Goal: Task Accomplishment & Management: Use online tool/utility

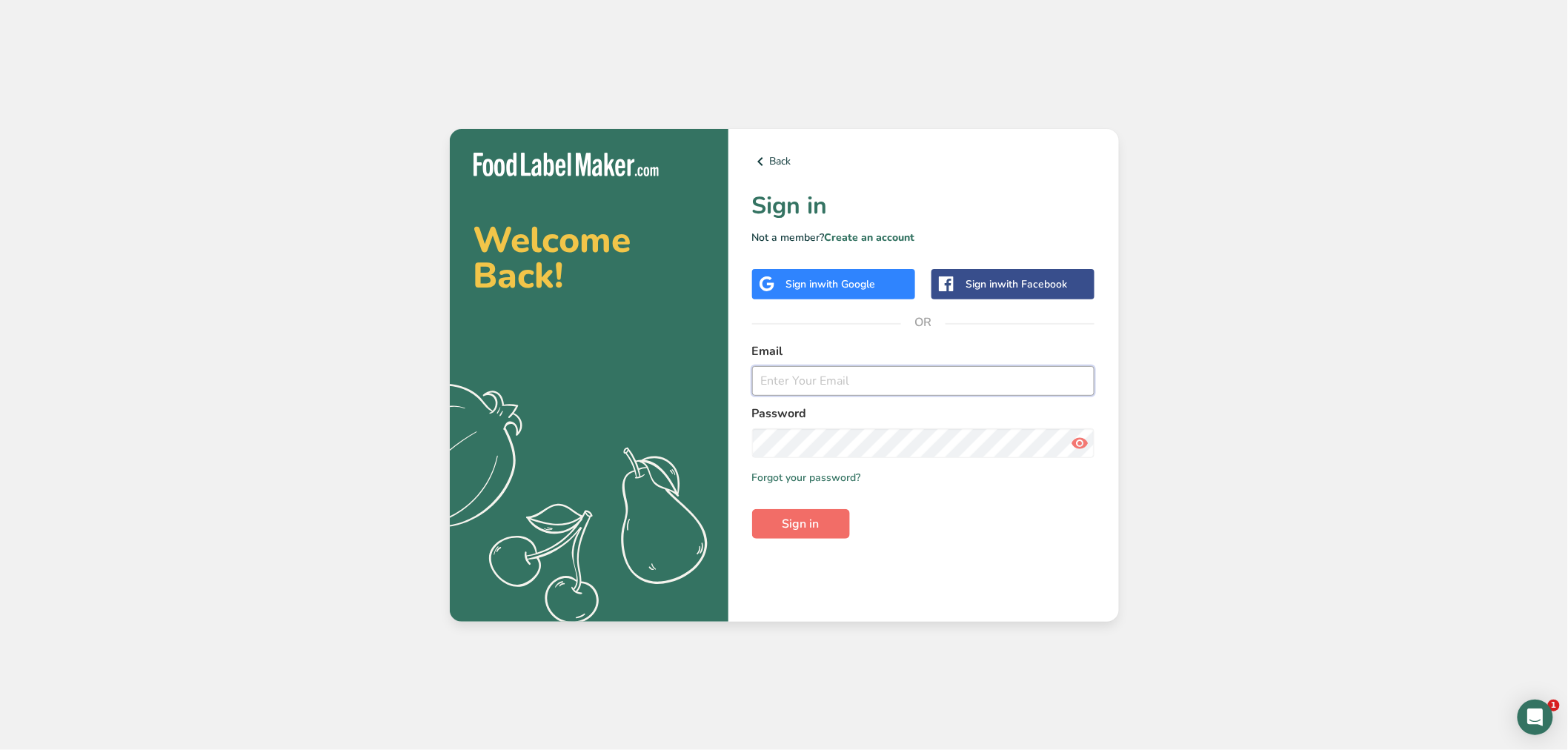
type input "carol@saugatuckkitchens.com"
click at [809, 522] on span "Sign in" at bounding box center [801, 524] width 37 height 18
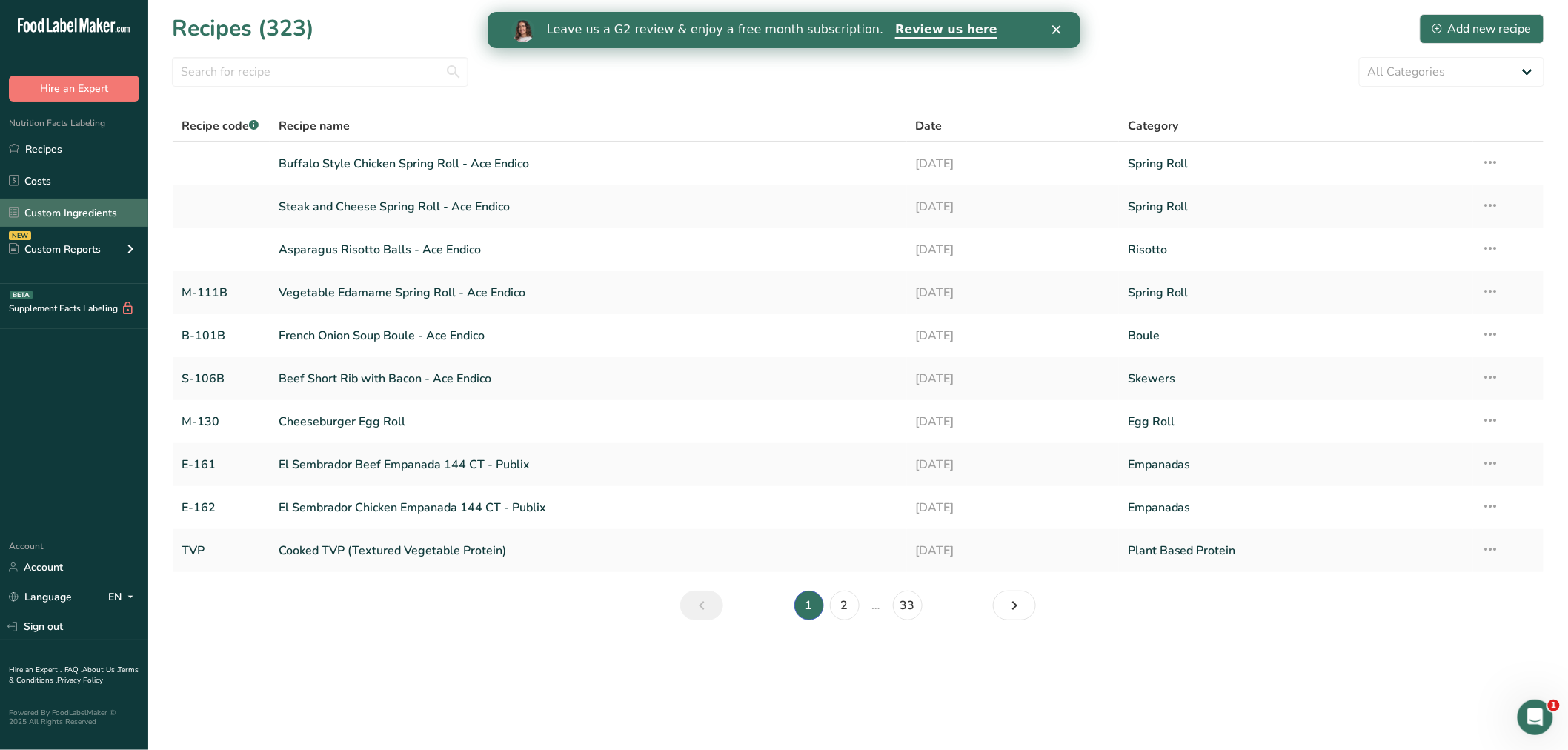
click at [45, 207] on link "Custom Ingredients" at bounding box center [74, 212] width 148 height 29
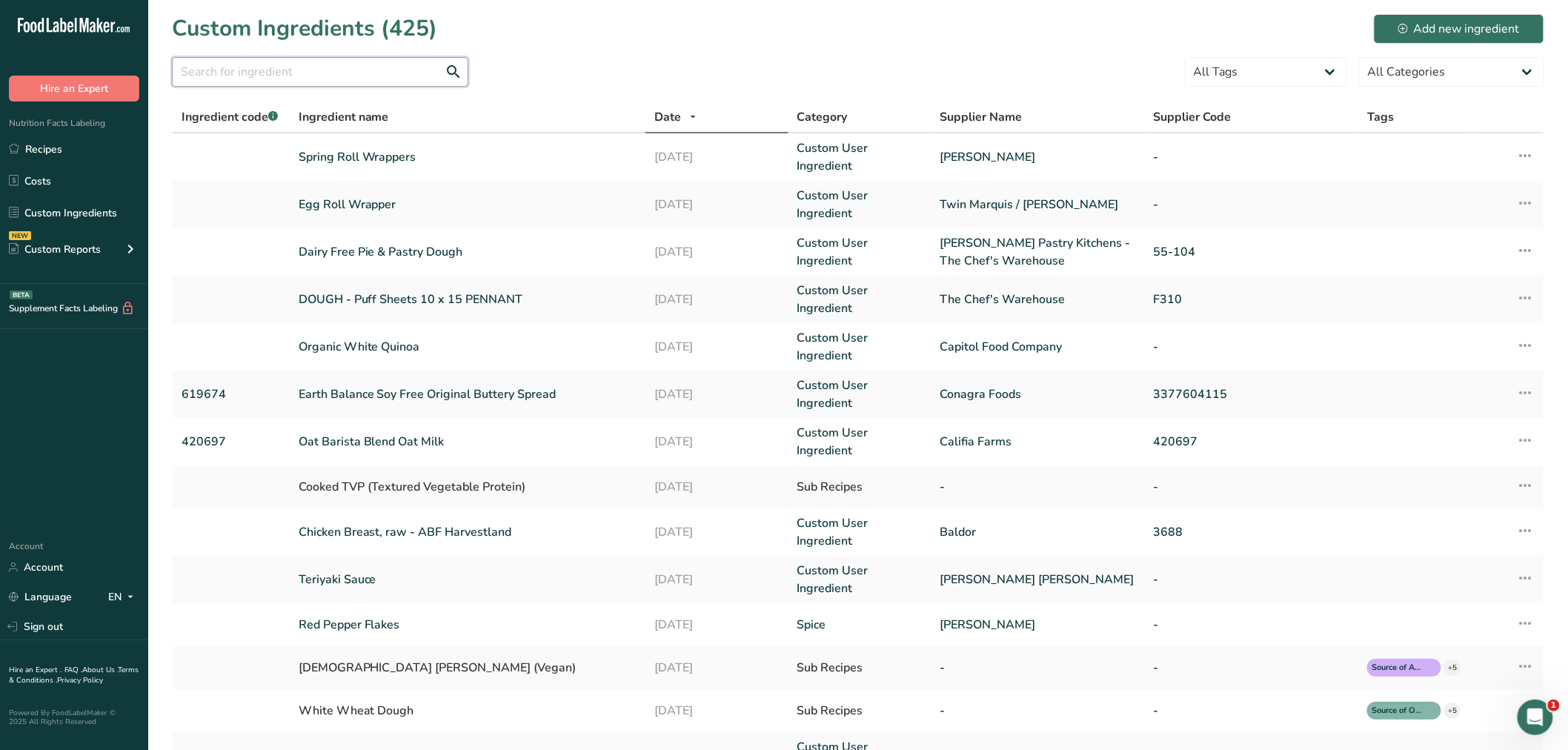
click at [225, 65] on input "text" at bounding box center [319, 72] width 296 height 29
type input "swiss cheese"
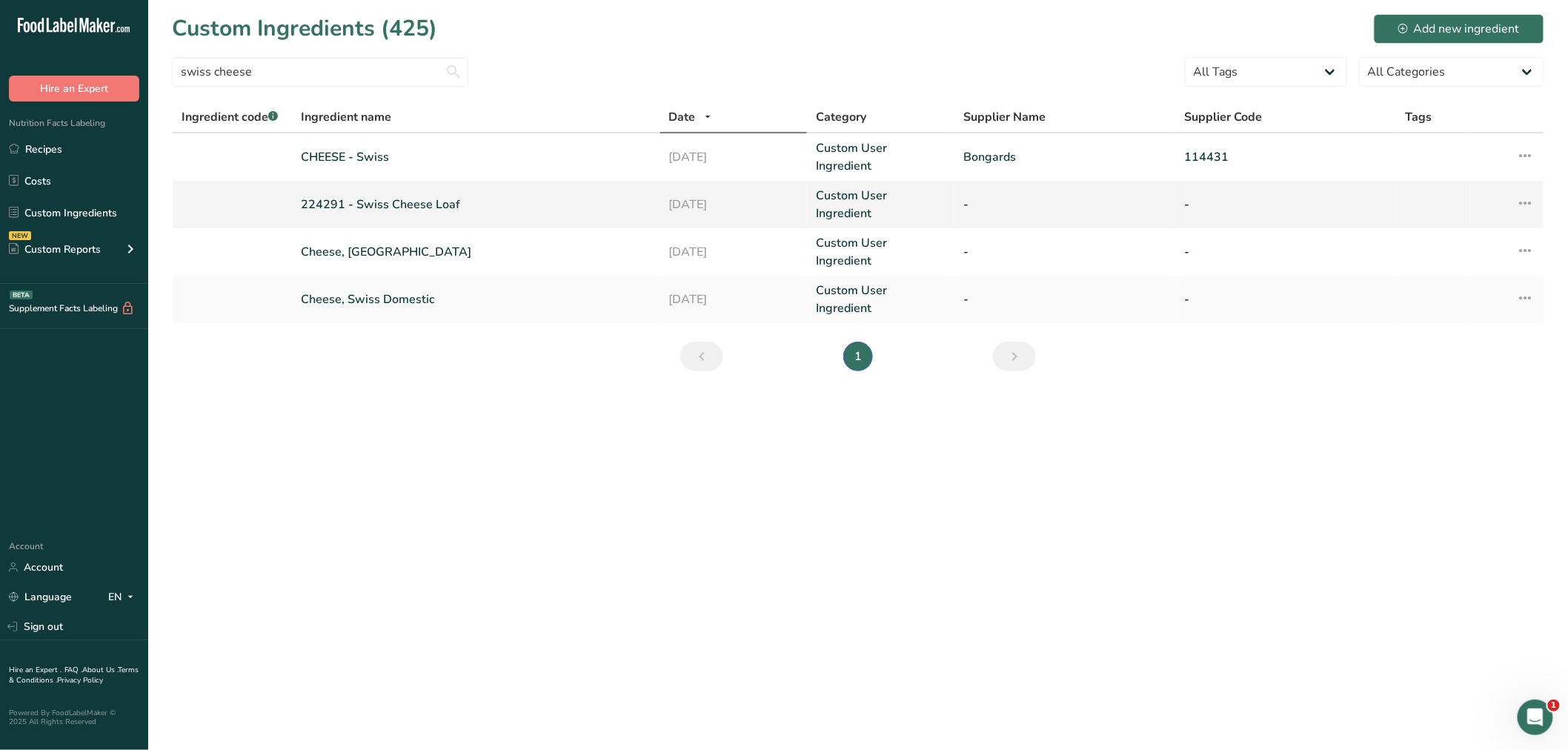
click at [369, 196] on link "224291 - Swiss Cheese Loaf" at bounding box center [476, 204] width 350 height 18
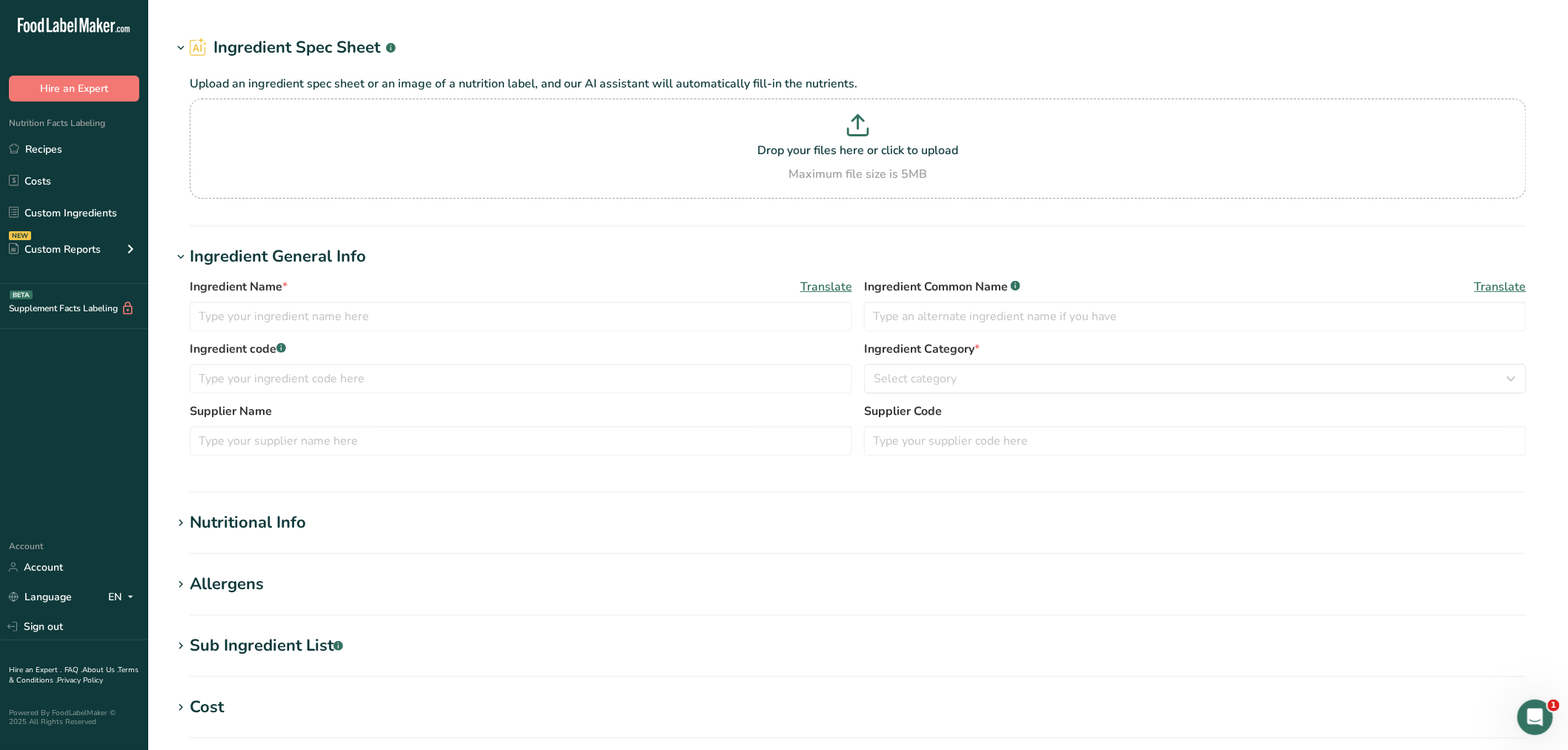
type input "224291 - Swiss Cheese Loaf"
type input "Swiss Cheese"
type input "28"
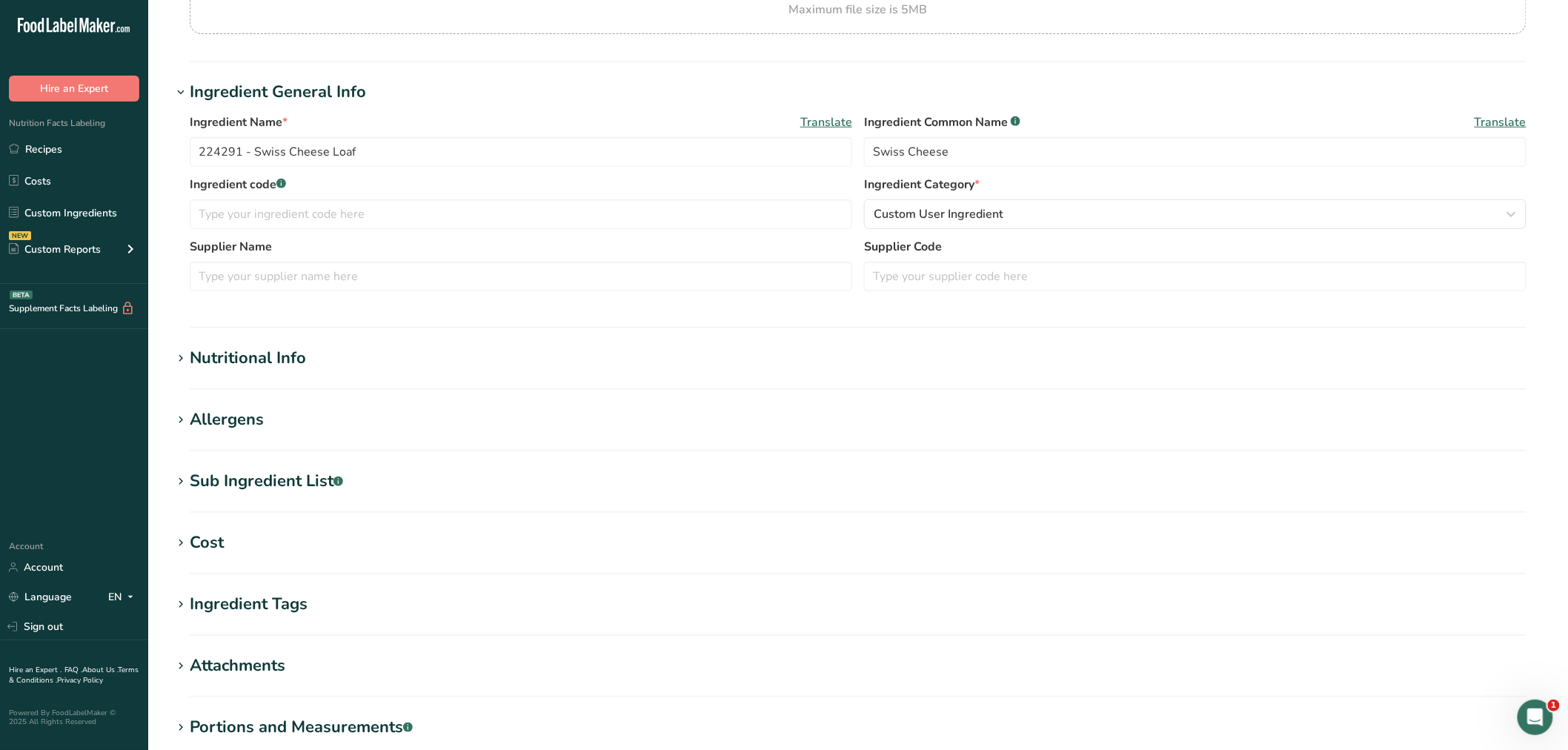
scroll to position [329, 0]
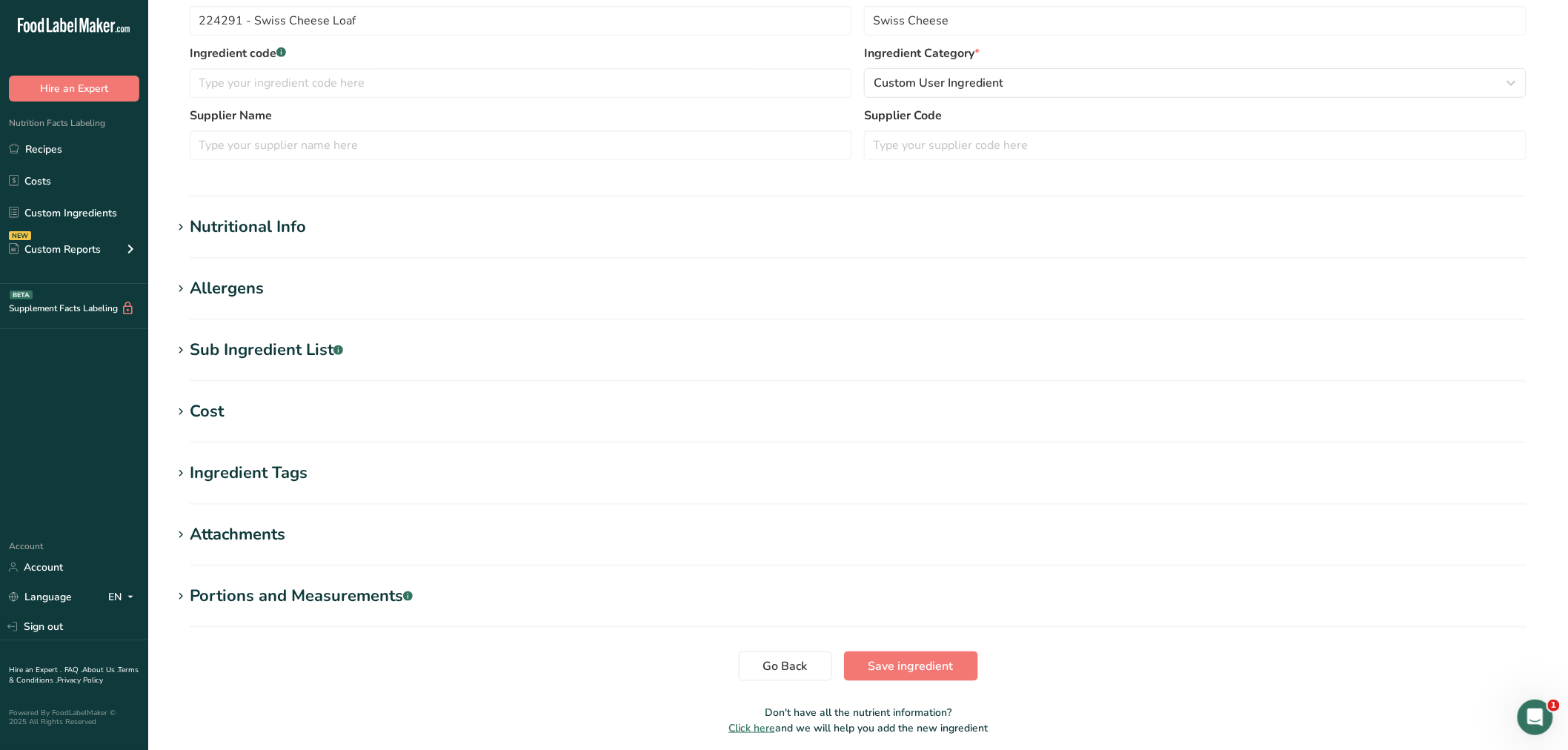
click at [271, 228] on div "Nutritional Info" at bounding box center [248, 227] width 116 height 25
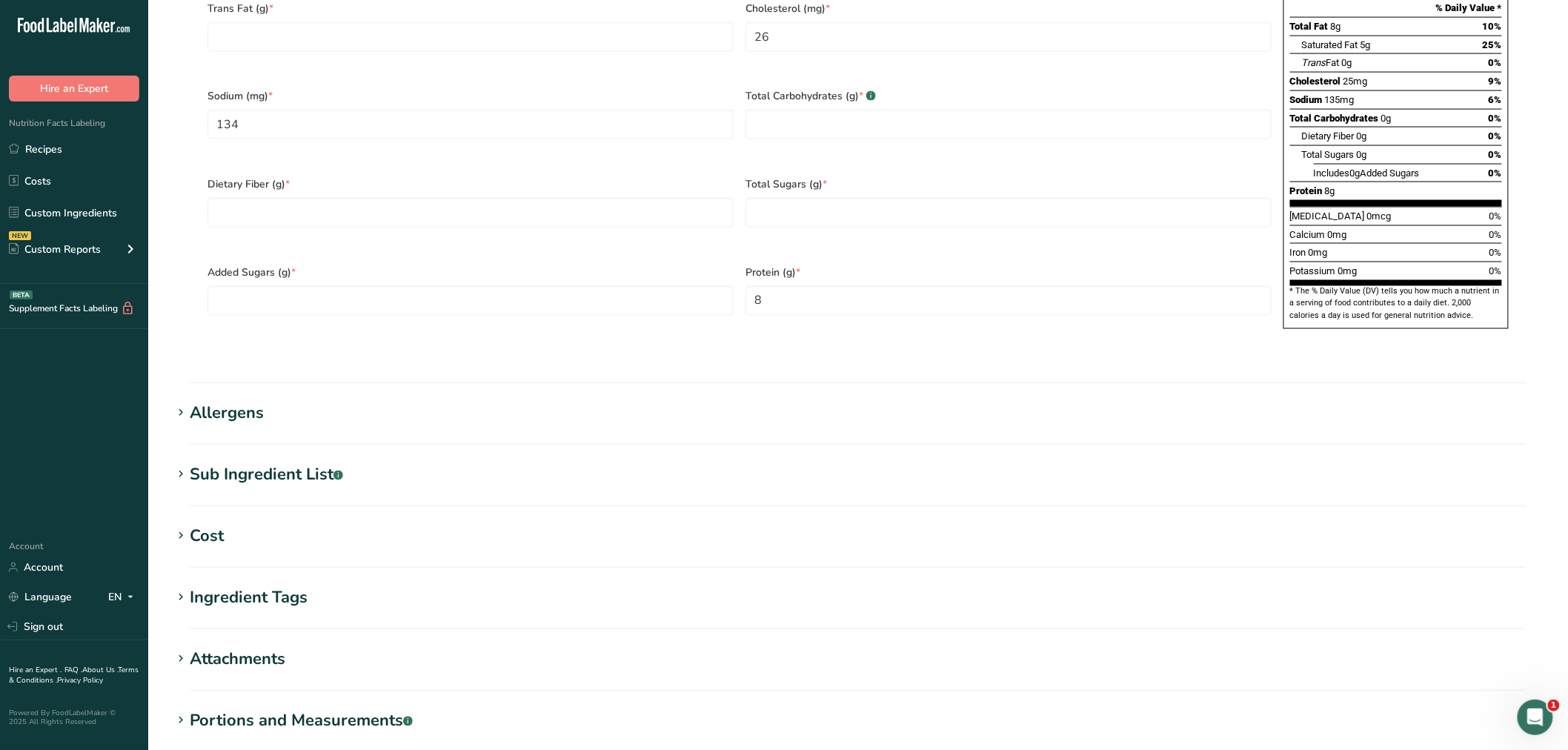
scroll to position [905, 0]
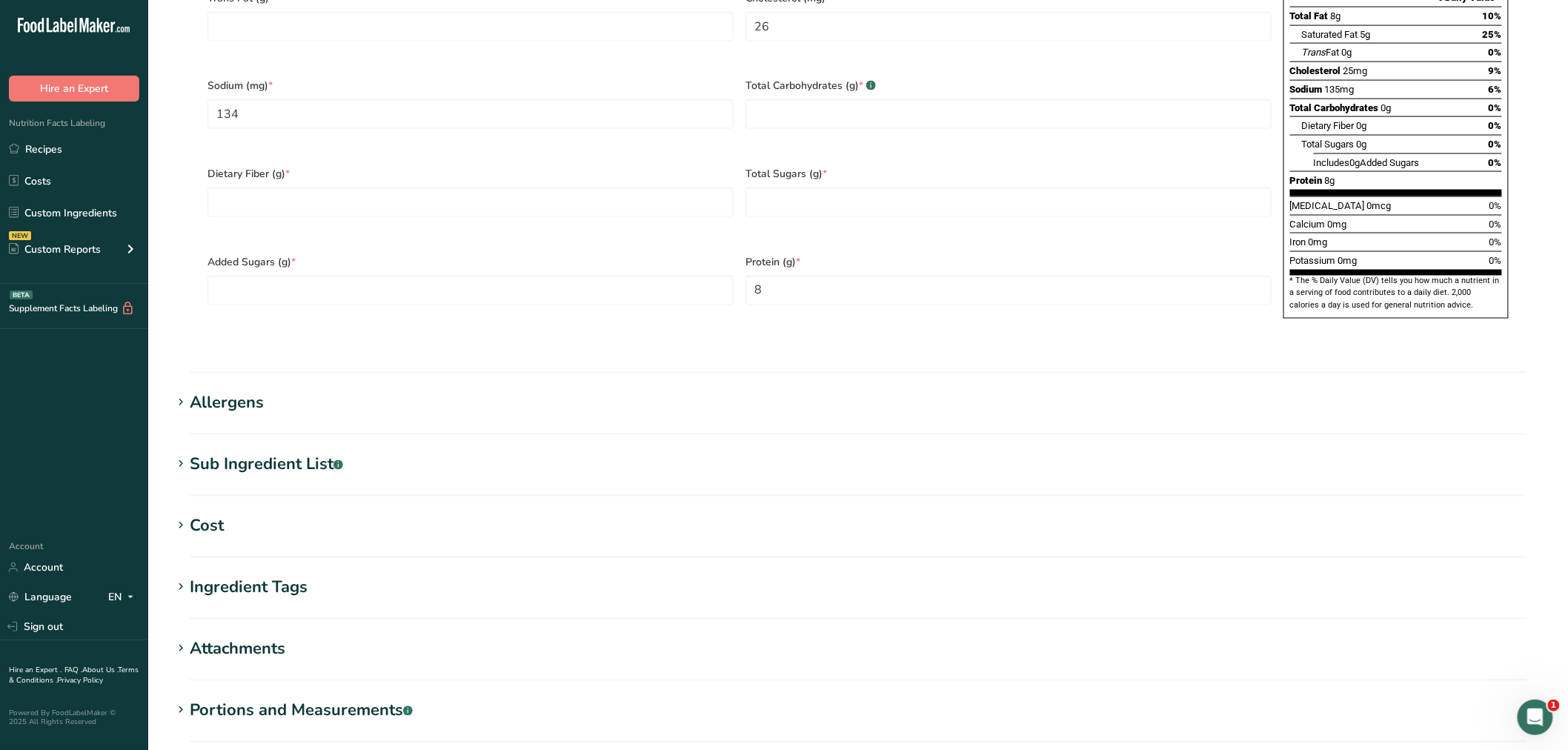
click at [245, 452] on div "Sub Ingredient List .a-a{fill:#347362;}.b-a{fill:#fff;}" at bounding box center [266, 464] width 153 height 25
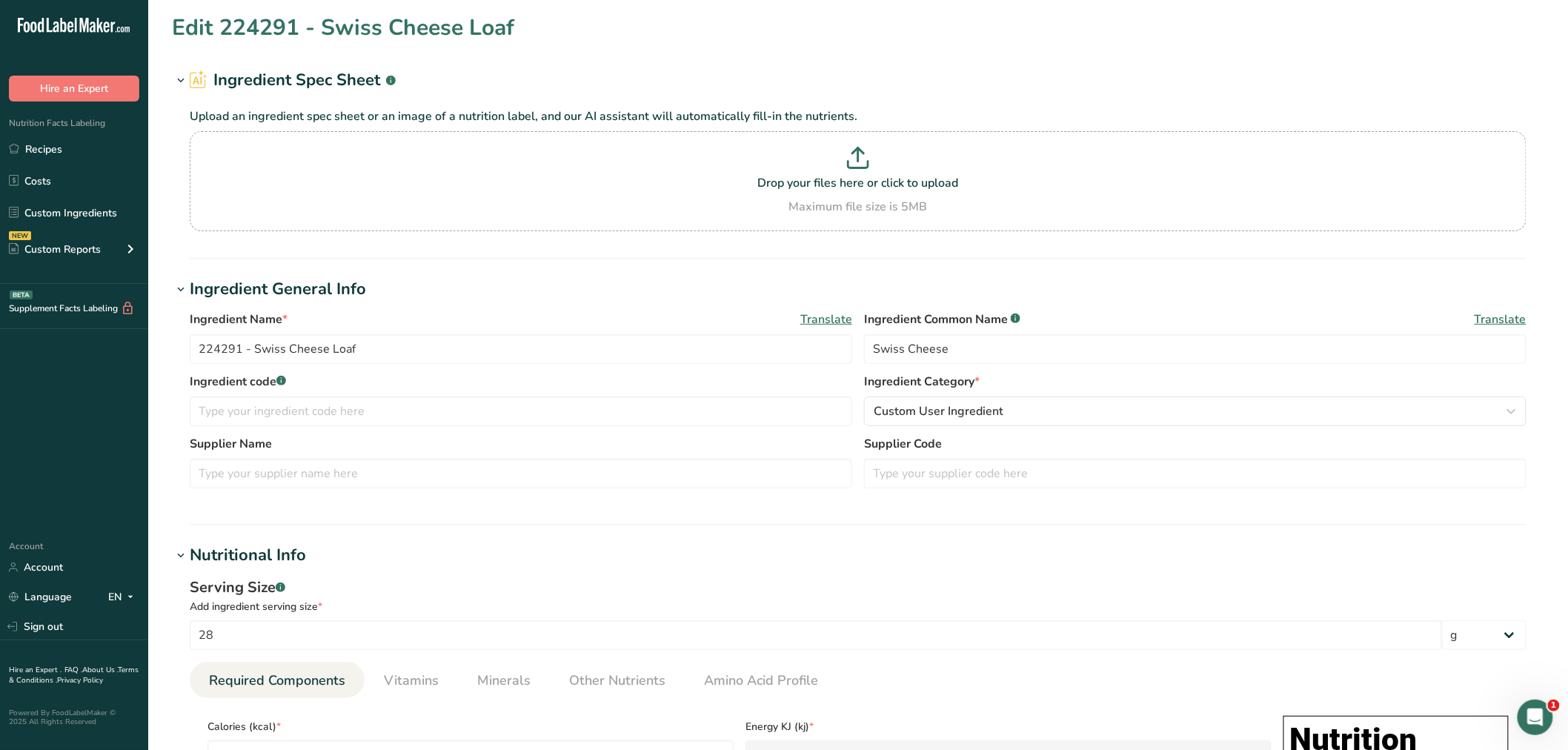
scroll to position [0, 0]
click at [80, 202] on link "Custom Ingredients" at bounding box center [74, 212] width 148 height 29
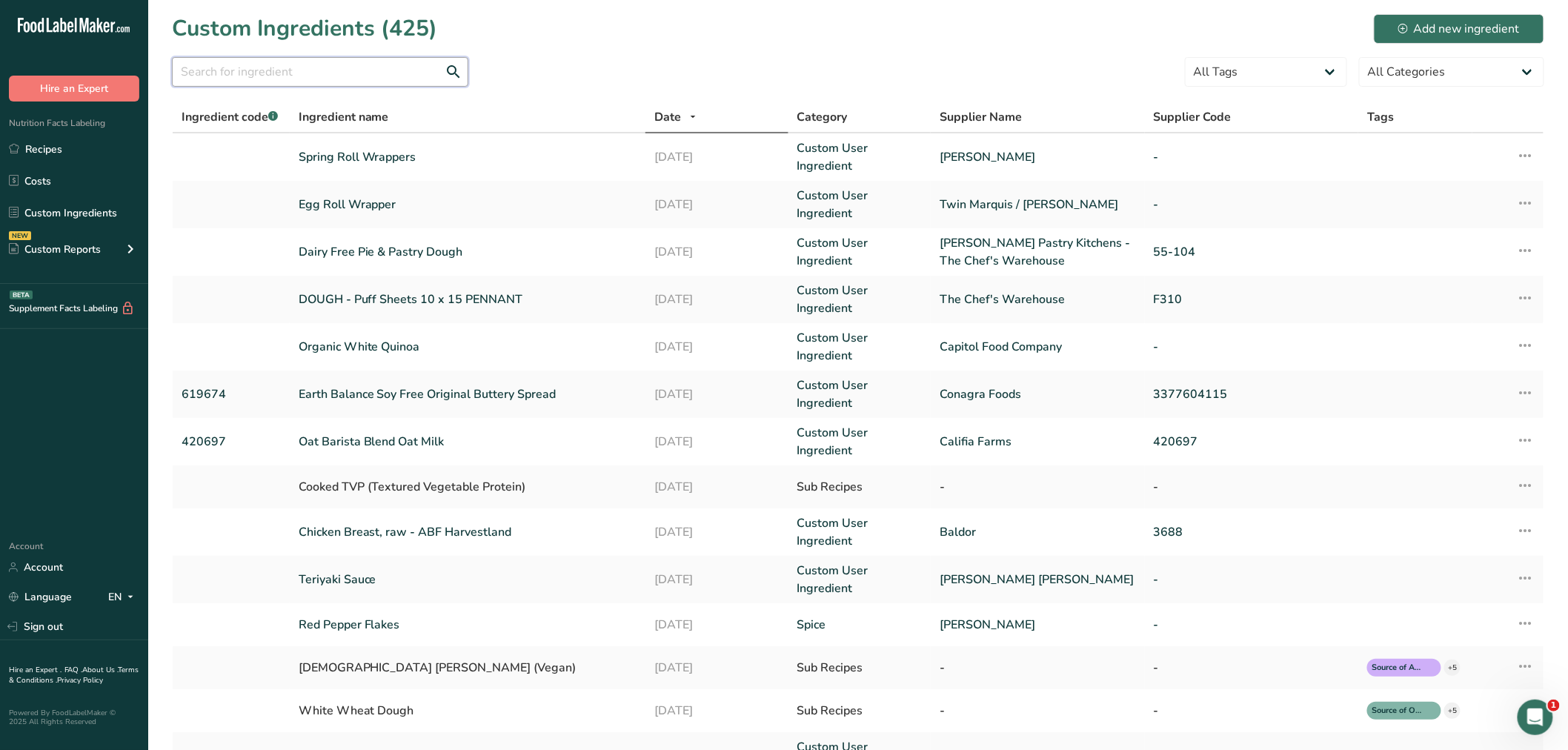
click at [216, 74] on input "text" at bounding box center [319, 72] width 296 height 29
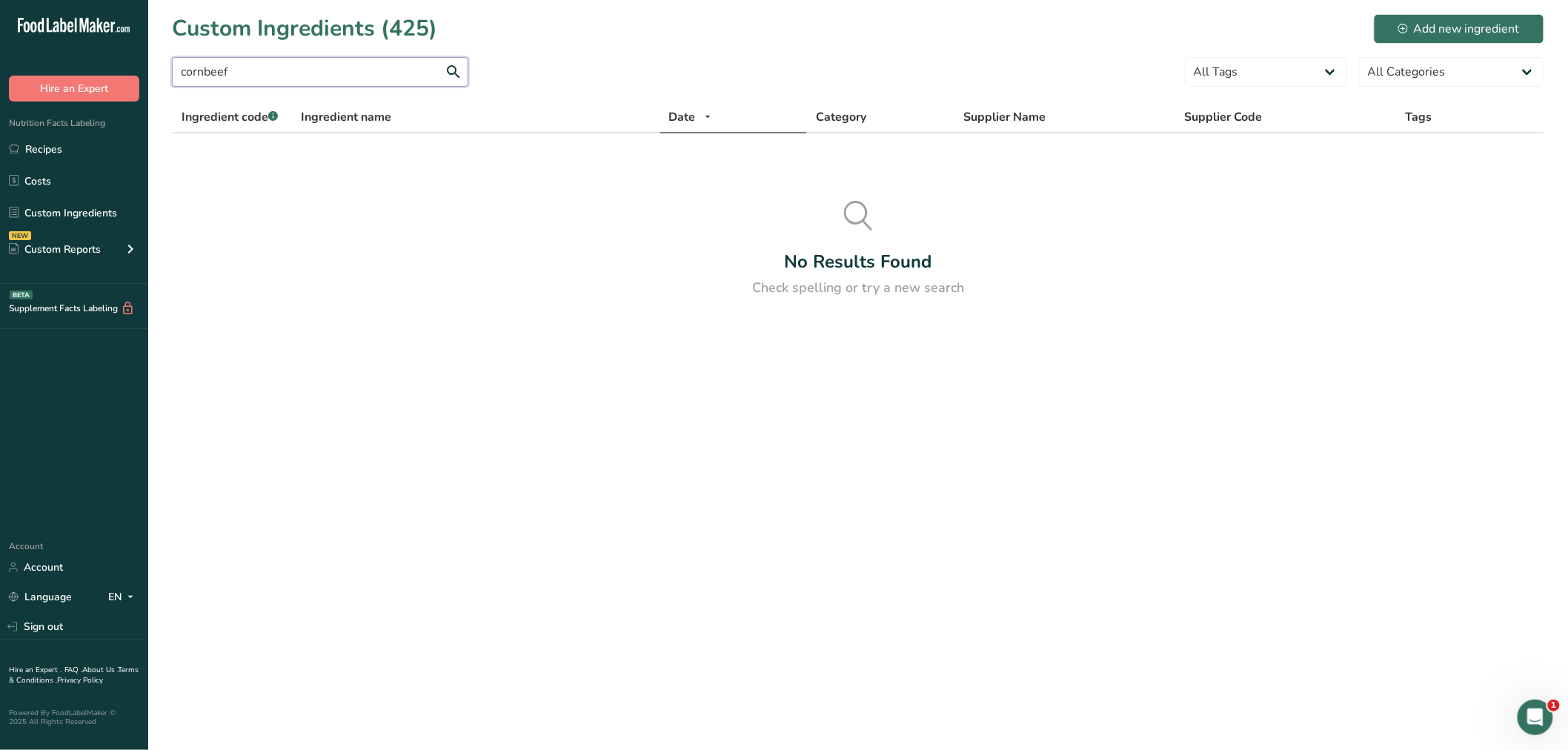
click at [202, 68] on input "cornbeef" at bounding box center [319, 72] width 296 height 29
type input "corned beef"
click at [452, 74] on input "corned beef" at bounding box center [319, 72] width 296 height 29
drag, startPoint x: 256, startPoint y: 74, endPoint x: 77, endPoint y: 73, distance: 179.0
click at [79, 73] on div ".a-20{fill:#fff;} Hire an Expert Nutrition Facts Labeling Recipes Costs Custom …" at bounding box center [784, 375] width 1568 height 750
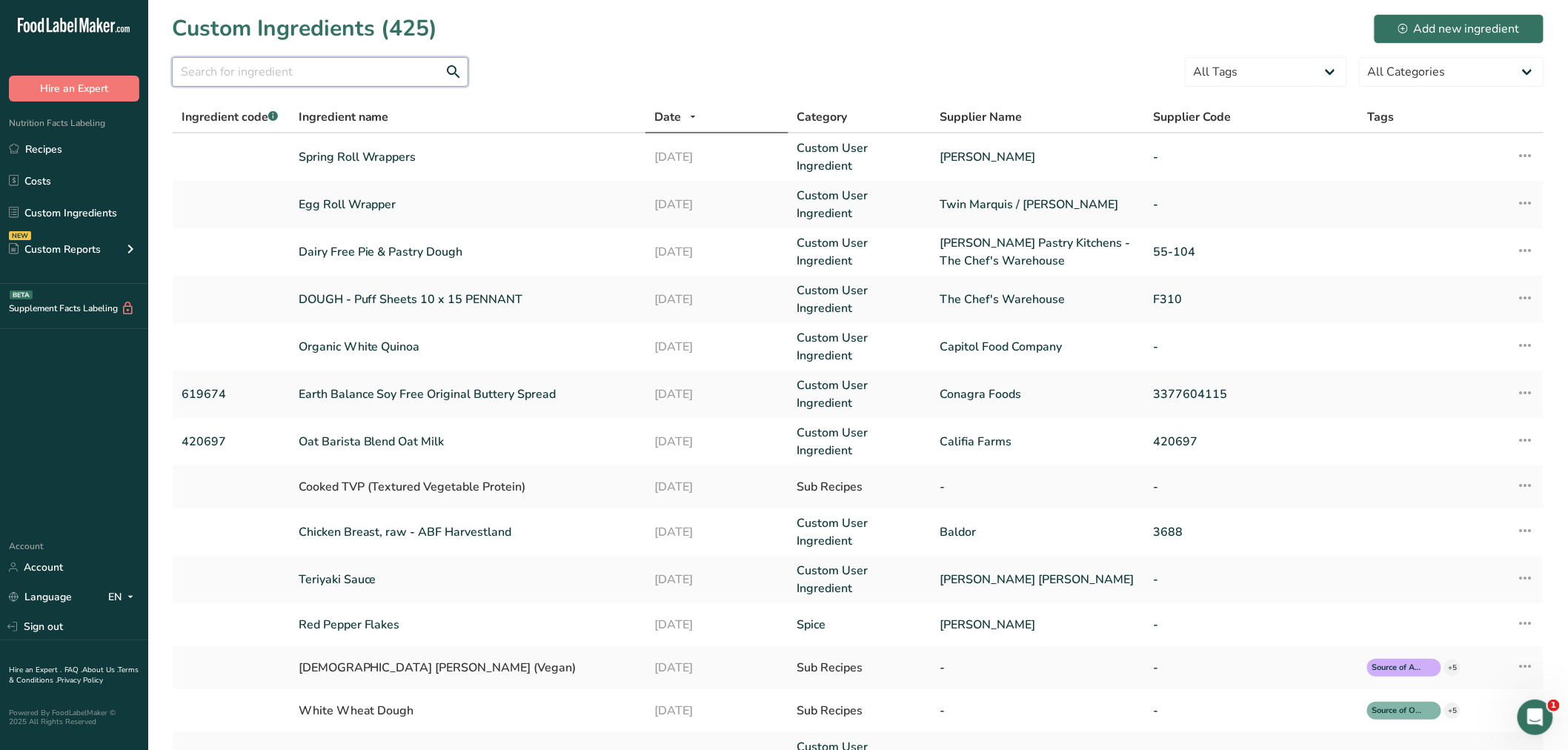
click at [247, 72] on input "text" at bounding box center [319, 72] width 296 height 29
type input "sauerkraut"
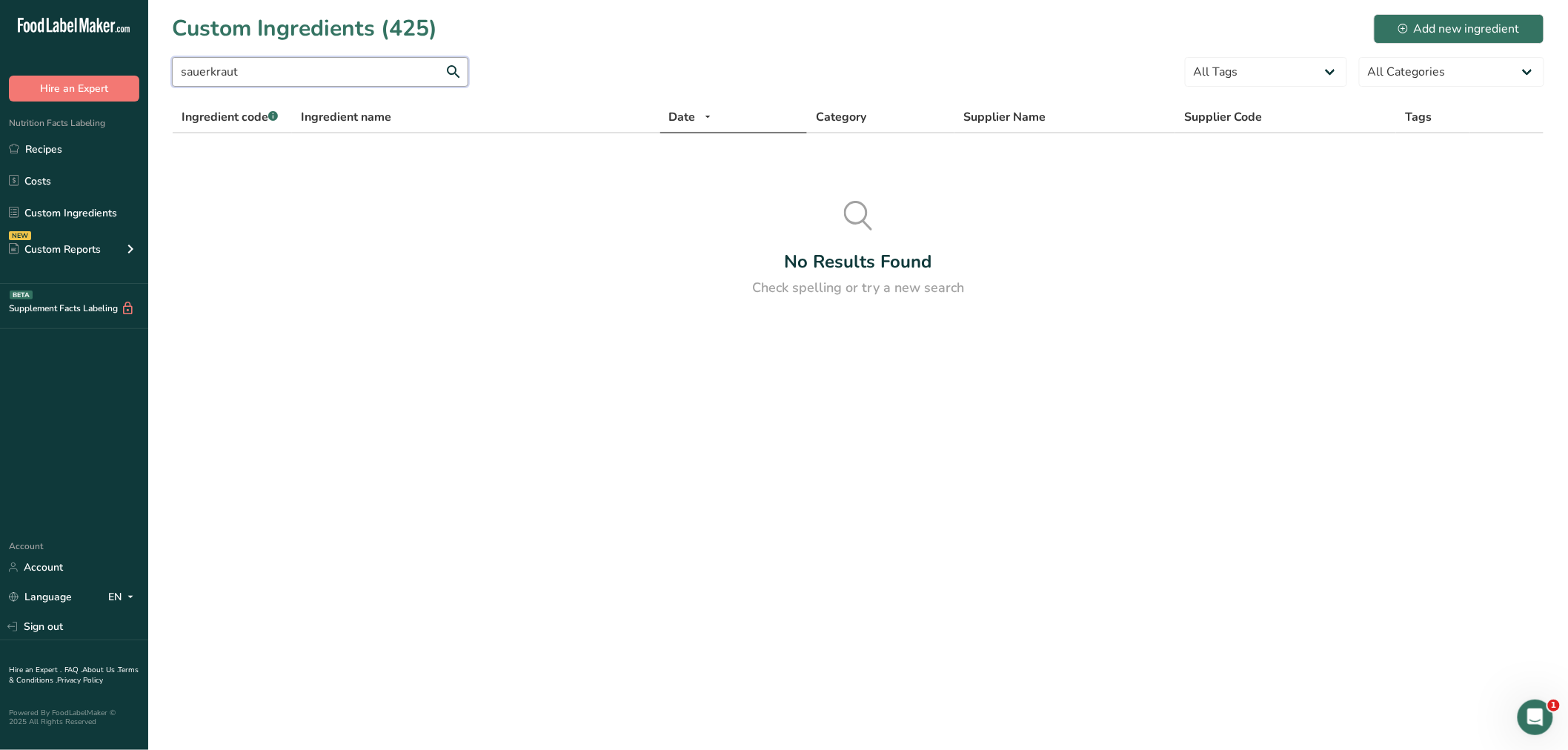
drag, startPoint x: 275, startPoint y: 74, endPoint x: 155, endPoint y: 69, distance: 120.1
click at [155, 69] on section "Custom Ingredients (425) Add new ingredient sauerkraut All Tags Source of Antio…" at bounding box center [858, 160] width 1420 height 321
type input "1000 island dressing"
drag, startPoint x: 298, startPoint y: 72, endPoint x: 88, endPoint y: 68, distance: 210.0
click at [88, 68] on div ".a-20{fill:#fff;} Hire an Expert Nutrition Facts Labeling Recipes Costs Custom …" at bounding box center [784, 375] width 1568 height 750
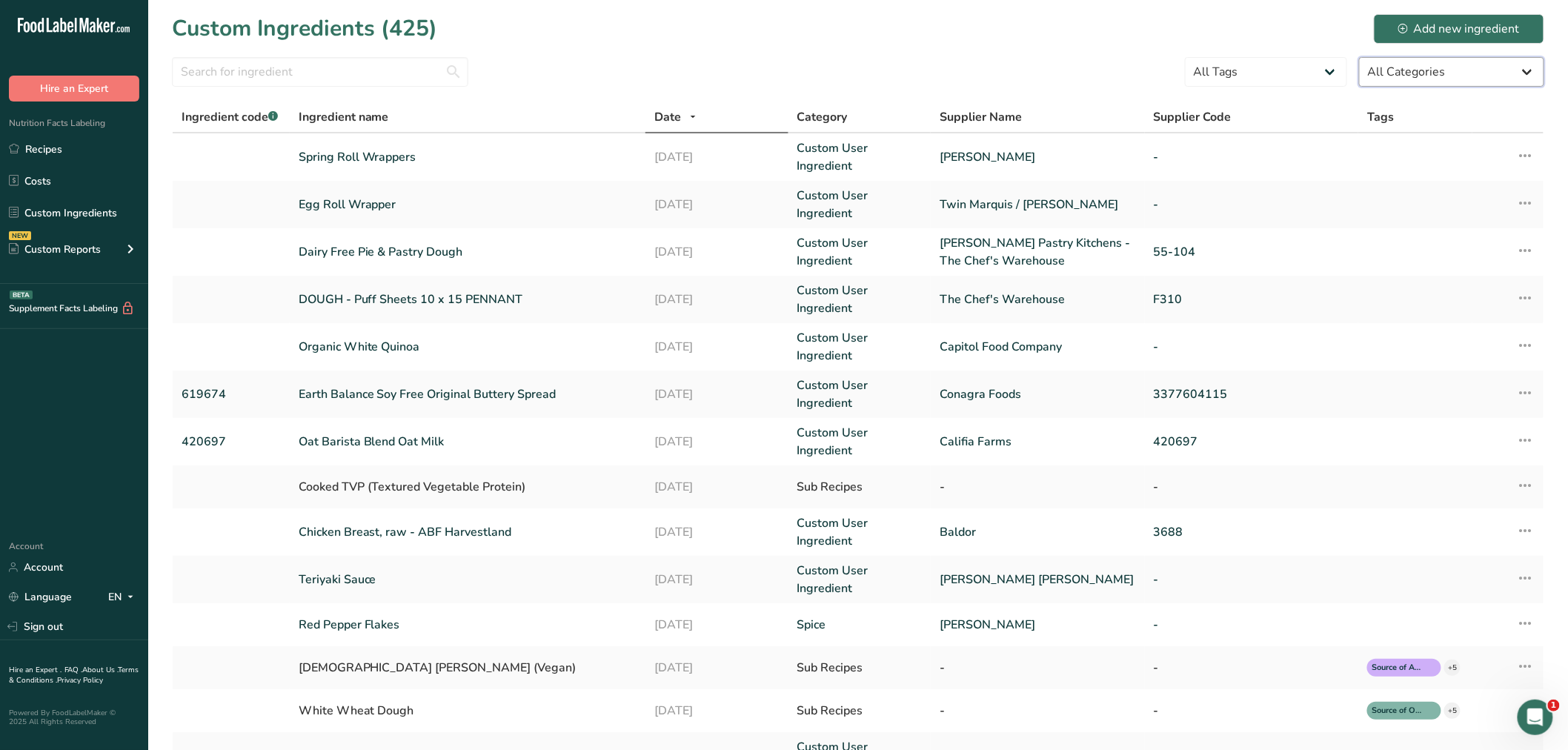
click at [1441, 71] on select "All Categories American Indian/Alaska Native Foods Baby Foods Baked Products Be…" at bounding box center [1451, 72] width 185 height 29
select select "13"
click at [1359, 57] on select "All Categories American Indian/Alaska Native Foods Baby Foods Baked Products Be…" at bounding box center [1451, 72] width 185 height 29
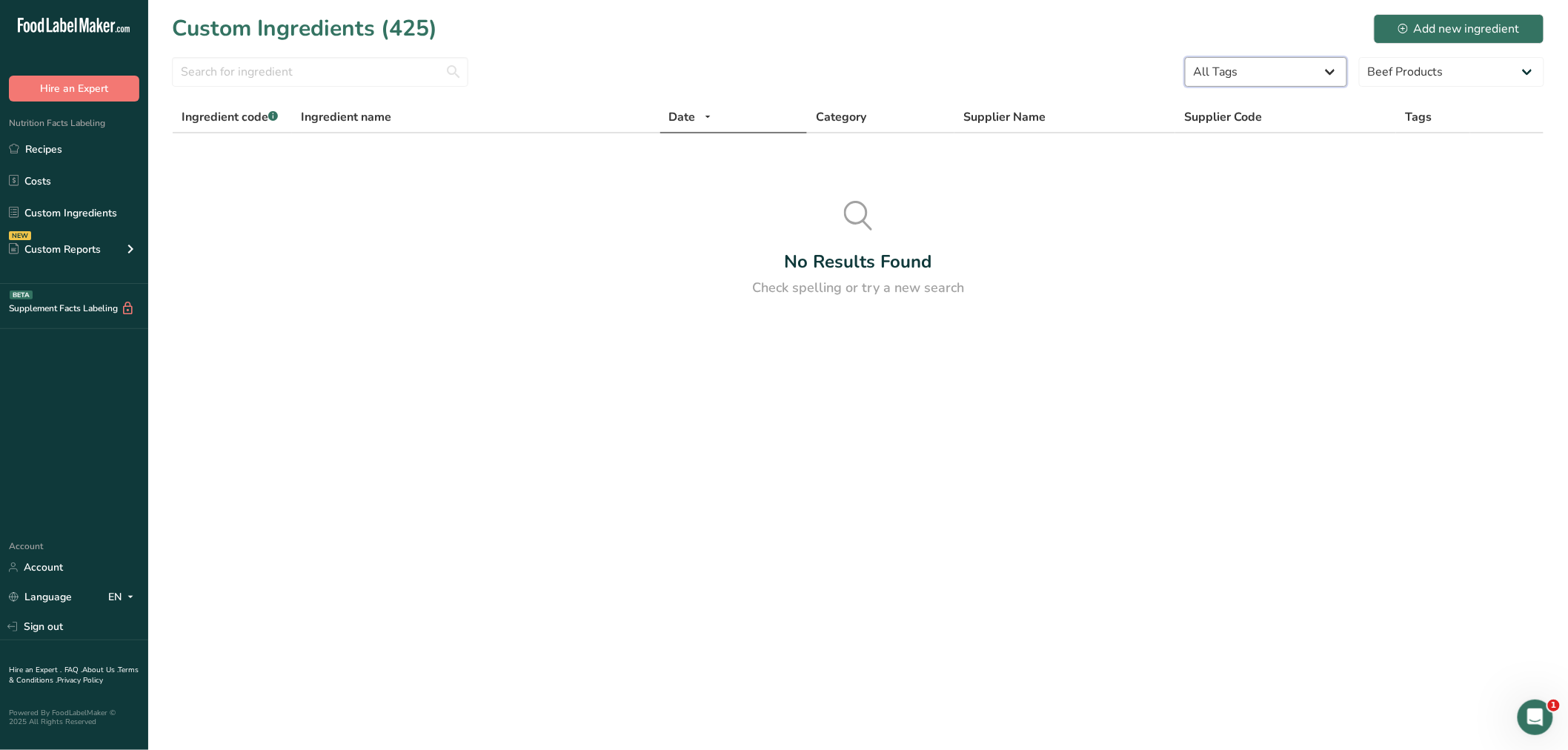
click at [1331, 72] on select "All Tags Source of Antioxidants Prebiotic Effect Source of Omega 3 Plant-based …" at bounding box center [1265, 72] width 162 height 29
click at [1259, 68] on select "All Tags Source of Antioxidants Prebiotic Effect Source of Omega 3 Plant-based …" at bounding box center [1265, 72] width 162 height 29
drag, startPoint x: 54, startPoint y: 148, endPoint x: 46, endPoint y: 144, distance: 8.9
click at [54, 148] on link "Recipes" at bounding box center [74, 148] width 148 height 29
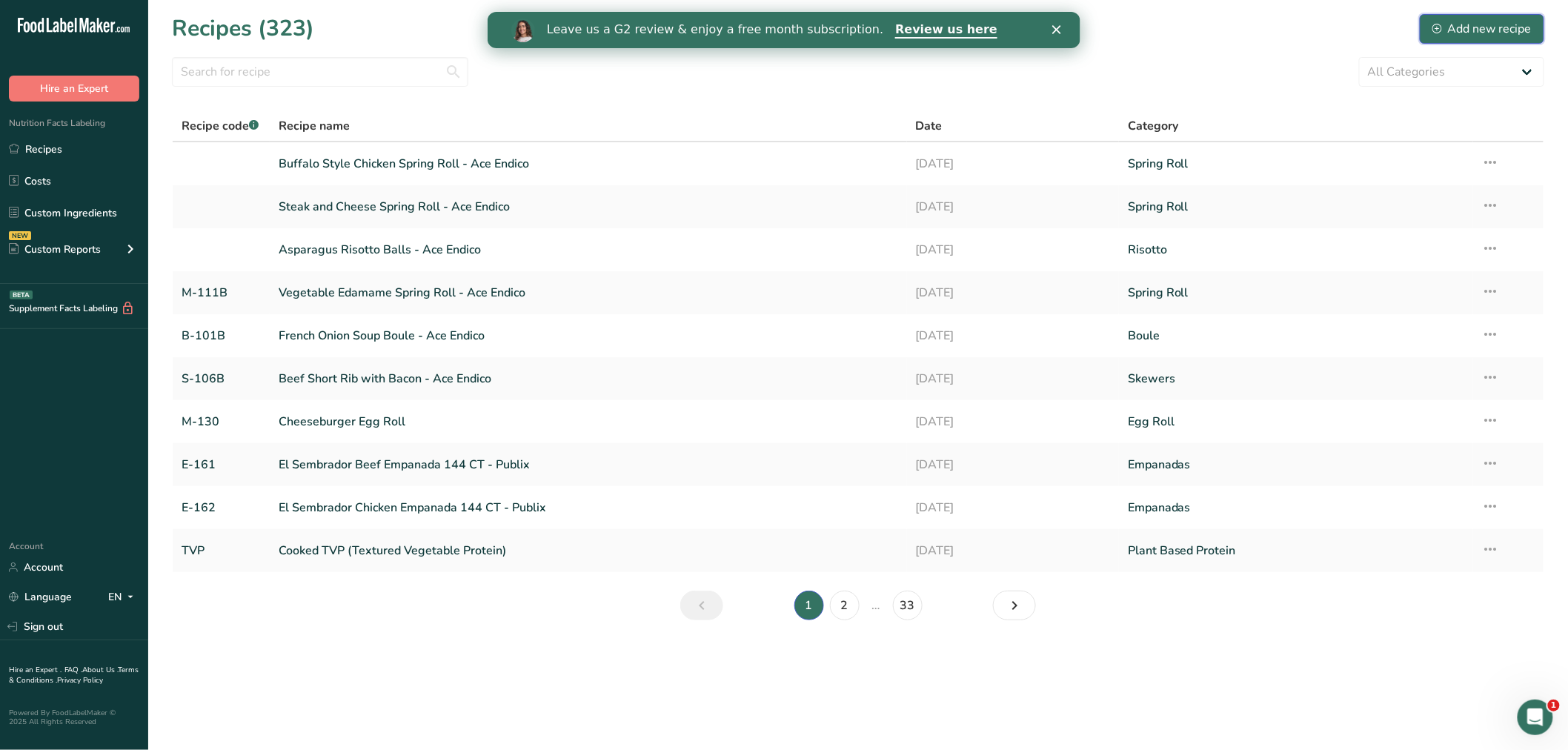
click at [1453, 25] on div "Add new recipe" at bounding box center [1481, 29] width 99 height 18
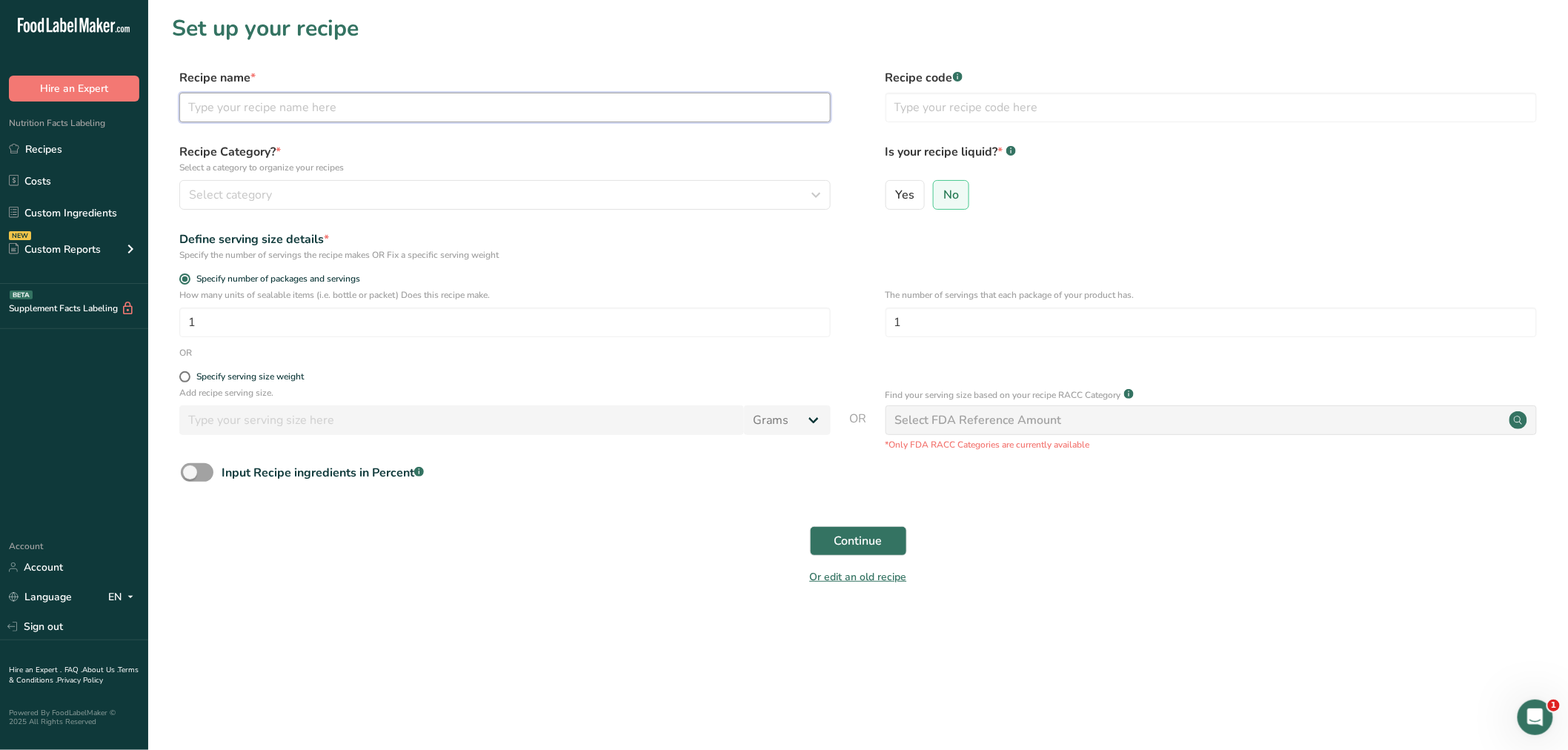
click at [338, 106] on input "text" at bounding box center [504, 107] width 651 height 29
type input "[PERSON_NAME] Egg Roll"
click at [300, 194] on div "Select category" at bounding box center [500, 195] width 623 height 18
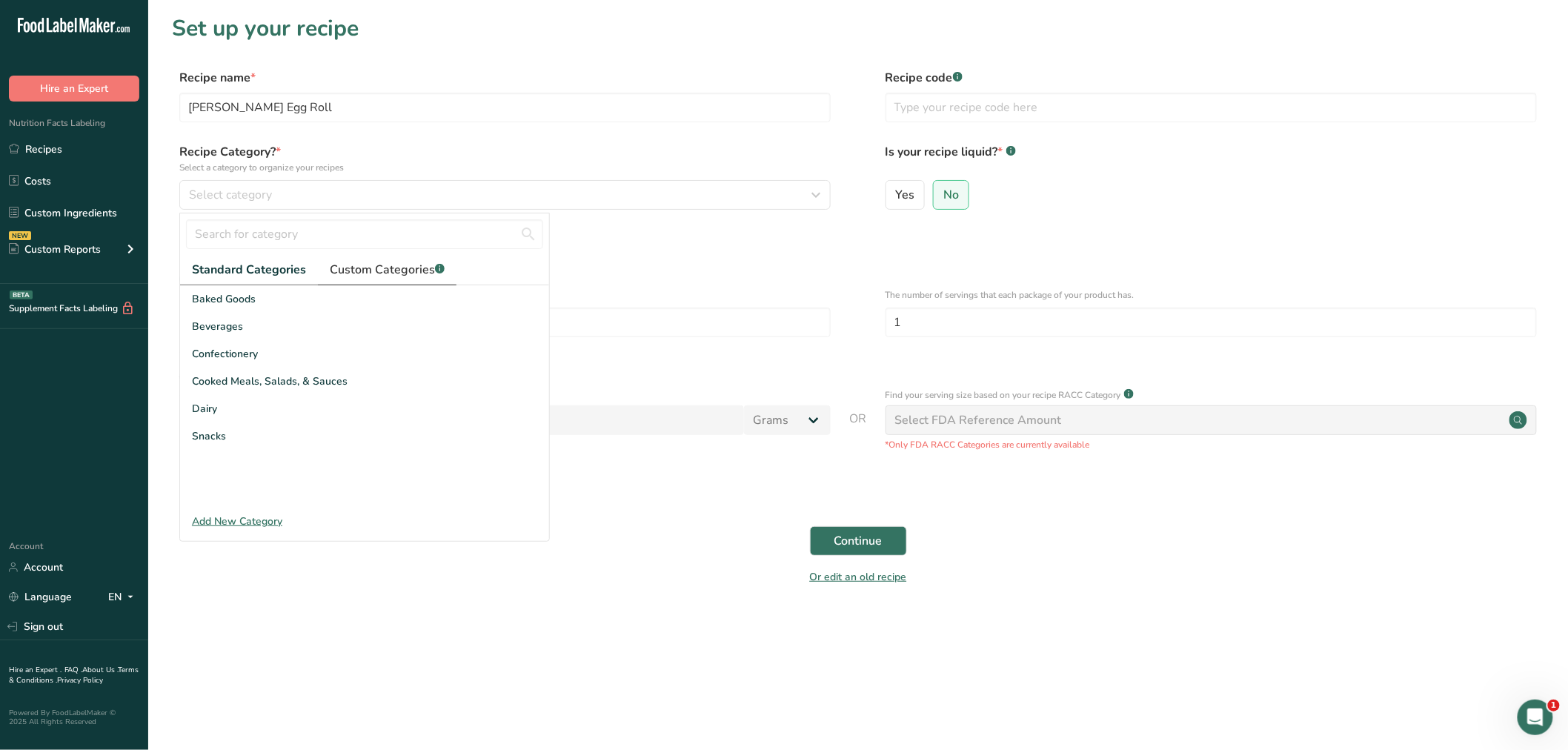
click at [371, 268] on span "Custom Categories .a-a{fill:#347362;}.b-a{fill:#fff;}" at bounding box center [386, 269] width 115 height 18
click at [226, 375] on span "Egg Roll" at bounding box center [211, 381] width 39 height 16
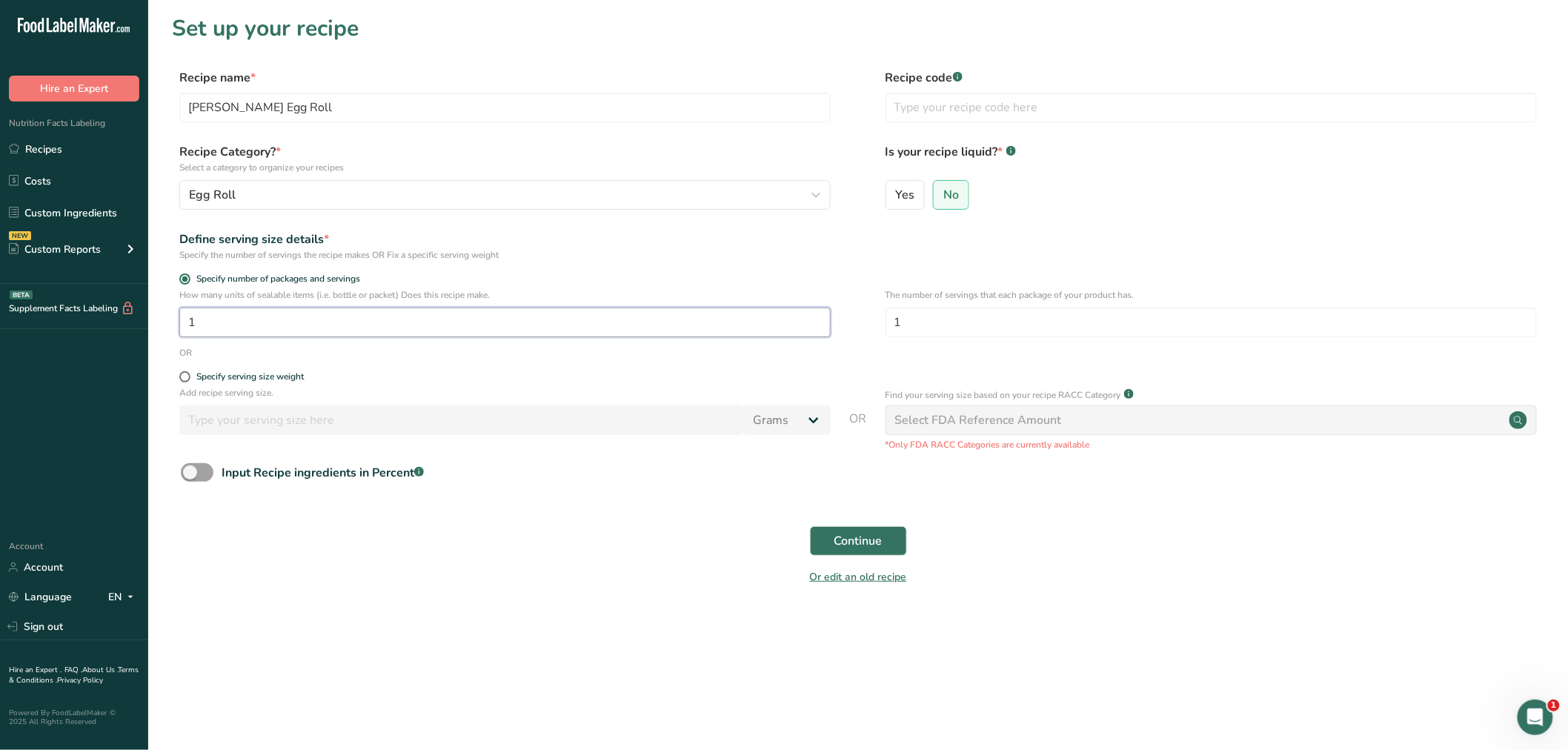
drag, startPoint x: 208, startPoint y: 326, endPoint x: 175, endPoint y: 326, distance: 33.0
click at [175, 326] on div "How many units of sealable items (i.e. bottle or packet) Does this recipe make.…" at bounding box center [858, 317] width 1372 height 58
type input "19"
drag, startPoint x: 907, startPoint y: 320, endPoint x: 895, endPoint y: 320, distance: 12.0
click at [895, 320] on input "1" at bounding box center [1211, 322] width 651 height 29
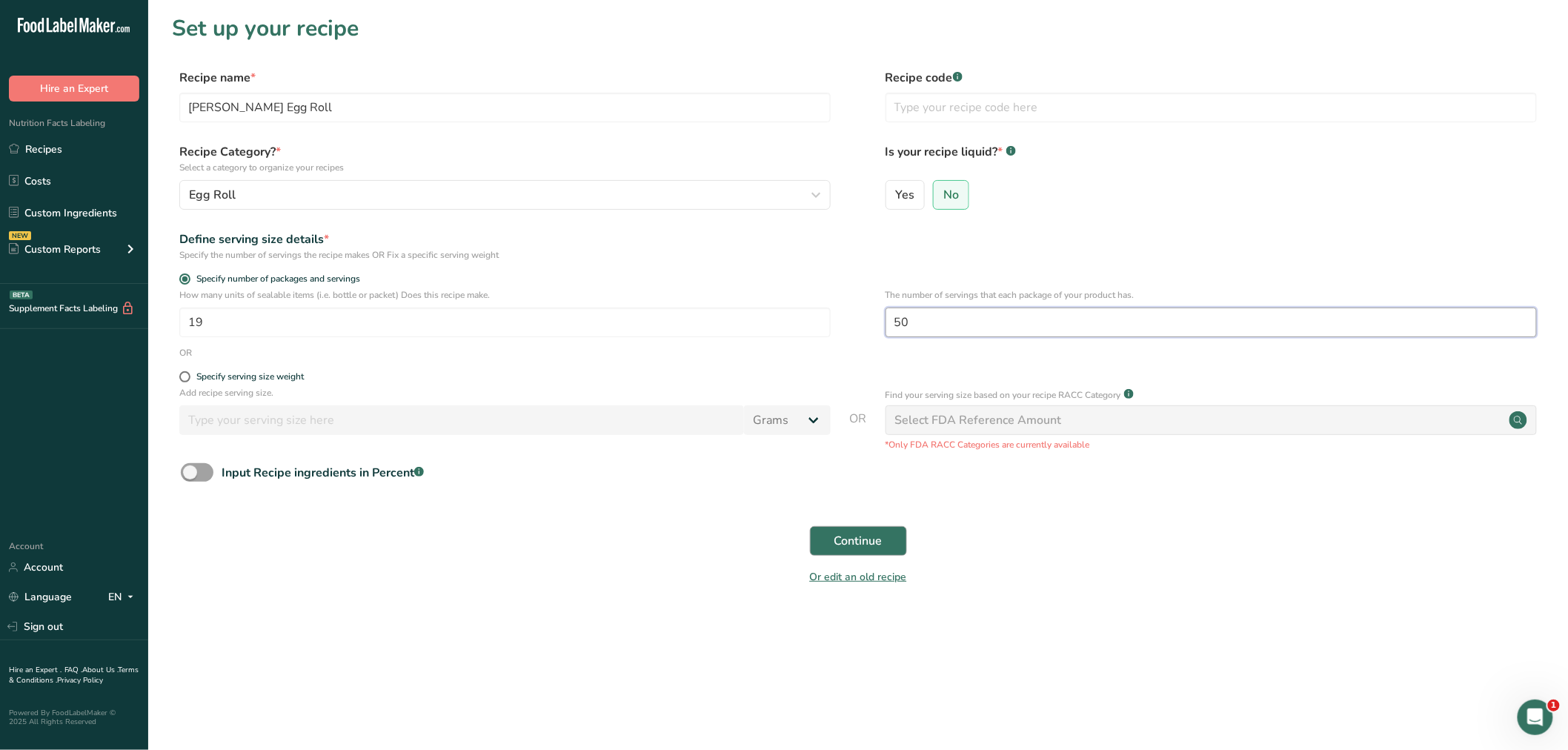
type input "50"
click at [849, 539] on span "Continue" at bounding box center [858, 541] width 48 height 18
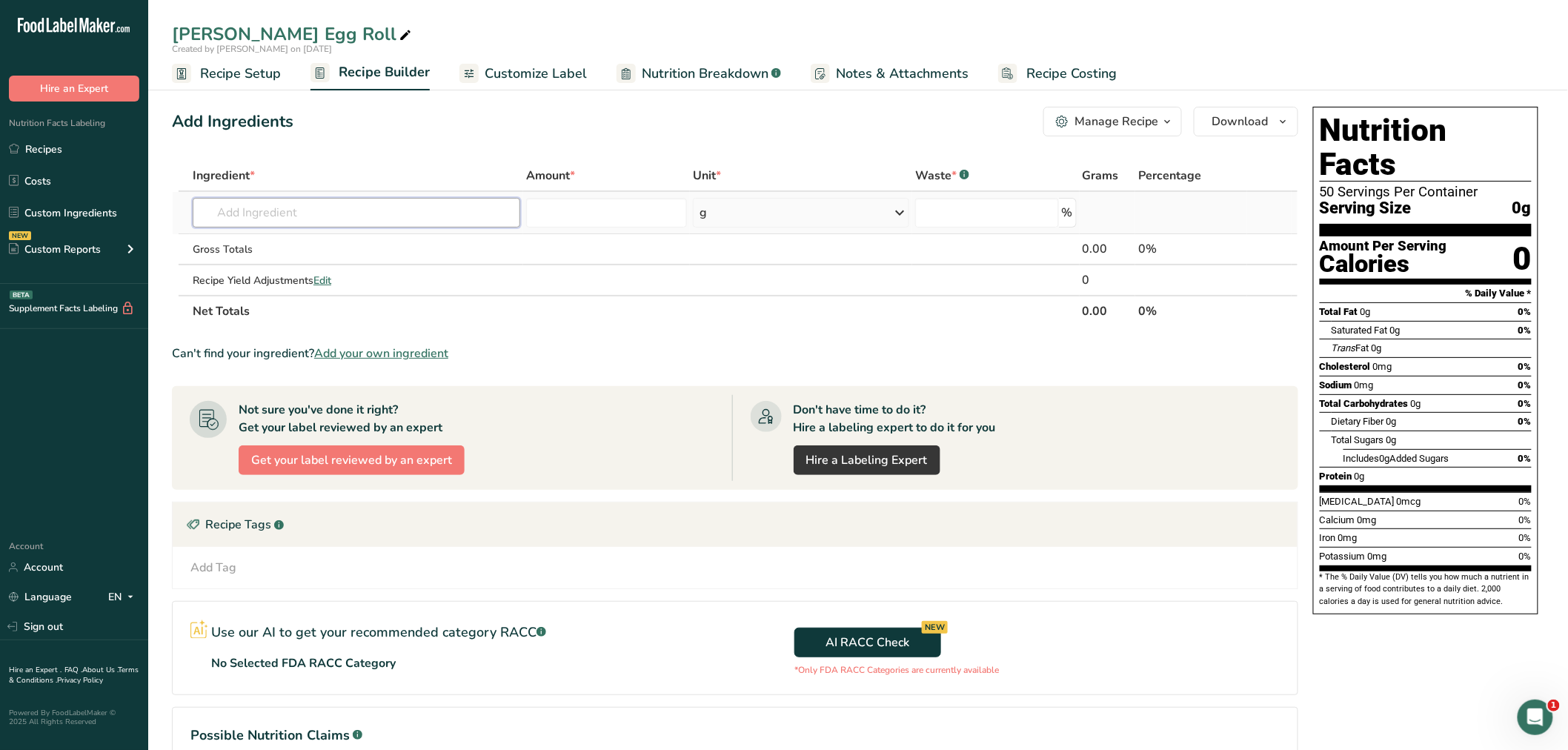
click at [269, 212] on input "text" at bounding box center [356, 212] width 327 height 29
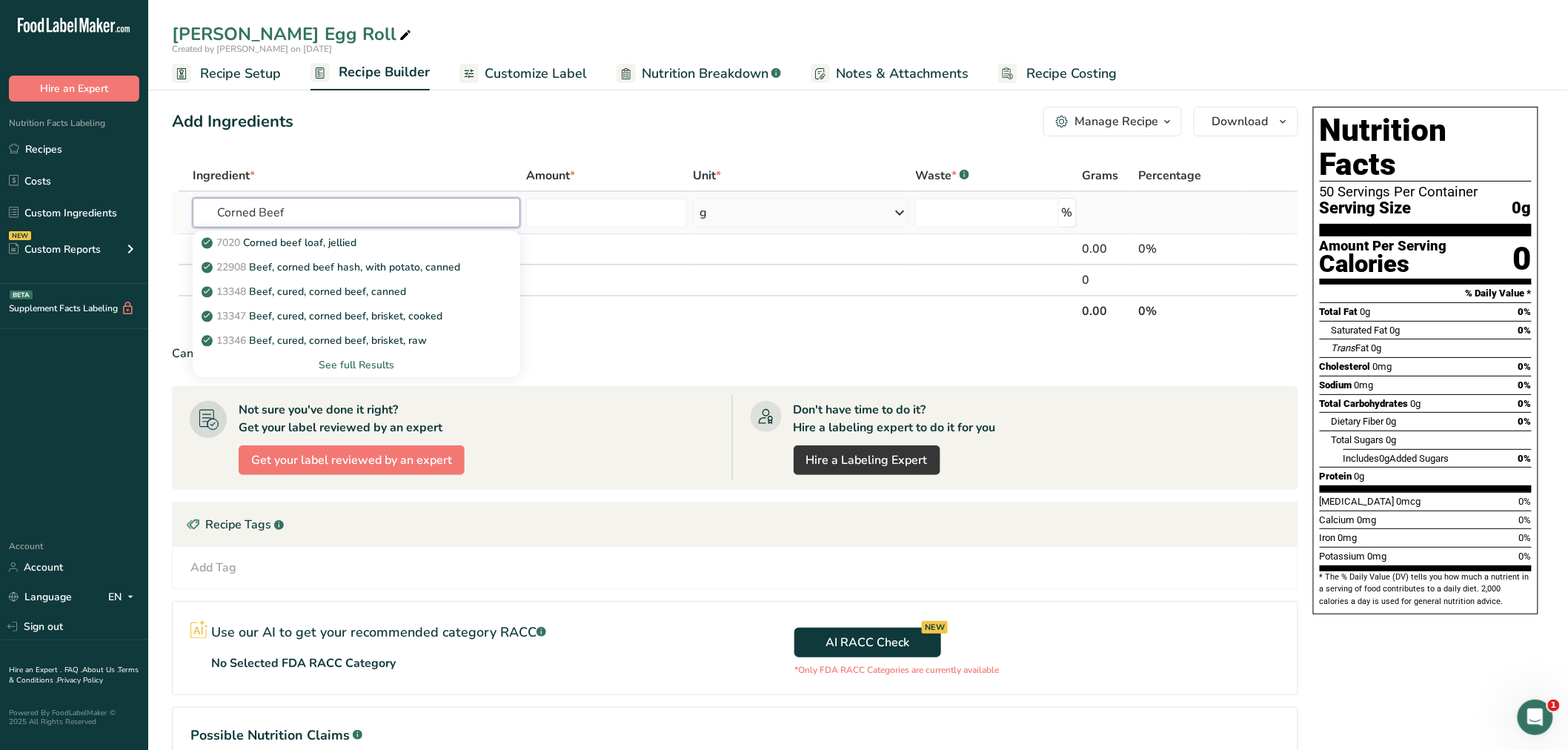
type input "Corned Beef"
click at [378, 362] on div "See full Results" at bounding box center [356, 365] width 304 height 16
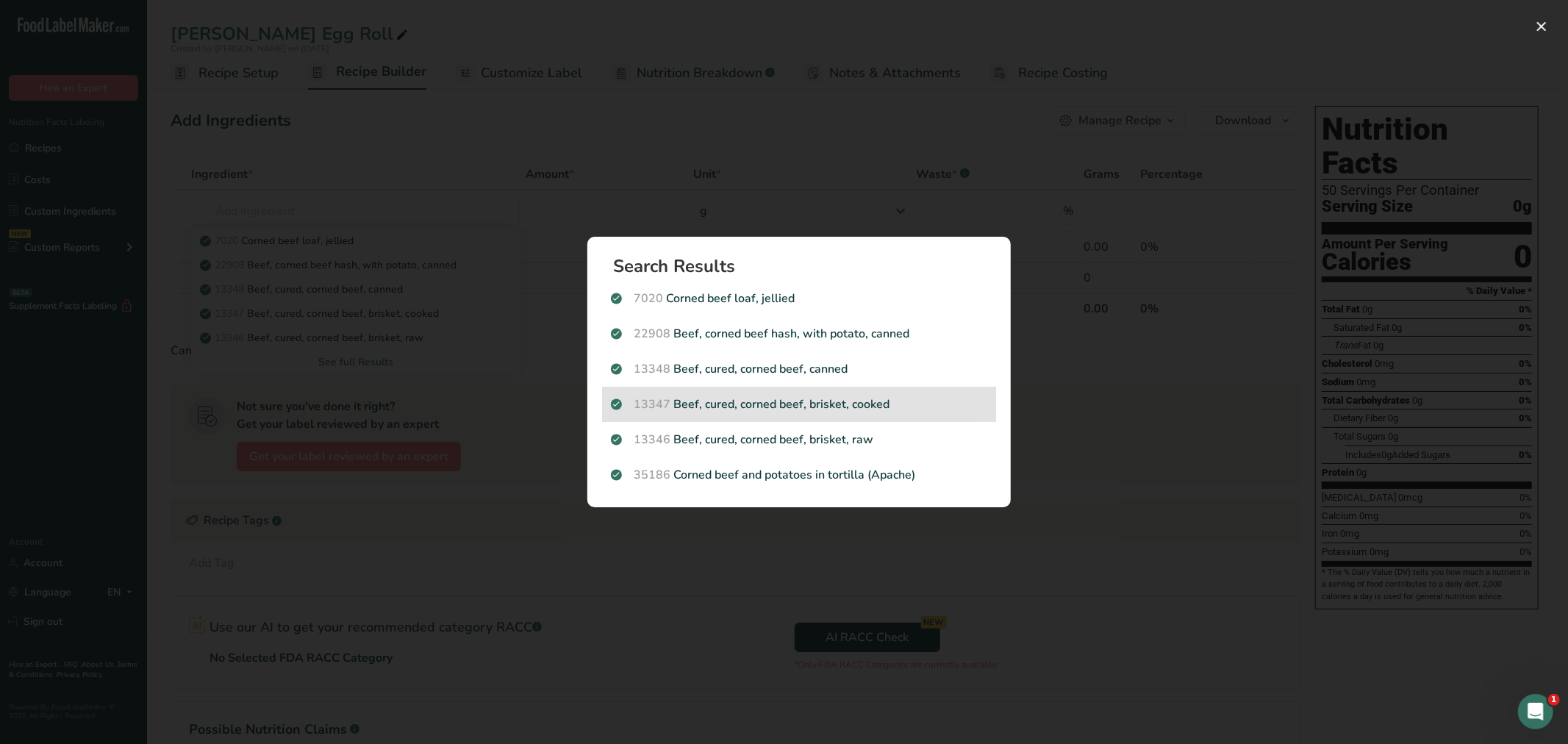
click at [728, 398] on p "13347 Beef, cured, corned beef, brisket, cooked" at bounding box center [799, 404] width 377 height 18
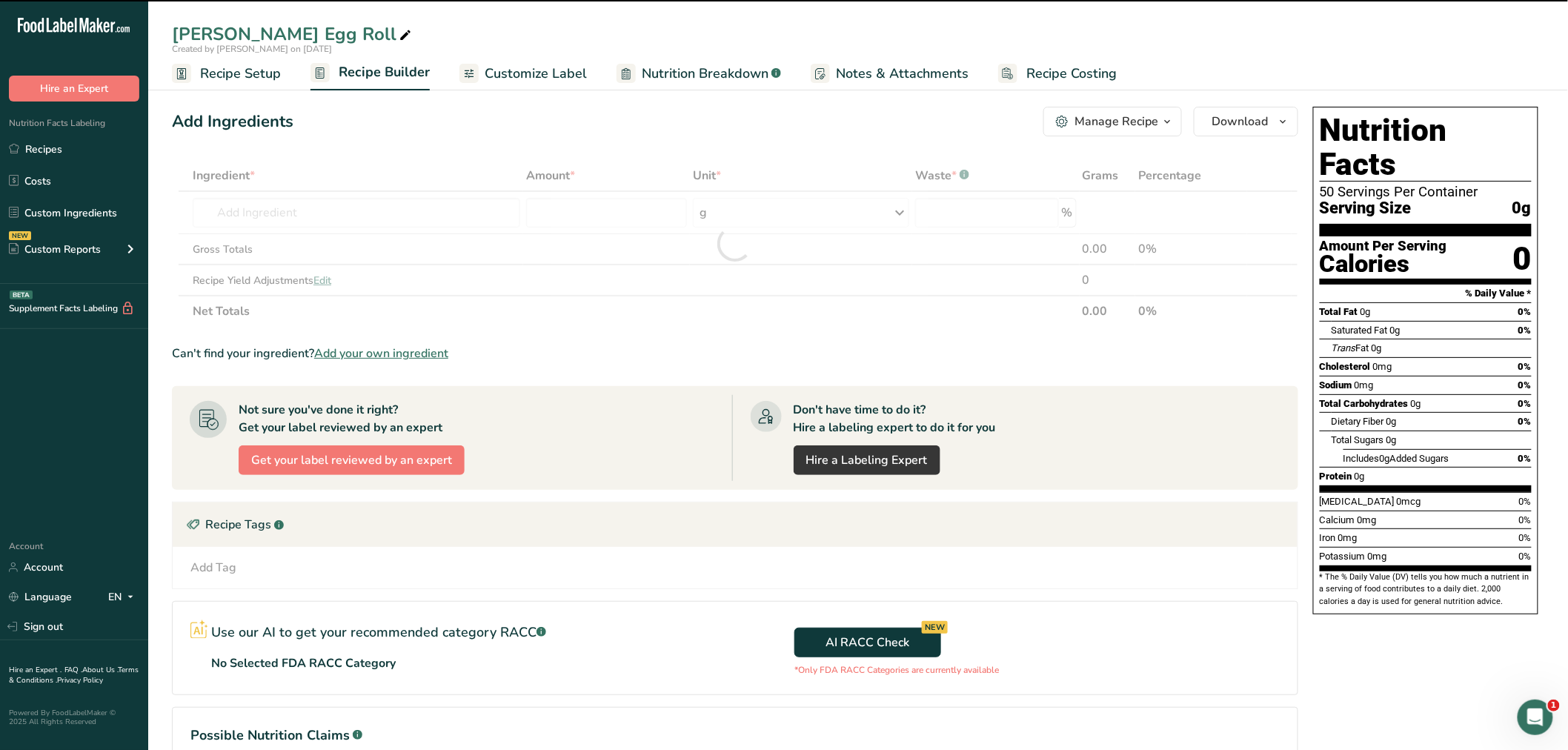
type input "0"
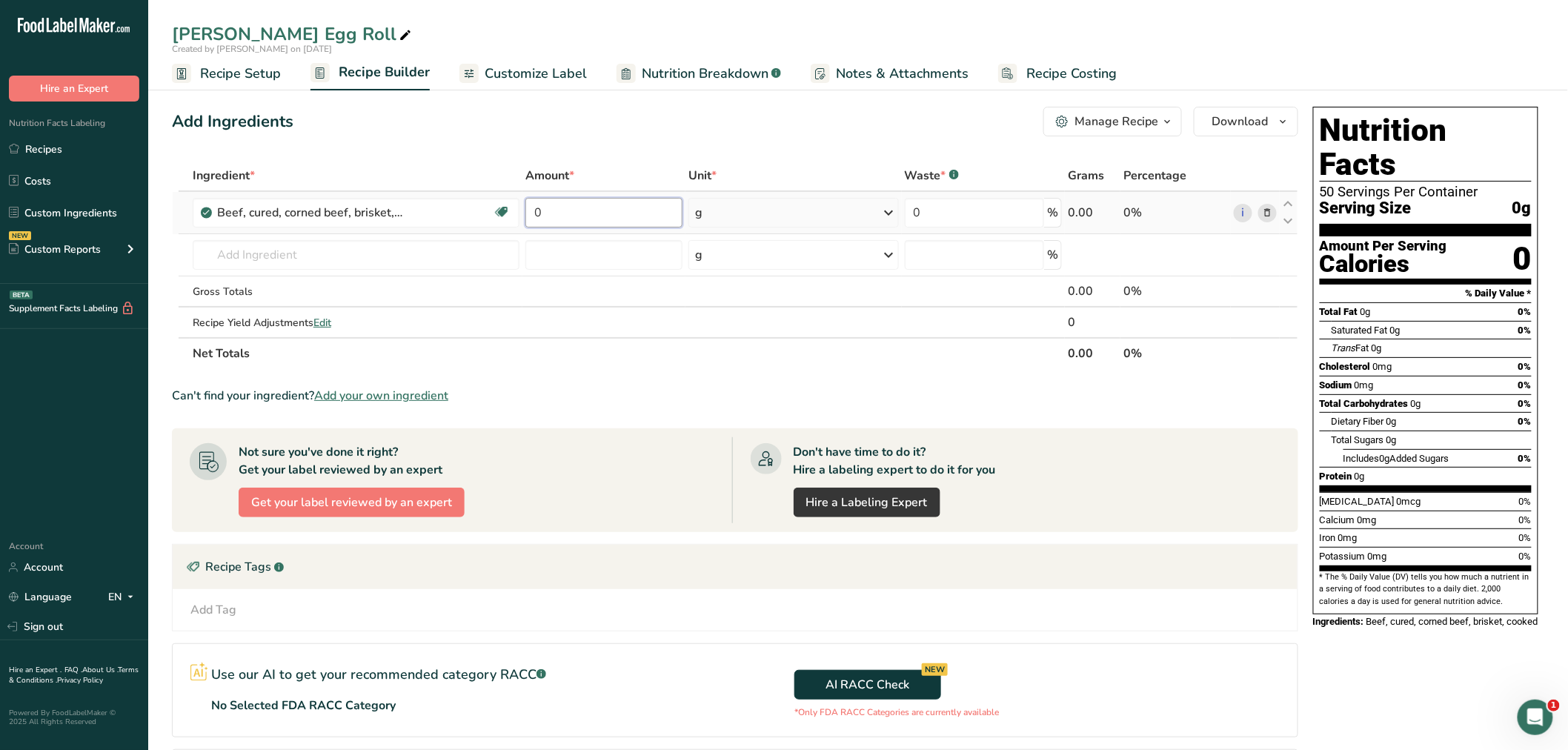
drag, startPoint x: 552, startPoint y: 208, endPoint x: 535, endPoint y: 217, distance: 19.2
click at [535, 217] on input "0" at bounding box center [604, 212] width 157 height 29
type input "1"
click at [886, 208] on div "Ingredient * Amount * Unit * Waste * .a-a{fill:#347362;}.b-a{fill:#fff;} Grams …" at bounding box center [734, 264] width 1126 height 209
click at [888, 211] on icon at bounding box center [889, 212] width 18 height 27
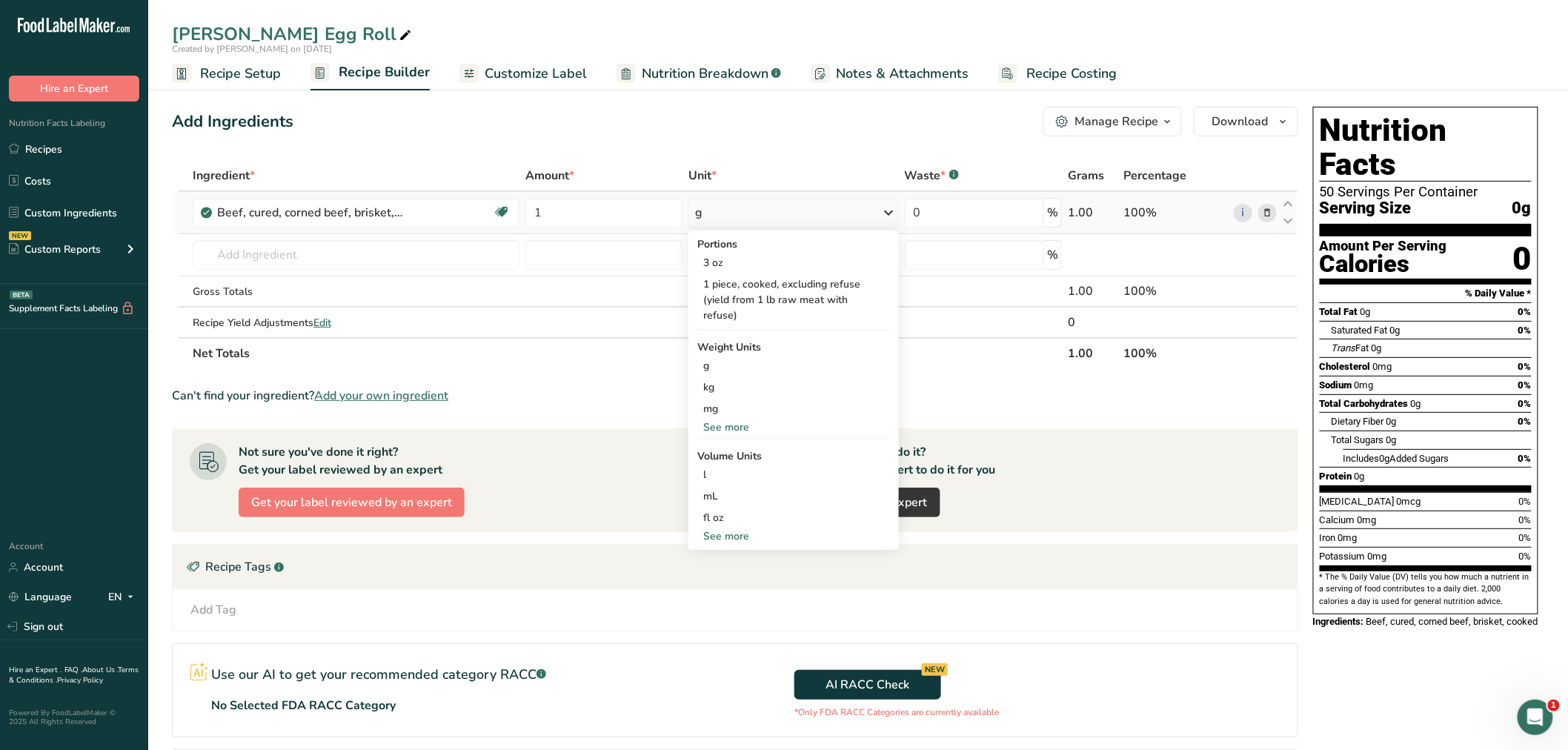
click at [753, 420] on div "See more" at bounding box center [792, 428] width 192 height 16
click at [720, 440] on div "lb" at bounding box center [792, 451] width 192 height 22
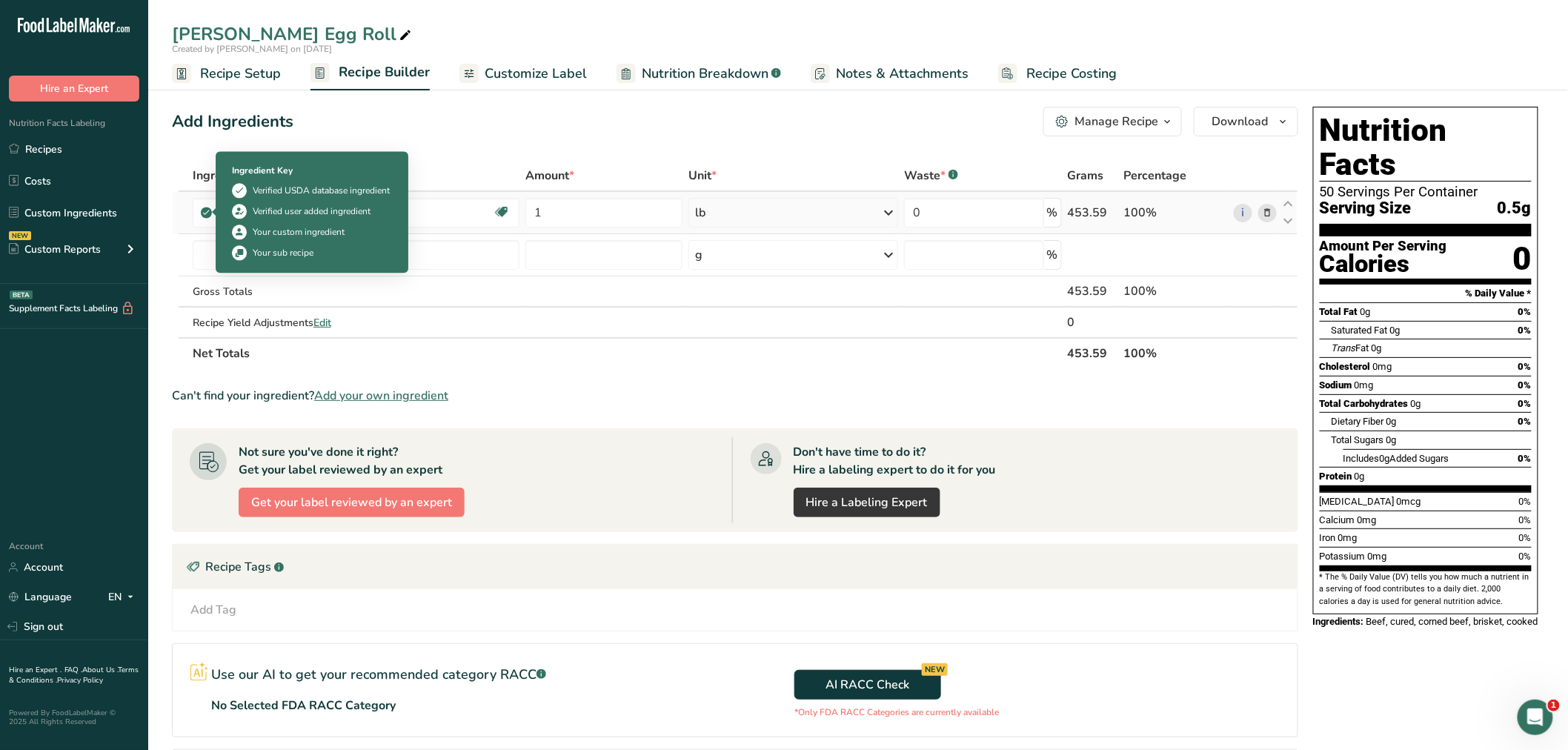
click at [203, 209] on icon at bounding box center [205, 212] width 9 height 14
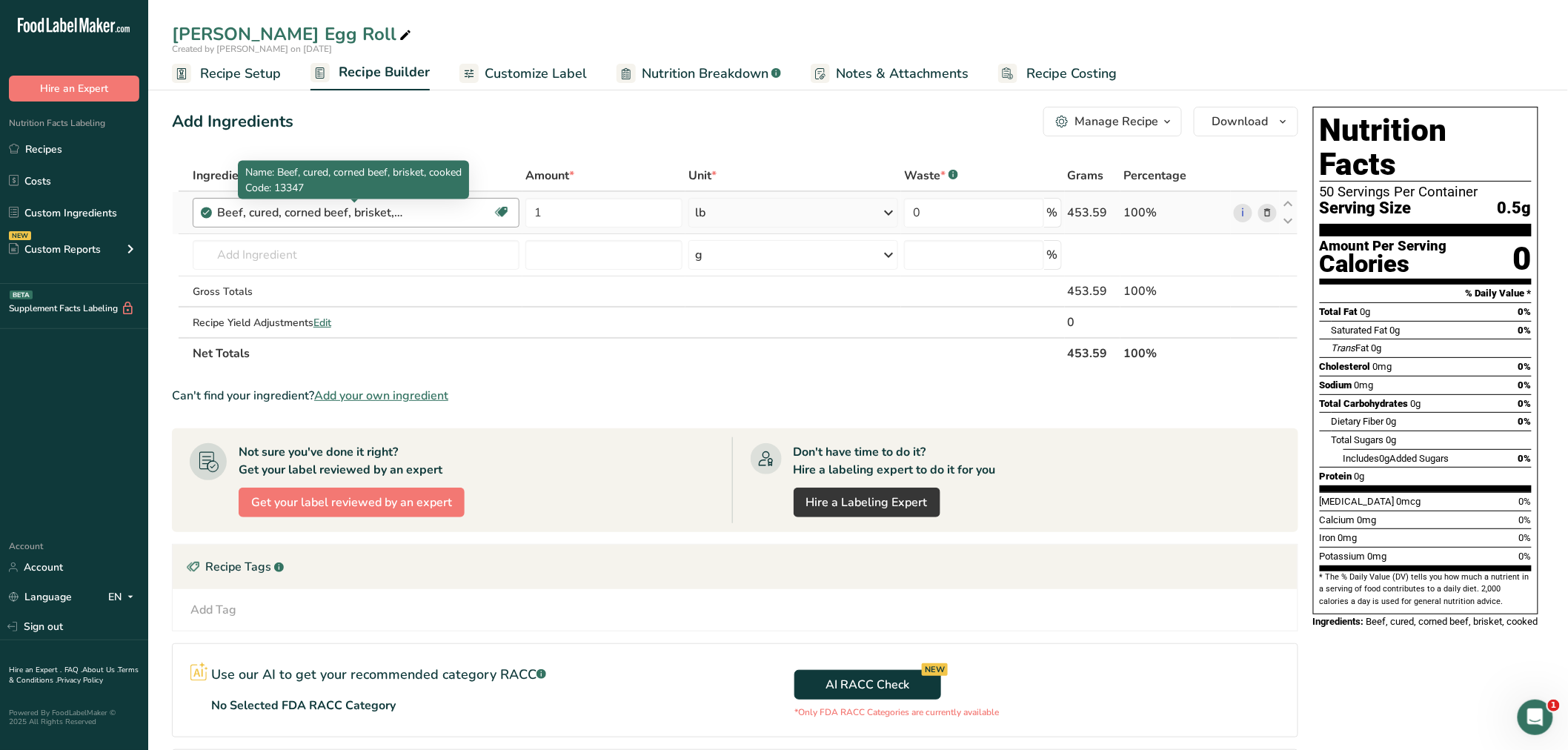
click at [227, 205] on div "Beef, cured, corned beef, brisket, cooked" at bounding box center [310, 212] width 185 height 18
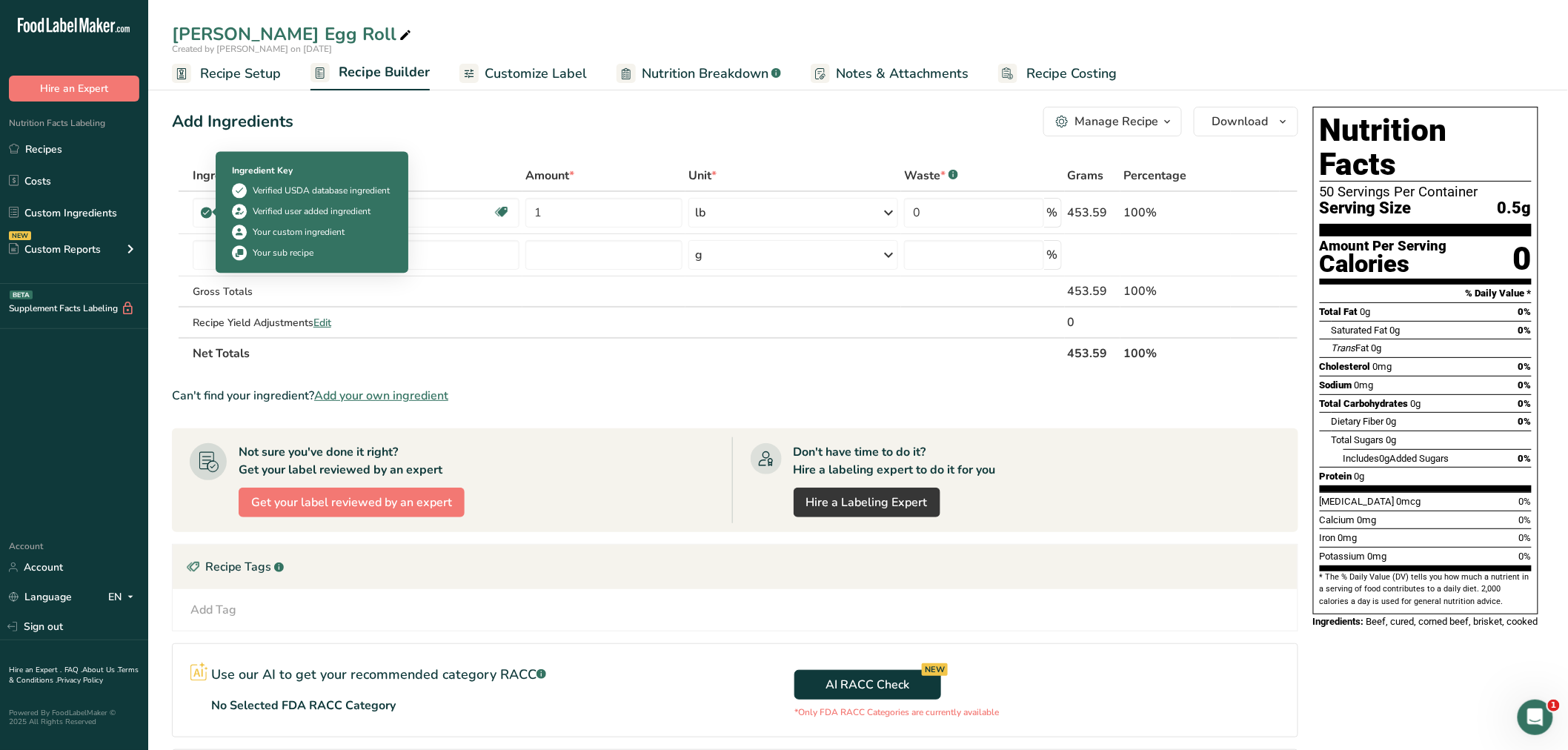
click at [240, 232] on icon at bounding box center [239, 232] width 11 height 16
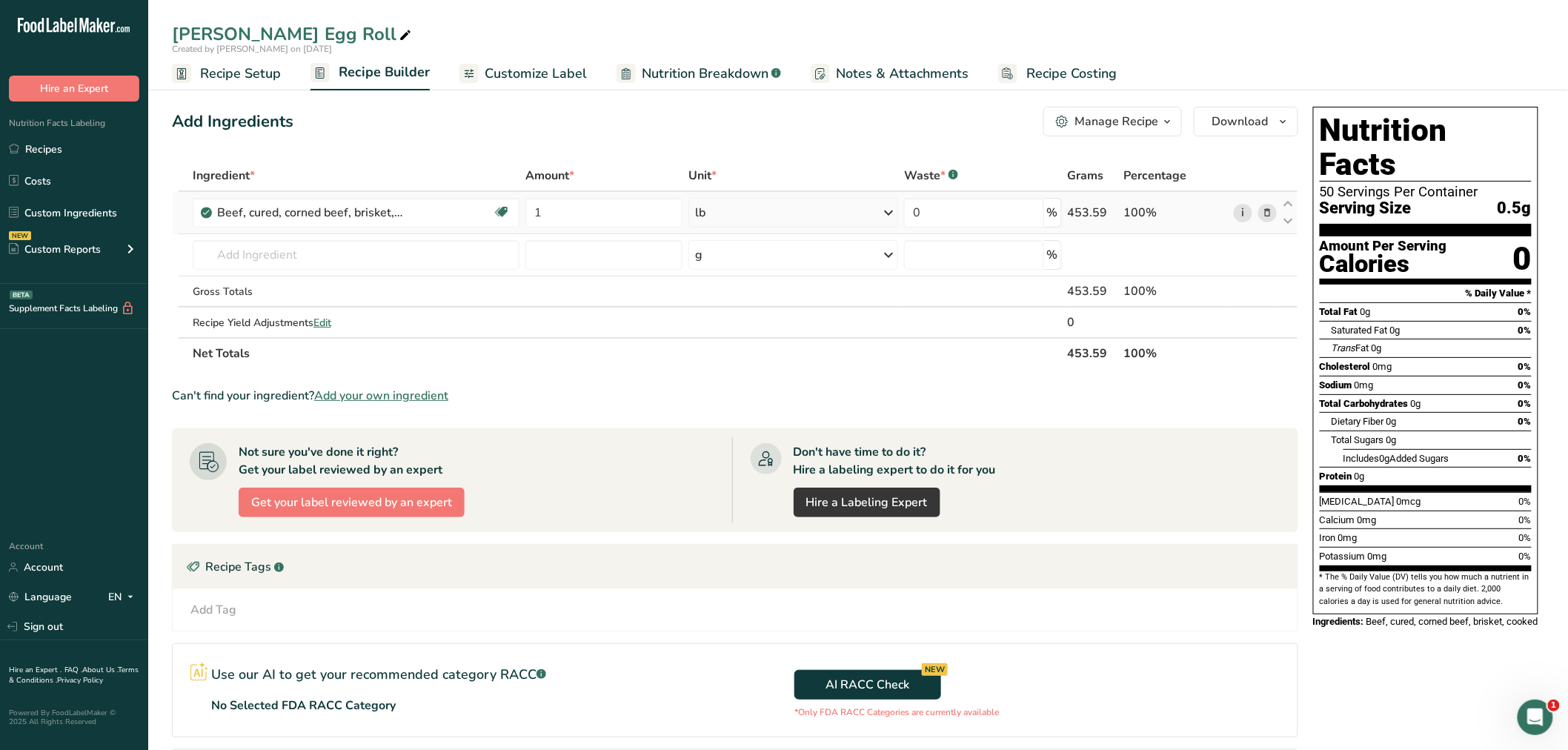
click at [1243, 209] on link "i" at bounding box center [1243, 212] width 19 height 19
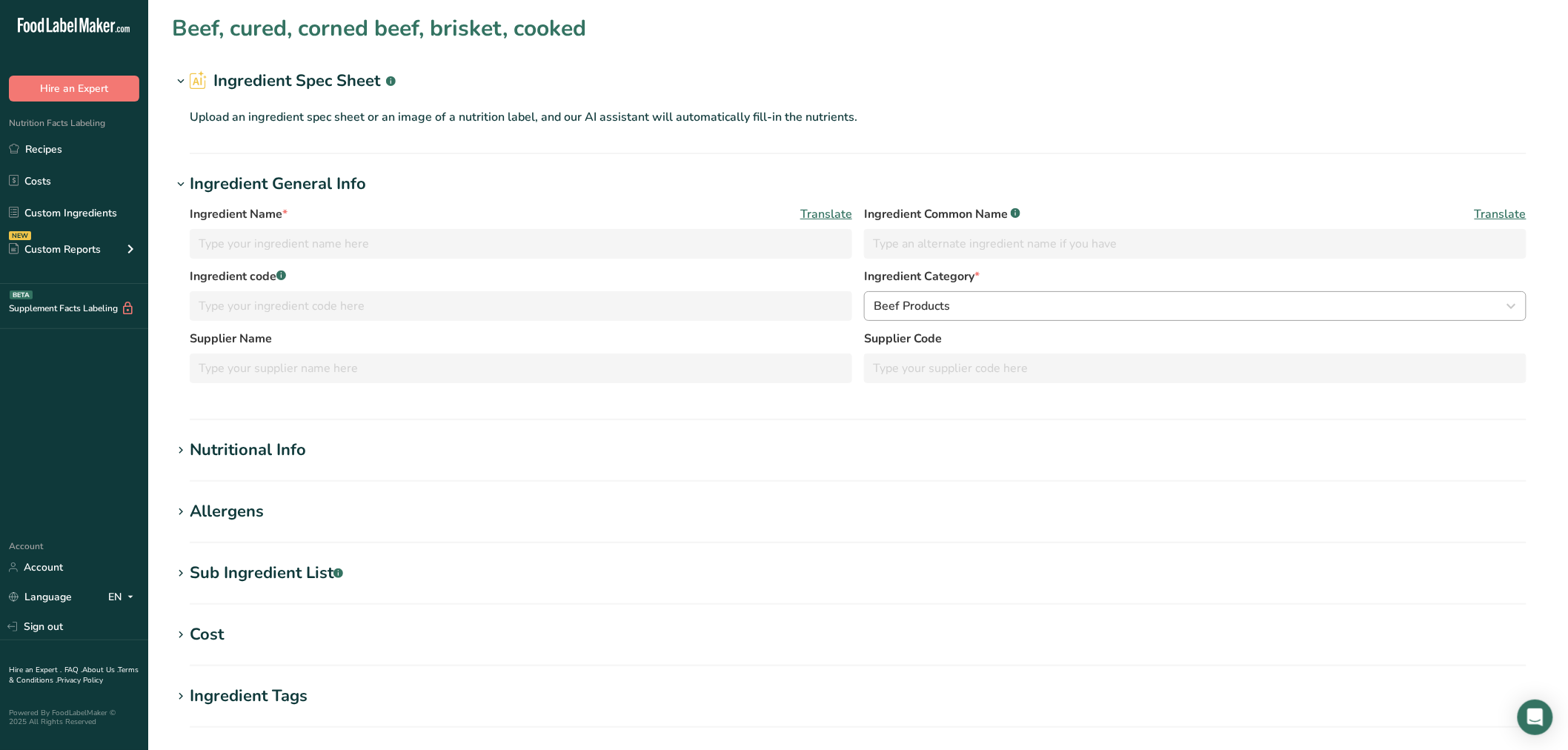
type input "Beef, cured, corned beef, brisket, cooked"
click at [289, 446] on div "Nutritional Info" at bounding box center [248, 449] width 116 height 25
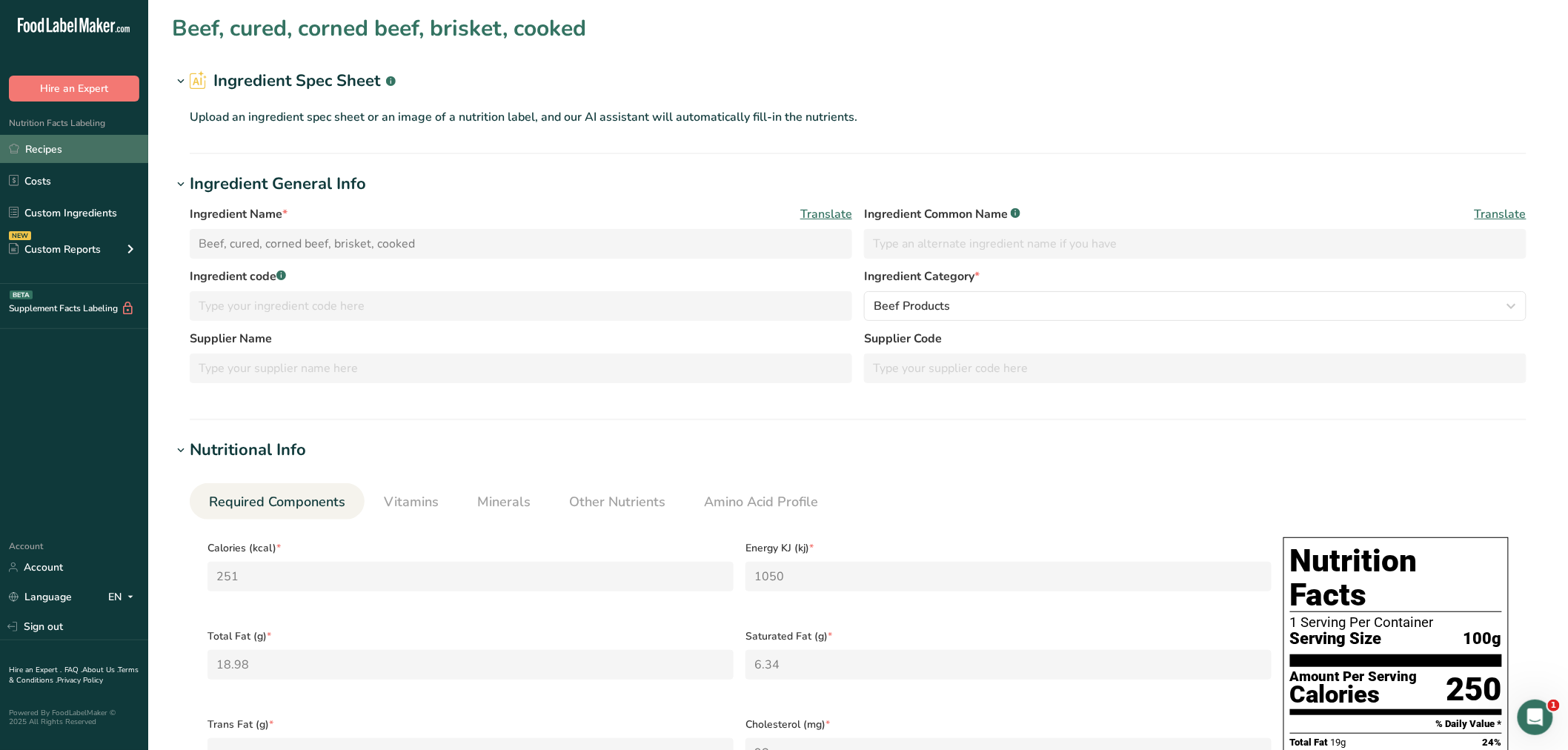
click at [49, 144] on link "Recipes" at bounding box center [74, 148] width 148 height 29
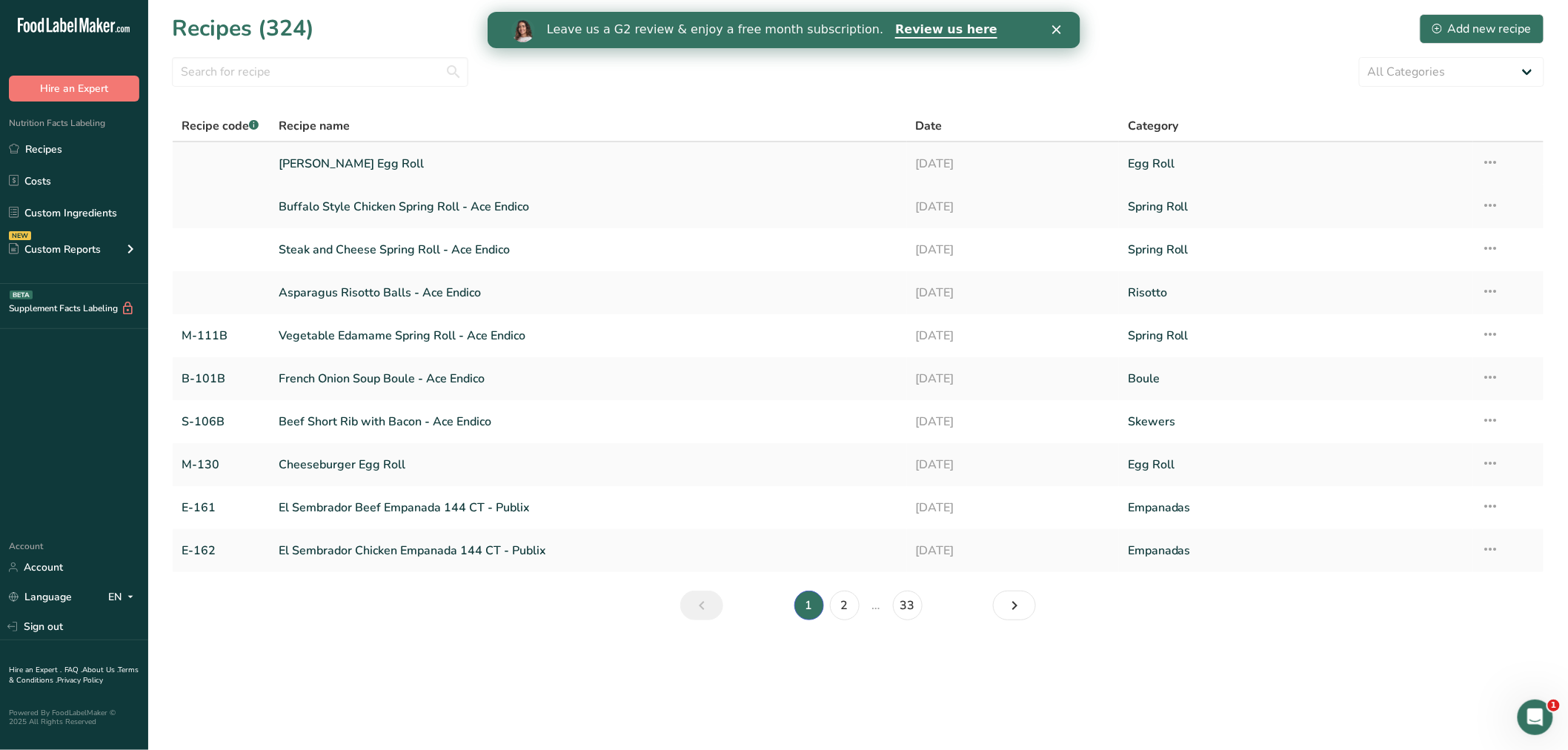
click at [321, 158] on link "[PERSON_NAME] Egg Roll" at bounding box center [588, 164] width 619 height 31
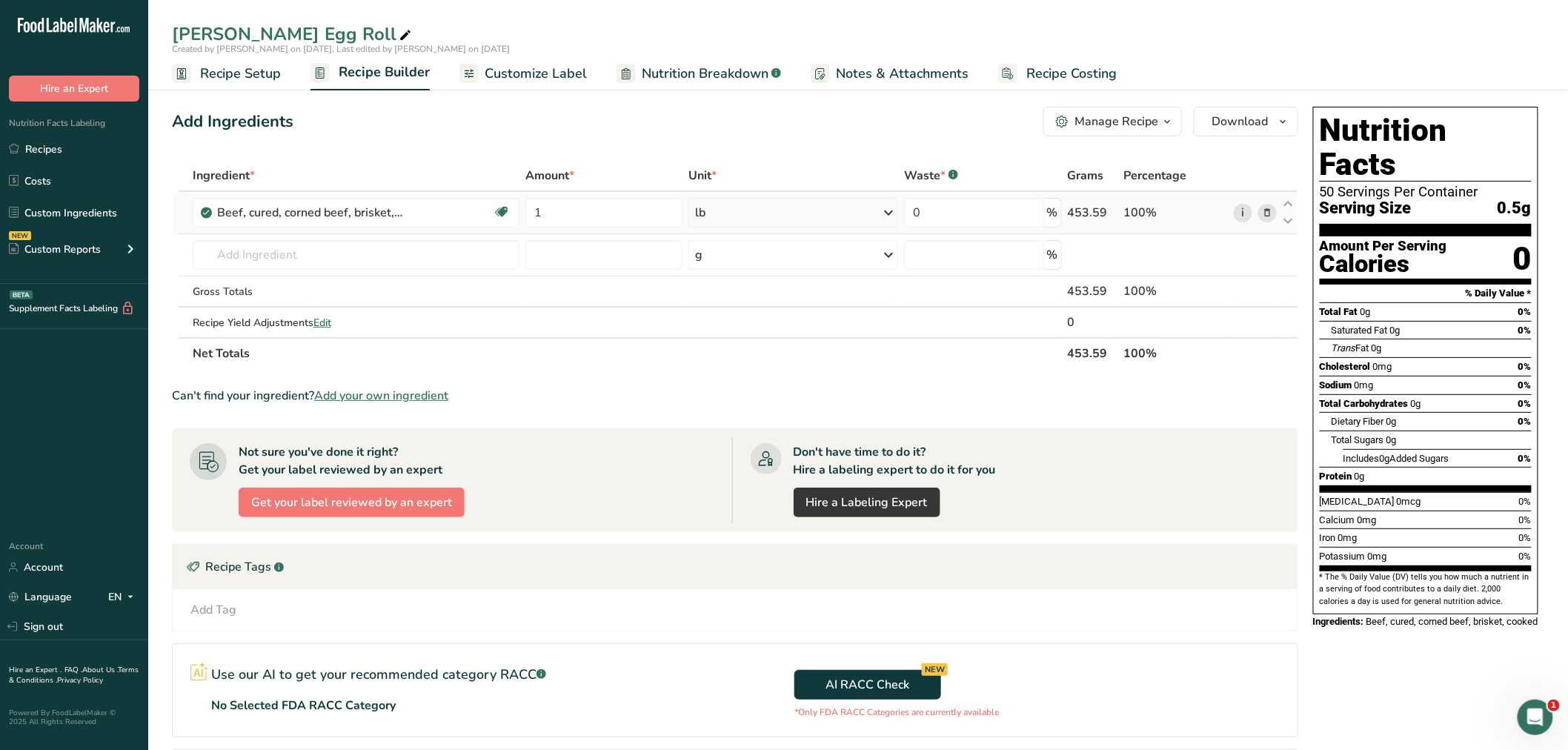
click at [1243, 210] on link "i" at bounding box center [1243, 212] width 19 height 19
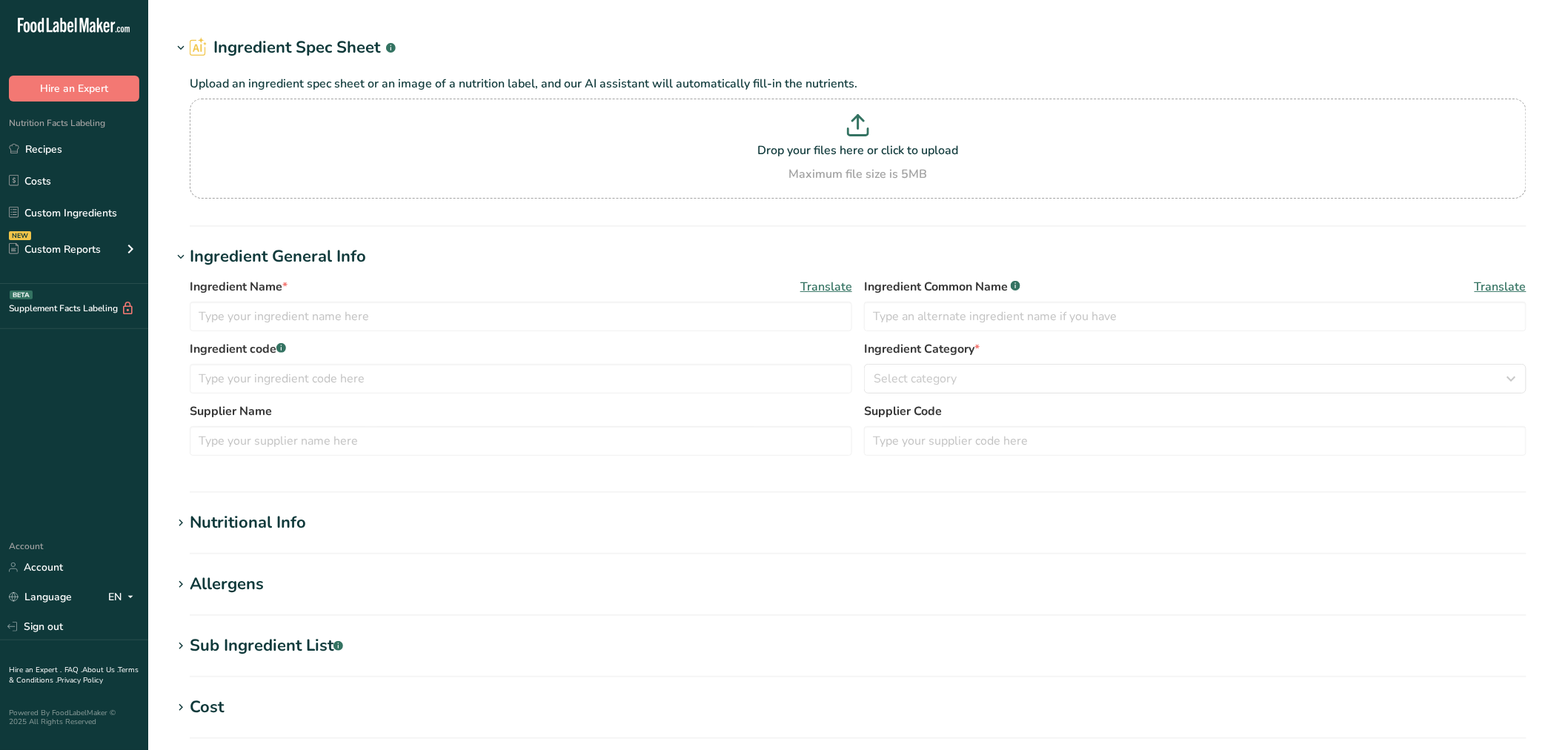
type input "Beef, cured, corned beef, brisket, cooked"
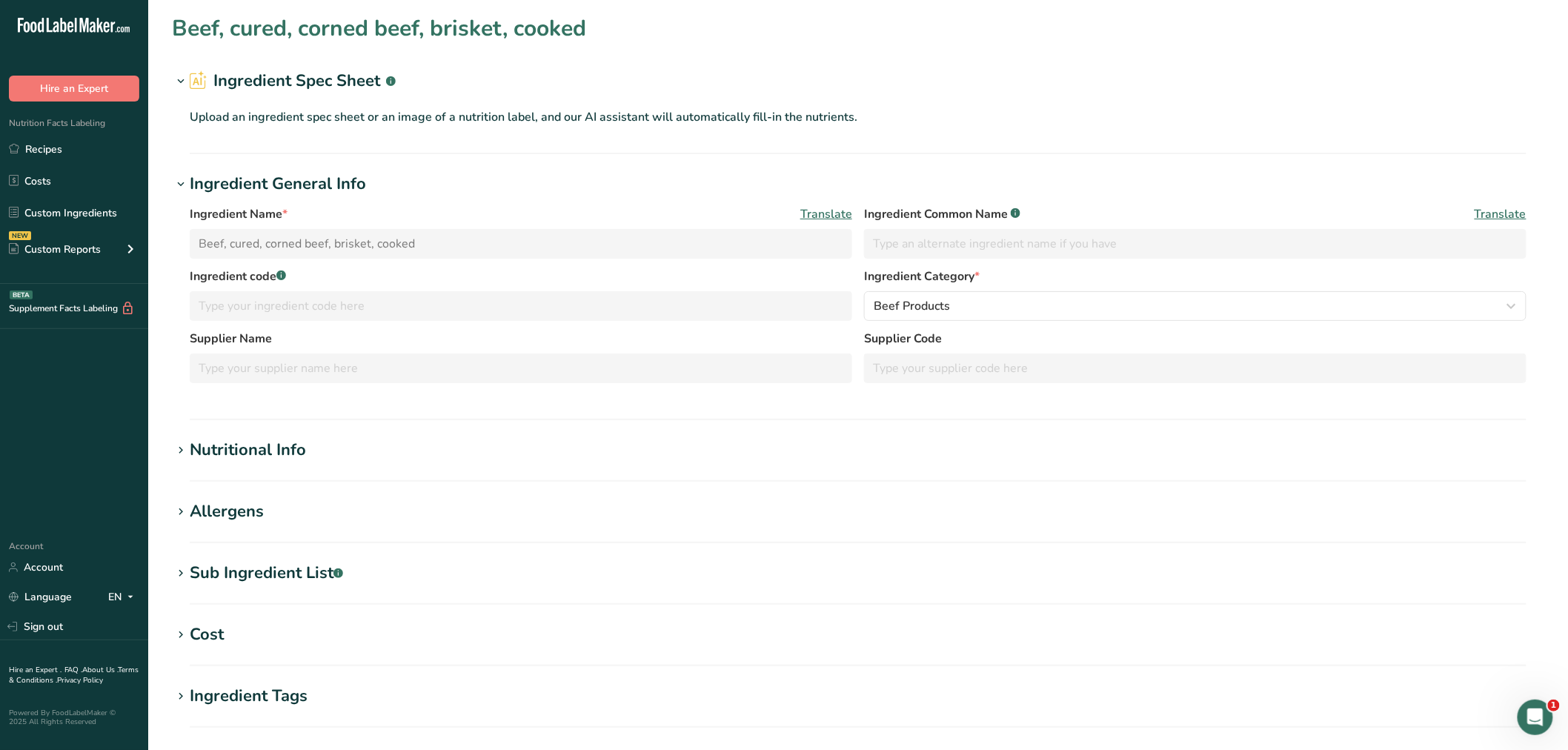
click at [250, 506] on div "Allergens" at bounding box center [226, 511] width 74 height 25
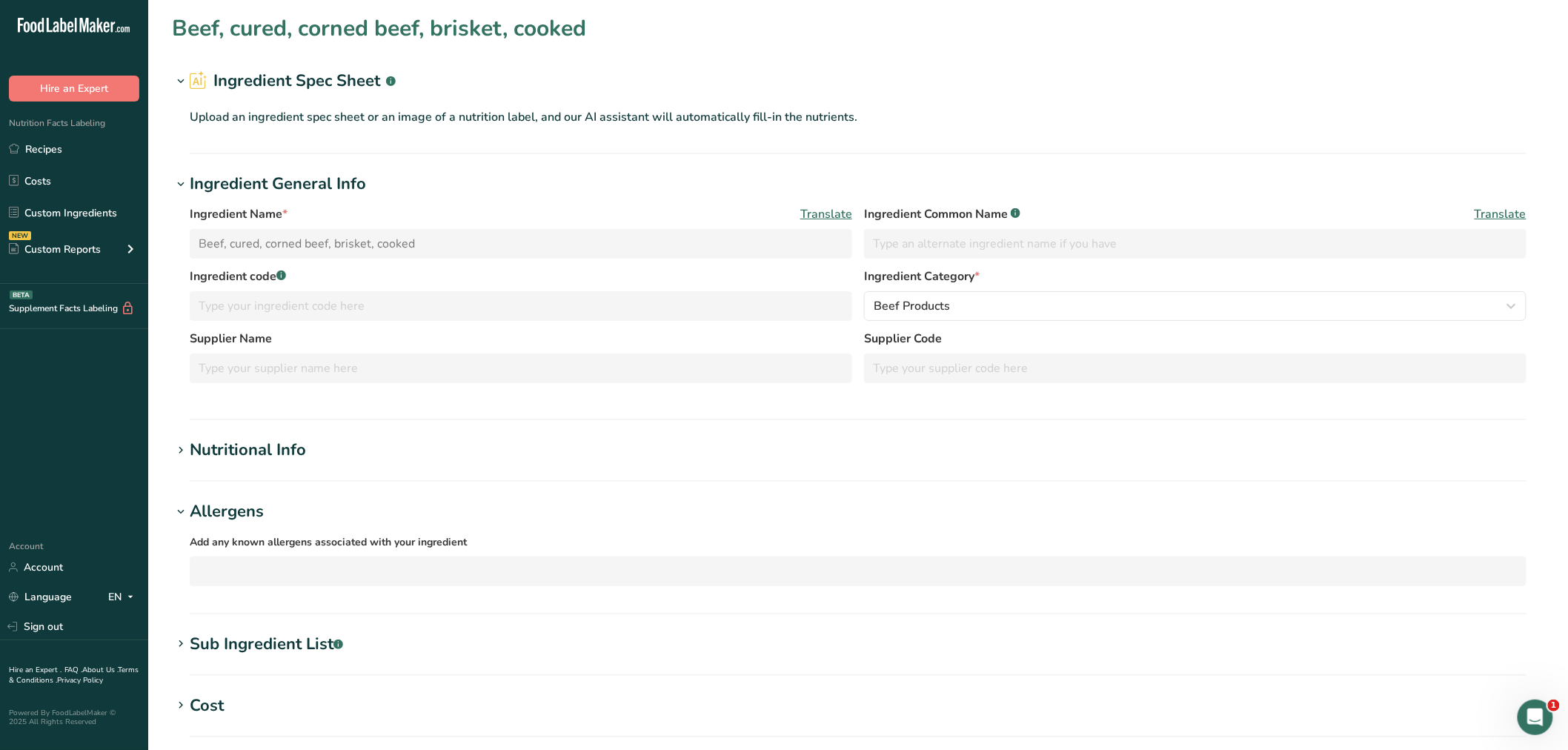
click at [254, 452] on div "Nutritional Info" at bounding box center [248, 449] width 116 height 25
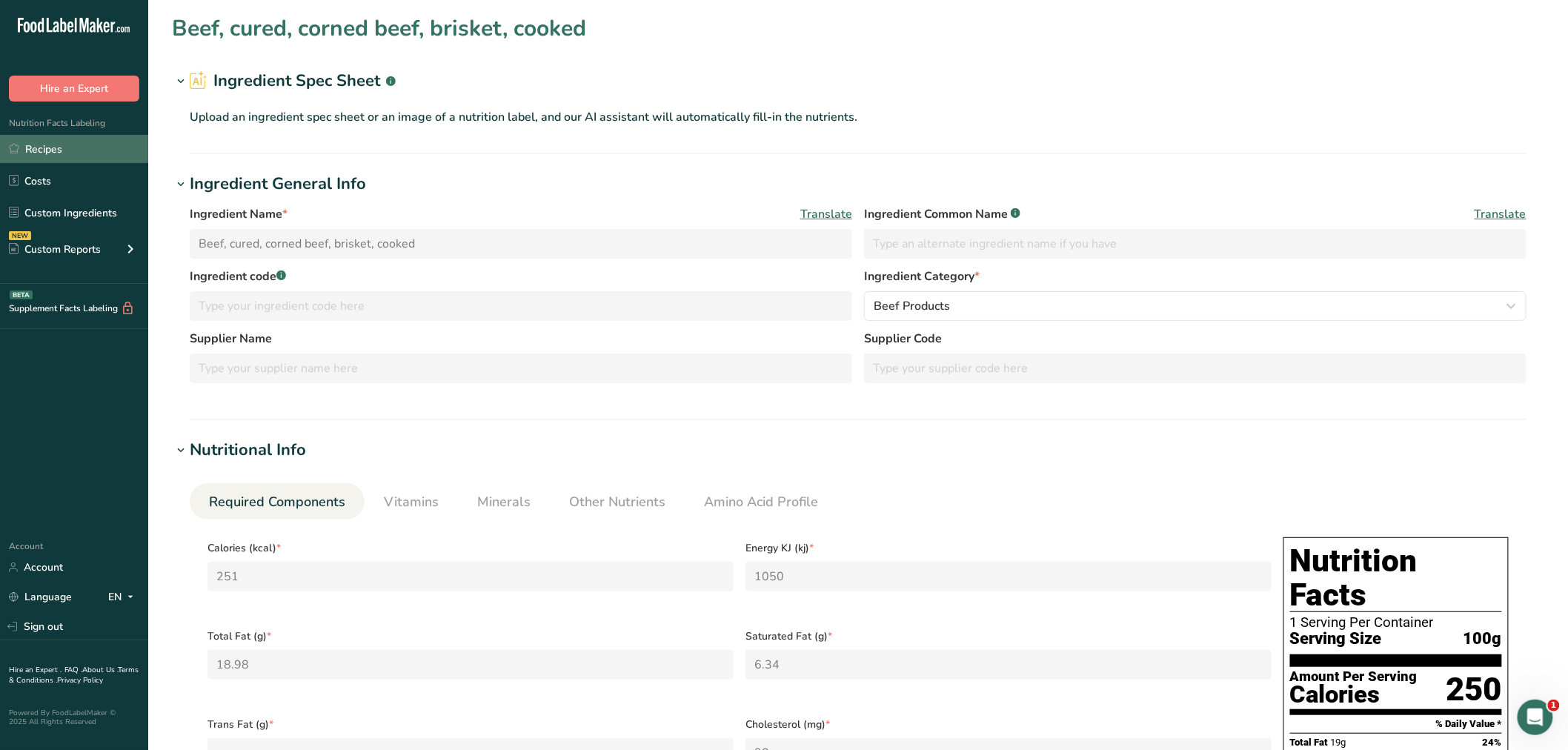
click at [55, 148] on link "Recipes" at bounding box center [74, 148] width 148 height 29
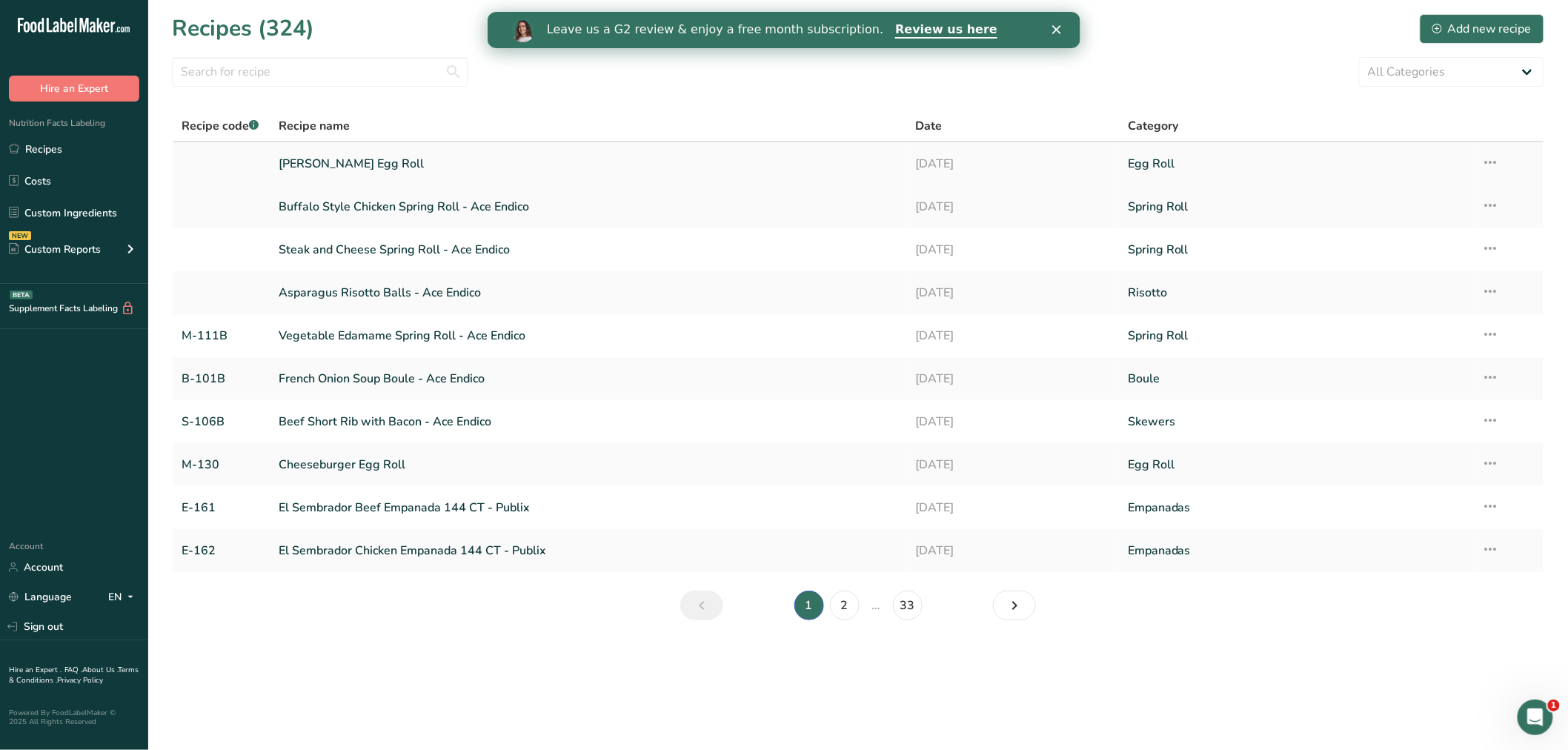
click at [344, 159] on link "[PERSON_NAME] Egg Roll" at bounding box center [588, 164] width 619 height 31
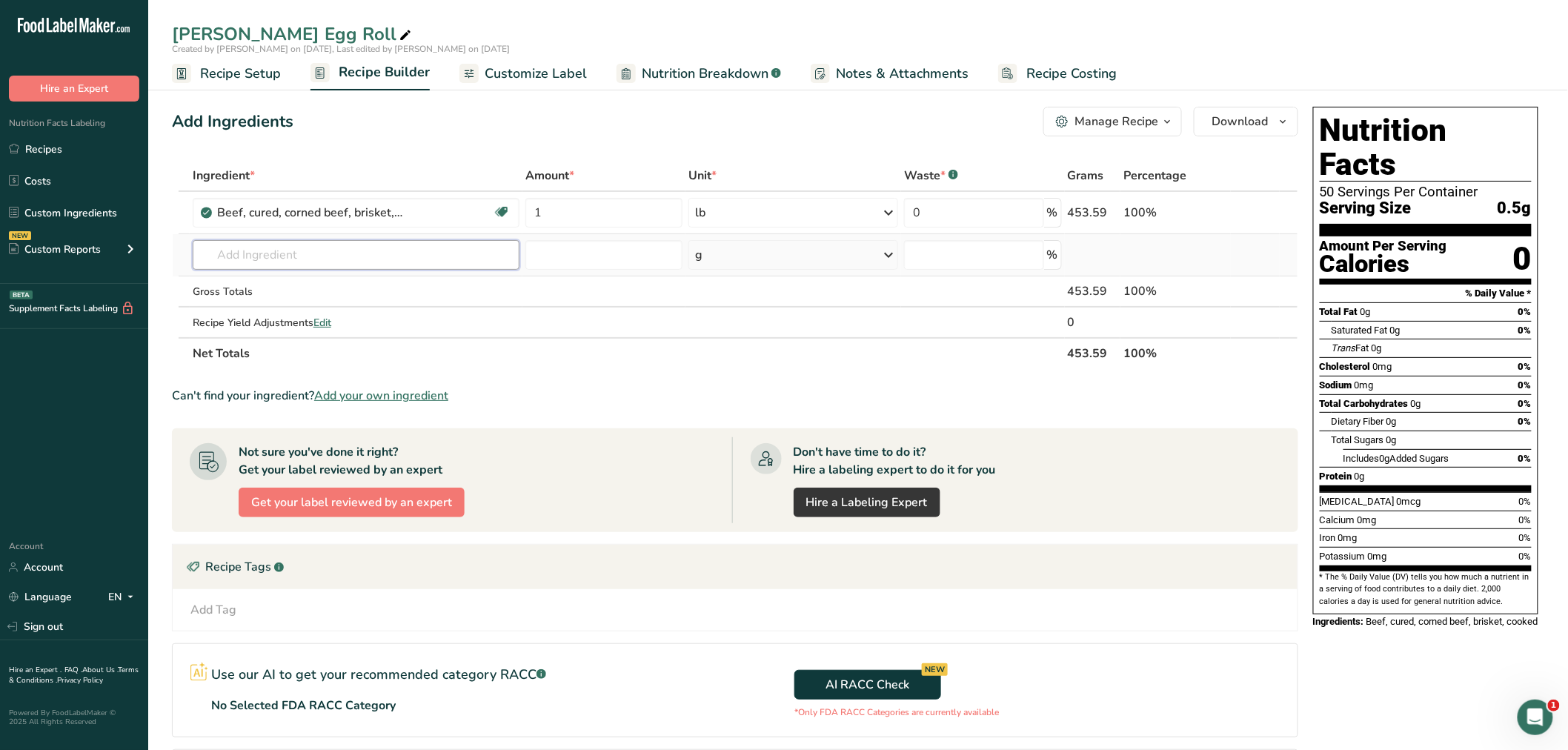
click at [326, 253] on input "text" at bounding box center [356, 255] width 326 height 29
type input "Sauerkraut"
click at [361, 282] on p "11439 Sauerkraut, canned, solids and liquids" at bounding box center [317, 285] width 224 height 16
type input "Sauerkraut, canned, solids and liquids"
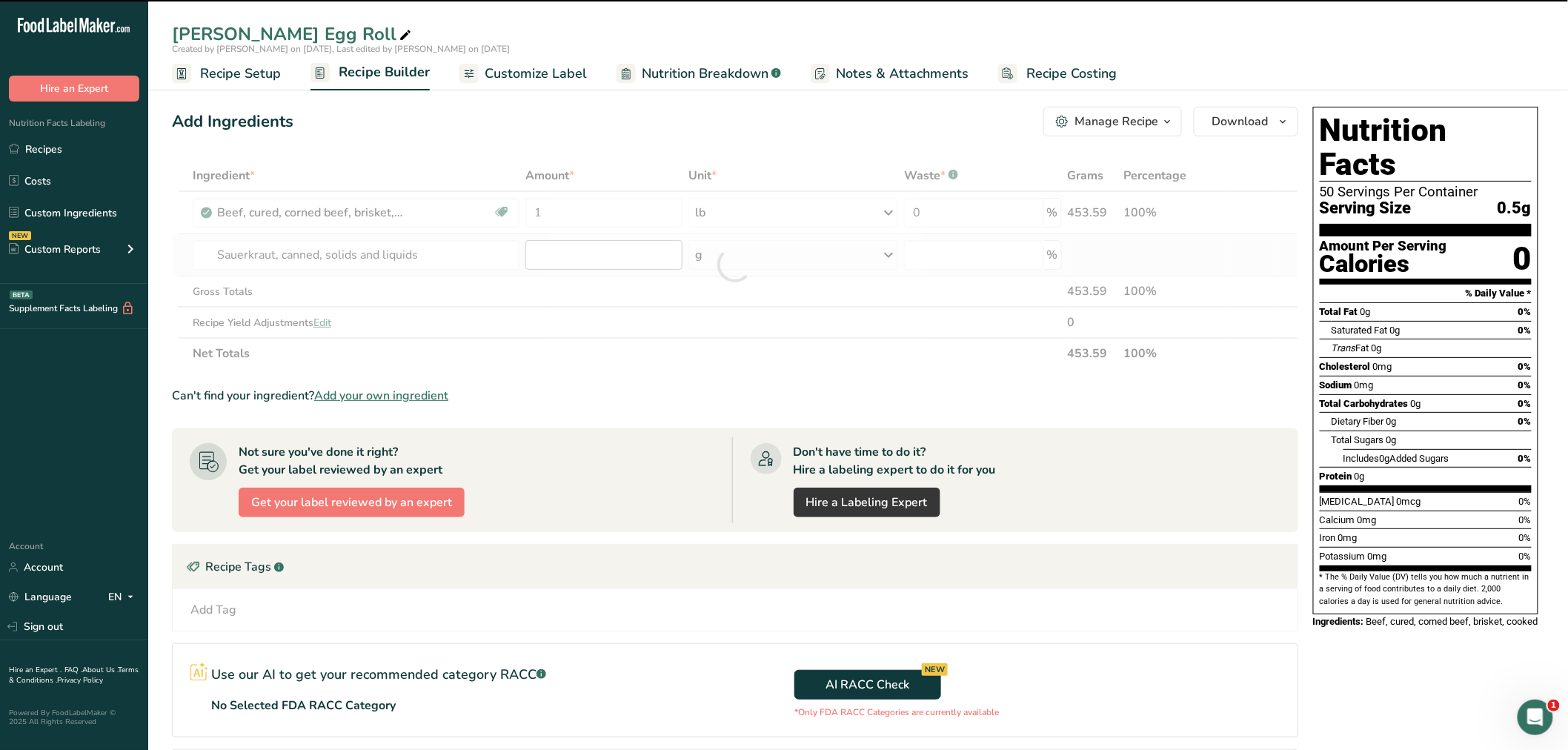
type input "0"
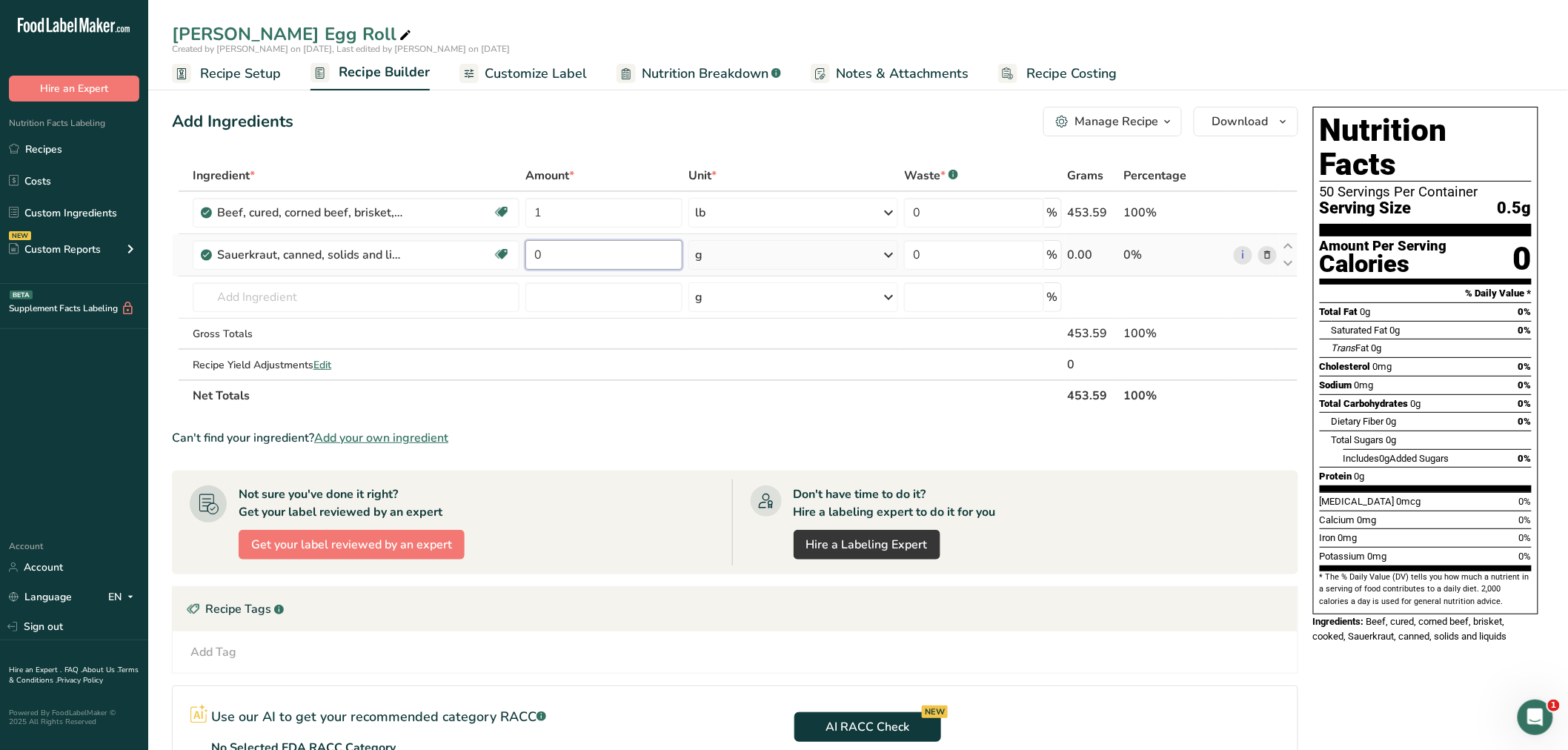
drag, startPoint x: 547, startPoint y: 255, endPoint x: 532, endPoint y: 257, distance: 15.1
click at [532, 257] on input "0" at bounding box center [604, 255] width 157 height 29
type input "0.41"
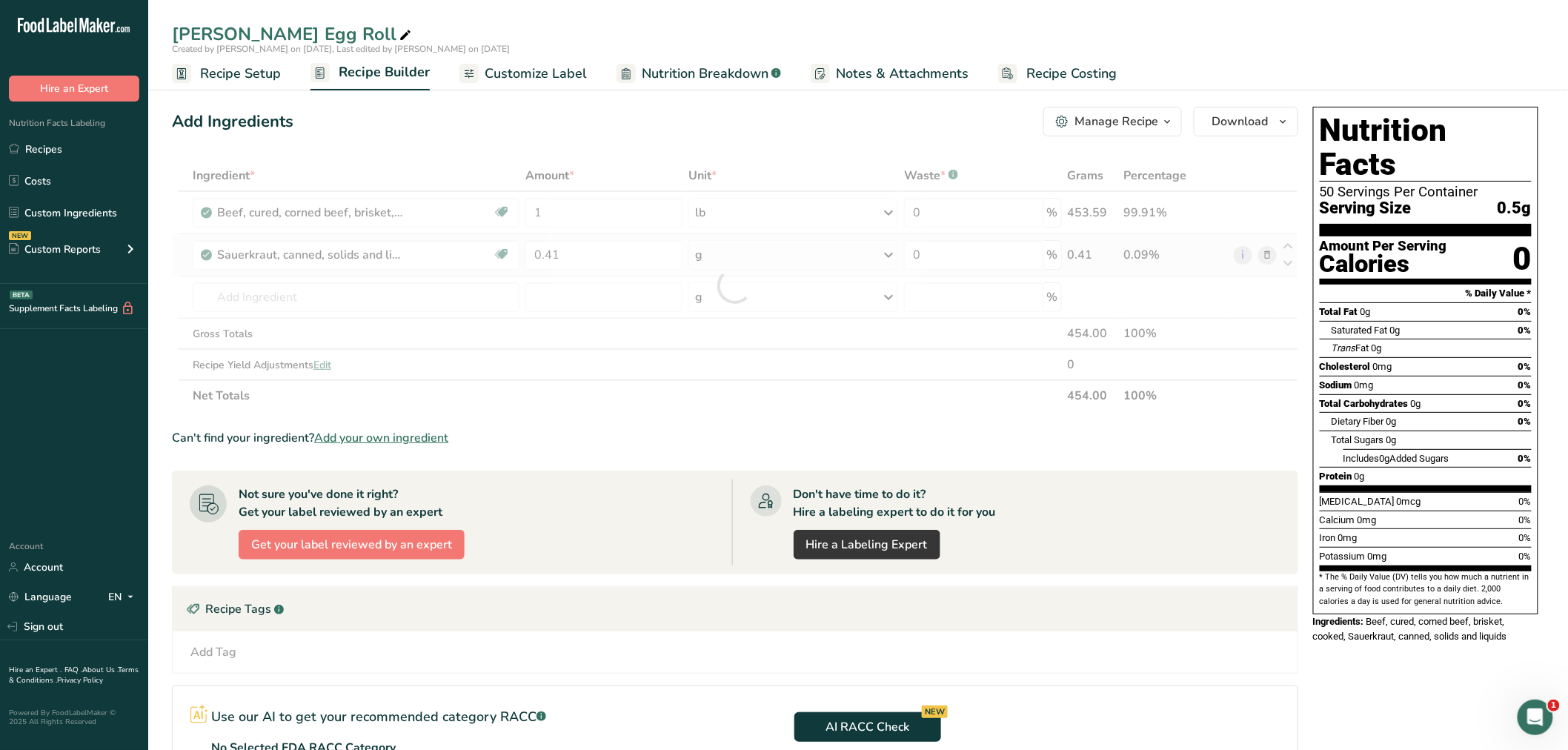
click at [884, 251] on div "Ingredient * Amount * Unit * Waste * .a-a{fill:#347362;}.b-a{fill:#fff;} Grams …" at bounding box center [734, 285] width 1126 height 251
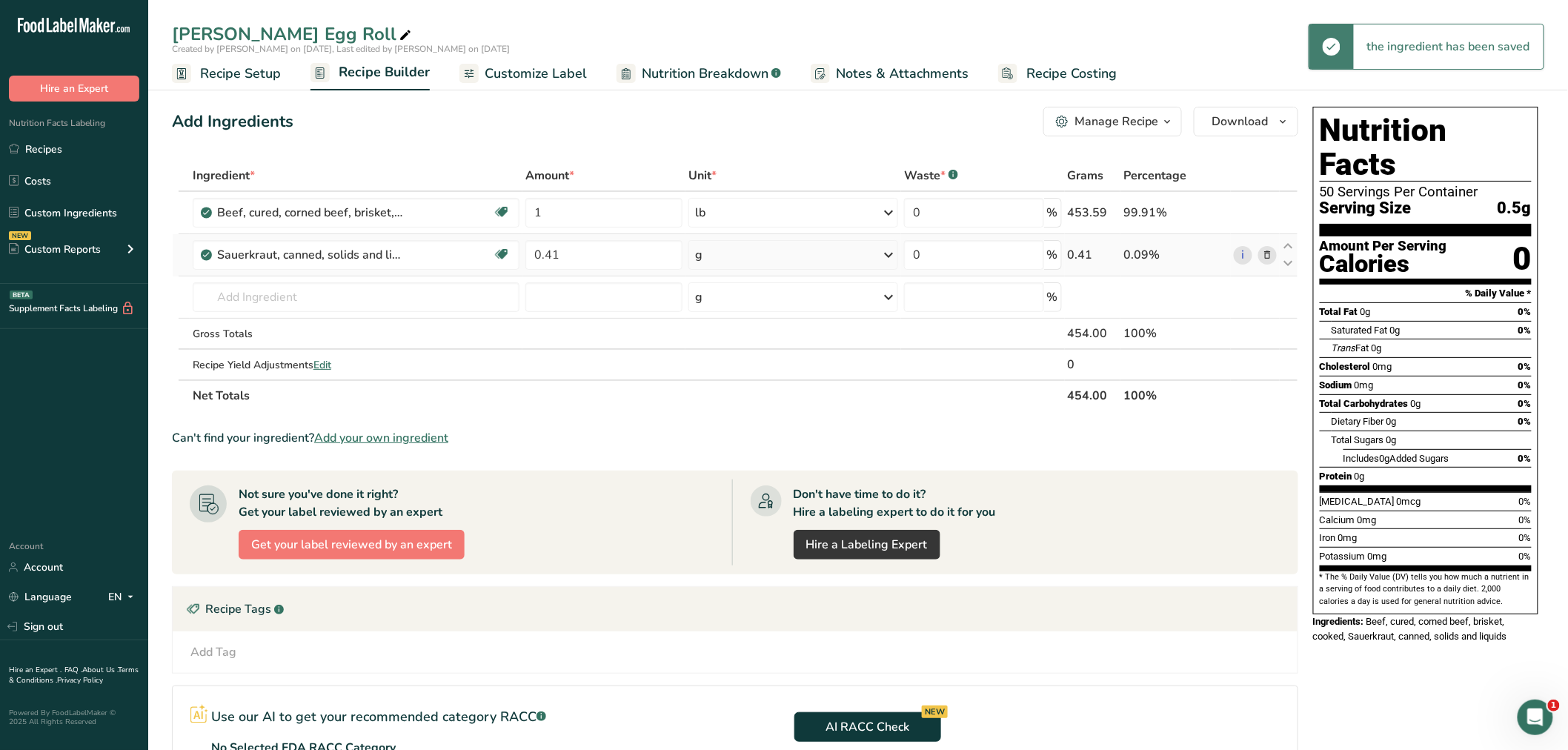
click at [788, 257] on div "g" at bounding box center [792, 255] width 209 height 29
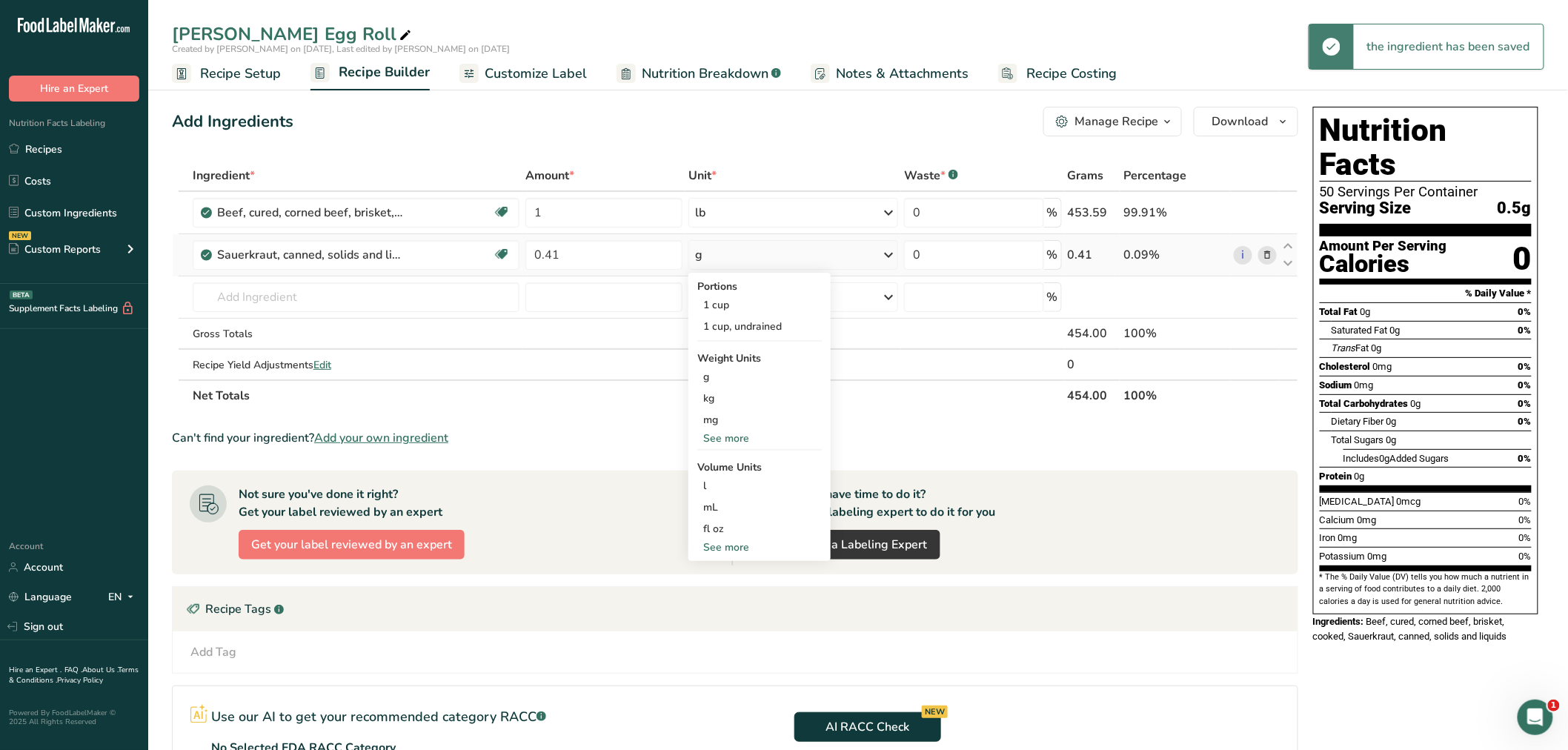
click at [741, 432] on div "See more" at bounding box center [759, 438] width 125 height 16
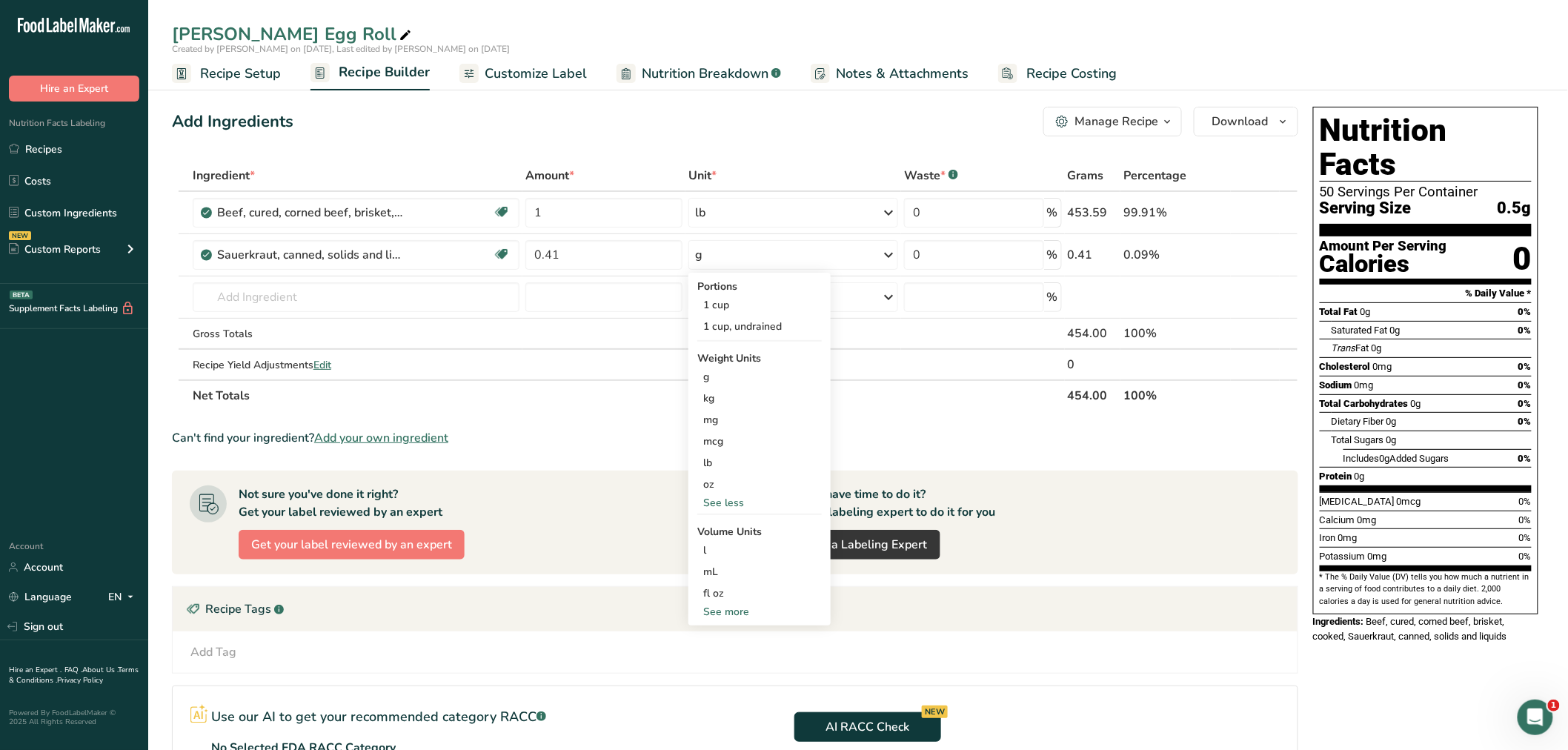
drag, startPoint x: 708, startPoint y: 458, endPoint x: 685, endPoint y: 441, distance: 28.6
click at [709, 458] on div "lb" at bounding box center [759, 463] width 125 height 22
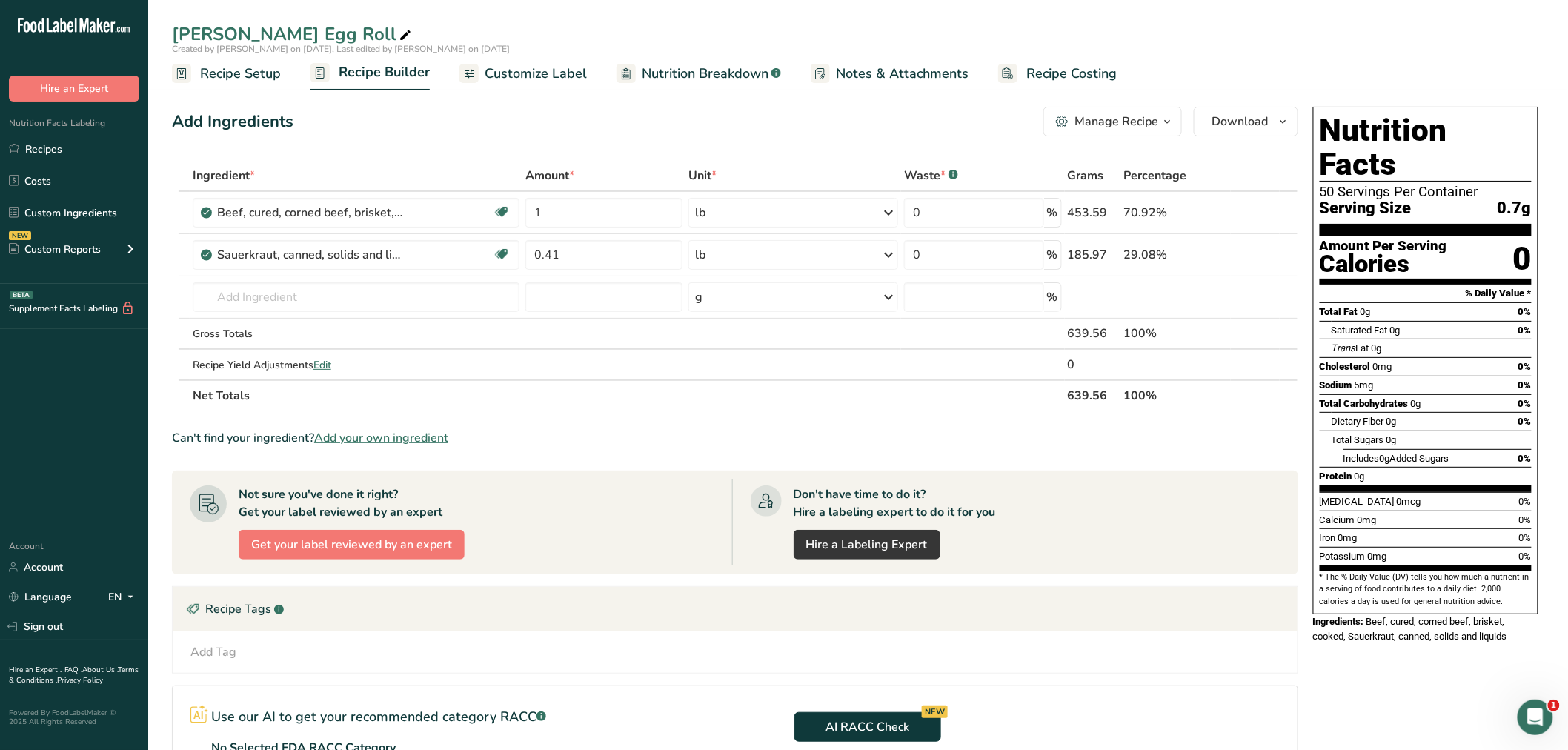
click at [1165, 116] on icon "button" at bounding box center [1167, 122] width 12 height 19
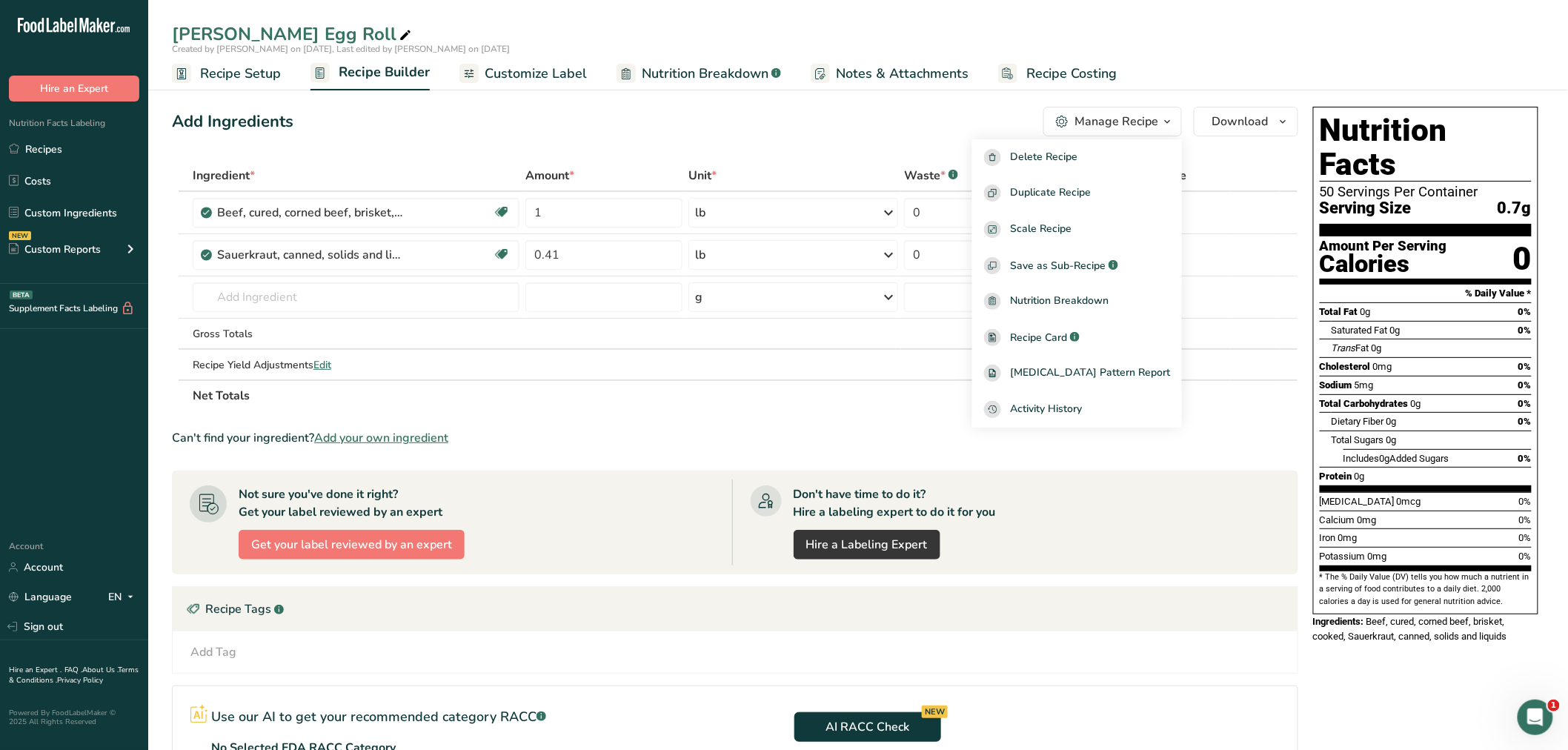
click at [722, 107] on div "Add Ingredients Manage Recipe Delete Recipe Duplicate Recipe Scale Recipe Save …" at bounding box center [734, 122] width 1126 height 29
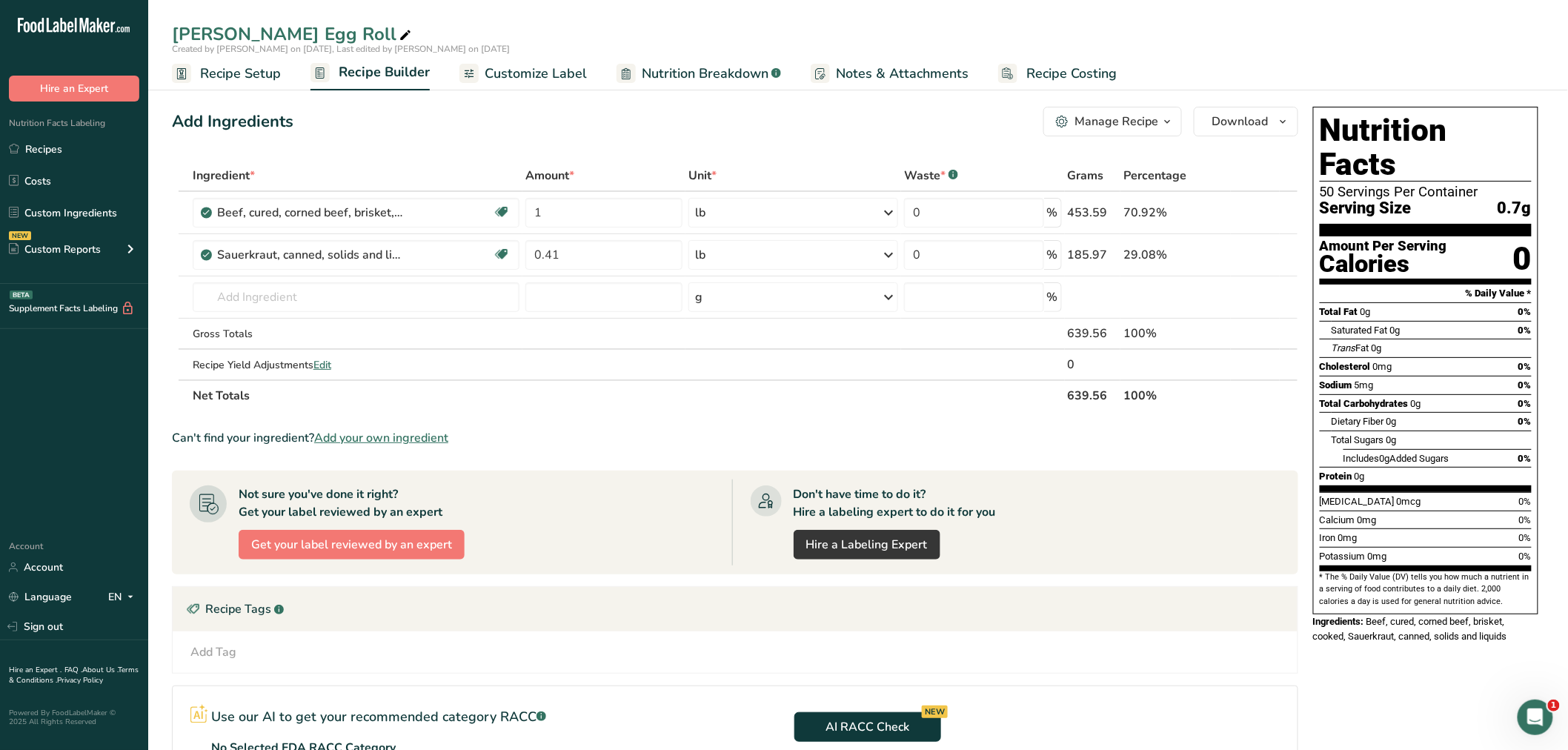
click at [704, 71] on span "Nutrition Breakdown" at bounding box center [705, 74] width 127 height 20
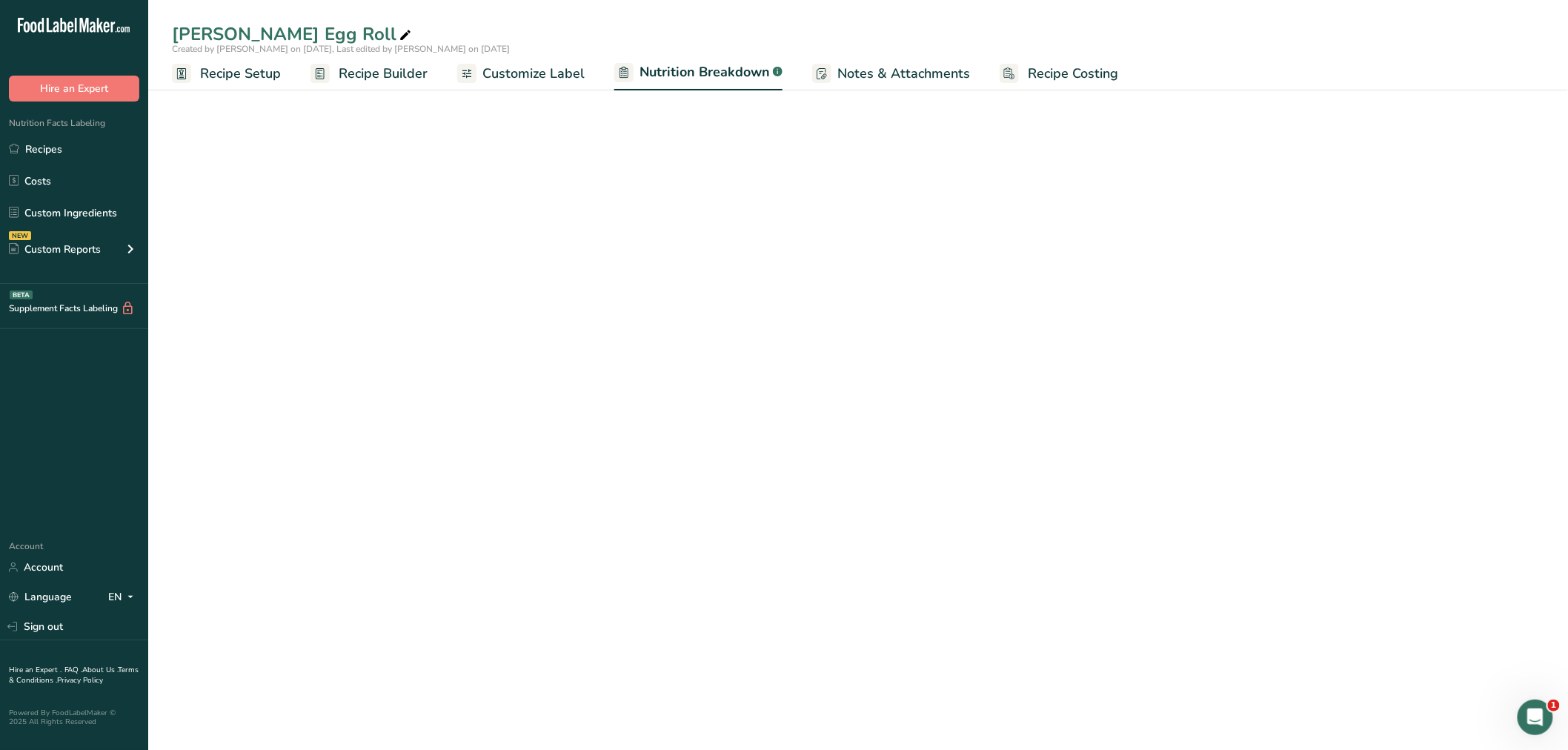
select select "Calories"
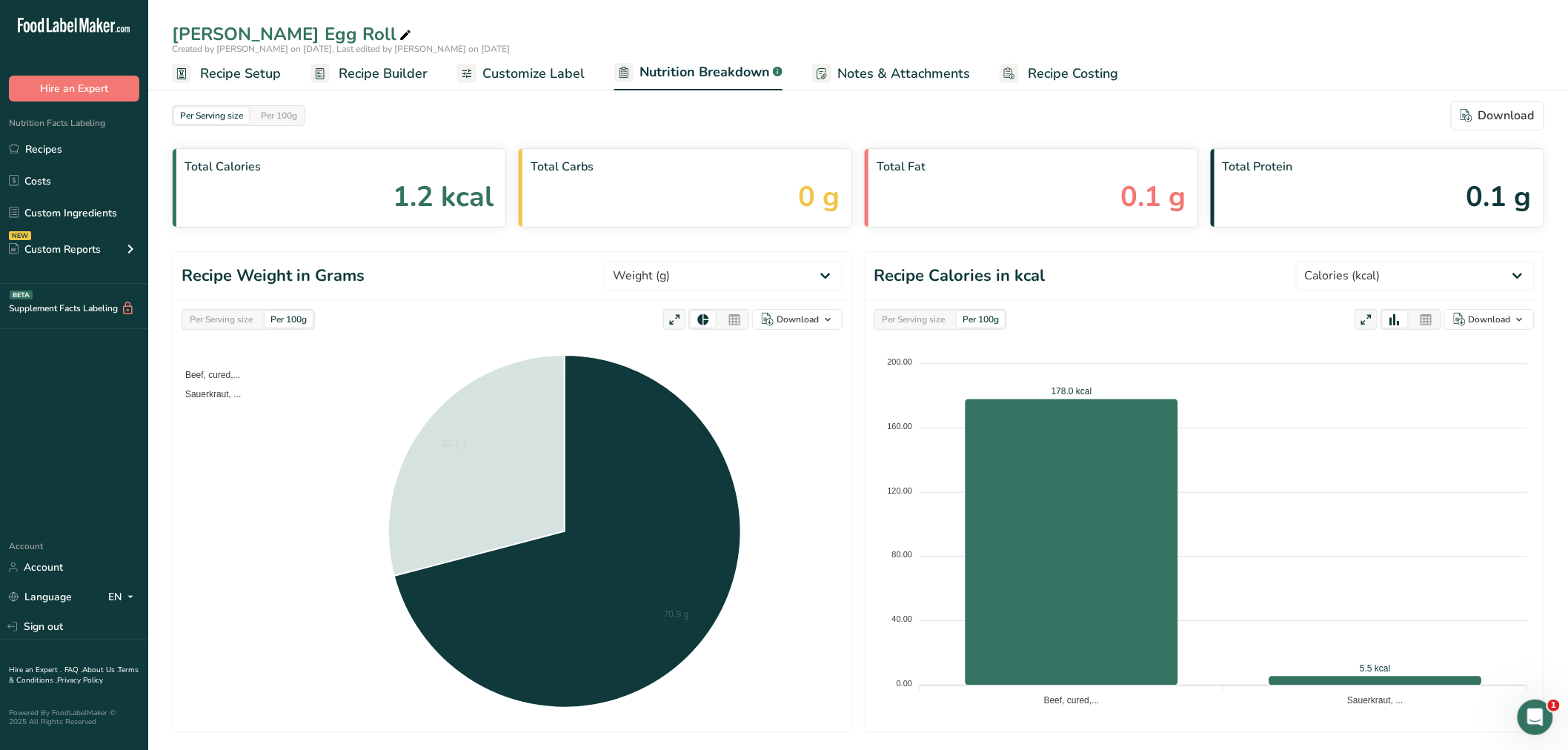
click at [230, 372] on span "Beef, cured,..." at bounding box center [207, 375] width 67 height 11
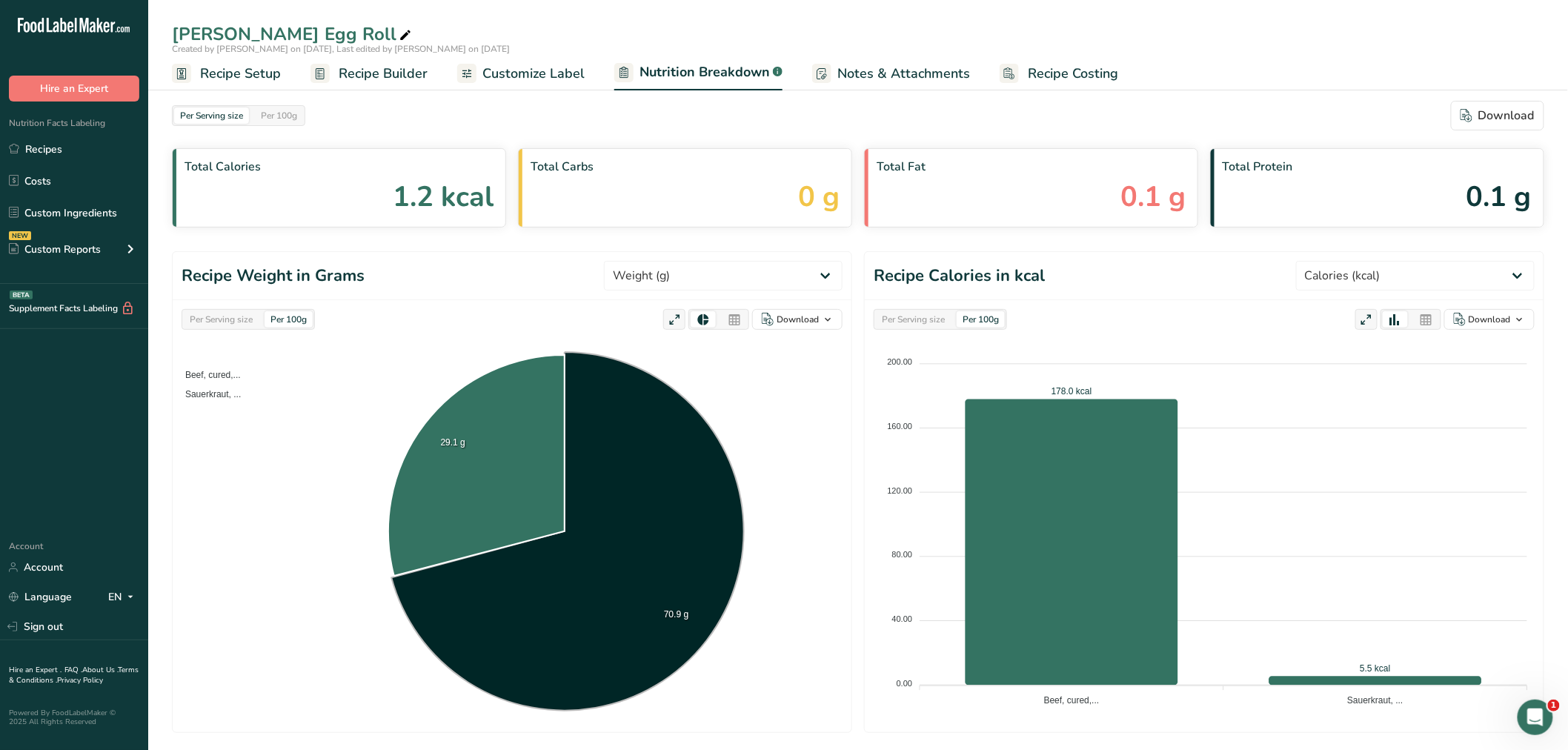
click at [359, 68] on span "Recipe Builder" at bounding box center [382, 74] width 88 height 20
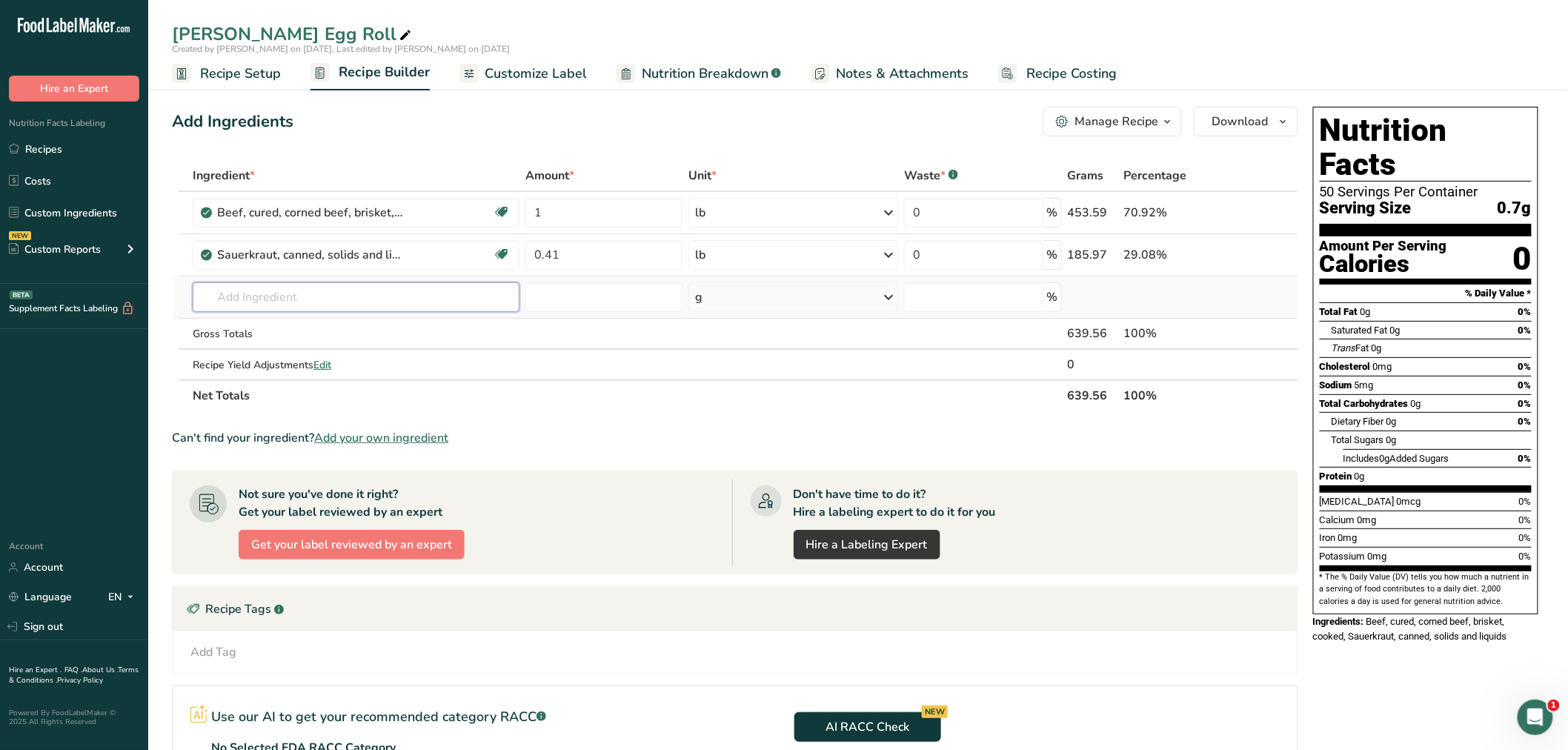
click at [224, 287] on input "text" at bounding box center [356, 297] width 326 height 29
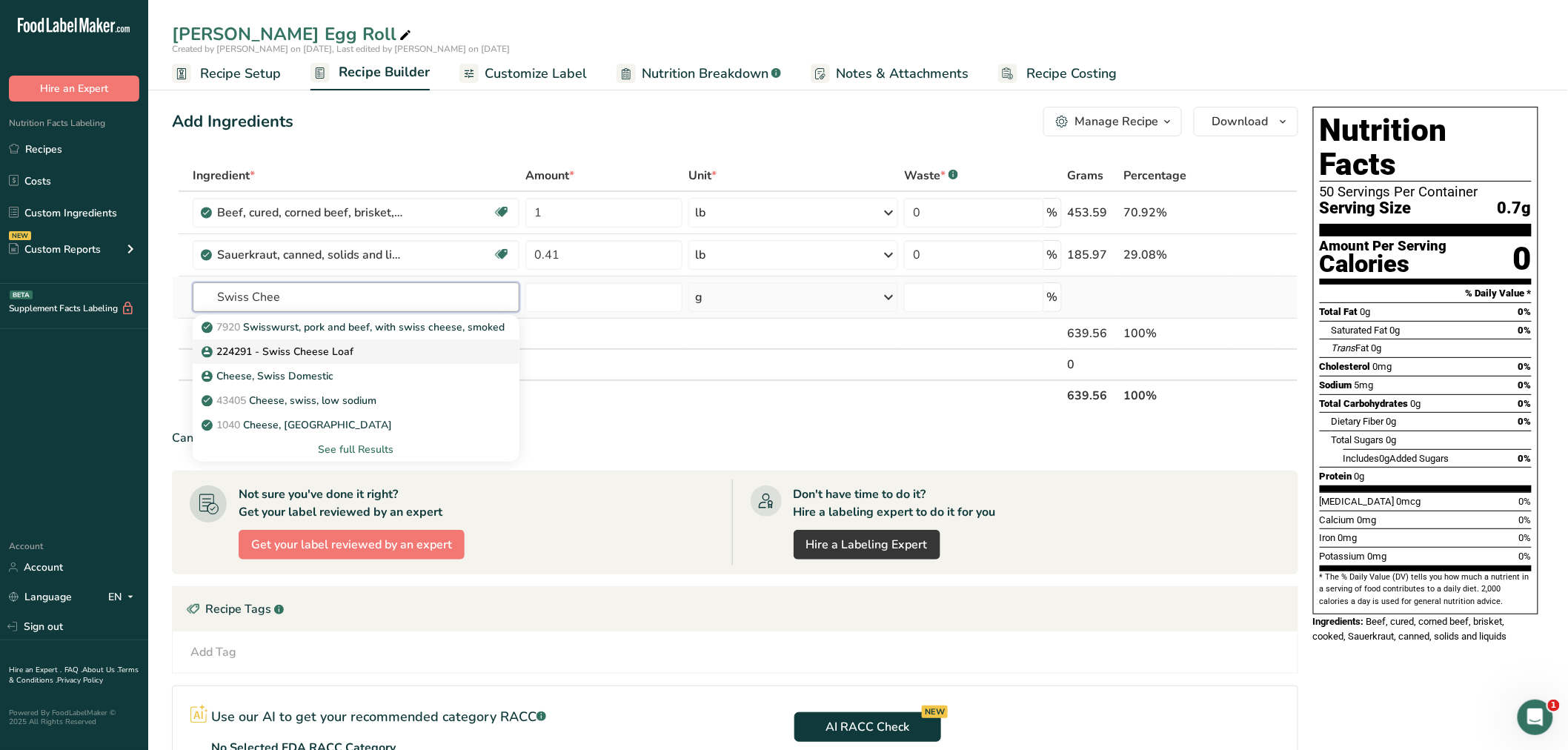
type input "Swiss Chee"
click at [275, 349] on p "224291 - Swiss Cheese Loaf" at bounding box center [278, 352] width 148 height 16
type input "224291 - Swiss Cheese Loaf"
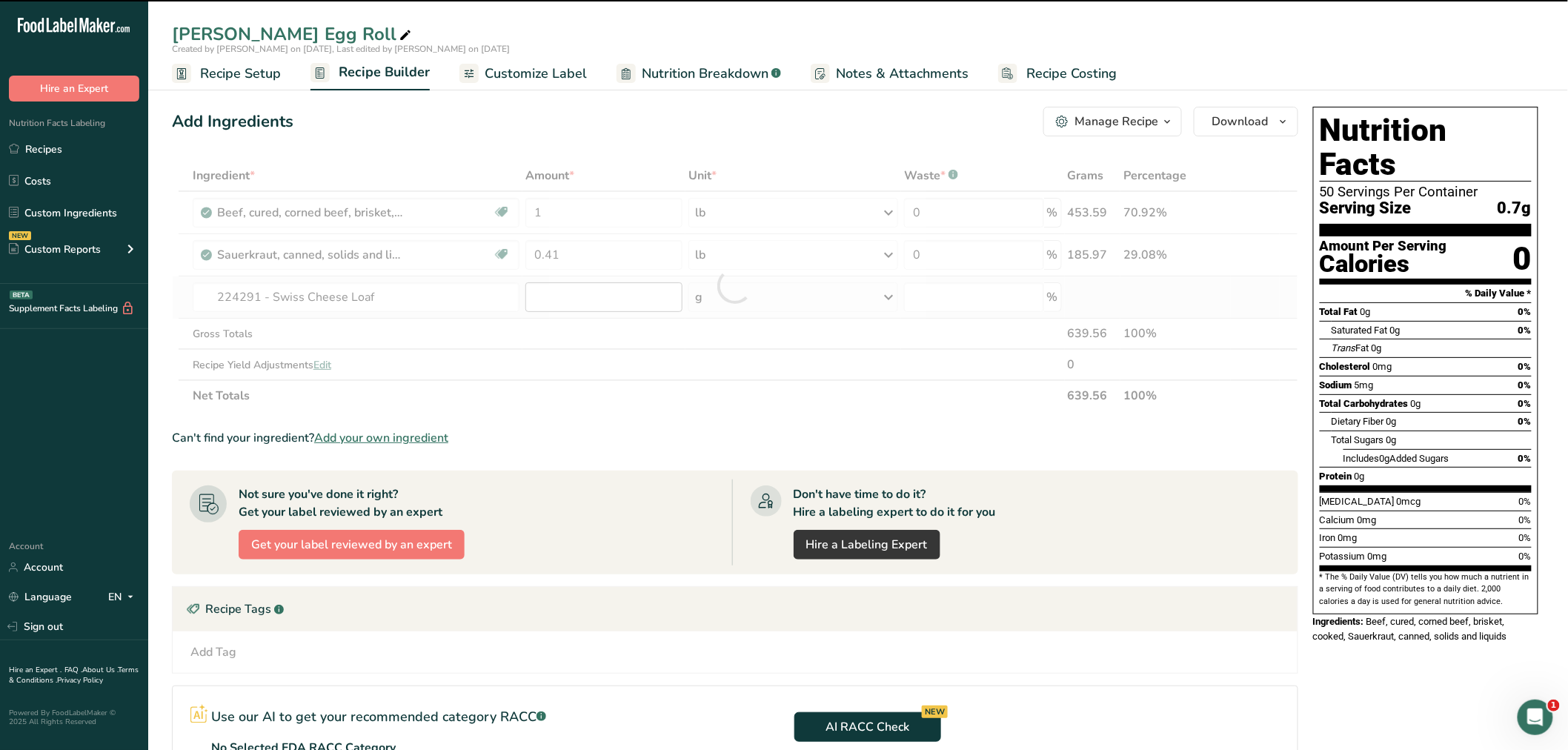
type input "0"
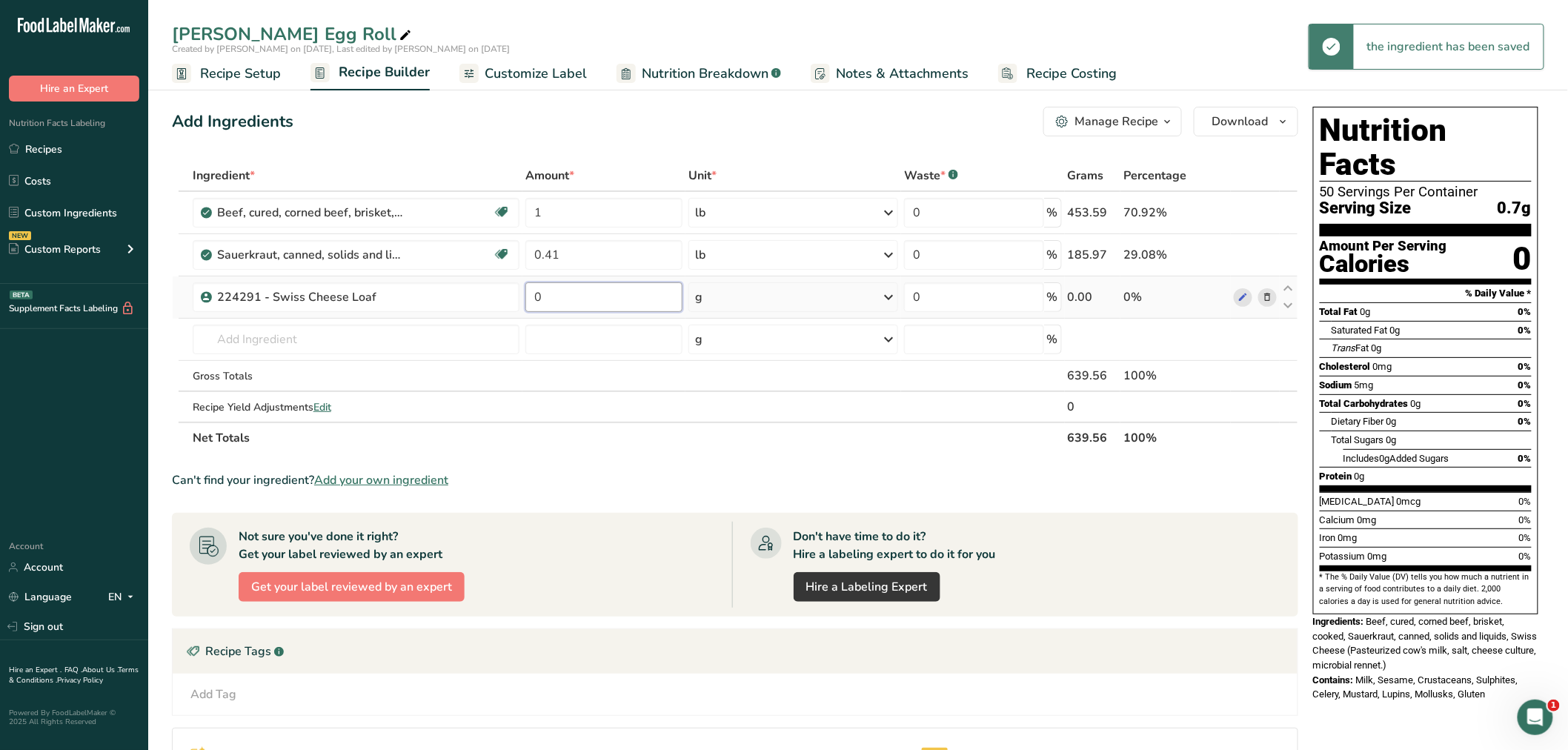
drag, startPoint x: 549, startPoint y: 295, endPoint x: 527, endPoint y: 293, distance: 22.1
click at [527, 293] on input "0" at bounding box center [604, 297] width 157 height 29
type input "0.41"
click at [889, 292] on div "Ingredient * Amount * Unit * Waste * .a-a{fill:#347362;}.b-a{fill:#fff;} Grams …" at bounding box center [734, 307] width 1126 height 293
click at [888, 293] on icon at bounding box center [888, 297] width 18 height 27
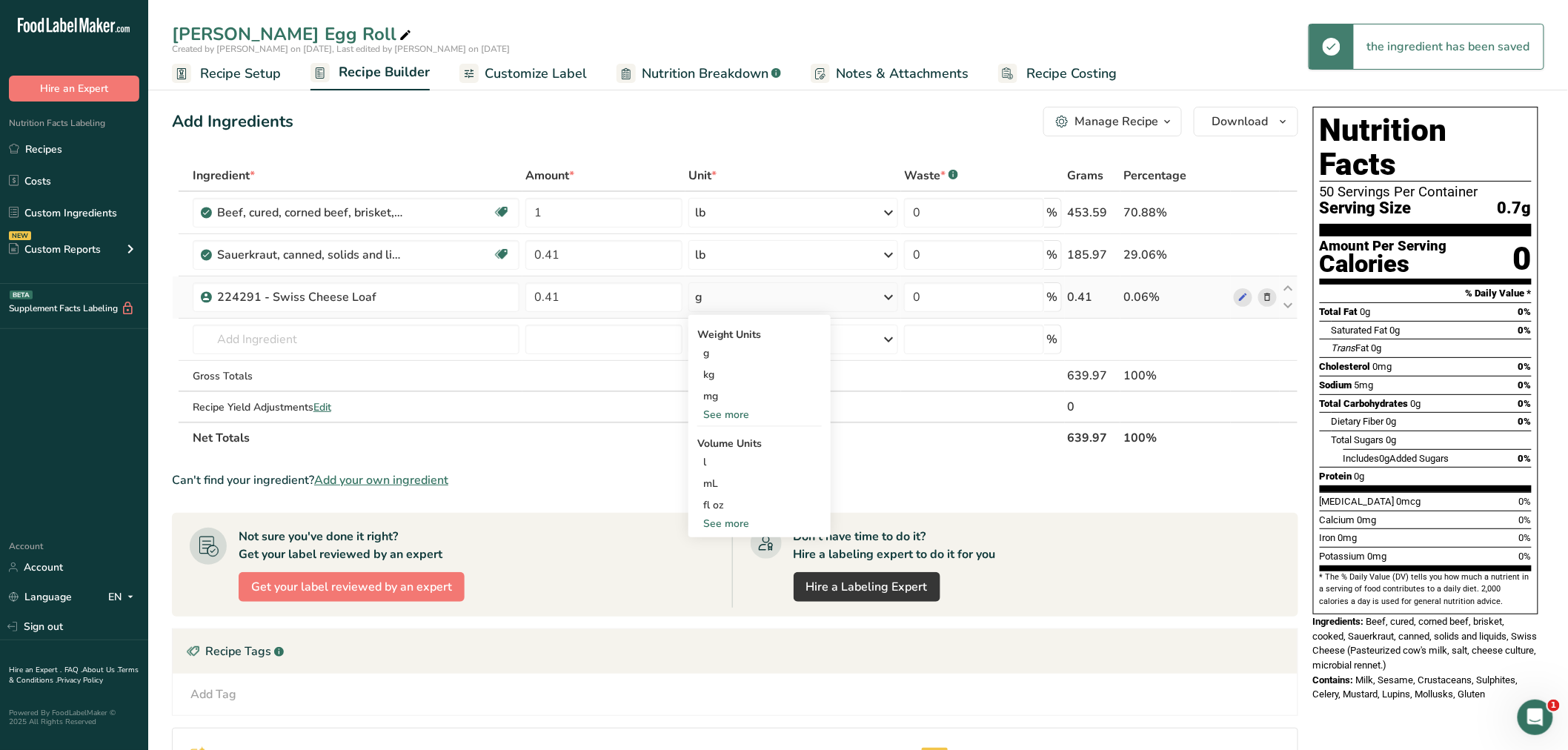
click at [735, 409] on div "See more" at bounding box center [759, 415] width 125 height 16
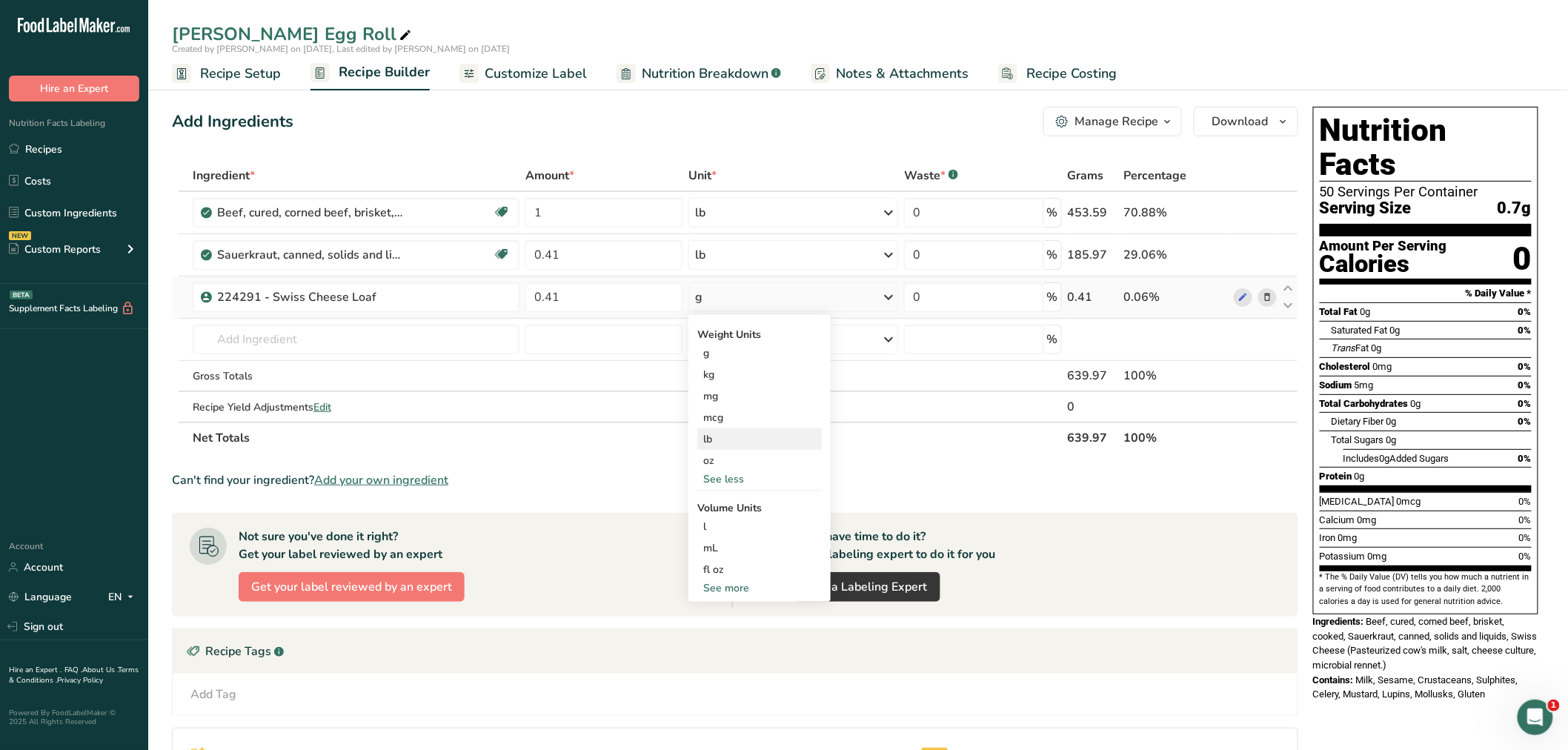
click at [717, 434] on div "lb" at bounding box center [759, 439] width 125 height 22
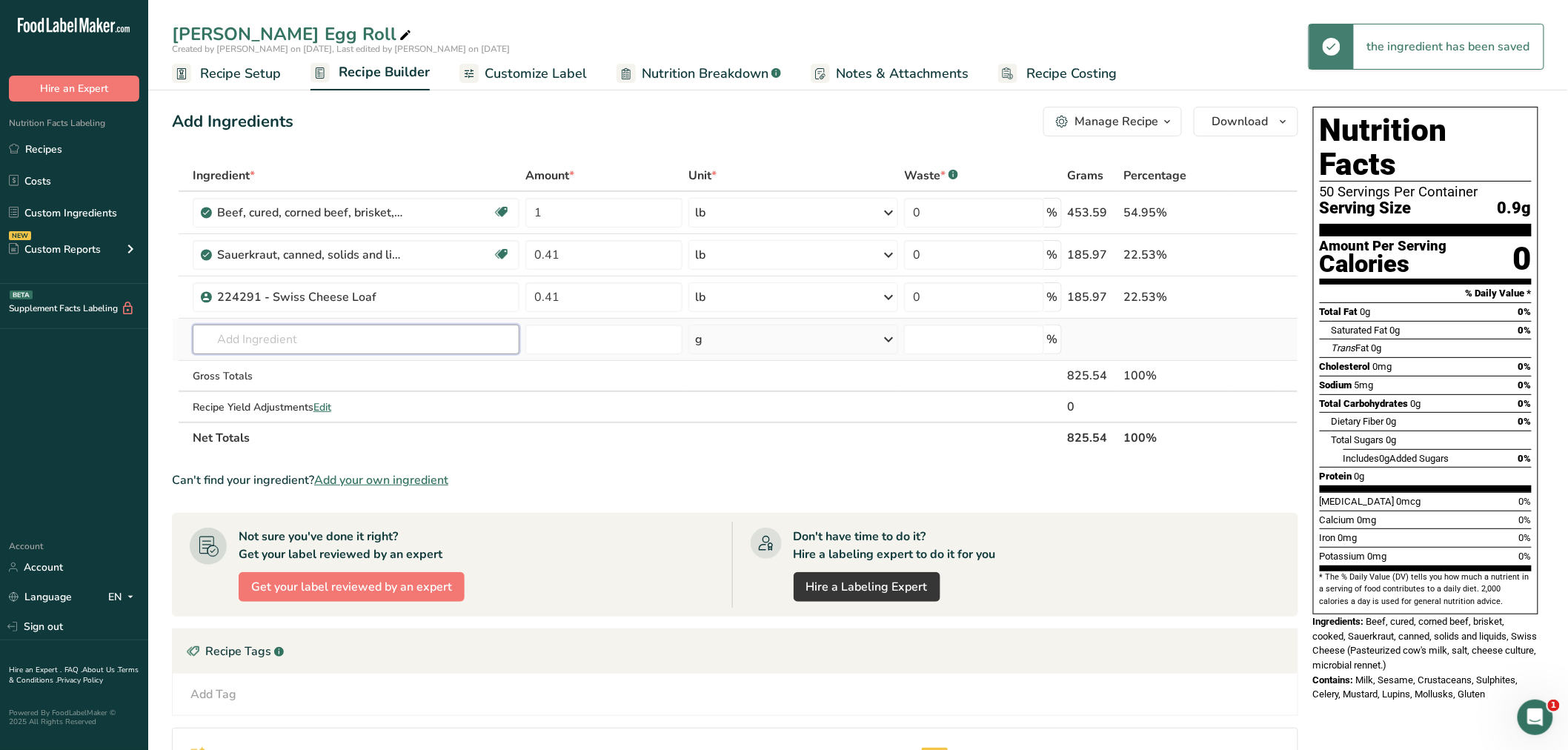
click at [245, 335] on input "text" at bounding box center [356, 339] width 326 height 29
click at [514, 69] on span "Customize Label" at bounding box center [536, 74] width 102 height 20
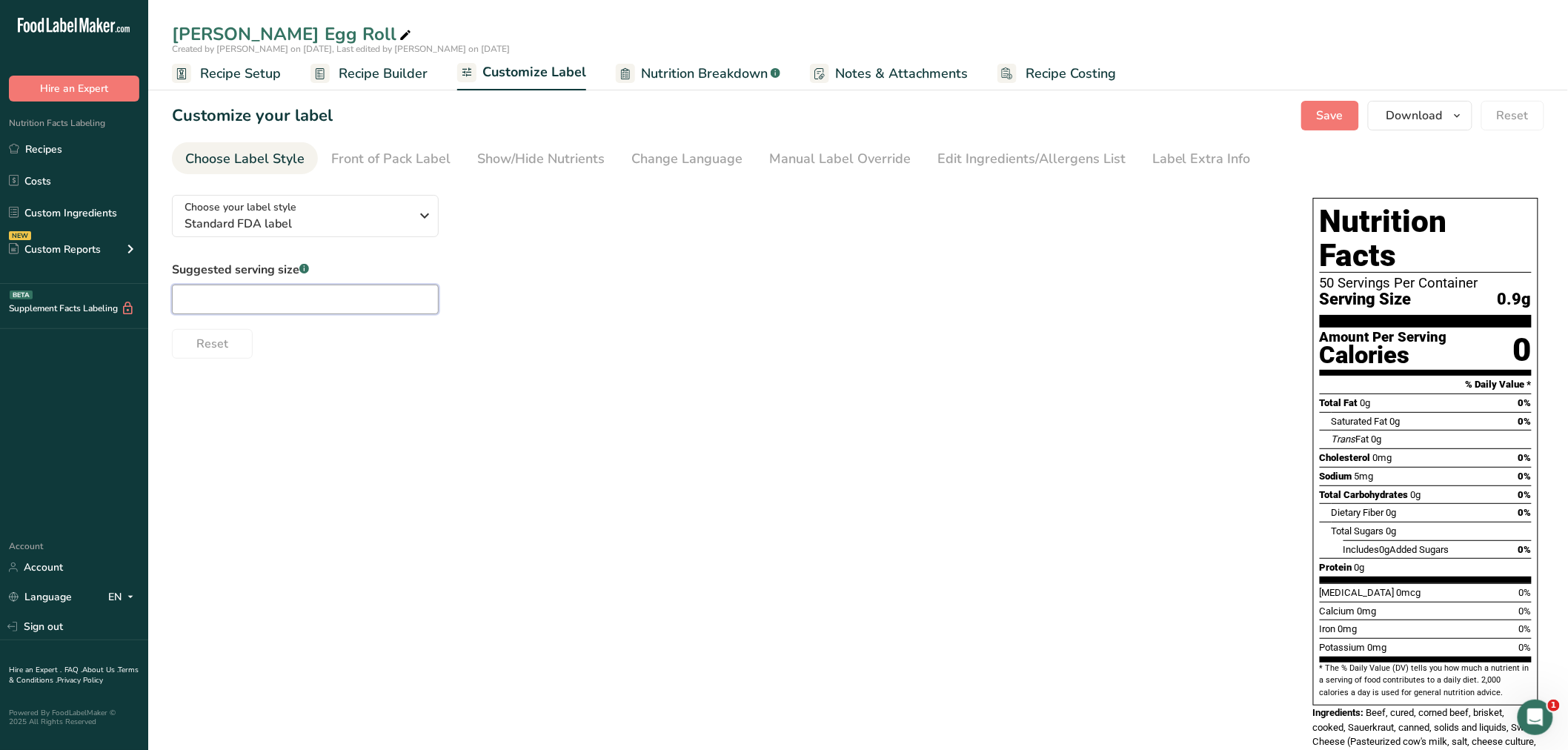
click at [250, 299] on input "text" at bounding box center [305, 299] width 266 height 29
type input "1 Each"
drag, startPoint x: 1329, startPoint y: 113, endPoint x: 792, endPoint y: 144, distance: 537.9
click at [1328, 113] on span "Save" at bounding box center [1329, 116] width 27 height 18
click at [356, 71] on span "Recipe Builder" at bounding box center [382, 74] width 88 height 20
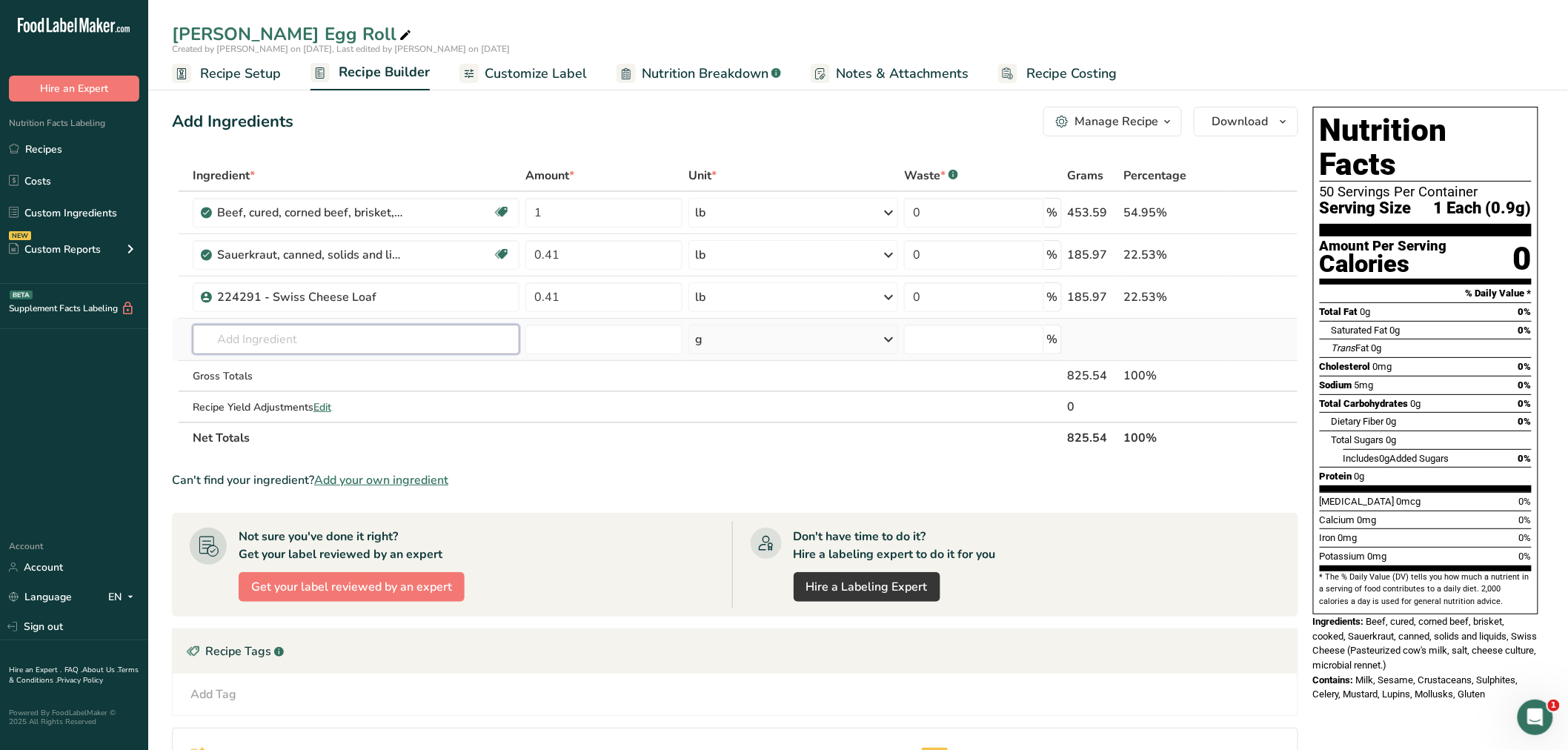
click at [228, 339] on input "text" at bounding box center [356, 339] width 326 height 29
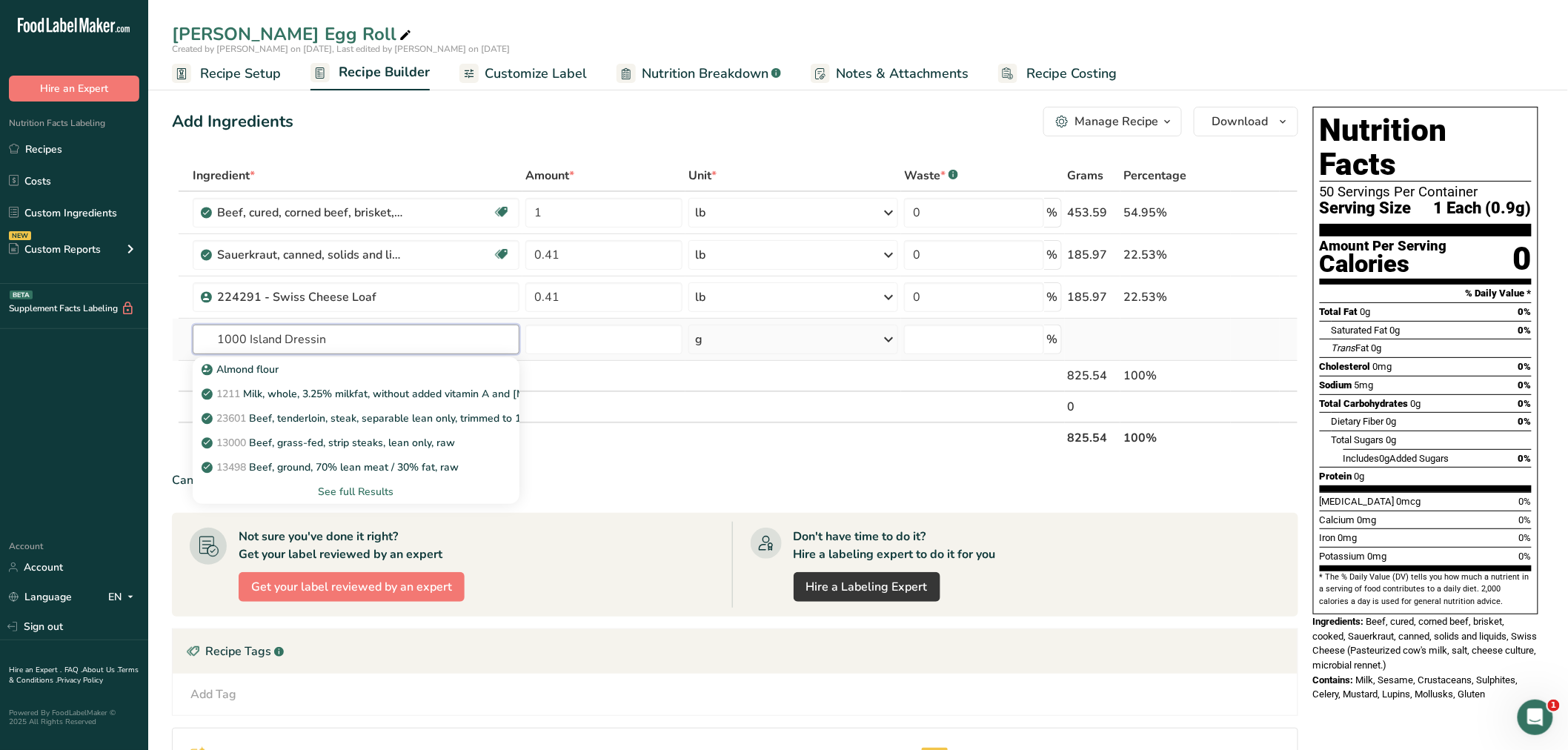
type input "1000 Island Dressing"
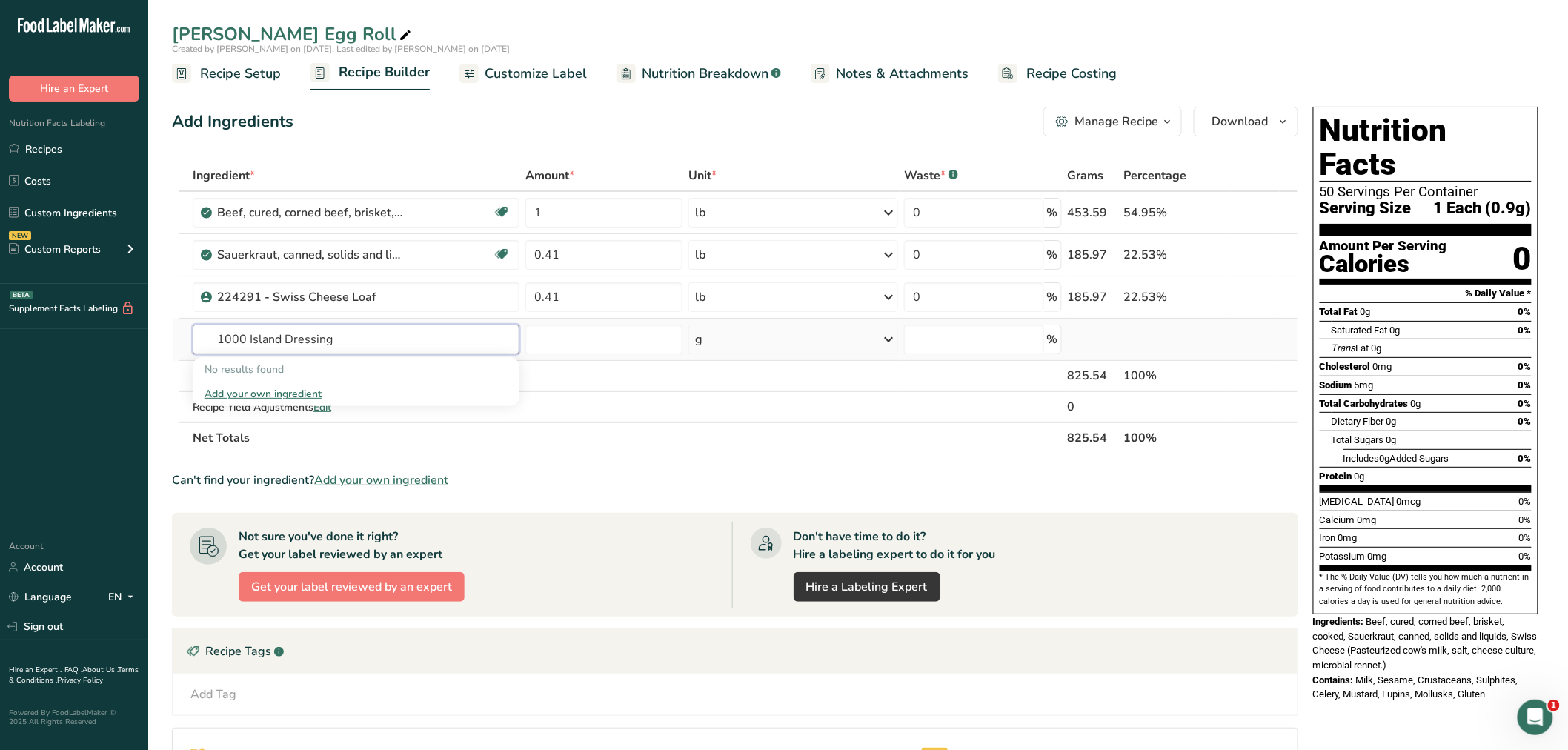
drag, startPoint x: 353, startPoint y: 339, endPoint x: 188, endPoint y: 326, distance: 165.5
click at [188, 326] on tr "1000 Island Dressing No results found Add your own ingredient g Weight Units g …" at bounding box center [735, 339] width 1125 height 42
click at [1243, 210] on link "i" at bounding box center [1243, 212] width 19 height 19
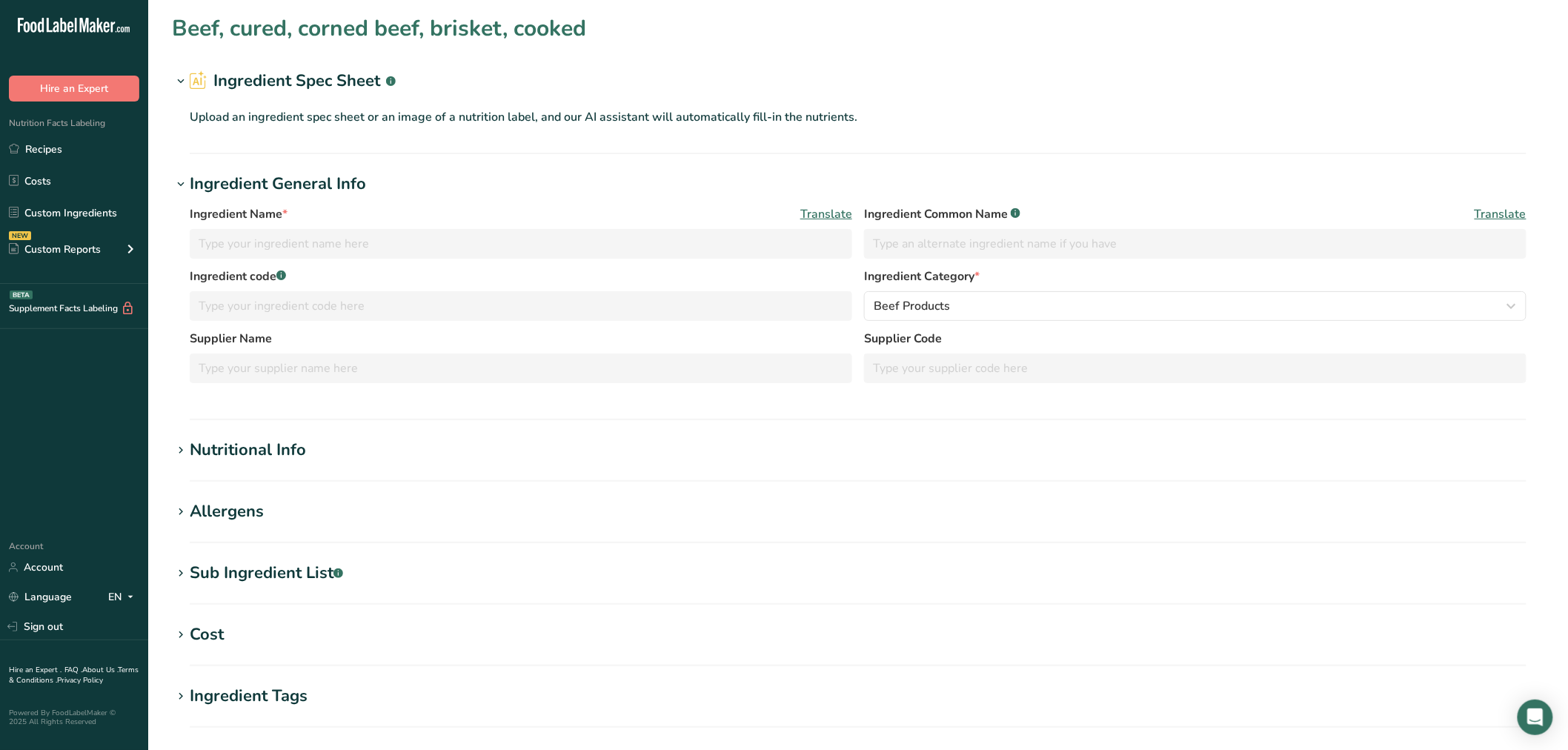
type input "Beef, cured, corned beef, brisket, cooked"
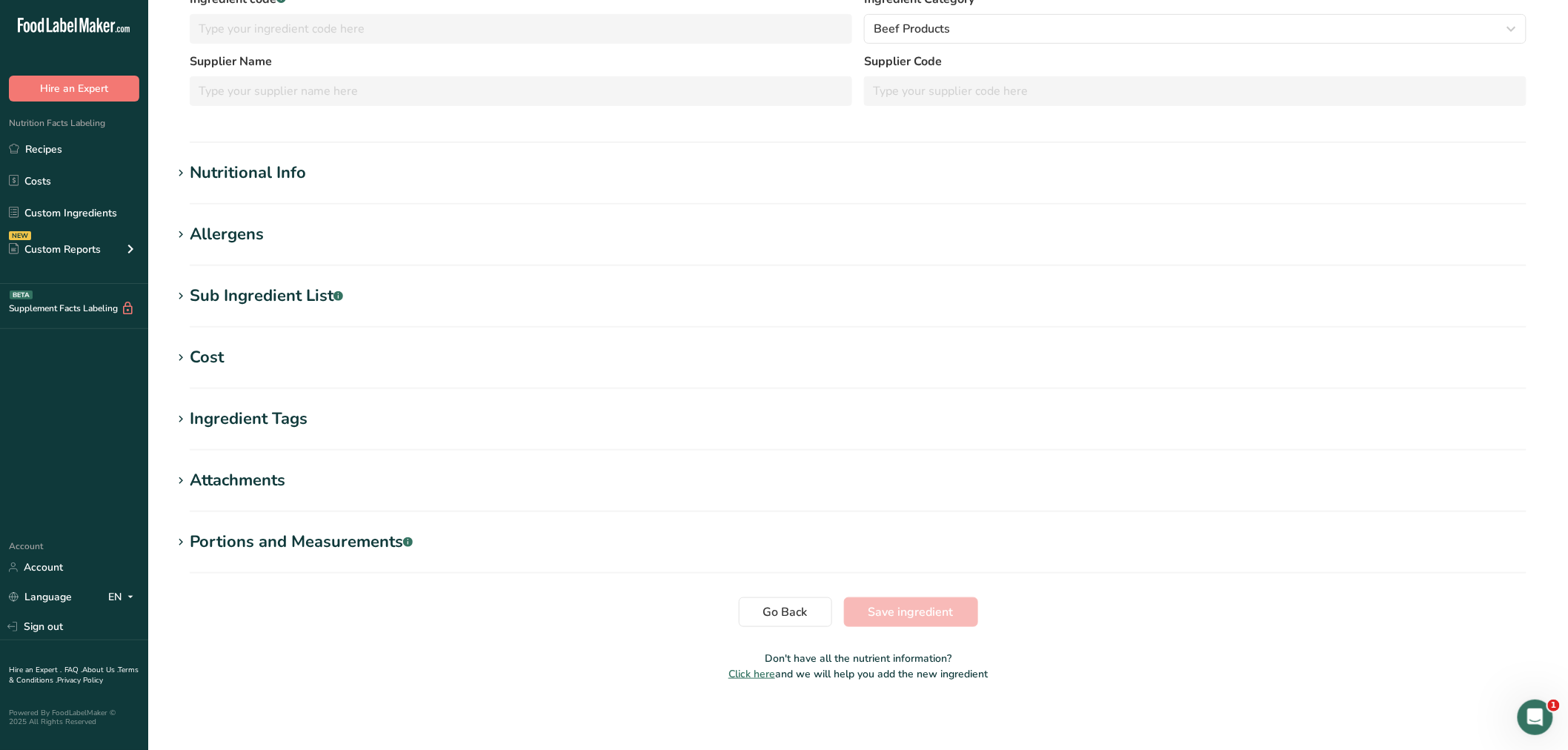
scroll to position [279, 0]
click at [247, 171] on div "Nutritional Info" at bounding box center [248, 170] width 116 height 25
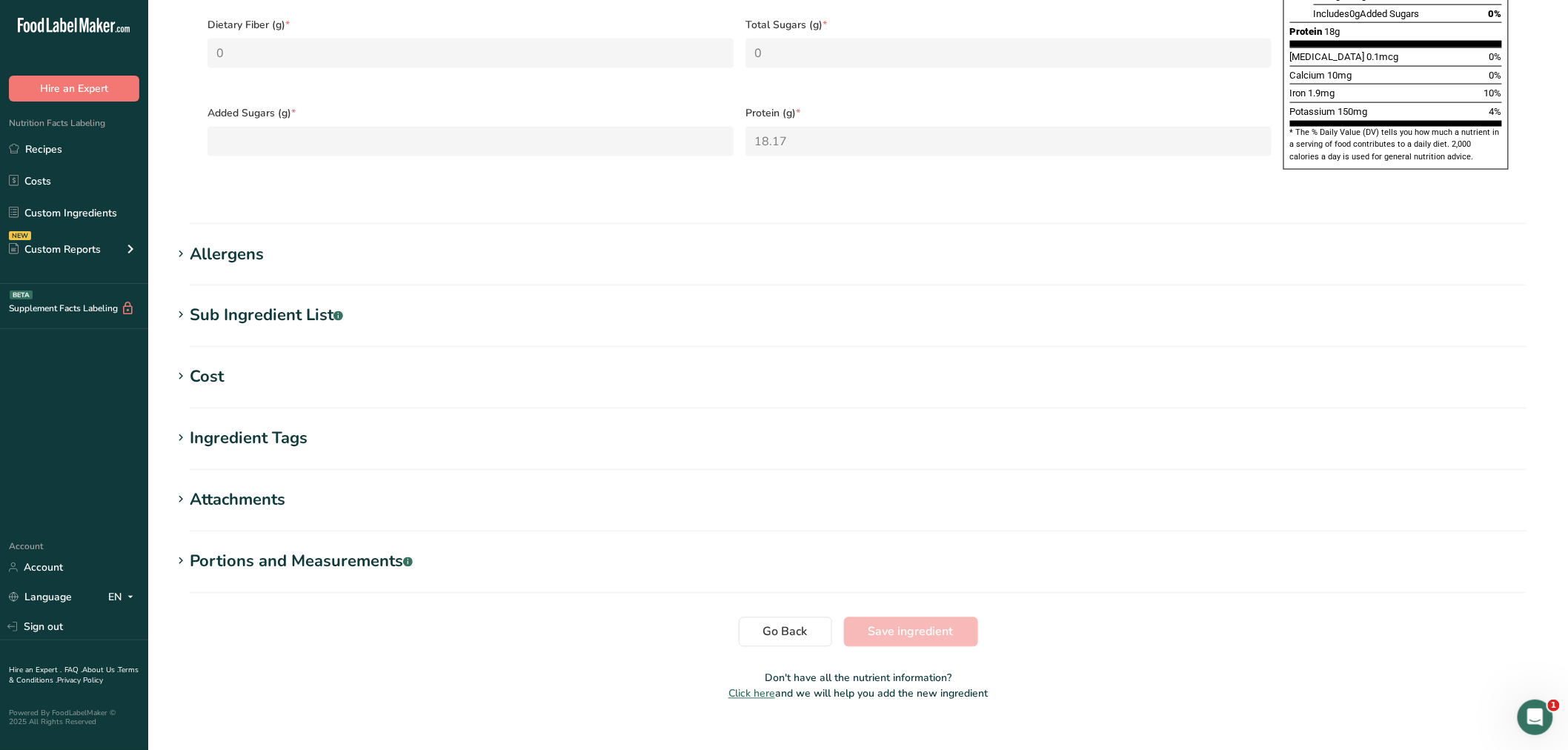
scroll to position [880, 0]
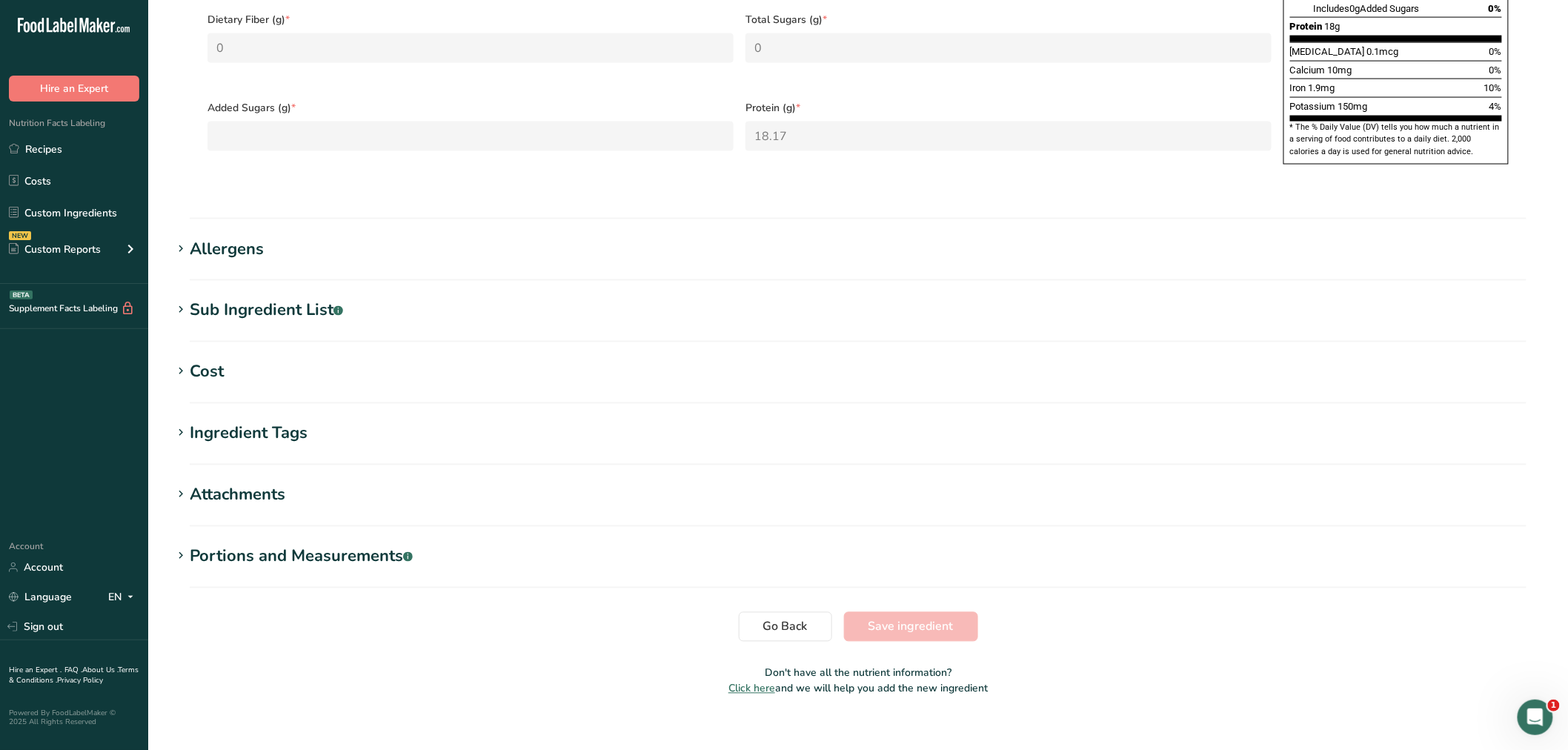
click at [308, 299] on div "Sub Ingredient List .a-a{fill:#347362;}.b-a{fill:#fff;}" at bounding box center [266, 311] width 153 height 25
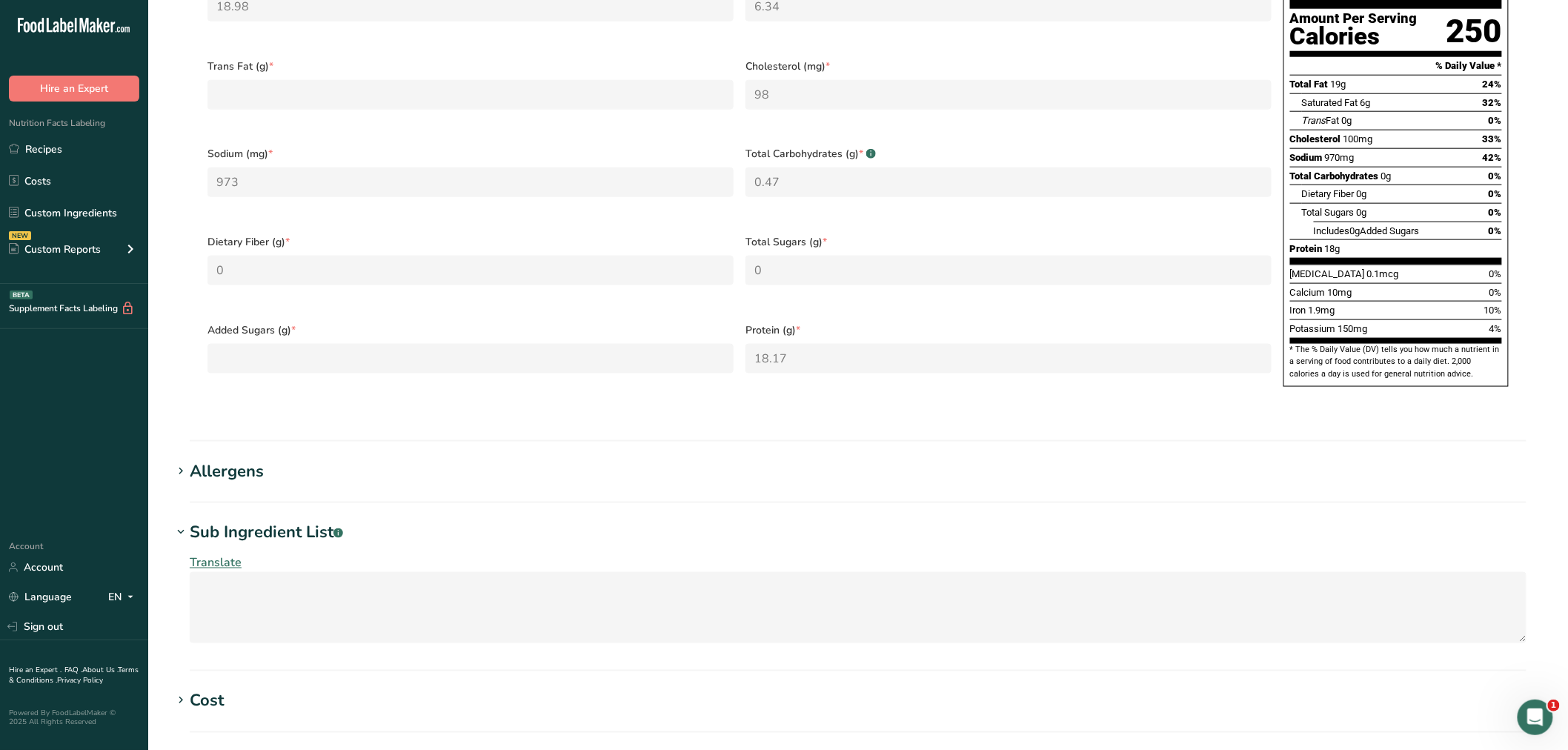
scroll to position [987, 0]
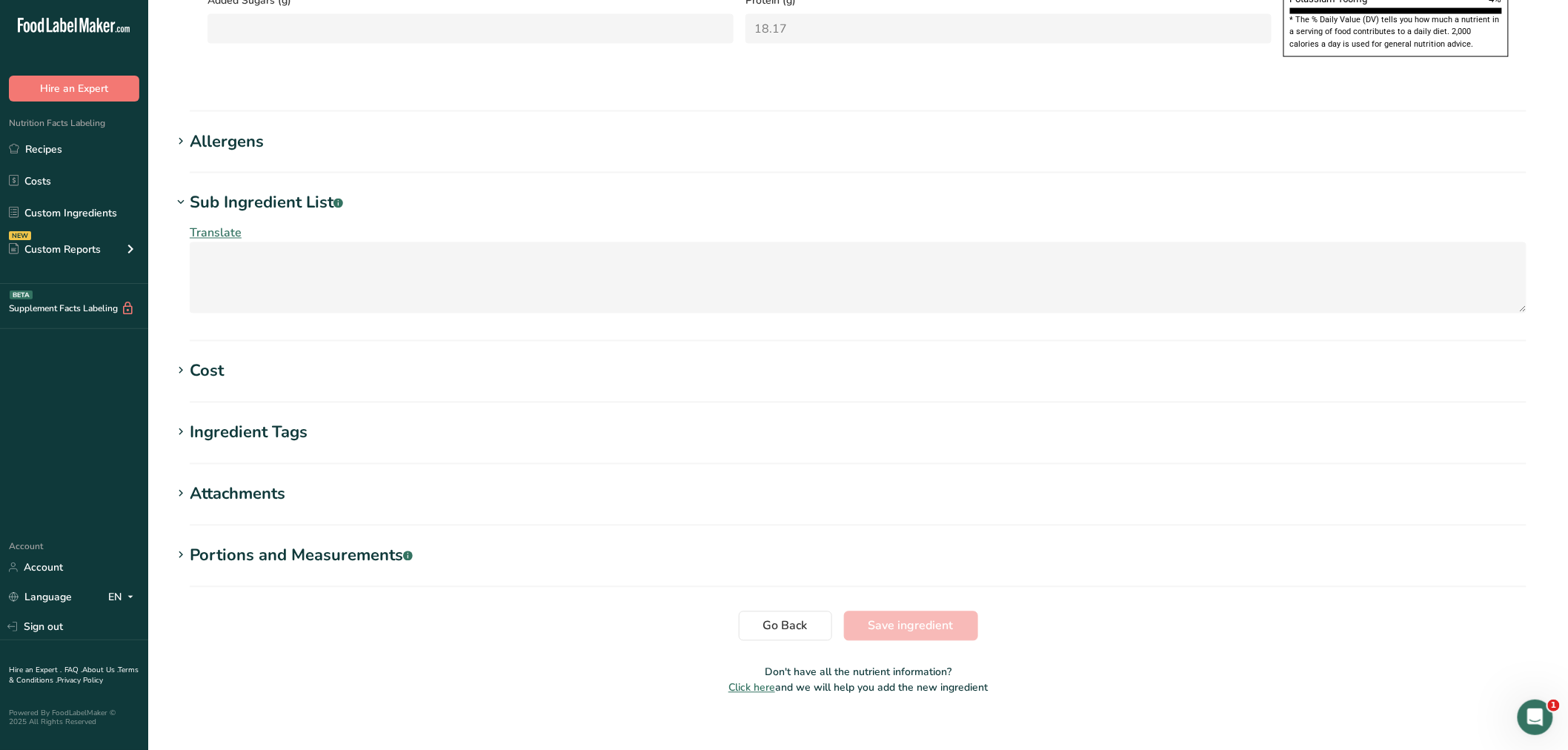
click at [777, 617] on span "Go Back" at bounding box center [784, 626] width 44 height 18
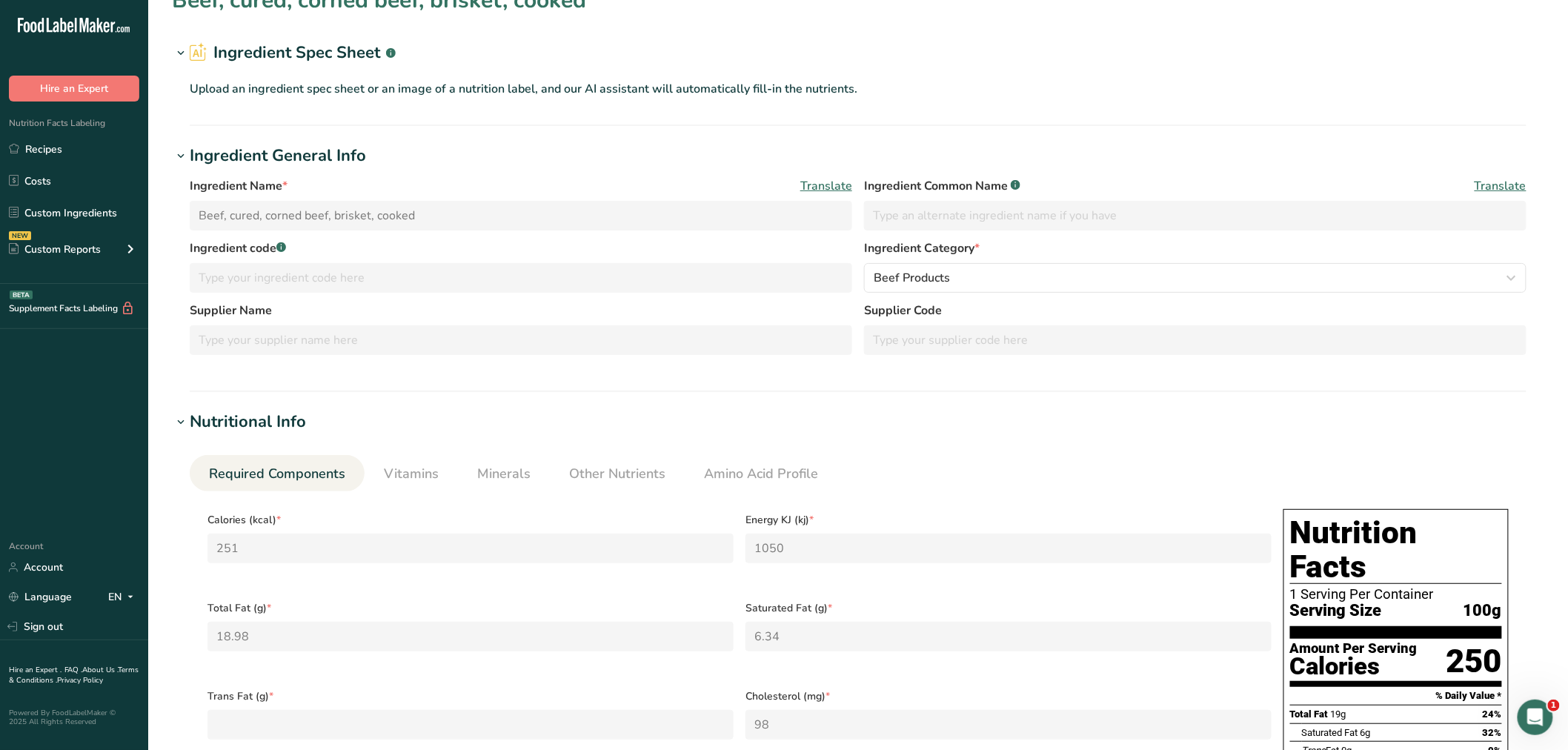
scroll to position [0, 0]
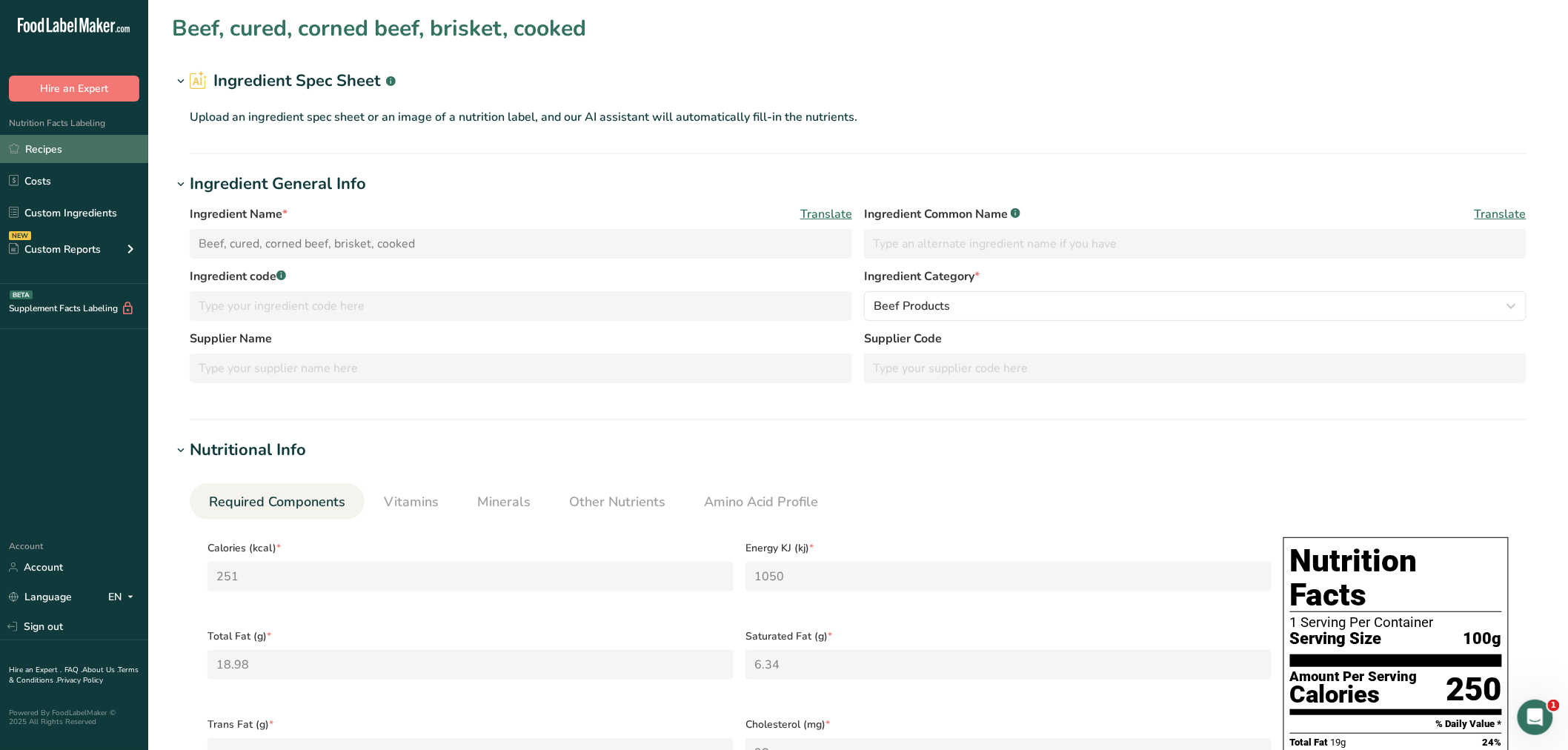
click at [44, 143] on link "Recipes" at bounding box center [74, 148] width 148 height 29
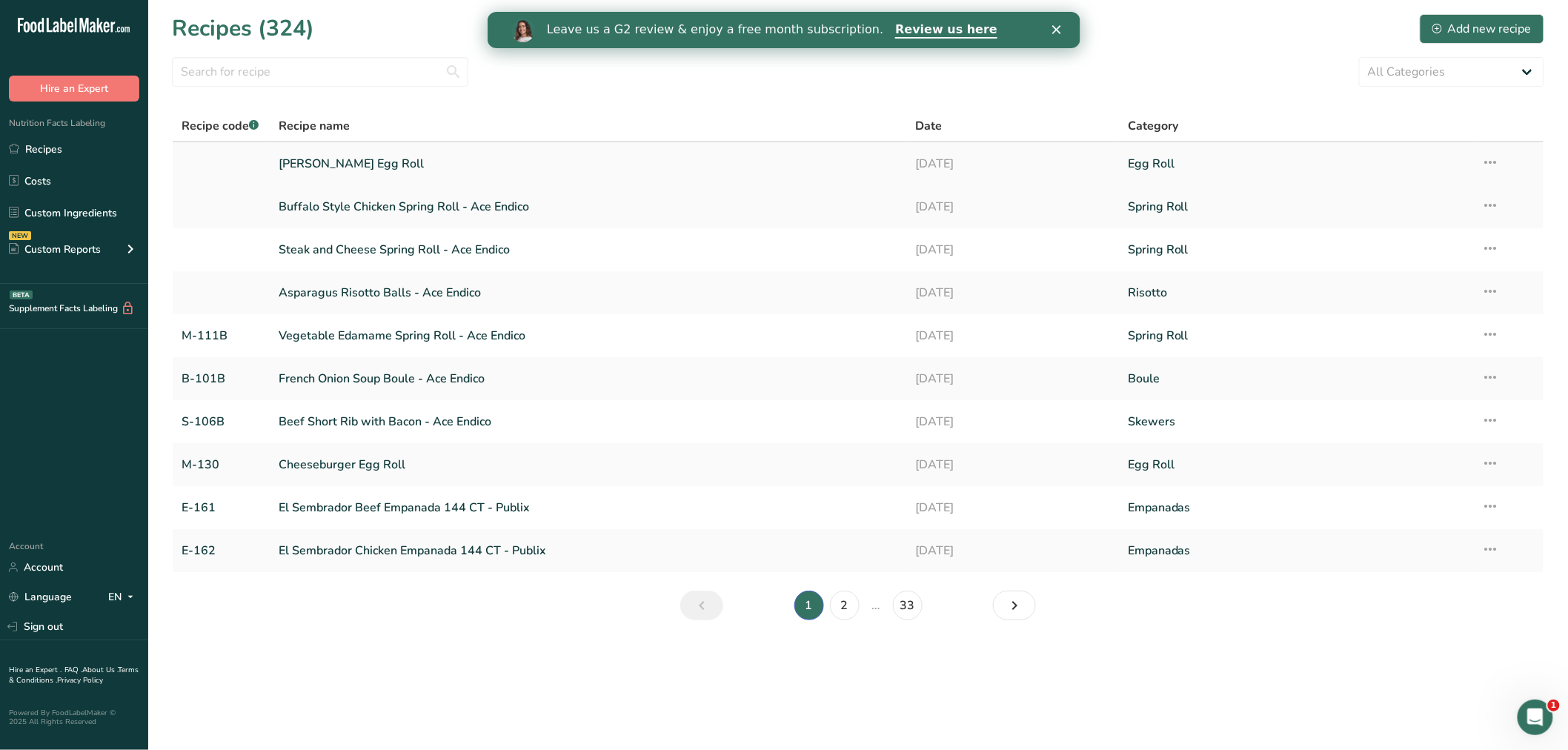
click at [308, 157] on link "[PERSON_NAME] Egg Roll" at bounding box center [588, 164] width 619 height 31
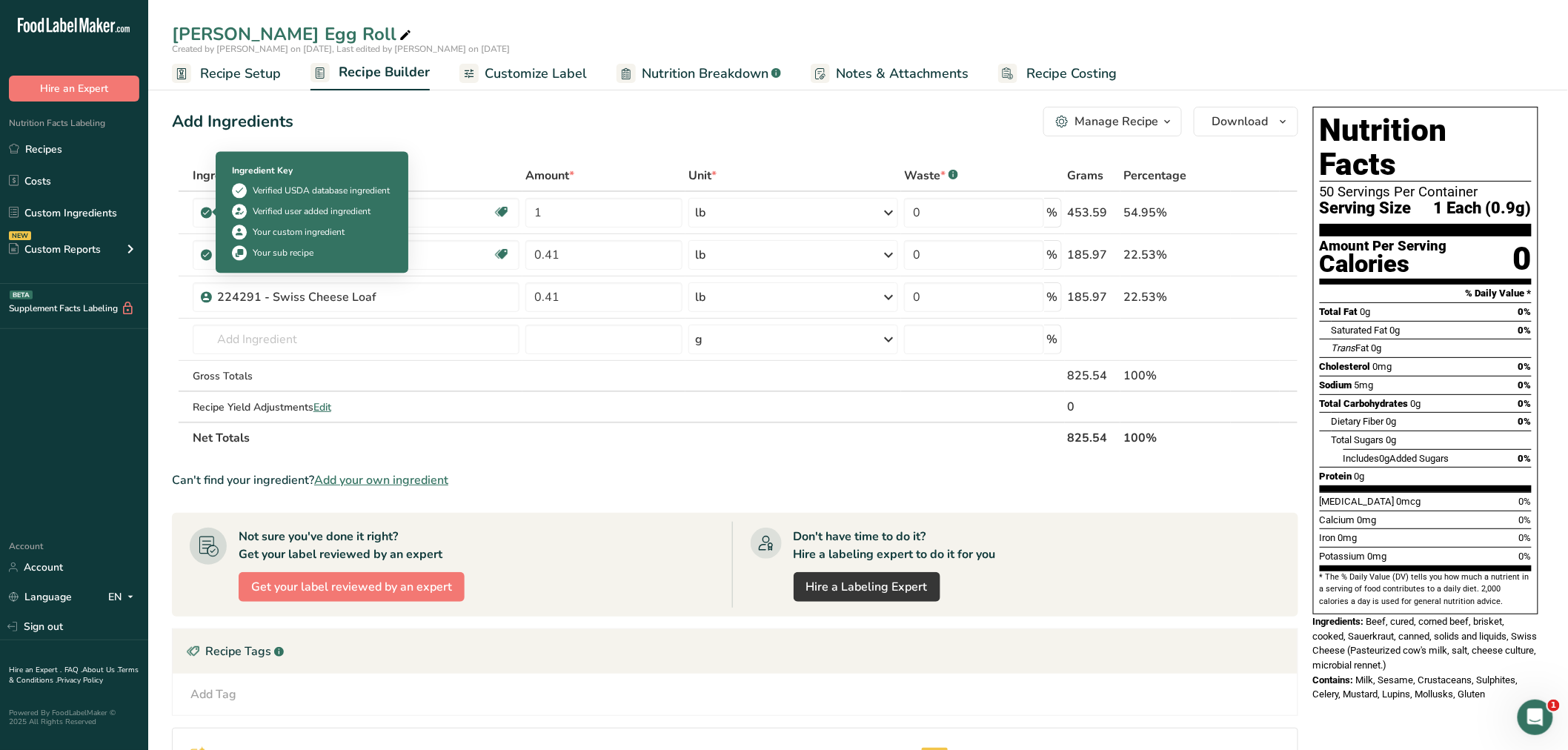
click at [238, 231] on icon at bounding box center [239, 232] width 11 height 16
click at [204, 212] on icon at bounding box center [205, 212] width 9 height 14
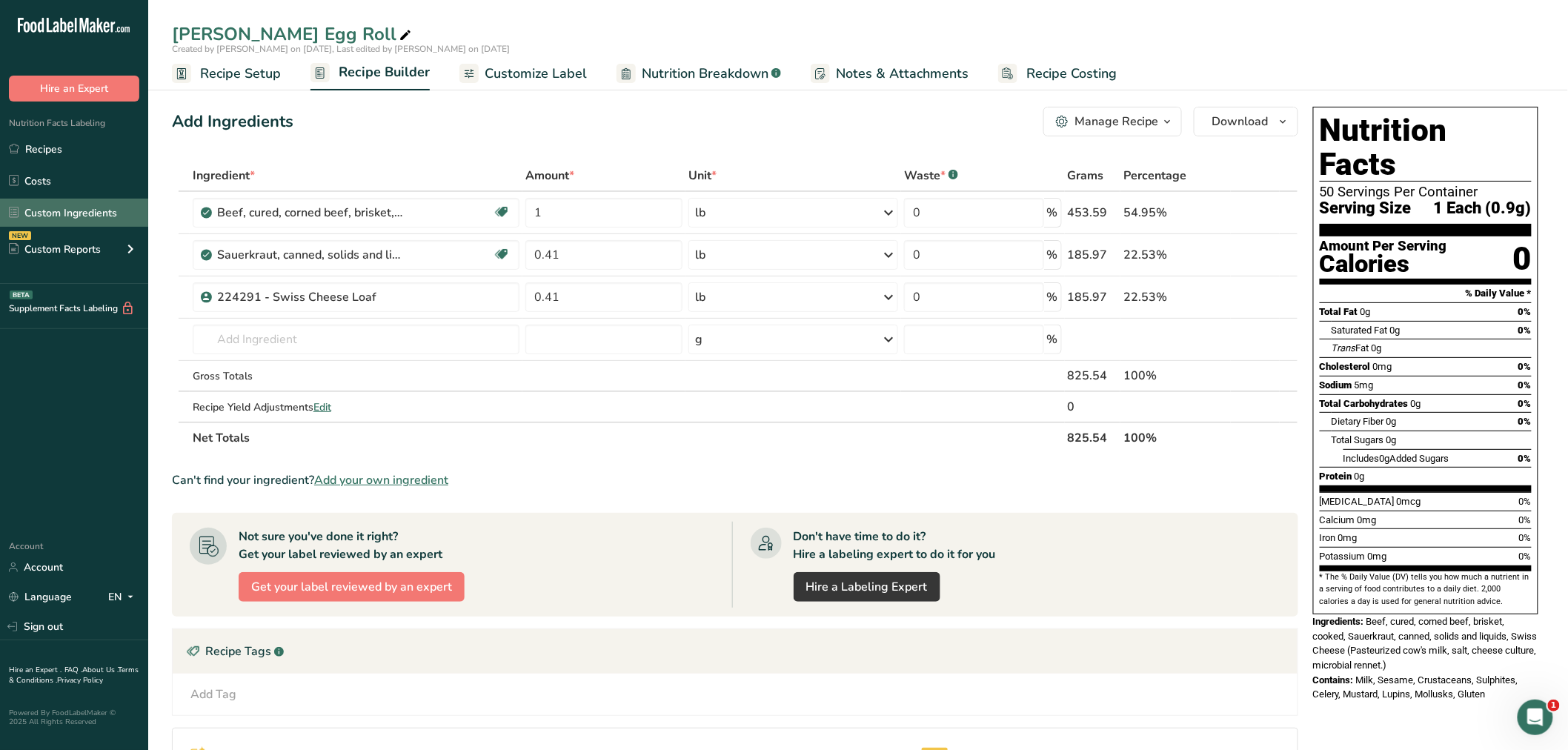
click at [77, 203] on link "Custom Ingredients" at bounding box center [74, 212] width 148 height 29
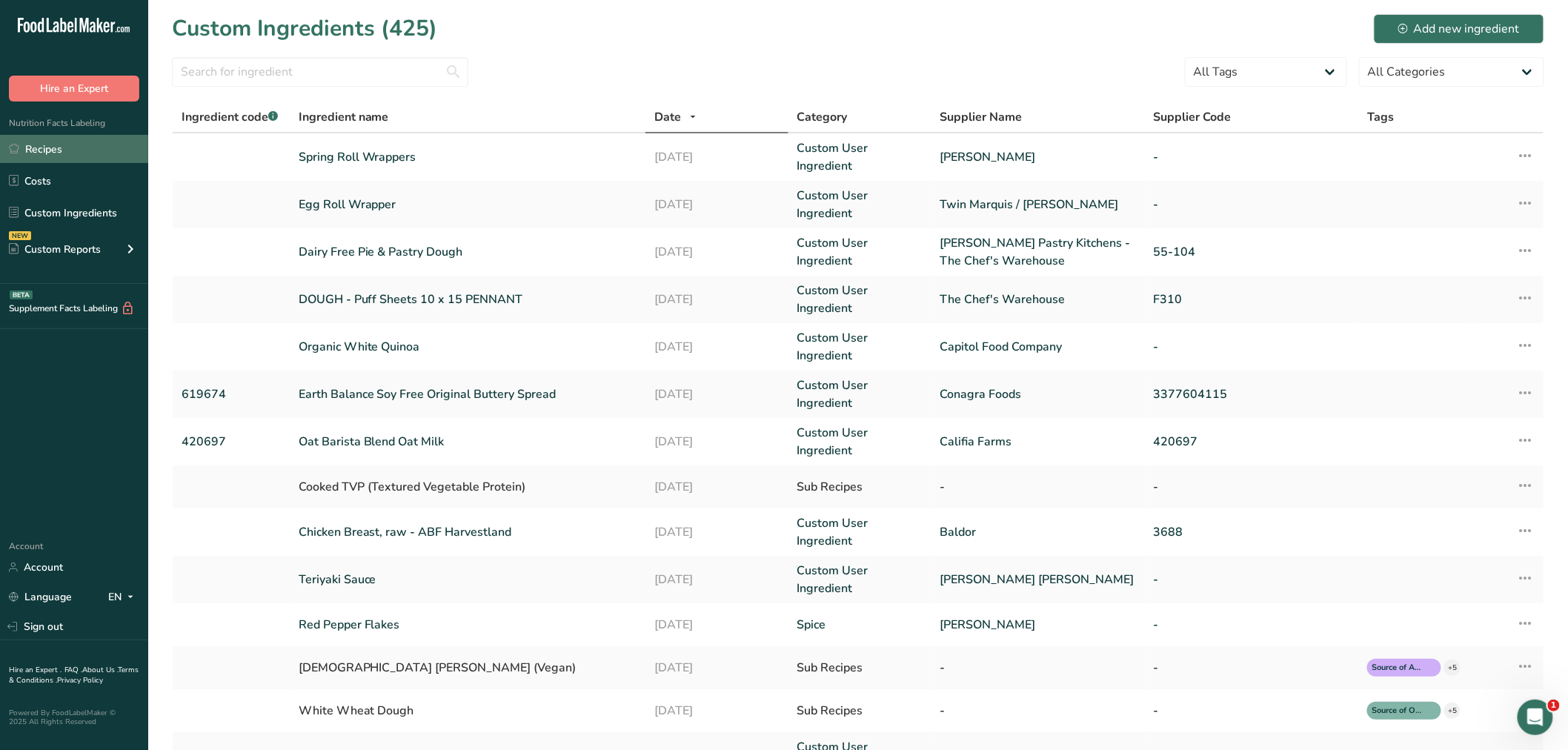
drag, startPoint x: 43, startPoint y: 148, endPoint x: 49, endPoint y: 143, distance: 7.8
click at [44, 148] on link "Recipes" at bounding box center [74, 148] width 148 height 29
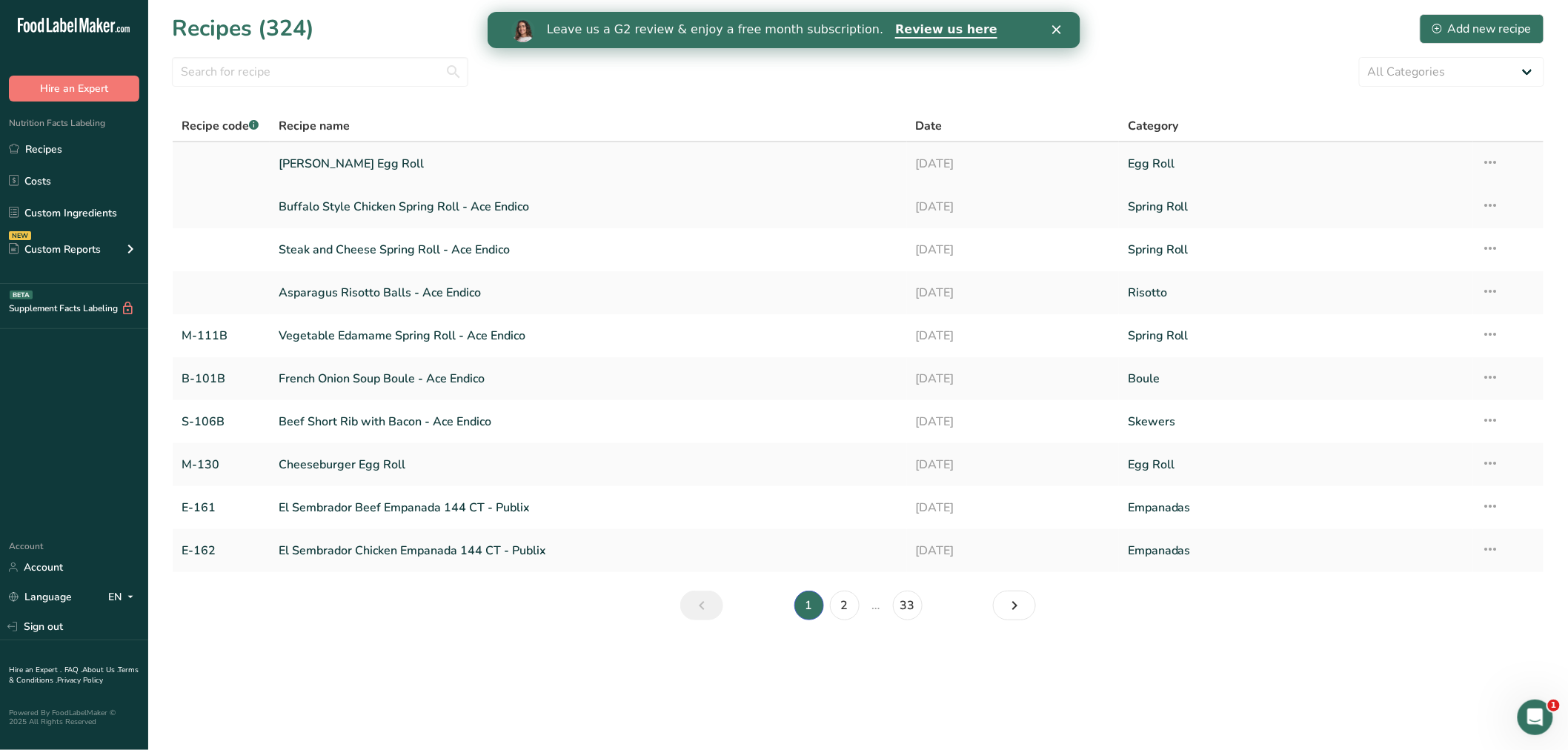
click at [1491, 156] on icon at bounding box center [1490, 161] width 18 height 27
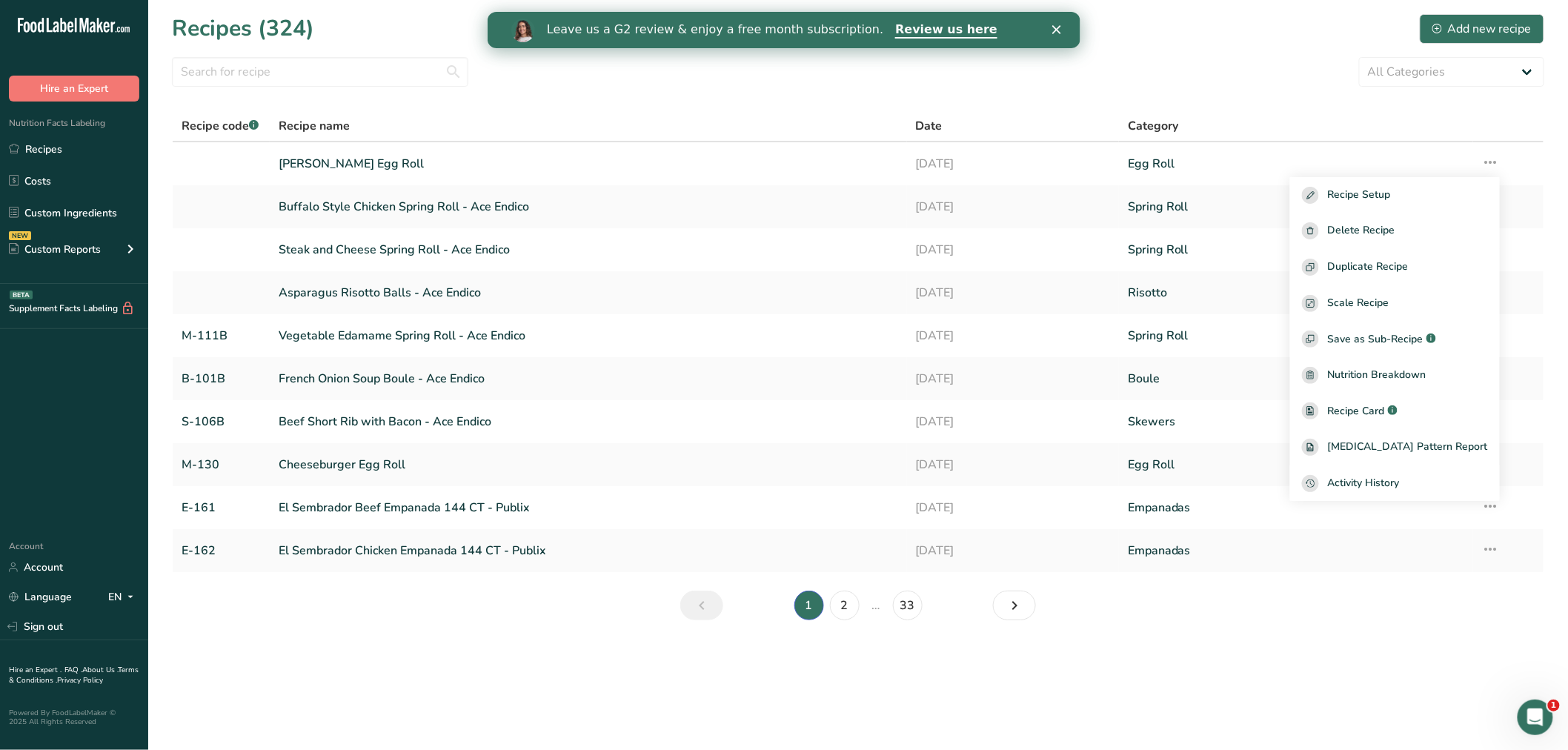
click at [1554, 107] on section "Recipes (324) Add new recipe All Categories Baked Goods Beverages Boule Confect…" at bounding box center [858, 321] width 1420 height 644
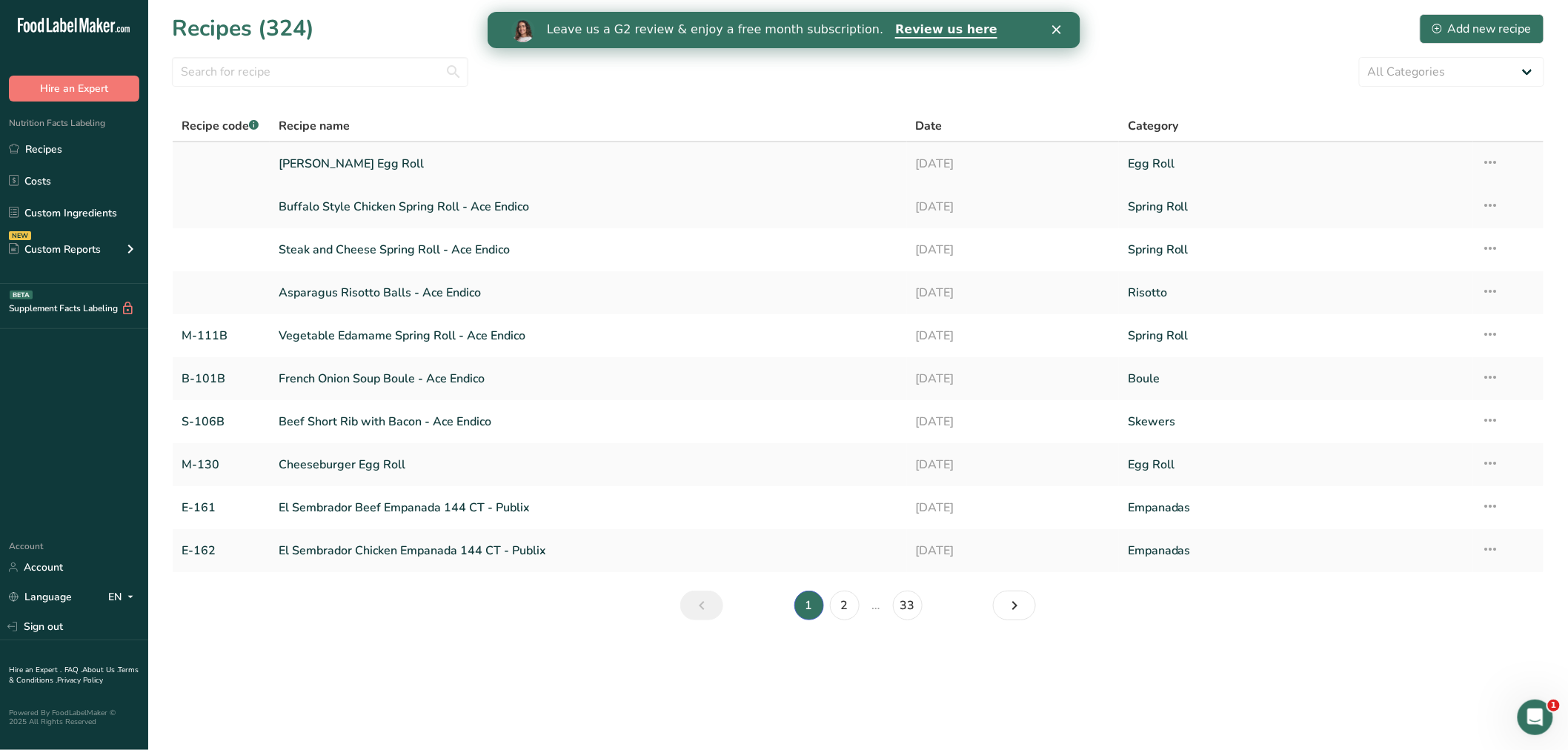
click at [345, 159] on link "[PERSON_NAME] Egg Roll" at bounding box center [588, 164] width 619 height 31
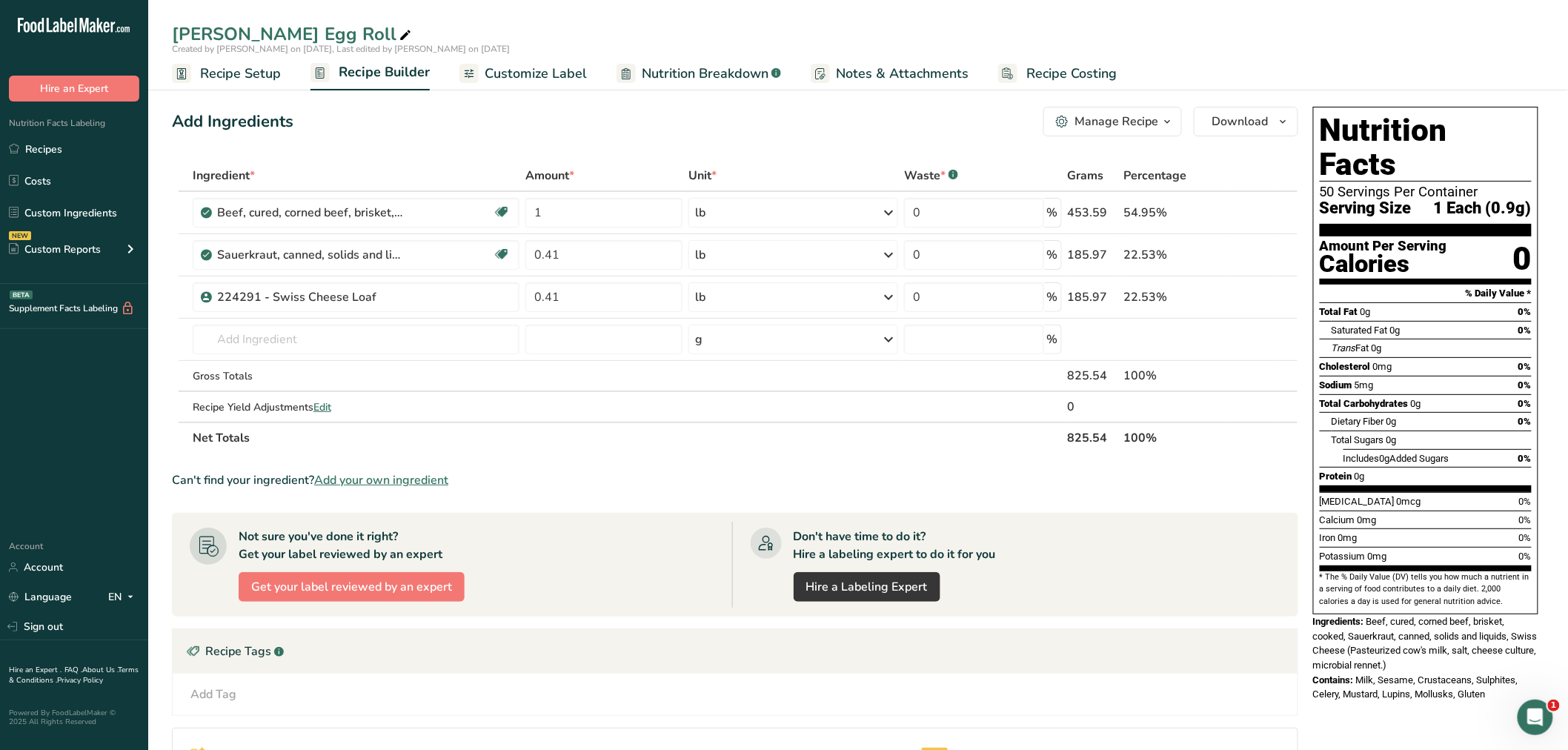
click at [1069, 117] on icon "button" at bounding box center [1062, 122] width 13 height 13
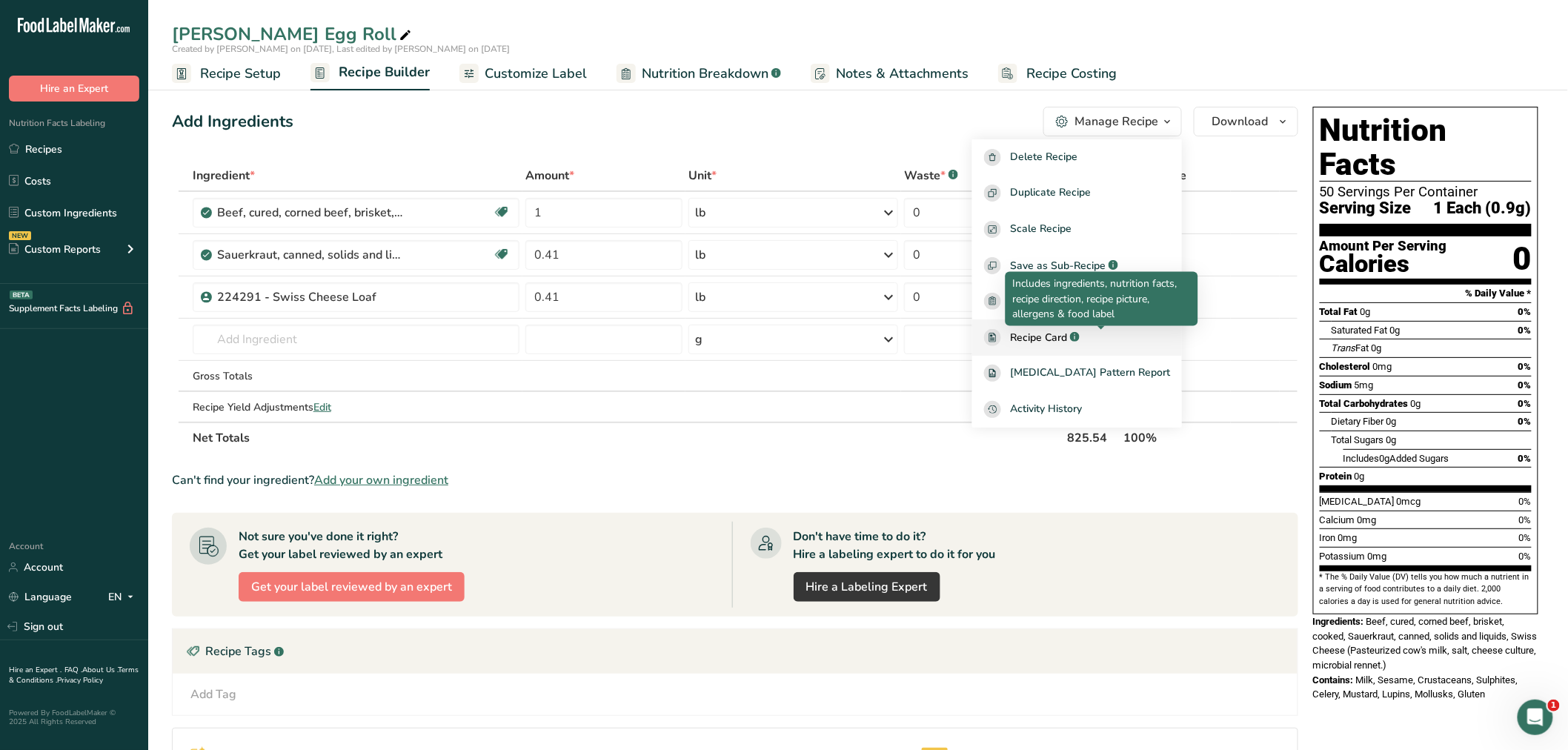
click at [1079, 333] on rect at bounding box center [1074, 337] width 10 height 10
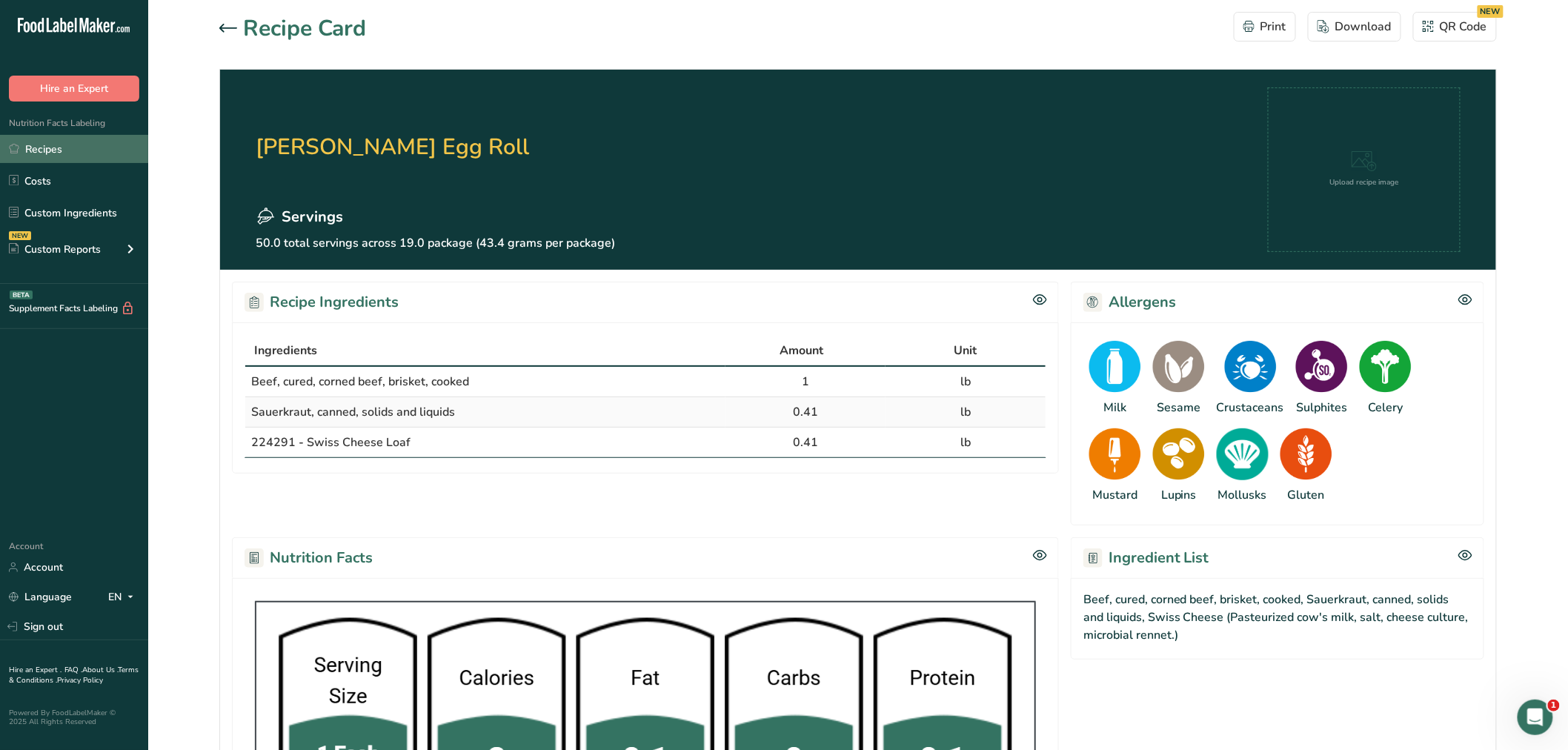
click at [58, 143] on link "Recipes" at bounding box center [74, 148] width 148 height 29
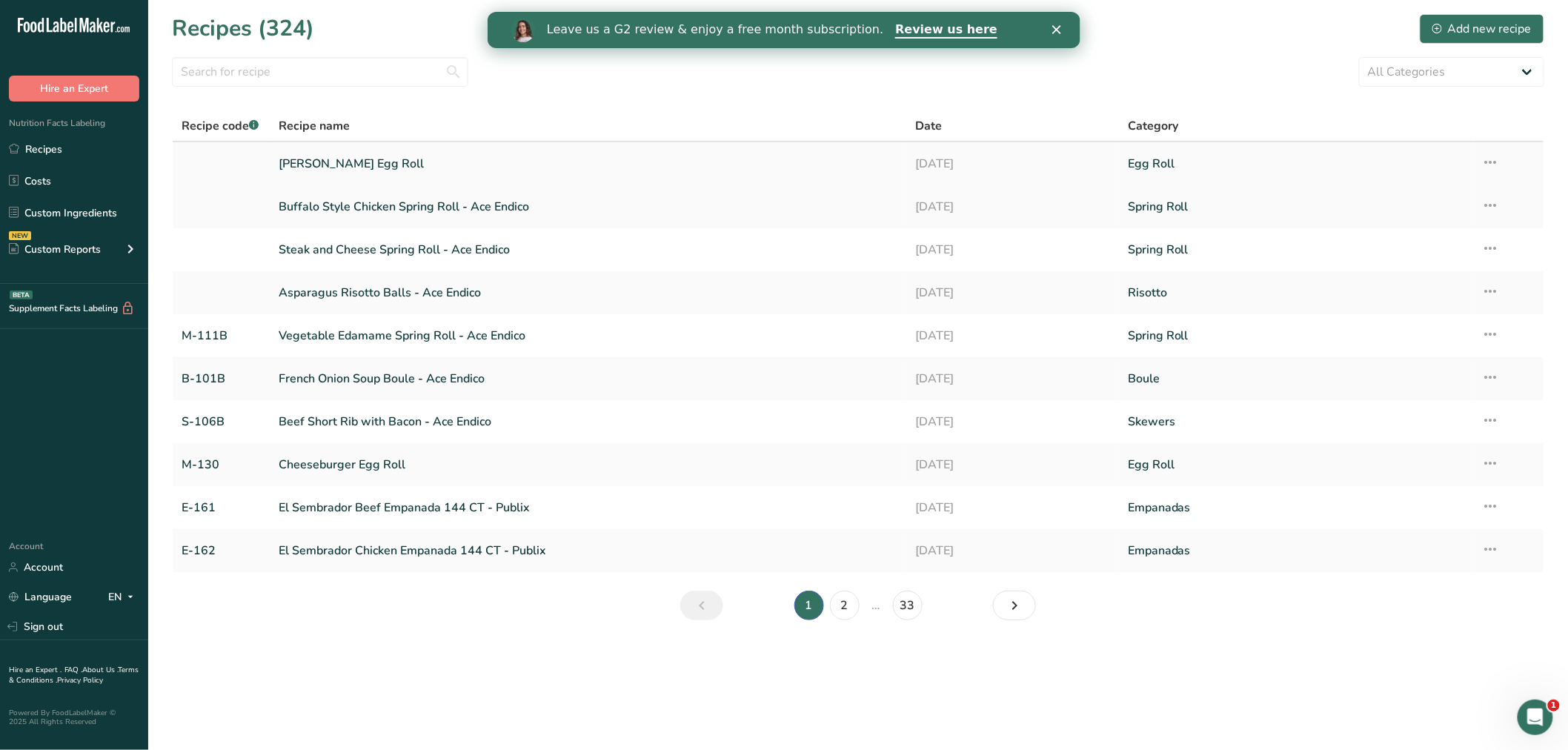
click at [326, 157] on link "[PERSON_NAME] Egg Roll" at bounding box center [588, 164] width 619 height 31
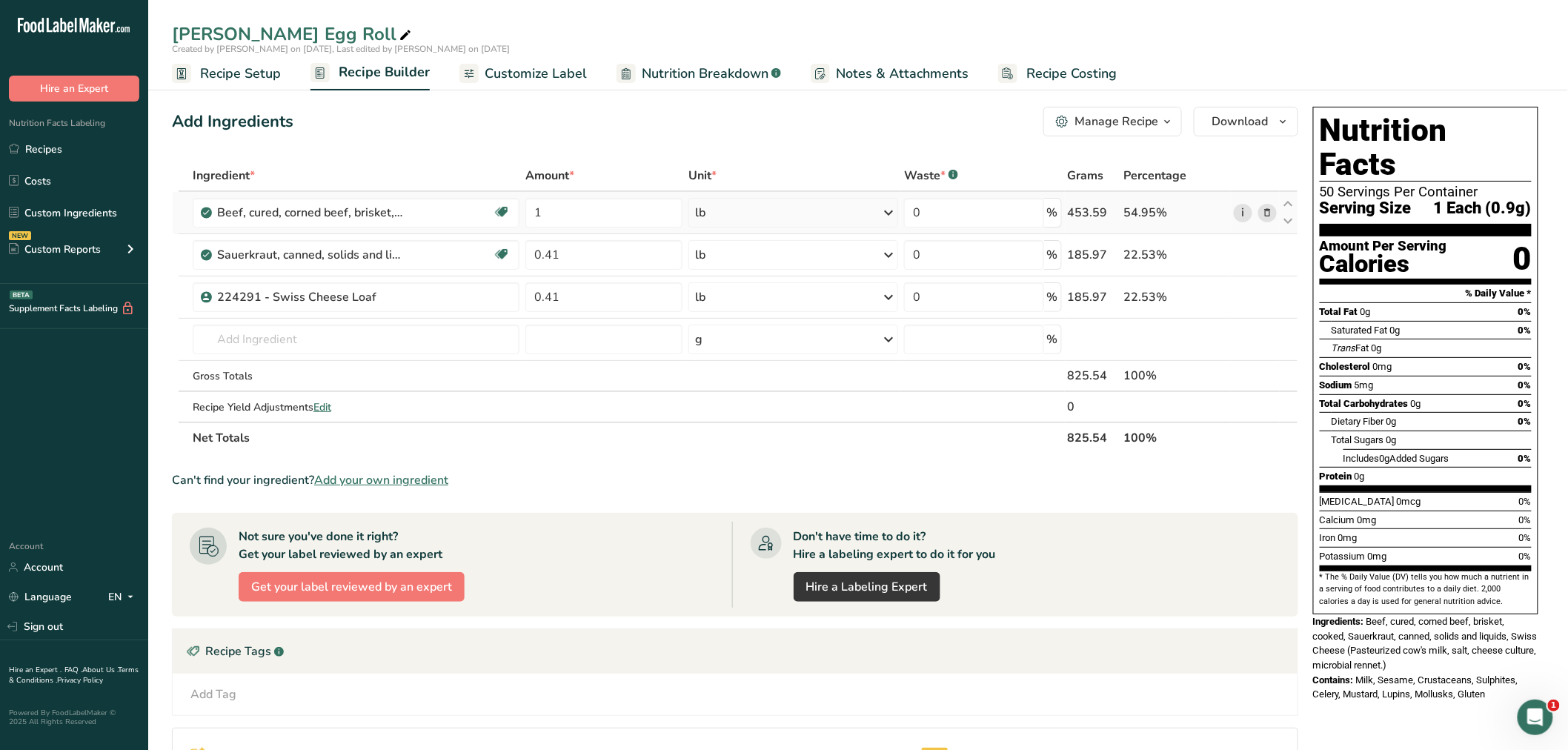
click at [1247, 210] on link "i" at bounding box center [1243, 212] width 19 height 19
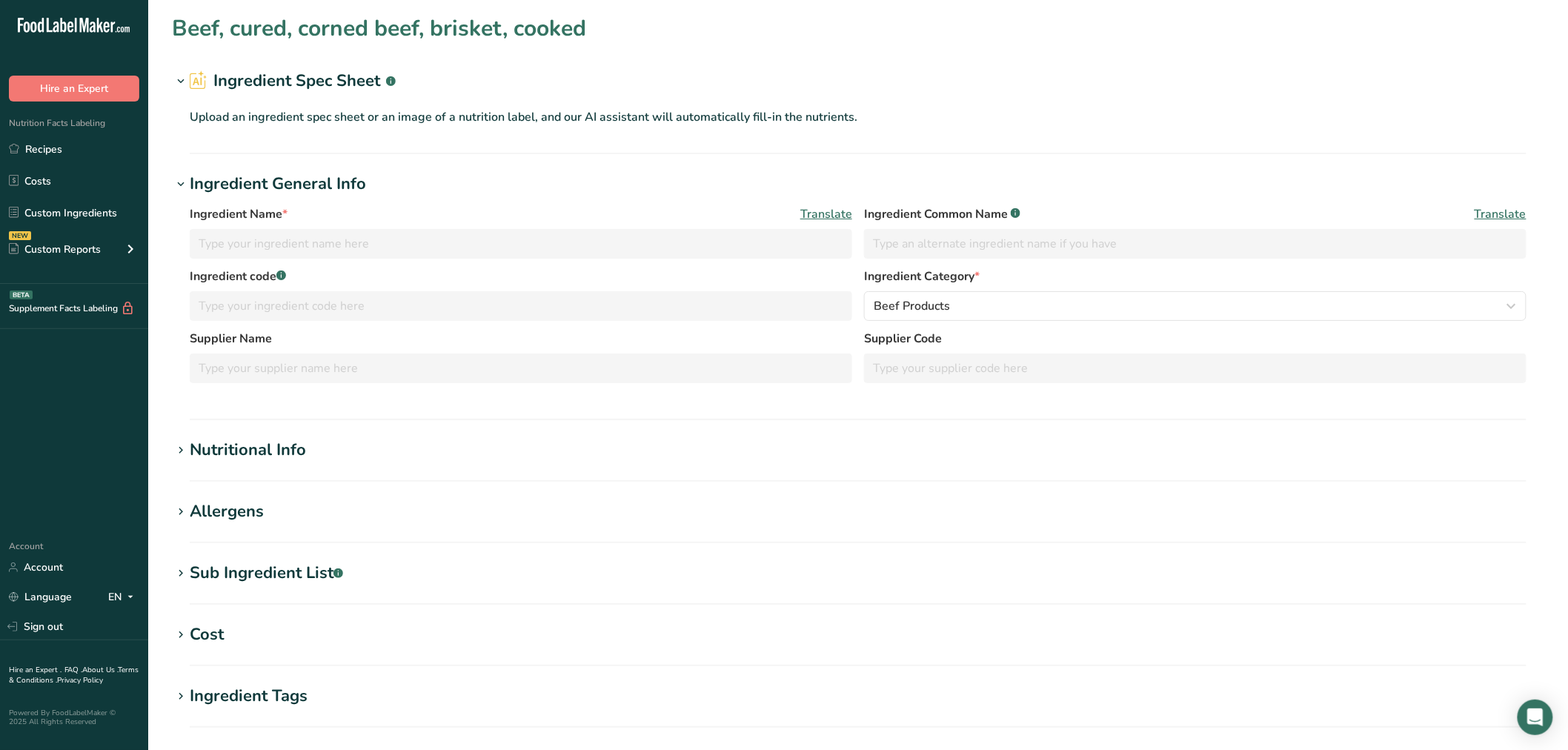
type input "Beef, cured, corned beef, brisket, cooked"
click at [252, 454] on div "Nutritional Info" at bounding box center [248, 449] width 116 height 25
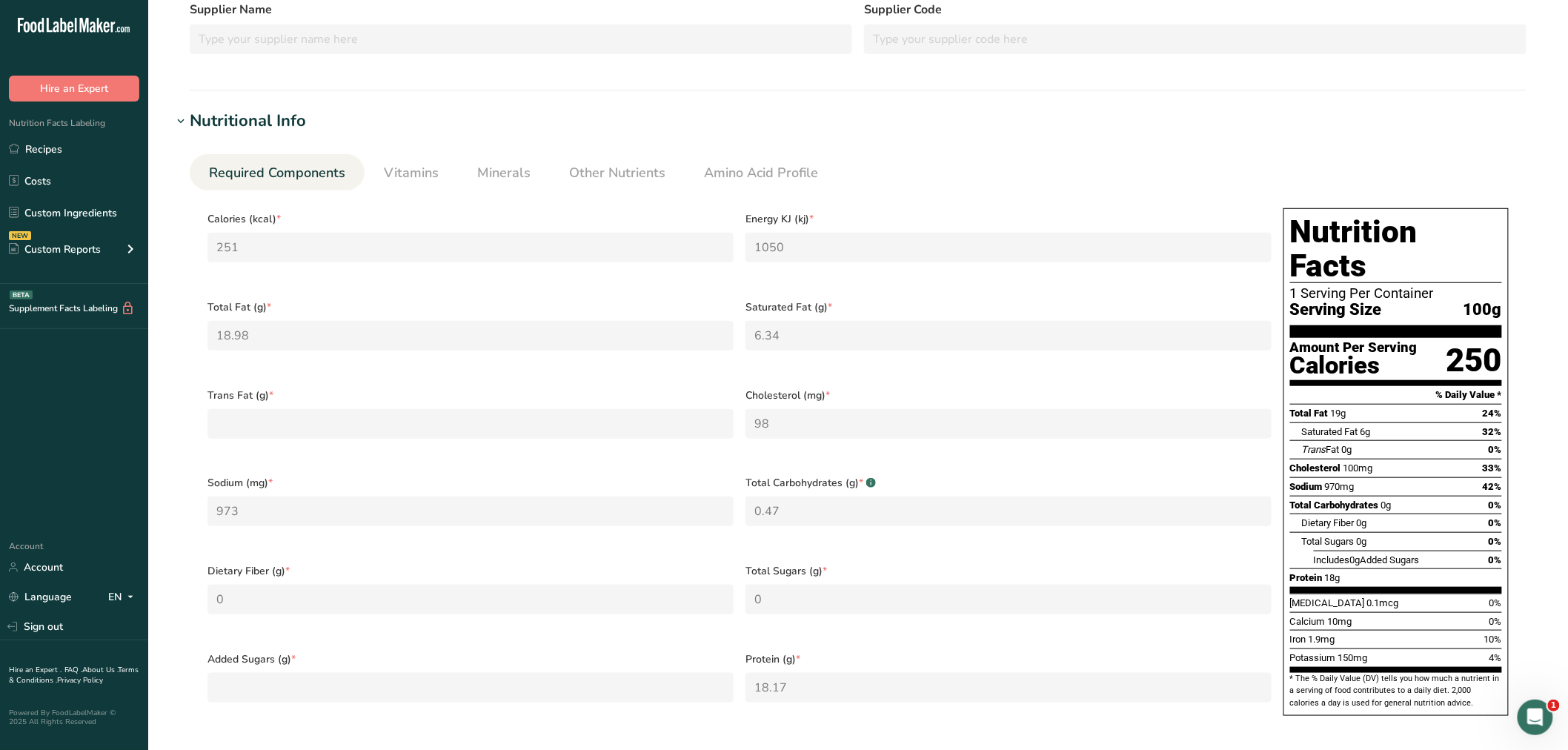
scroll to position [411, 0]
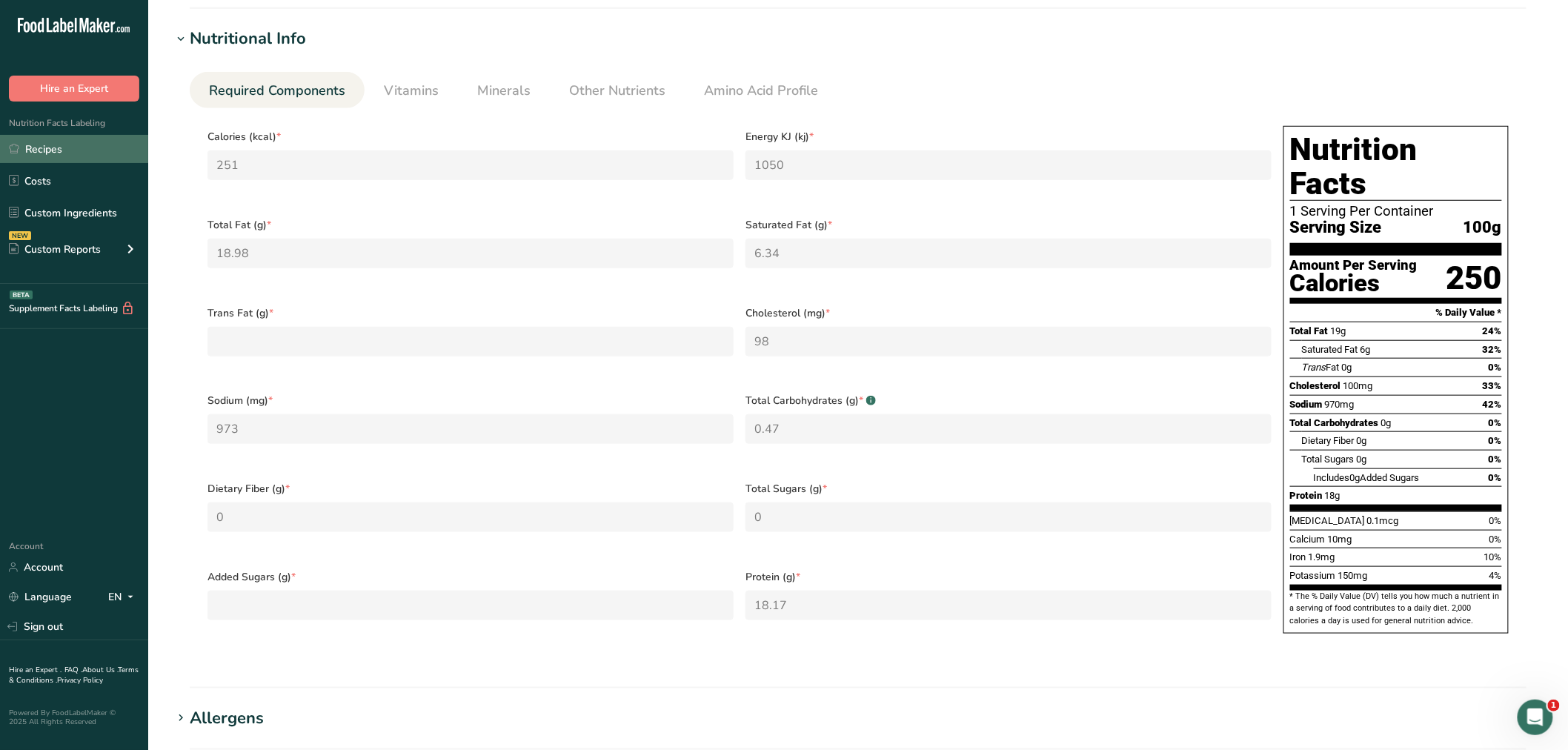
click at [56, 146] on link "Recipes" at bounding box center [74, 148] width 148 height 29
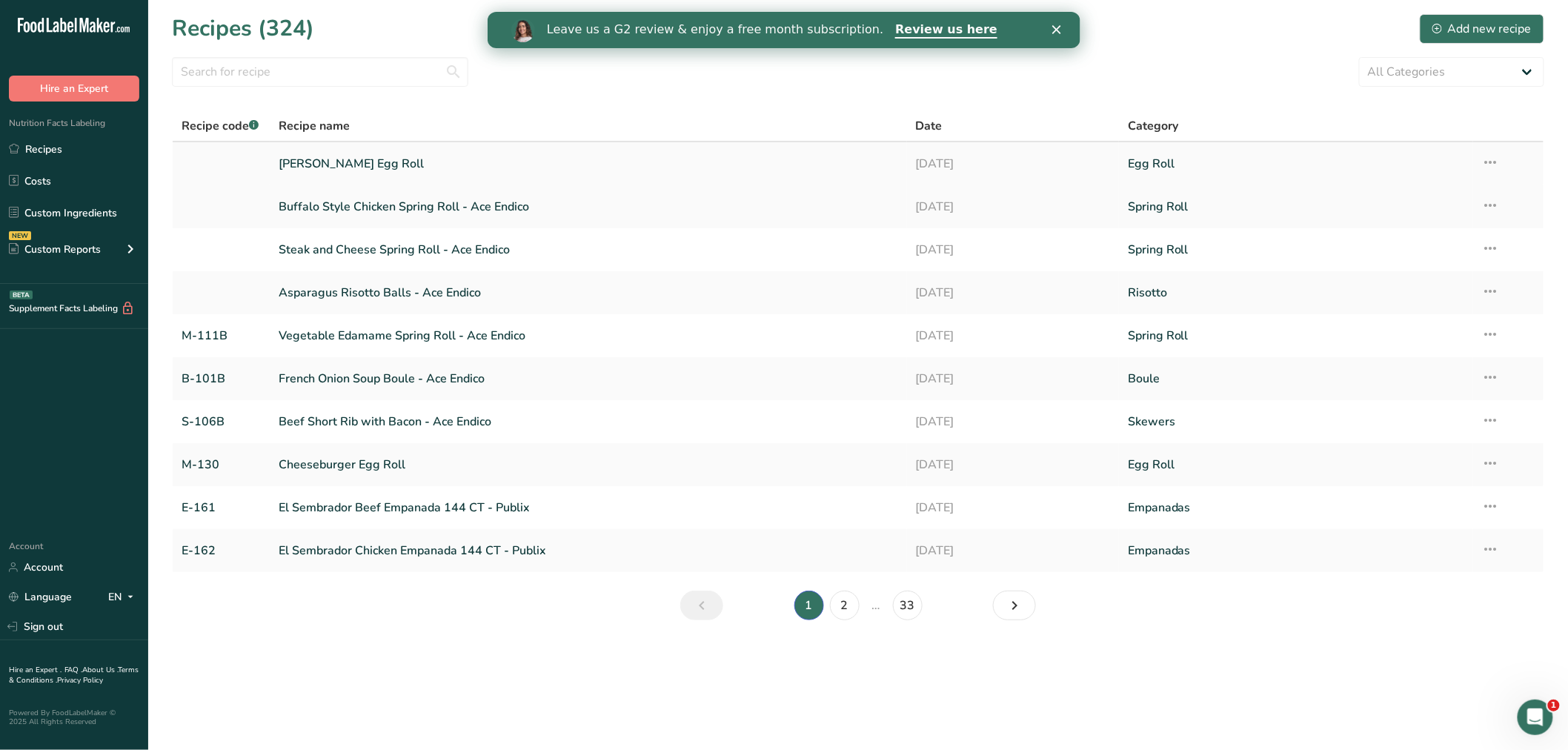
click at [320, 159] on link "[PERSON_NAME] Egg Roll" at bounding box center [588, 164] width 619 height 31
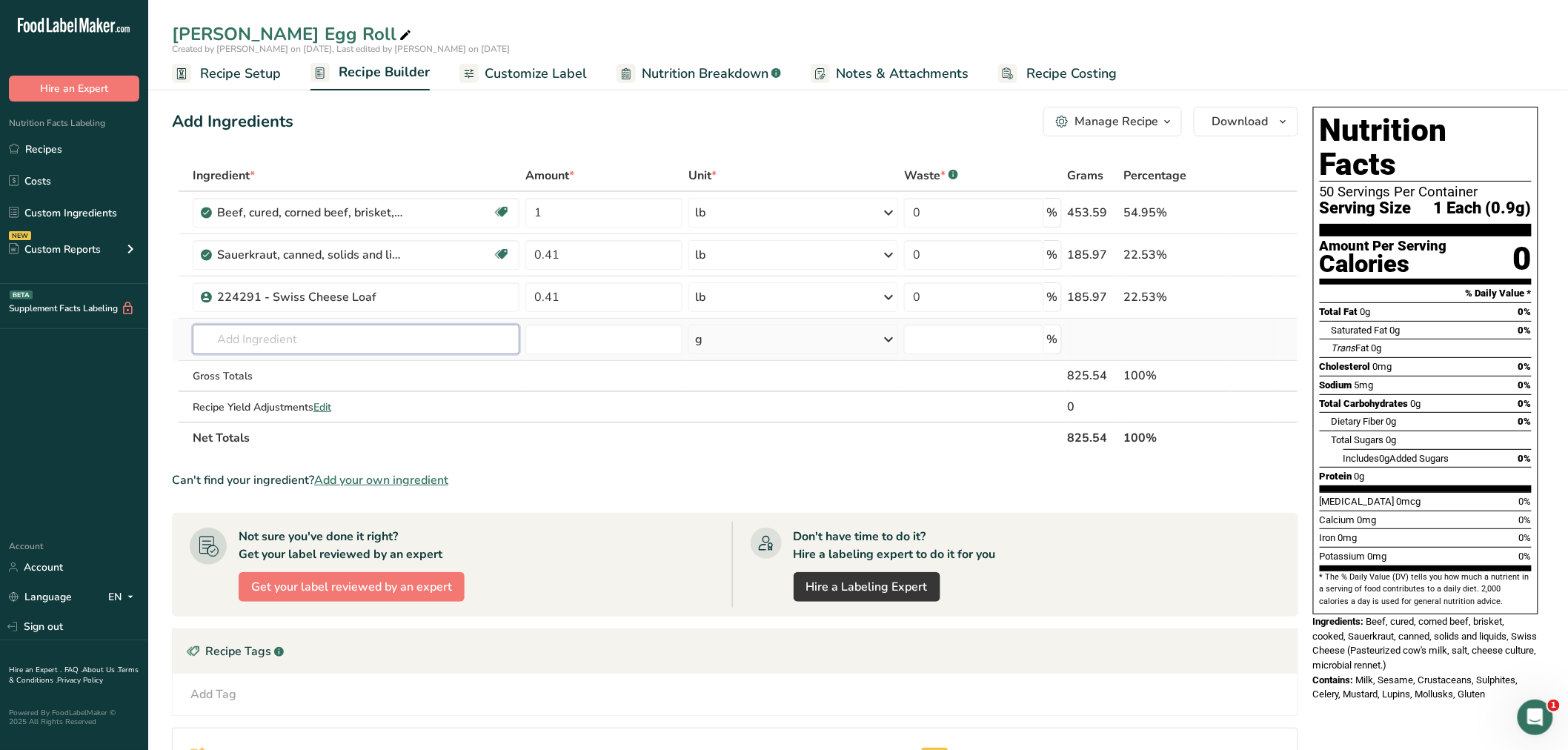
click at [264, 334] on input "text" at bounding box center [356, 339] width 326 height 29
click at [261, 344] on input "text" at bounding box center [356, 339] width 326 height 29
click at [368, 479] on span "Add your own ingredient" at bounding box center [381, 480] width 134 height 18
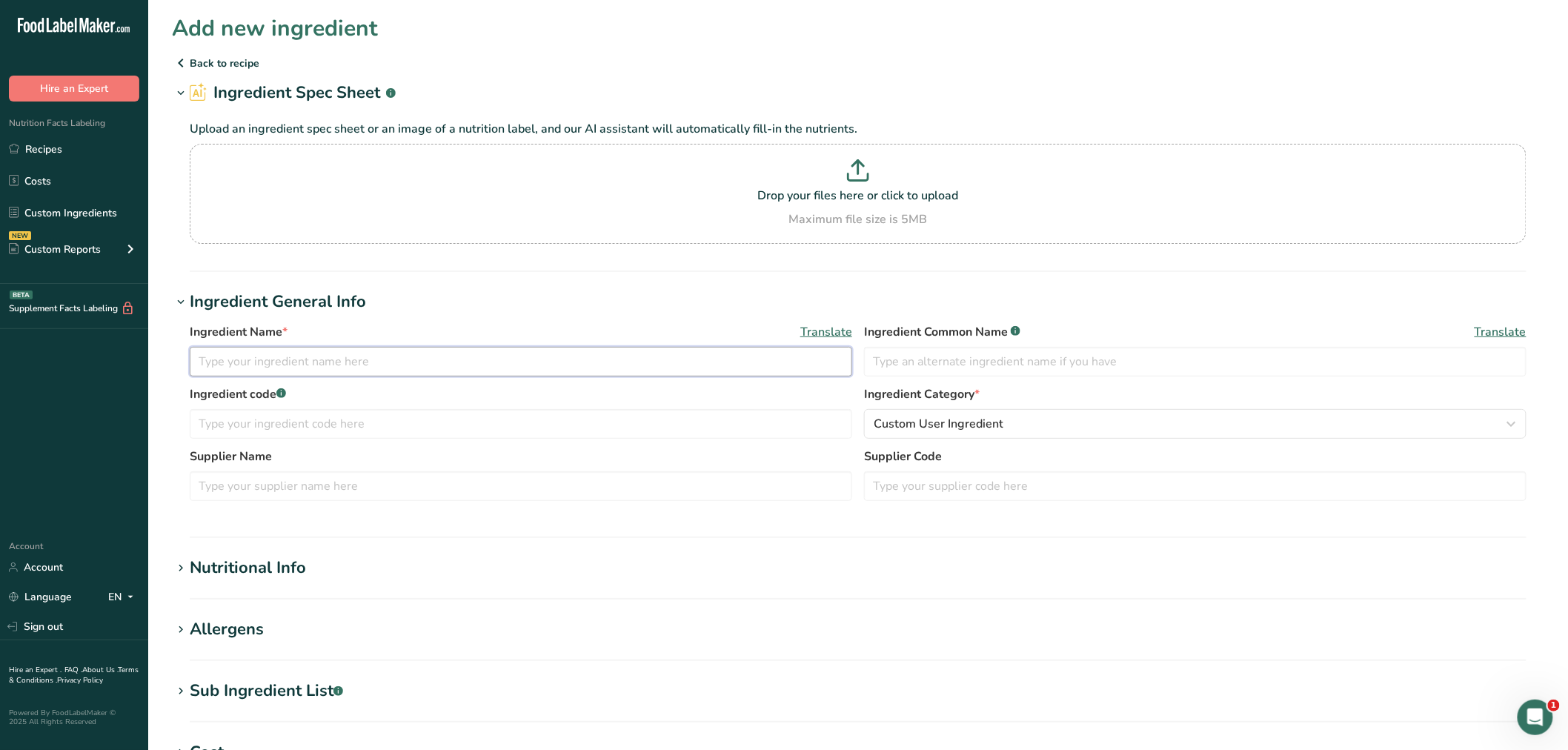
click at [248, 369] on input "text" at bounding box center [521, 362] width 663 height 29
type input "1000 Island Dressing"
click at [890, 359] on input "text" at bounding box center [1195, 362] width 663 height 29
click at [313, 420] on input "text" at bounding box center [521, 424] width 663 height 29
click at [224, 485] on input "text" at bounding box center [521, 486] width 663 height 29
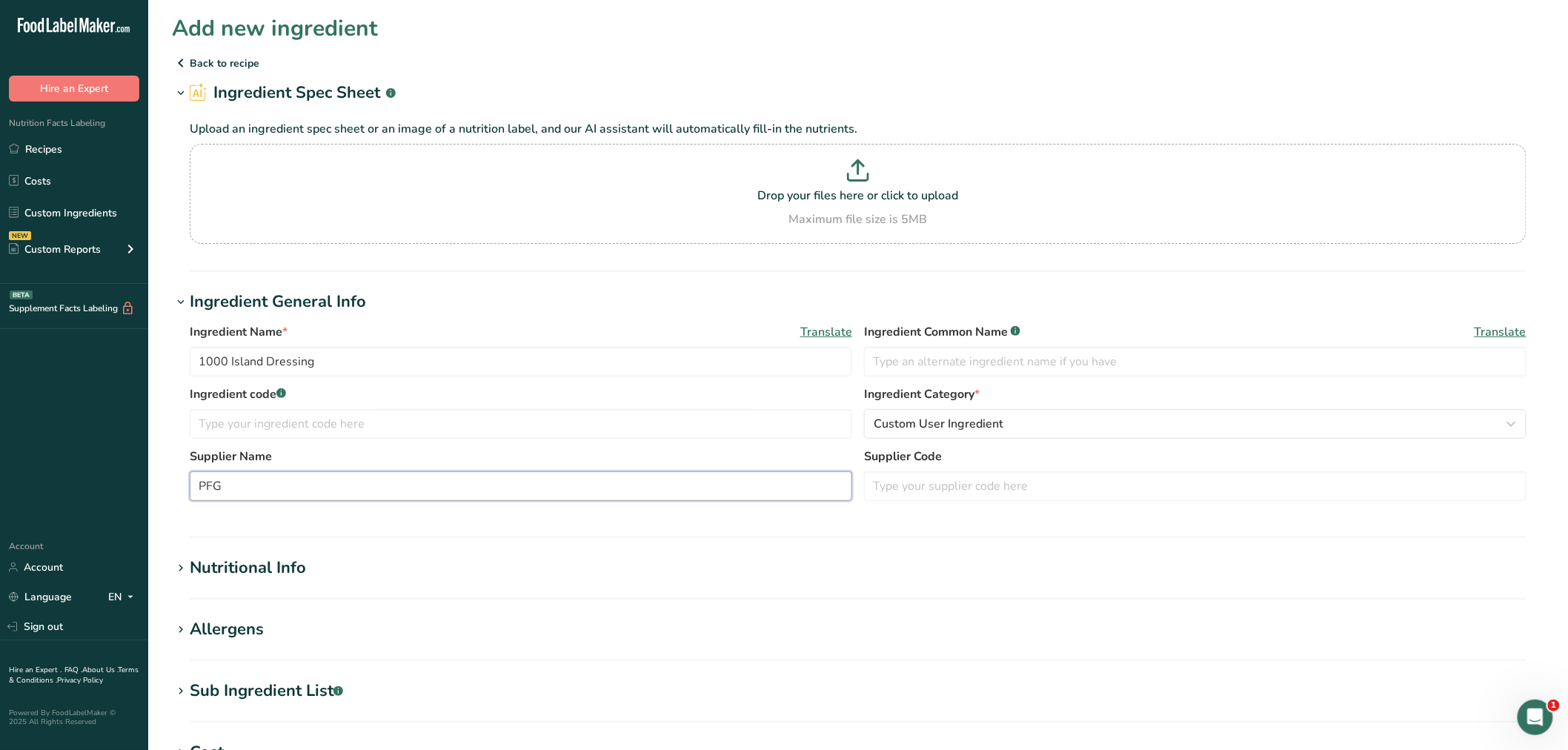
click at [198, 483] on input "PFG" at bounding box center [521, 486] width 663 height 29
type input "Ken's Steakhouse Thousand Island / PFG"
click at [942, 489] on input "text" at bounding box center [1195, 486] width 663 height 29
click at [853, 179] on icon at bounding box center [857, 170] width 23 height 23
click at [853, 179] on input "Drop your files here or click to upload Maximum file size is 5MB" at bounding box center [857, 194] width 1336 height 100
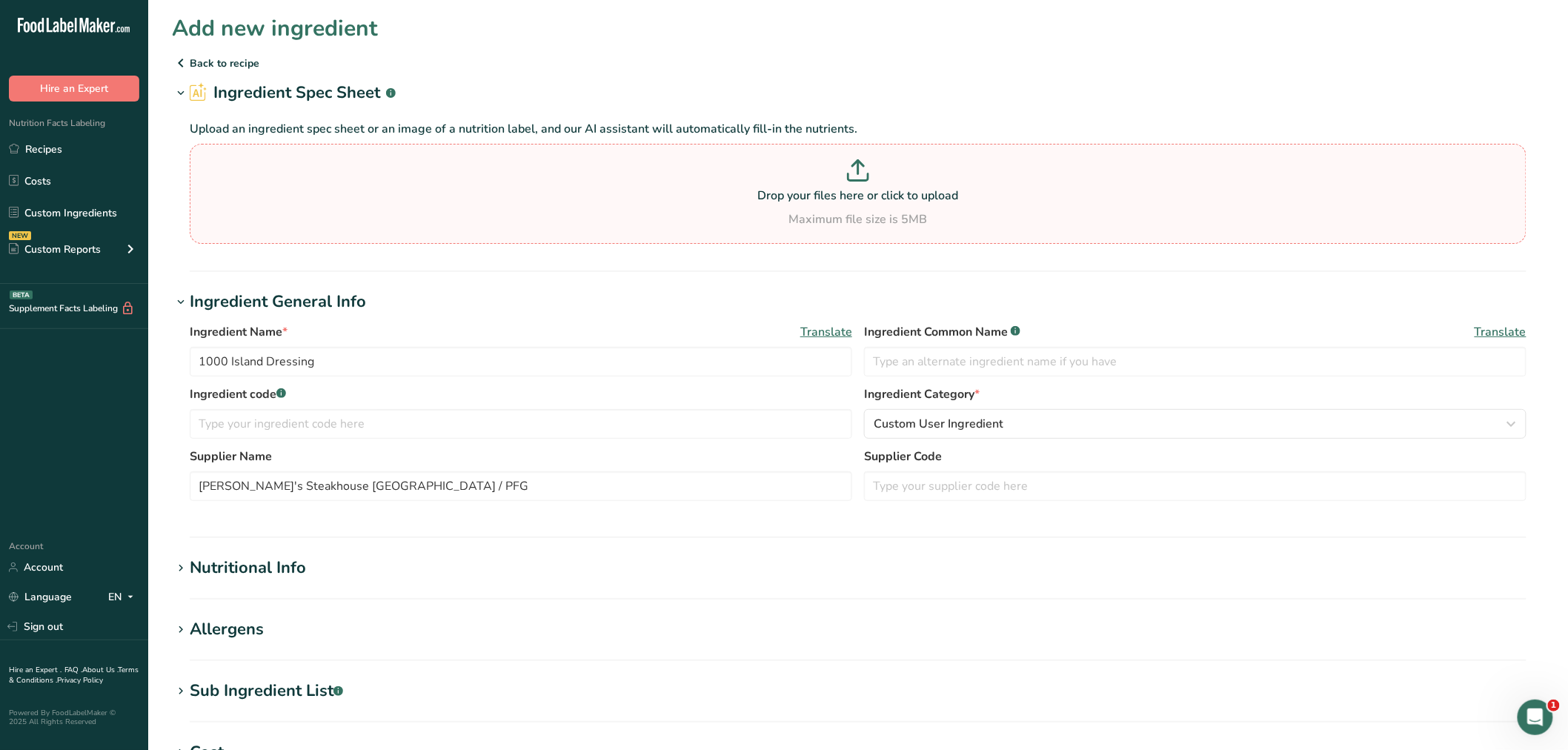
click at [852, 179] on icon at bounding box center [858, 177] width 20 height 7
click at [852, 179] on input "Drop your files here or click to upload Maximum file size is 5MB" at bounding box center [857, 194] width 1336 height 100
type input "C:\fakepath\DRESSING - Ken's Steakhouse Thousand Island Dressing.pdf"
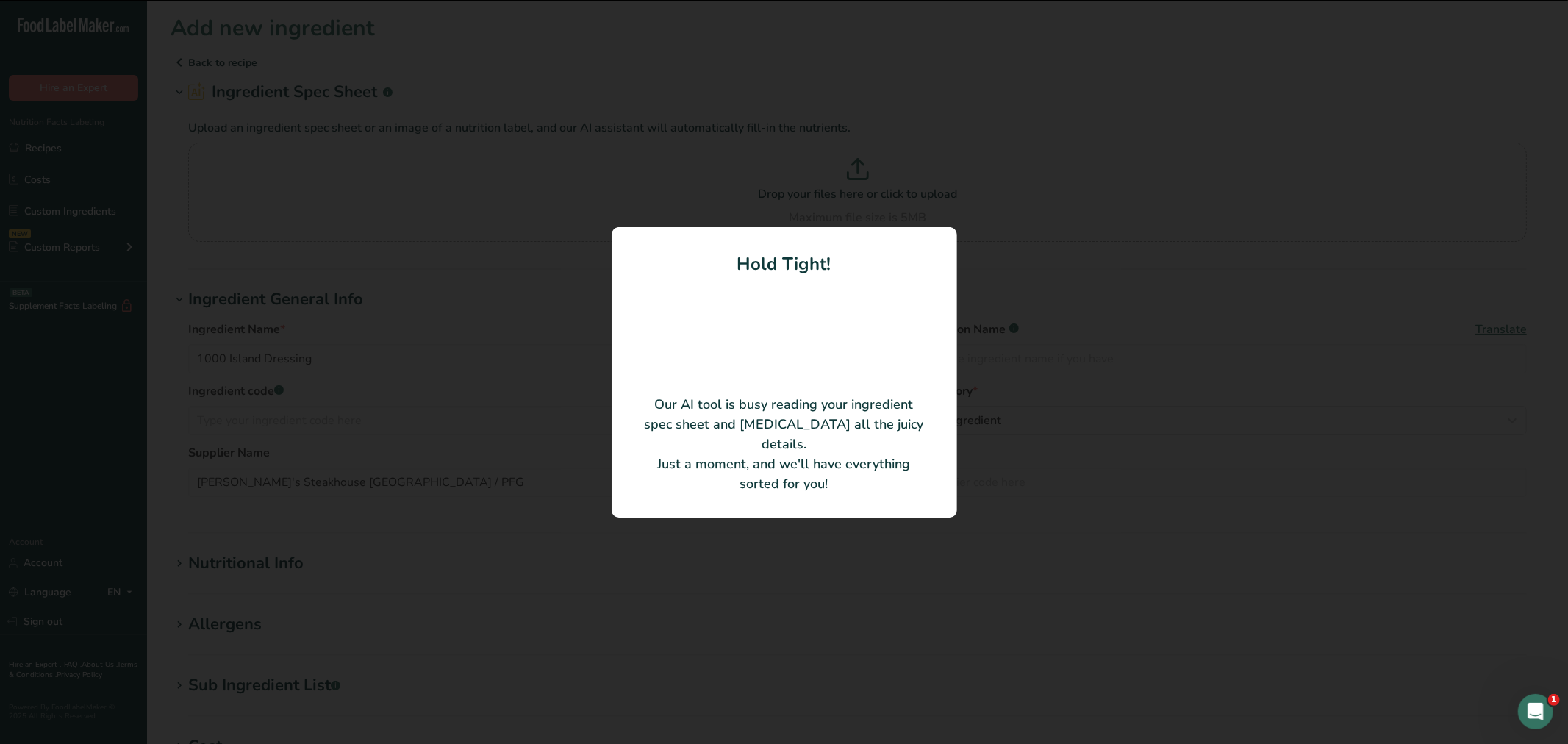
type input "[PERSON_NAME]'s 1000 Island Dressing"
type input "34738"
type input "Kens Foods LLC"
type input "34738"
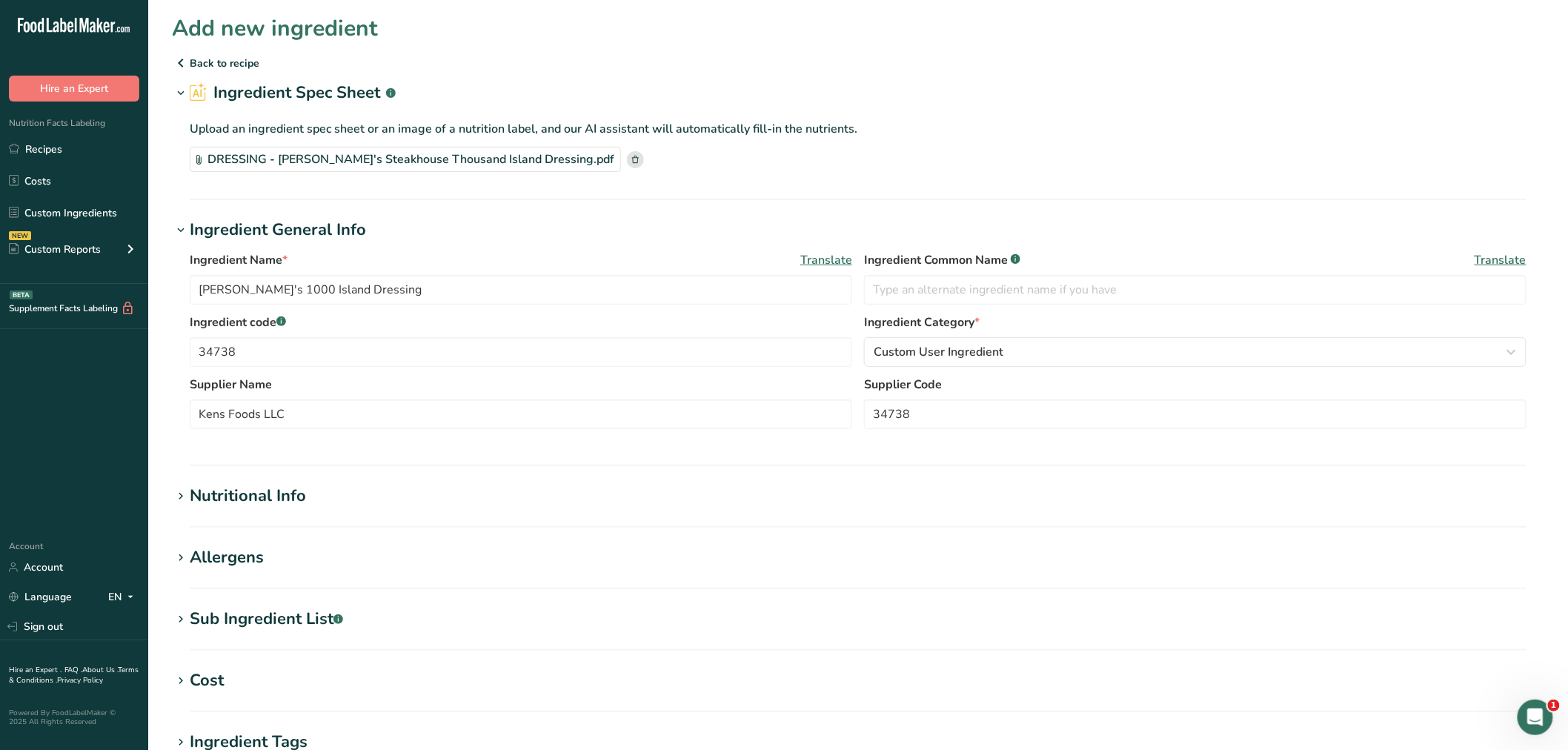
click at [227, 491] on div "Nutritional Info" at bounding box center [248, 495] width 116 height 25
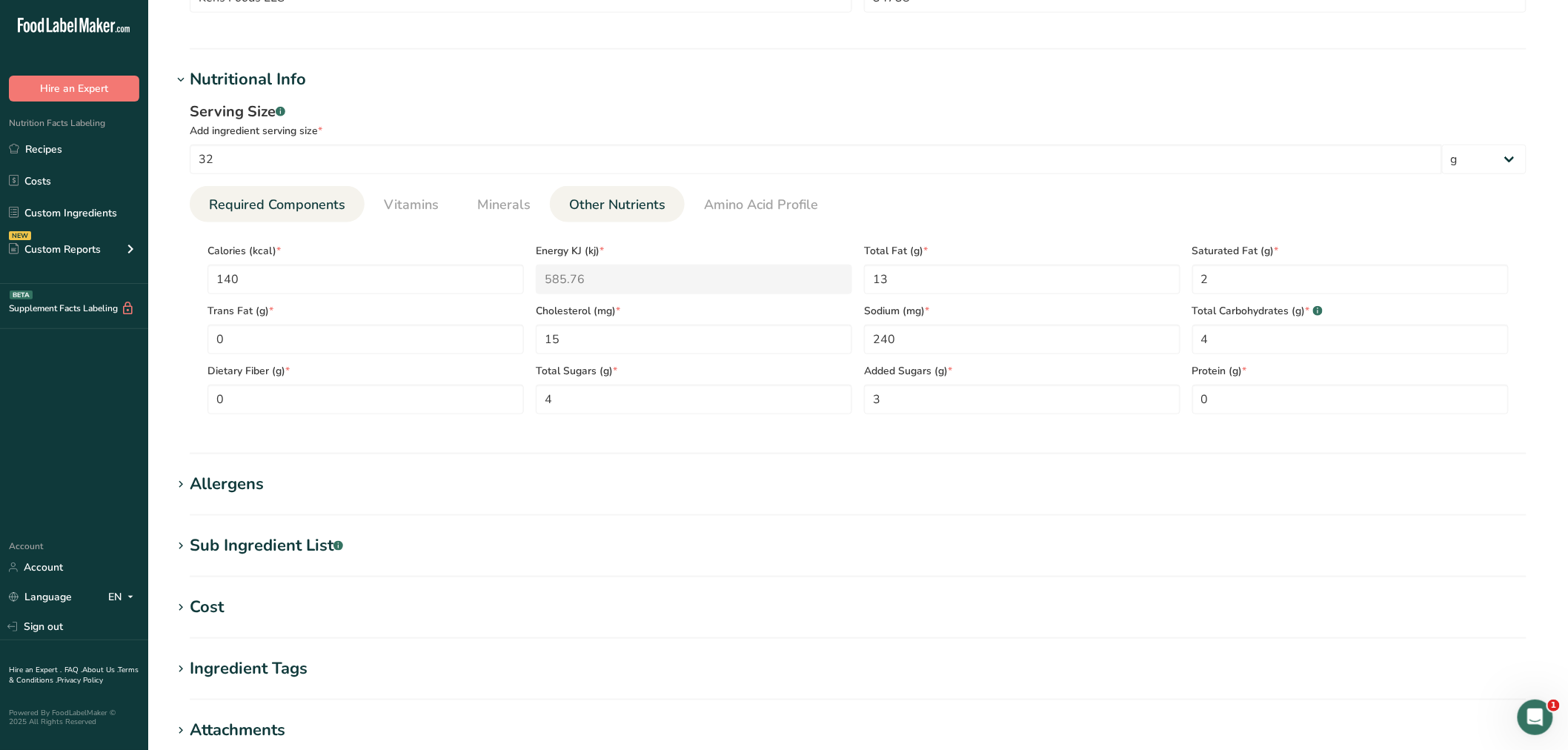
scroll to position [493, 0]
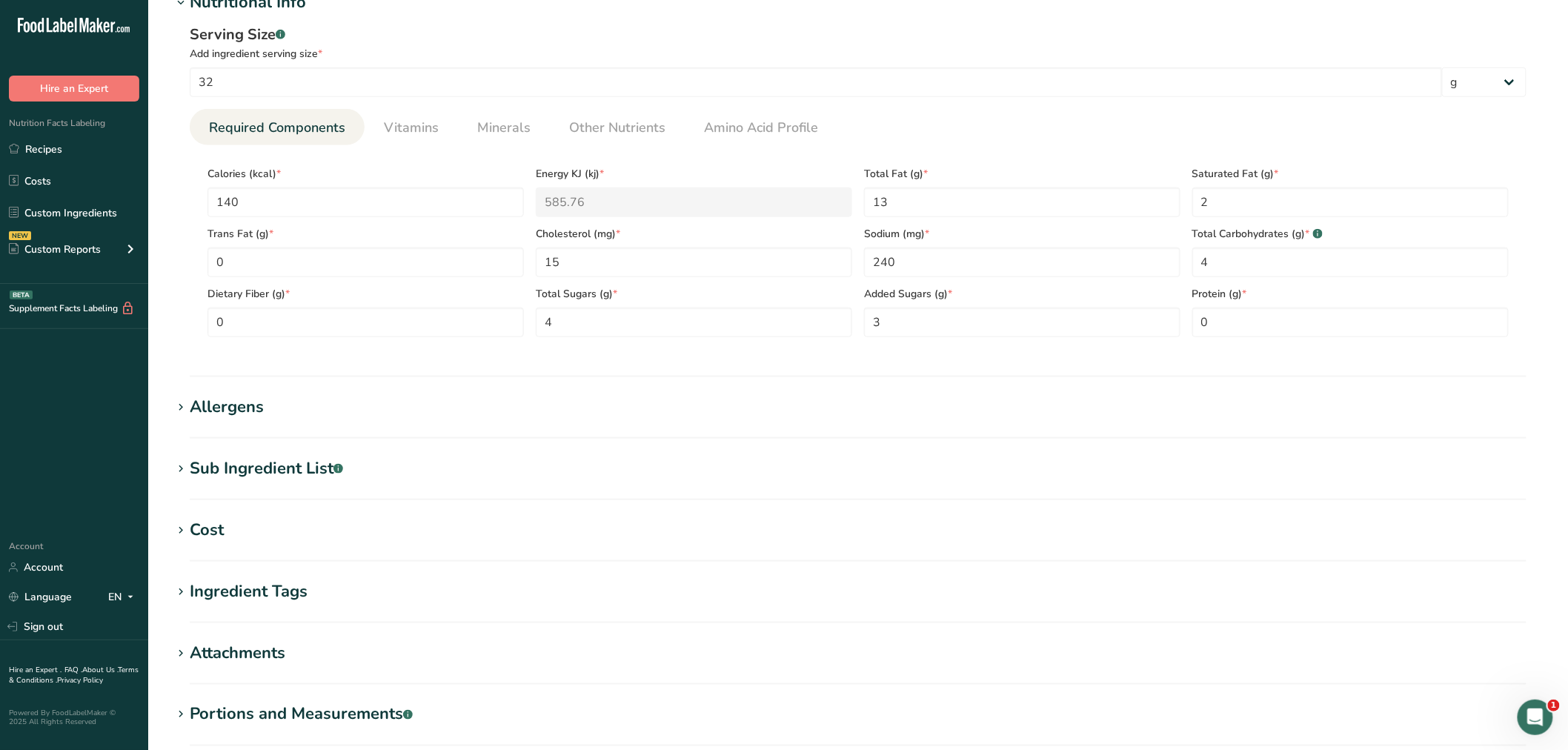
click at [243, 406] on div "Allergens" at bounding box center [226, 407] width 74 height 25
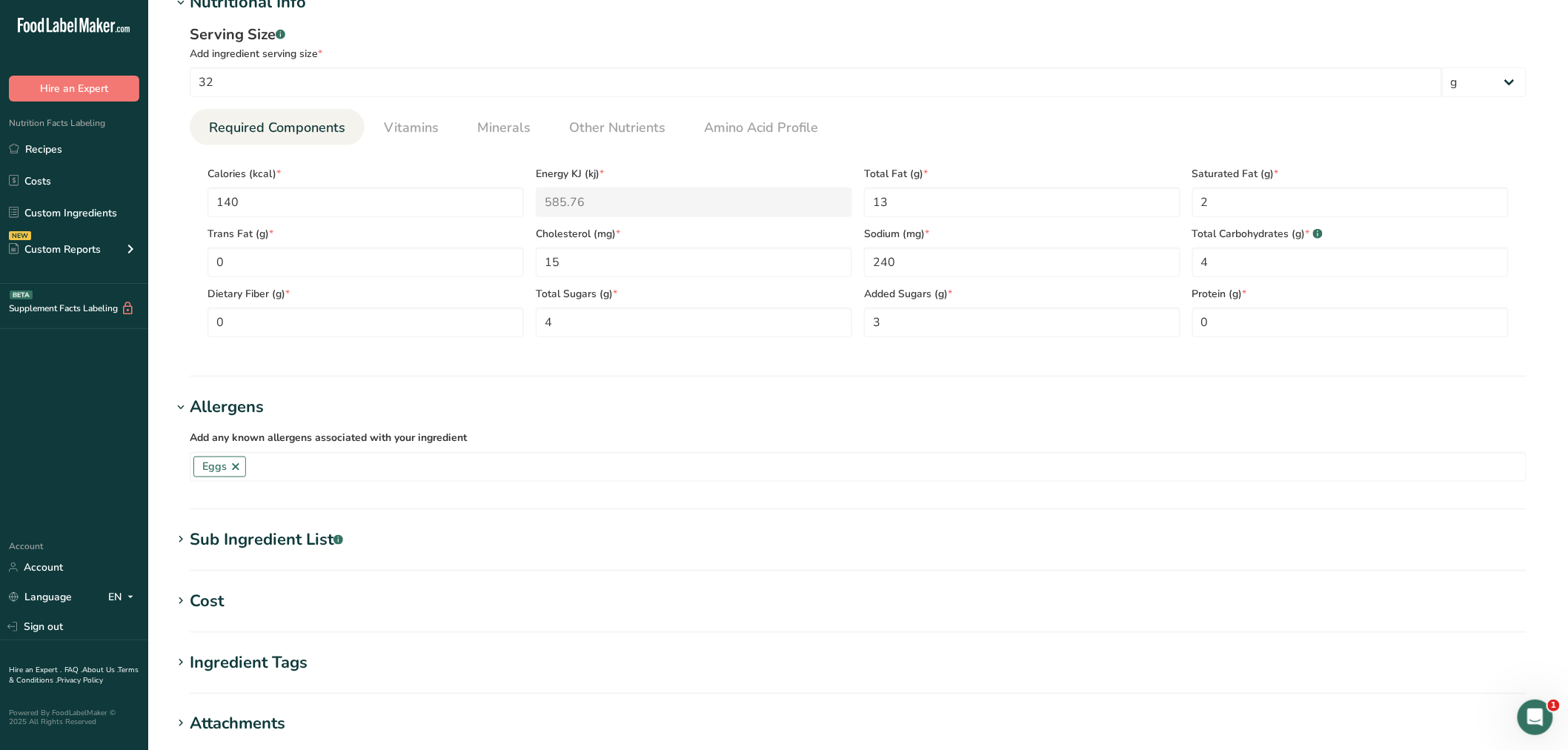
click at [233, 537] on div "Sub Ingredient List .a-a{fill:#347362;}.b-a{fill:#fff;}" at bounding box center [266, 540] width 153 height 25
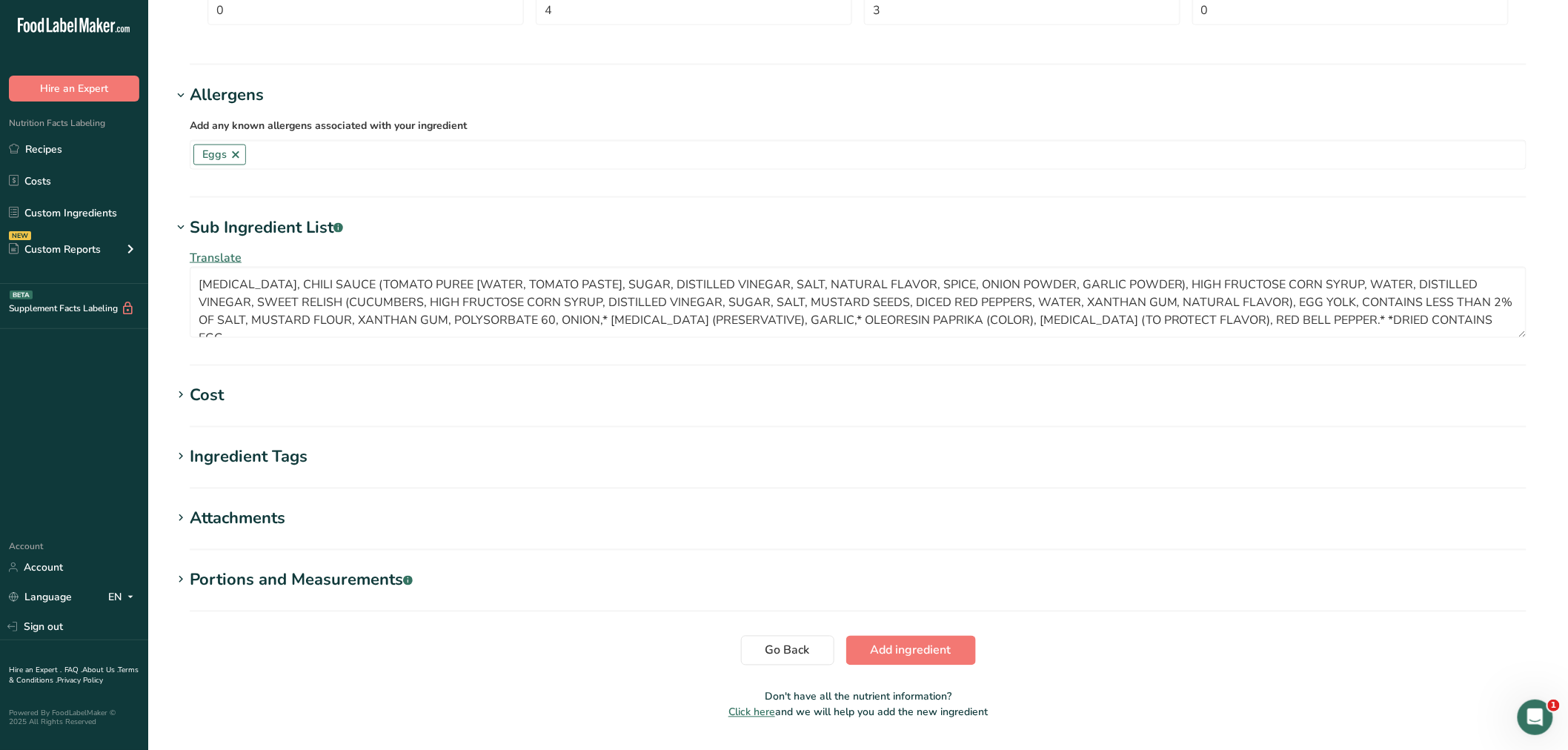
scroll to position [846, 0]
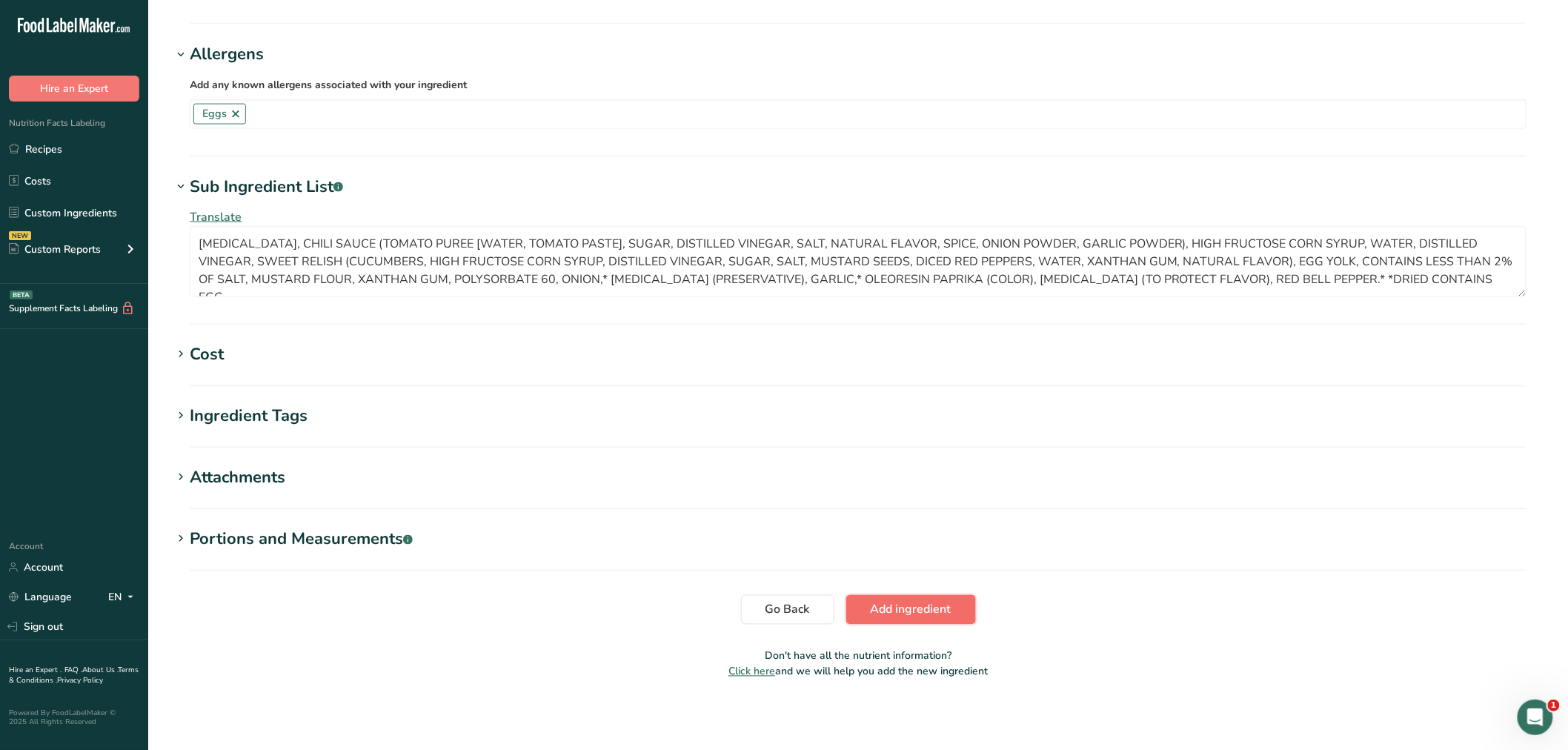
click at [908, 611] on span "Add ingredient" at bounding box center [910, 609] width 81 height 18
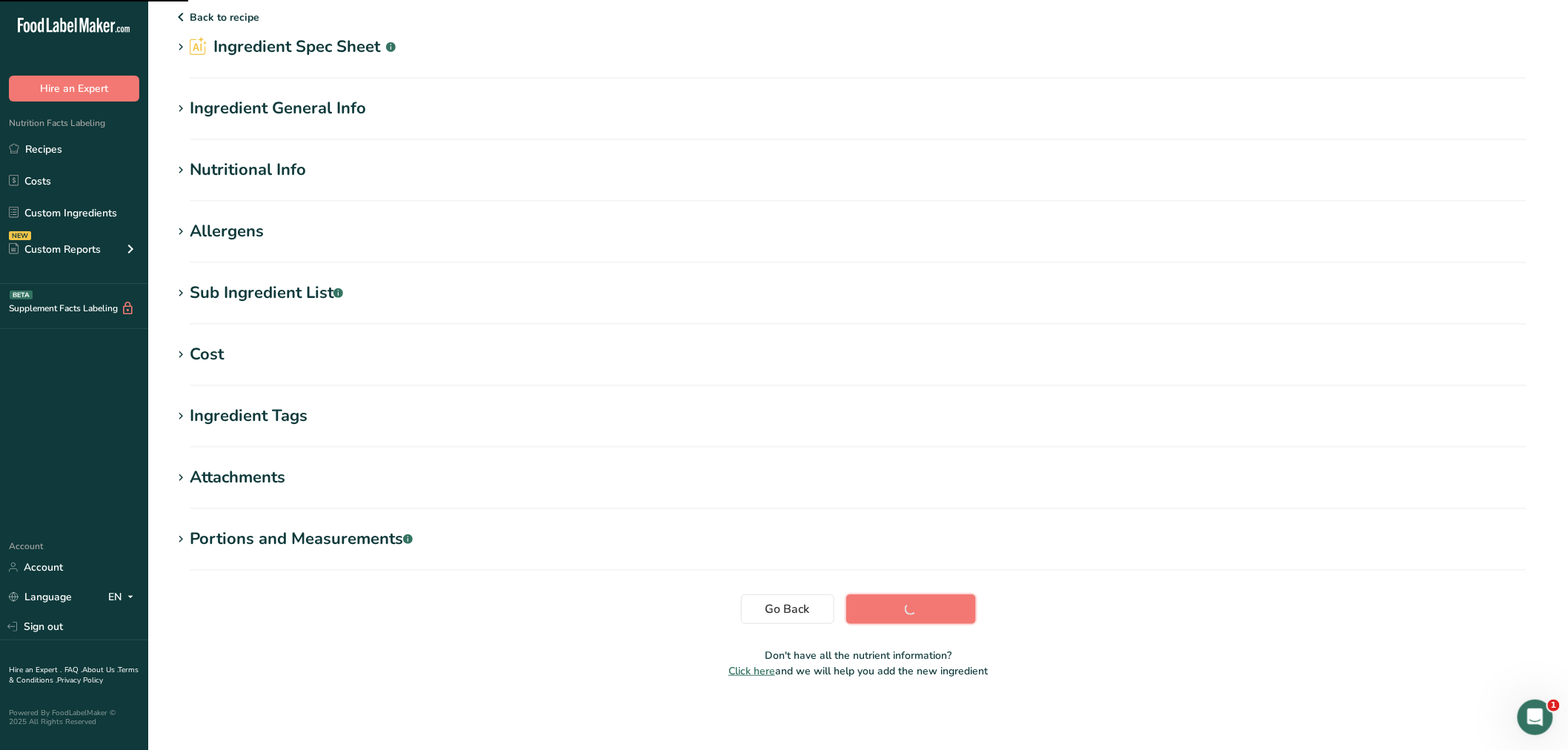
scroll to position [45, 0]
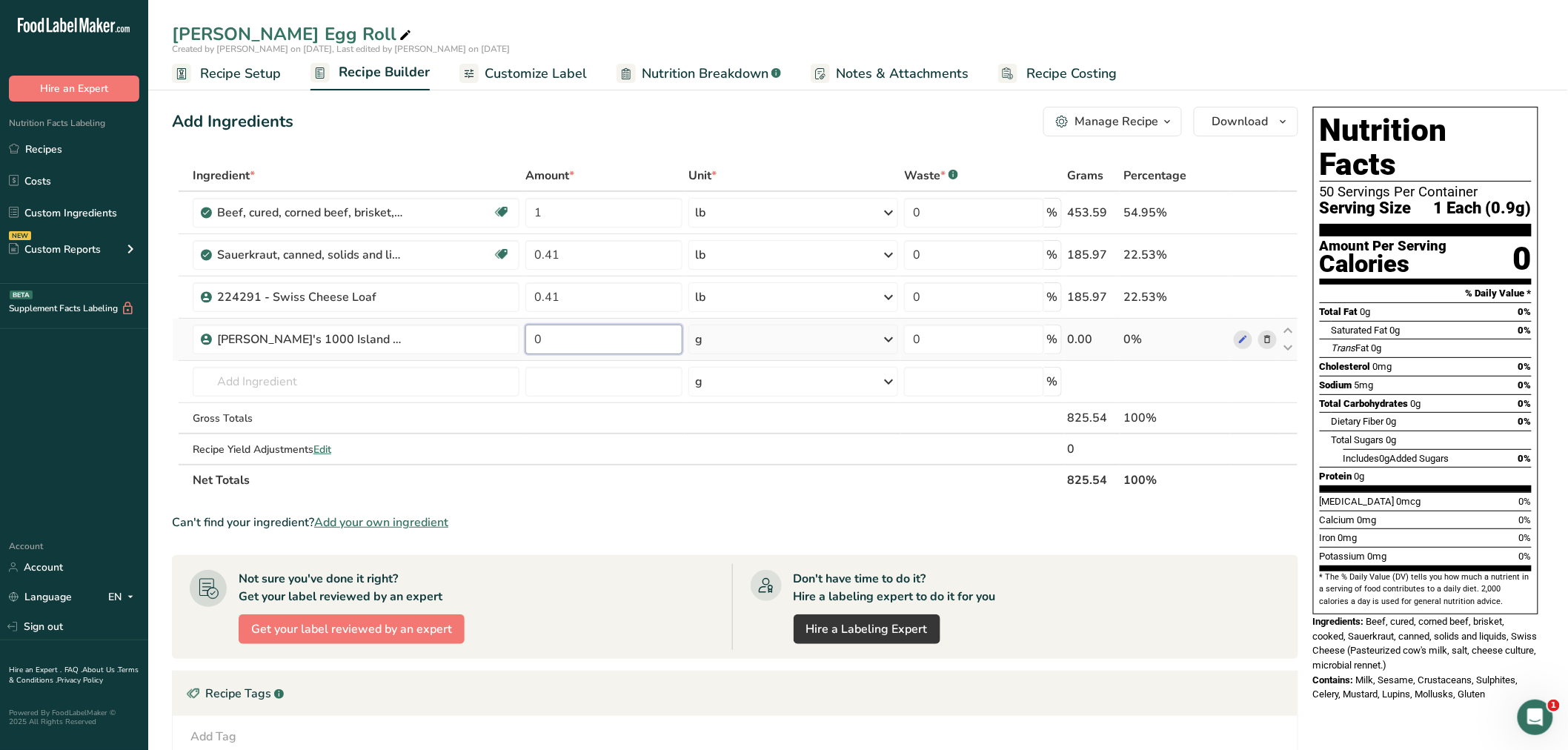
click at [544, 339] on input "0" at bounding box center [604, 339] width 157 height 29
type input "4.8"
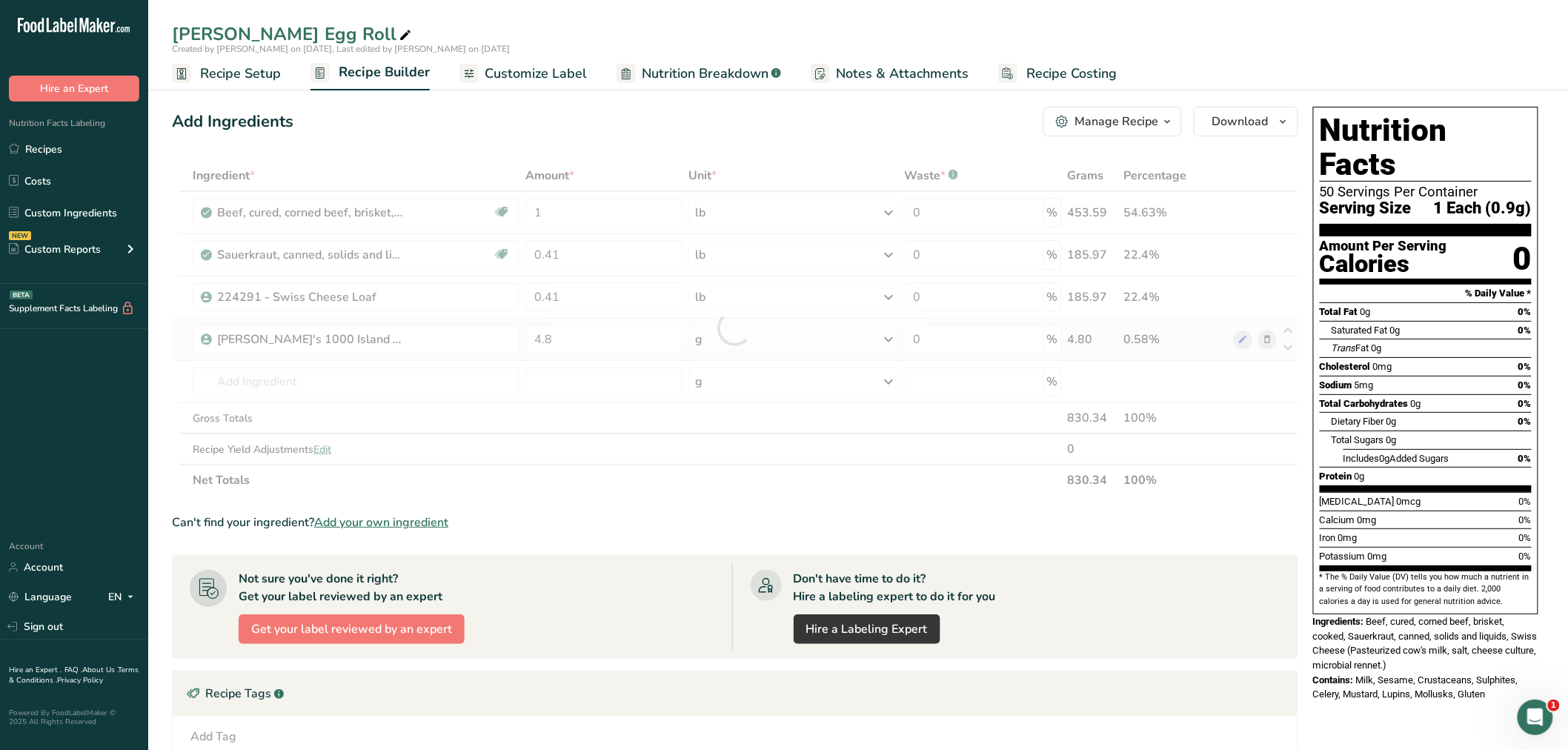
click at [889, 333] on div "Ingredient * Amount * Unit * Waste * .a-a{fill:#347362;}.b-a{fill:#fff;} Grams …" at bounding box center [734, 327] width 1126 height 335
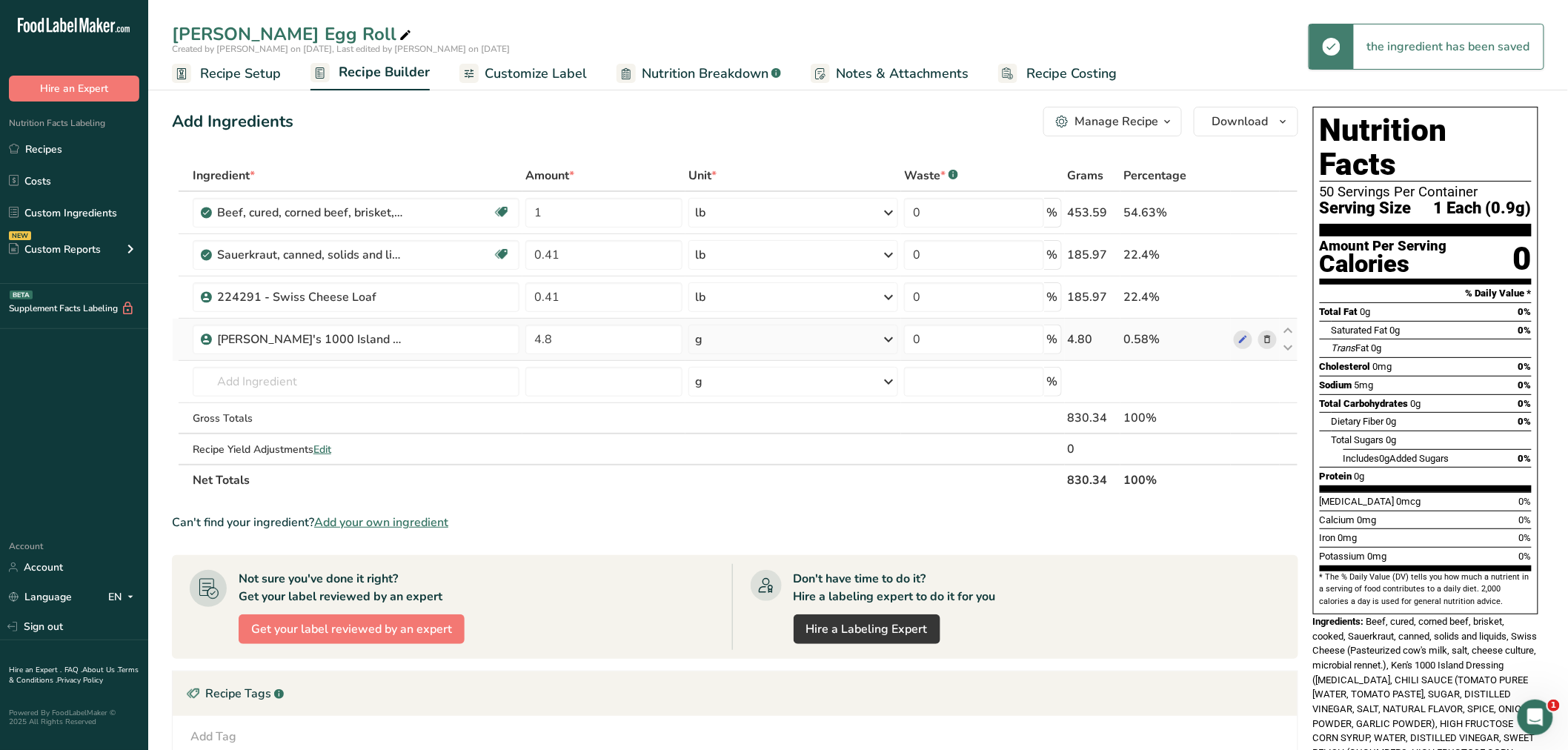
click at [885, 337] on icon at bounding box center [888, 339] width 18 height 27
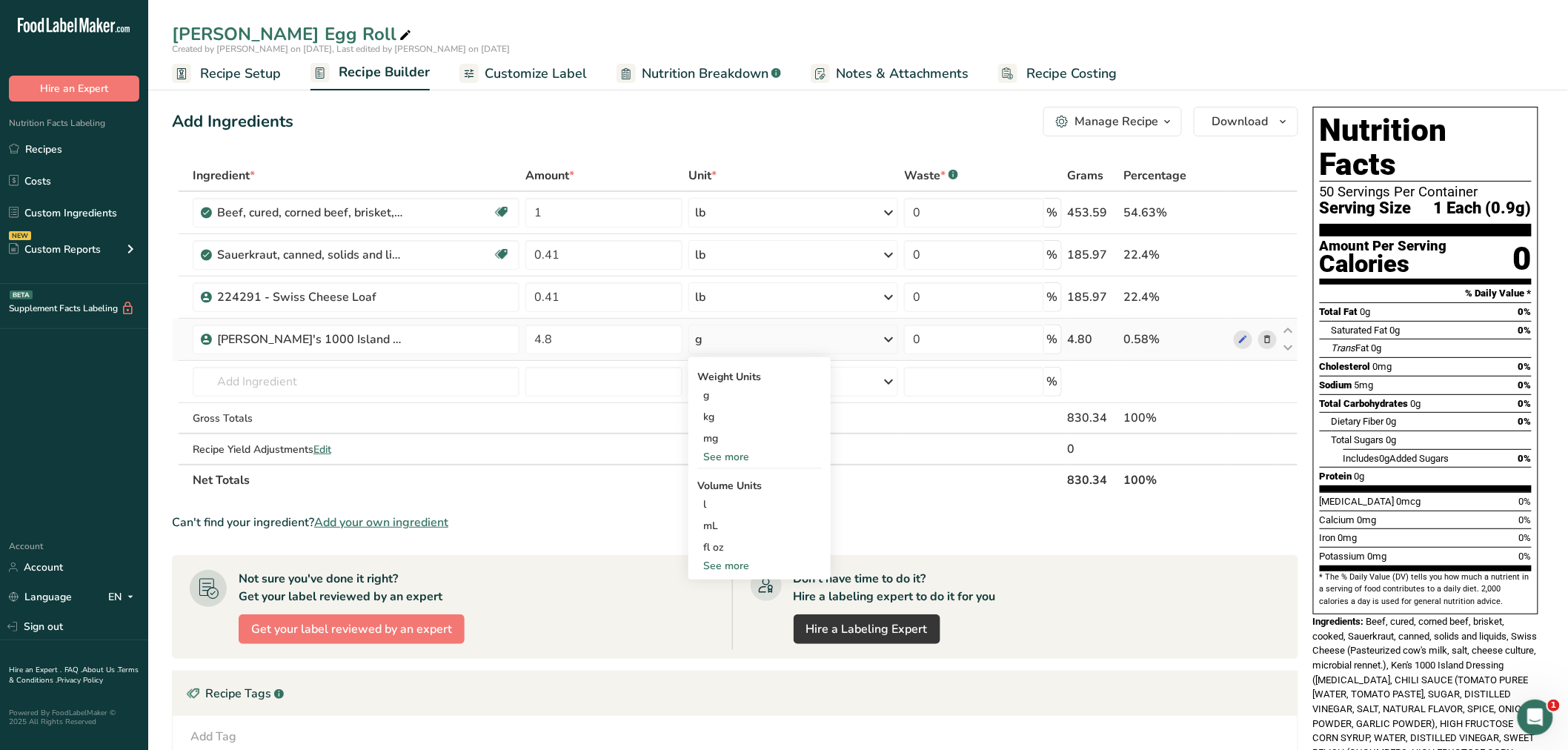
click at [735, 453] on div "See more" at bounding box center [759, 457] width 125 height 16
click at [720, 498] on div "oz" at bounding box center [759, 502] width 125 height 22
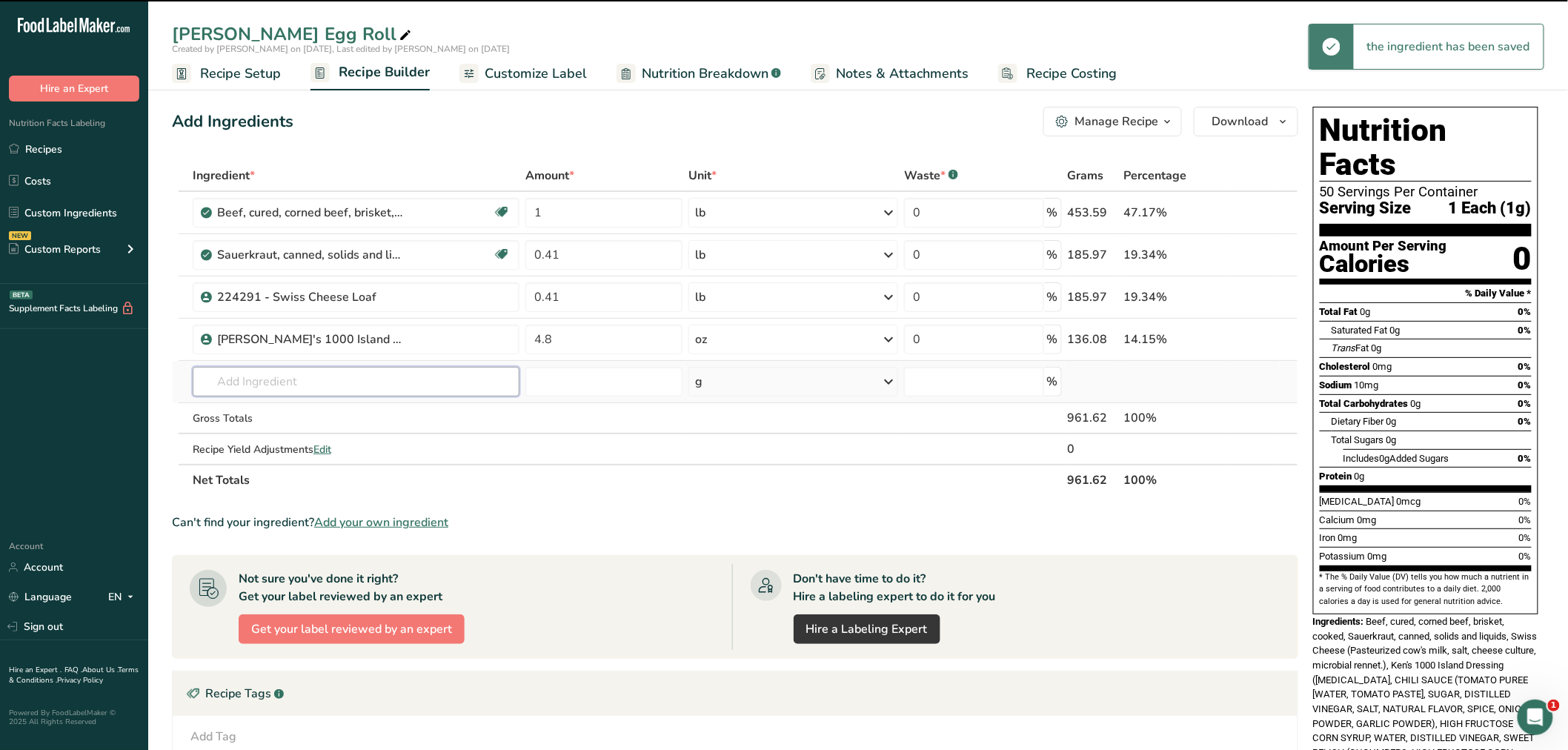
click at [254, 381] on input "text" at bounding box center [356, 381] width 326 height 29
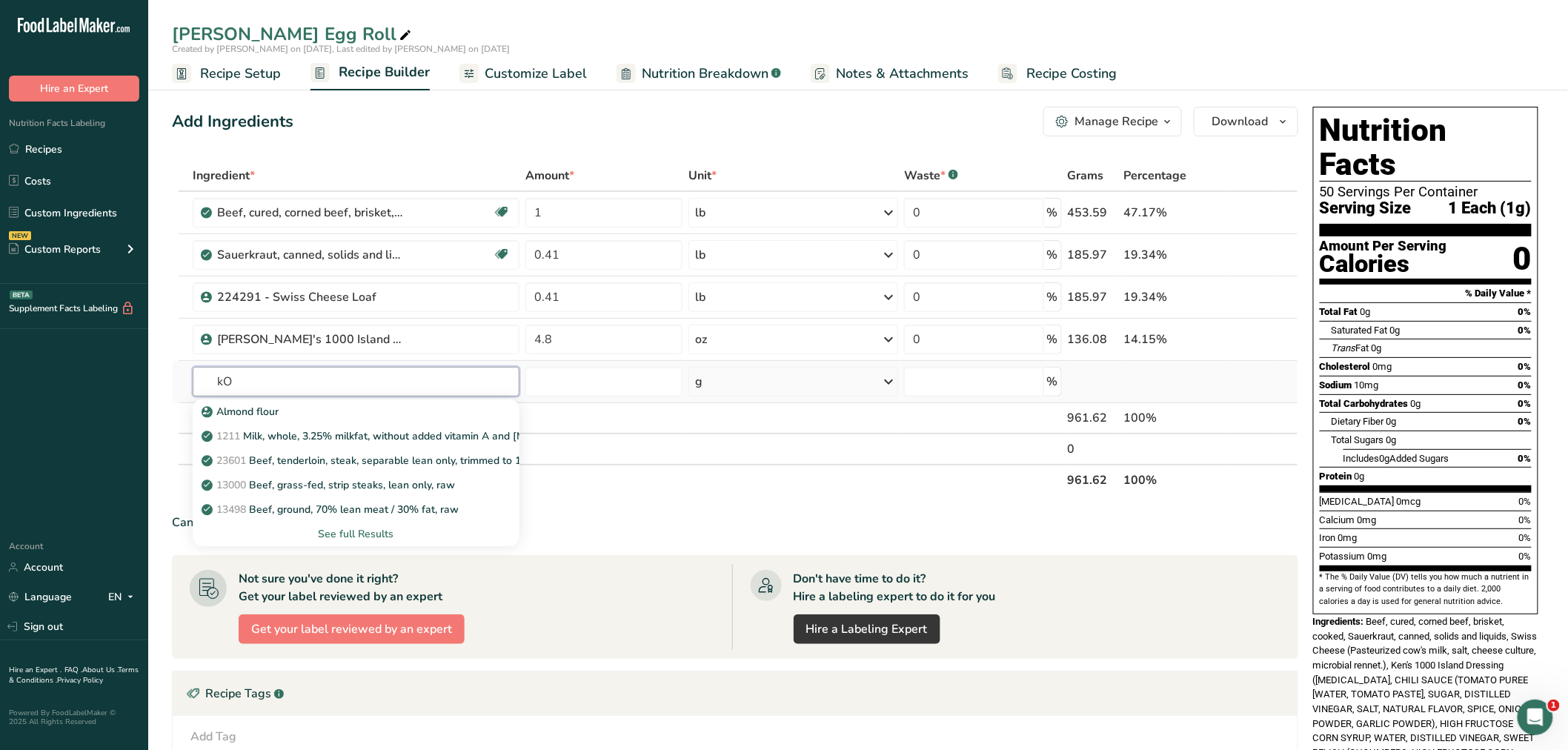
type input "k"
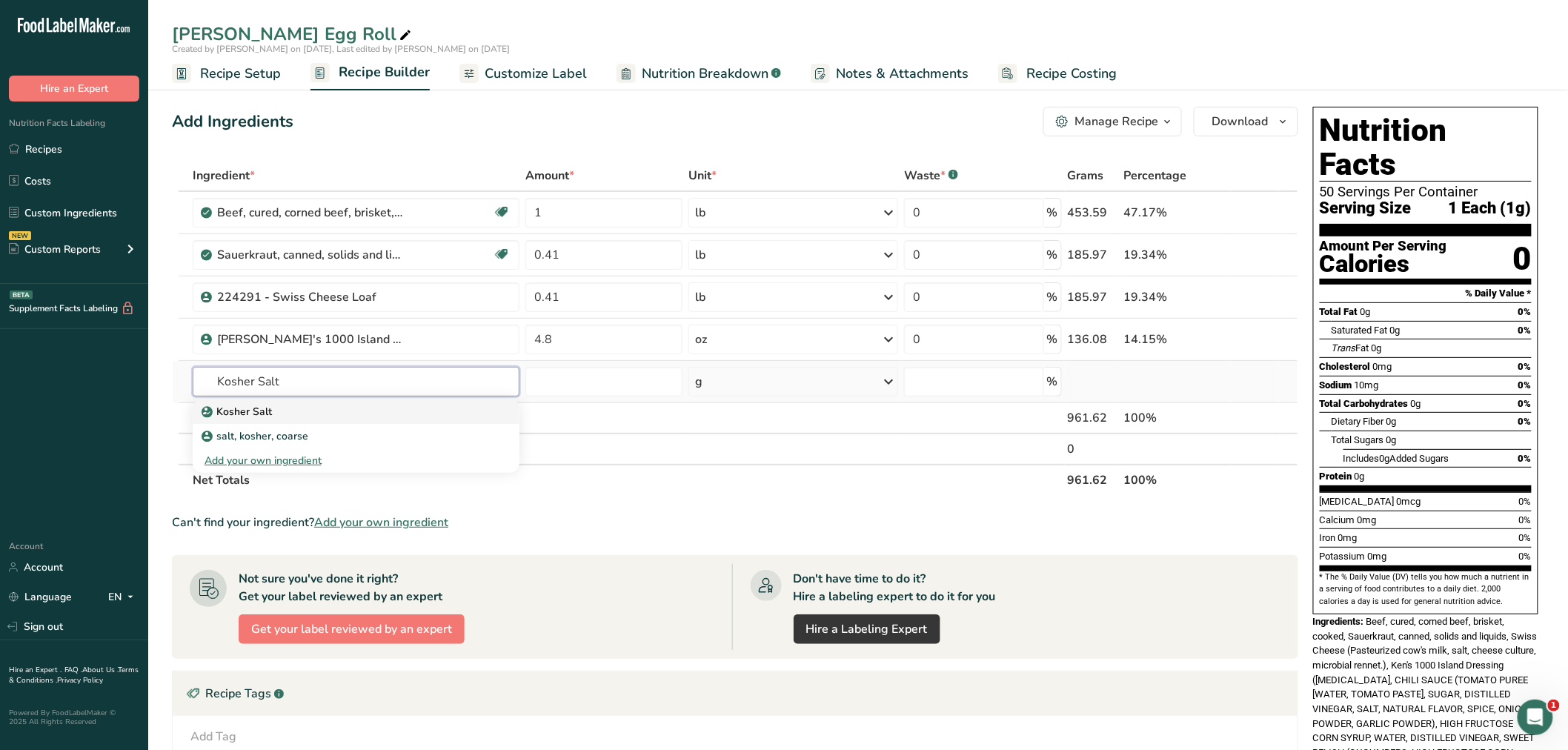
type input "Kosher Salt"
click at [271, 410] on div "Kosher Salt" at bounding box center [344, 412] width 279 height 16
type input "Kosher Salt"
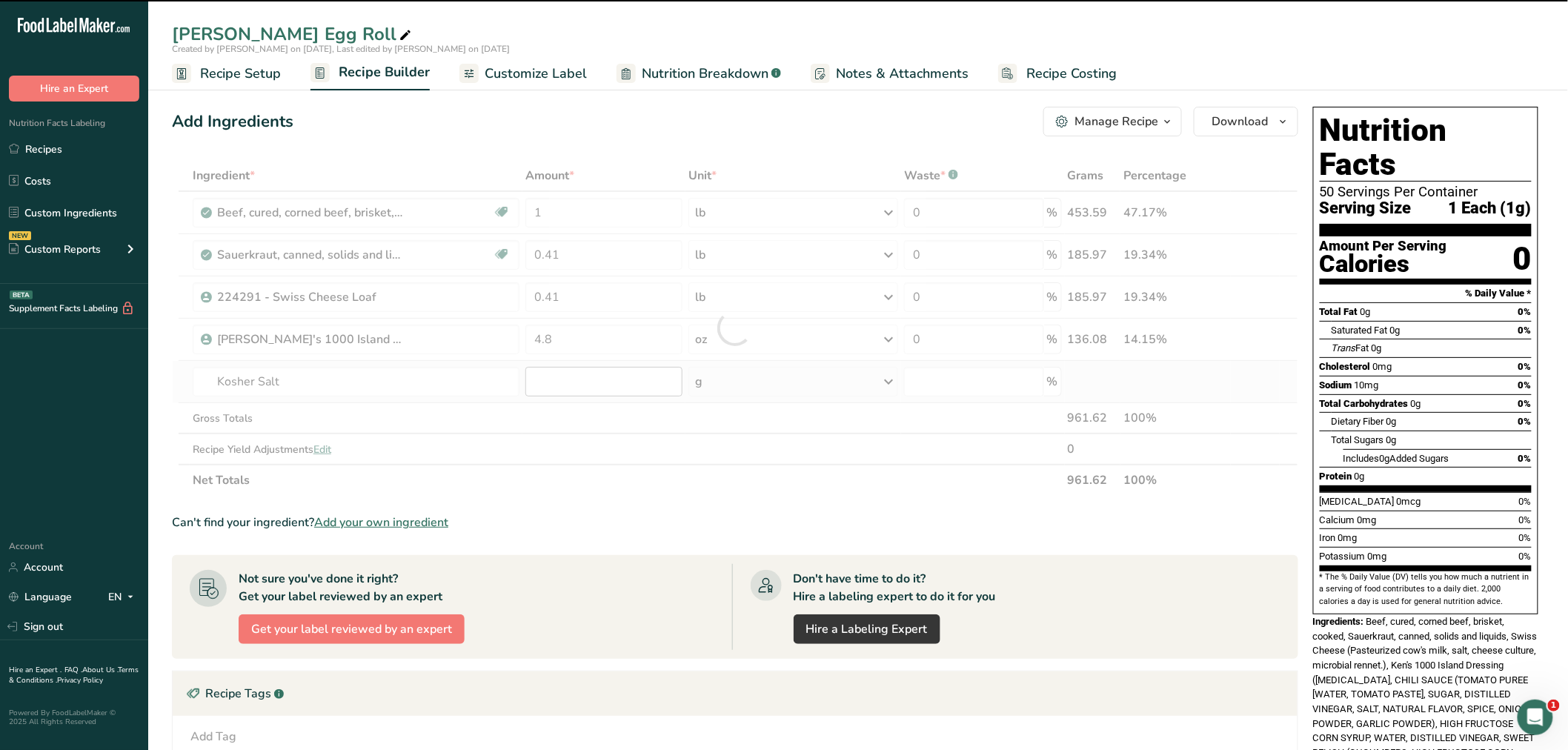
type input "0"
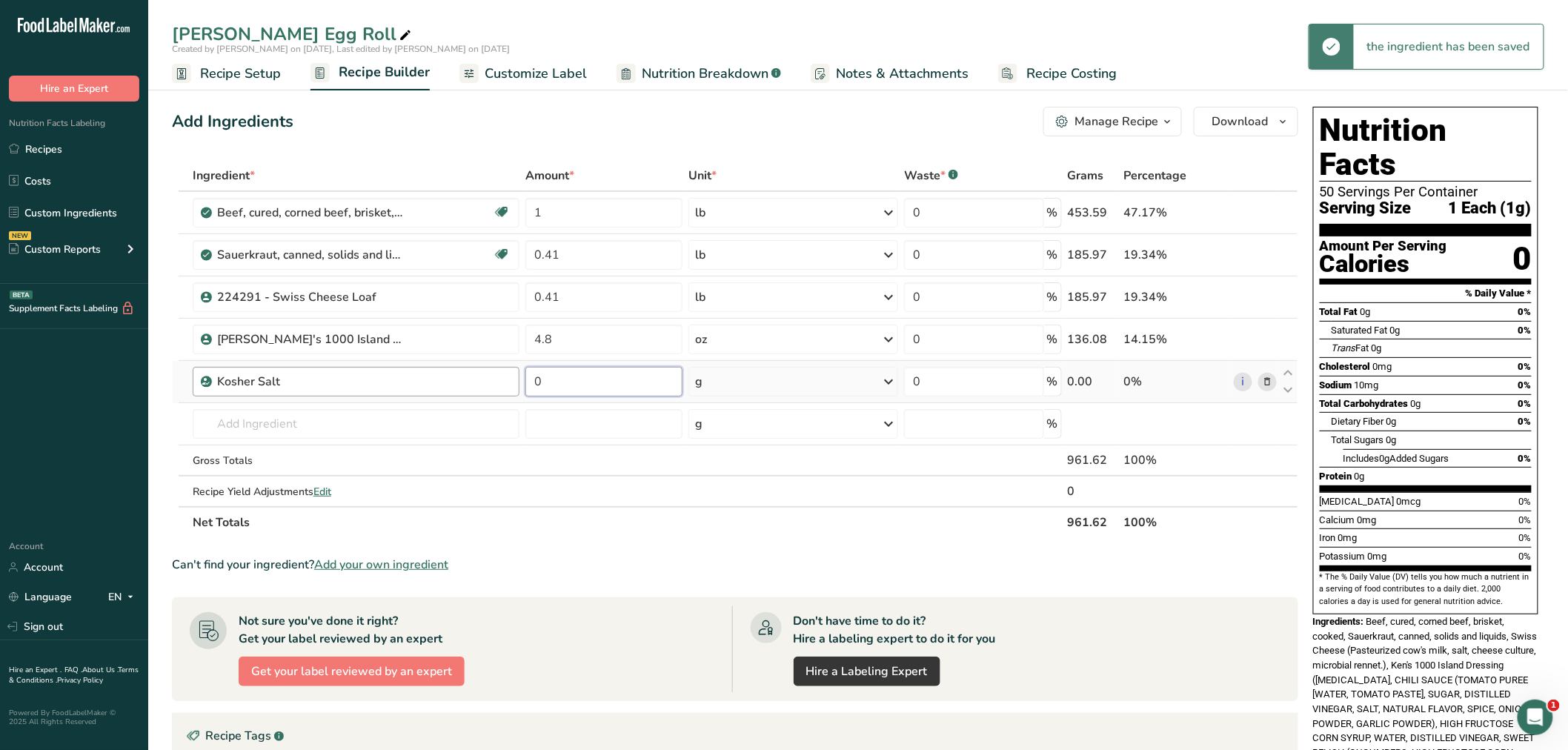
drag, startPoint x: 541, startPoint y: 380, endPoint x: 518, endPoint y: 382, distance: 23.1
click at [531, 382] on input "0" at bounding box center [604, 381] width 157 height 29
type input "0.64"
click at [886, 378] on div "Ingredient * Amount * Unit * Waste * .a-a{fill:#347362;}.b-a{fill:#fff;} Grams …" at bounding box center [734, 349] width 1126 height 377
click at [892, 379] on icon at bounding box center [888, 381] width 18 height 27
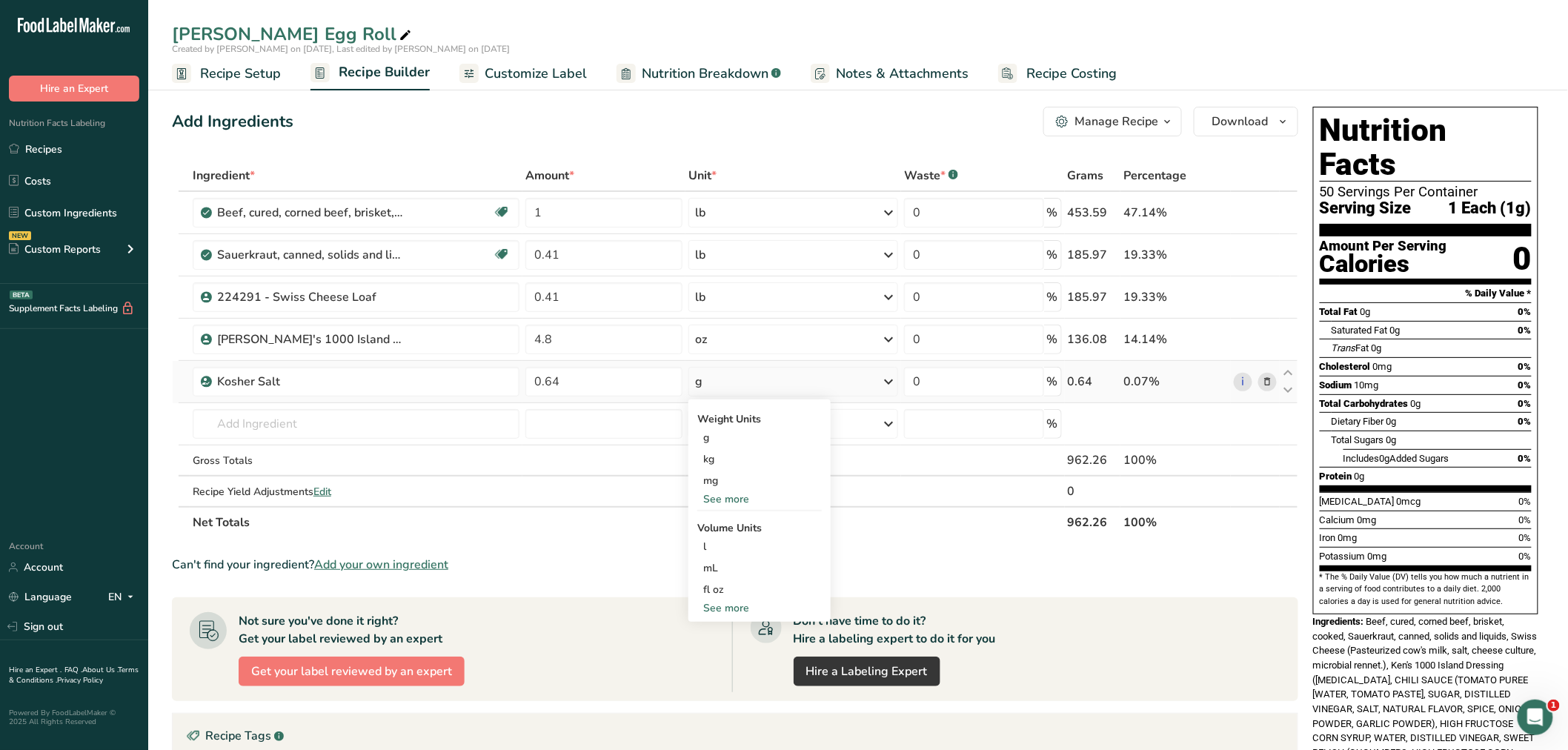
click at [729, 496] on div "See more" at bounding box center [759, 499] width 125 height 16
click at [714, 540] on div "oz" at bounding box center [759, 545] width 125 height 22
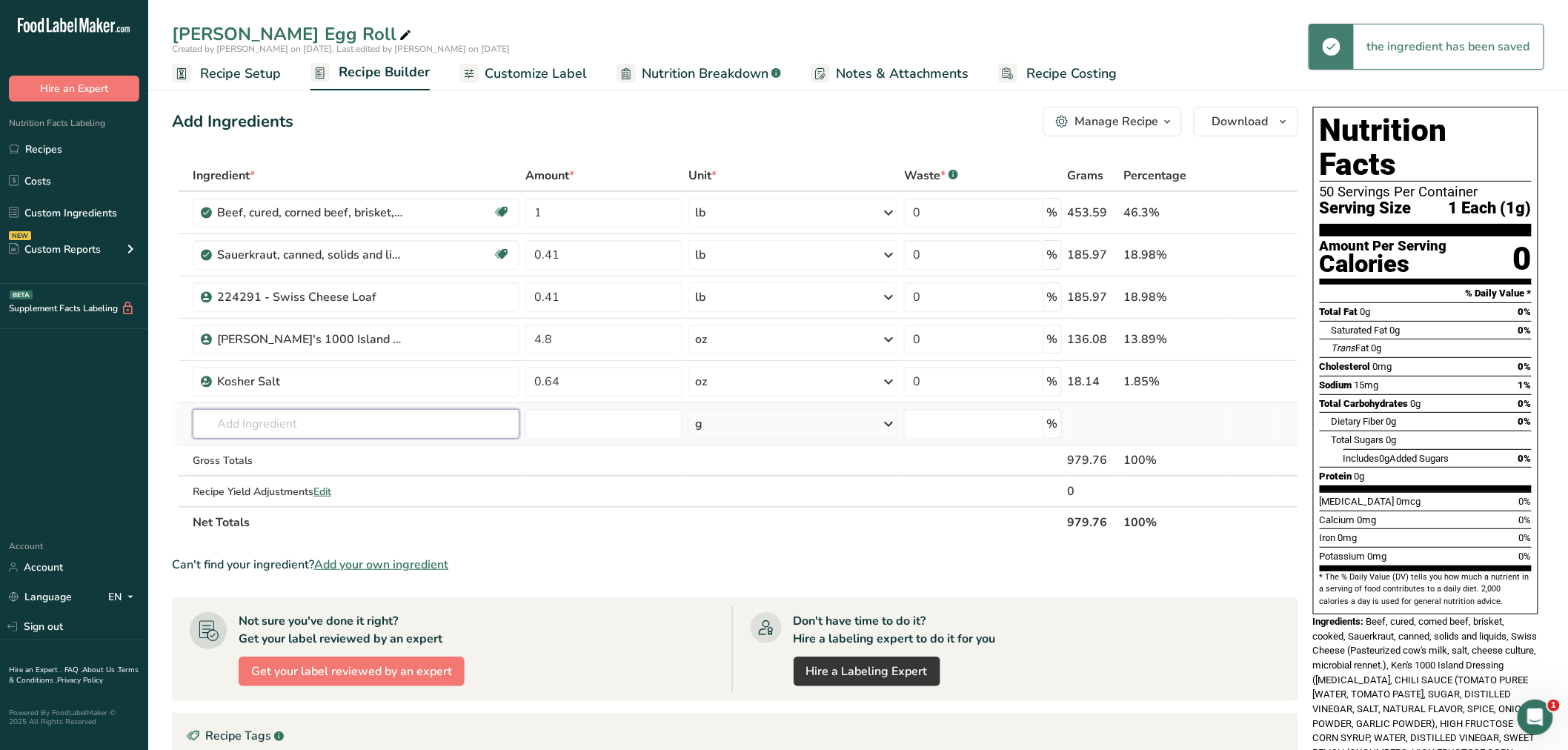
click at [253, 420] on input "text" at bounding box center [356, 424] width 326 height 29
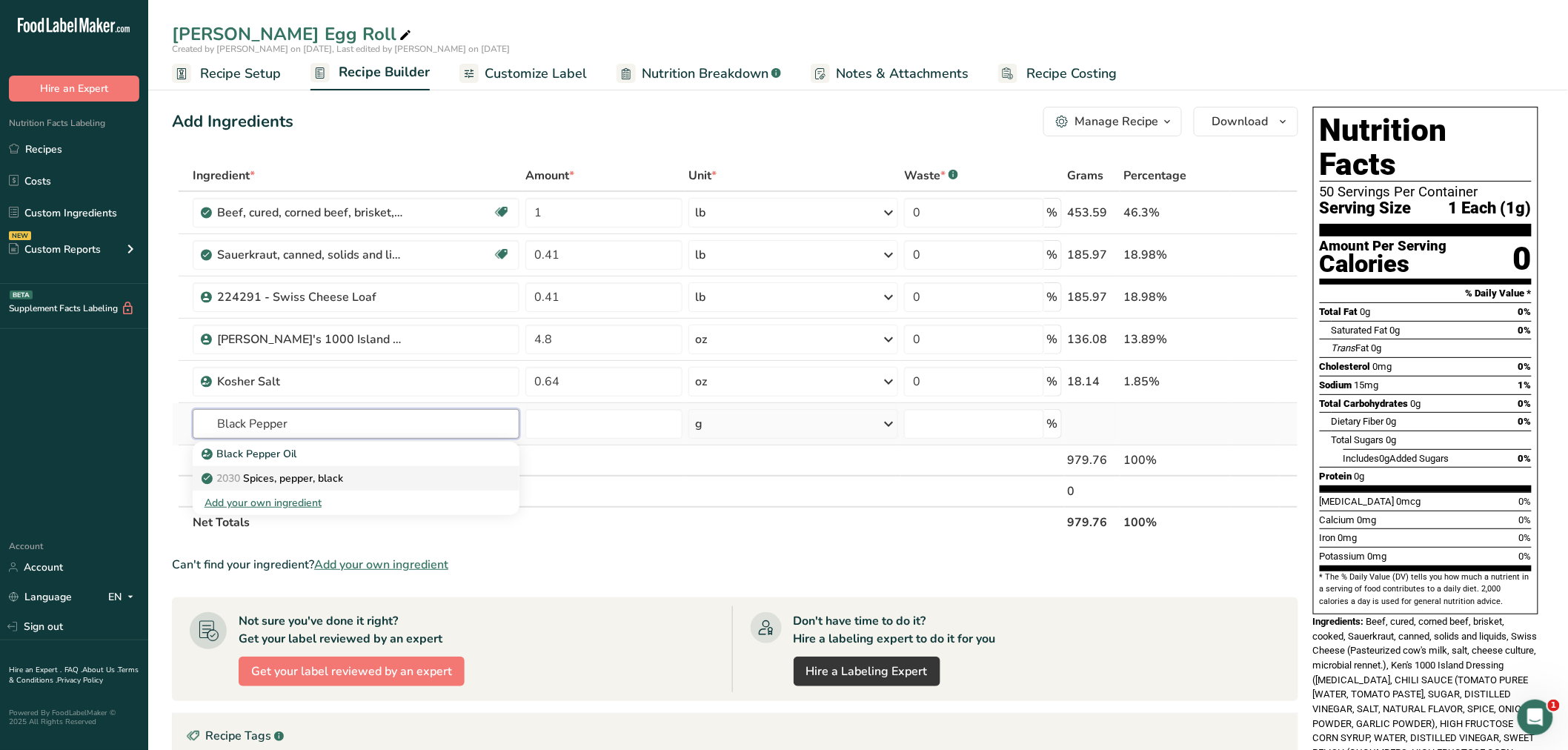
type input "Black Pepper"
click at [282, 474] on p "2030 Spices, pepper, black" at bounding box center [273, 479] width 139 height 16
type input "Spices, pepper, black"
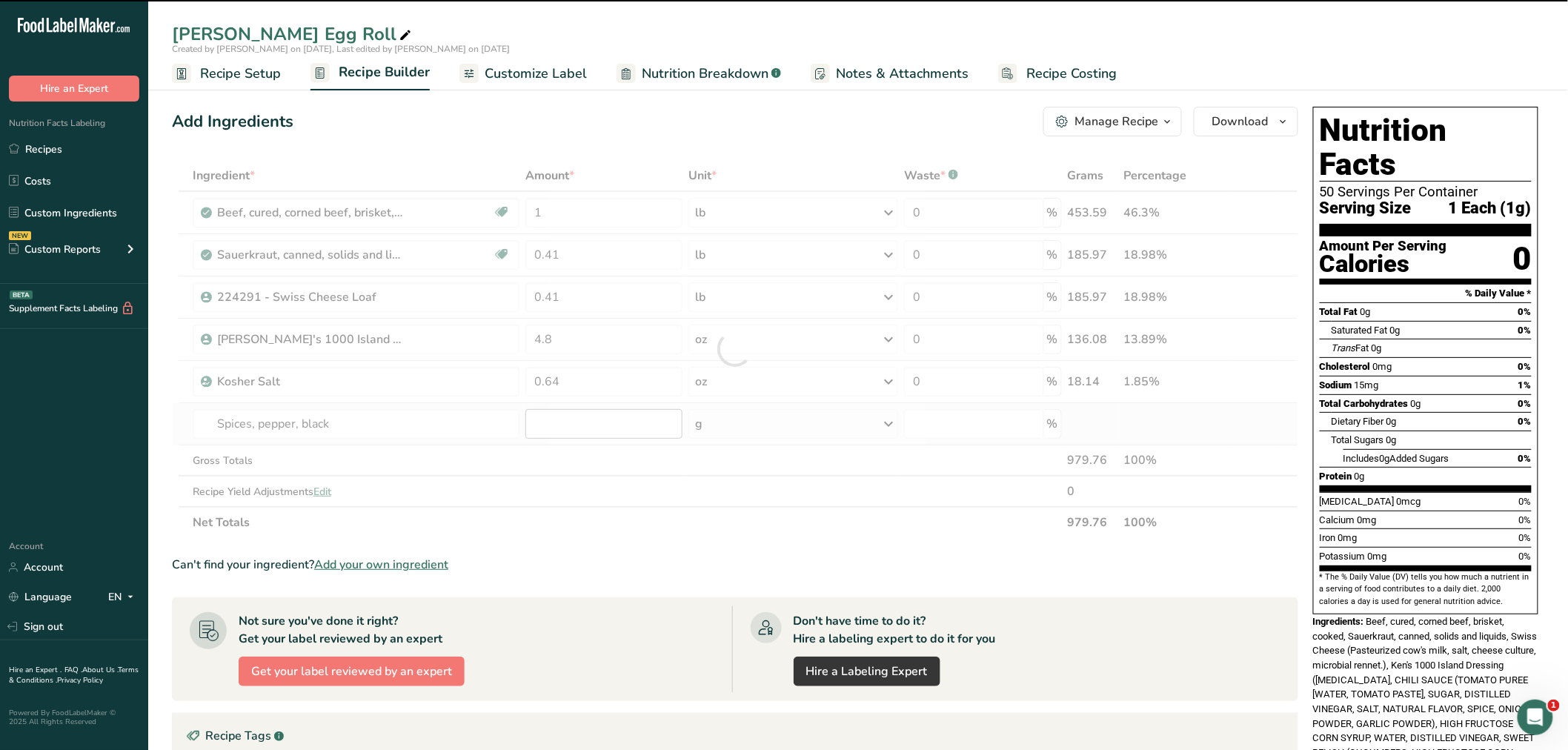
type input "0"
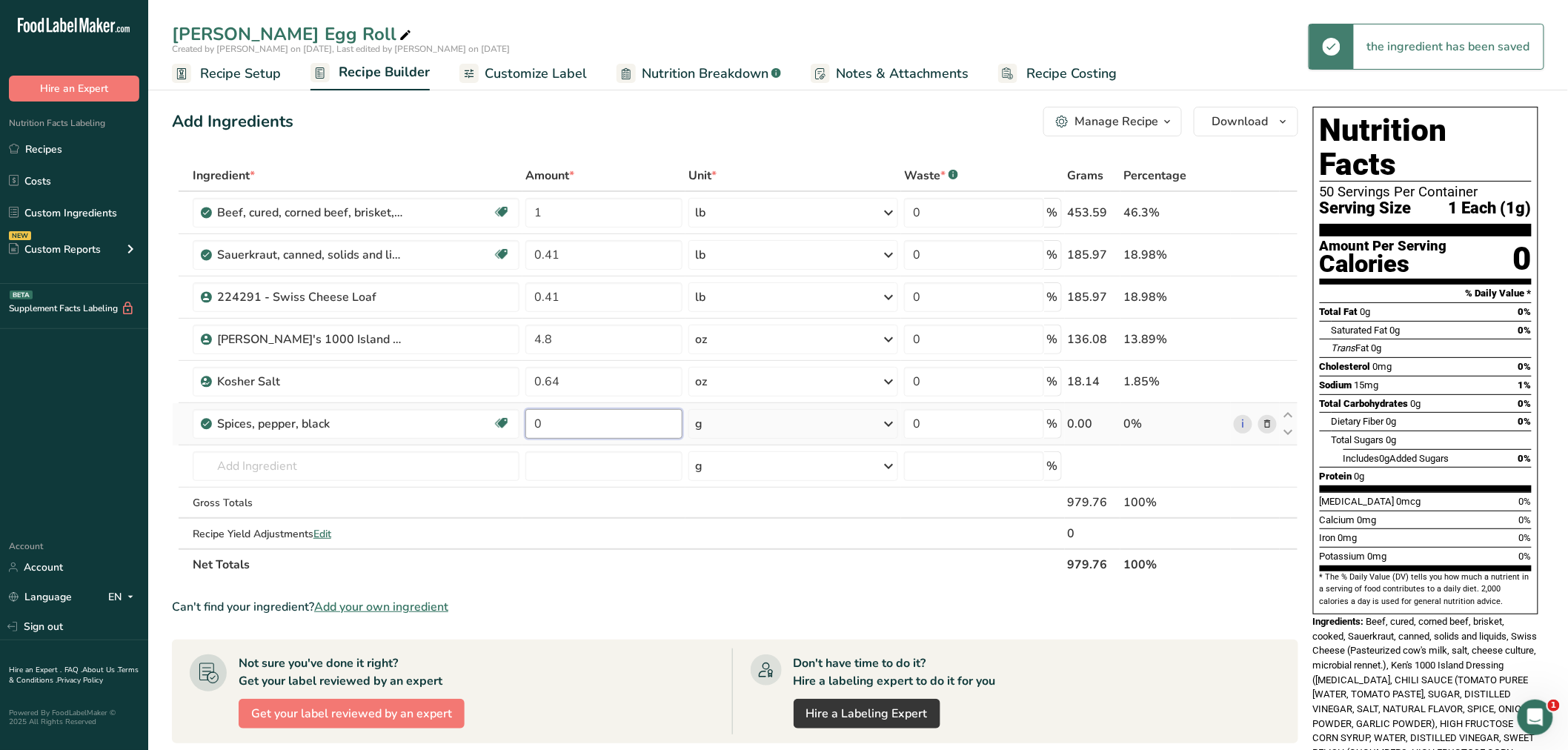
drag, startPoint x: 540, startPoint y: 425, endPoint x: 523, endPoint y: 426, distance: 17.0
click at [528, 425] on input "0" at bounding box center [604, 424] width 157 height 29
type input "0.2"
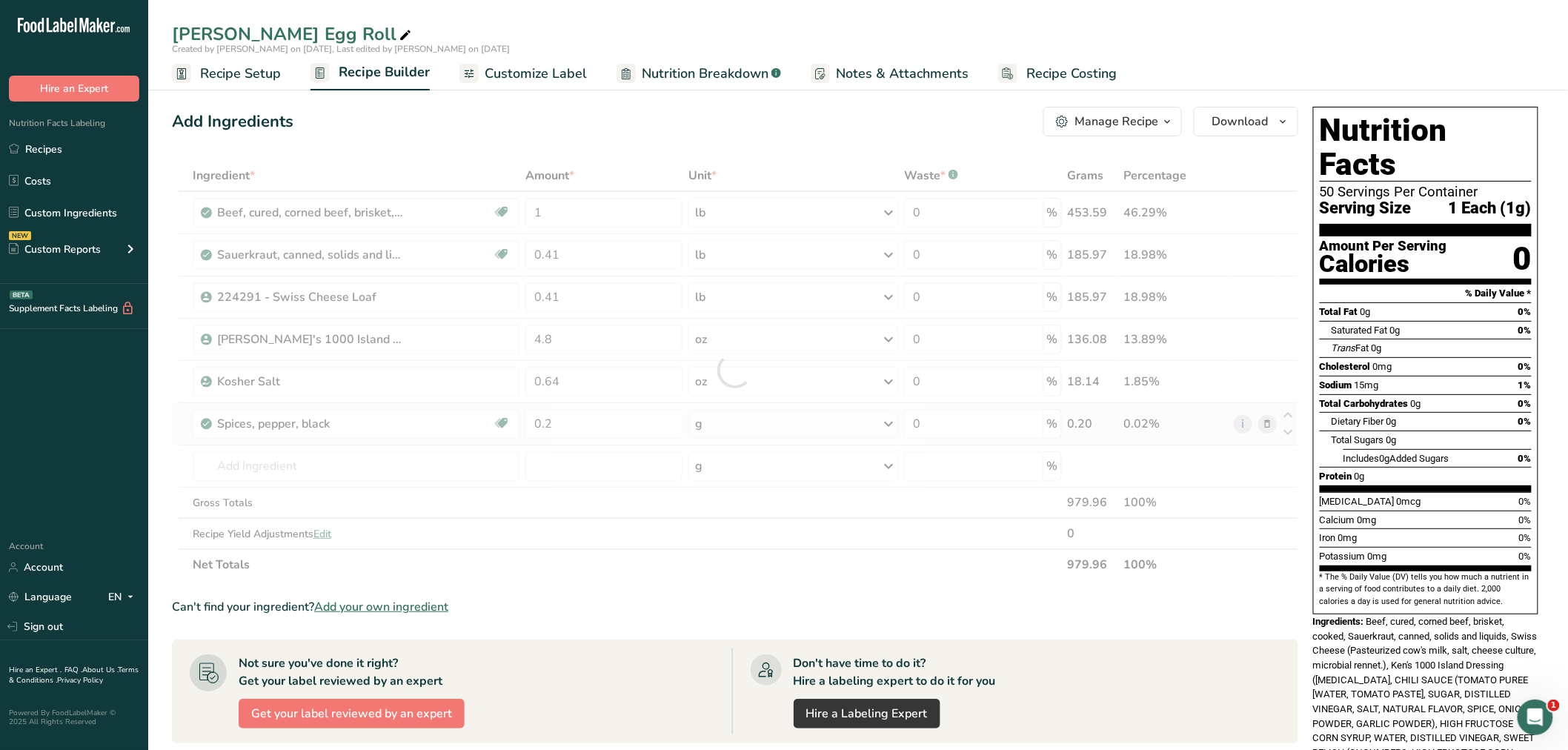
click at [886, 420] on div "Ingredient * Amount * Unit * Waste * .a-a{fill:#347362;}.b-a{fill:#fff;} Grams …" at bounding box center [734, 370] width 1126 height 420
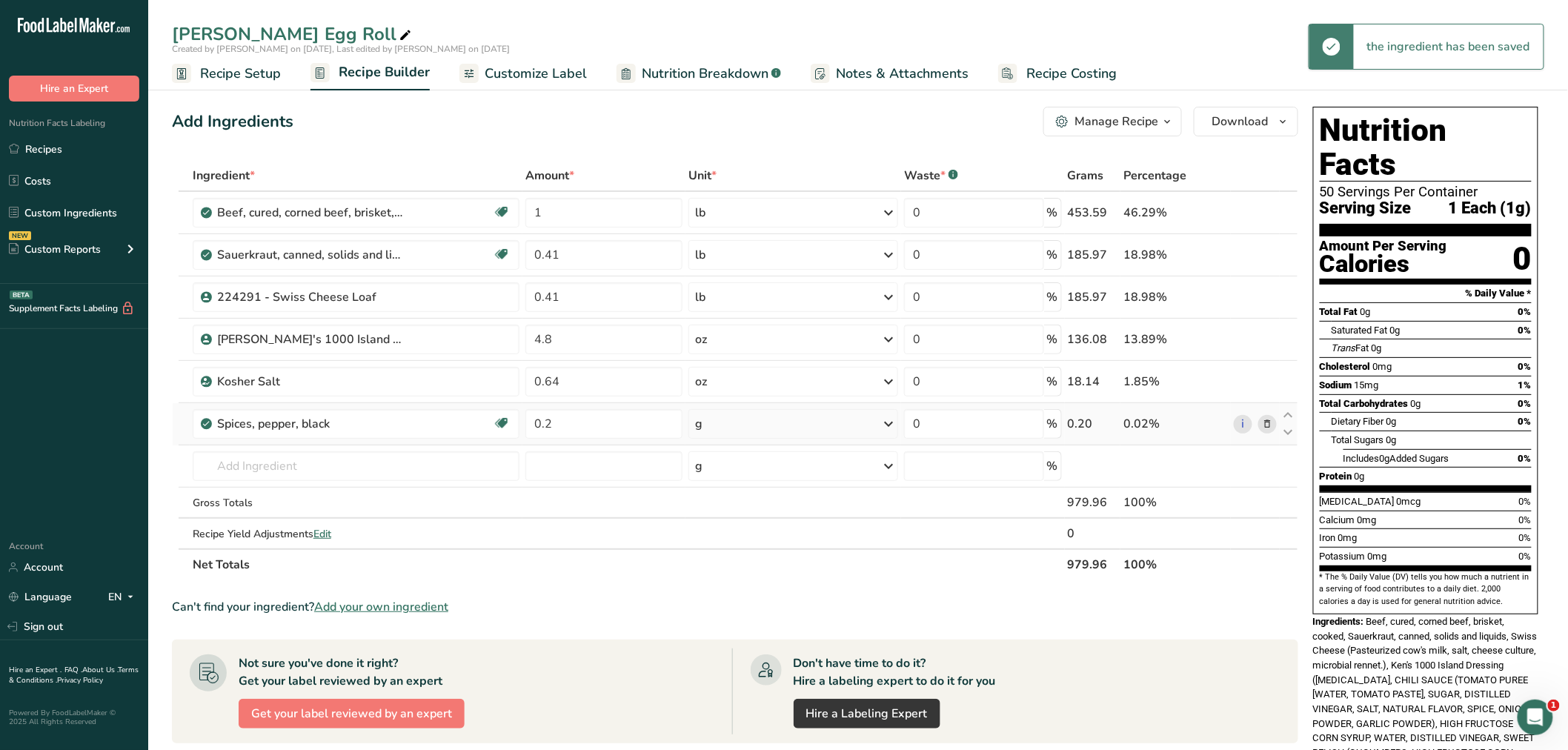
click at [885, 420] on icon at bounding box center [888, 423] width 18 height 27
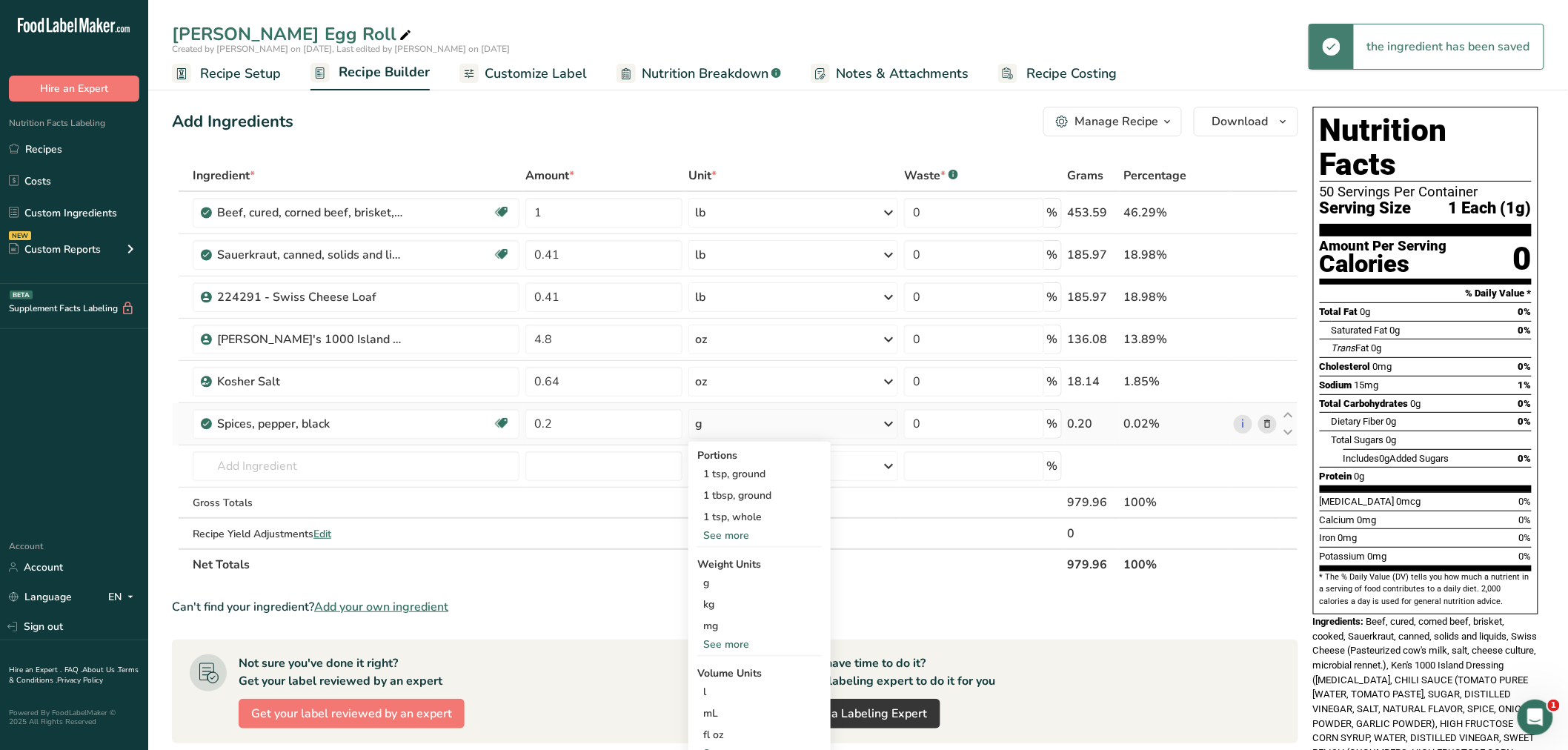
click at [743, 531] on div "See more" at bounding box center [759, 536] width 125 height 16
click at [726, 662] on div "See more" at bounding box center [759, 665] width 125 height 16
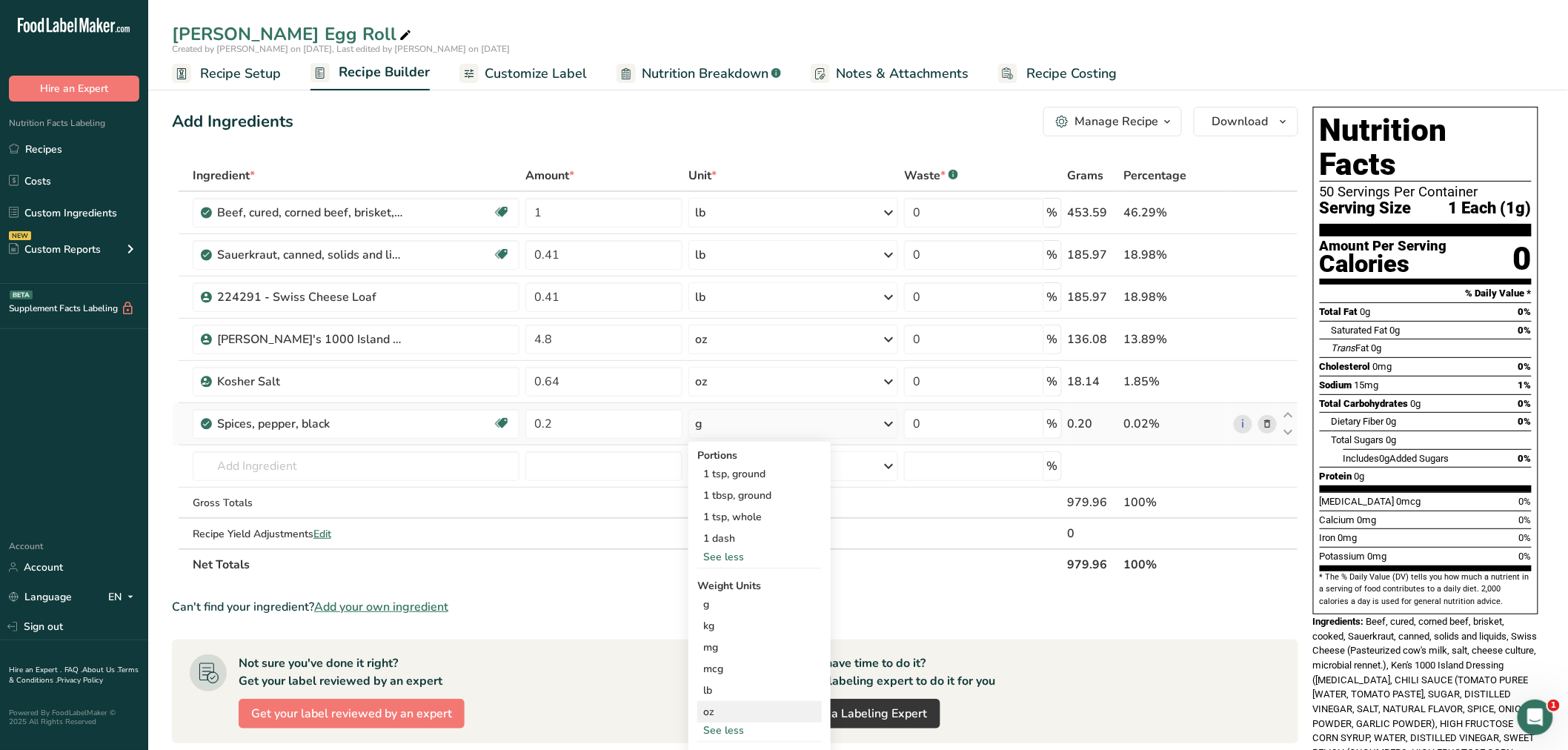
click at [723, 711] on div "oz" at bounding box center [759, 712] width 125 height 22
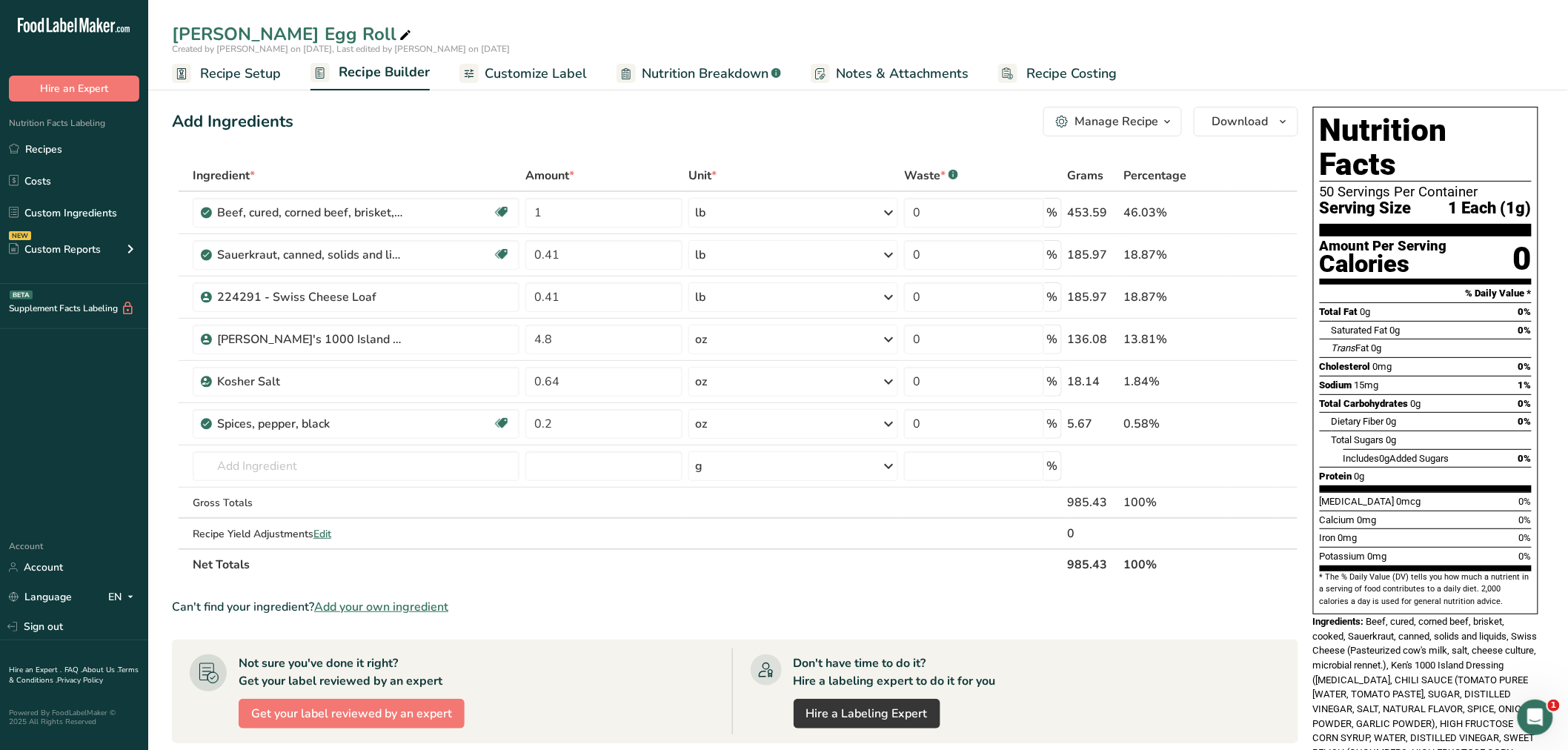
drag, startPoint x: 200, startPoint y: 70, endPoint x: 201, endPoint y: 89, distance: 19.0
click at [200, 70] on span "Recipe Setup" at bounding box center [240, 74] width 81 height 20
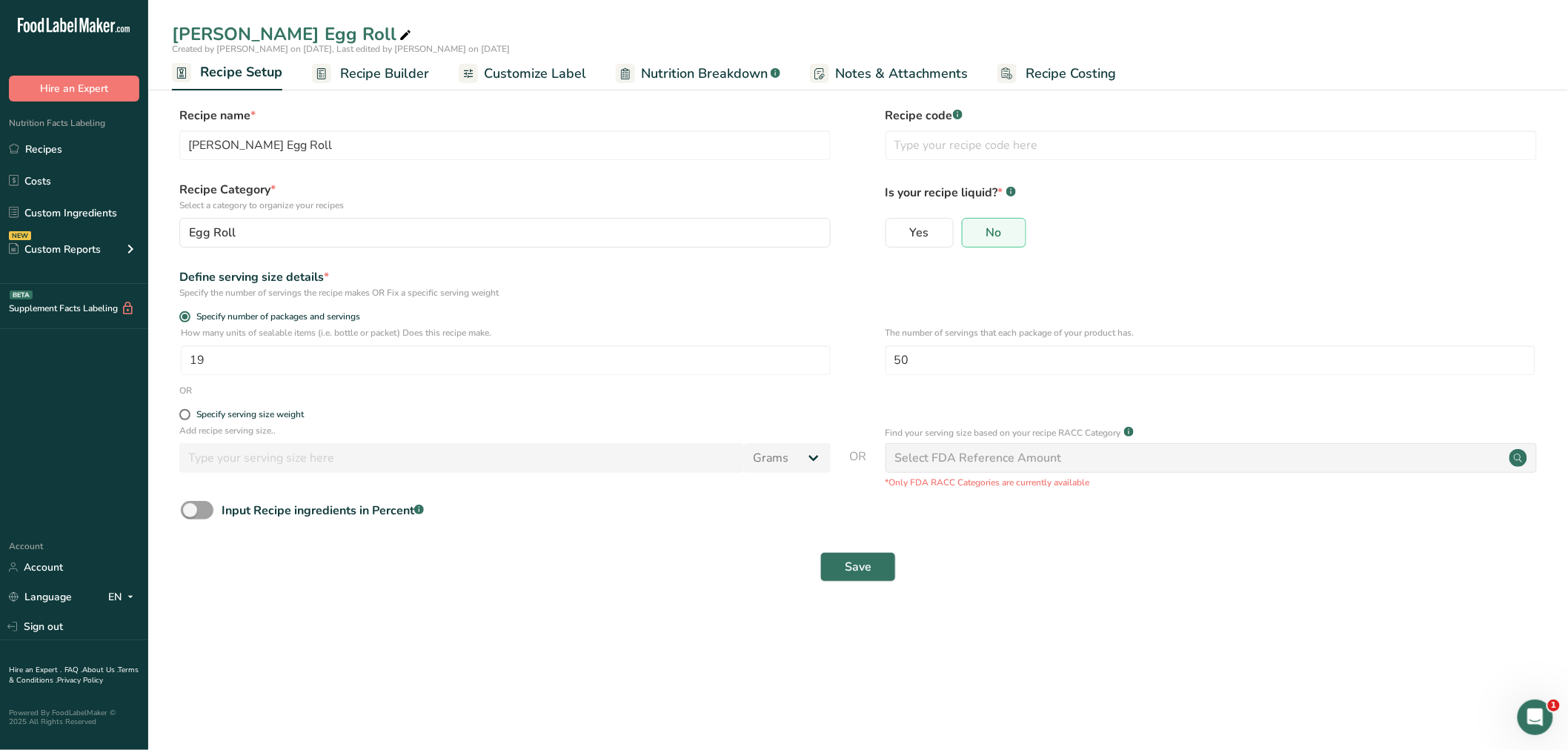
click at [398, 65] on span "Recipe Builder" at bounding box center [384, 74] width 88 height 20
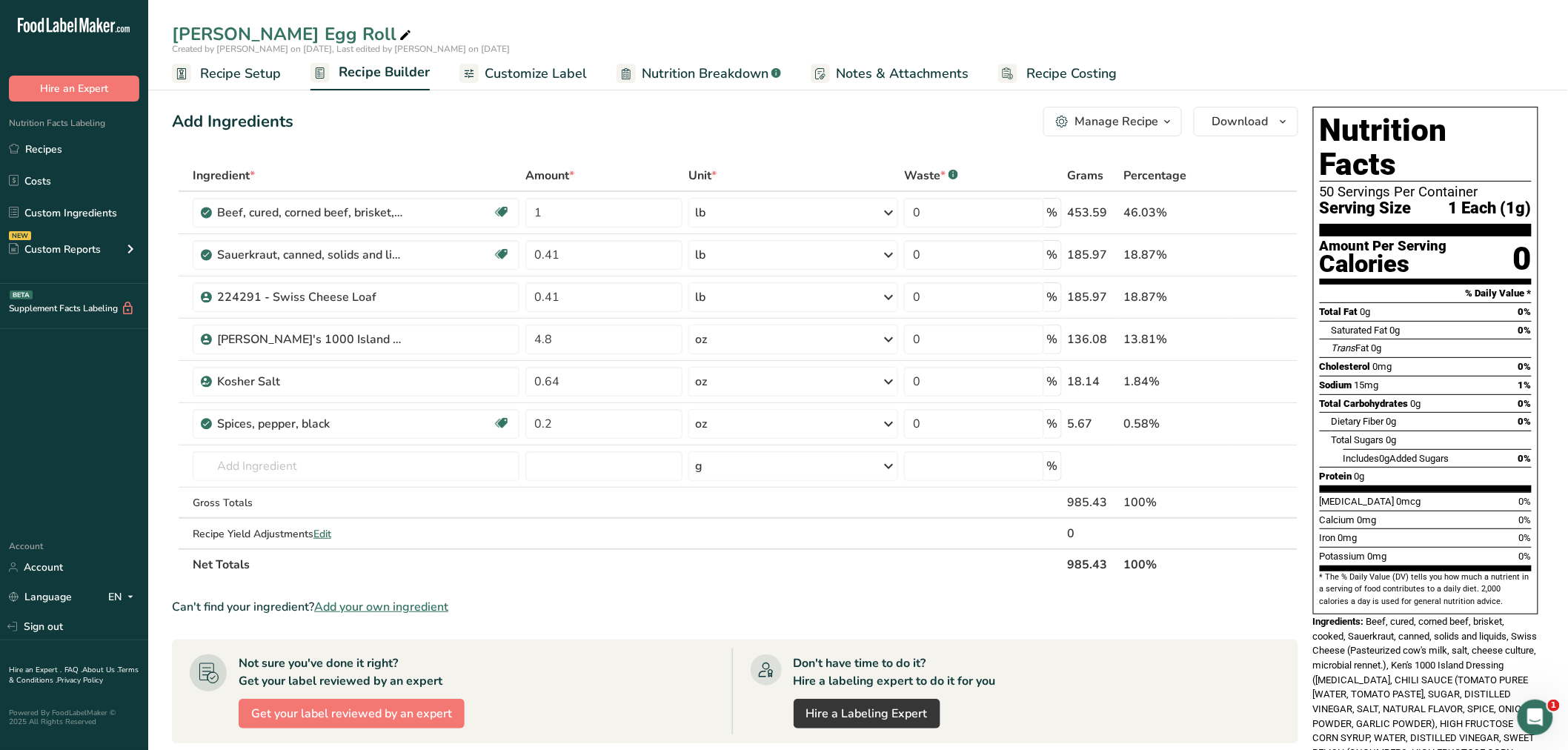
click at [224, 68] on span "Recipe Setup" at bounding box center [240, 74] width 81 height 20
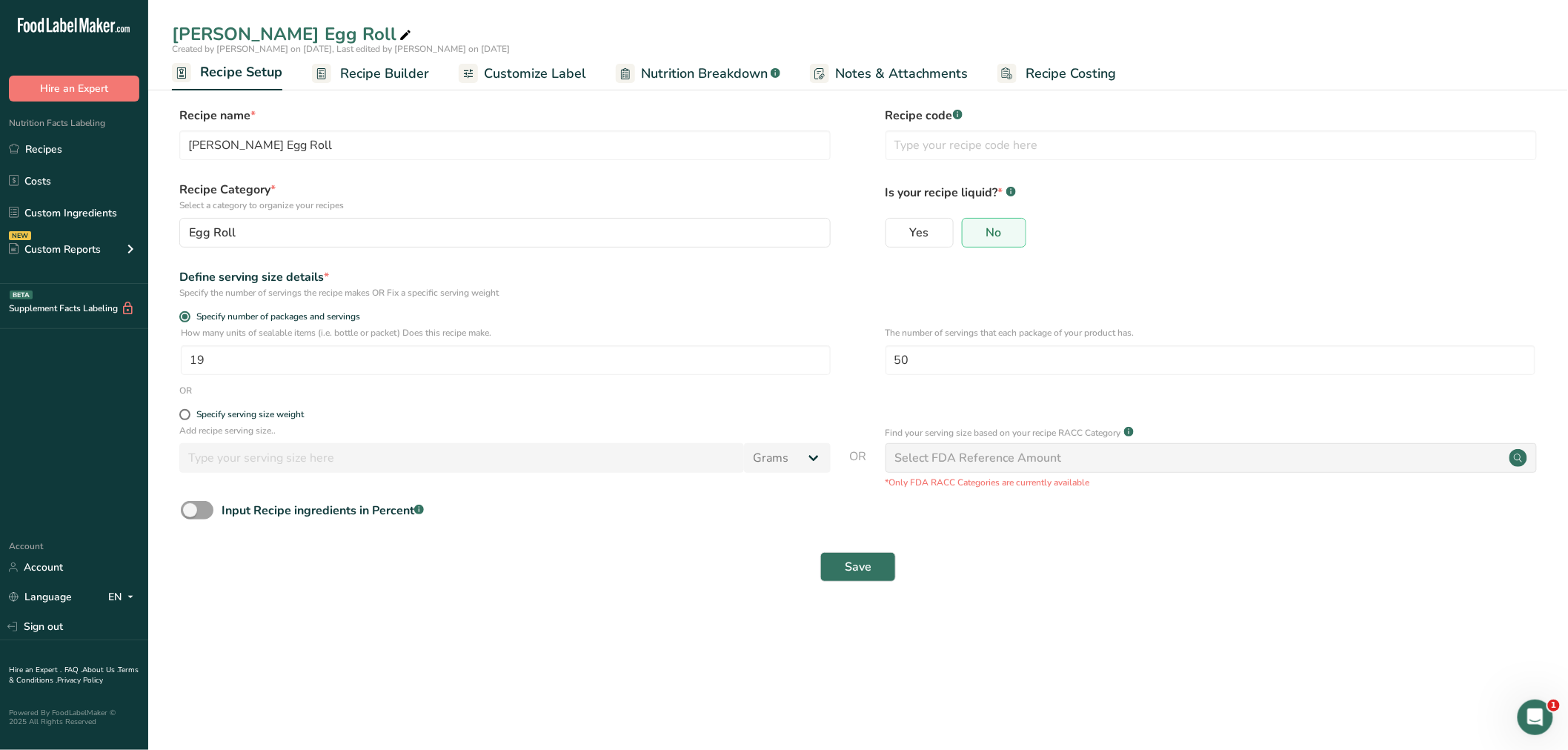
click at [366, 67] on span "Recipe Builder" at bounding box center [384, 74] width 88 height 20
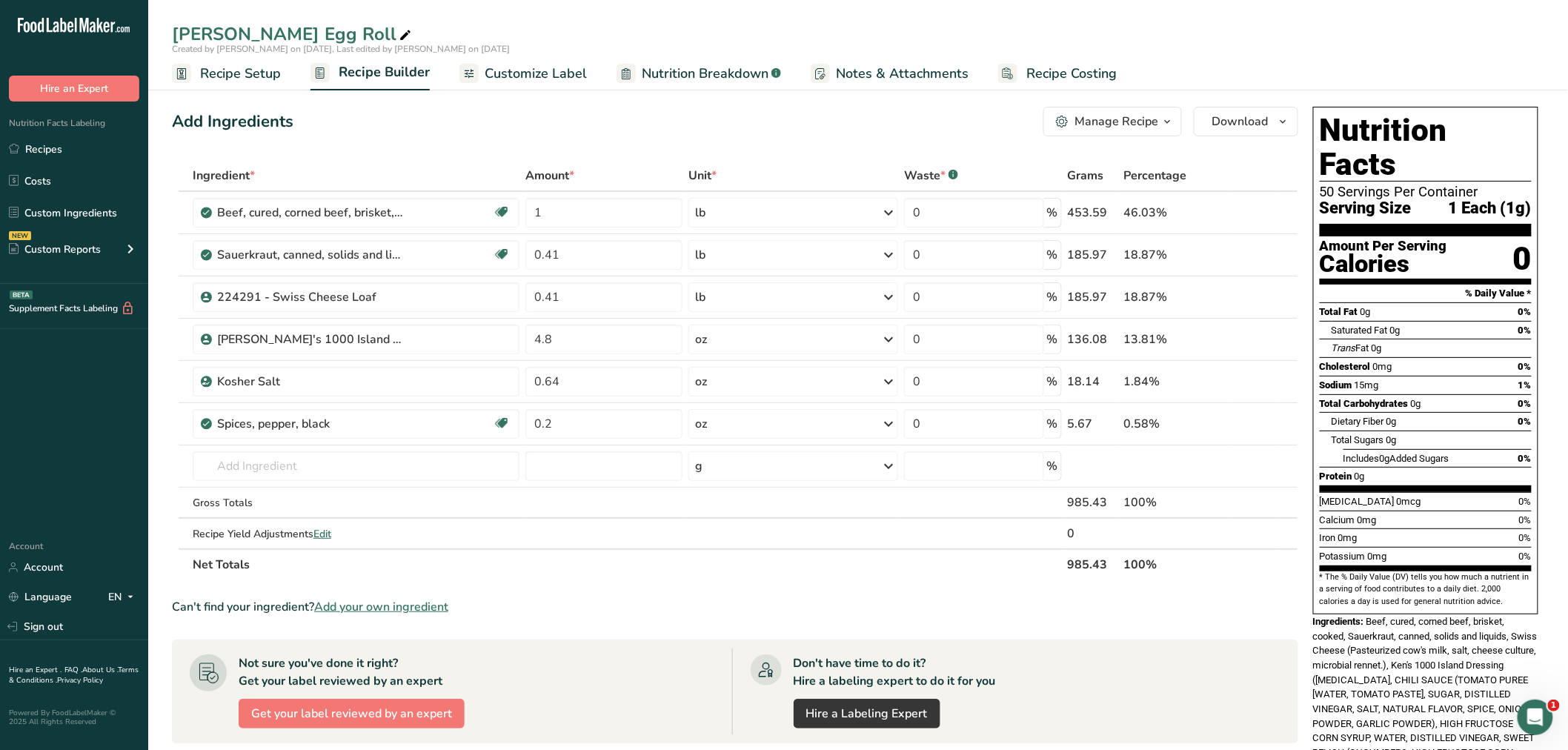
click at [245, 77] on span "Recipe Setup" at bounding box center [240, 74] width 81 height 20
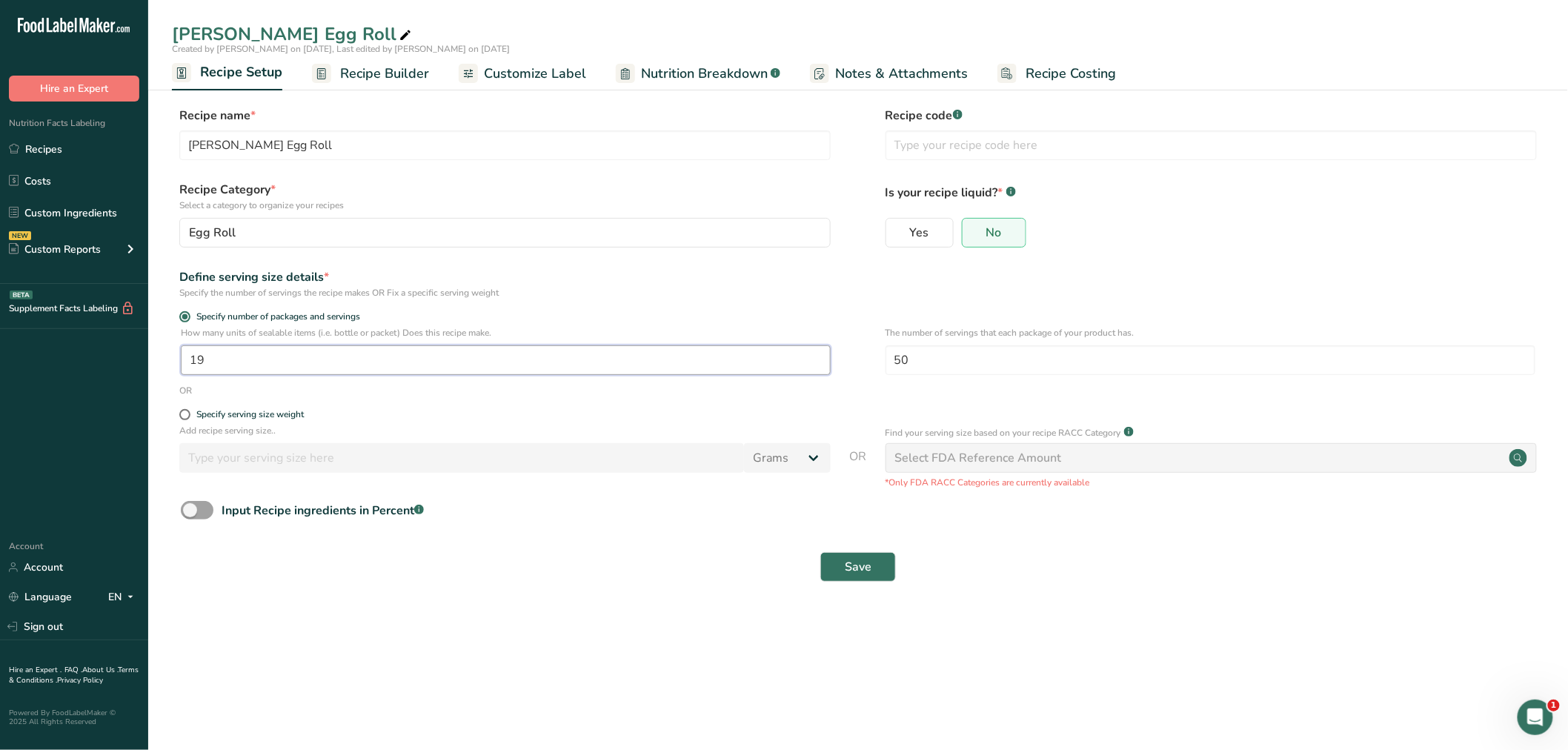
drag, startPoint x: 221, startPoint y: 357, endPoint x: 142, endPoint y: 350, distance: 79.3
click at [150, 351] on section "Recipe name * Reuben Egg Roll Recipe code .a-a{fill:#347362;}.b-a{fill:#fff;} R…" at bounding box center [858, 345] width 1420 height 537
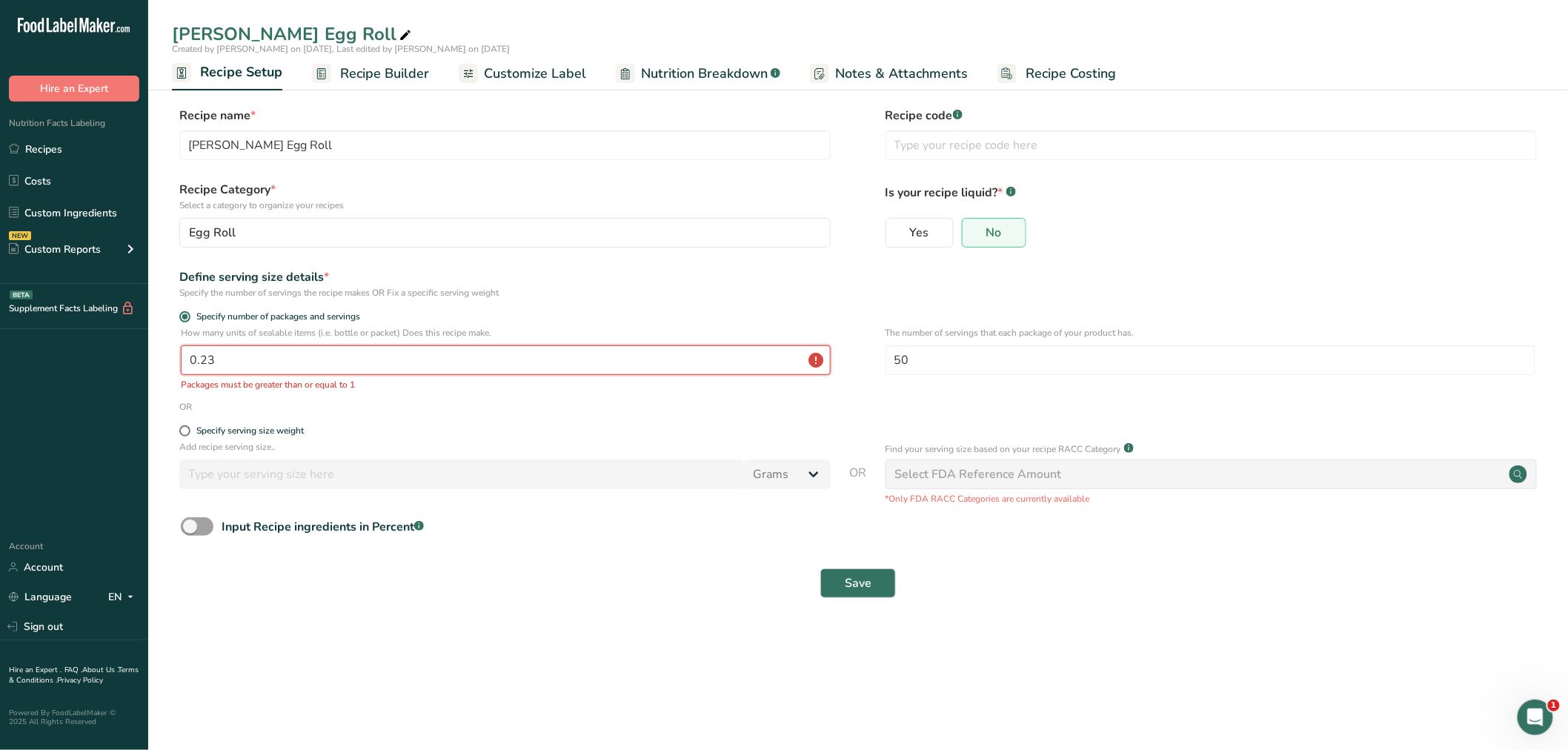
drag, startPoint x: 221, startPoint y: 359, endPoint x: 169, endPoint y: 359, distance: 52.0
click at [170, 359] on section "Recipe name * Reuben Egg Roll Recipe code .a-a{fill:#347362;}.b-a{fill:#fff;} R…" at bounding box center [858, 353] width 1420 height 553
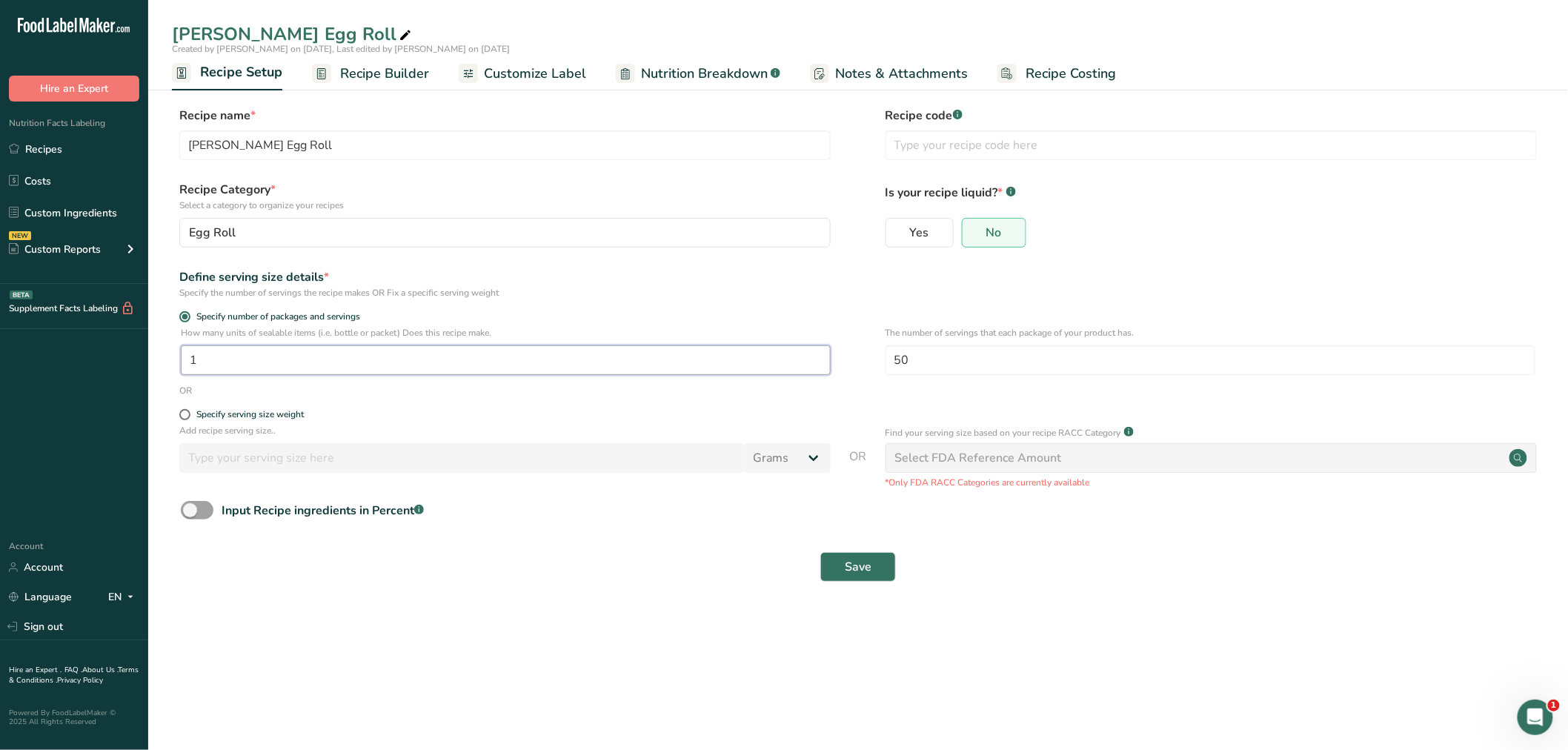
type input "1"
click at [372, 69] on span "Recipe Builder" at bounding box center [384, 74] width 88 height 20
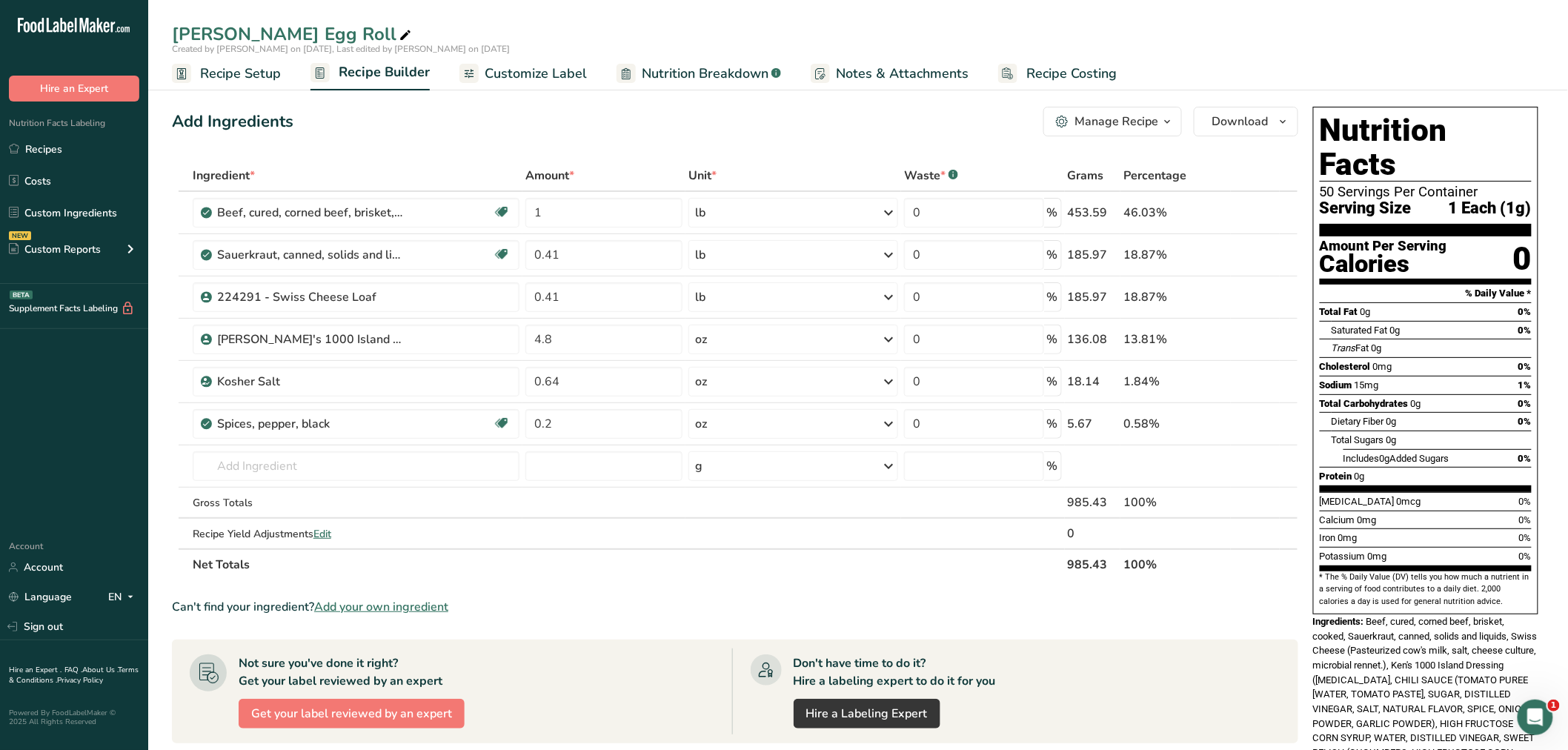
drag, startPoint x: 221, startPoint y: 72, endPoint x: 207, endPoint y: 104, distance: 34.9
click at [221, 72] on span "Recipe Setup" at bounding box center [240, 74] width 81 height 20
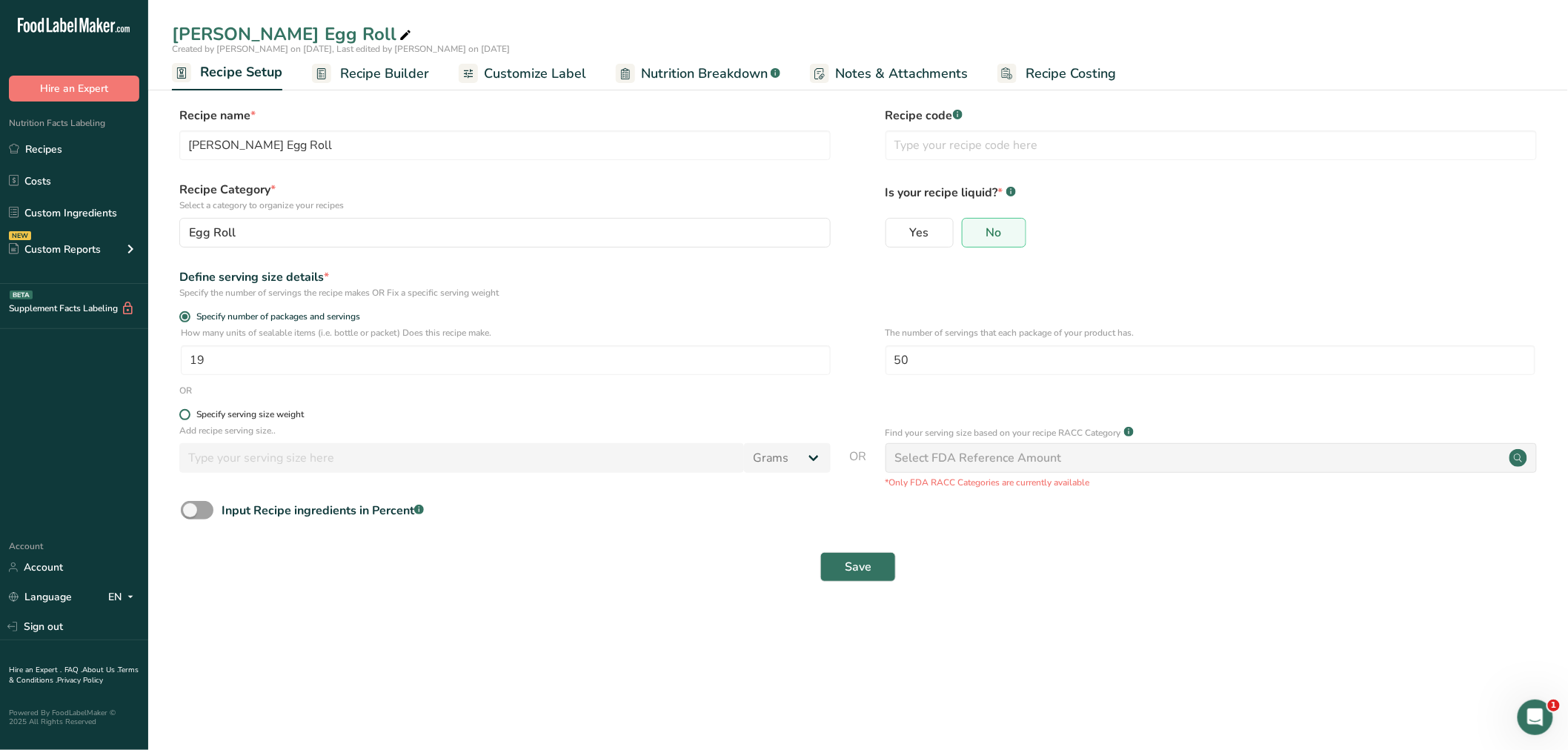
click at [183, 413] on span at bounding box center [184, 414] width 11 height 11
click at [183, 413] on input "Specify serving size weight" at bounding box center [184, 415] width 10 height 10
radio input "true"
radio input "false"
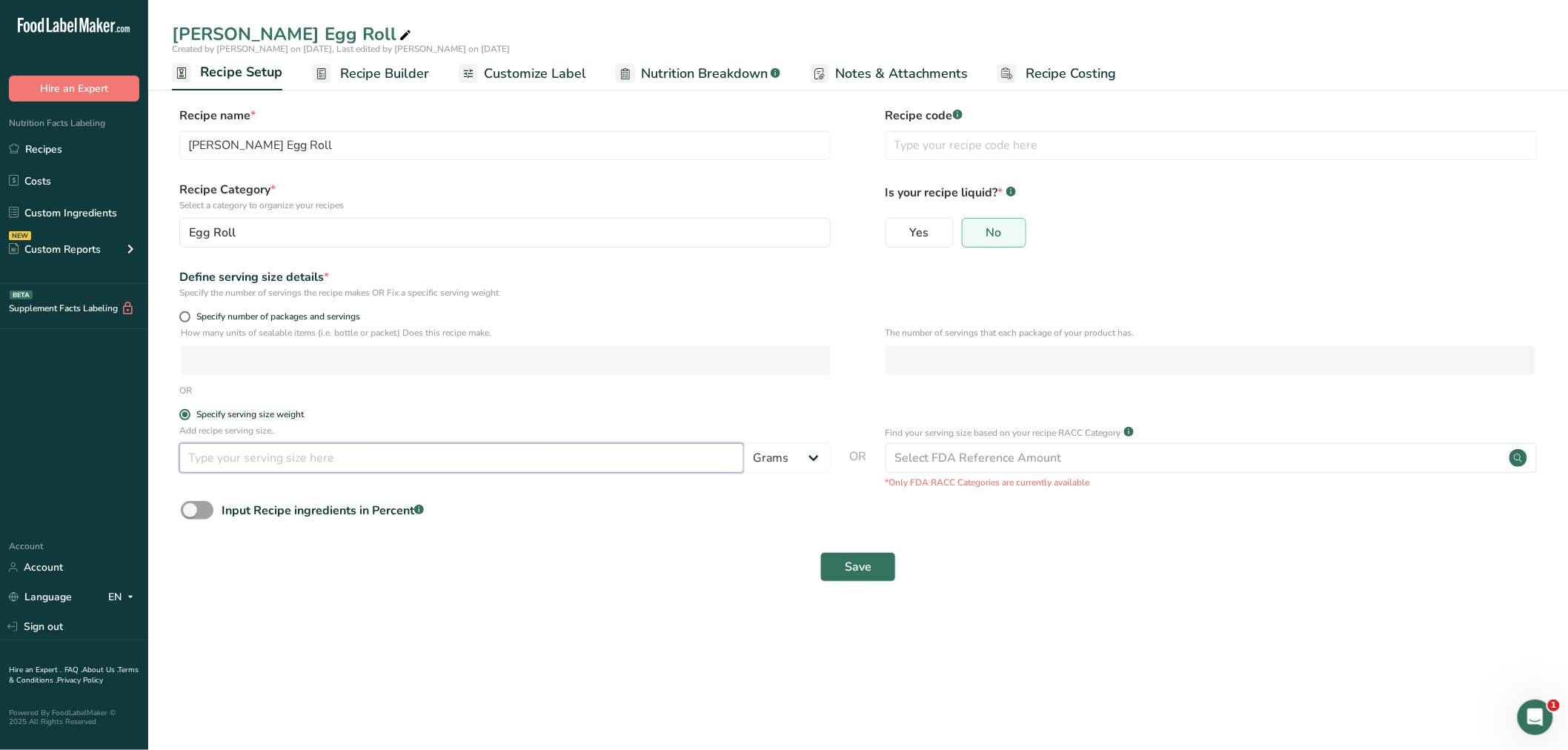
click at [197, 455] on input "number" at bounding box center [461, 458] width 564 height 29
type input "85"
click at [859, 570] on span "Save" at bounding box center [857, 566] width 27 height 18
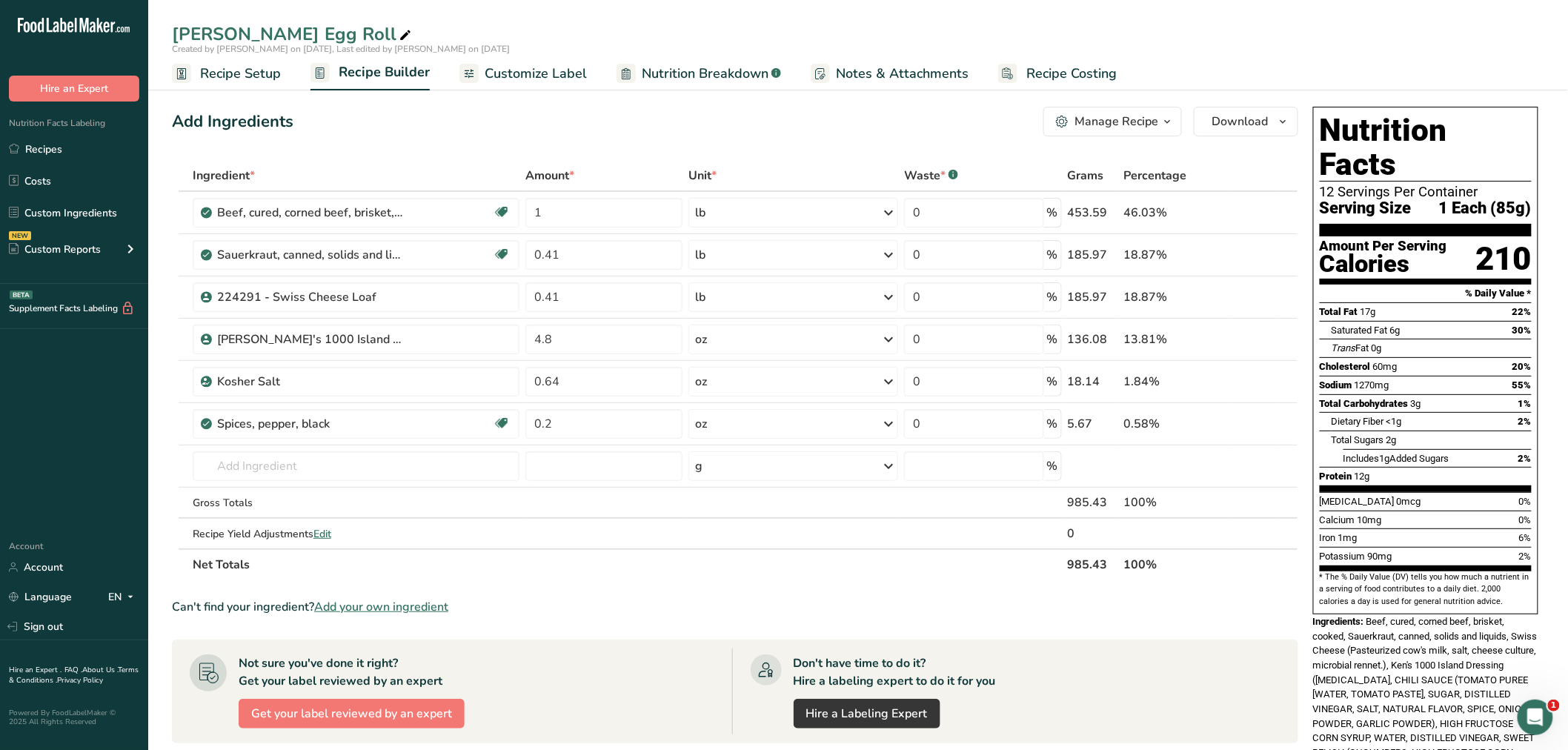
click at [207, 64] on span "Recipe Setup" at bounding box center [240, 74] width 81 height 20
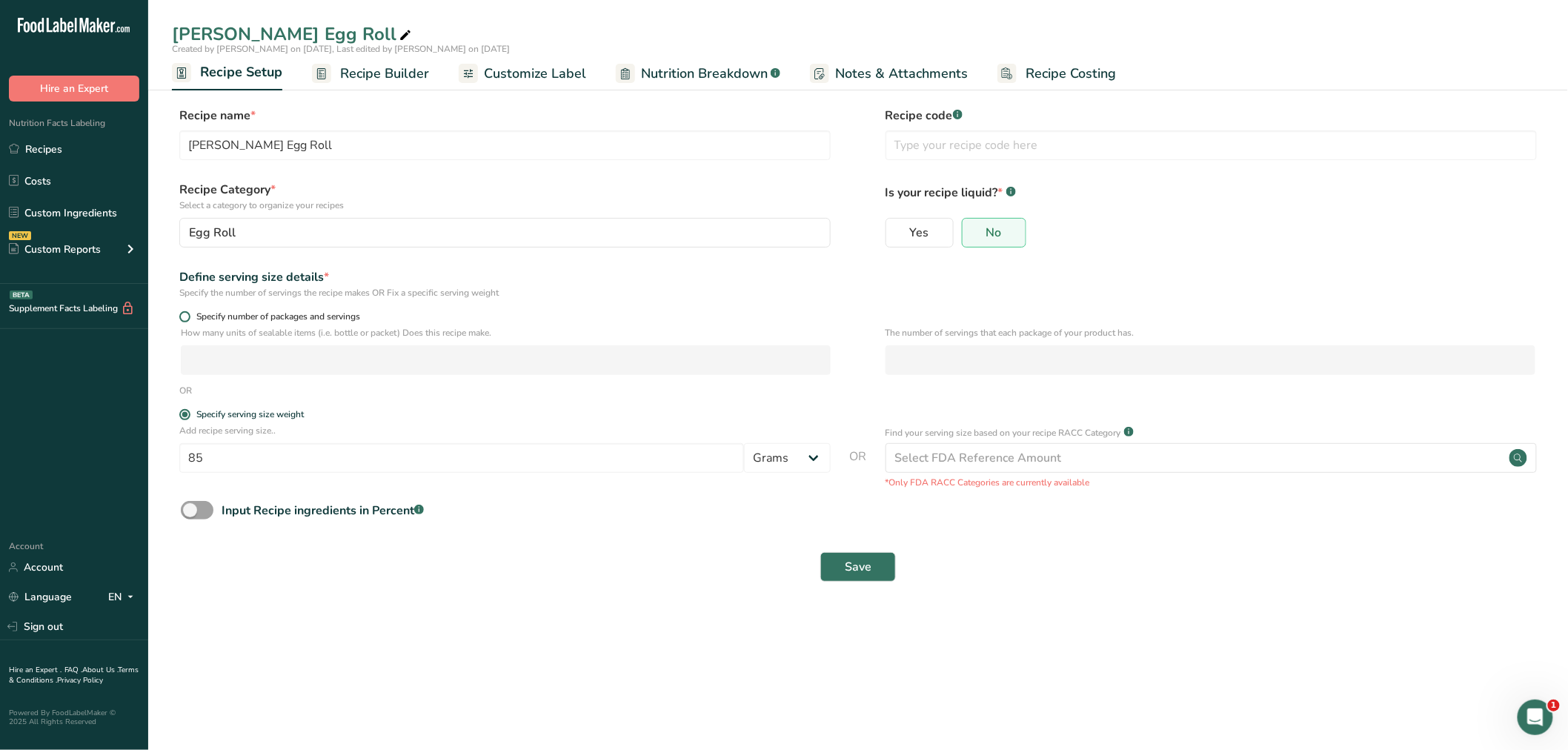
click at [183, 319] on span at bounding box center [184, 316] width 11 height 11
click at [183, 319] on input "Specify number of packages and servings" at bounding box center [184, 317] width 10 height 10
radio input "true"
radio input "false"
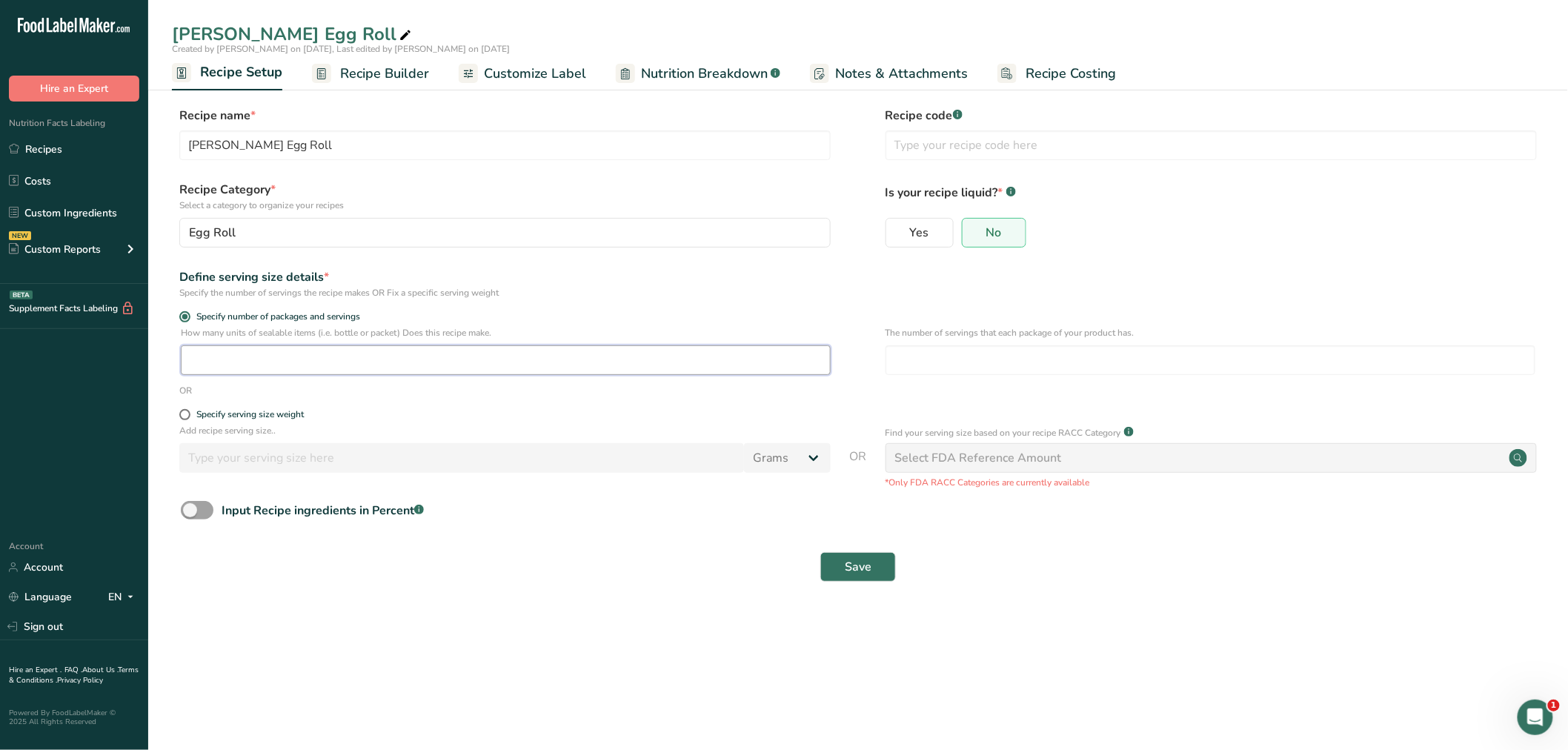
click at [203, 359] on input "number" at bounding box center [505, 360] width 650 height 29
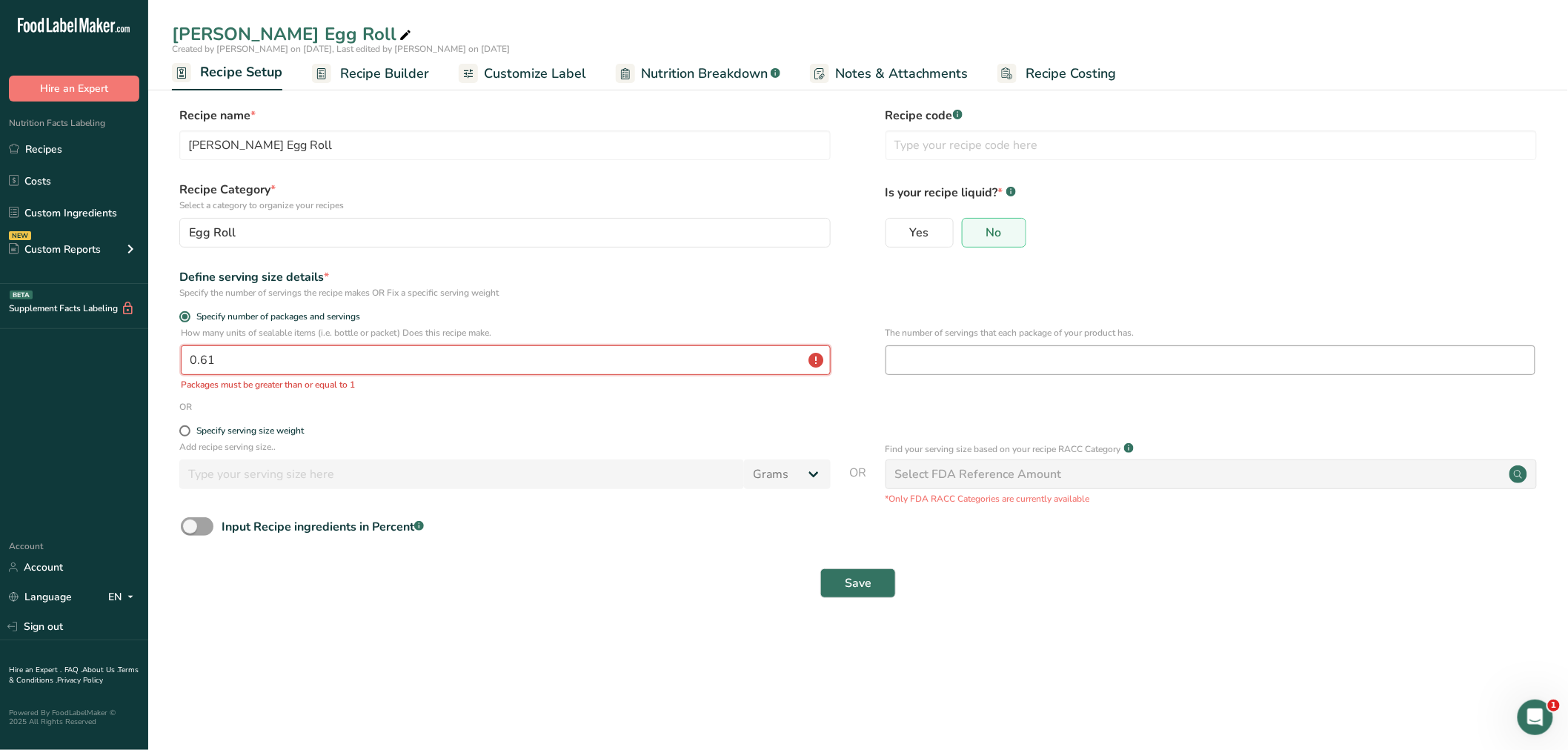
type input "0.61"
click at [912, 354] on input "number" at bounding box center [1210, 360] width 650 height 29
drag, startPoint x: 879, startPoint y: 360, endPoint x: 803, endPoint y: 362, distance: 76.0
click at [820, 361] on div "How many units of sealable items (i.e. bottle or packet) Does this recipe make.…" at bounding box center [858, 363] width 1372 height 74
type input "50"
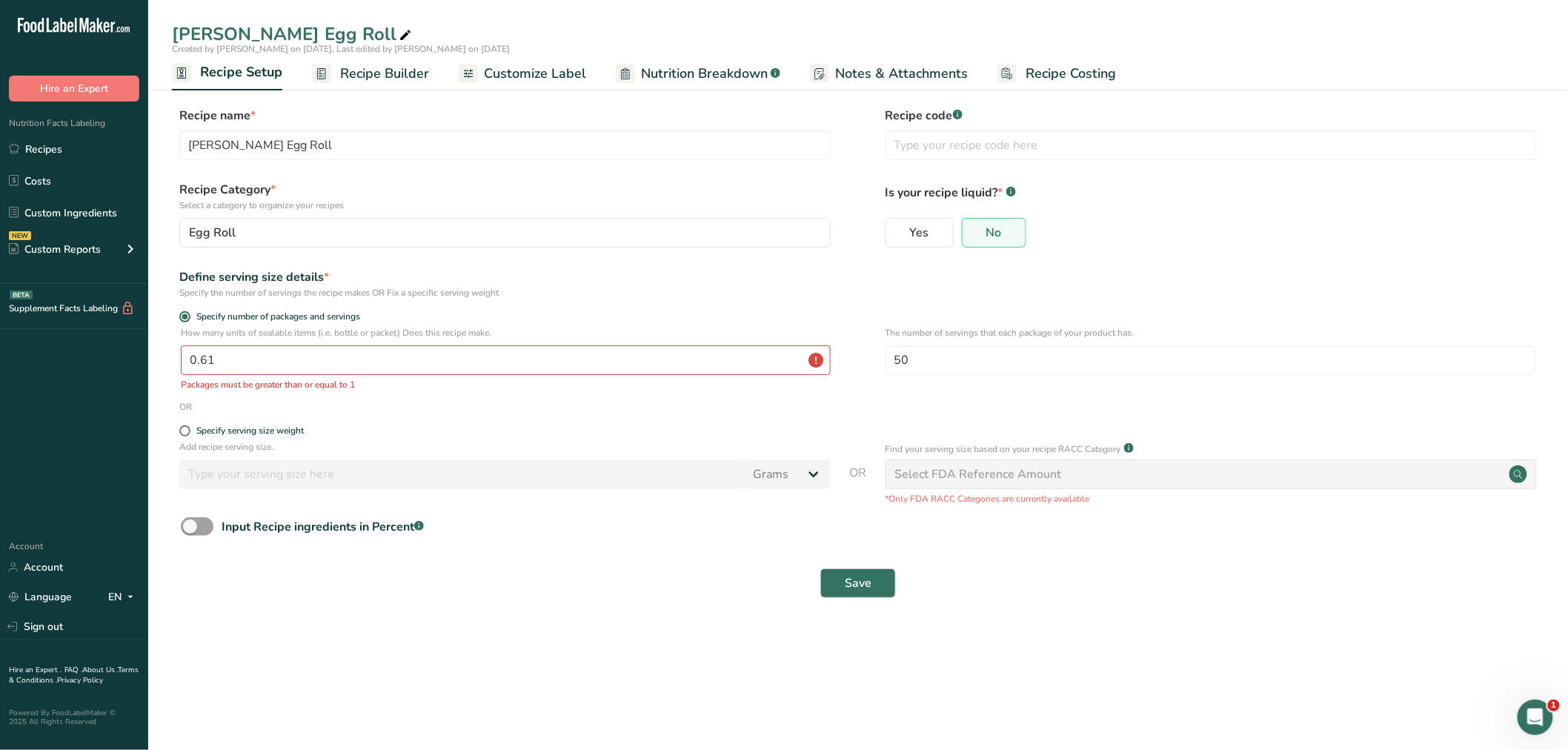
click at [295, 377] on p "Packages must be greater than or equal to 1" at bounding box center [505, 384] width 650 height 14
click at [251, 361] on input "0.61" at bounding box center [505, 360] width 650 height 29
drag, startPoint x: 251, startPoint y: 359, endPoint x: 173, endPoint y: 366, distance: 78.3
click at [174, 363] on div "How many units of sealable items (i.e. bottle or packet) Does this recipe make.…" at bounding box center [858, 363] width 1372 height 74
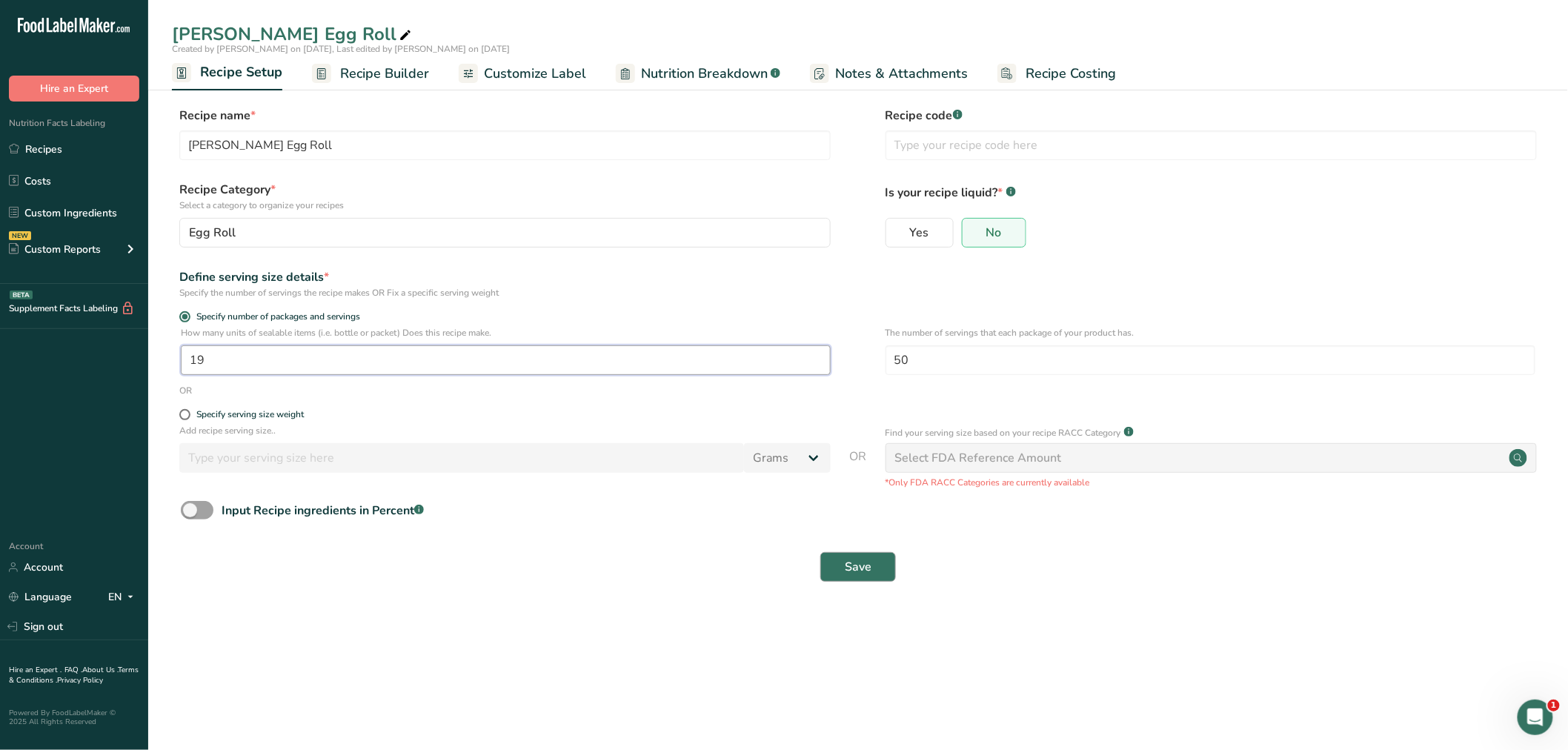
type input "19"
click at [857, 564] on span "Save" at bounding box center [857, 566] width 27 height 18
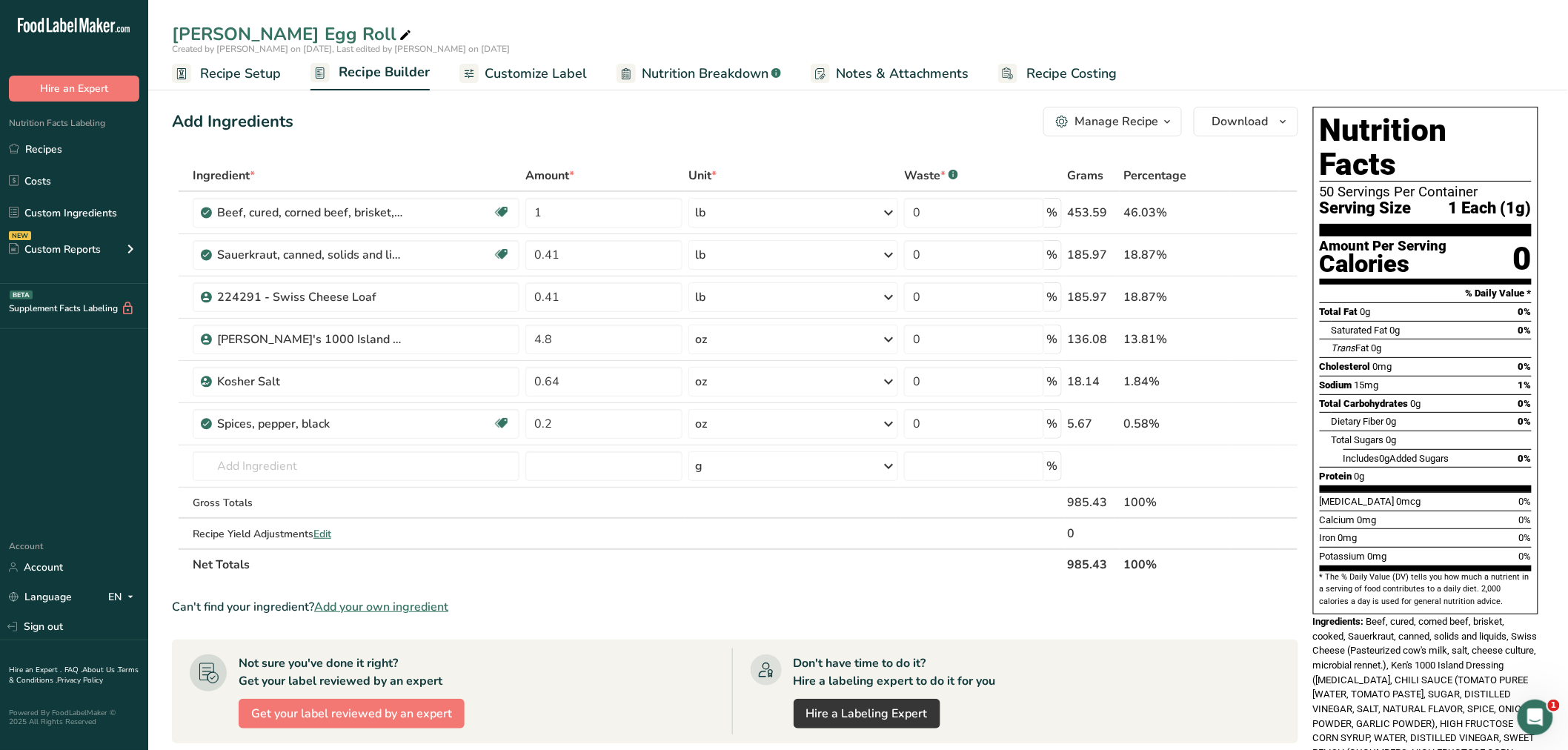
drag, startPoint x: 228, startPoint y: 69, endPoint x: 257, endPoint y: 164, distance: 99.3
click at [228, 69] on span "Recipe Setup" at bounding box center [240, 74] width 81 height 20
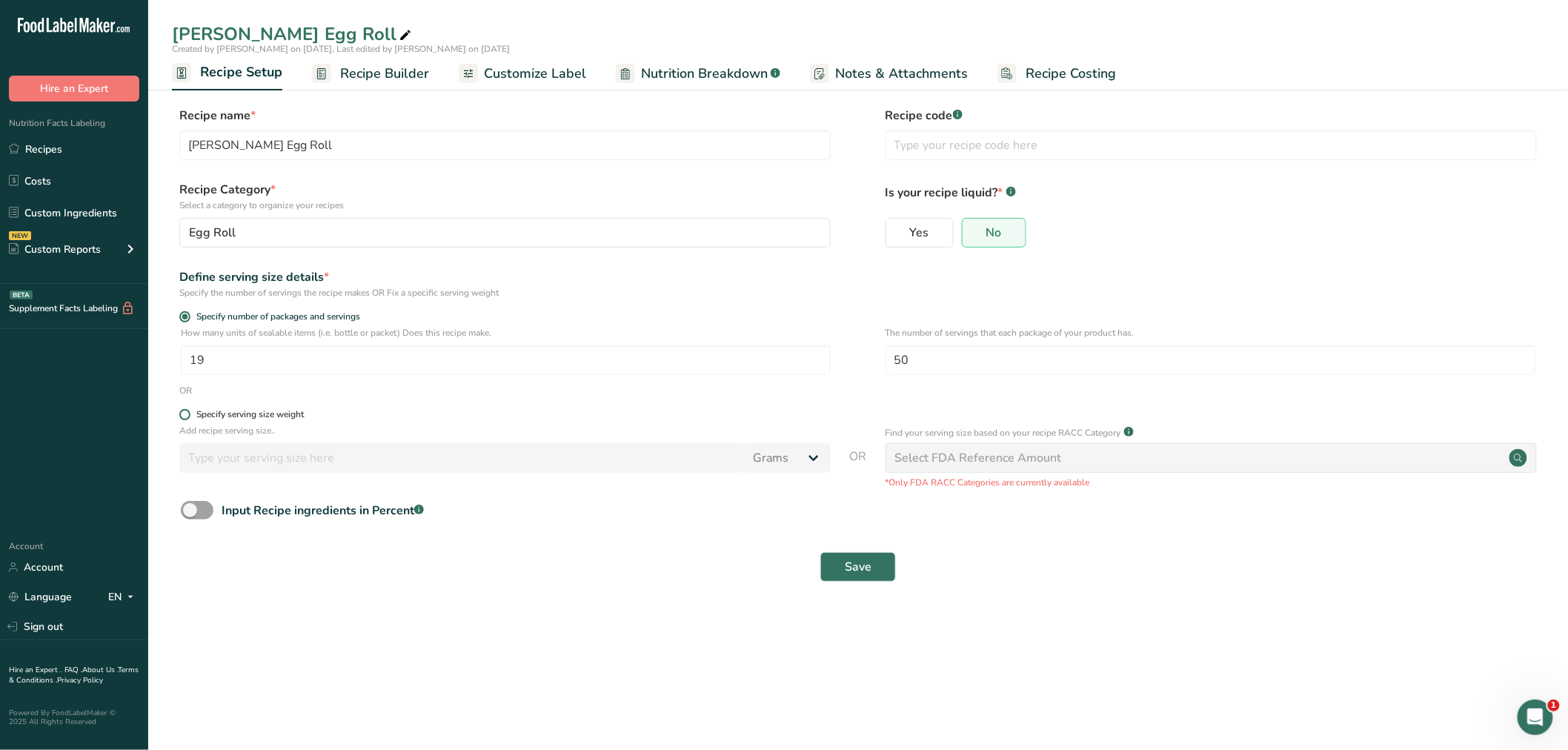
click at [188, 411] on span at bounding box center [184, 414] width 11 height 11
click at [188, 411] on input "Specify serving size weight" at bounding box center [184, 415] width 10 height 10
radio input "true"
radio input "false"
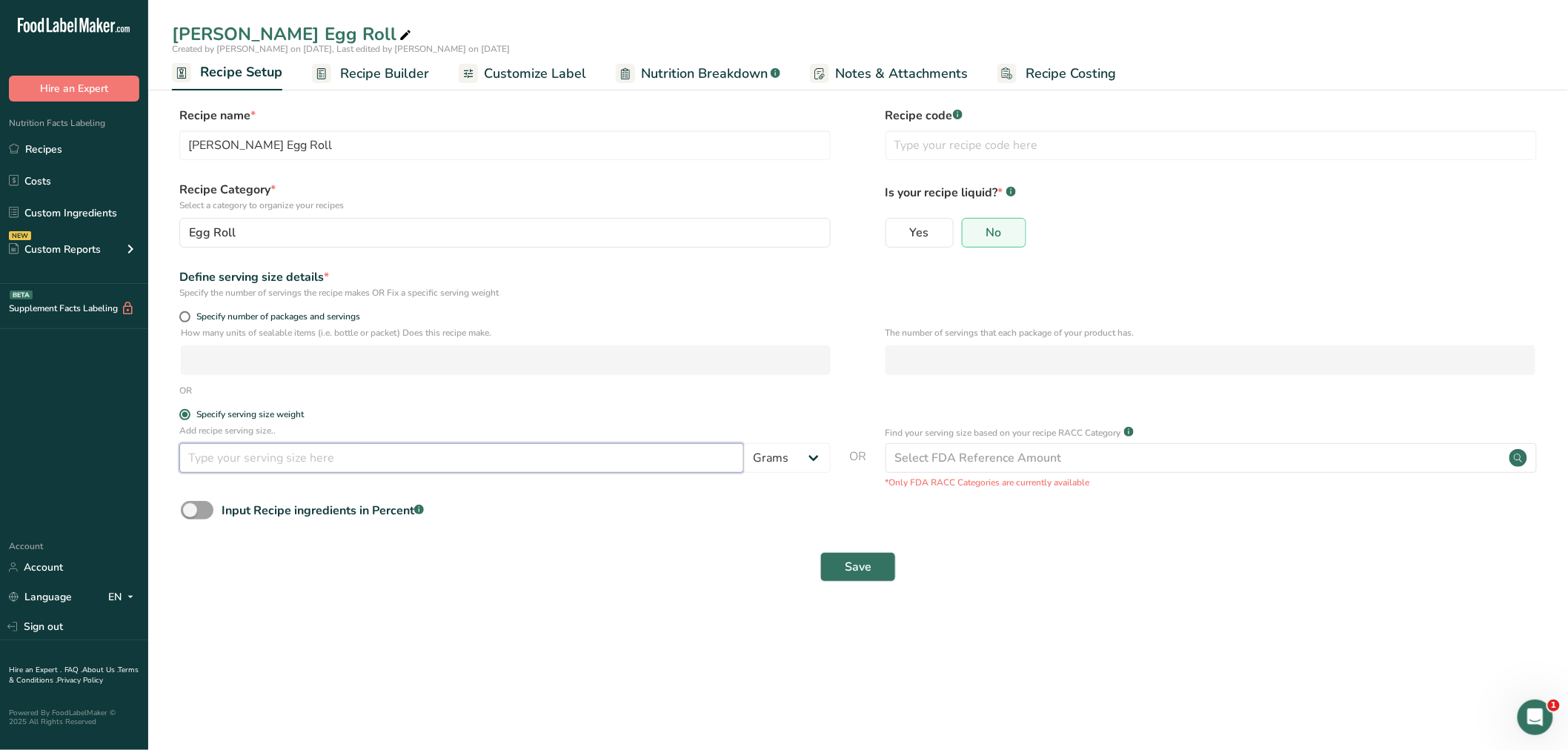
click at [213, 459] on input "number" at bounding box center [461, 458] width 564 height 29
type input "85"
click at [870, 565] on span "Save" at bounding box center [857, 566] width 27 height 18
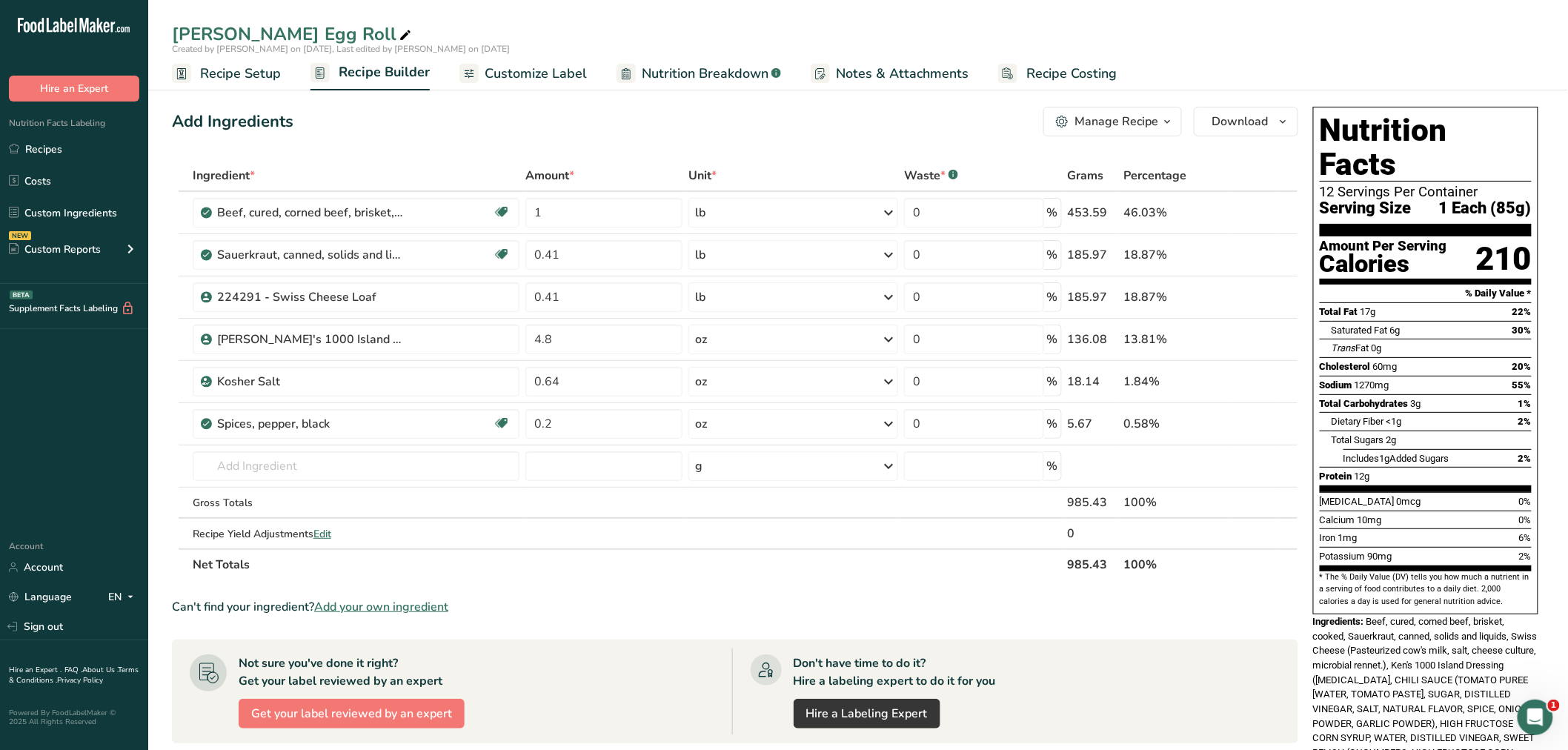
click at [507, 69] on span "Customize Label" at bounding box center [536, 74] width 102 height 20
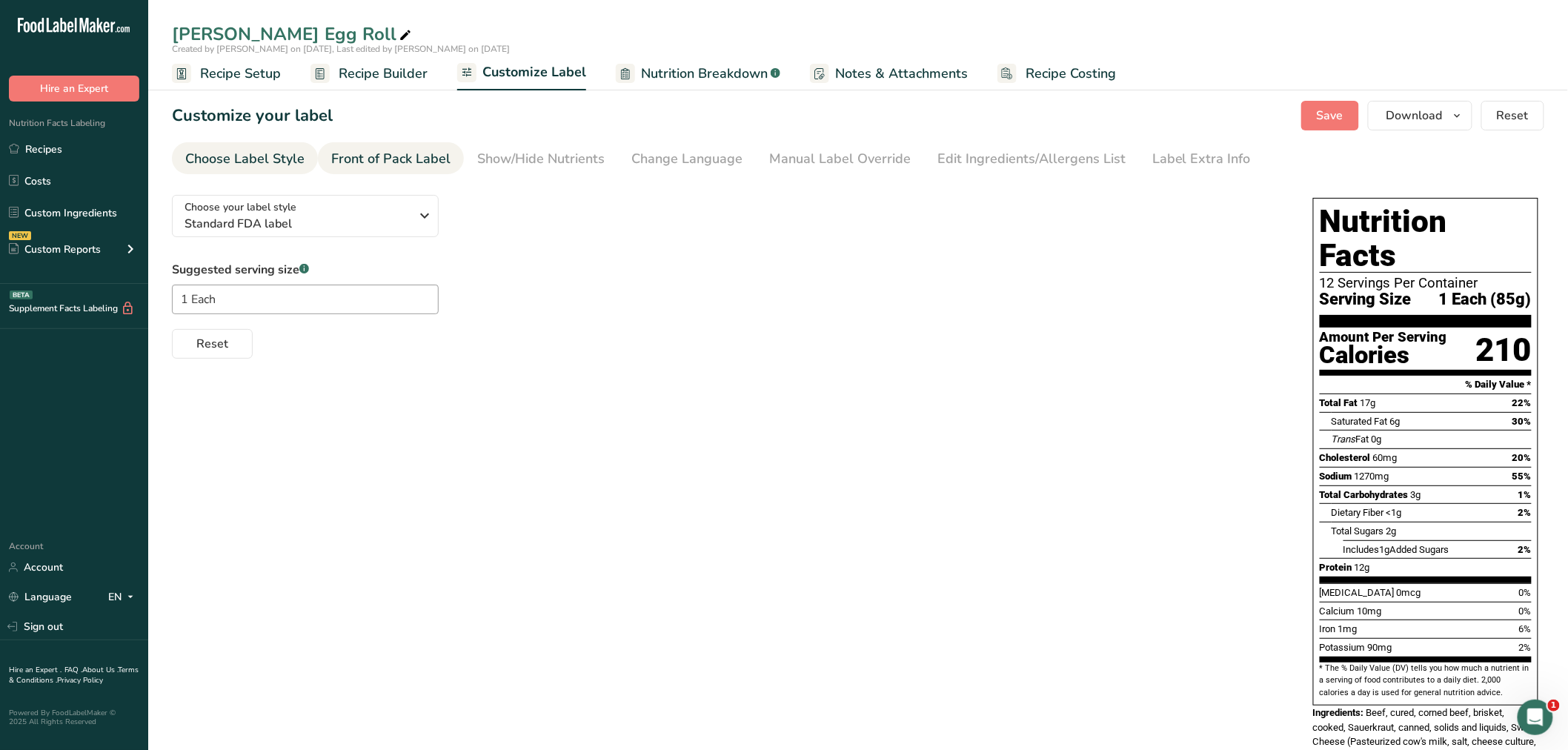
click at [401, 157] on div "Front of Pack Label" at bounding box center [390, 158] width 119 height 20
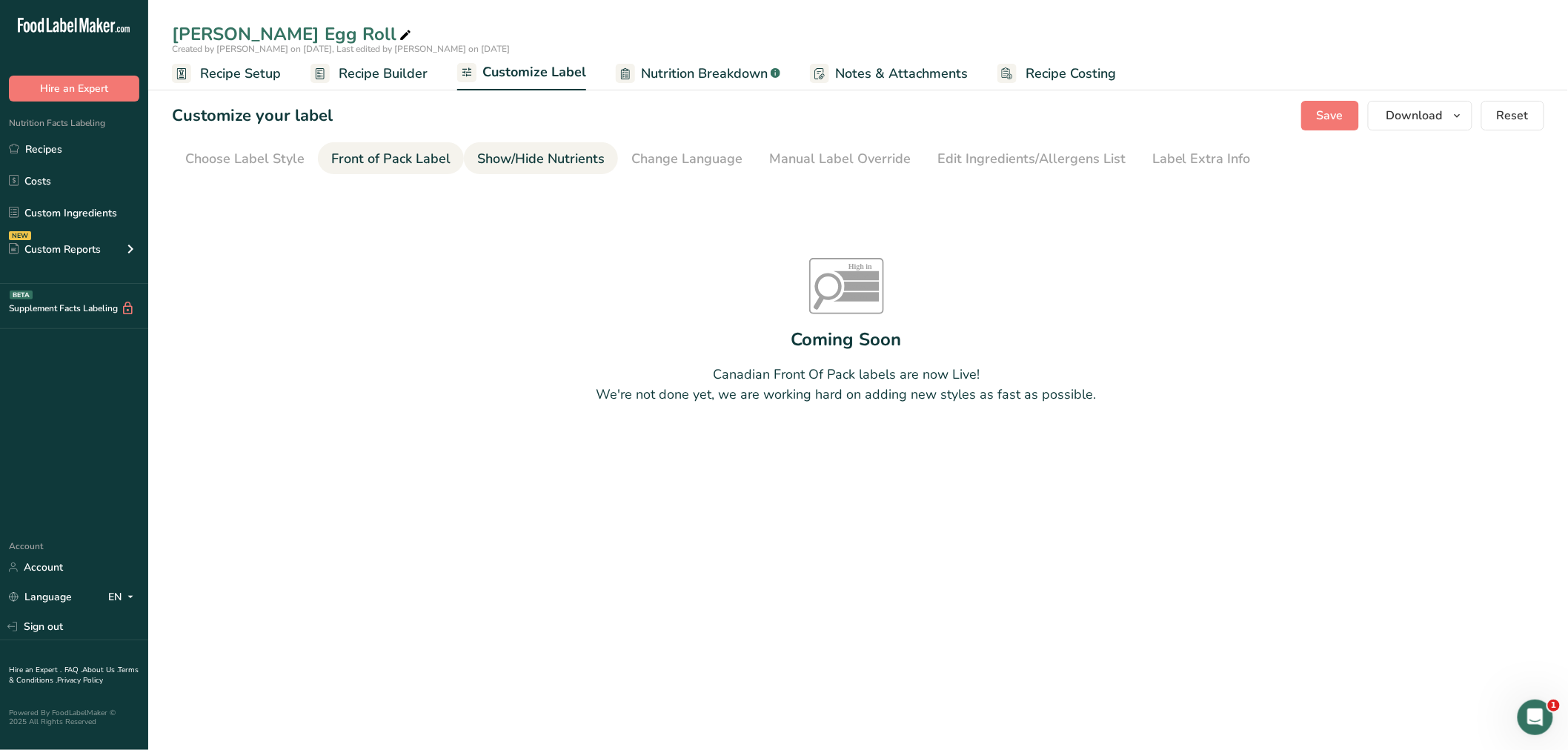
click at [542, 152] on div "Show/Hide Nutrients" at bounding box center [541, 158] width 128 height 20
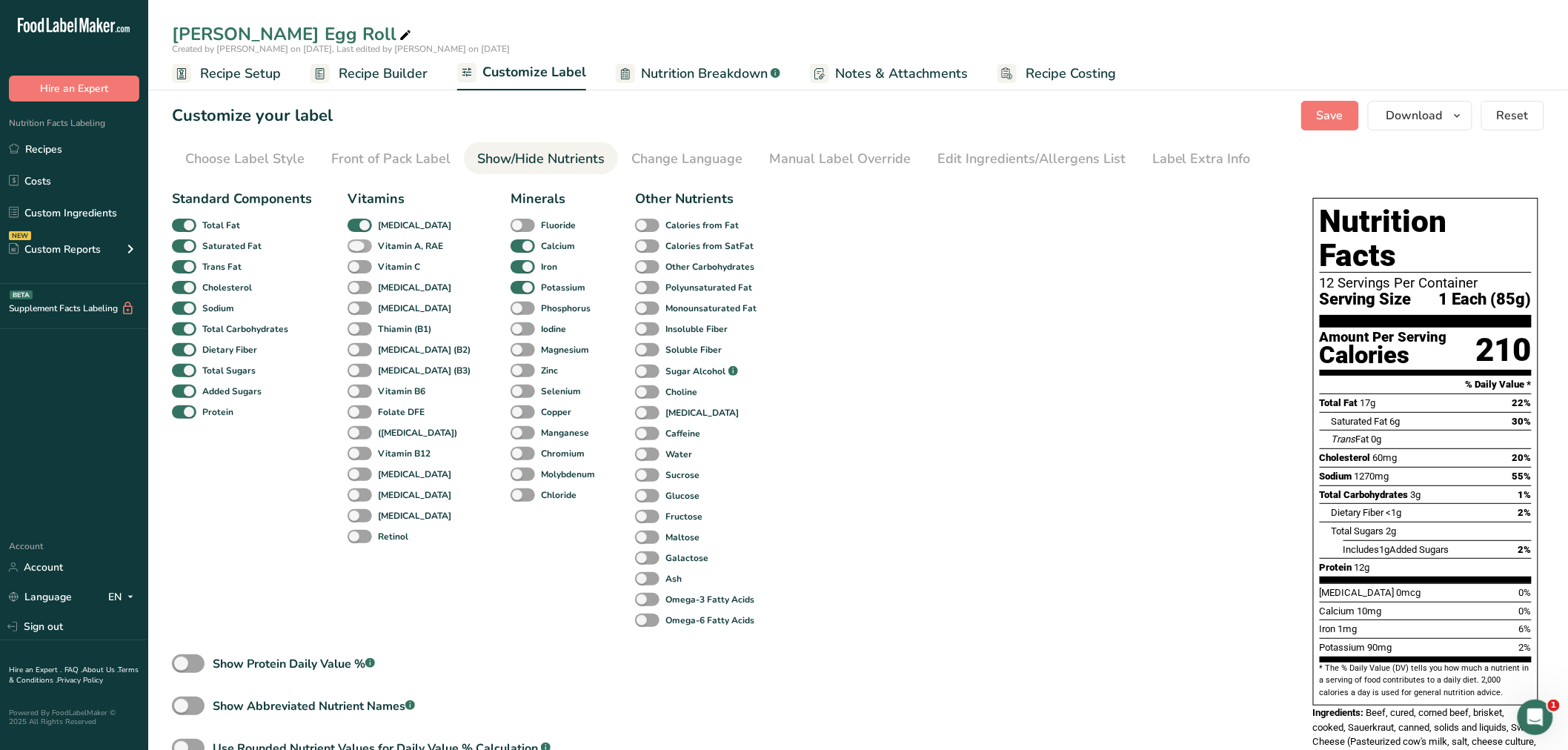
click at [359, 243] on span at bounding box center [359, 246] width 25 height 14
click at [357, 243] on input "Vitamin A, RAE" at bounding box center [352, 246] width 10 height 10
checkbox input "true"
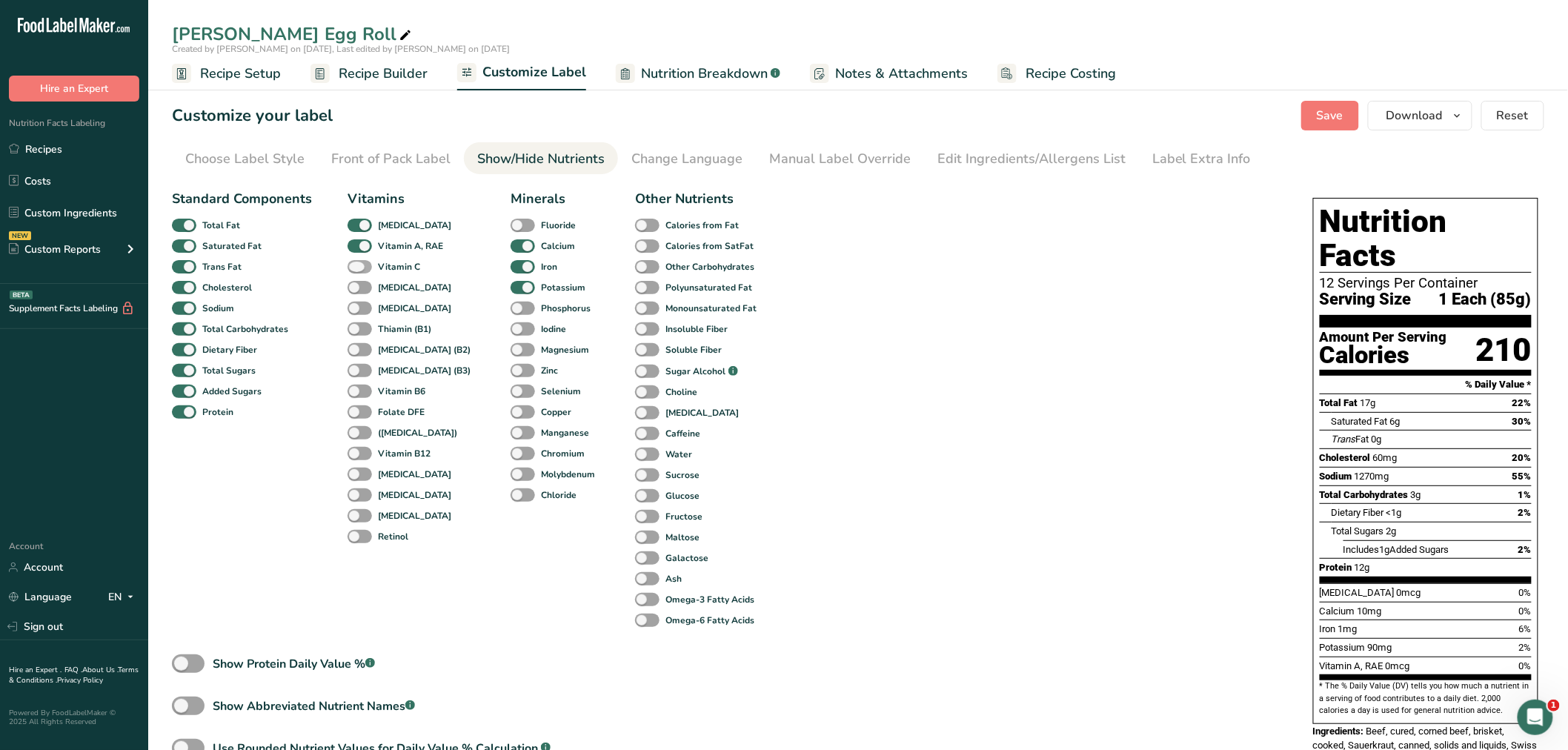
click at [360, 262] on span at bounding box center [359, 266] width 25 height 14
click at [357, 262] on input "Vitamin C" at bounding box center [352, 266] width 10 height 10
checkbox input "true"
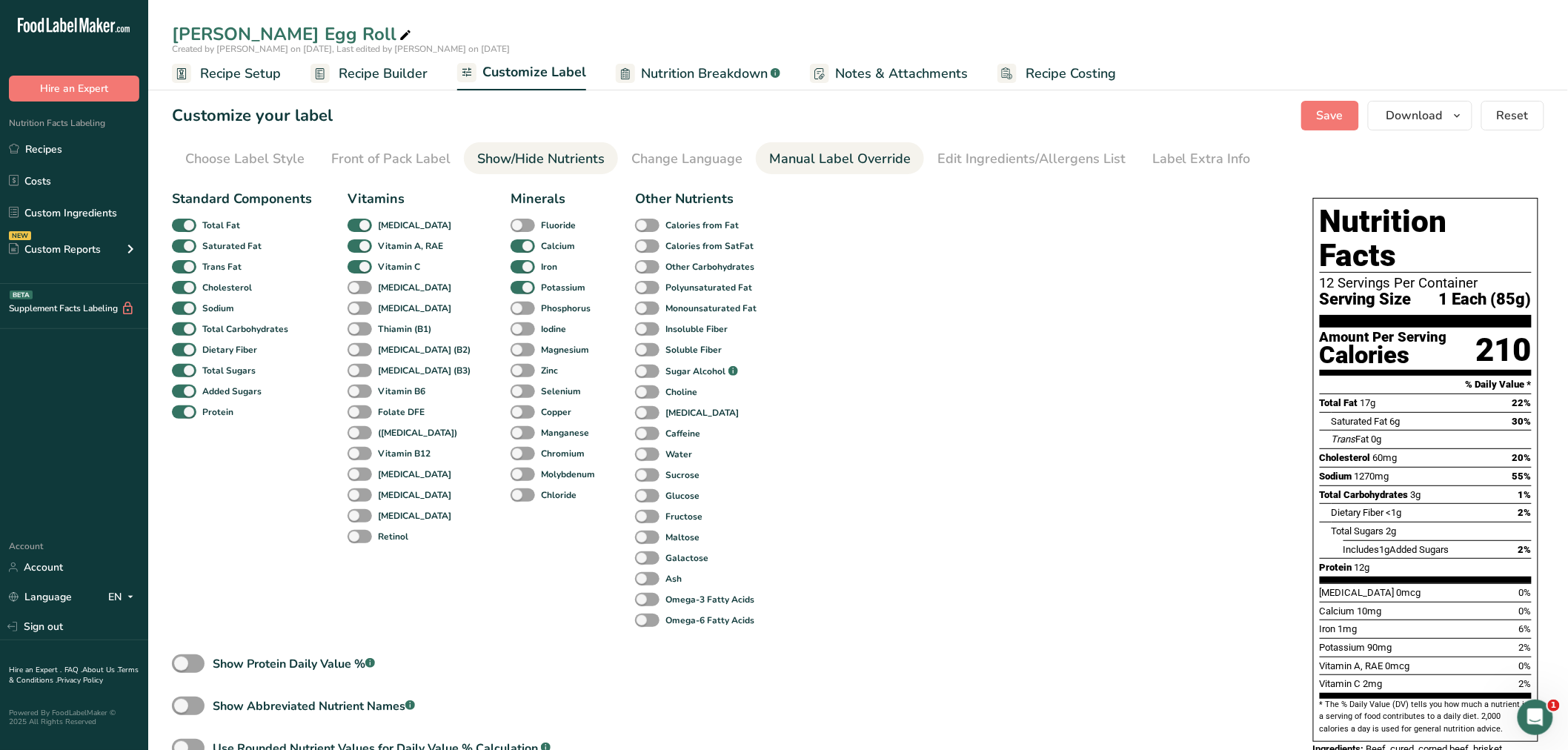
click at [827, 157] on div "Manual Label Override" at bounding box center [840, 158] width 142 height 20
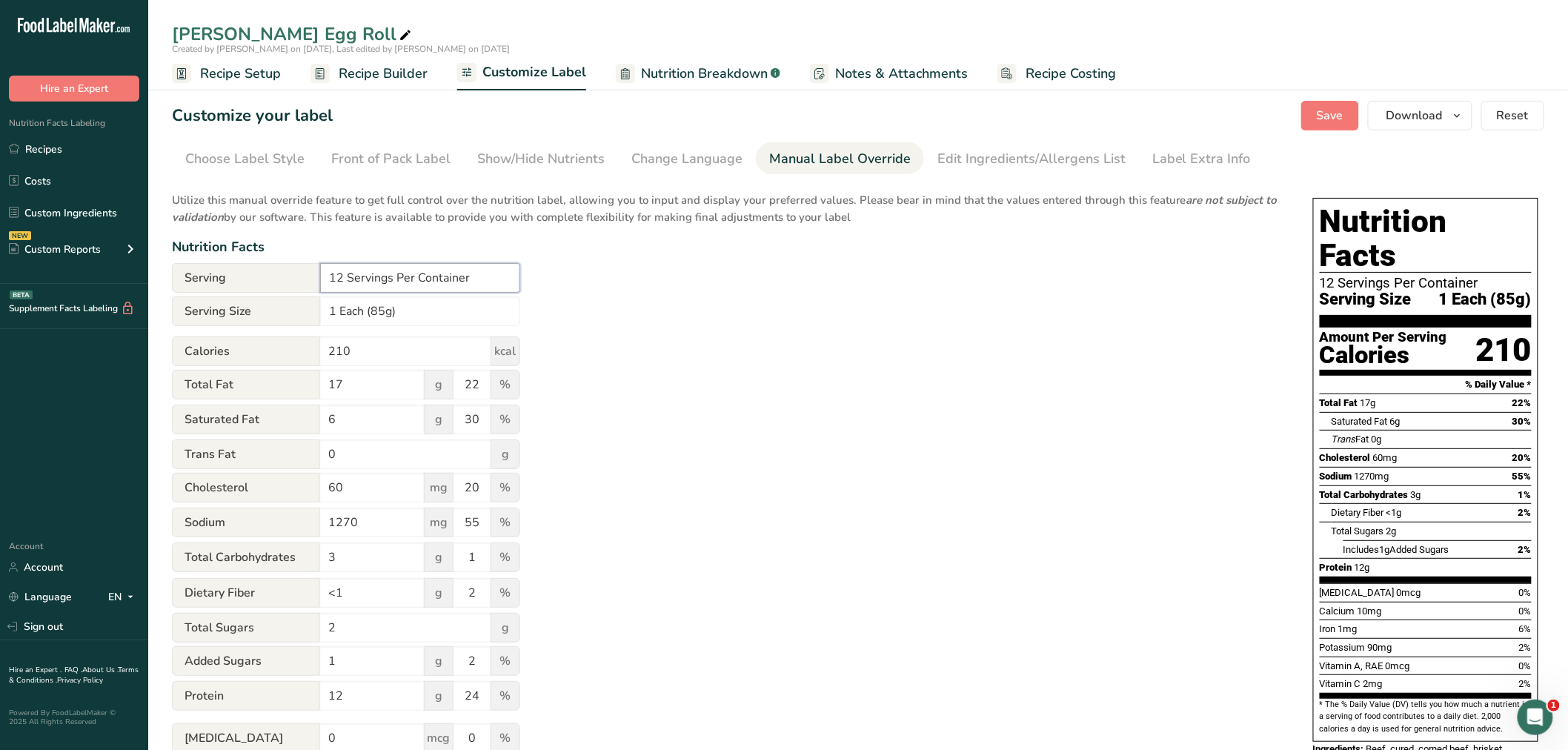
drag, startPoint x: 341, startPoint y: 277, endPoint x: 323, endPoint y: 278, distance: 18.0
click at [323, 278] on input "12 Servings Per Container" at bounding box center [420, 278] width 200 height 29
type input "50 Servings Per Container"
click at [741, 302] on div "Utilize this manual override feature to get full control over the nutrition lab…" at bounding box center [727, 572] width 1111 height 779
click at [1324, 109] on span "Save" at bounding box center [1329, 116] width 27 height 18
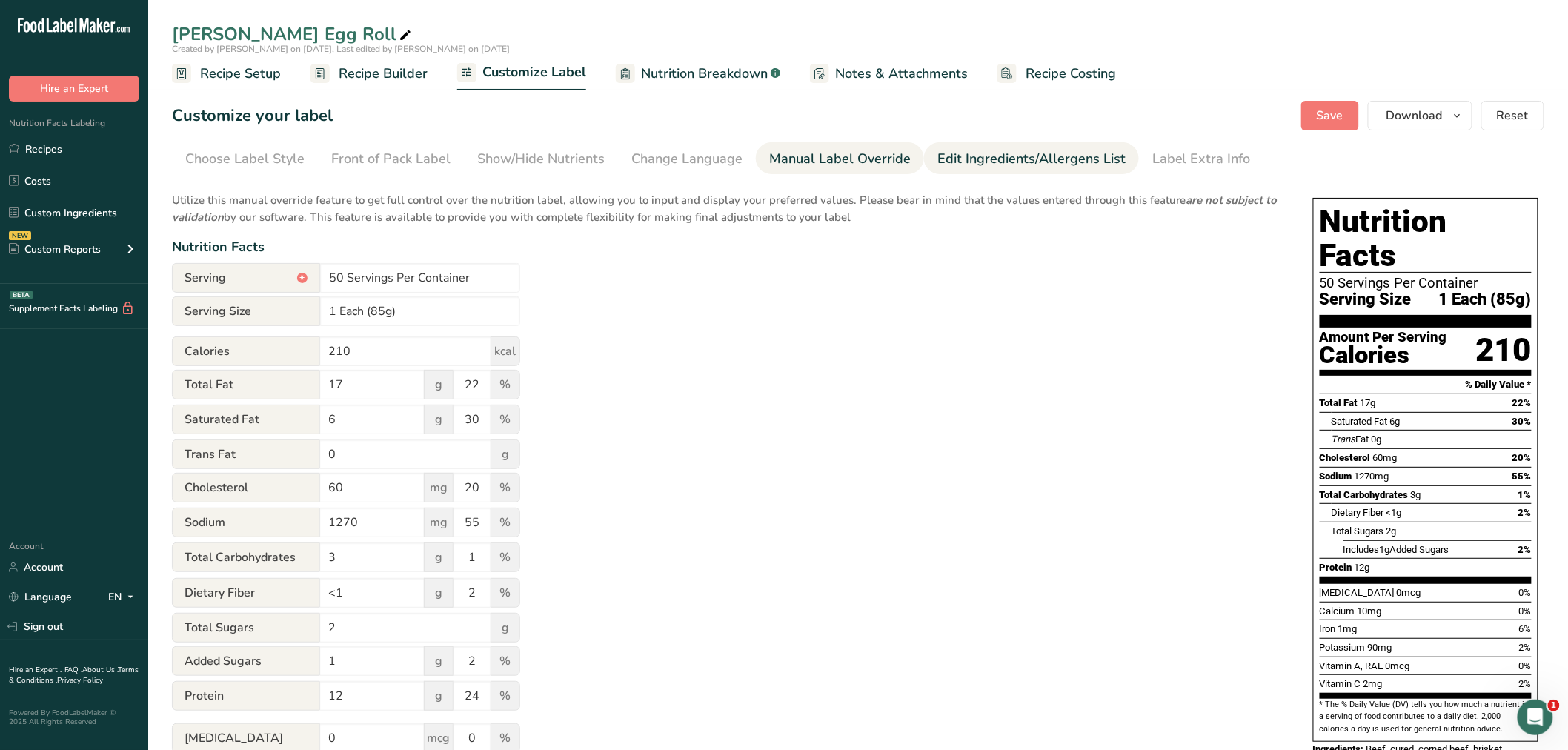
click at [996, 154] on div "Edit Ingredients/Allergens List" at bounding box center [1030, 158] width 188 height 20
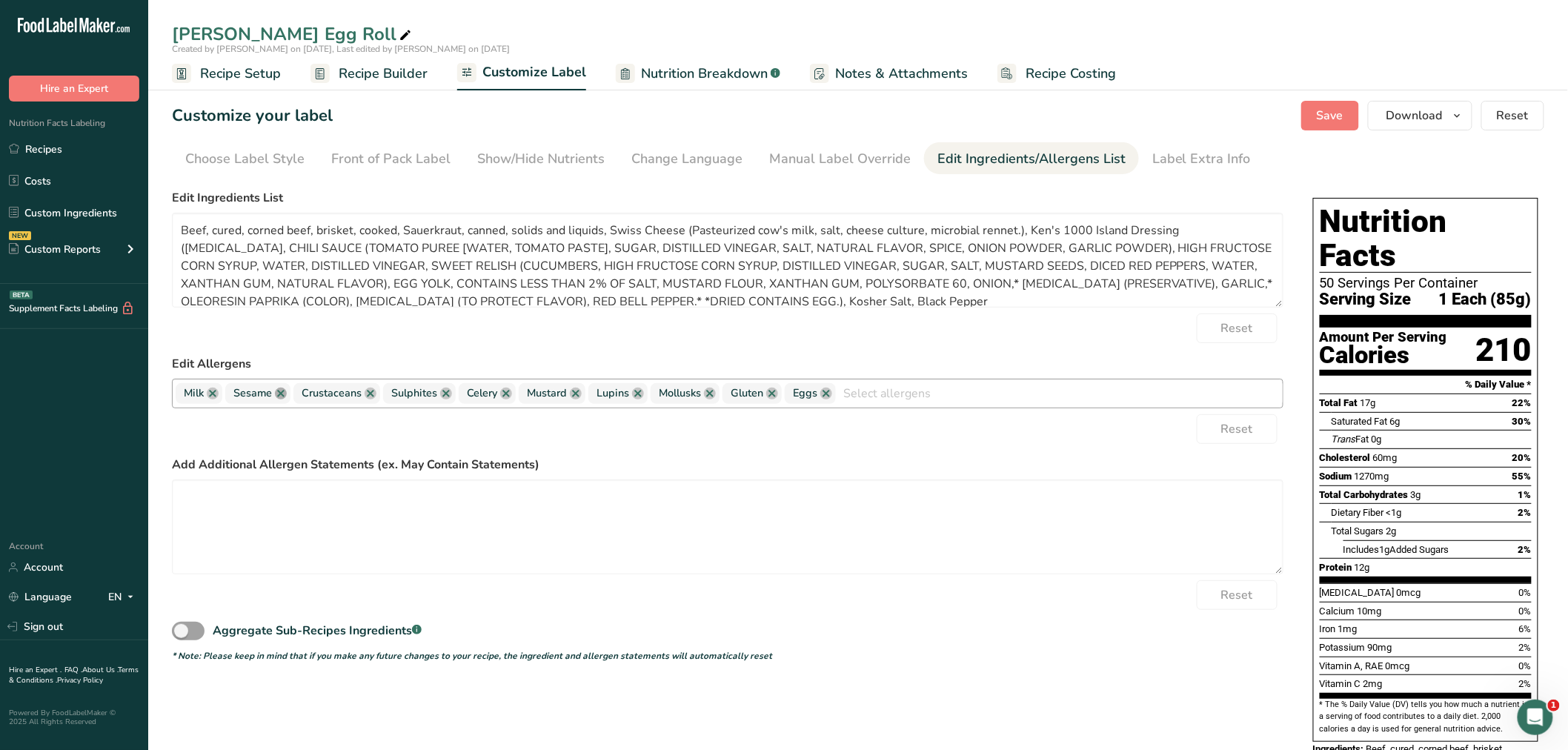
click at [282, 395] on link at bounding box center [281, 393] width 12 height 12
click at [301, 398] on link at bounding box center [302, 393] width 12 height 12
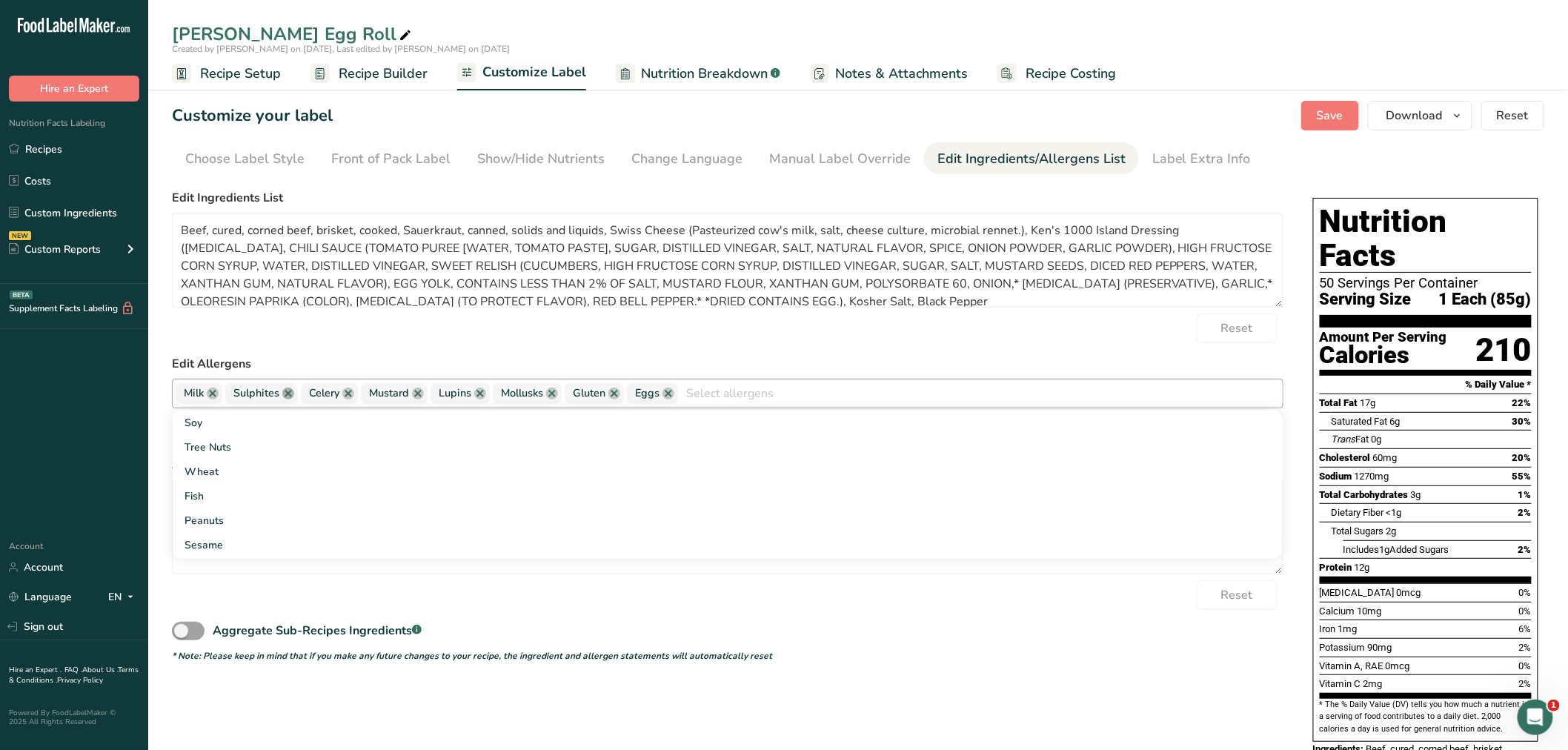
click at [287, 389] on link at bounding box center [288, 393] width 12 height 12
click at [538, 390] on link at bounding box center [539, 393] width 12 height 12
click at [475, 390] on link at bounding box center [477, 393] width 12 height 12
click at [404, 394] on link at bounding box center [404, 393] width 12 height 12
click at [272, 390] on link at bounding box center [272, 393] width 12 height 12
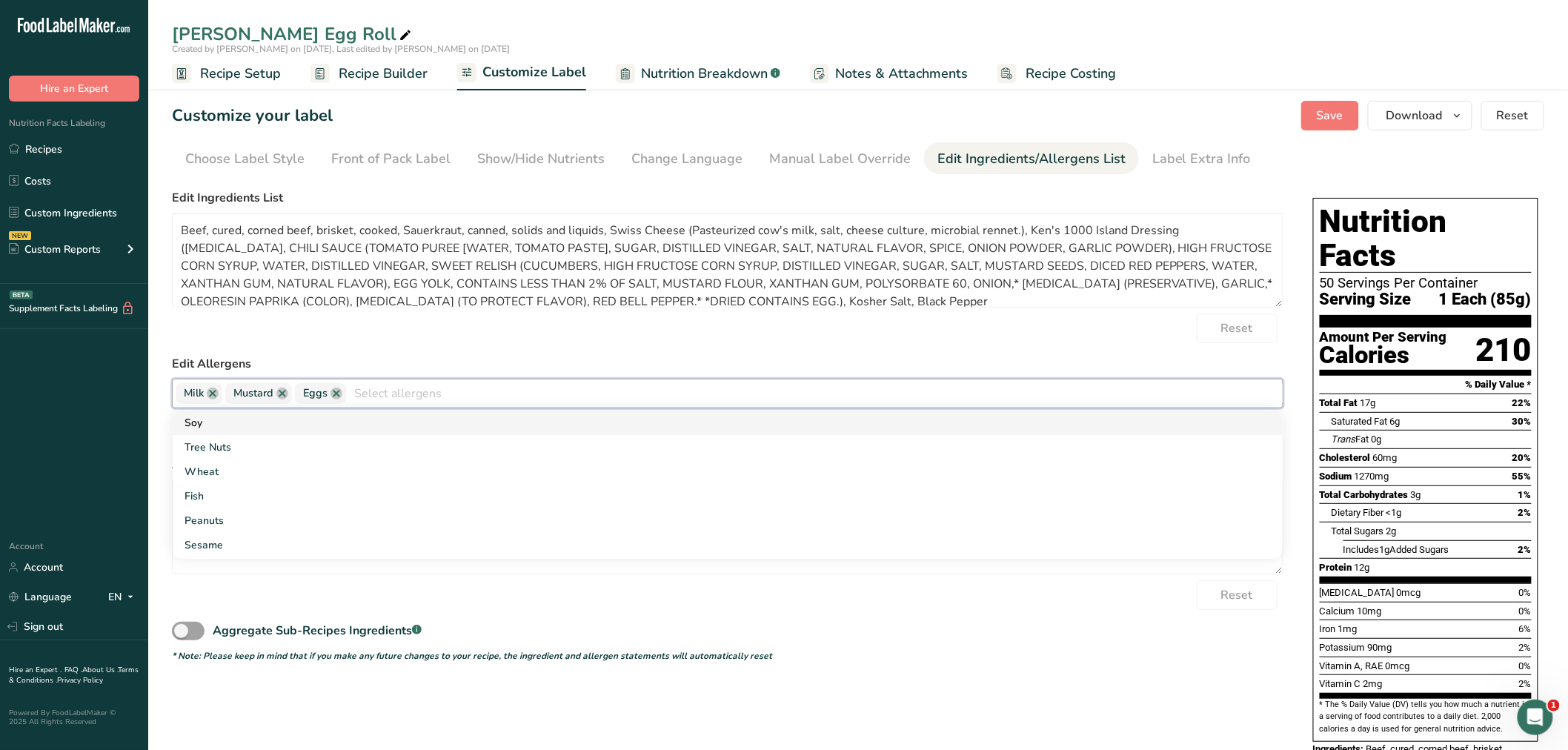
click at [198, 419] on link "Soy" at bounding box center [727, 422] width 1110 height 25
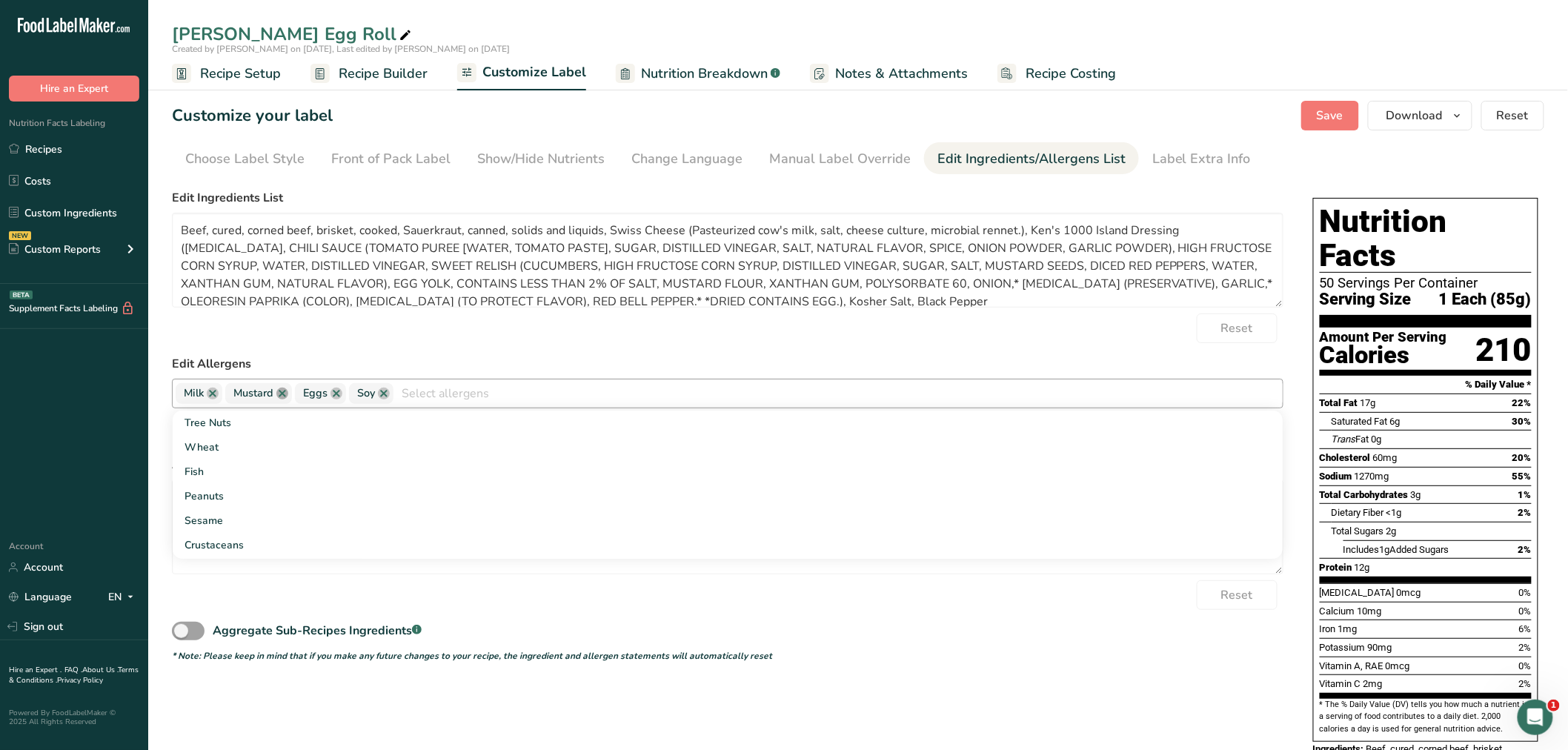
click at [281, 392] on link at bounding box center [282, 393] width 12 height 12
click at [1270, 170] on ul "Choose Label Style Front of Pack Label Show/Hide Nutrients Change Language Manu…" at bounding box center [858, 158] width 1372 height 31
click at [342, 65] on span "Recipe Builder" at bounding box center [382, 74] width 88 height 20
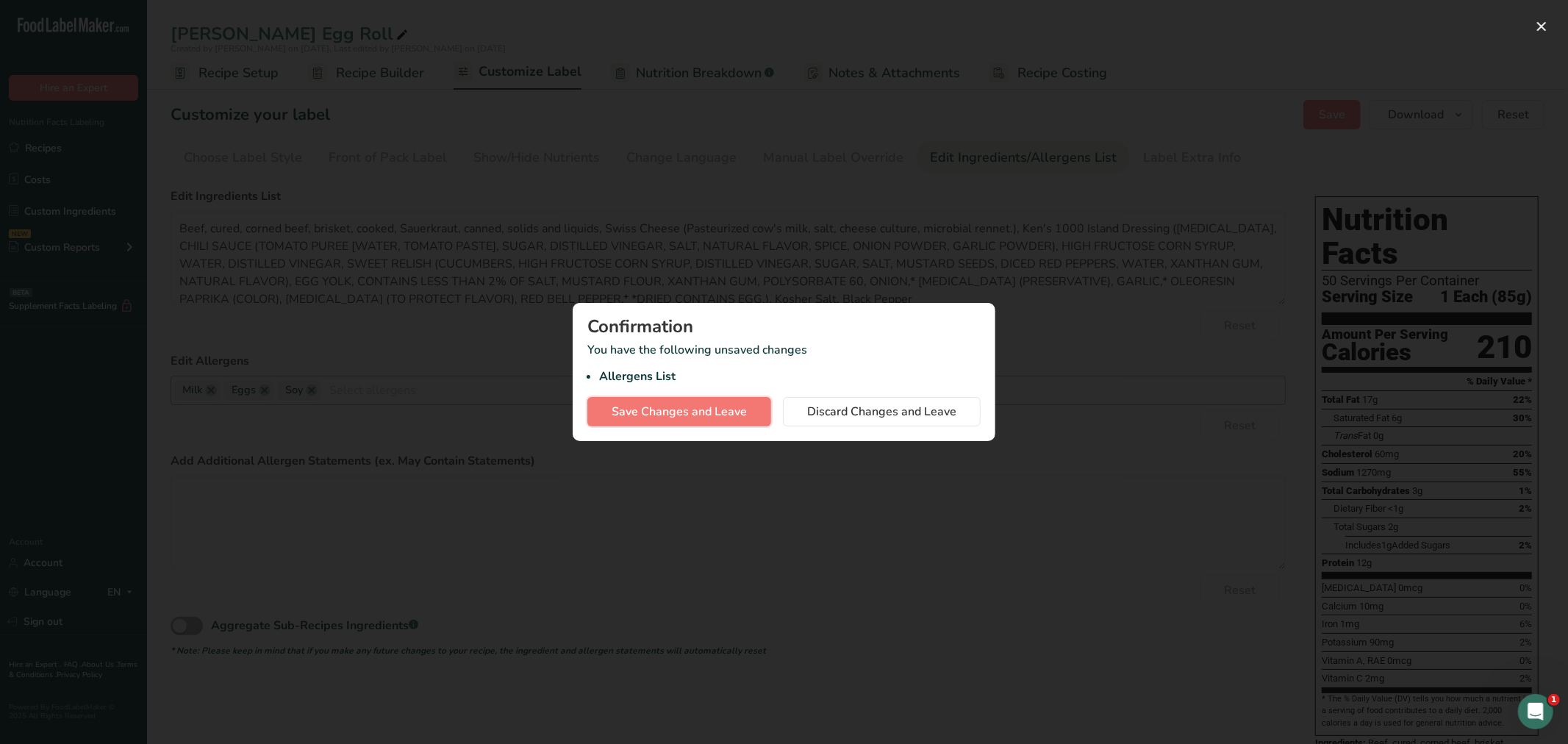
click at [655, 405] on span "Save Changes and Leave" at bounding box center [679, 411] width 136 height 18
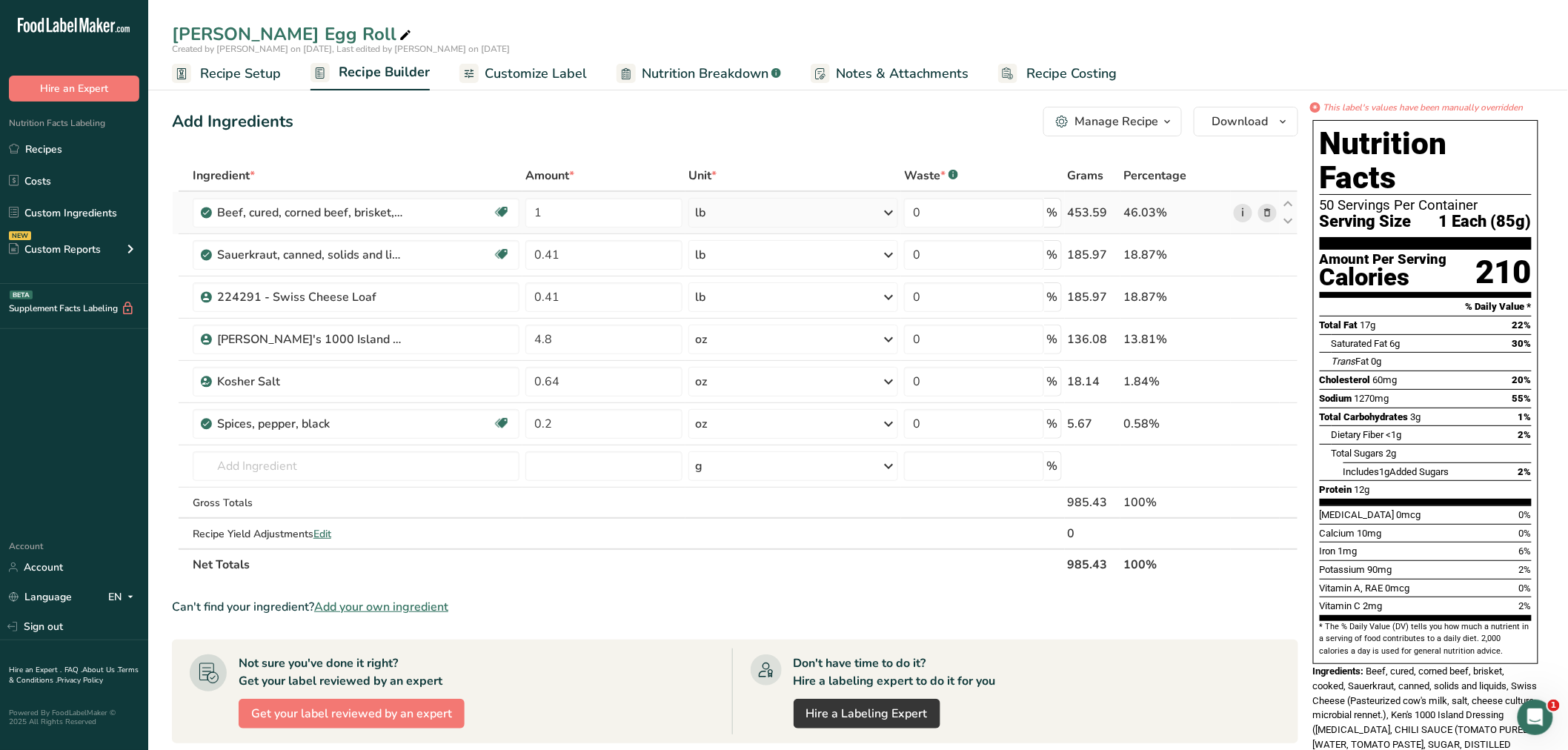
click at [1243, 205] on link "i" at bounding box center [1243, 212] width 19 height 19
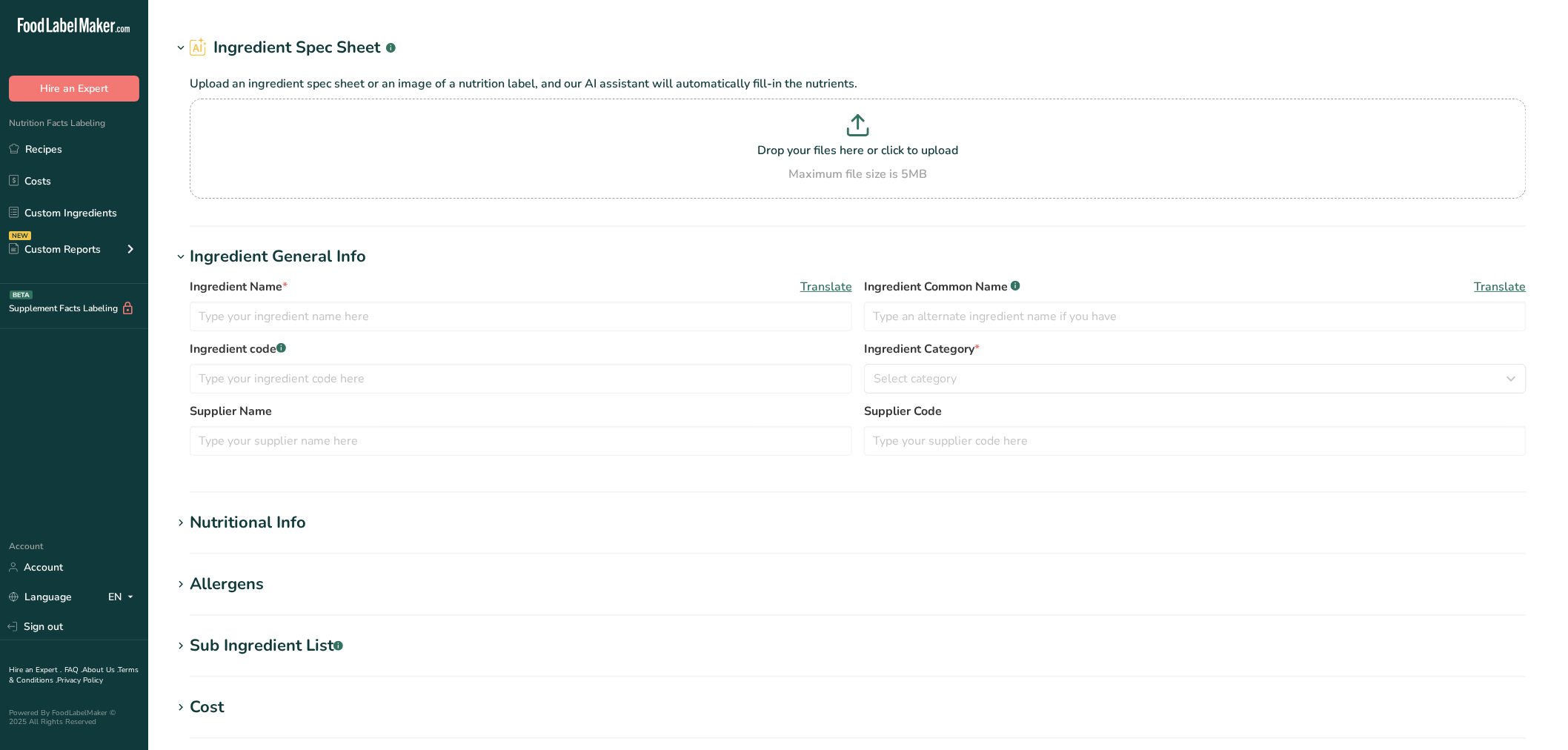
type input "Beef, cured, corned beef, brisket, cooked"
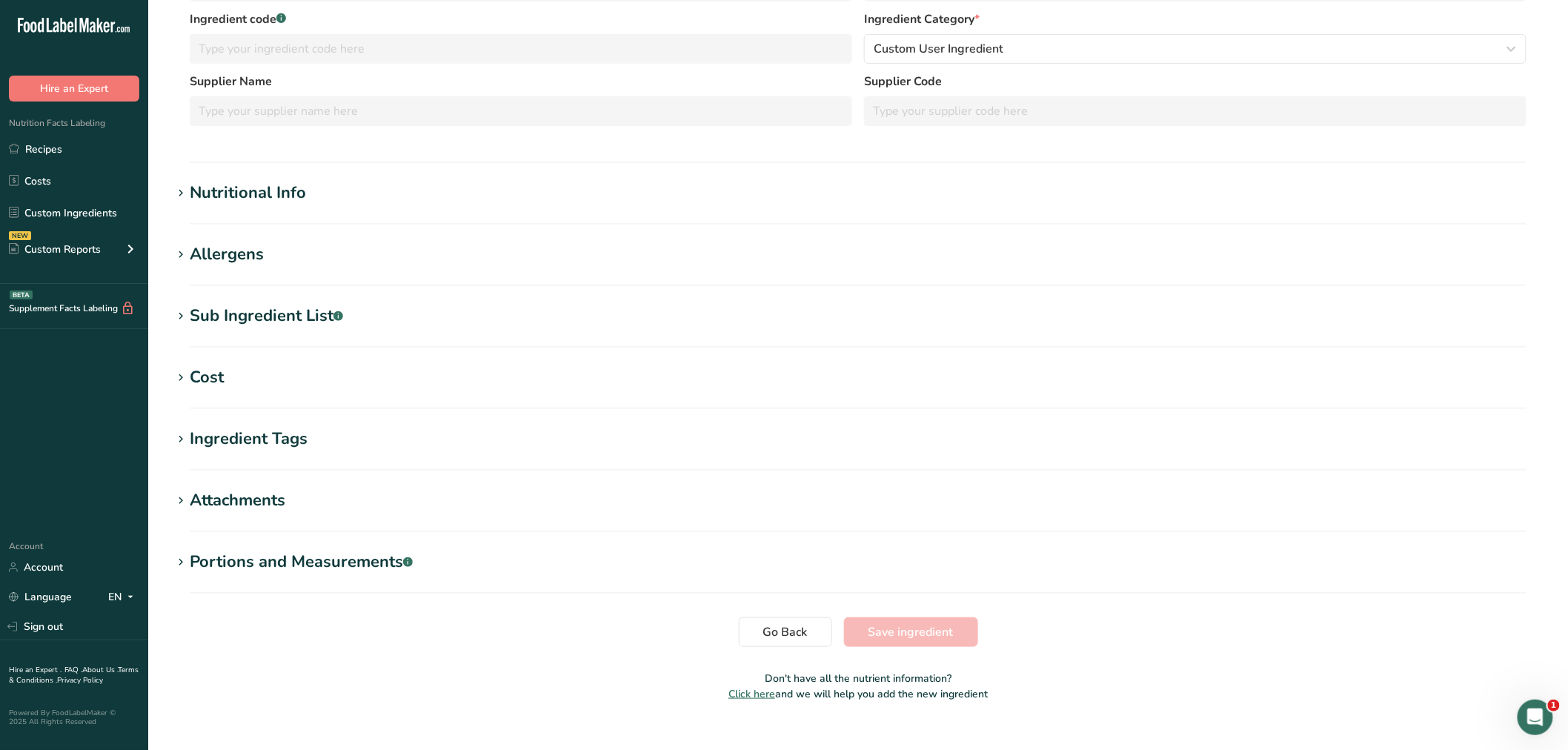
scroll to position [279, 0]
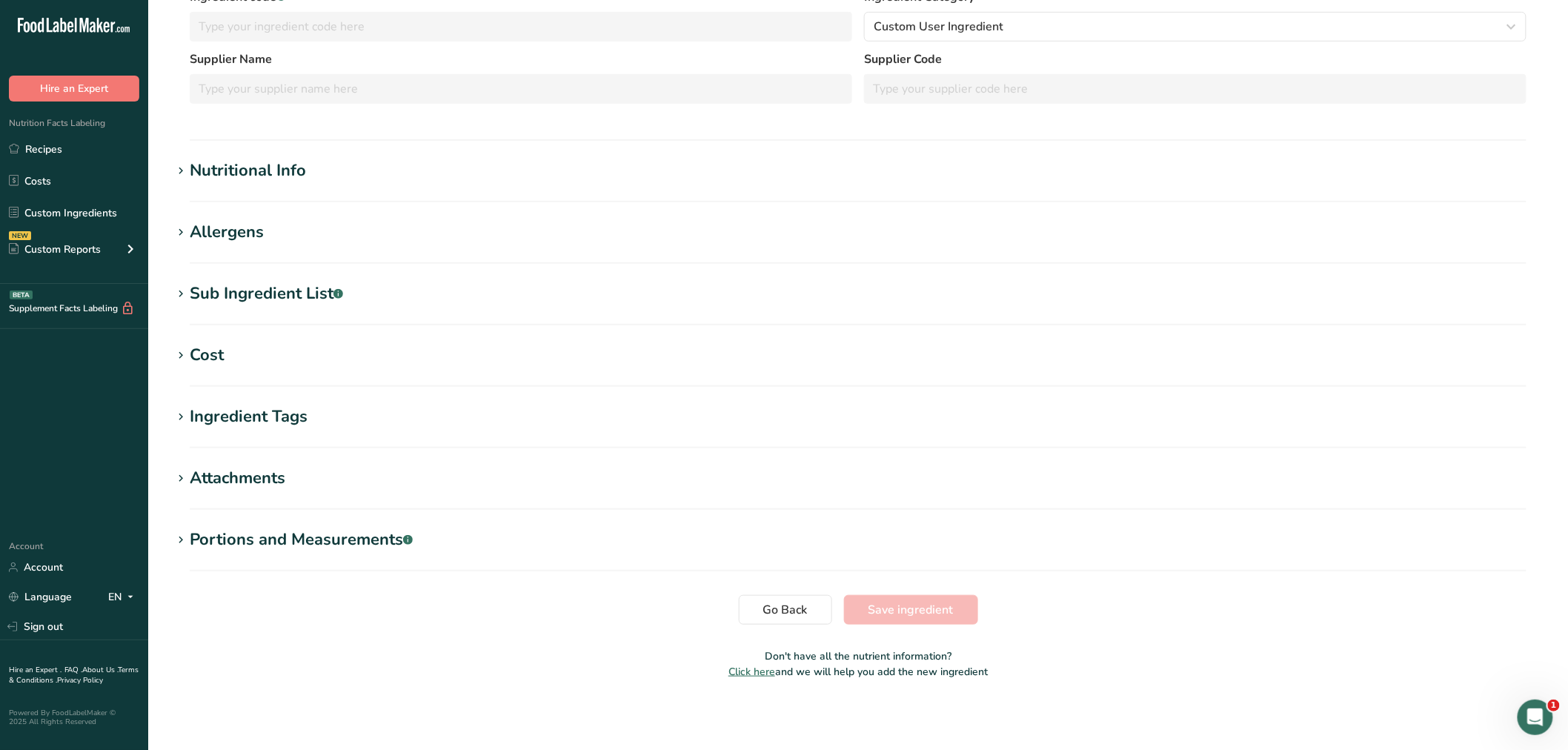
click at [276, 168] on div "Nutritional Info" at bounding box center [248, 170] width 116 height 25
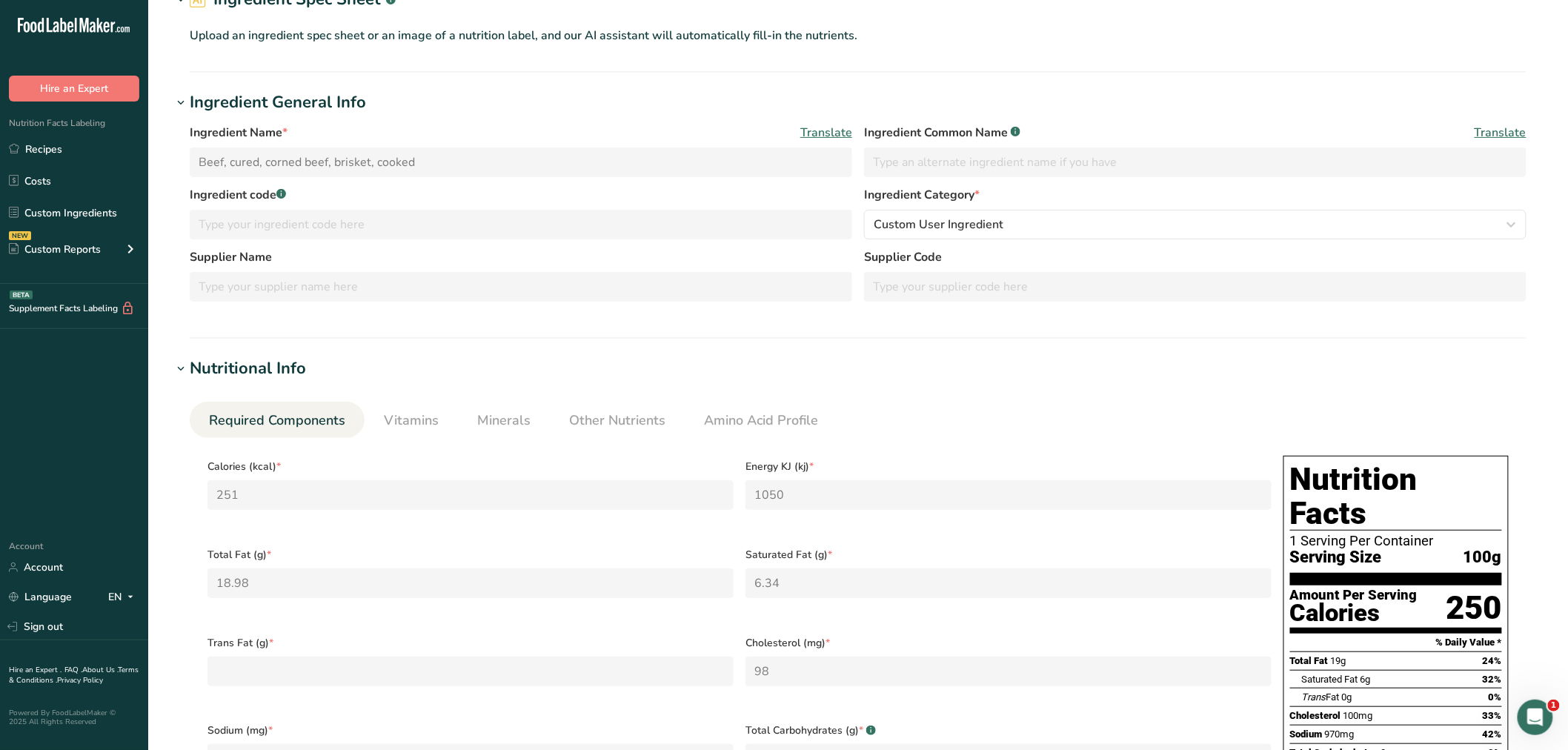
scroll to position [0, 0]
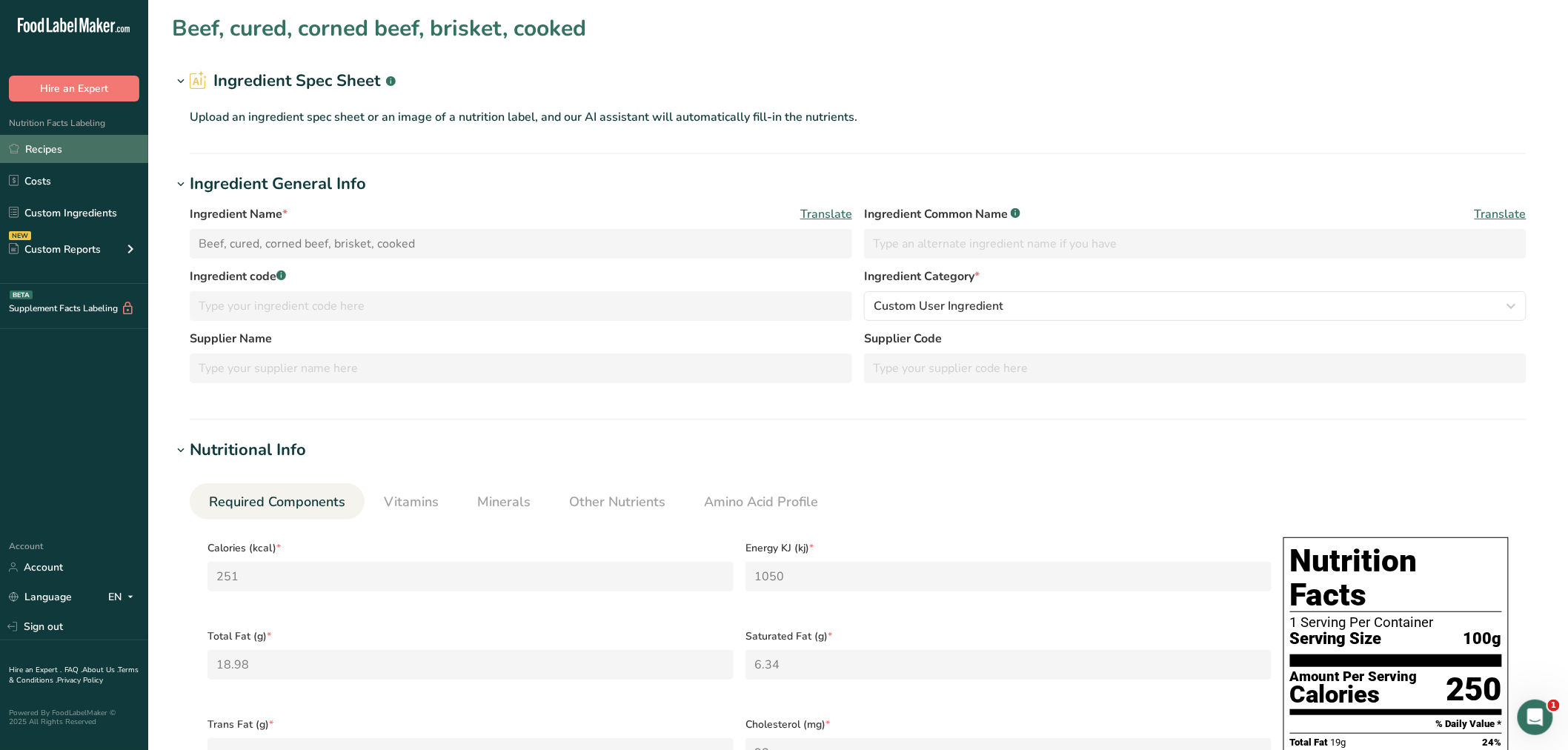
click at [54, 145] on link "Recipes" at bounding box center [74, 148] width 148 height 29
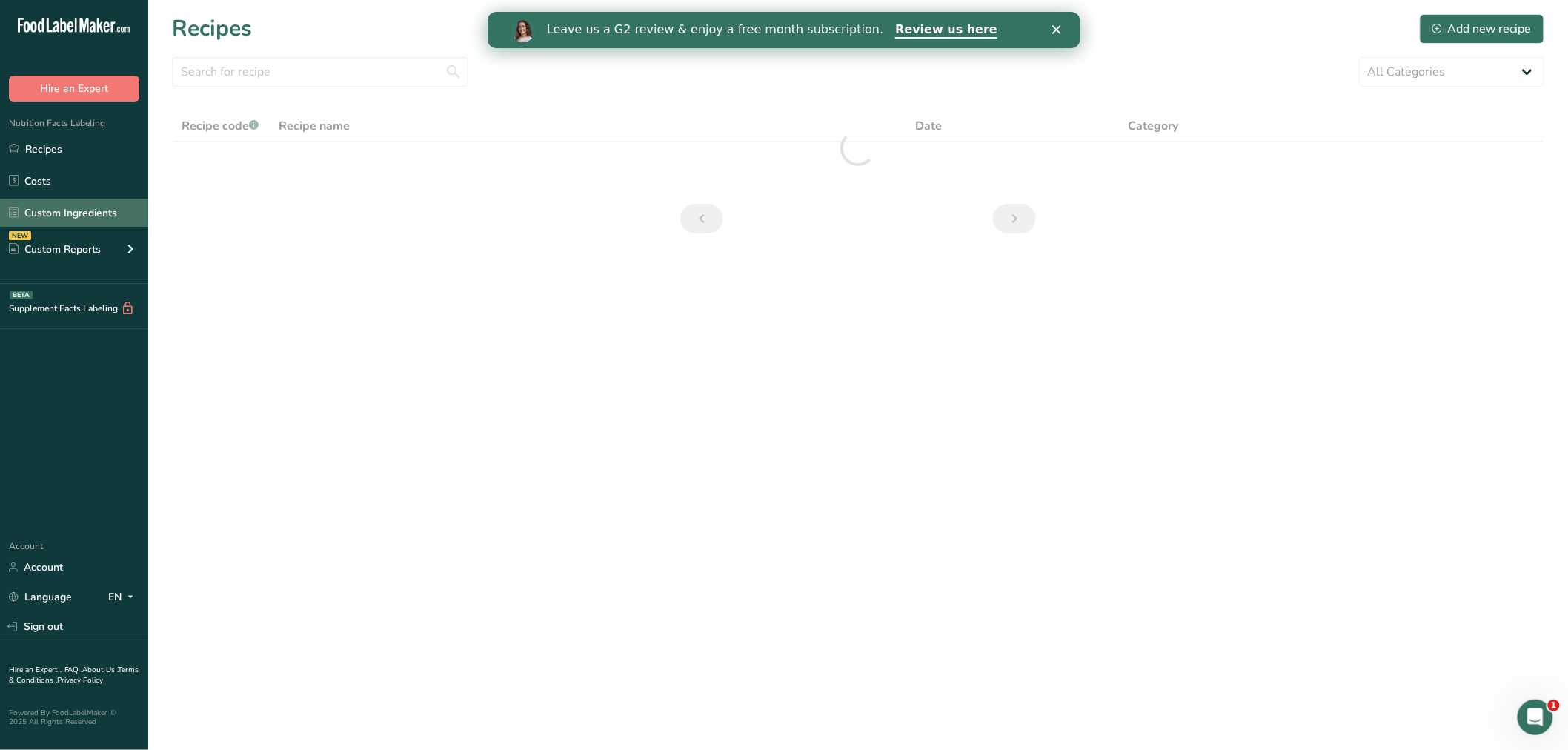
click at [83, 205] on link "Custom Ingredients" at bounding box center [74, 212] width 148 height 29
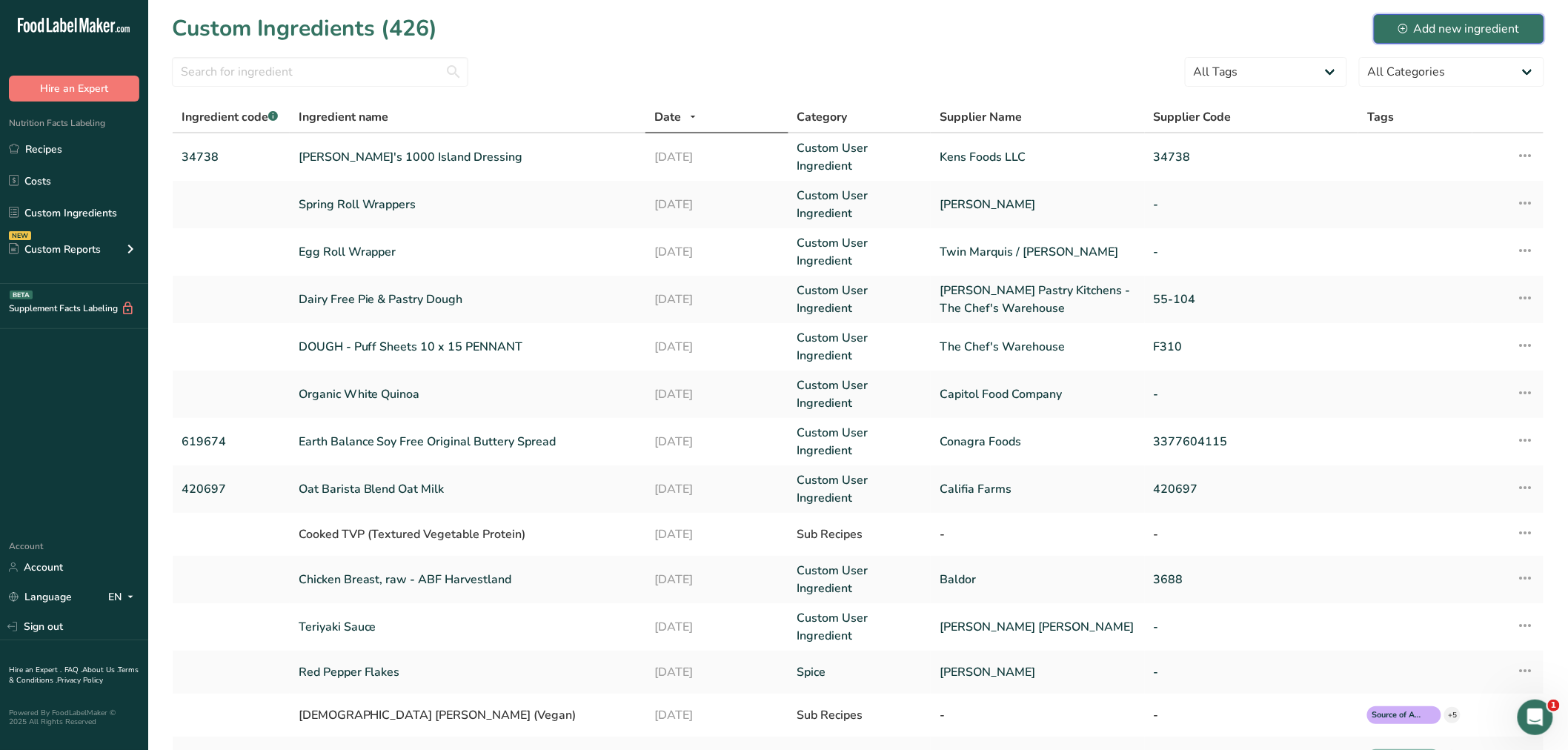
click at [1486, 23] on div "Add new ingredient" at bounding box center [1459, 29] width 122 height 18
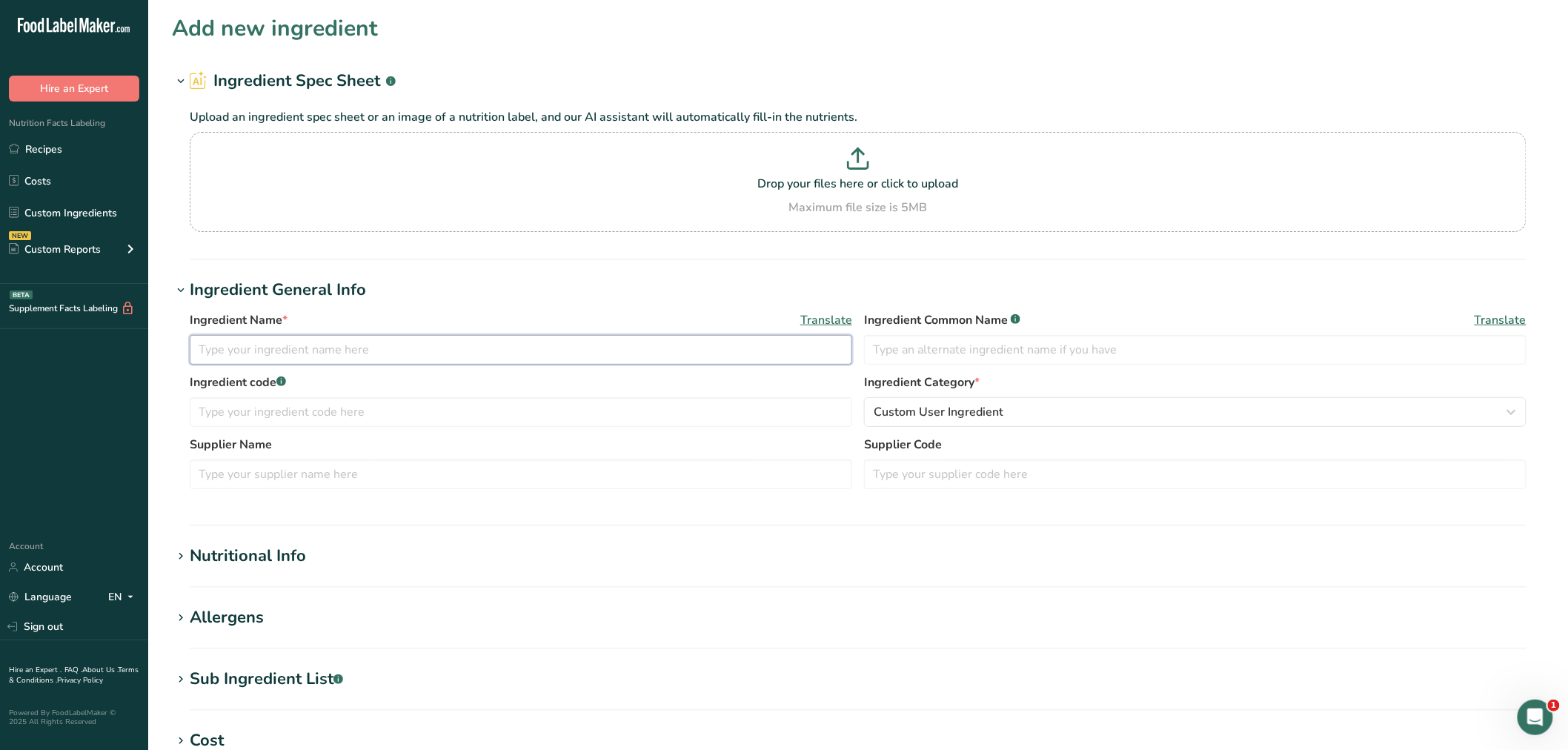
click at [250, 357] on input "text" at bounding box center [521, 350] width 663 height 29
type input "Corned Beef, Cooked"
click at [309, 411] on input "text" at bounding box center [521, 412] width 663 height 29
click at [276, 477] on input "text" at bounding box center [521, 474] width 663 height 29
type input "O"
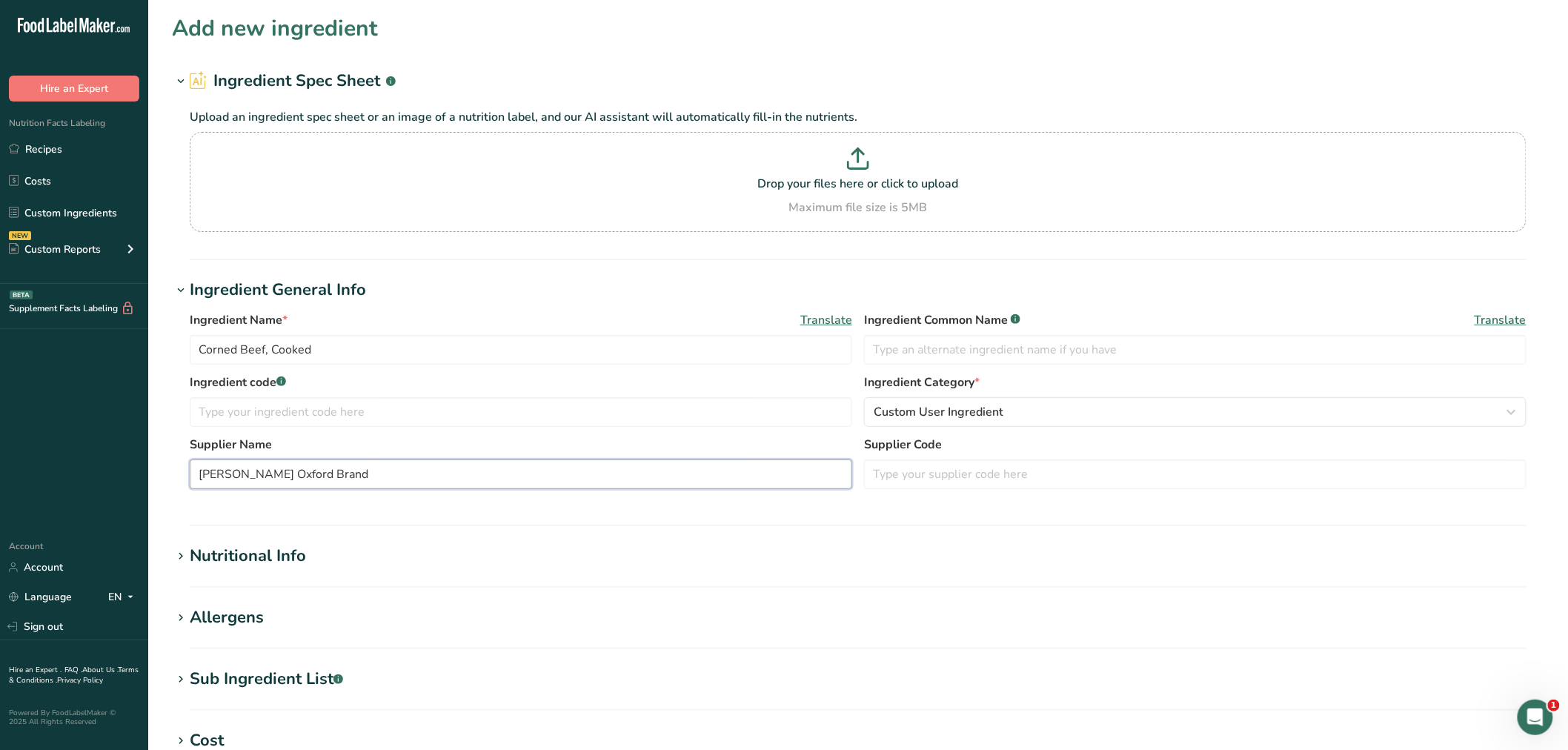
type input "[PERSON_NAME] Oxford Brand"
click at [287, 557] on div "Nutritional Info" at bounding box center [248, 555] width 116 height 25
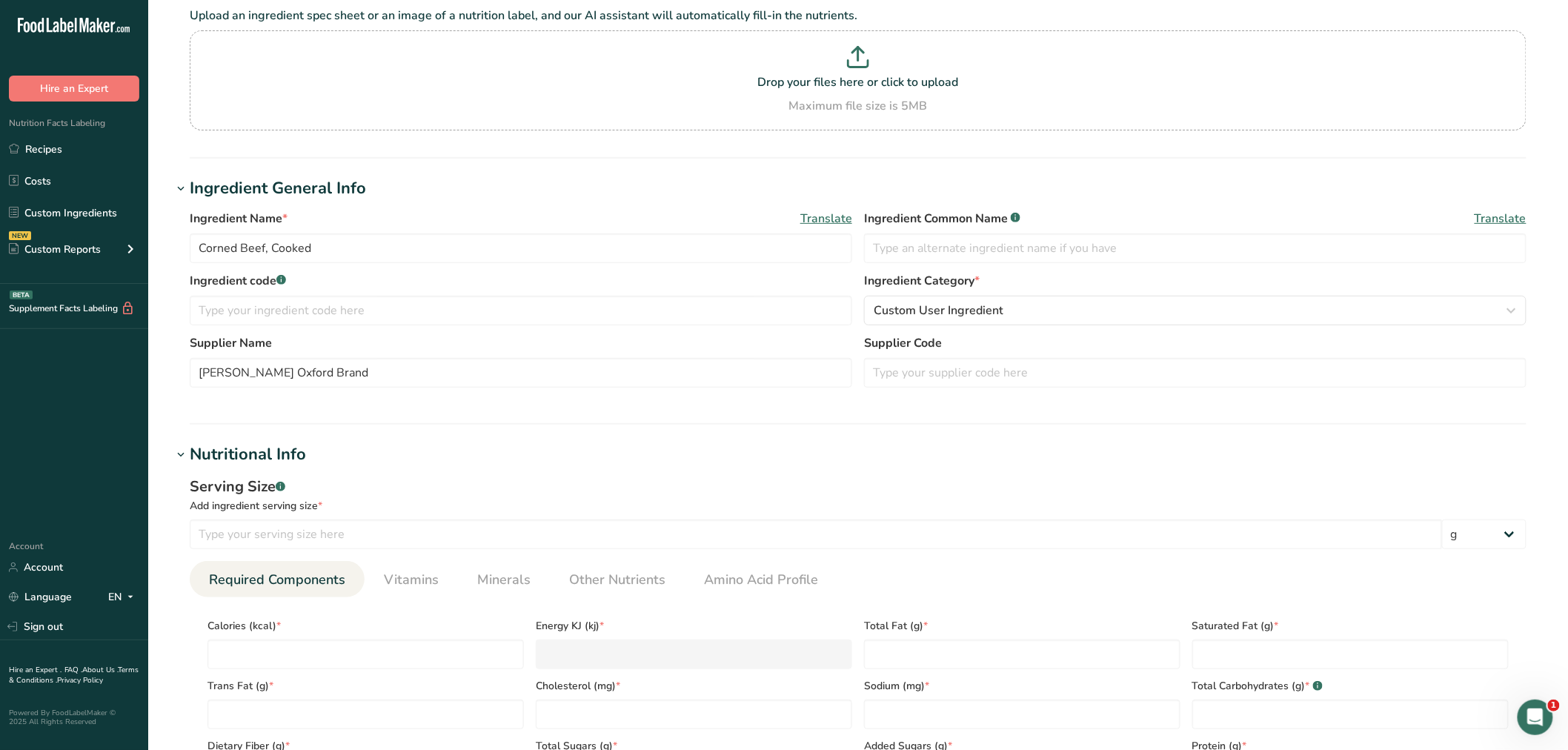
scroll to position [411, 0]
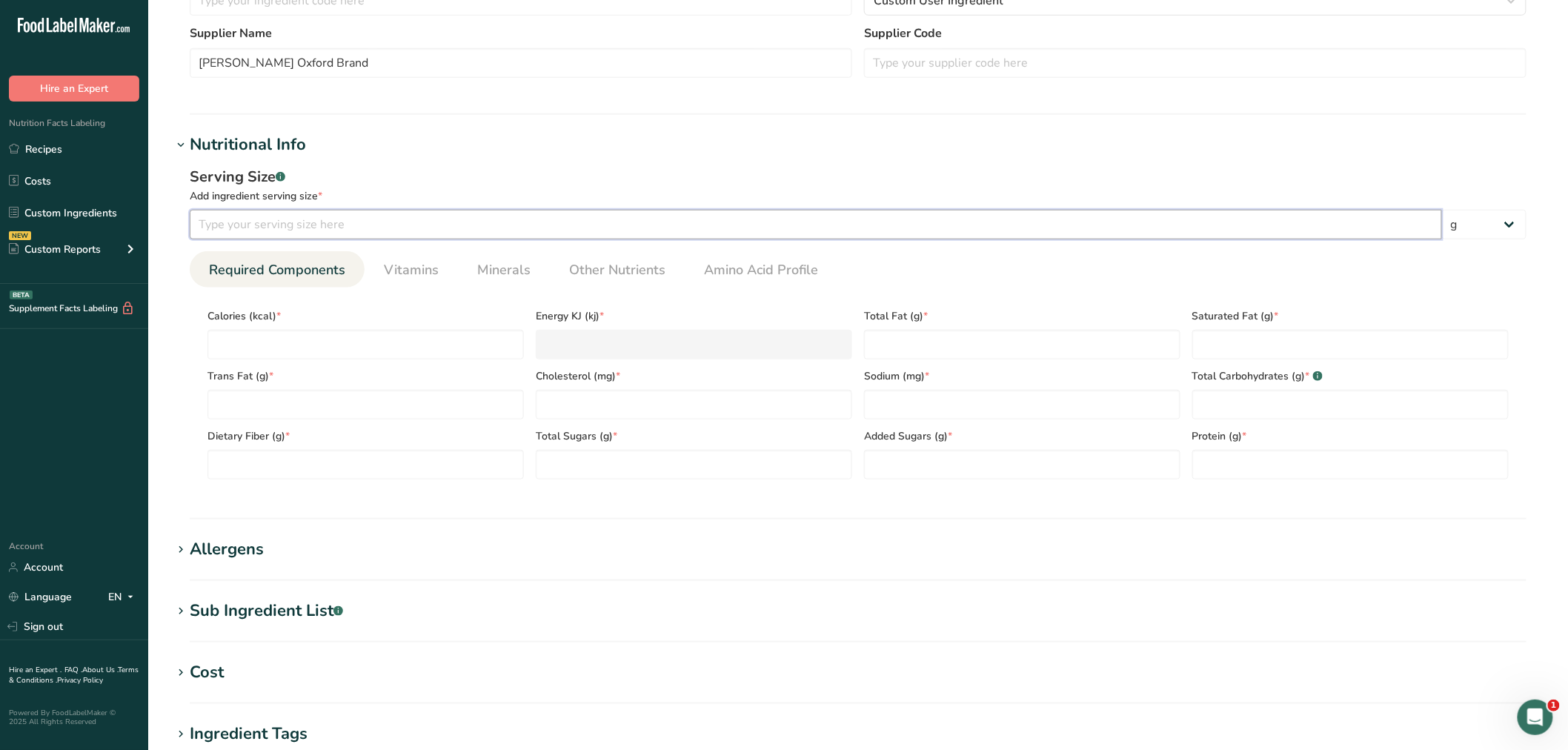
click at [228, 227] on input "number" at bounding box center [816, 224] width 1252 height 29
type input "56"
click at [225, 338] on input "number" at bounding box center [366, 344] width 317 height 29
type input "6"
type KJ "25.1"
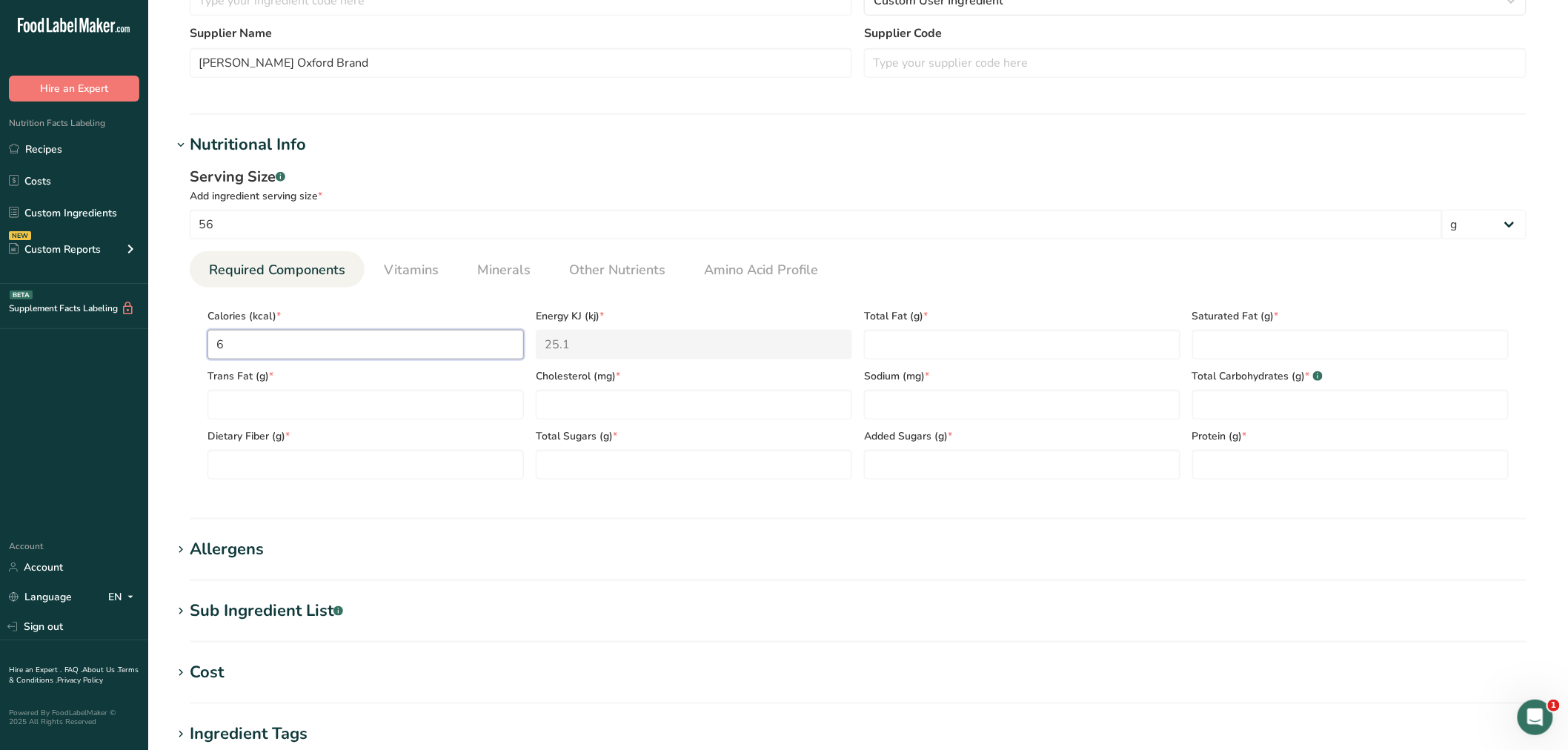
type input "60"
type KJ "251"
type input "60"
click at [909, 345] on Fat "number" at bounding box center [1022, 344] width 317 height 29
type Fat "1.5"
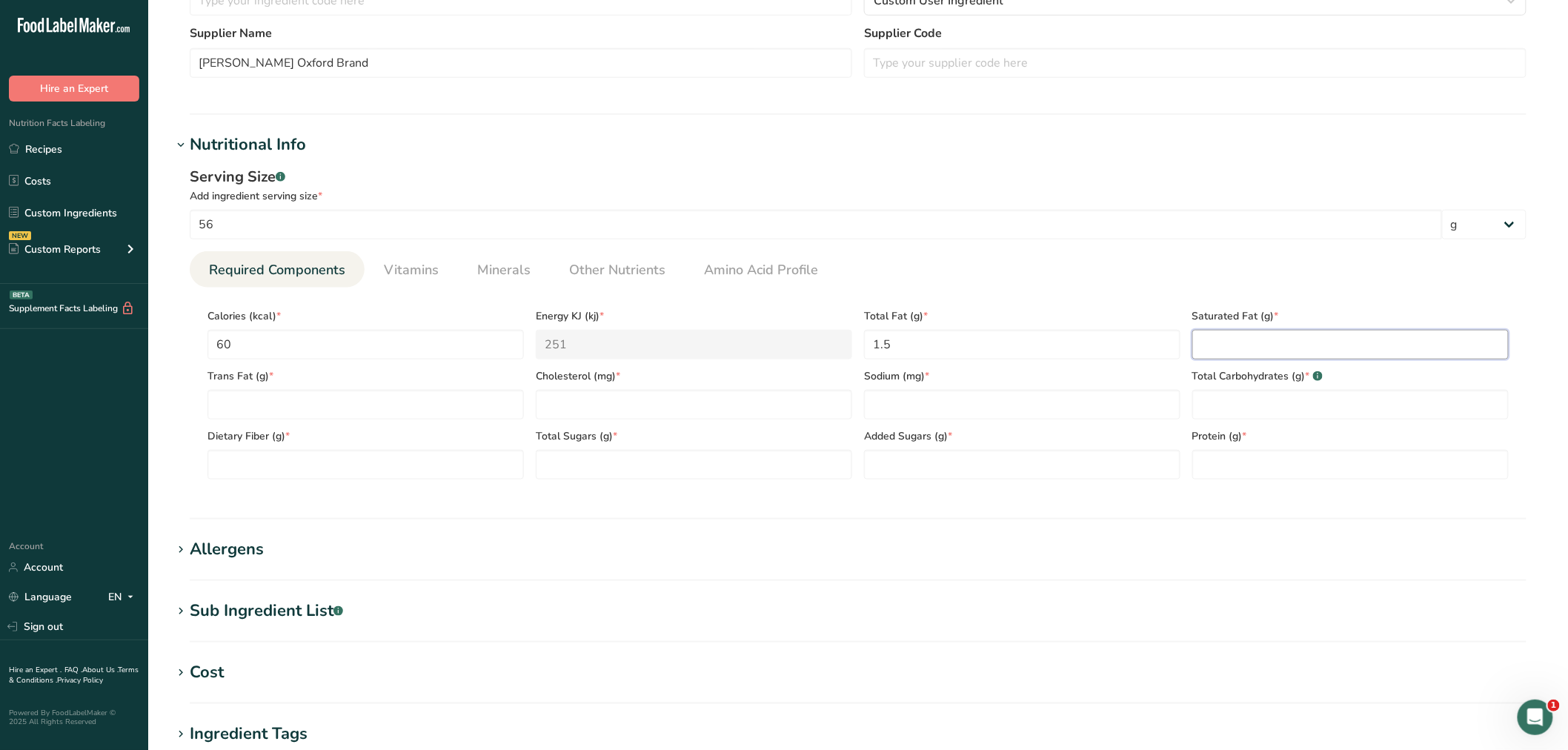
click at [1247, 334] on Fat "number" at bounding box center [1350, 344] width 317 height 29
type Fat "0.5"
click at [407, 402] on Fat "number" at bounding box center [366, 404] width 317 height 29
type Fat "0"
click at [625, 396] on input "number" at bounding box center [694, 404] width 317 height 29
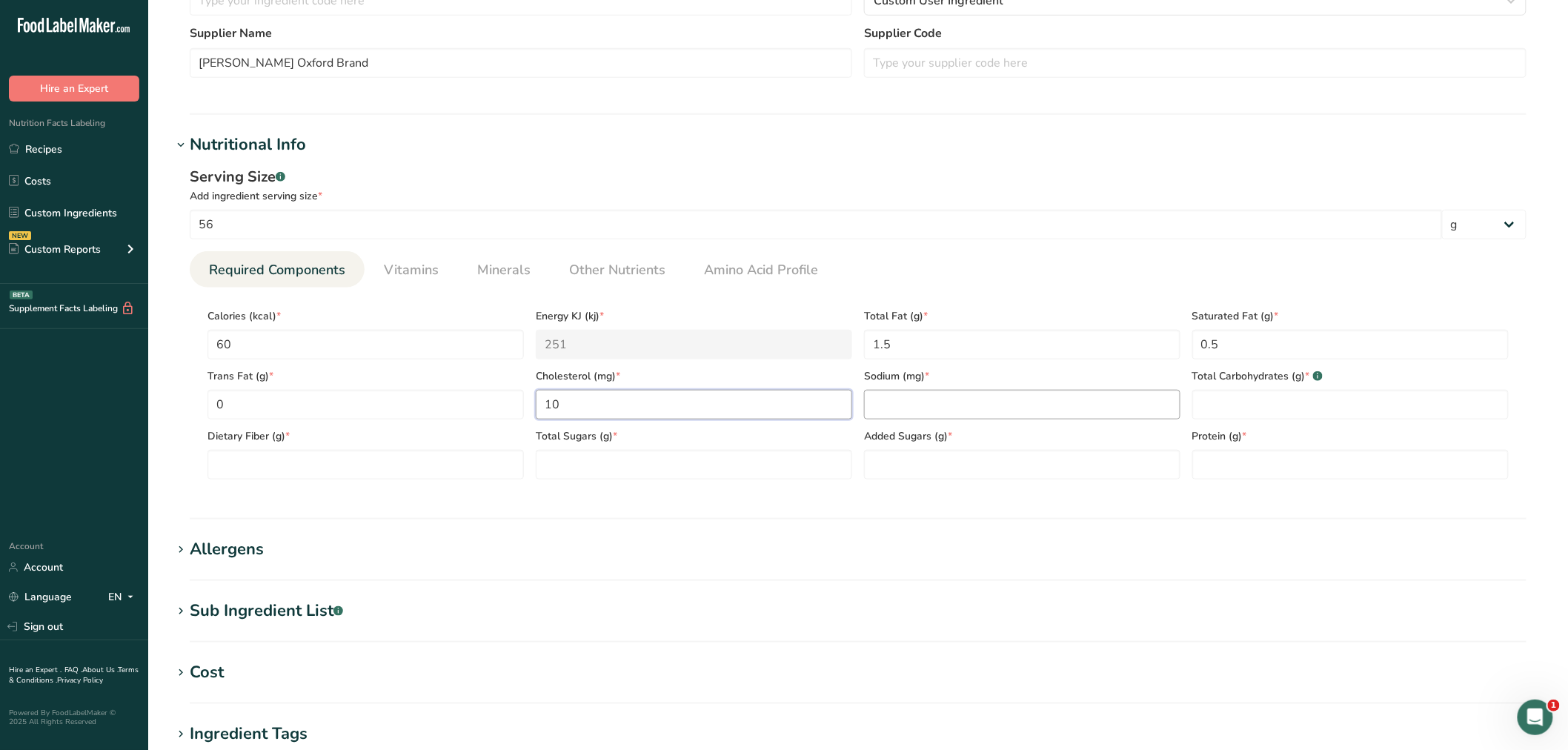
type input "10"
click at [994, 404] on input "number" at bounding box center [1022, 404] width 317 height 29
type input "650"
click at [1263, 409] on Carbohydrates "number" at bounding box center [1350, 404] width 317 height 29
type Carbohydrates "3"
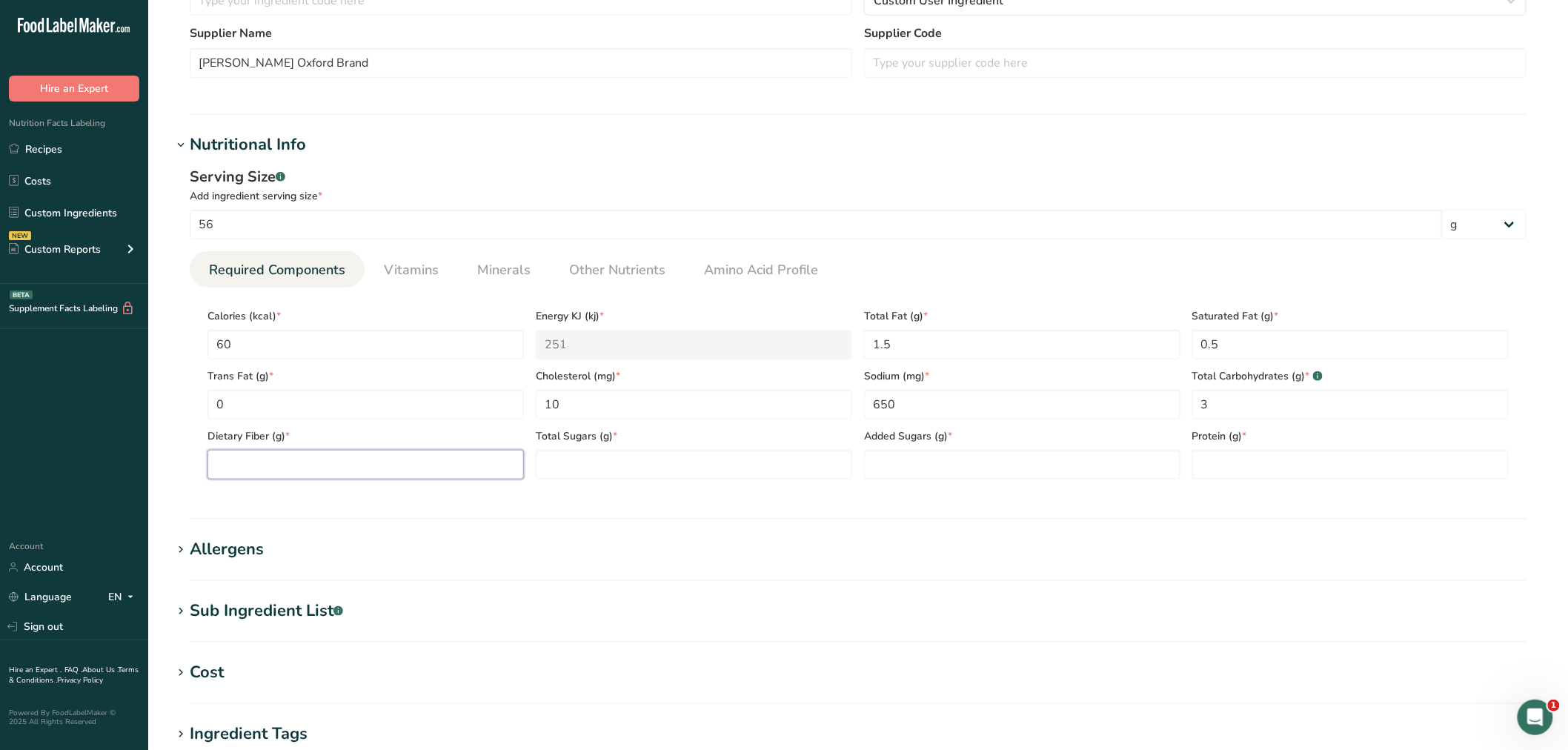
click at [328, 470] on Fiber "number" at bounding box center [366, 464] width 317 height 29
type Fiber "0"
click at [572, 469] on Sugars "number" at bounding box center [694, 464] width 317 height 29
type Sugars "2"
click at [909, 474] on Sugars "number" at bounding box center [1022, 464] width 317 height 29
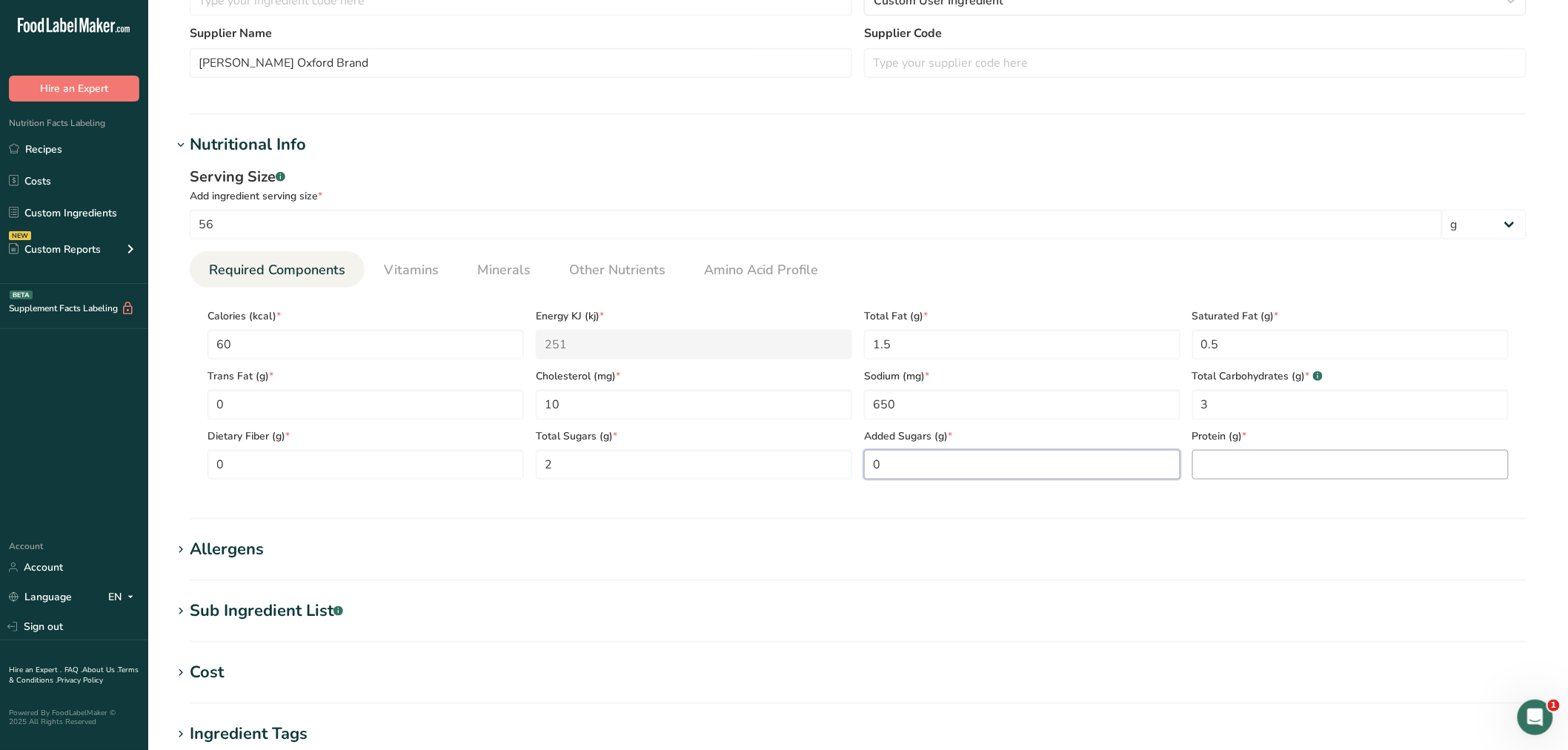
type Sugars "0"
click at [1238, 461] on input "number" at bounding box center [1350, 464] width 317 height 29
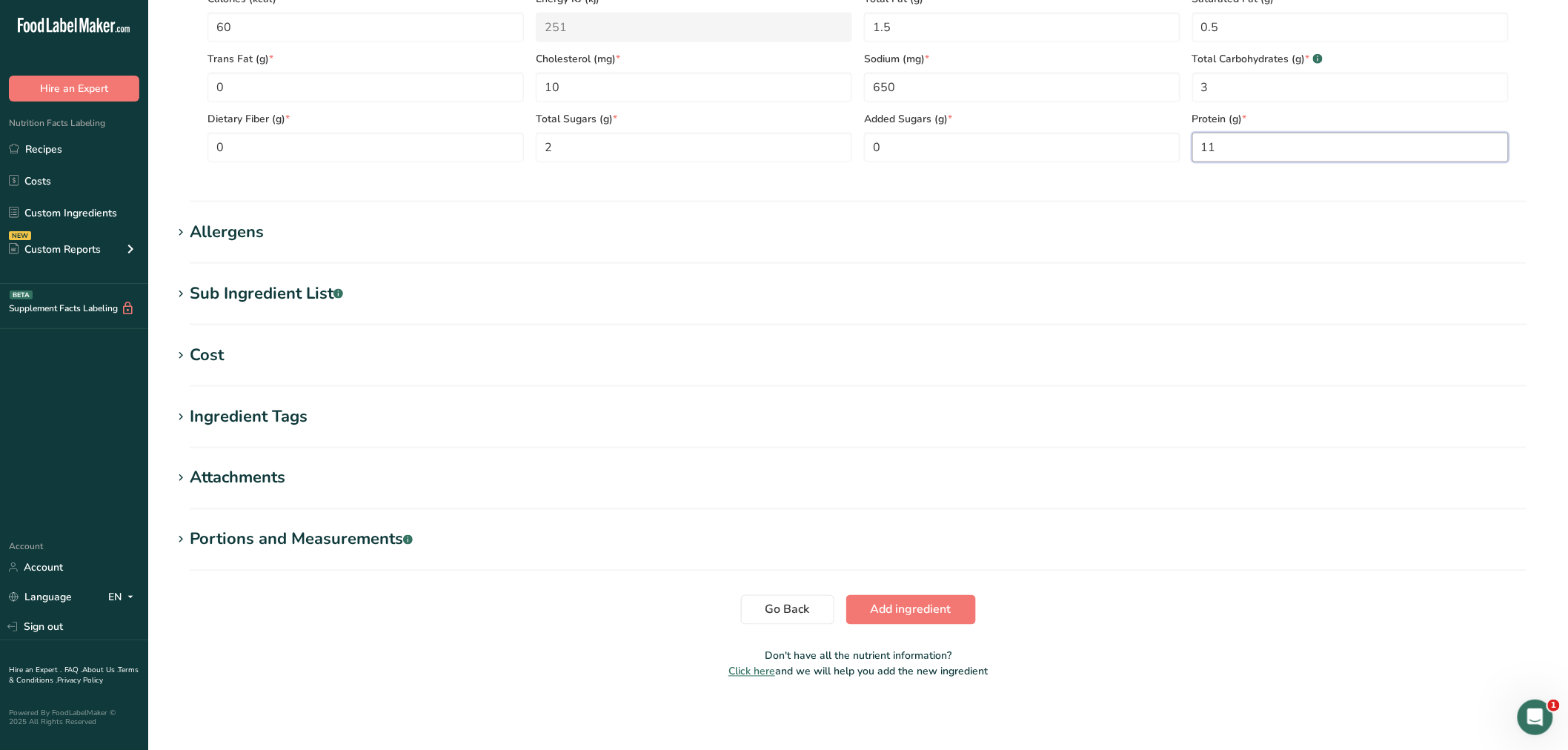
type input "11"
click at [284, 291] on div "Sub Ingredient List .a-a{fill:#347362;}.b-a{fill:#fff;}" at bounding box center [266, 293] width 153 height 25
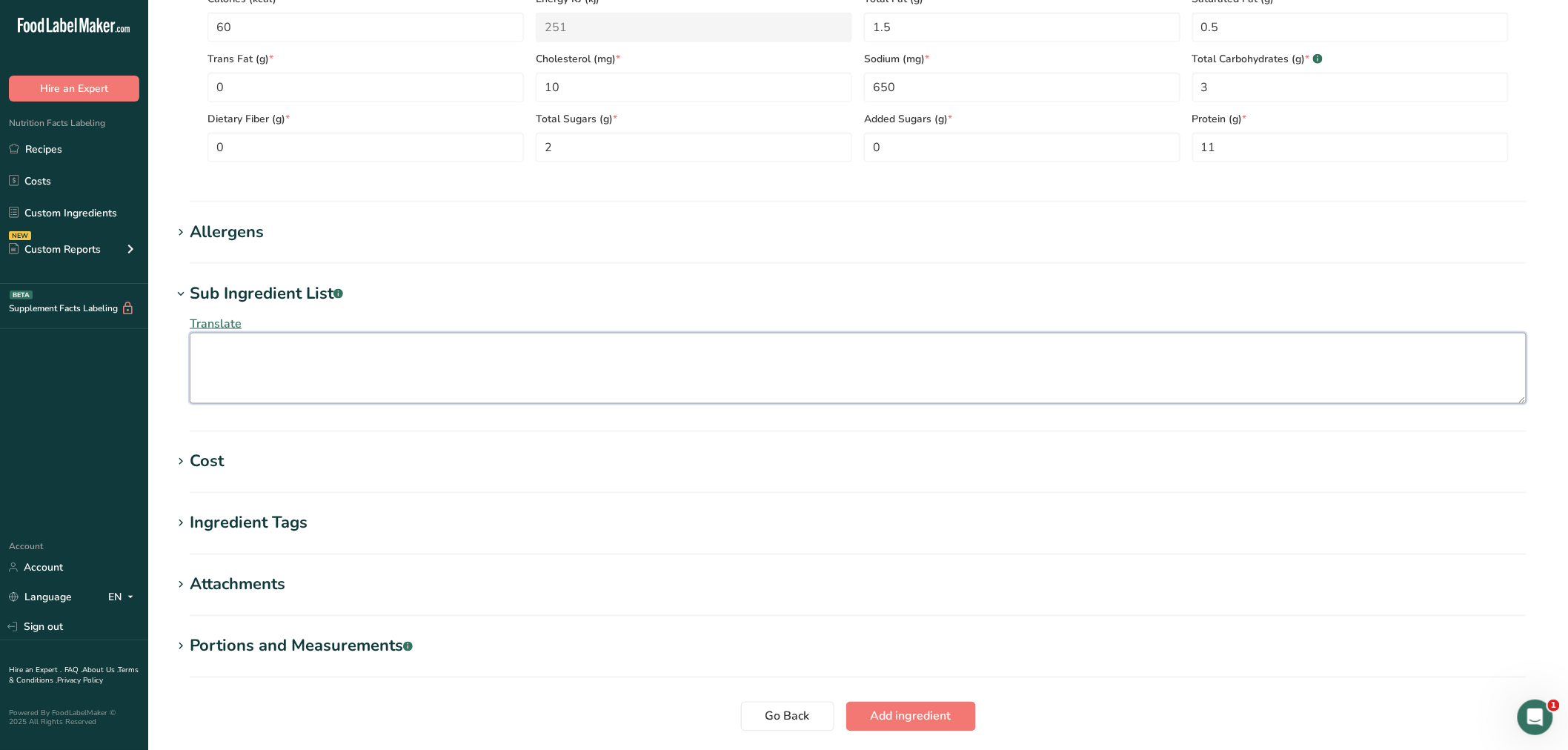
click at [239, 353] on textarea at bounding box center [857, 368] width 1336 height 71
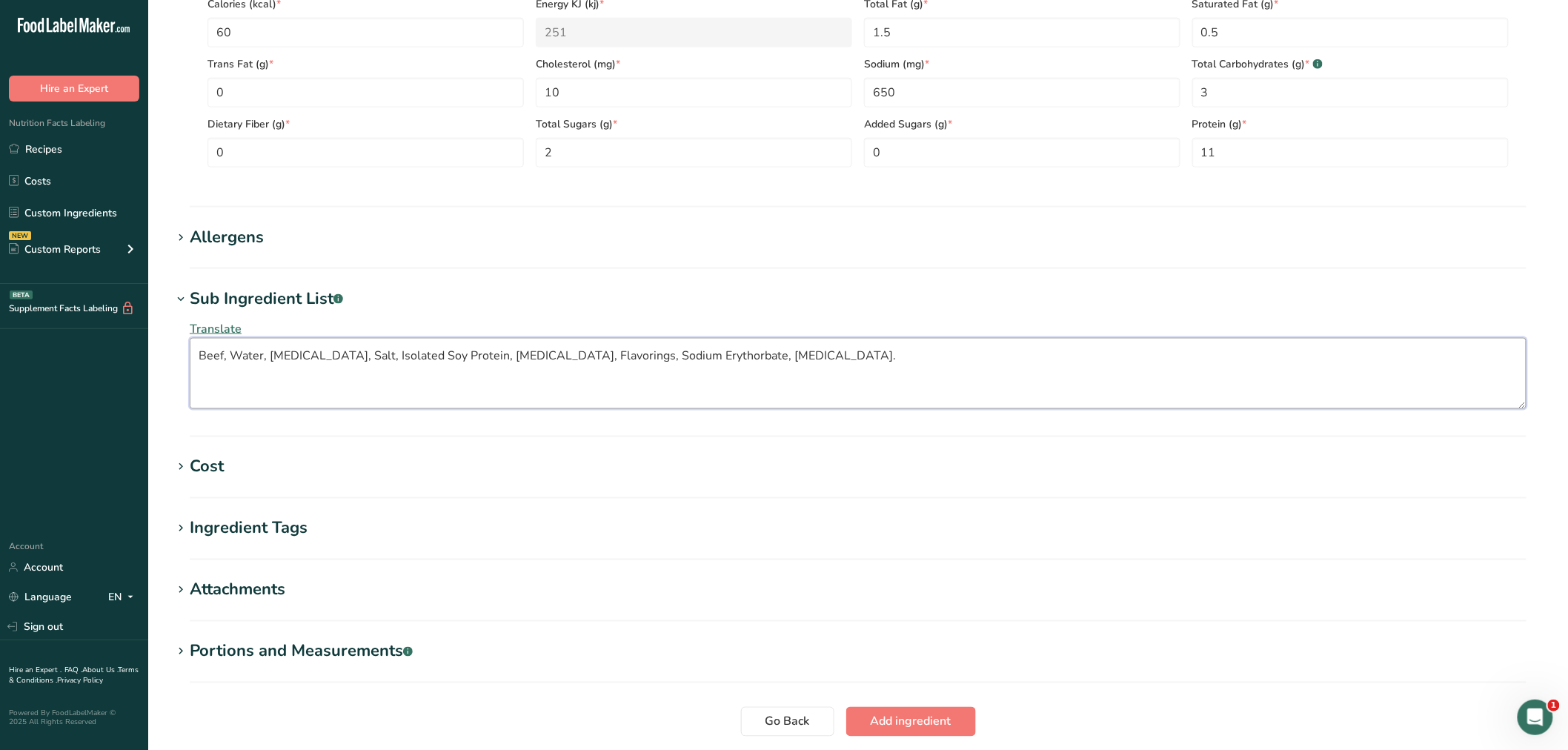
scroll to position [646, 0]
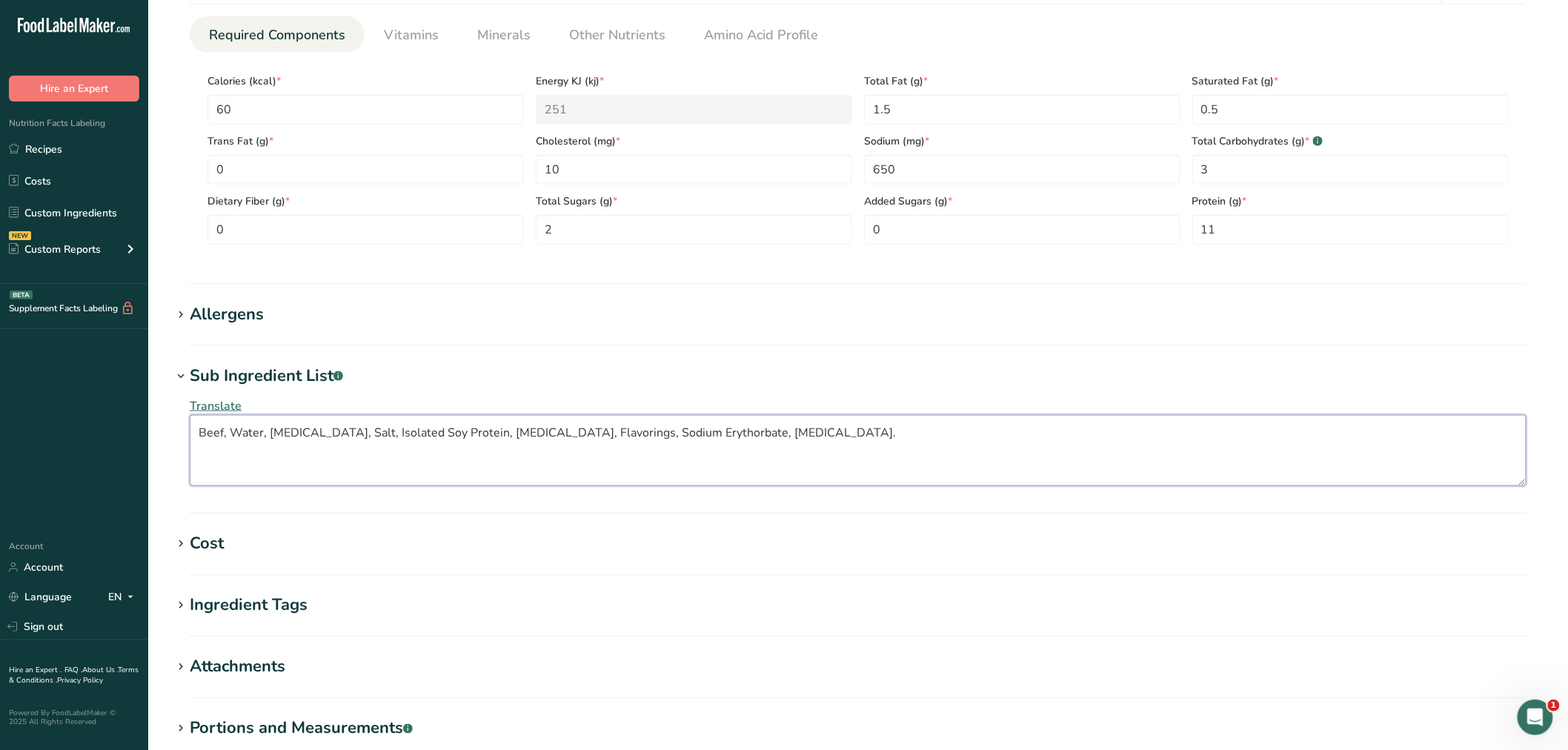
type textarea "Beef, Water, Dextrose, Salt, Isolated Soy Protein, Sodium Phosphate, Flavorings…"
click at [238, 315] on div "Allergens" at bounding box center [226, 314] width 74 height 25
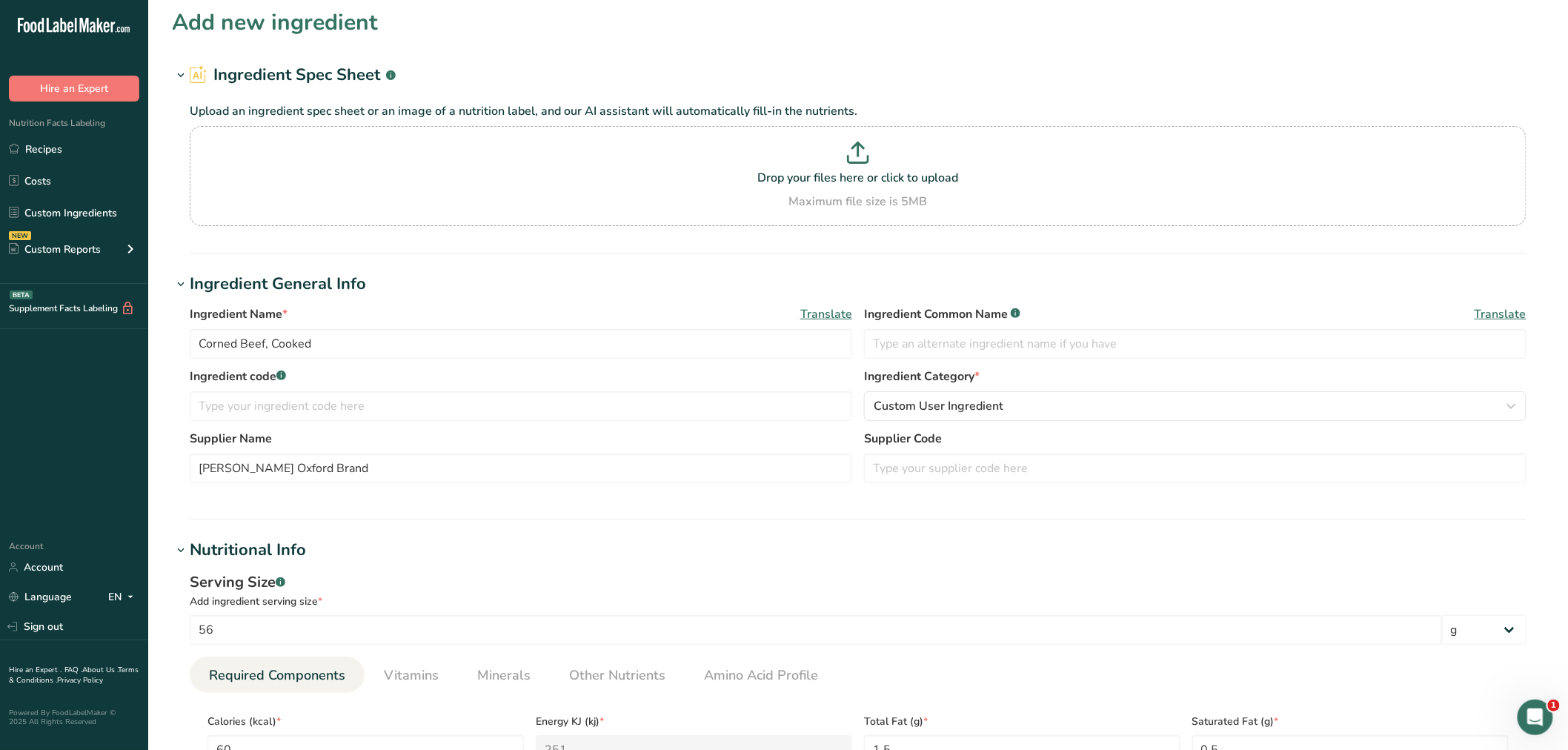
scroll to position [0, 0]
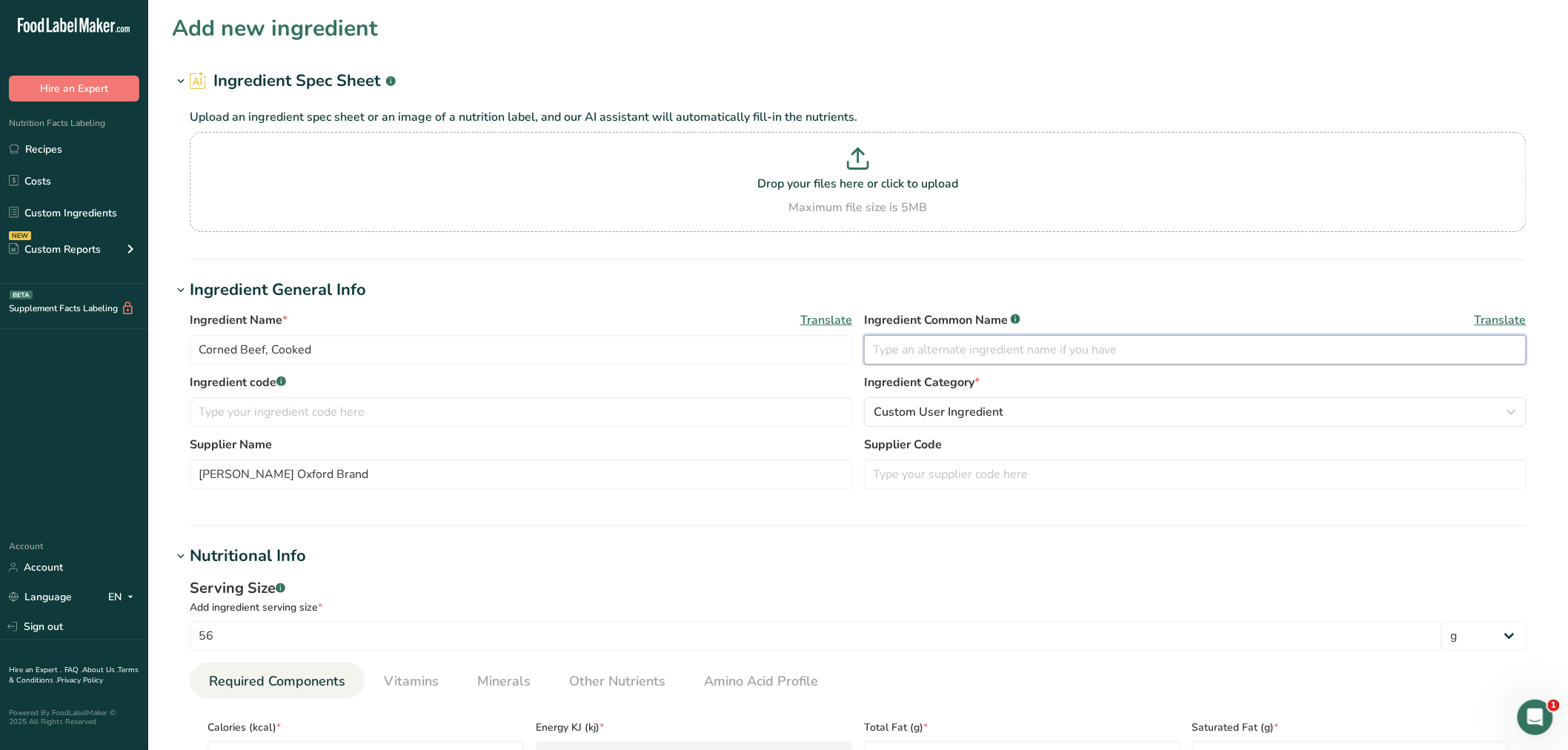
click at [885, 345] on input "text" at bounding box center [1195, 350] width 663 height 29
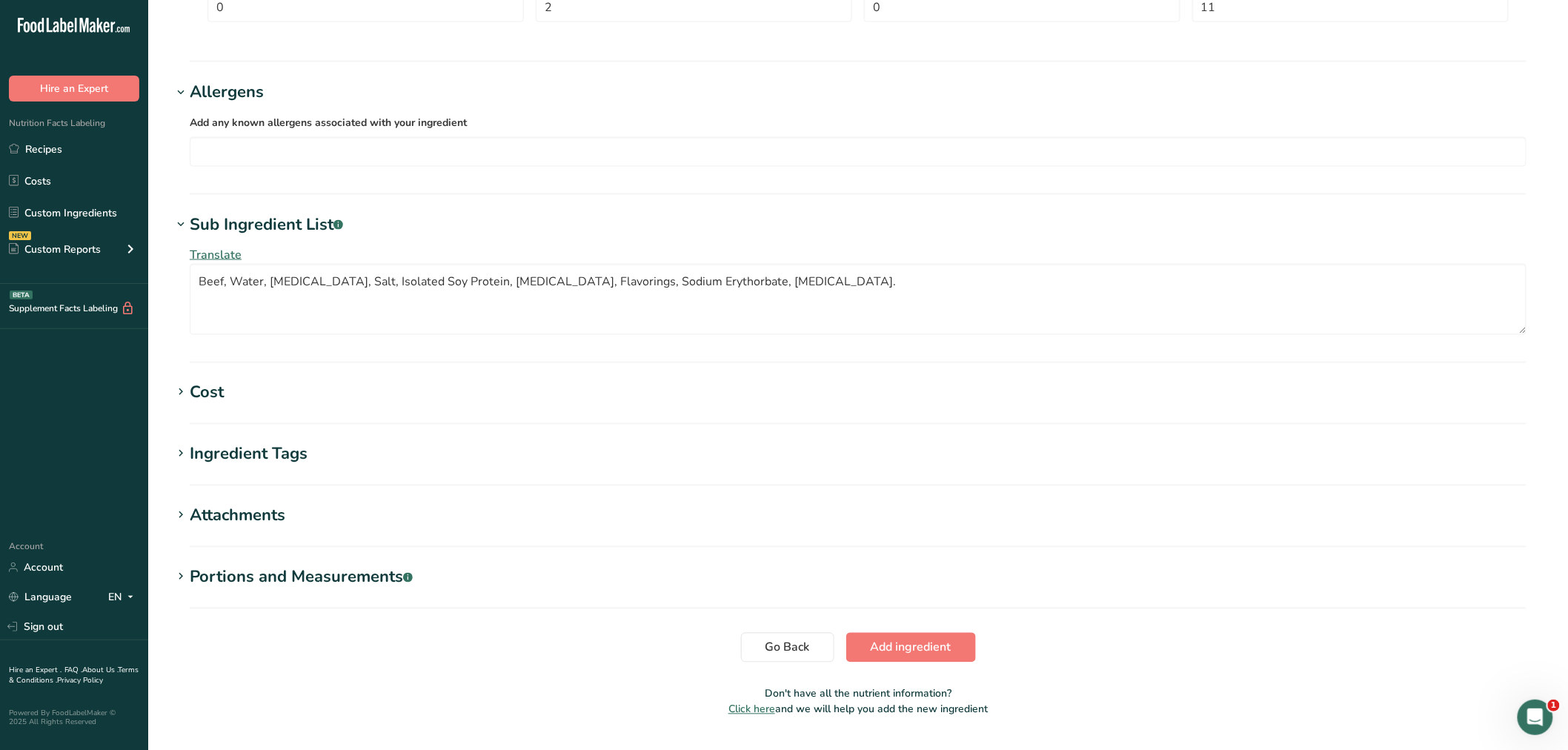
scroll to position [906, 0]
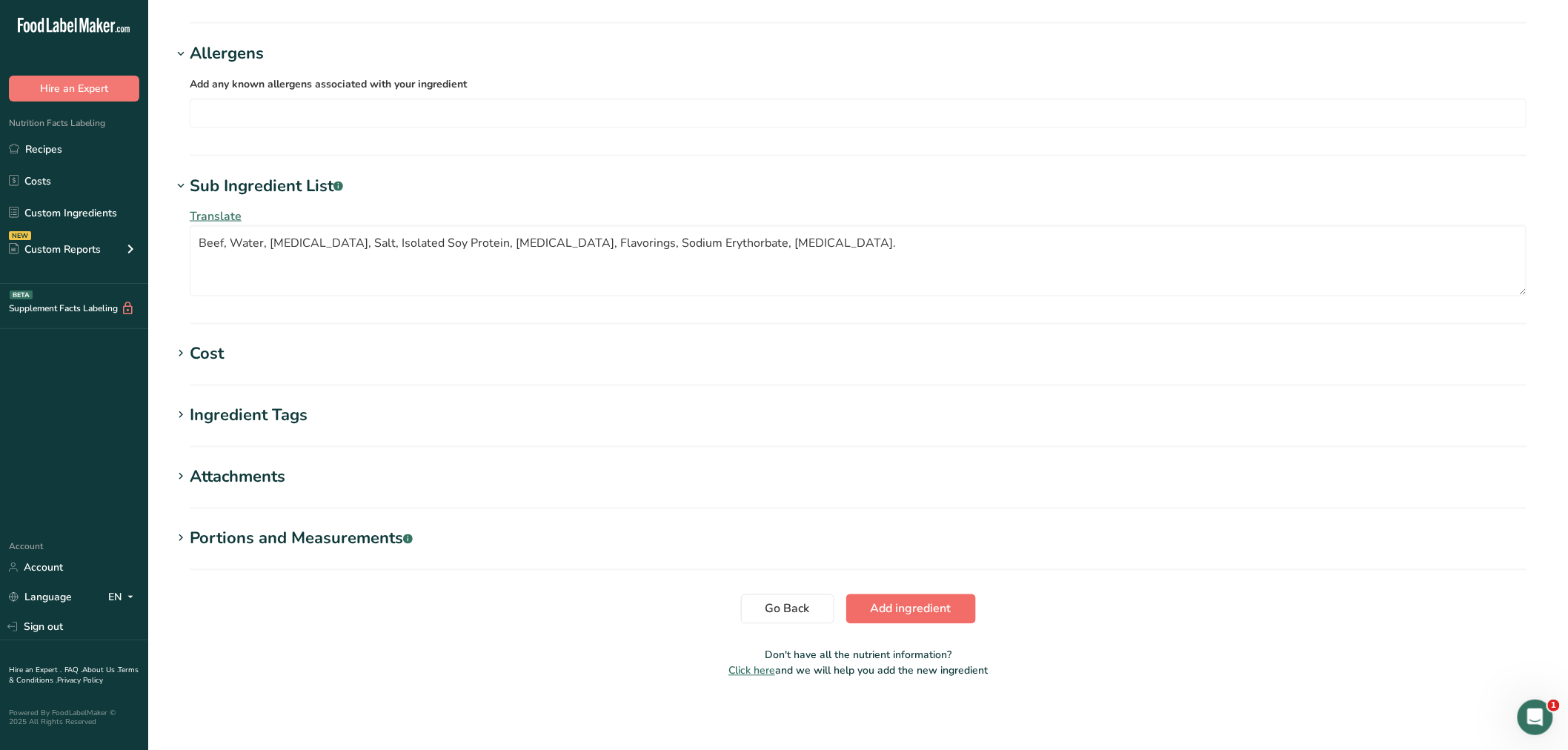
type input "Corned Beef, Cooked"
click at [892, 608] on span "Add ingredient" at bounding box center [910, 608] width 81 height 18
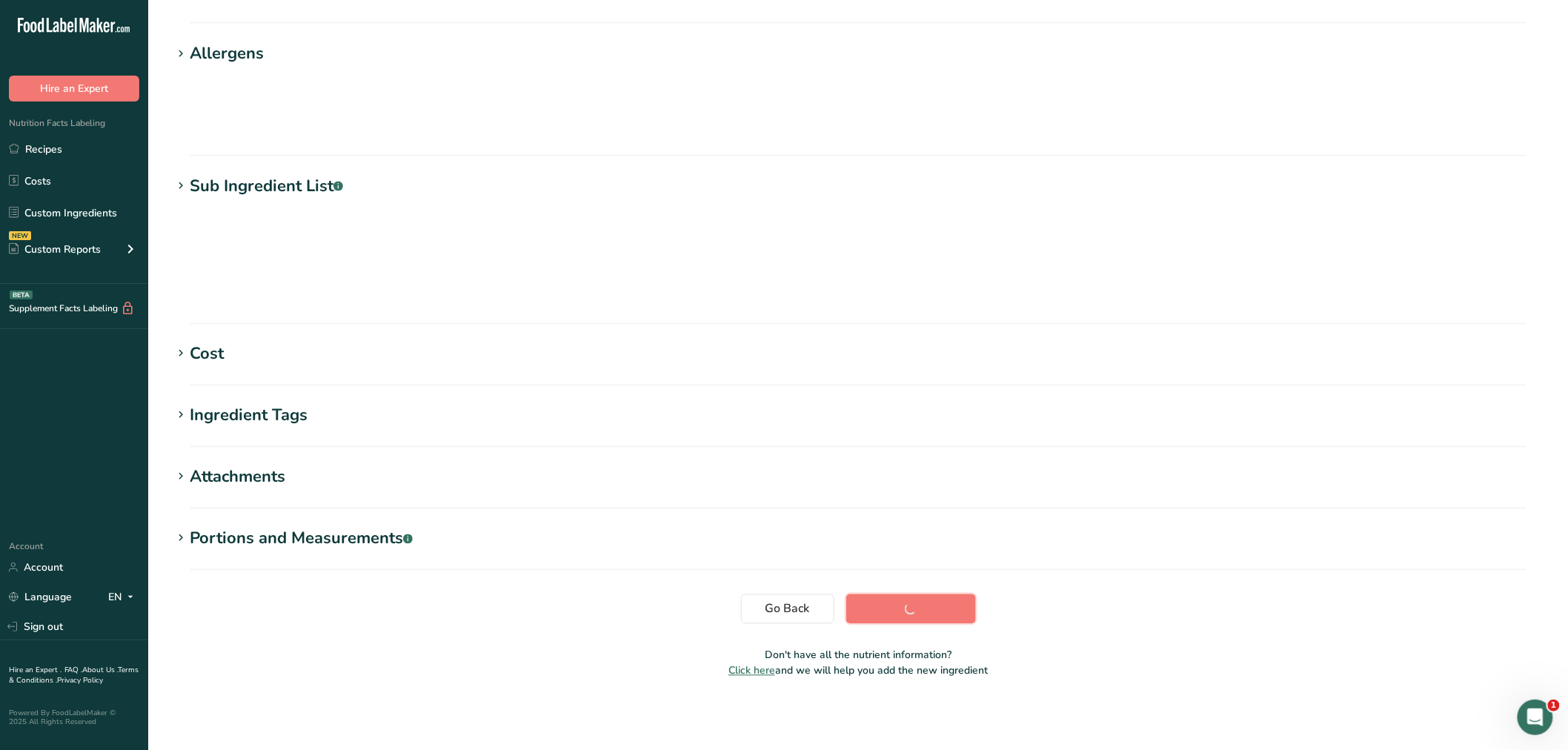
scroll to position [33, 0]
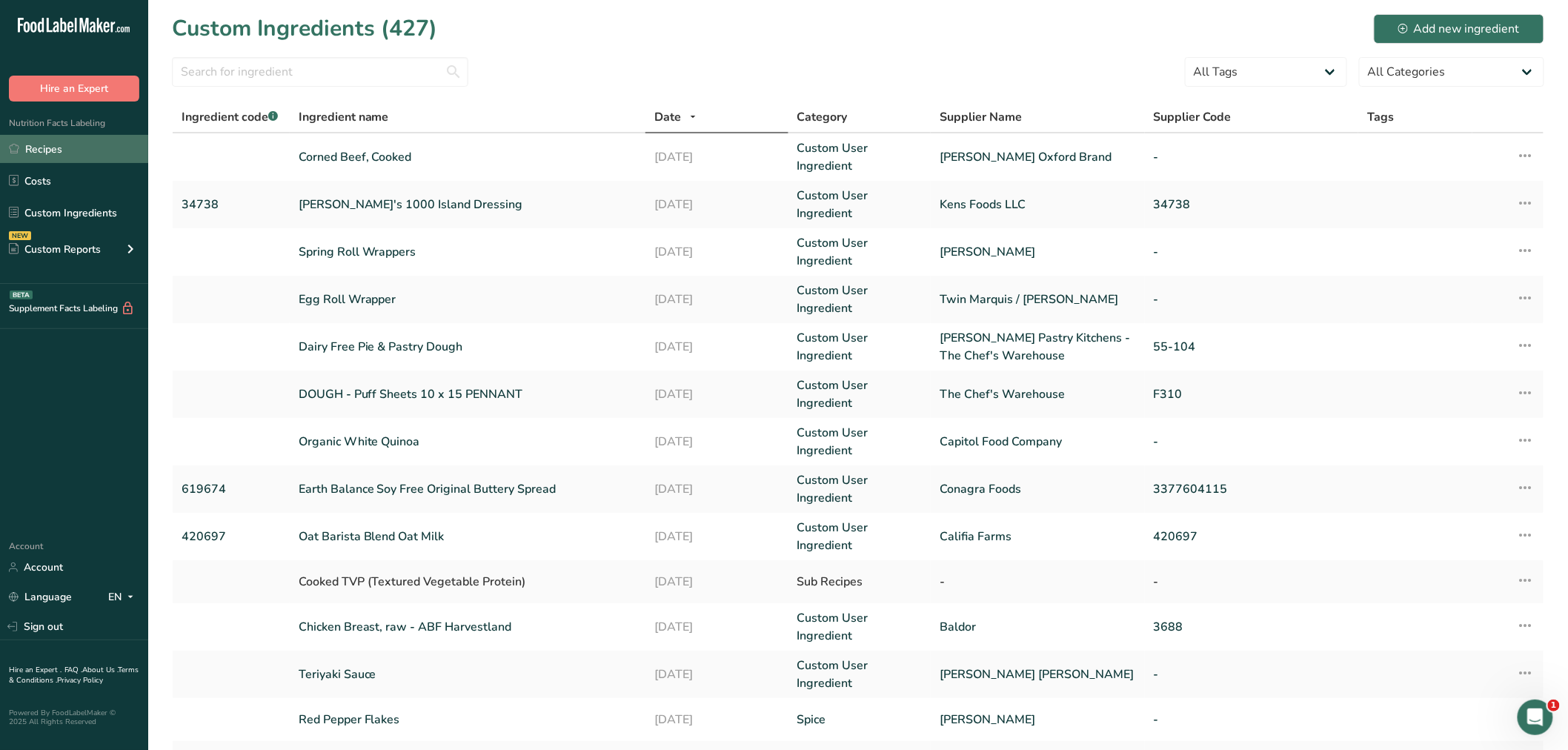
click at [50, 148] on link "Recipes" at bounding box center [74, 148] width 148 height 29
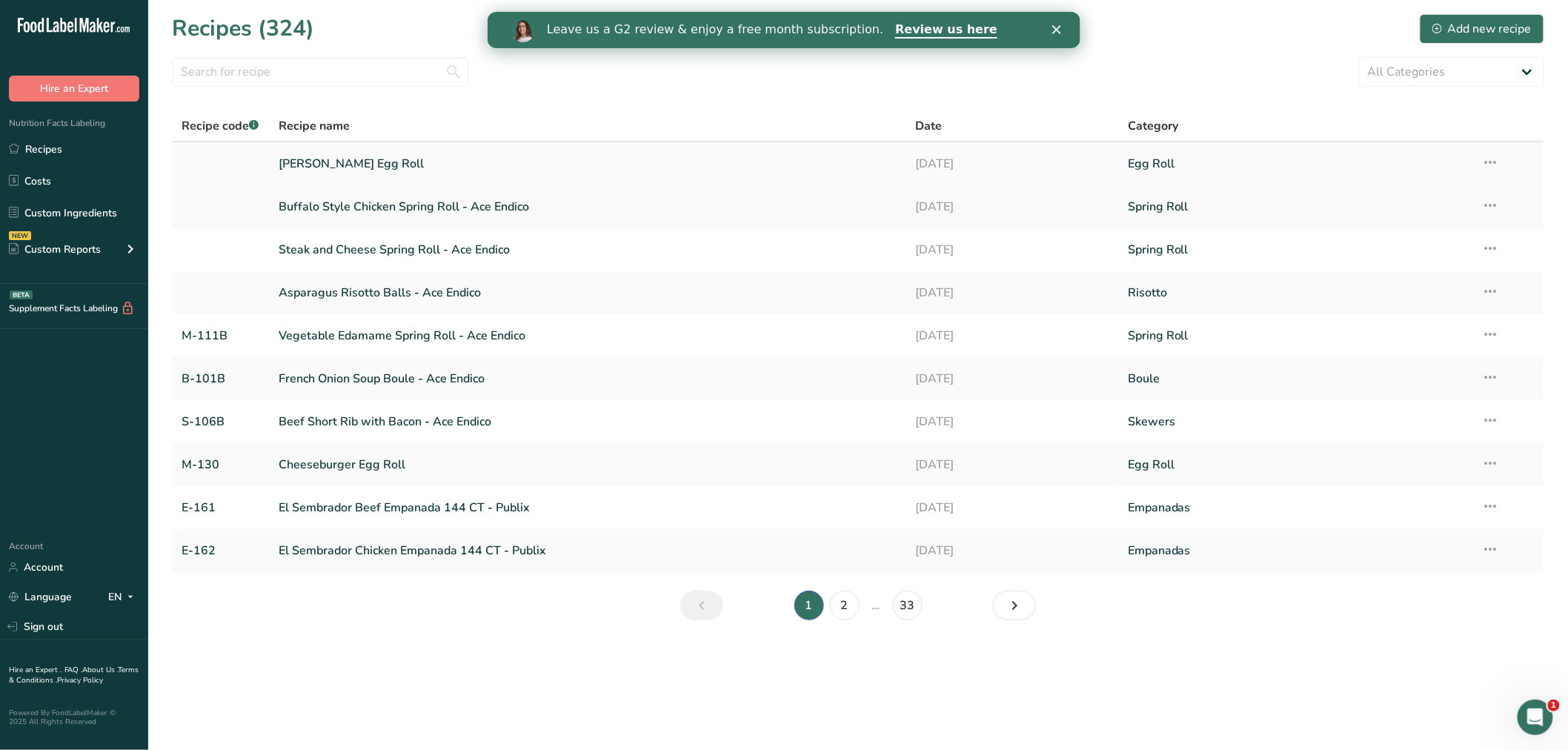
click at [352, 154] on link "[PERSON_NAME] Egg Roll" at bounding box center [588, 164] width 619 height 31
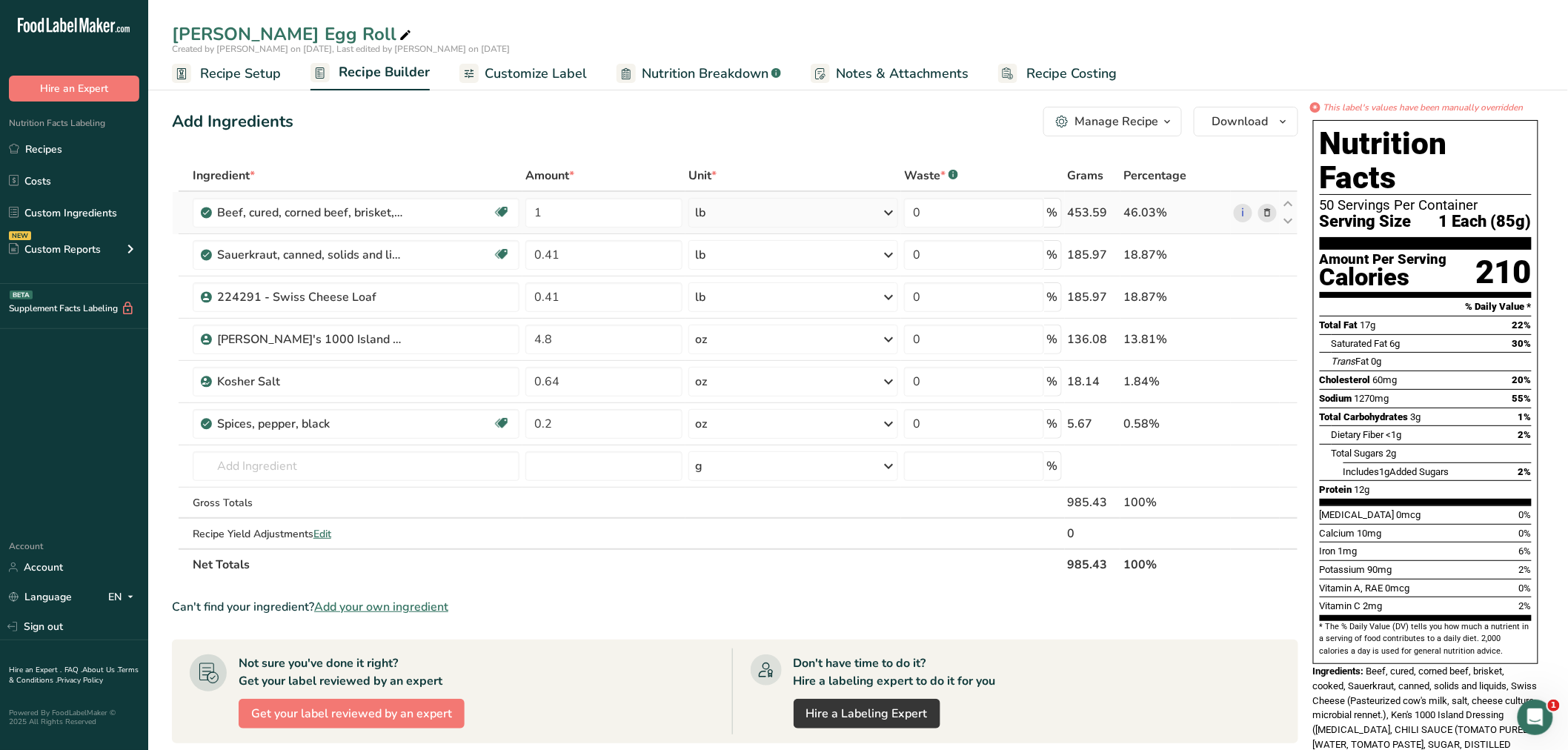
click at [1267, 209] on icon at bounding box center [1266, 213] width 11 height 16
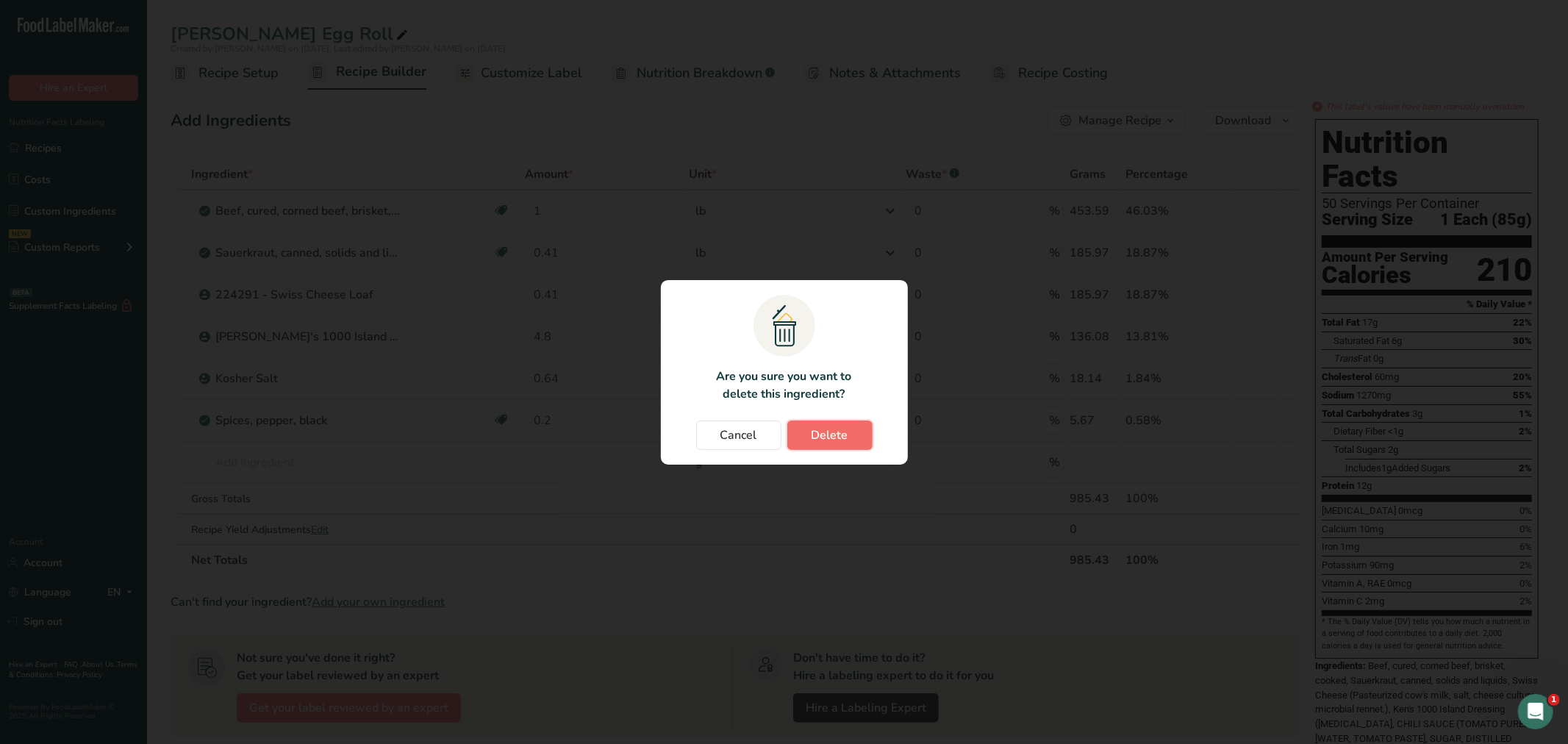
click at [854, 431] on button "Delete" at bounding box center [829, 435] width 85 height 29
type input "0.41"
type input "4.8"
type input "0.64"
type input "0.2"
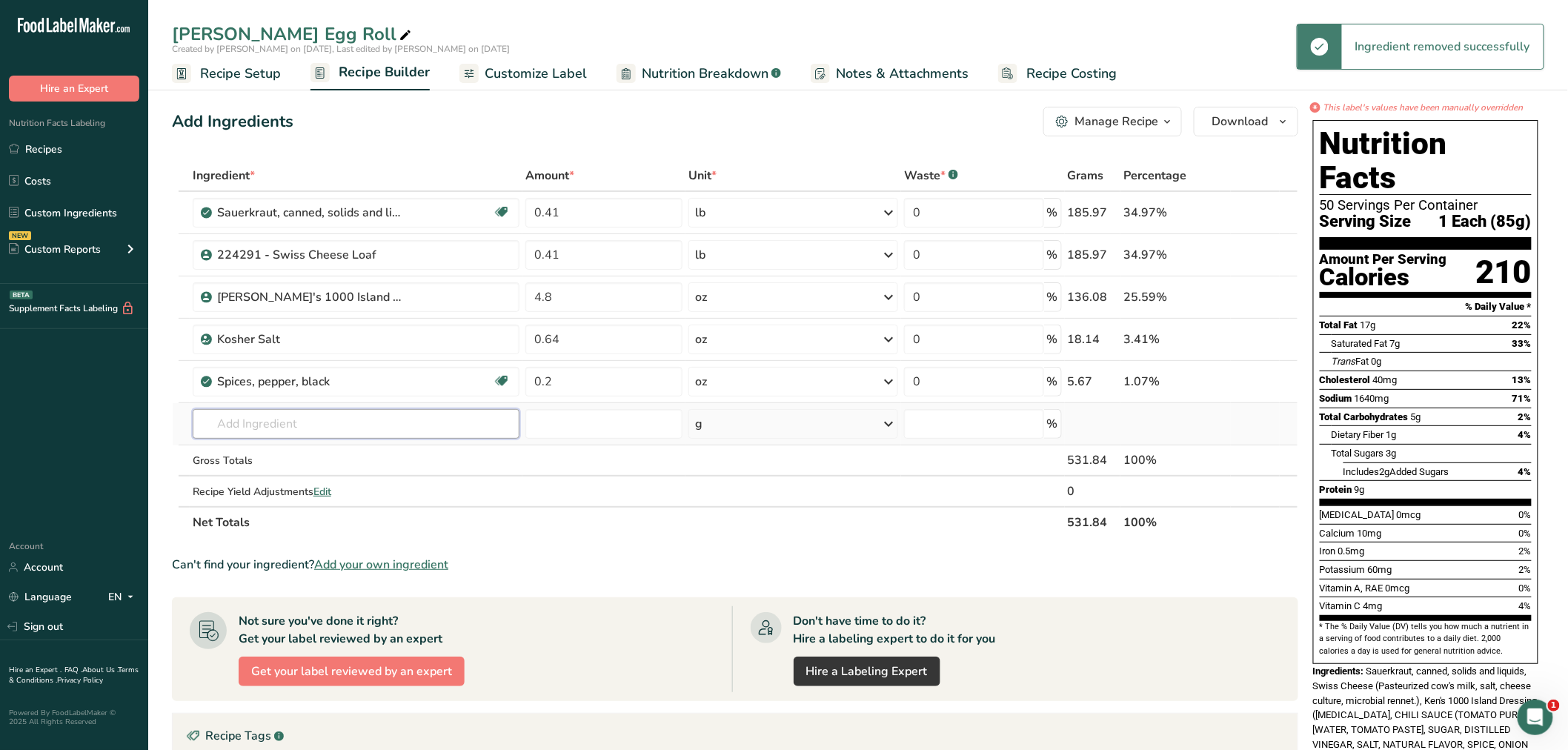
click at [261, 430] on input "text" at bounding box center [356, 424] width 326 height 29
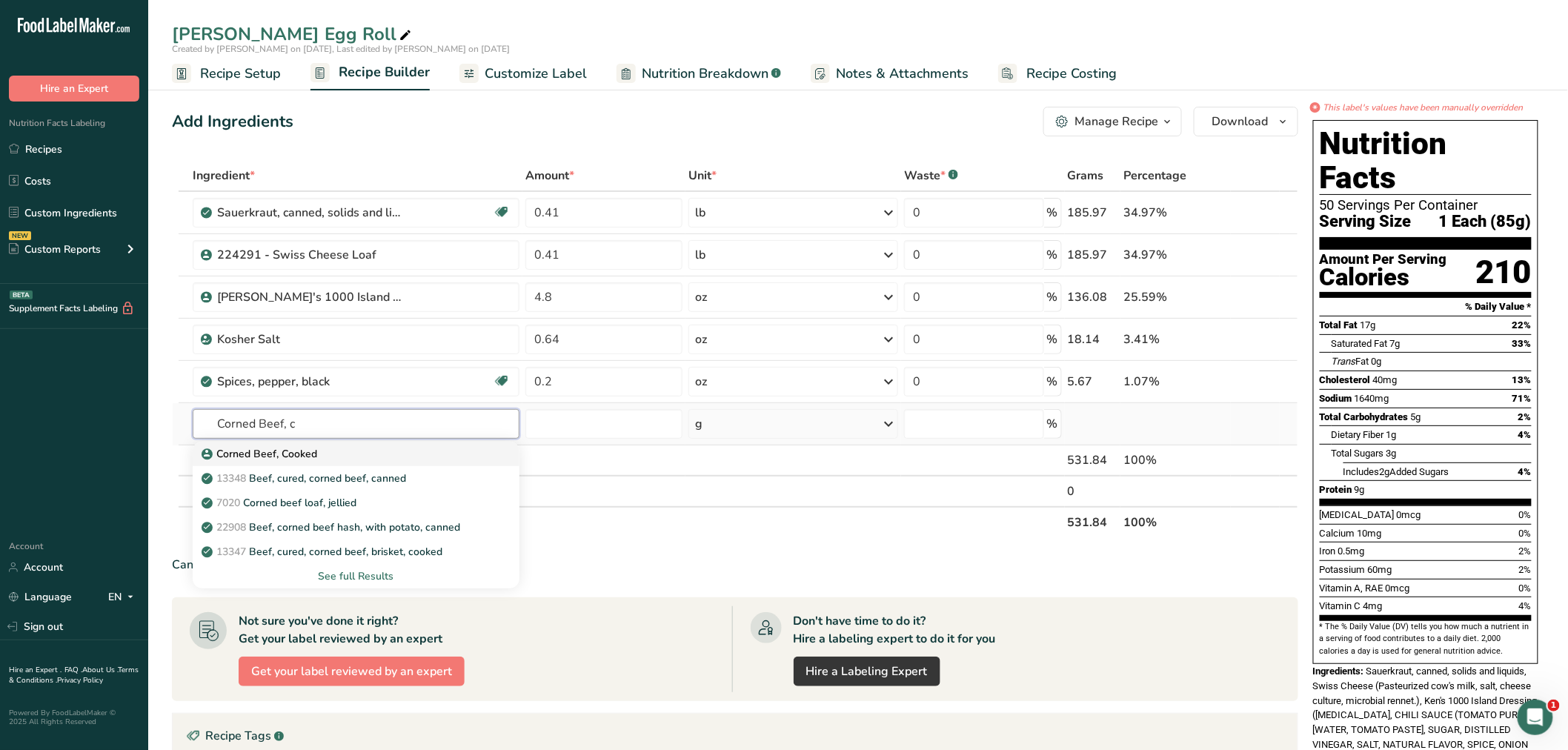
type input "Corned Beef, c"
click at [270, 443] on link "Corned Beef, Cooked" at bounding box center [356, 453] width 326 height 25
type input "Corned Beef, Cooked"
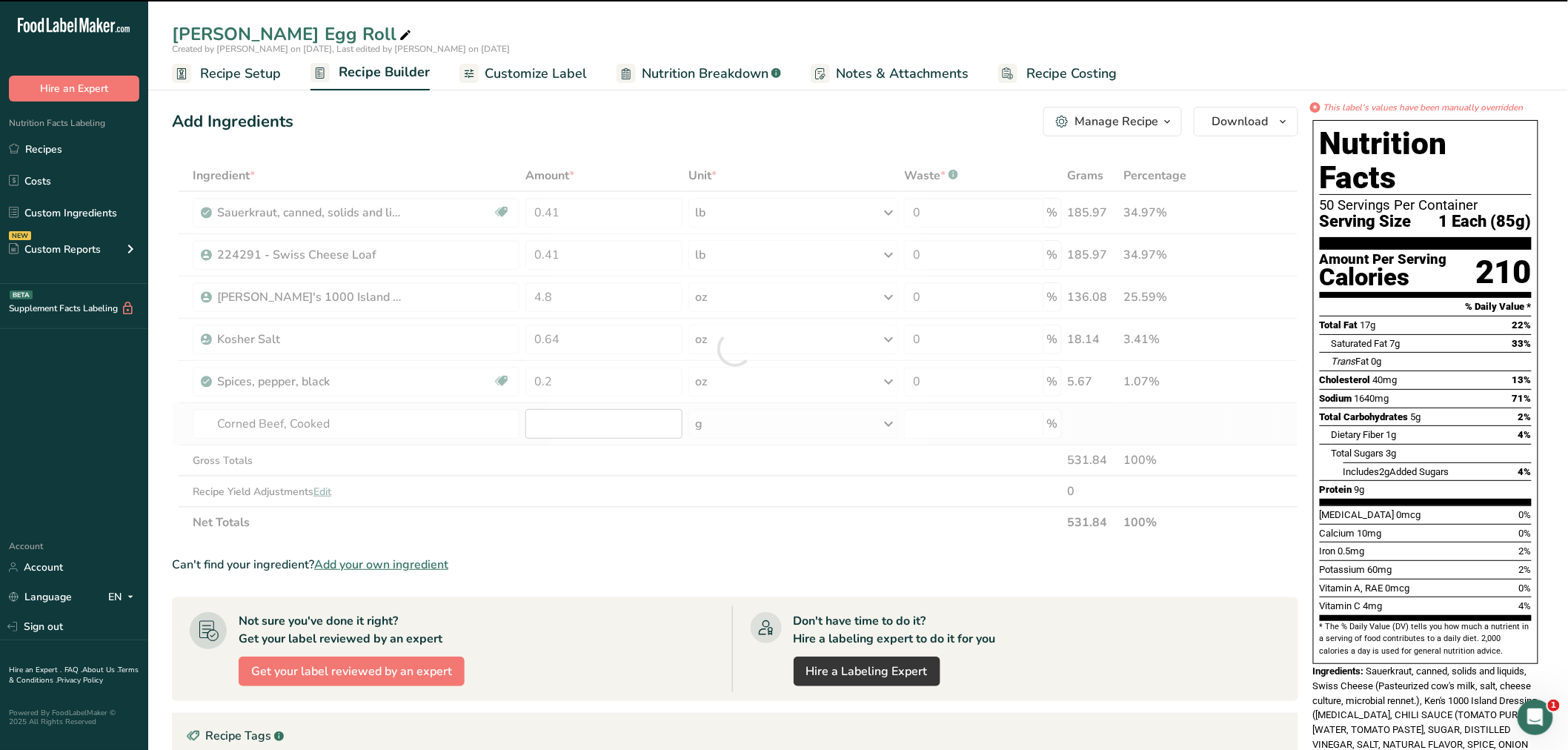
type input "0"
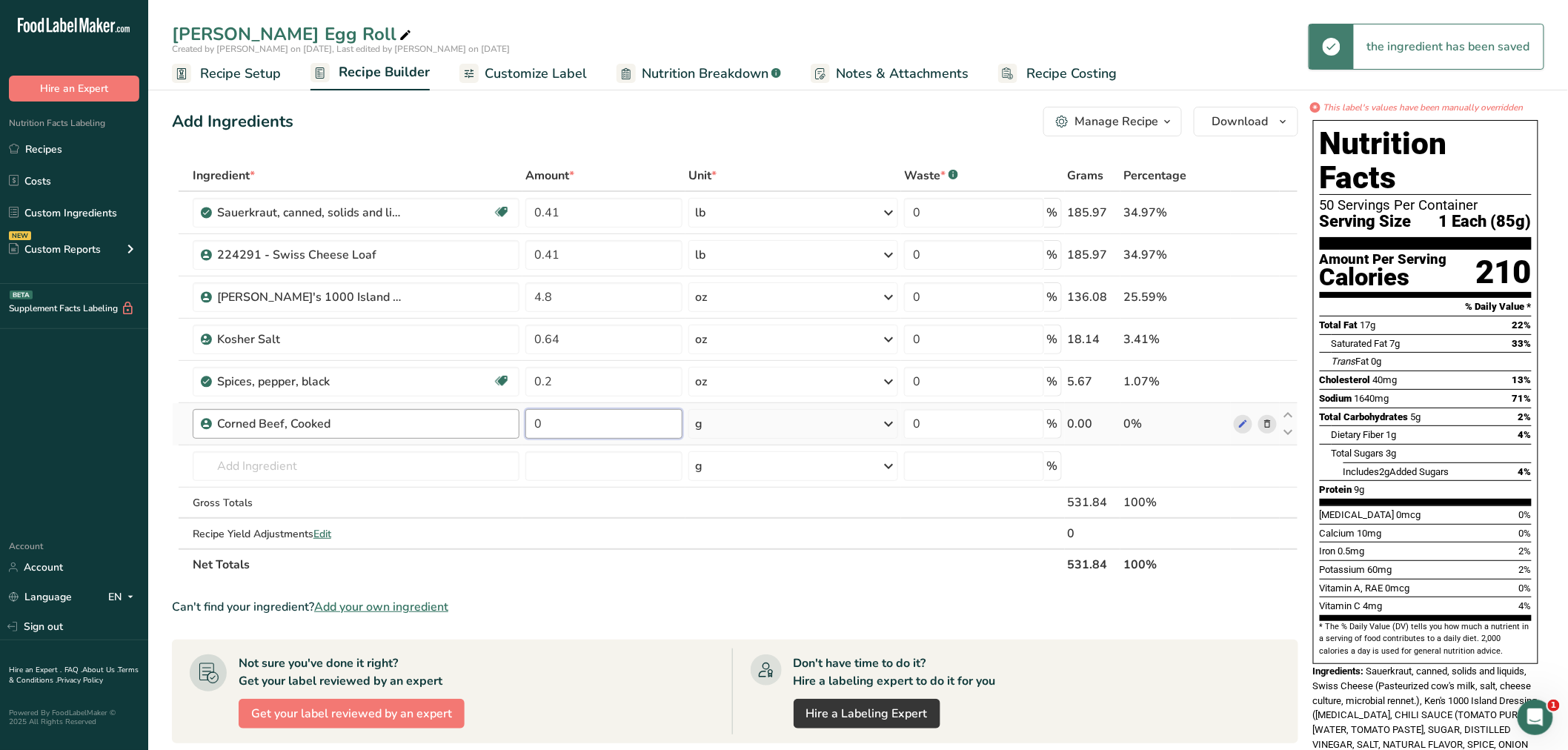
drag, startPoint x: 567, startPoint y: 423, endPoint x: 512, endPoint y: 431, distance: 55.6
click at [512, 430] on tr "Corned Beef, Cooked 0 g Weight Units g kg mg See more Volume Units l Volume uni…" at bounding box center [735, 424] width 1125 height 42
type input "1"
click at [888, 421] on div "Ingredient * Amount * Unit * Waste * .a-a{fill:#347362;}.b-a{fill:#fff;} Grams …" at bounding box center [734, 370] width 1126 height 420
click at [828, 423] on div "g" at bounding box center [792, 424] width 209 height 29
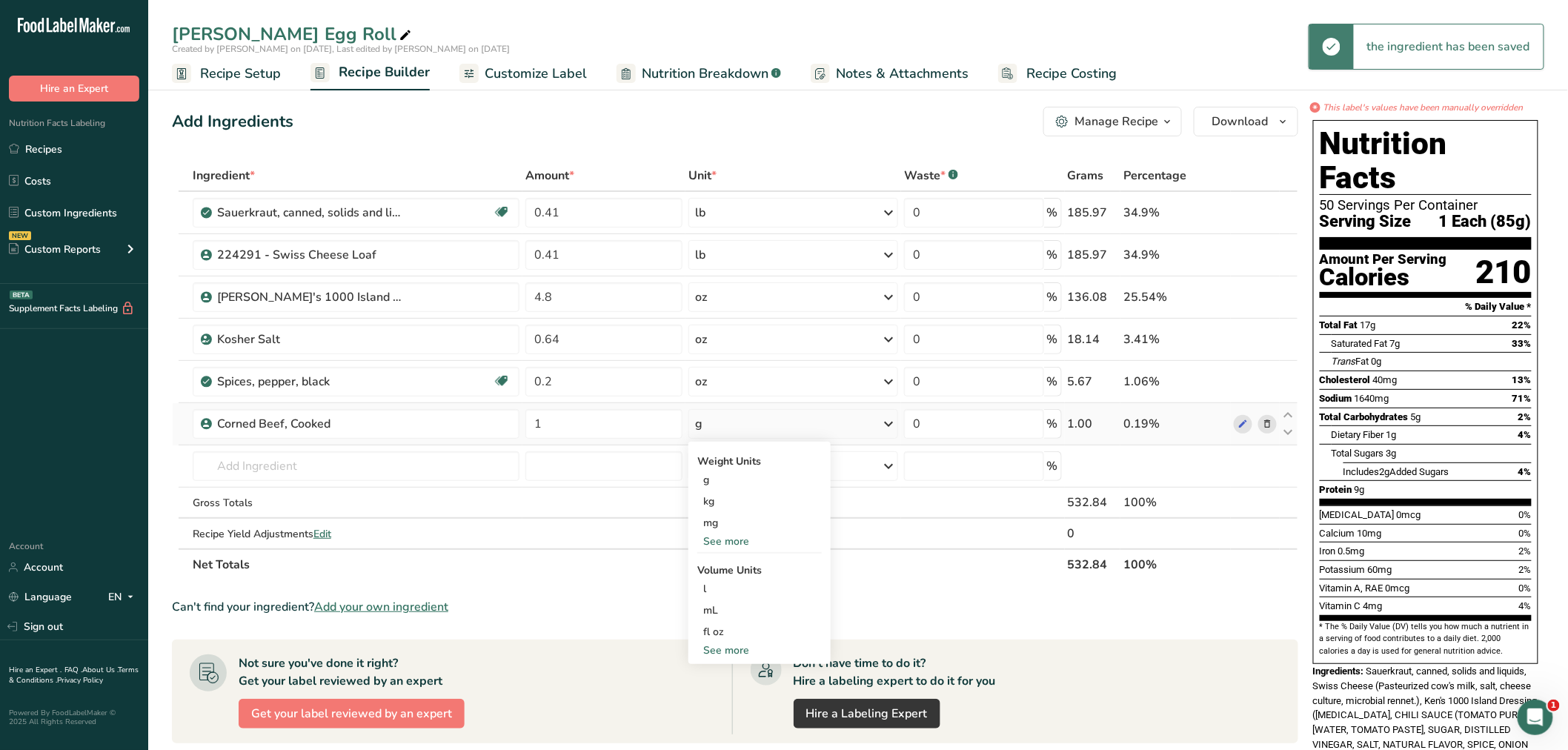
click at [741, 535] on div "See more" at bounding box center [759, 542] width 125 height 16
click at [723, 559] on div "lb" at bounding box center [759, 565] width 125 height 22
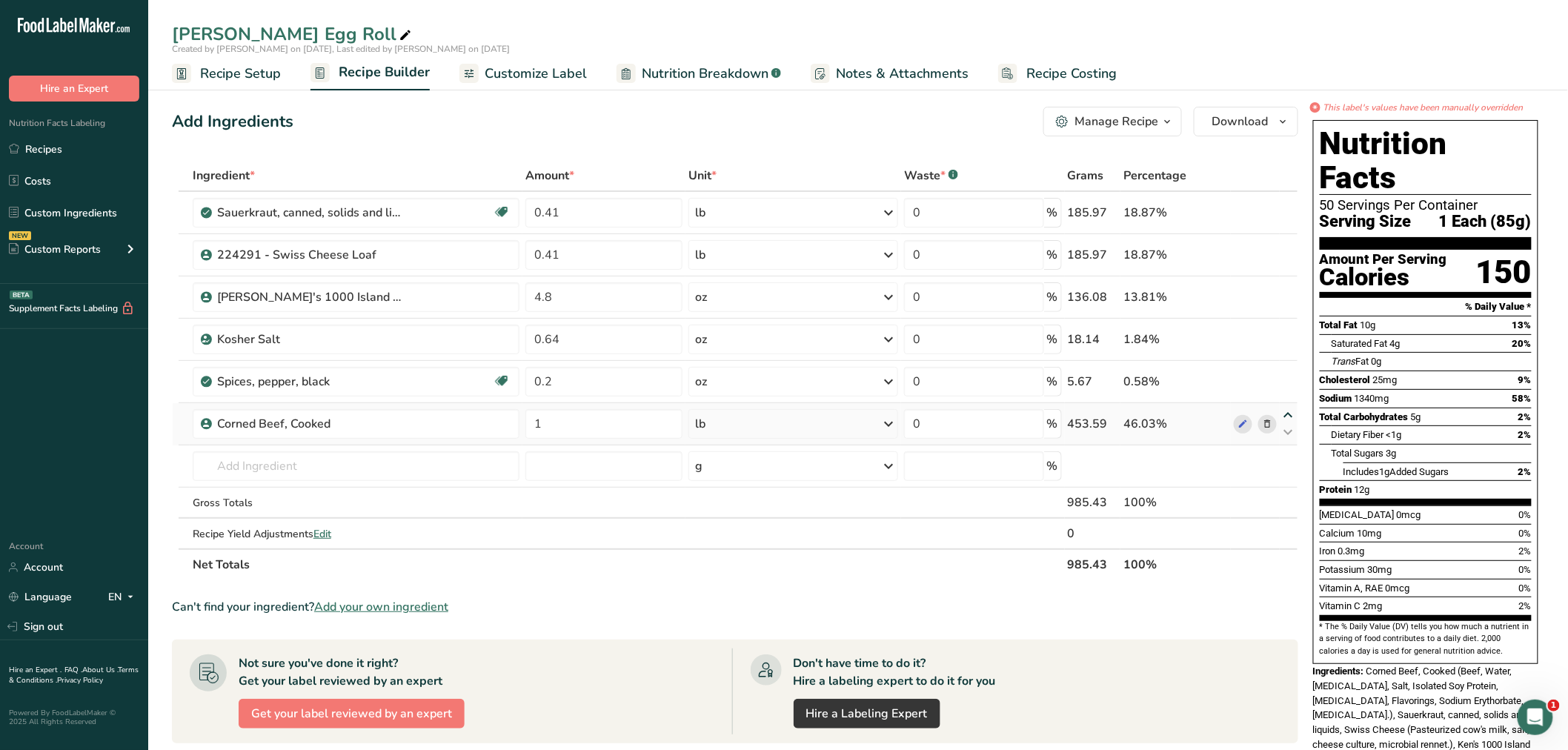
click at [1287, 410] on icon at bounding box center [1288, 415] width 18 height 11
type input "1"
type input "0.2"
click at [1287, 410] on icon at bounding box center [1288, 415] width 18 height 11
type input "0.2"
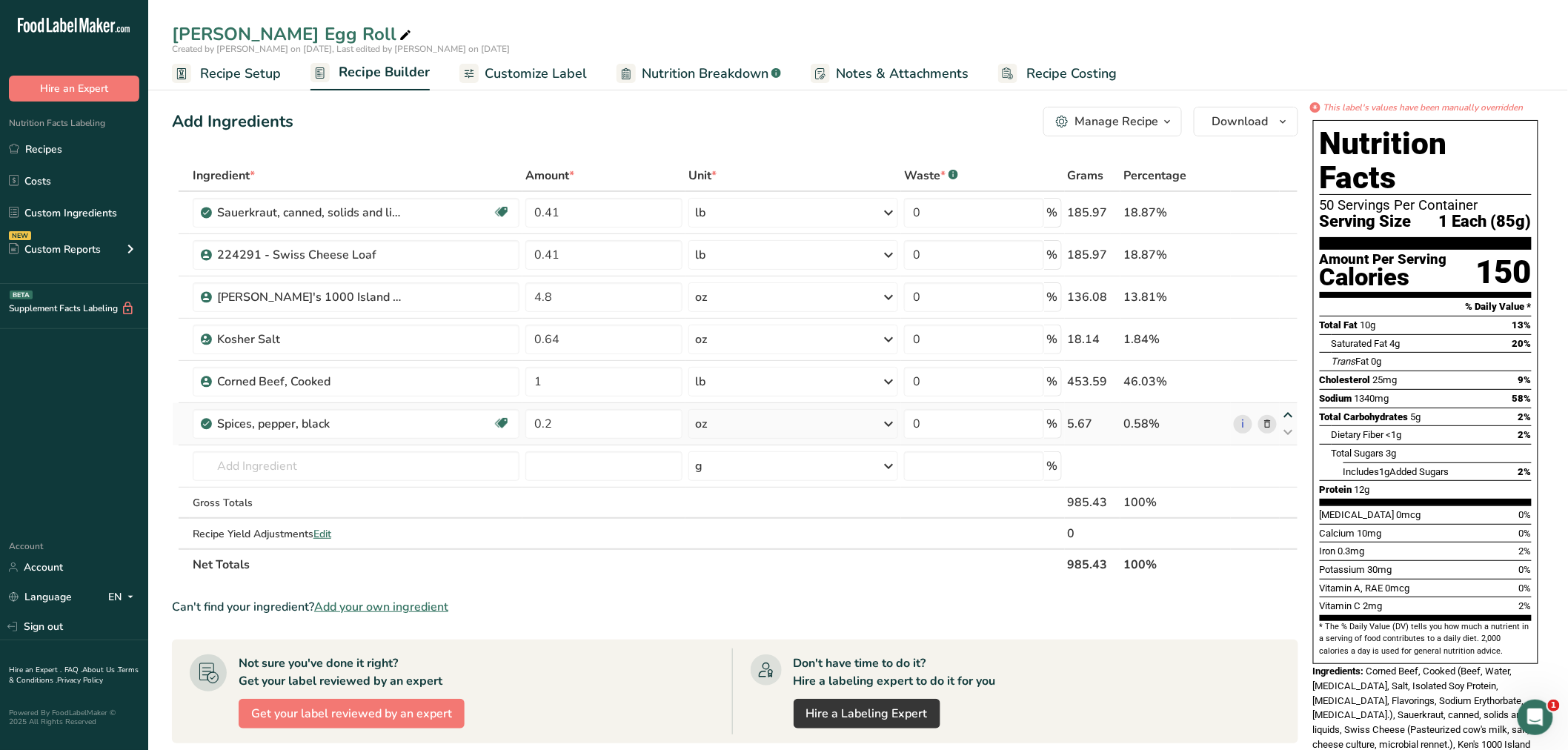
type input "1"
click at [1288, 410] on icon at bounding box center [1288, 415] width 18 height 11
type input "1"
type input "0.2"
click at [1287, 369] on icon at bounding box center [1288, 373] width 18 height 11
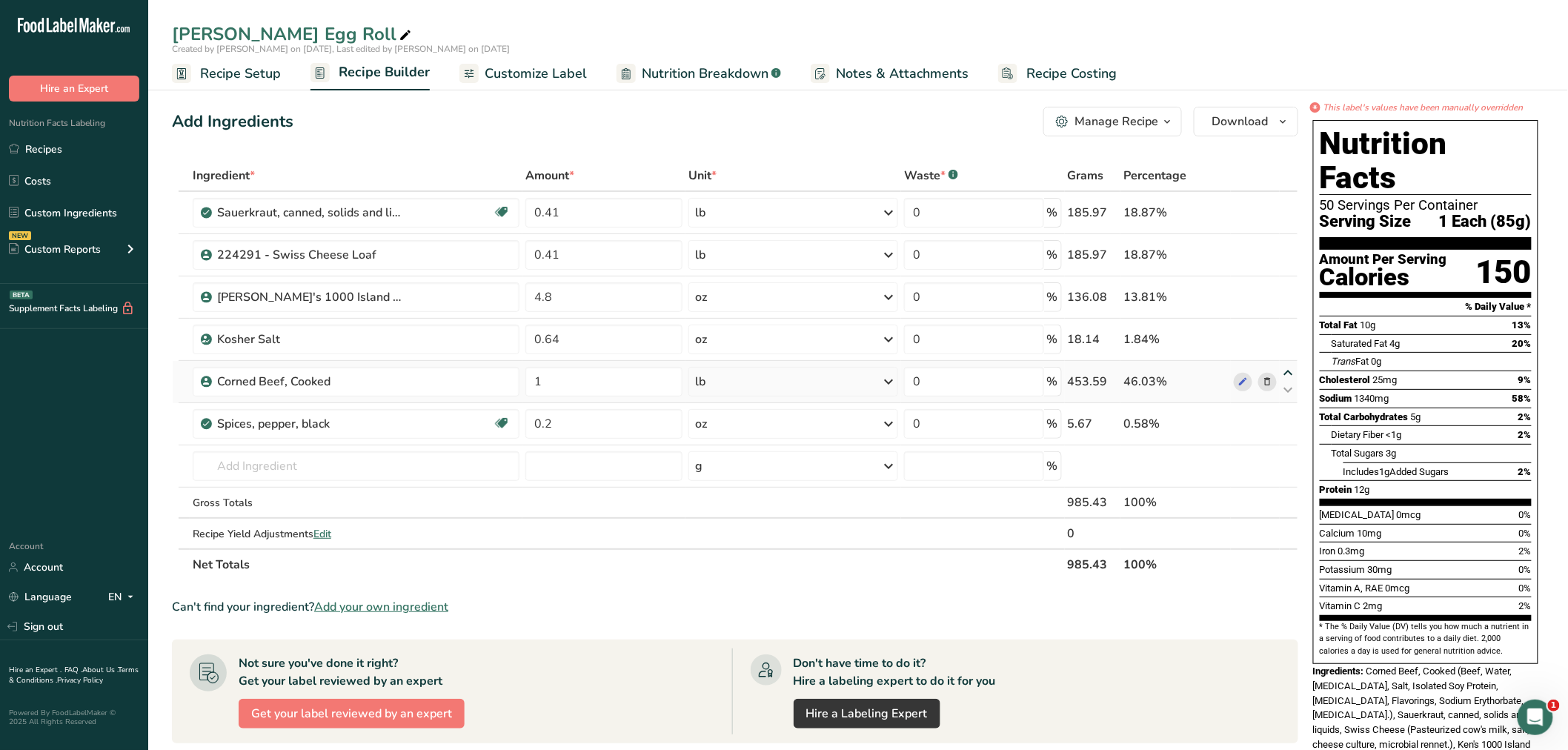
type input "1"
type input "0.64"
click at [1289, 326] on icon at bounding box center [1288, 330] width 18 height 11
type input "1"
type input "4.8"
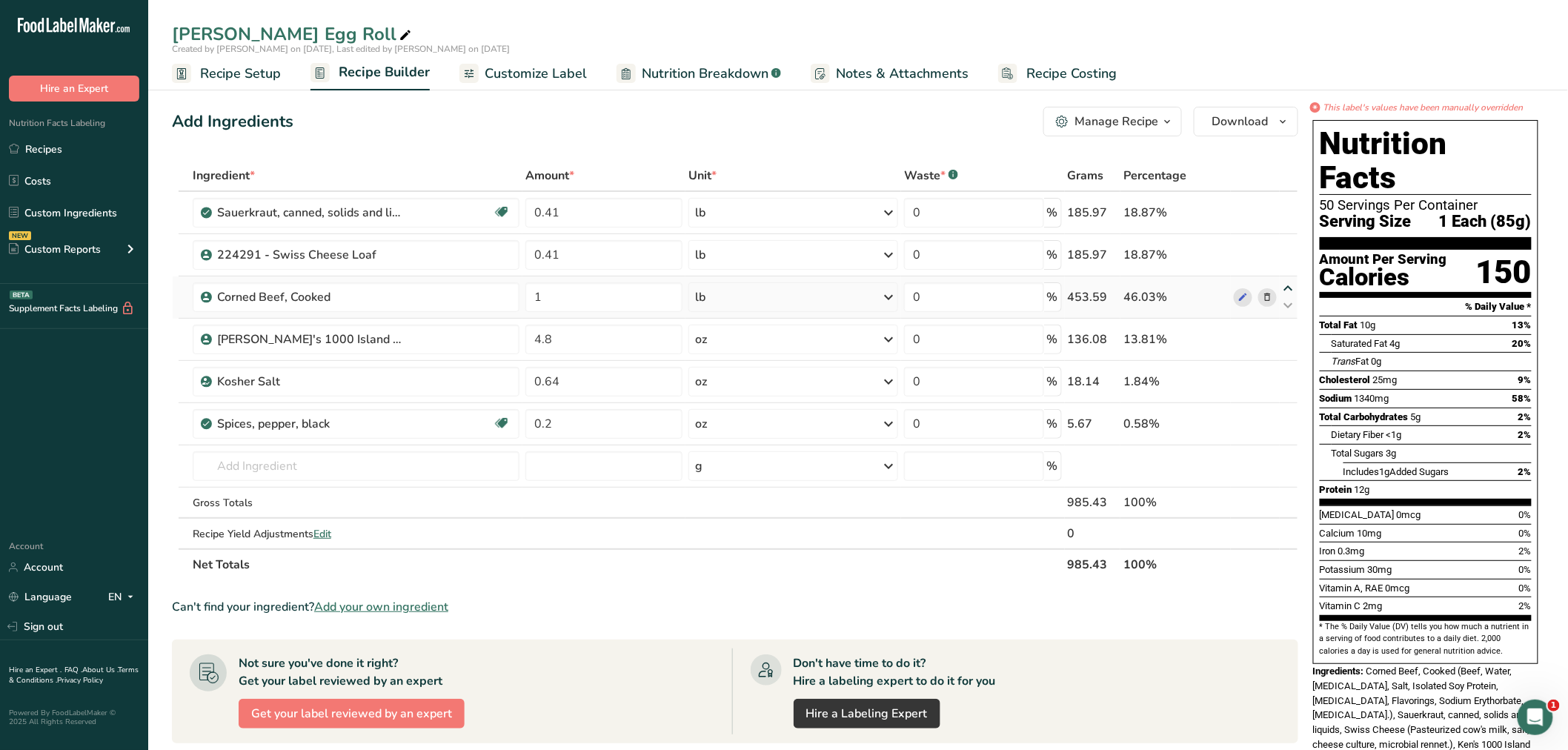
click at [1288, 284] on icon at bounding box center [1288, 288] width 18 height 11
type input "1"
type input "0.41"
click at [1289, 241] on icon at bounding box center [1288, 246] width 18 height 11
type input "1"
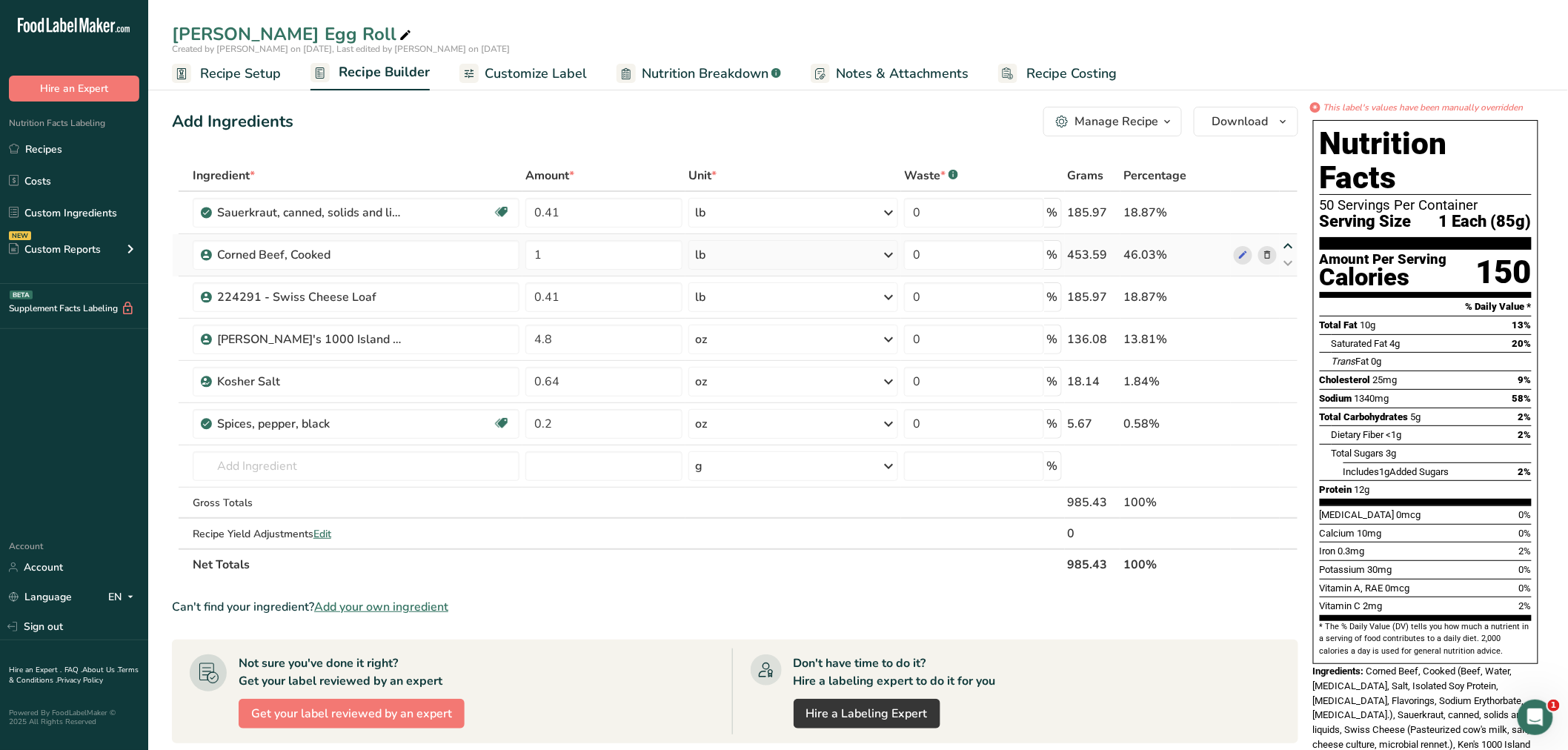
type input "0.41"
drag, startPoint x: 29, startPoint y: 205, endPoint x: 61, endPoint y: 208, distance: 32.1
click at [29, 205] on link "Custom Ingredients" at bounding box center [74, 212] width 148 height 29
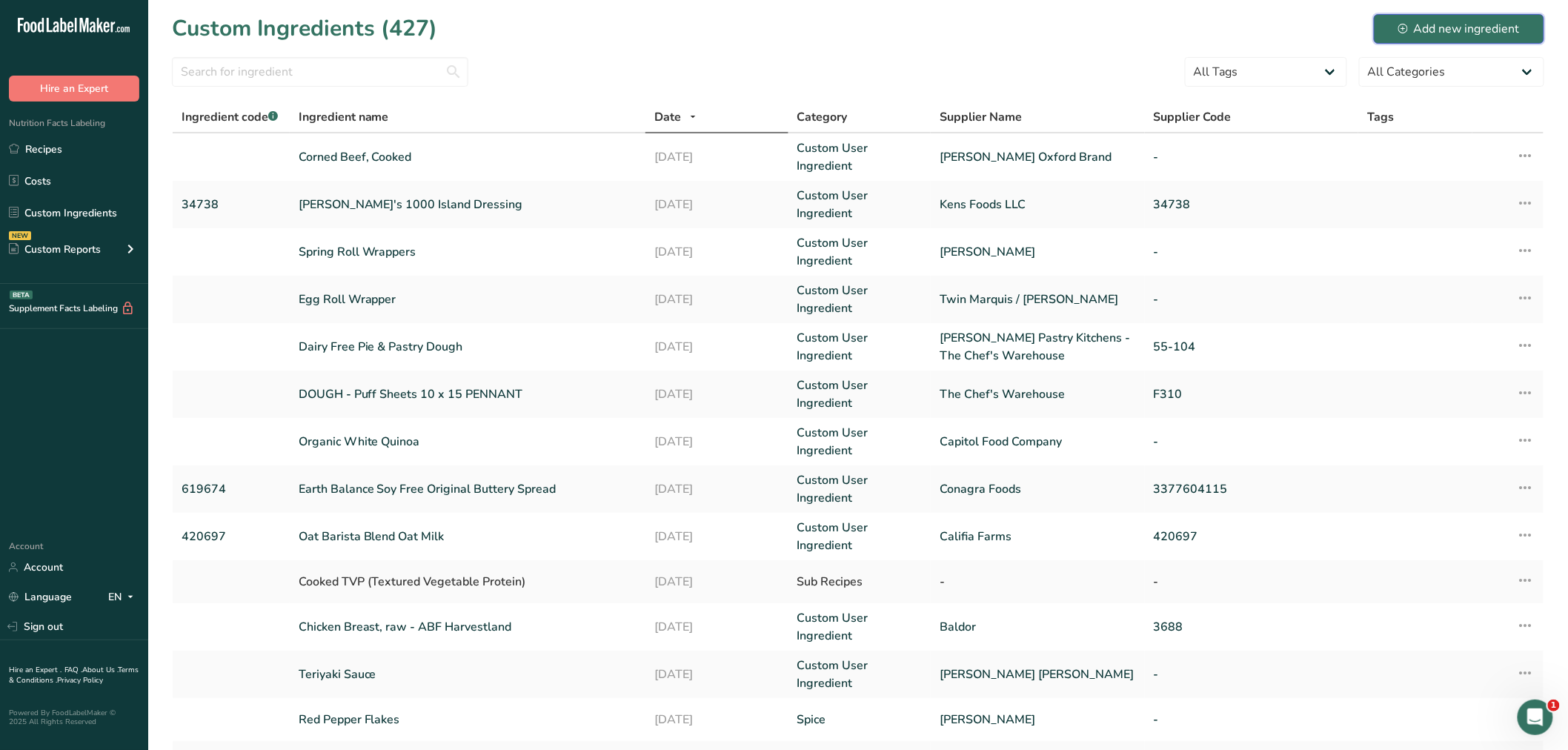
click at [1438, 17] on button "Add new ingredient" at bounding box center [1458, 29] width 170 height 29
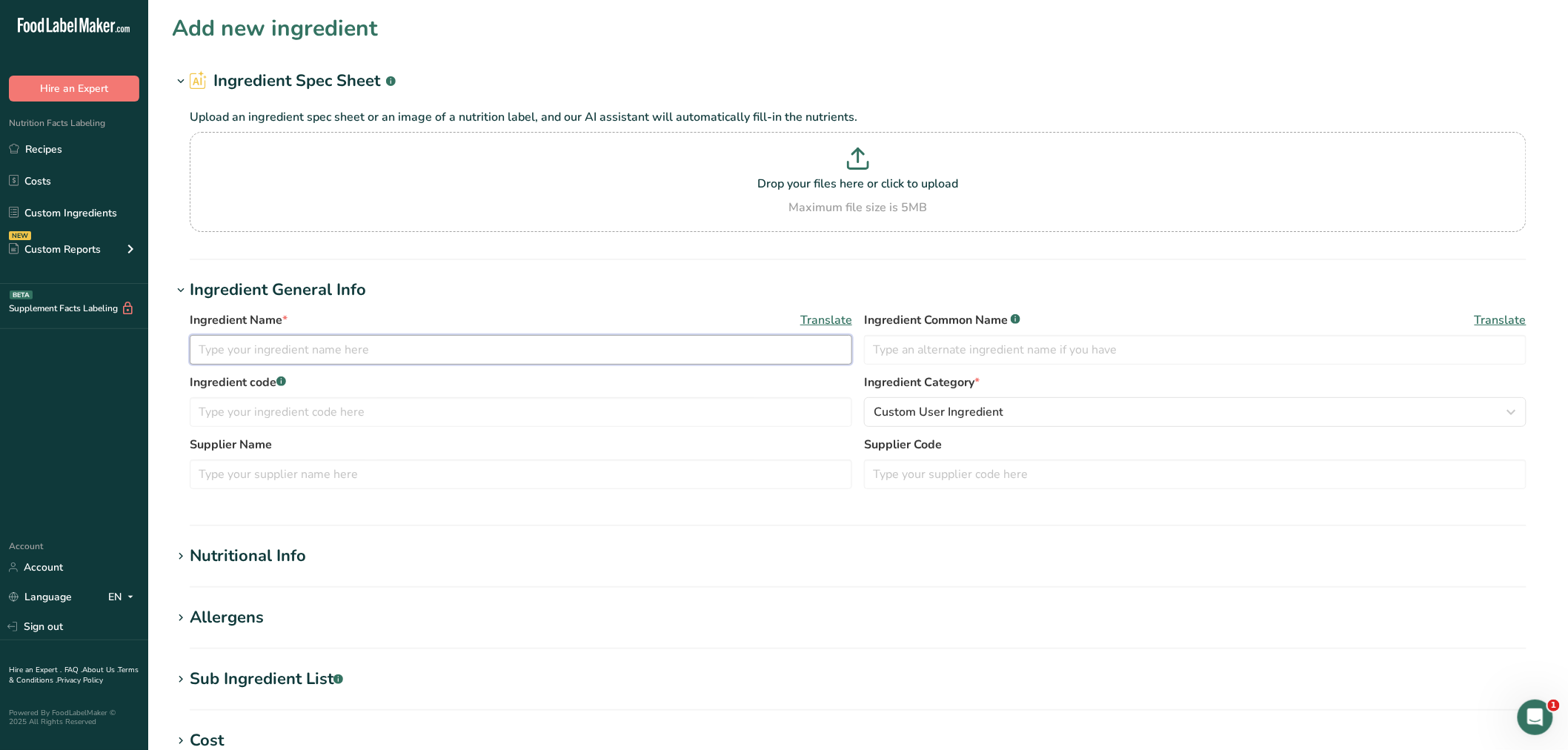
click at [341, 357] on input "text" at bounding box center [521, 350] width 663 height 29
type input "Sauerkraut"
click at [927, 344] on input "text" at bounding box center [1195, 350] width 663 height 29
type input "Sauerkraut"
click at [334, 476] on input "text" at bounding box center [521, 474] width 663 height 29
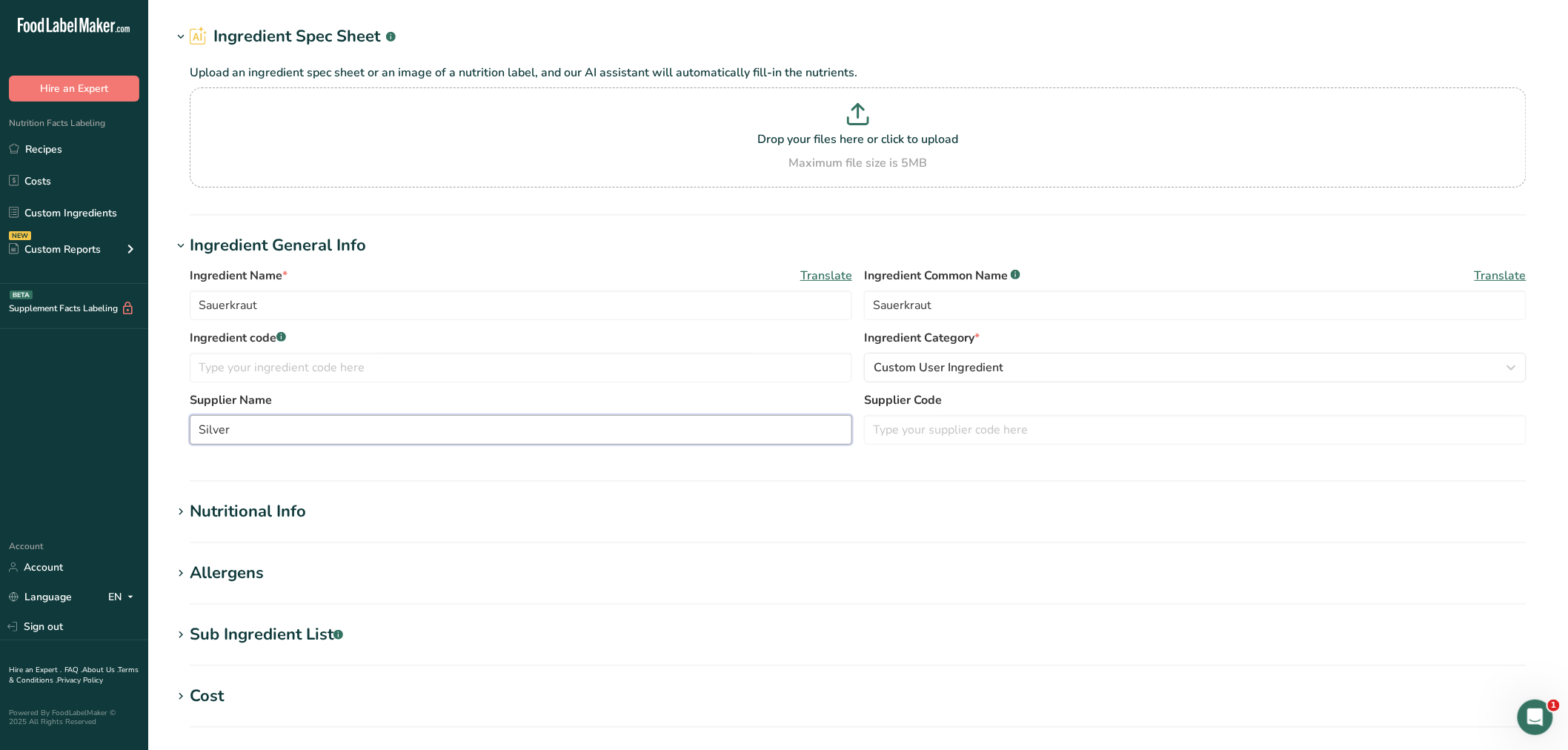
scroll to position [83, 0]
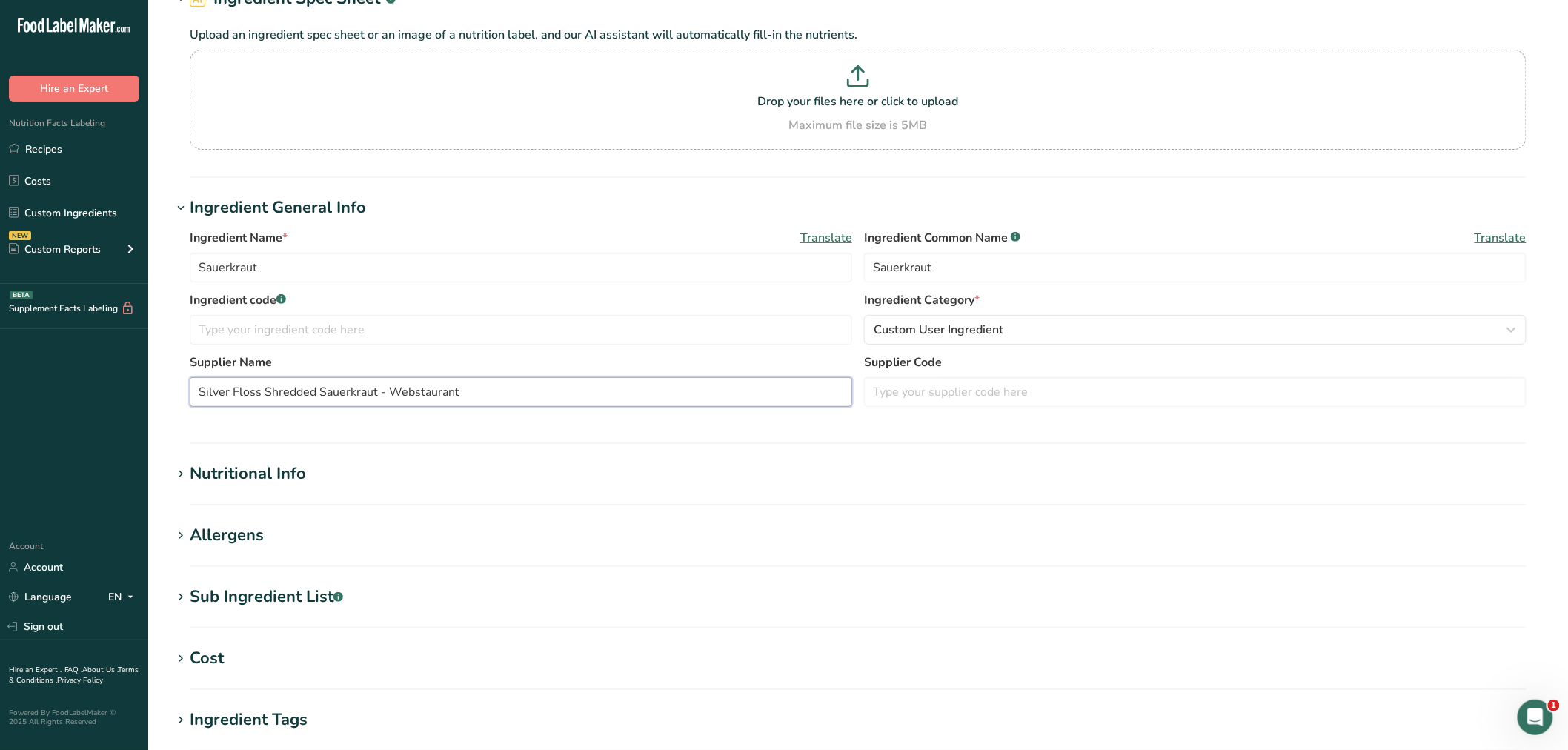
type input "Silver Floss Shredded Sauerkraut - Webstaurant"
click at [261, 469] on div "Nutritional Info" at bounding box center [248, 473] width 116 height 25
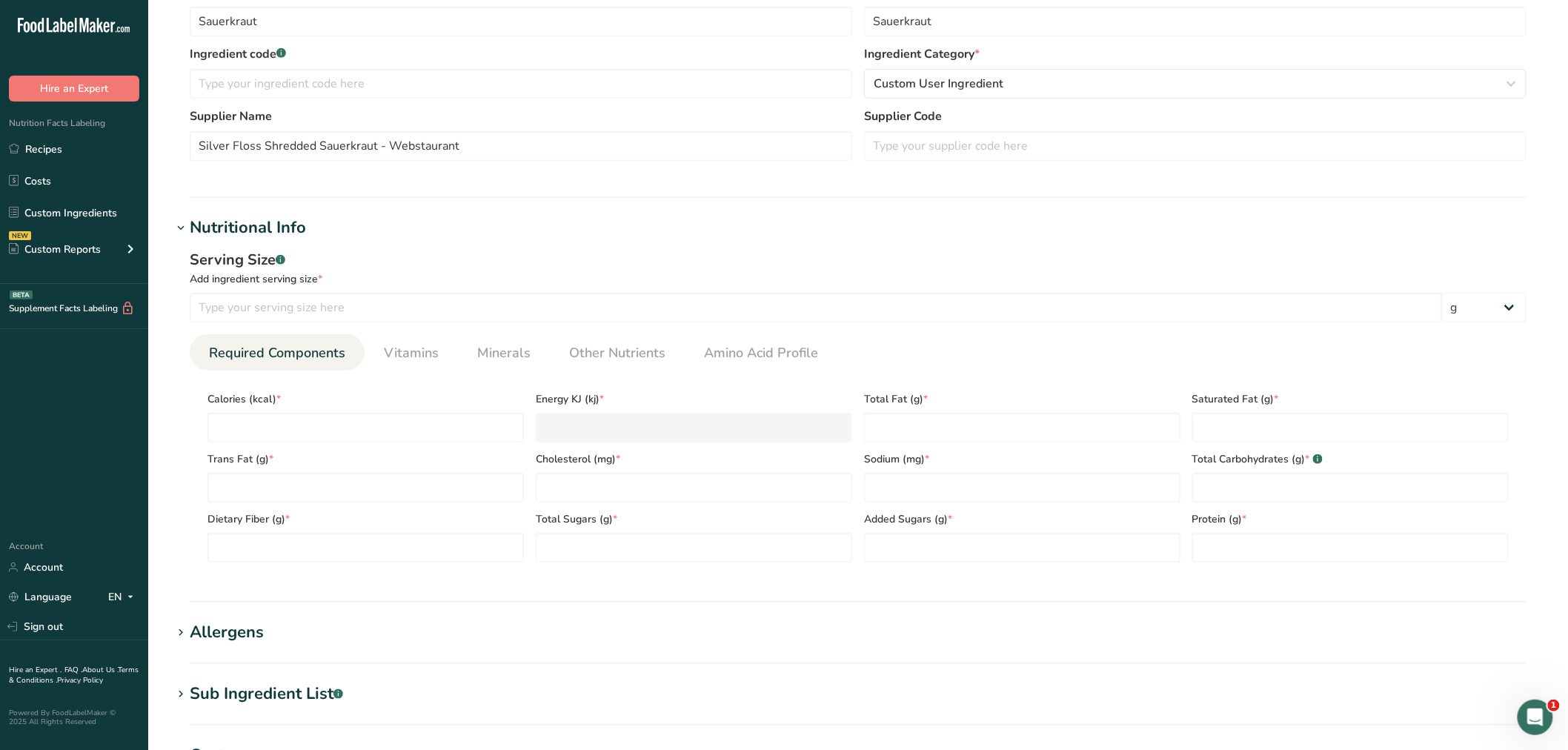
scroll to position [329, 0]
click at [281, 425] on input "number" at bounding box center [366, 427] width 317 height 29
click at [308, 309] on input "number" at bounding box center [816, 307] width 1252 height 29
type input "30"
click at [242, 424] on input "number" at bounding box center [366, 427] width 317 height 29
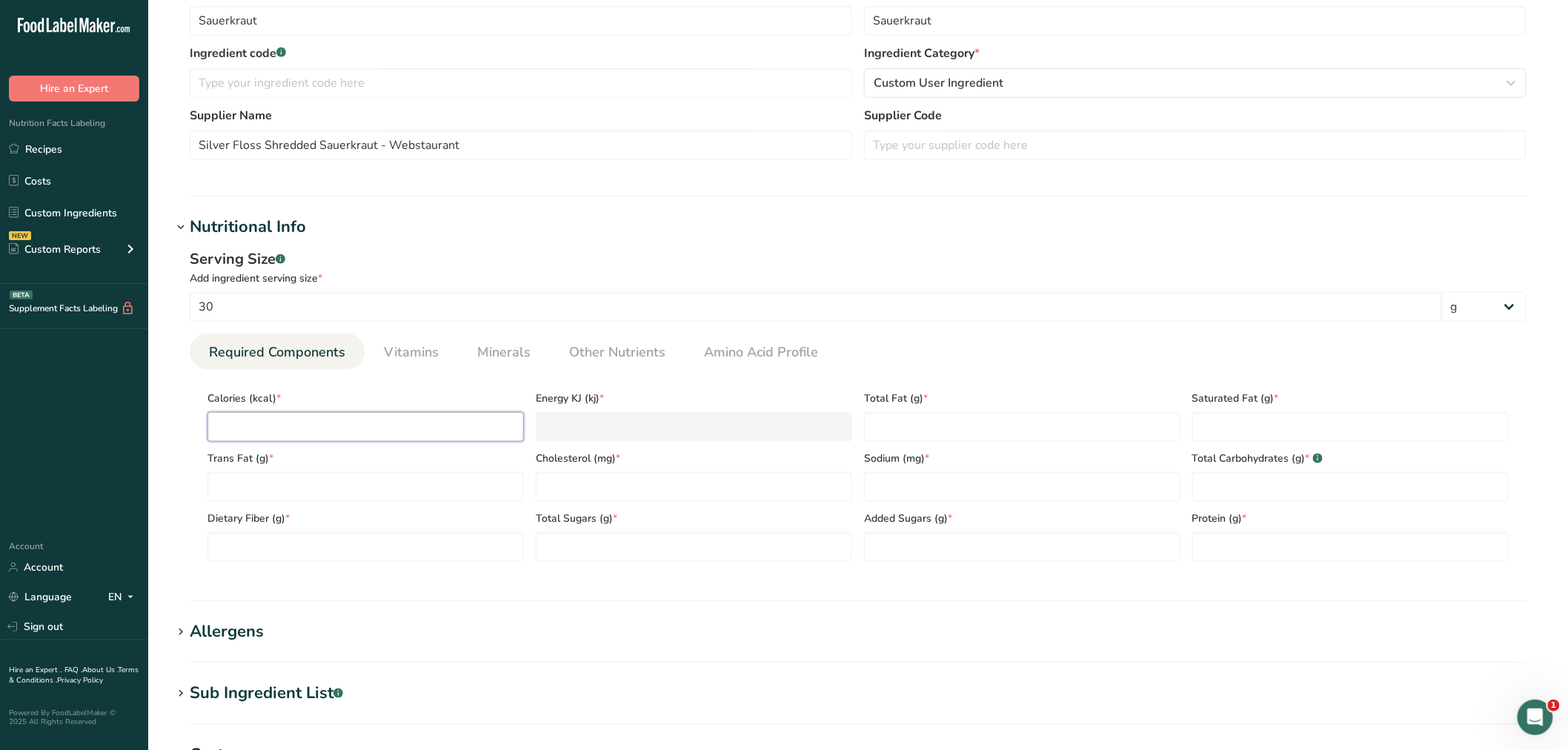
type input "5"
type KJ "20.9"
type input "5"
click at [903, 425] on Fat "number" at bounding box center [1022, 427] width 317 height 29
type Fat "0"
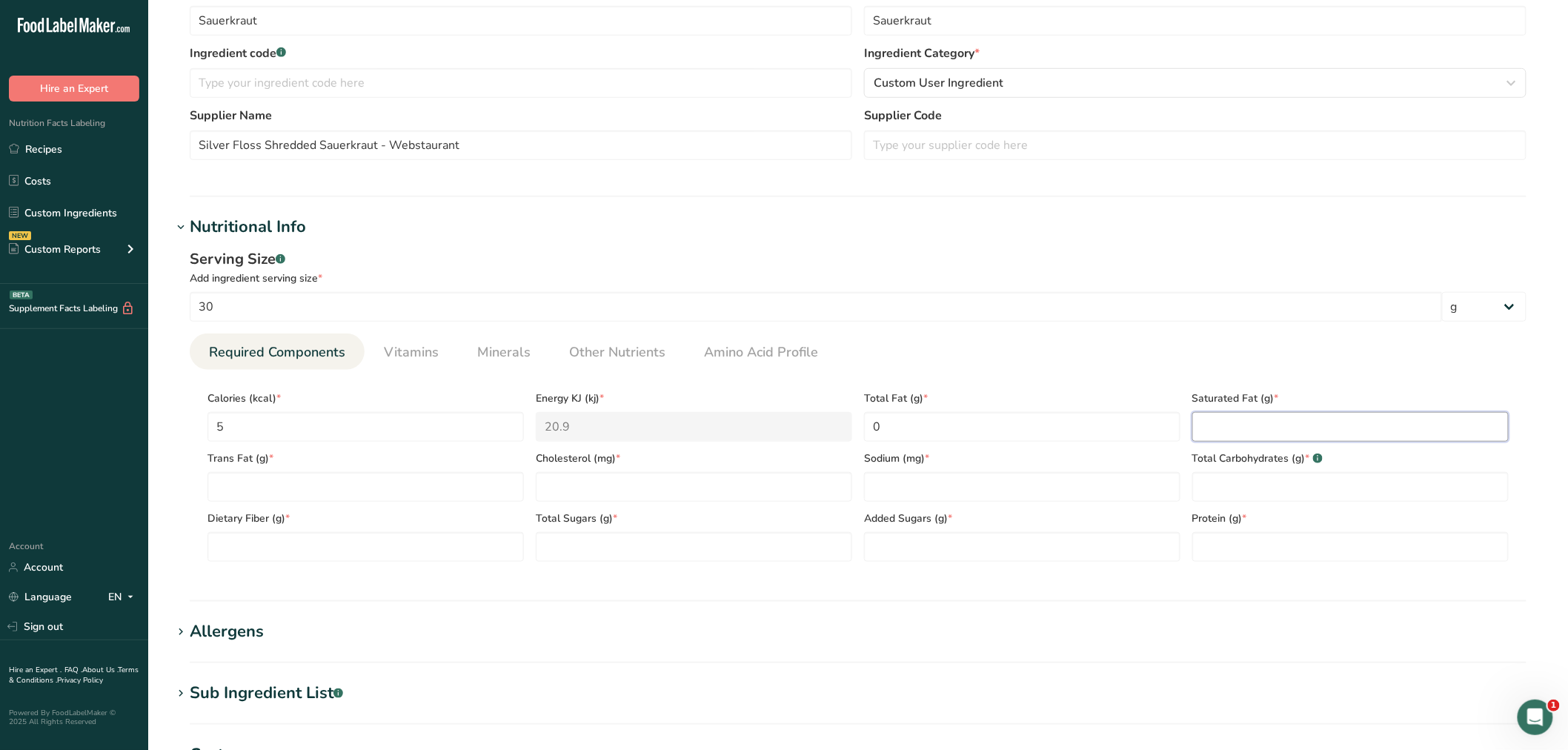
click at [1312, 429] on Fat "number" at bounding box center [1350, 427] width 317 height 29
type Fat "0"
click at [457, 484] on Fat "number" at bounding box center [366, 487] width 317 height 29
type Fat "0"
click at [593, 489] on input "number" at bounding box center [694, 487] width 317 height 29
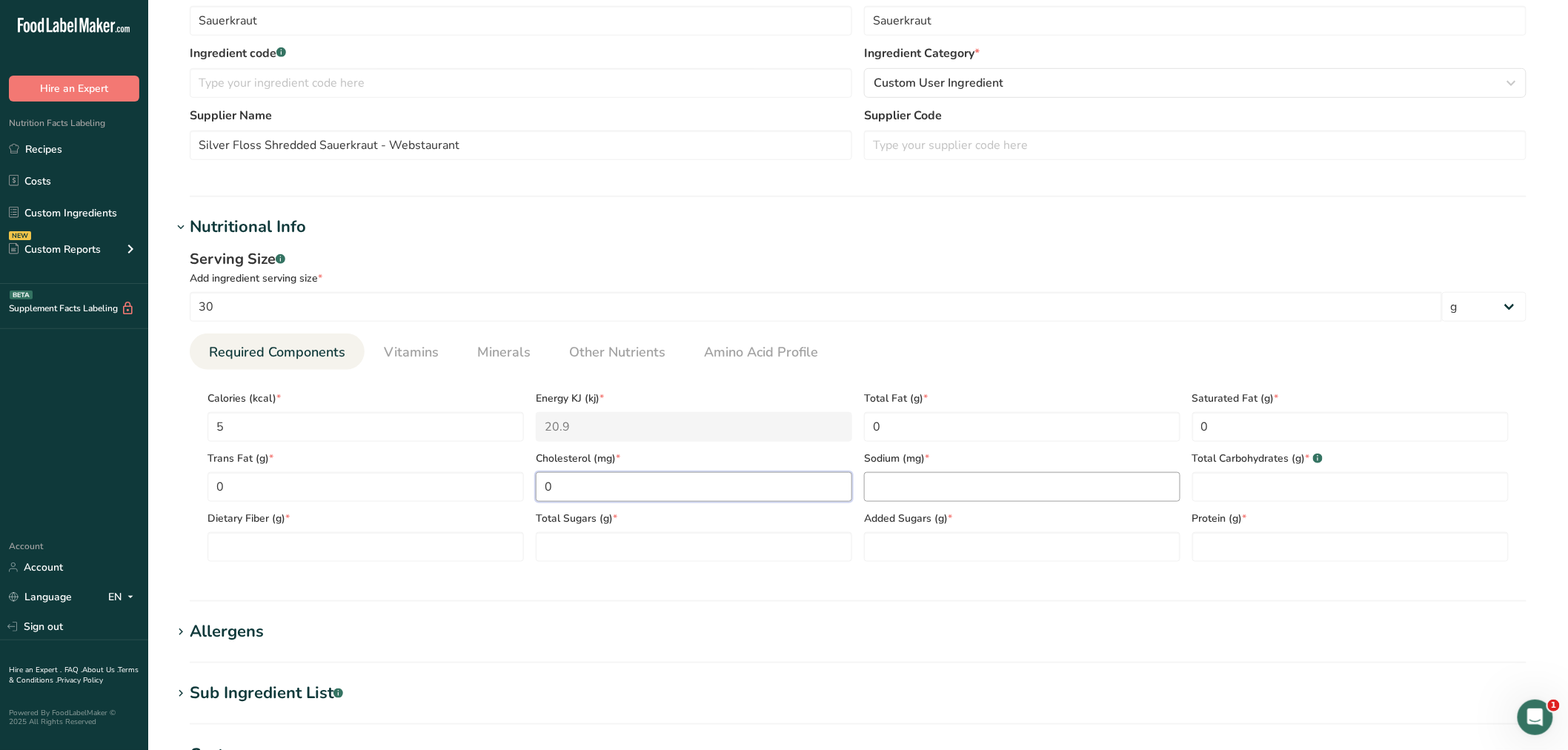
type input "0"
click at [942, 490] on input "number" at bounding box center [1022, 487] width 317 height 29
type input "180"
click at [1260, 478] on Carbohydrates "number" at bounding box center [1350, 487] width 317 height 29
type Carbohydrates "1"
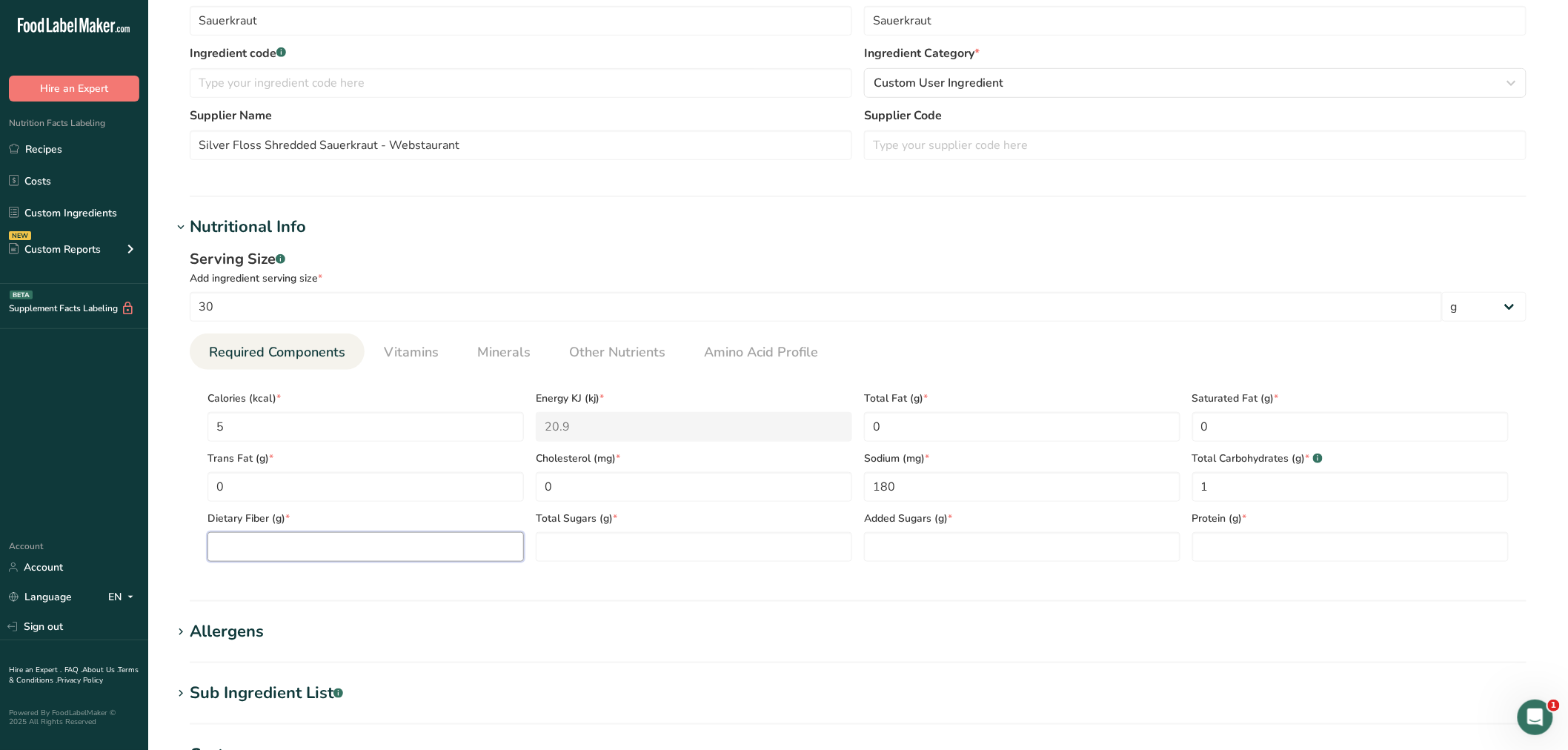
click at [336, 546] on Fiber "number" at bounding box center [366, 547] width 317 height 29
type Fiber "1"
click at [583, 545] on Sugars "number" at bounding box center [694, 547] width 317 height 29
type Sugars "1"
click at [907, 545] on Sugars "number" at bounding box center [1022, 547] width 317 height 29
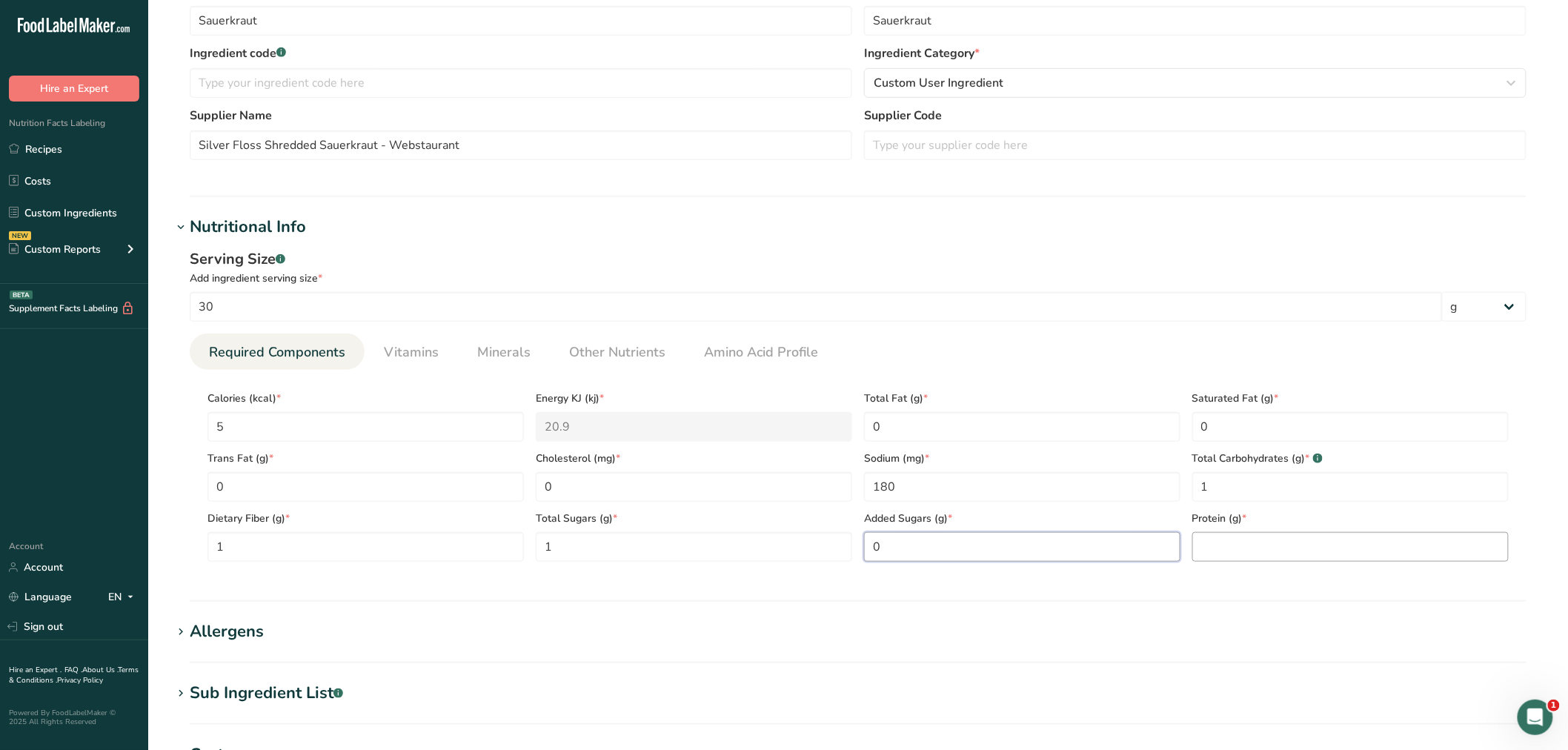
type Sugars "0"
click at [1249, 550] on input "number" at bounding box center [1350, 547] width 317 height 29
type input "0"
click at [427, 356] on span "Vitamins" at bounding box center [411, 352] width 55 height 20
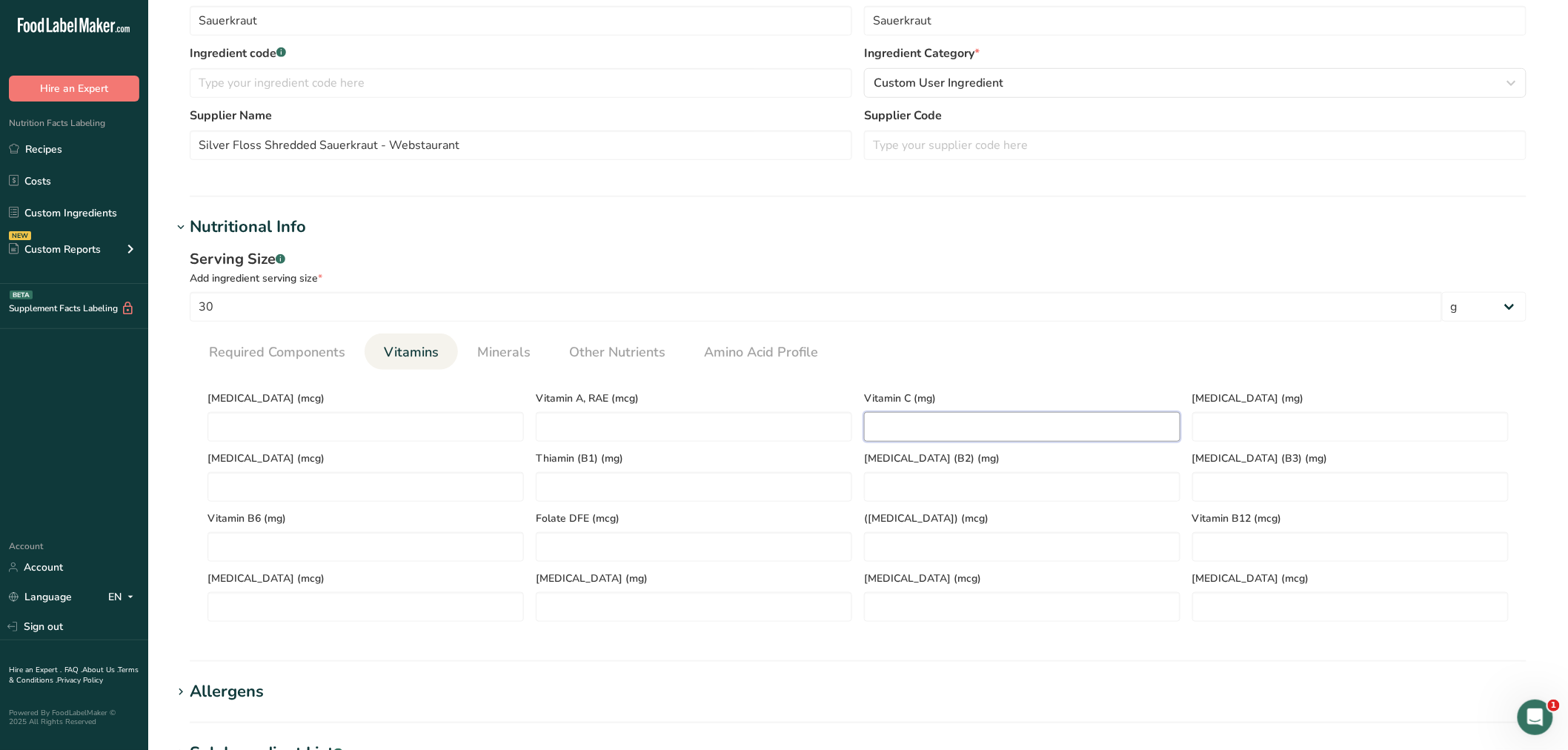
click at [882, 432] on C "number" at bounding box center [1022, 427] width 317 height 29
click at [242, 353] on span "Required Components" at bounding box center [277, 352] width 137 height 20
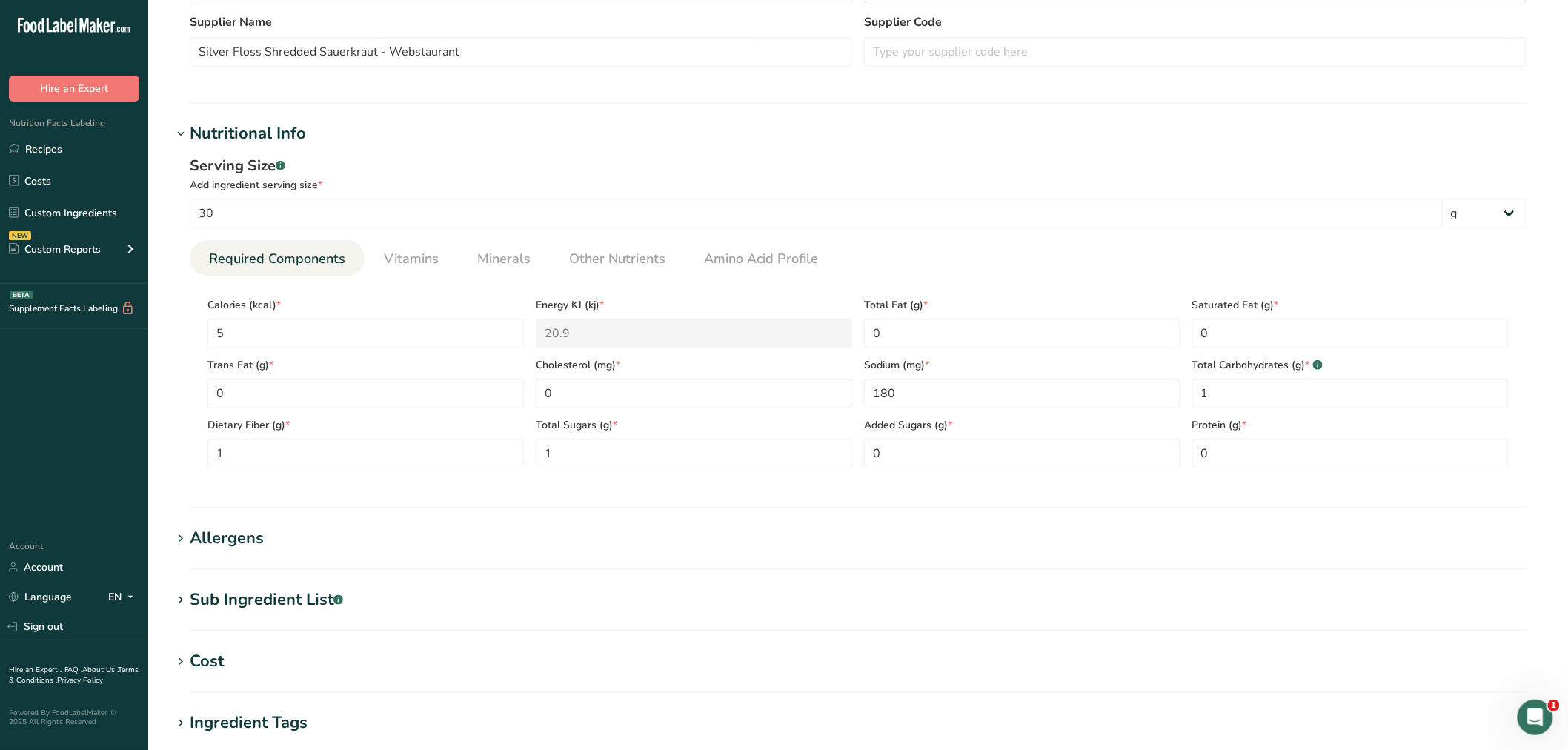
scroll to position [728, 0]
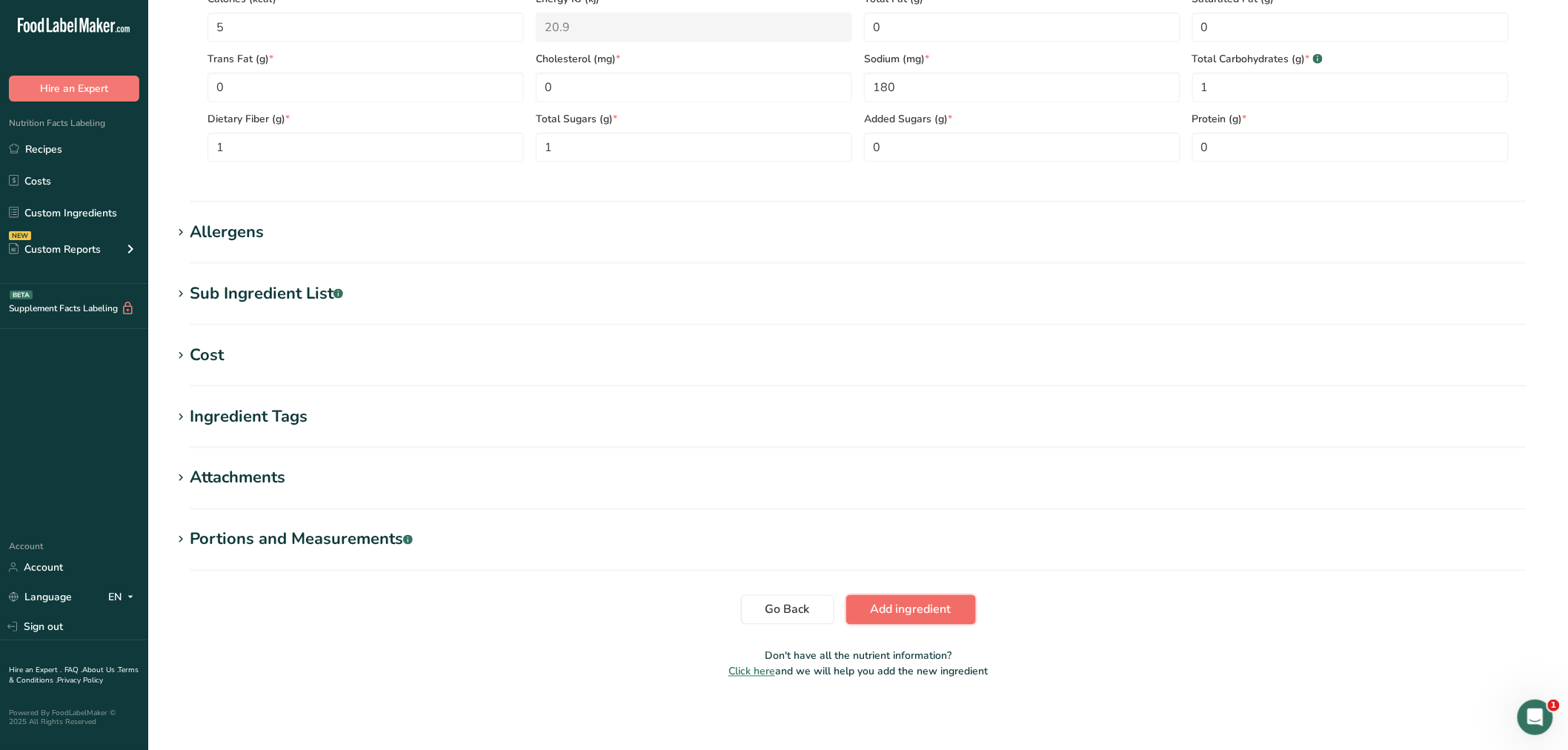
click at [898, 608] on span "Add ingredient" at bounding box center [910, 609] width 81 height 18
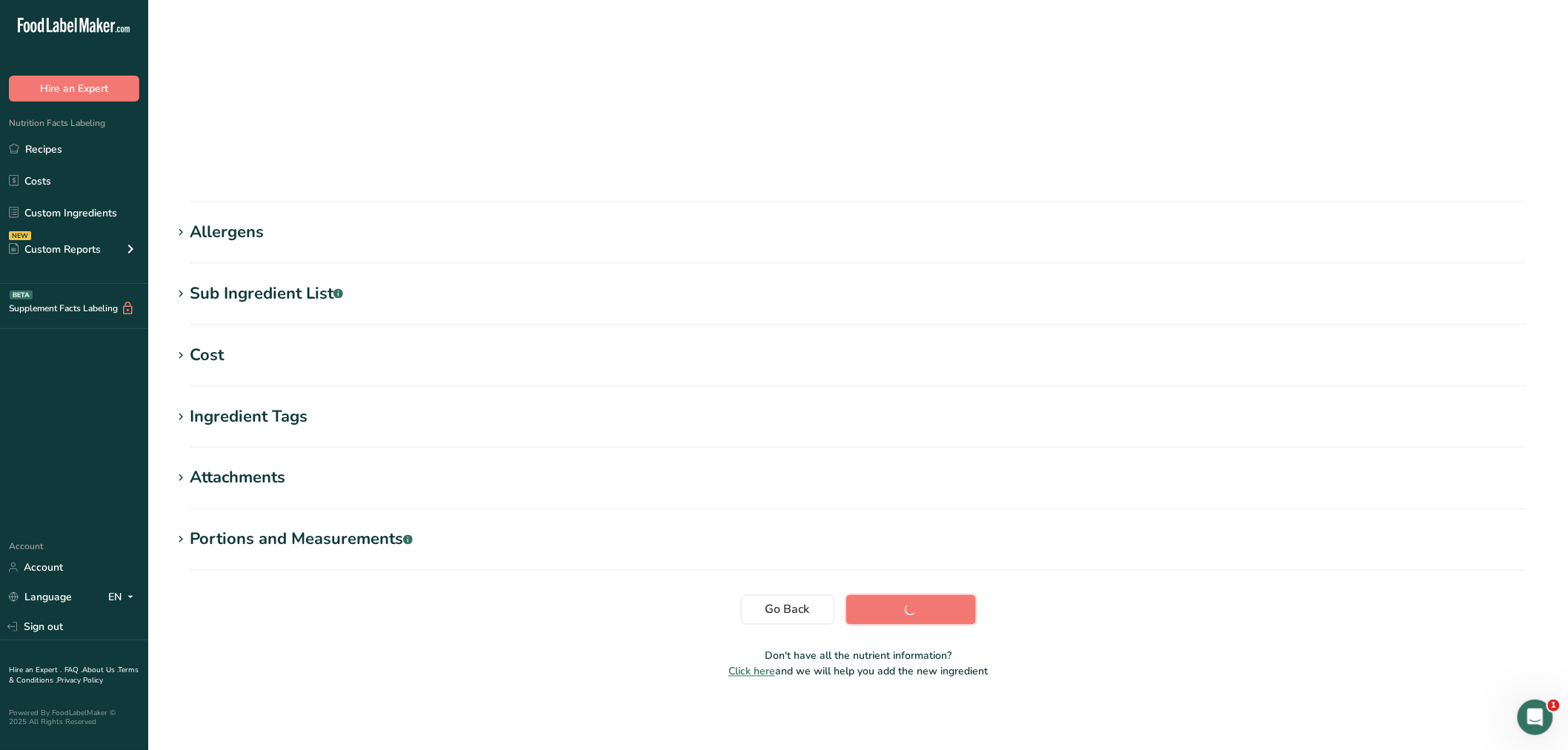
scroll to position [33, 0]
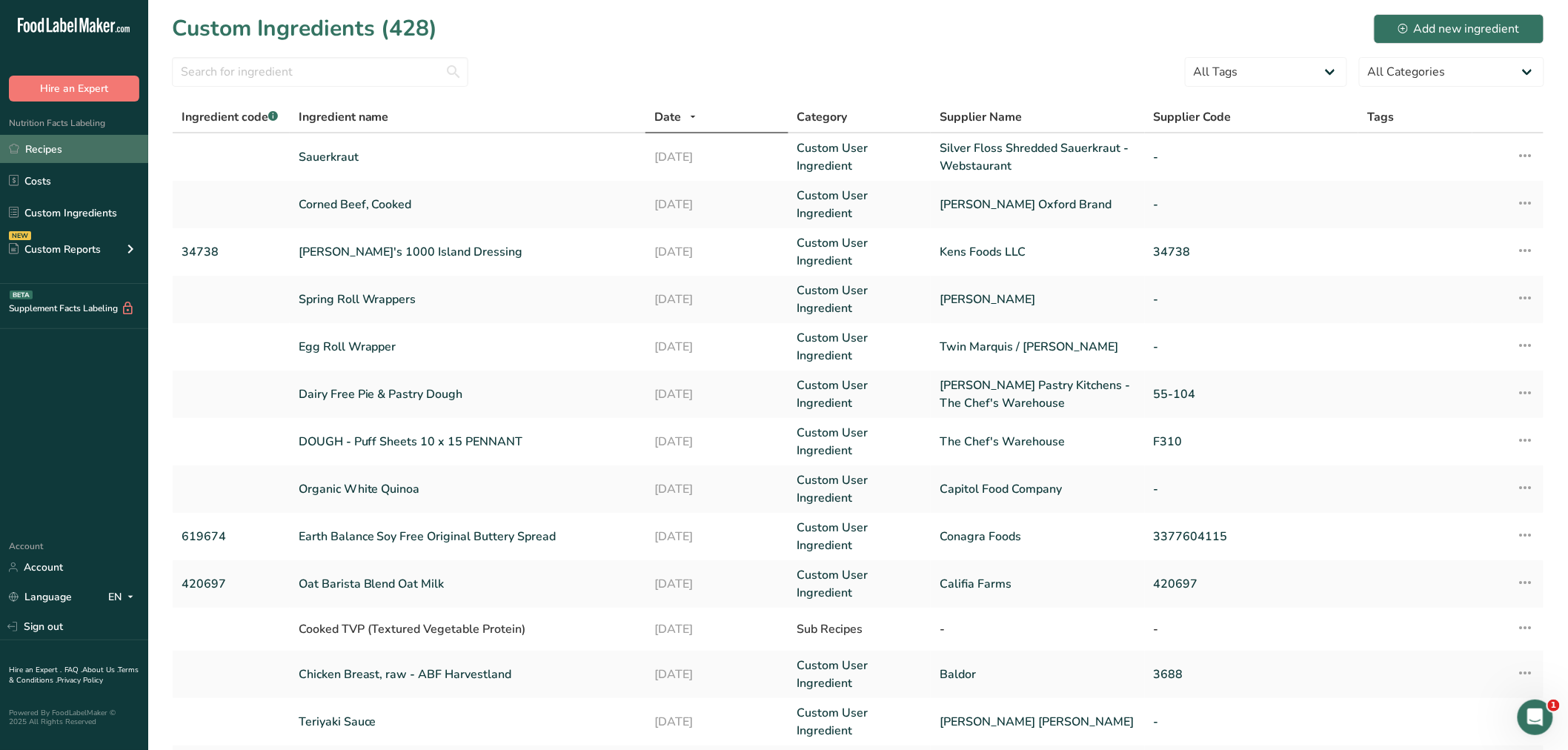
click at [53, 144] on link "Recipes" at bounding box center [74, 148] width 148 height 29
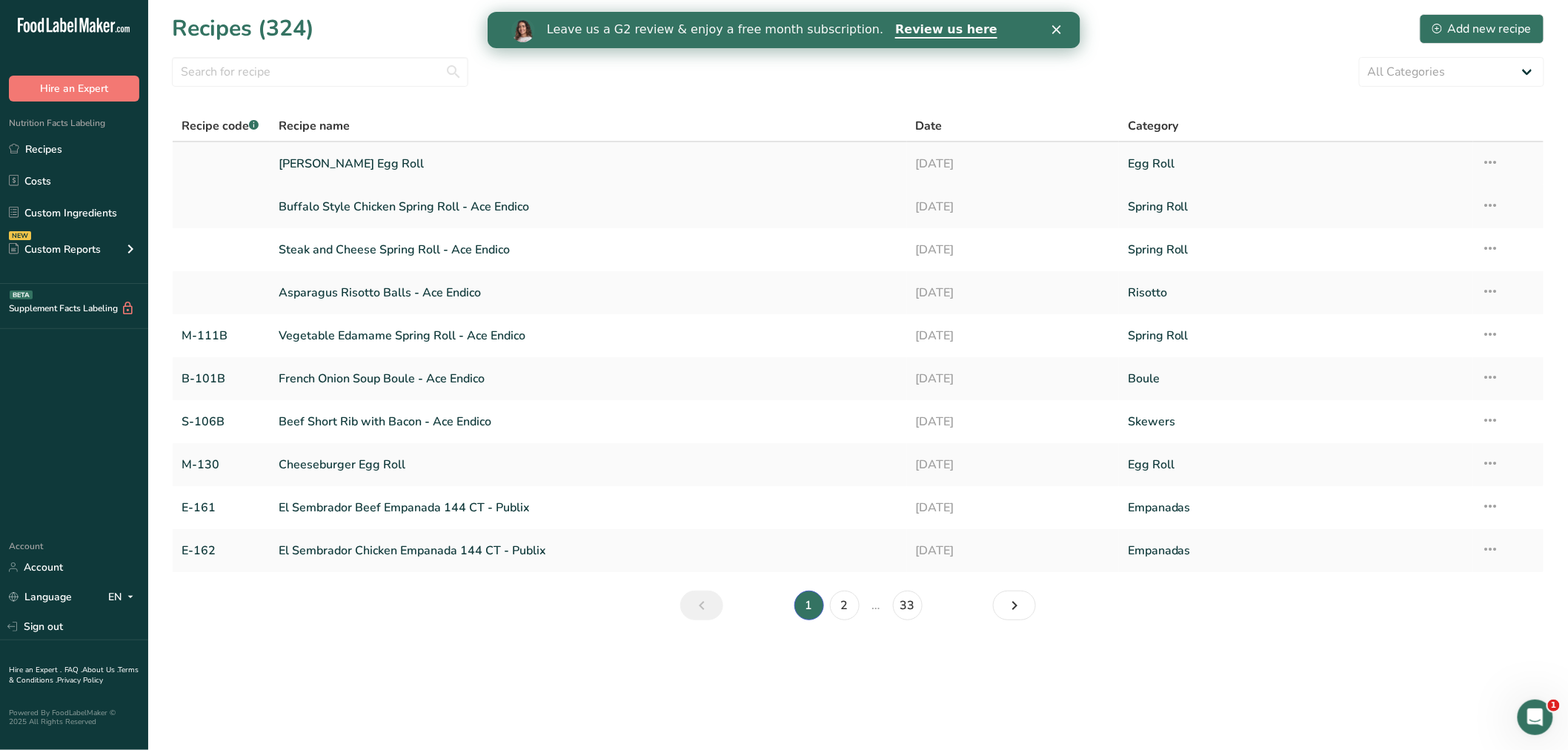
click at [338, 158] on link "[PERSON_NAME] Egg Roll" at bounding box center [588, 164] width 619 height 31
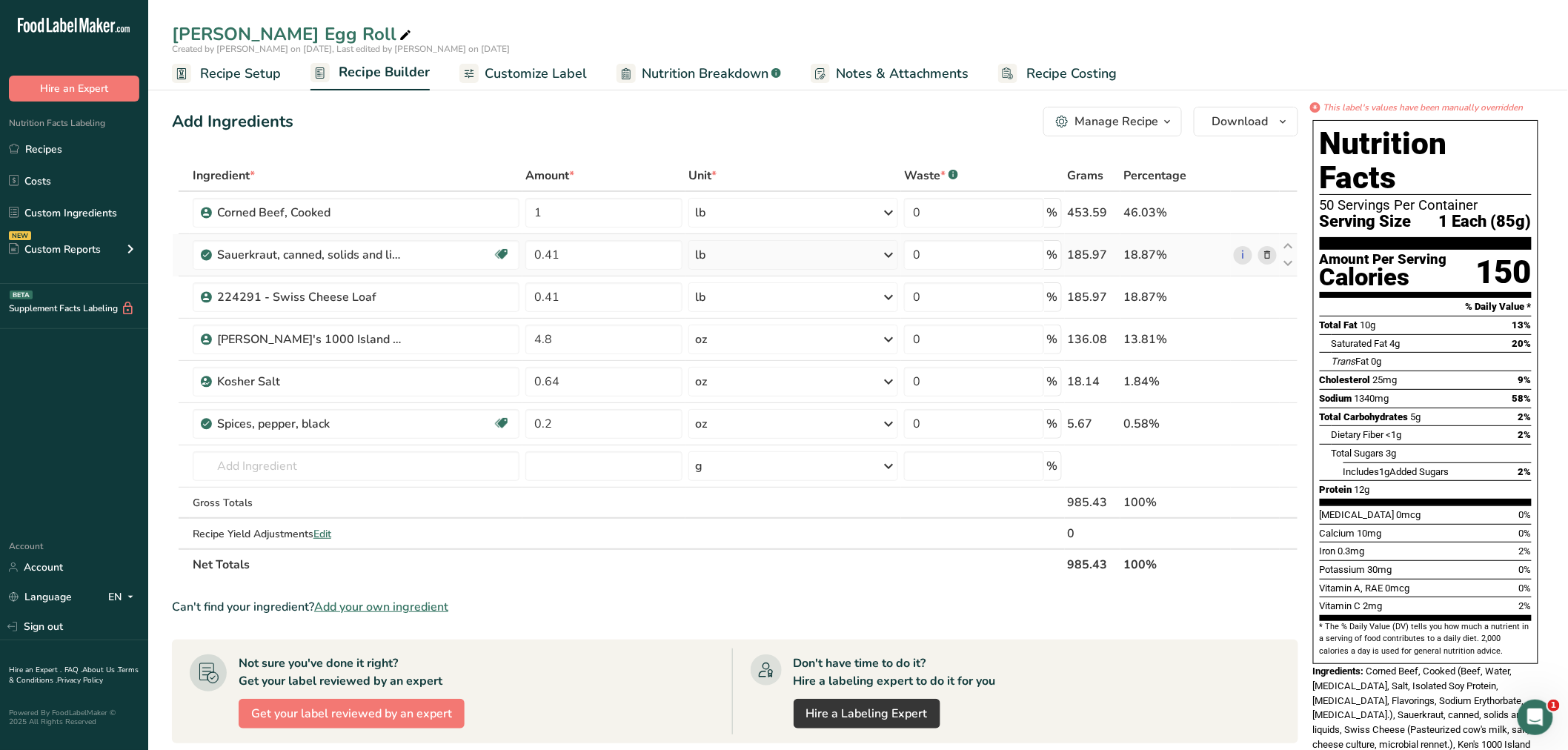
click at [1267, 248] on icon at bounding box center [1266, 256] width 11 height 16
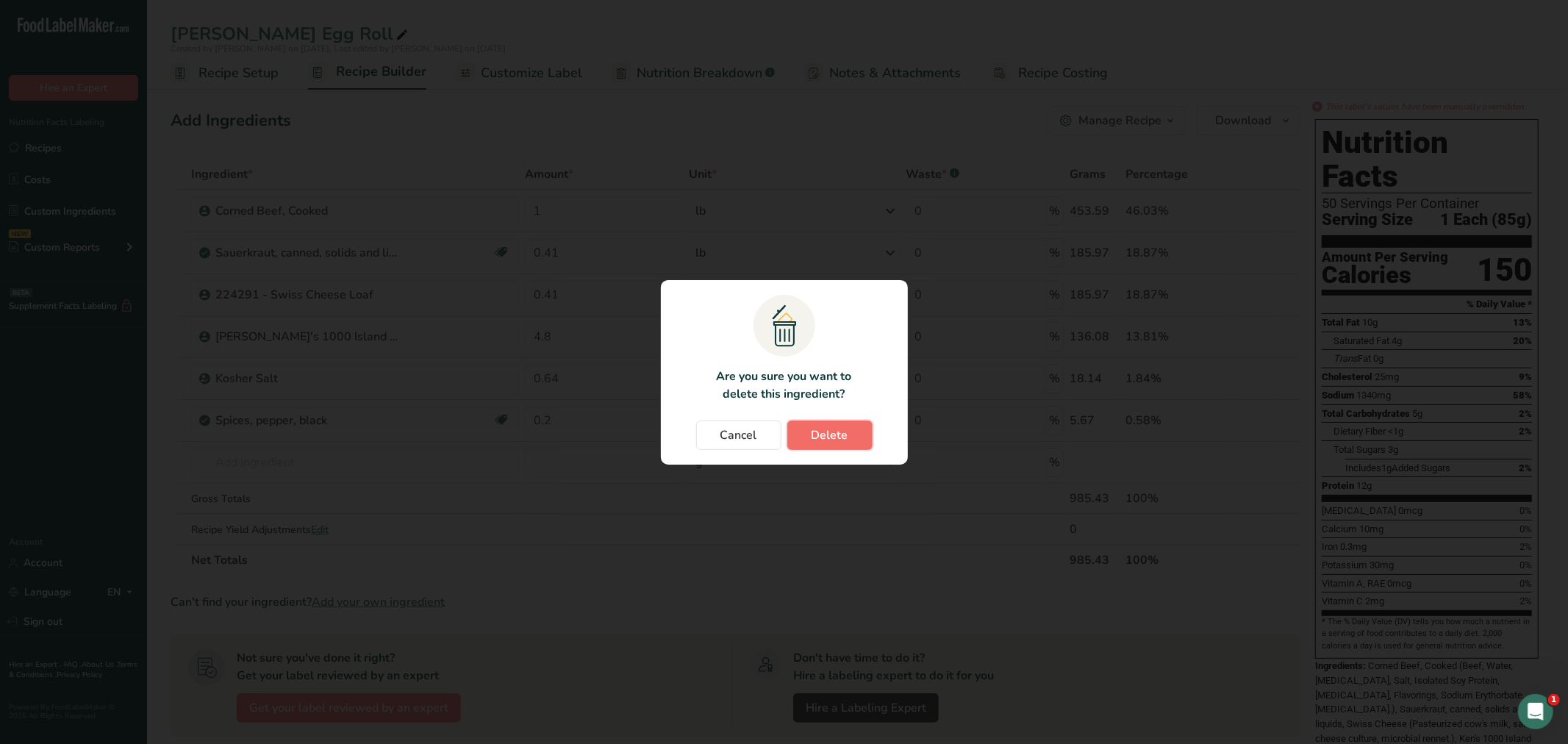
click at [849, 436] on button "Delete" at bounding box center [829, 435] width 85 height 29
type input "4.8"
type input "0.64"
type input "0.2"
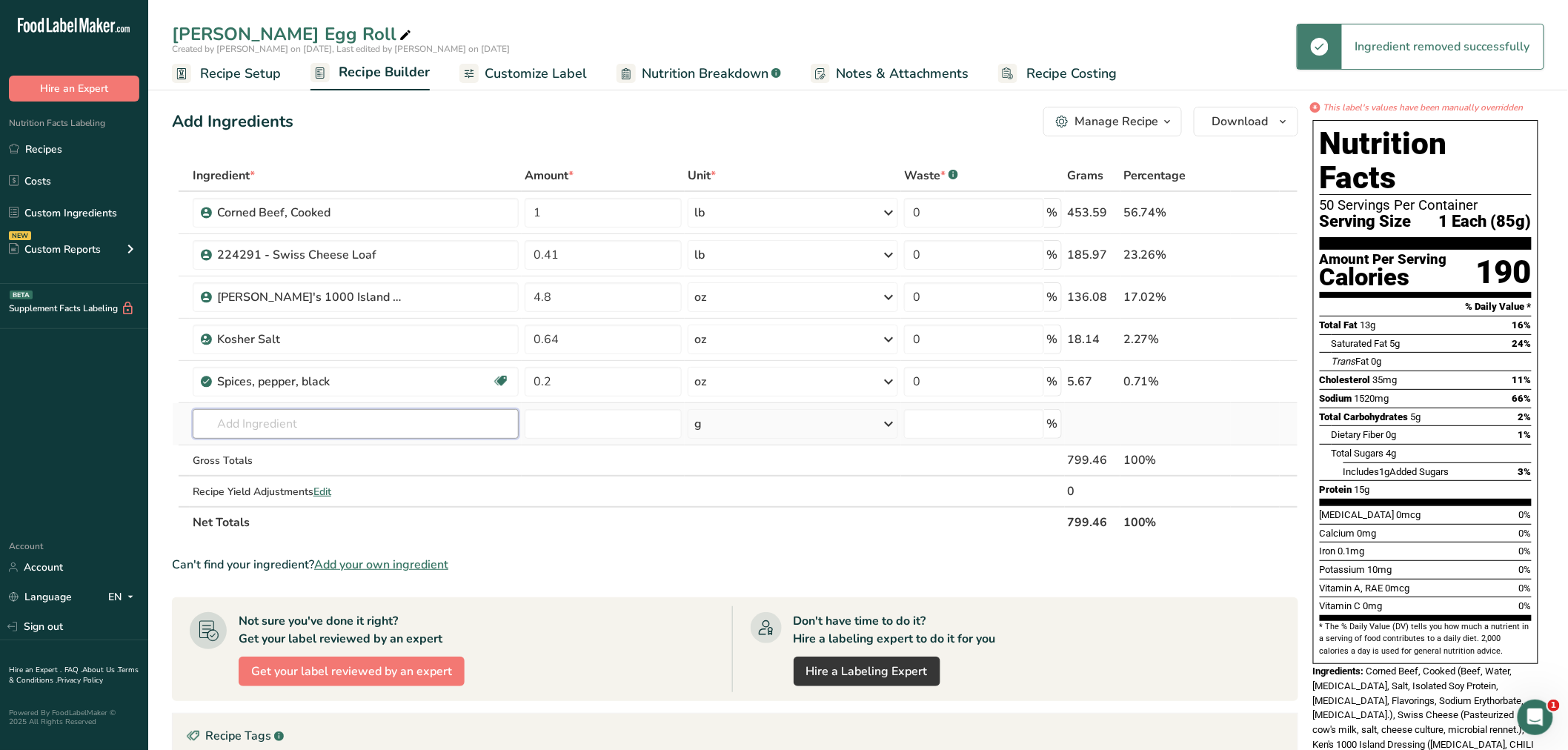
click at [247, 426] on input "text" at bounding box center [356, 424] width 326 height 29
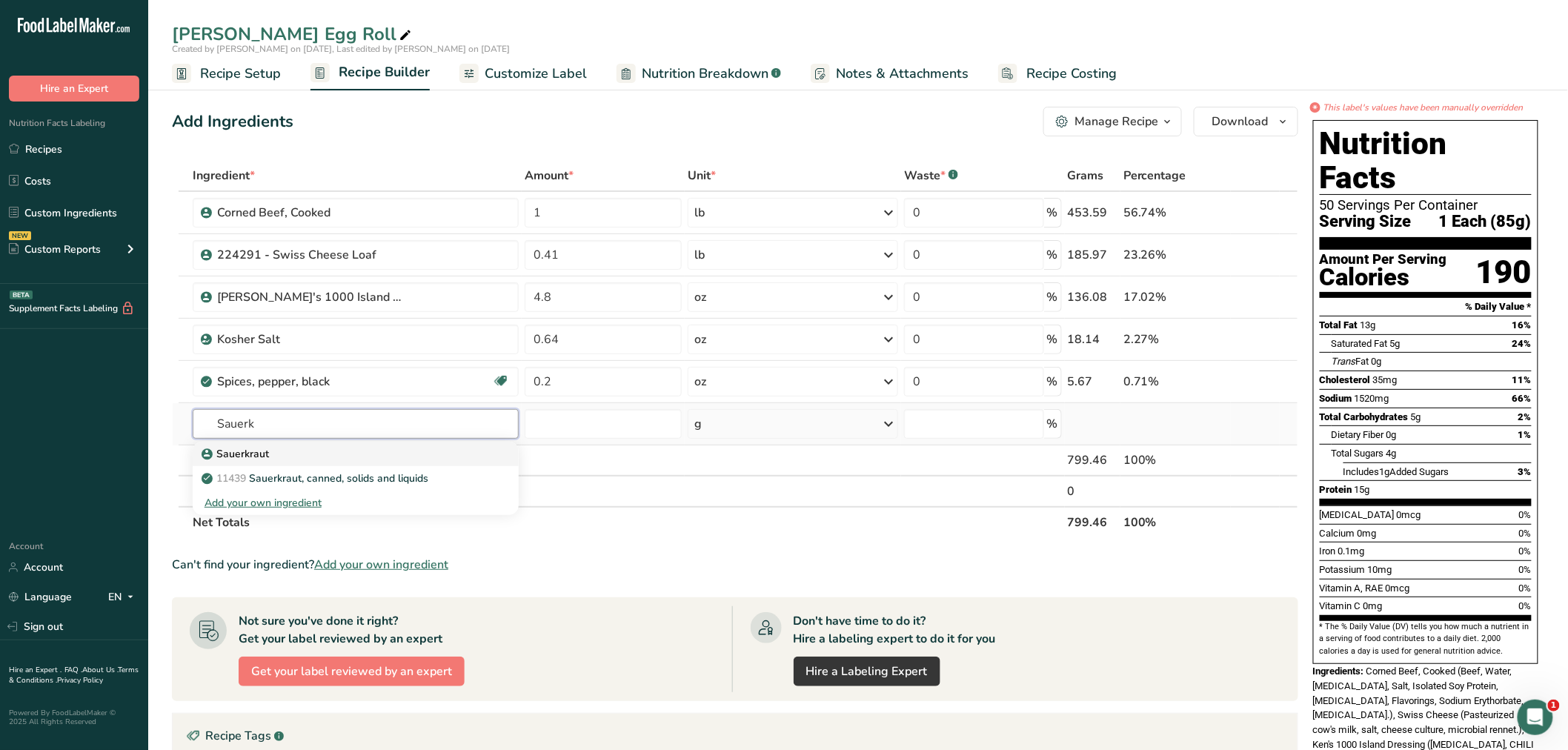
type input "Sauerk"
click at [260, 449] on p "Sauerkraut" at bounding box center [237, 454] width 65 height 16
type input "Sauerkraut"
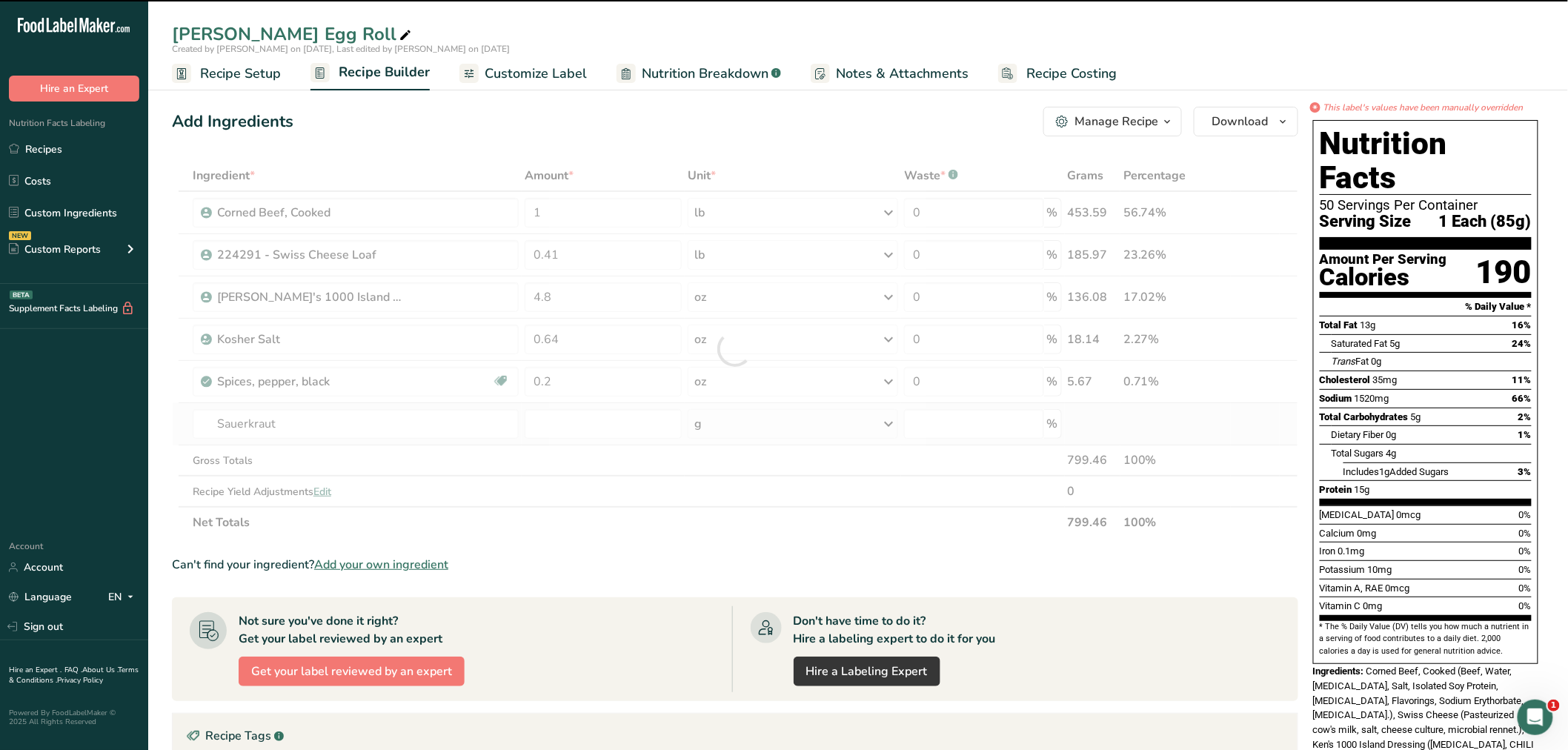
type input "0"
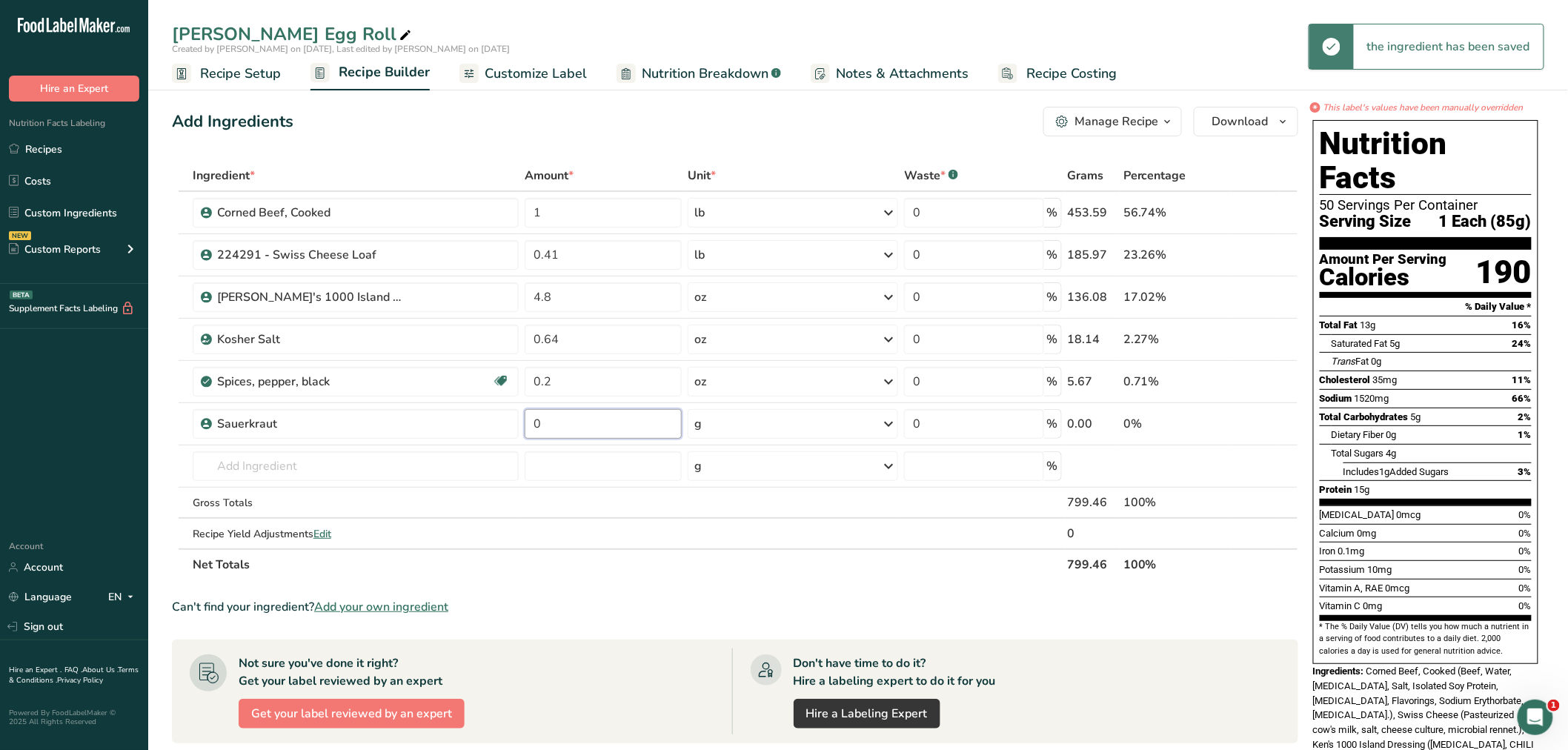
drag, startPoint x: 563, startPoint y: 423, endPoint x: 518, endPoint y: 423, distance: 45.0
click at [518, 423] on tr "Sauerkraut 0 g Weight Units g kg mg See more Volume Units l Volume units requir…" at bounding box center [735, 424] width 1125 height 42
type input "0.41"
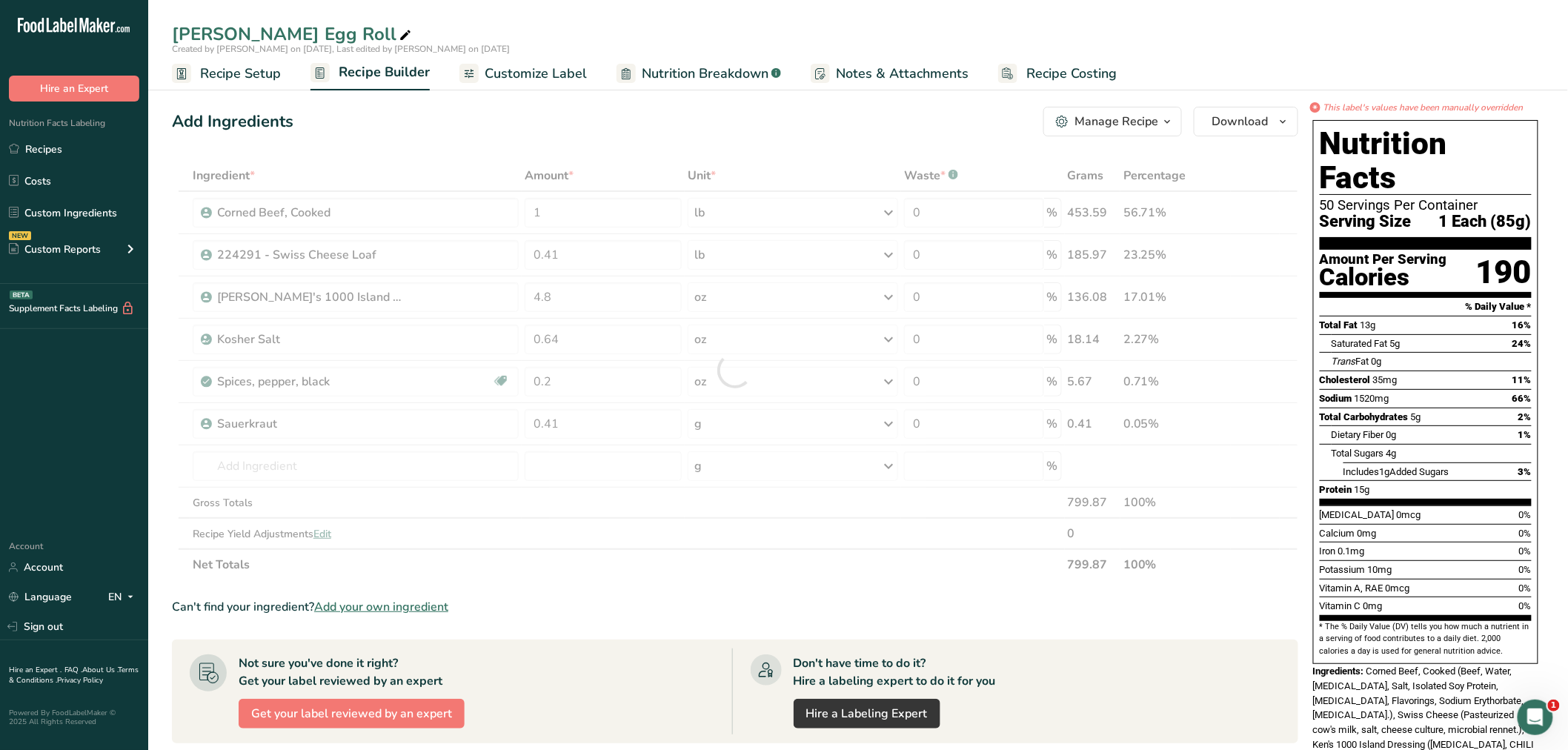
click at [886, 419] on div "Ingredient * Amount * Unit * Waste * .a-a{fill:#347362;}.b-a{fill:#fff;} Grams …" at bounding box center [734, 370] width 1126 height 420
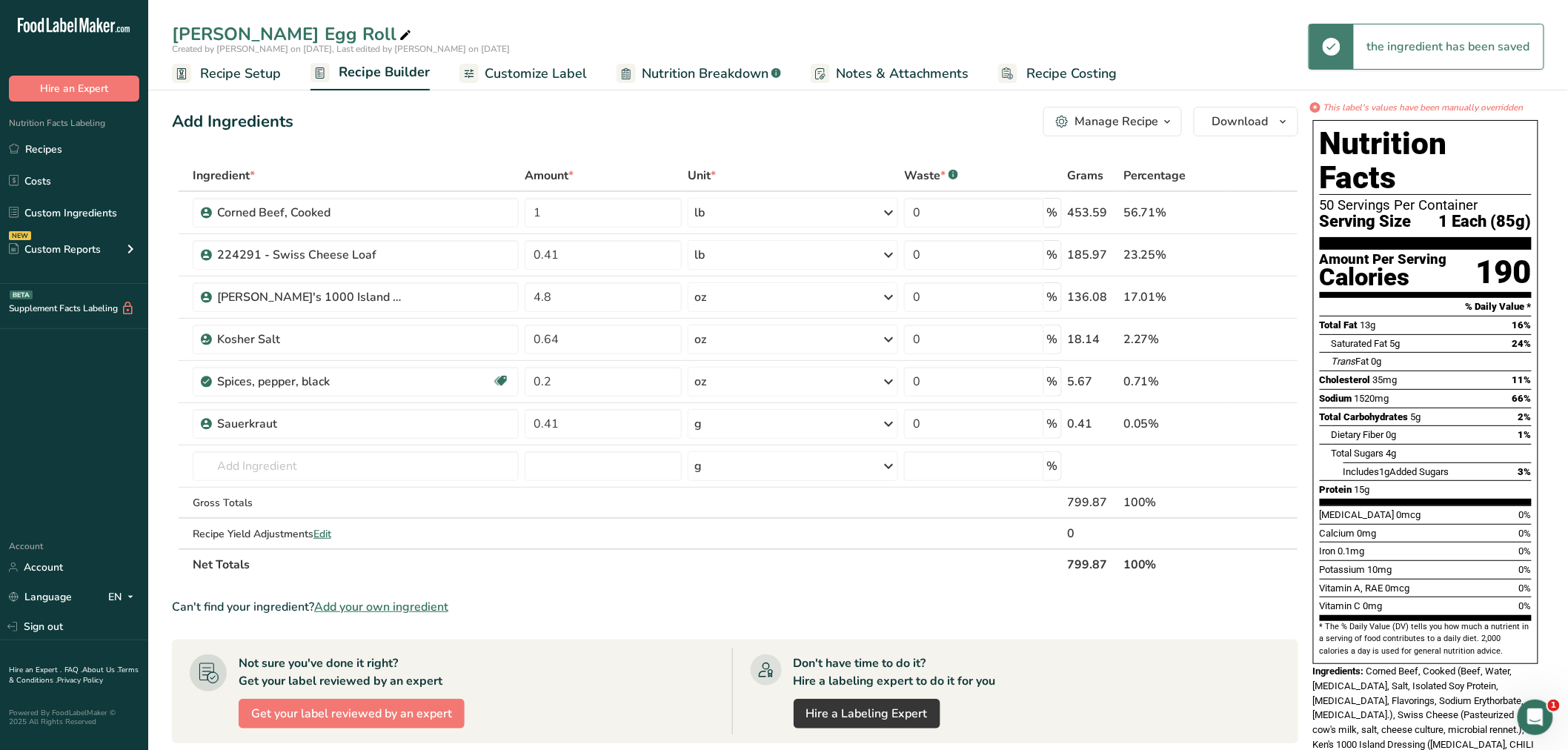
click at [842, 424] on div "g" at bounding box center [792, 424] width 210 height 29
click at [732, 537] on div "See more" at bounding box center [758, 542] width 125 height 16
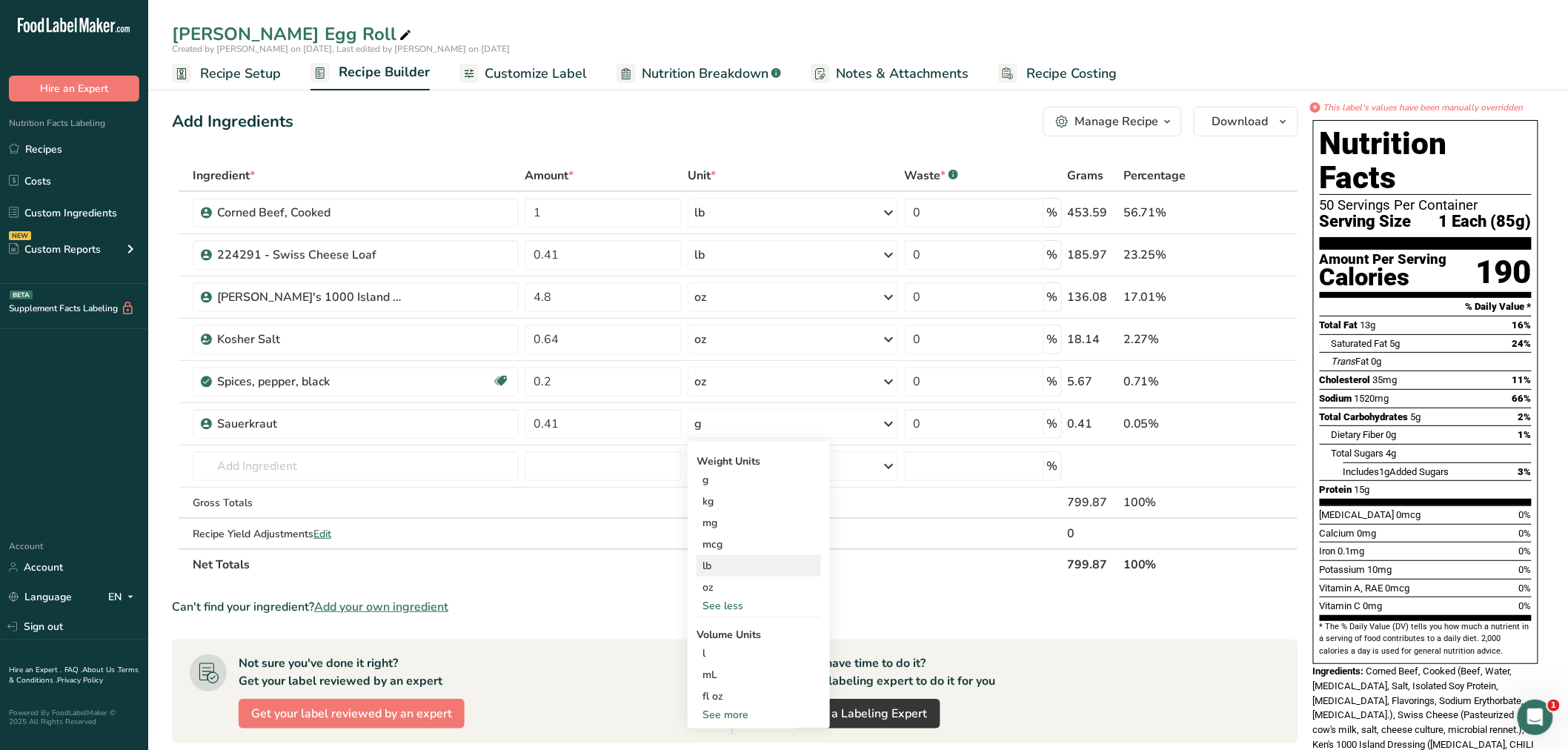
click at [714, 558] on div "lb" at bounding box center [758, 565] width 125 height 22
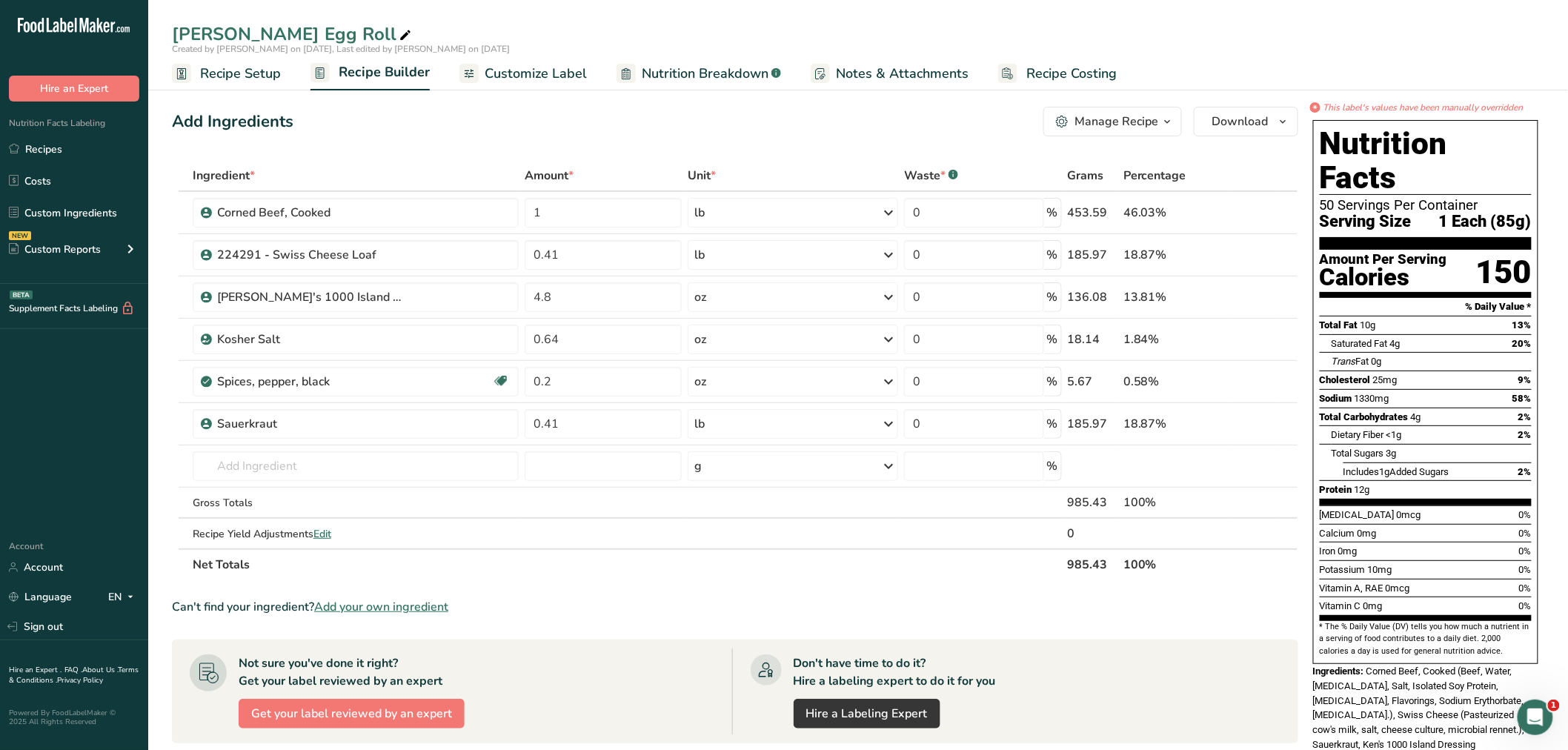
click at [1290, 410] on icon at bounding box center [1288, 415] width 18 height 11
type input "0.41"
type input "0.2"
click at [1287, 368] on icon at bounding box center [1288, 373] width 18 height 11
type input "0.41"
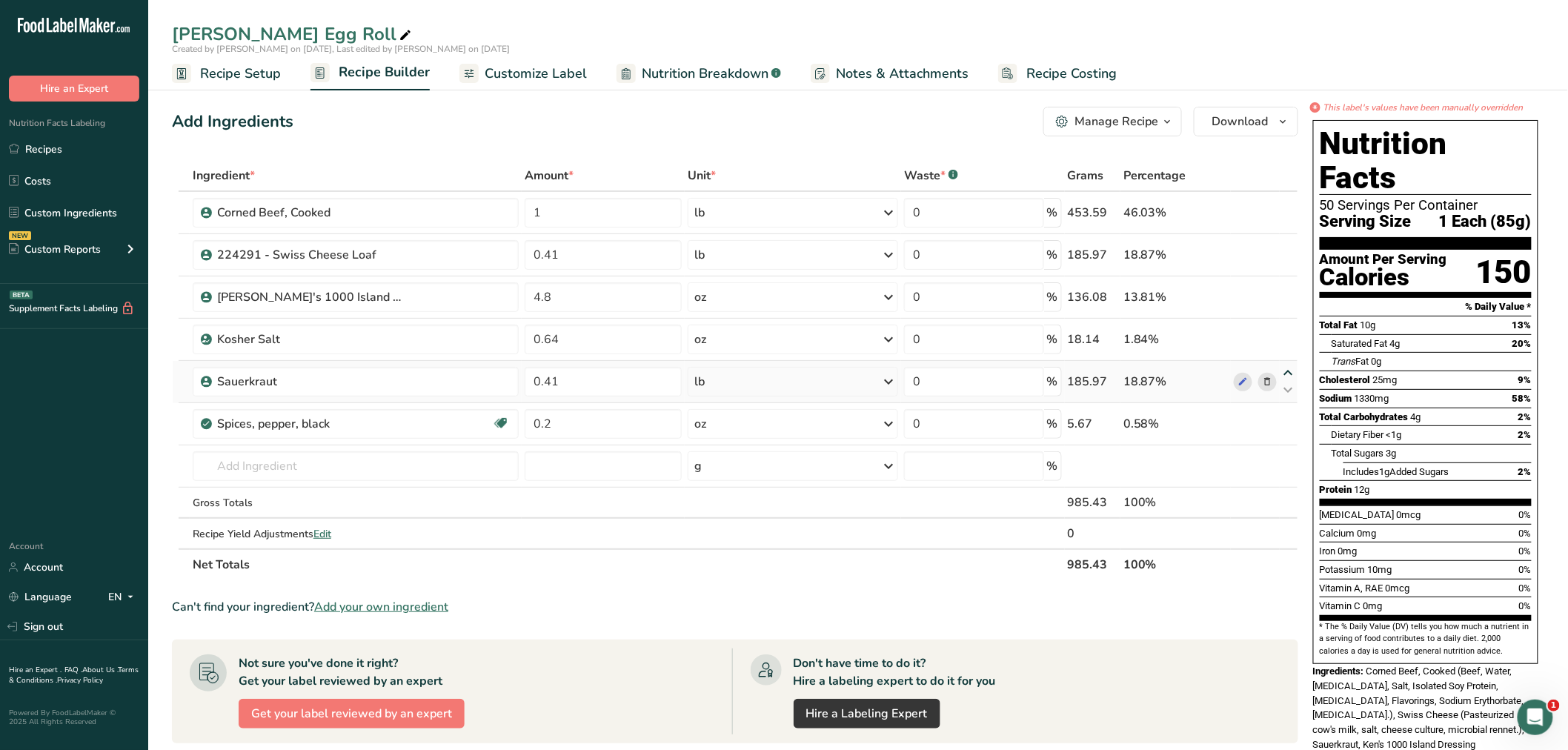
type input "0.64"
click at [1286, 325] on icon at bounding box center [1288, 330] width 18 height 11
type input "0.41"
type input "4.8"
click at [1288, 283] on icon at bounding box center [1288, 288] width 18 height 11
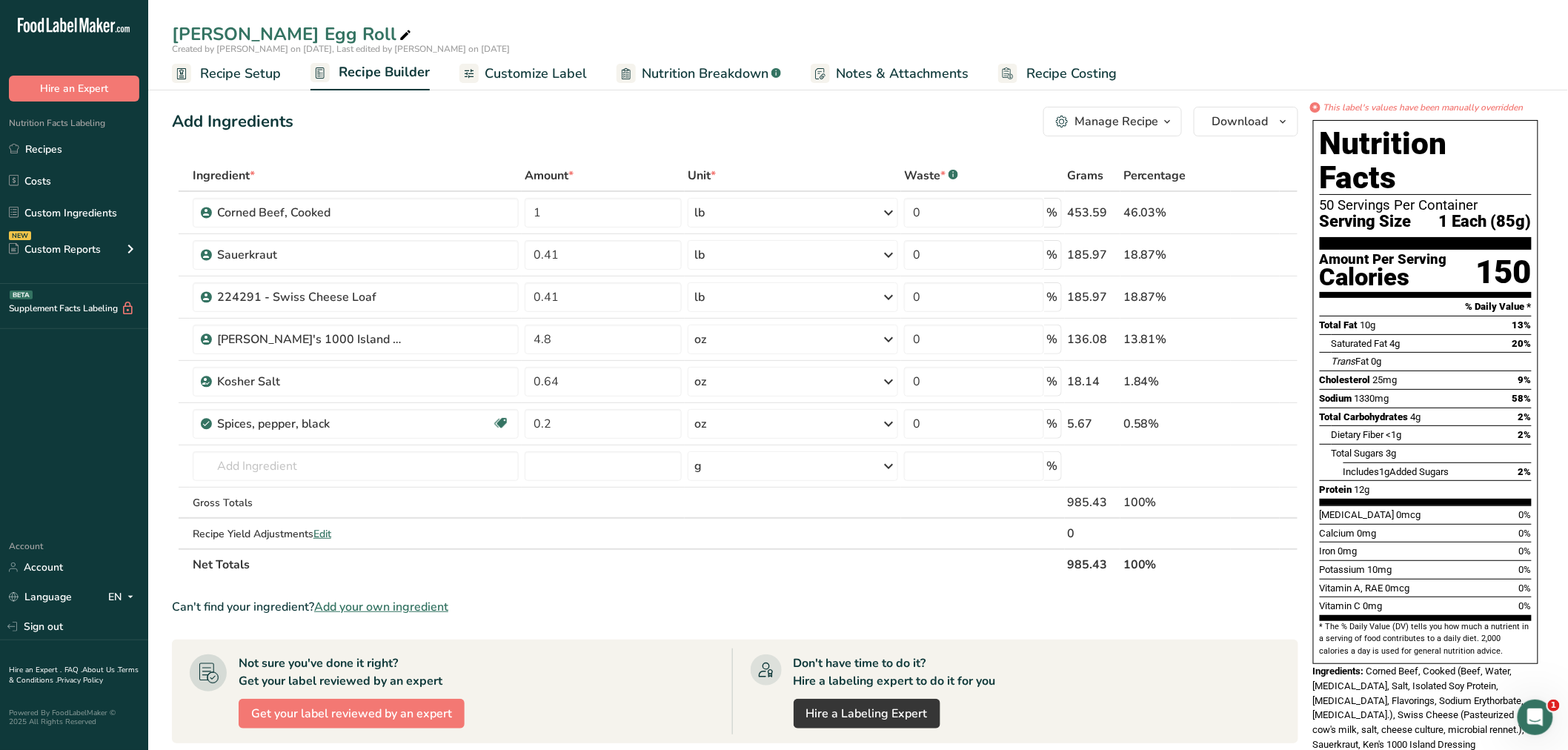
click at [553, 71] on span "Customize Label" at bounding box center [536, 74] width 102 height 20
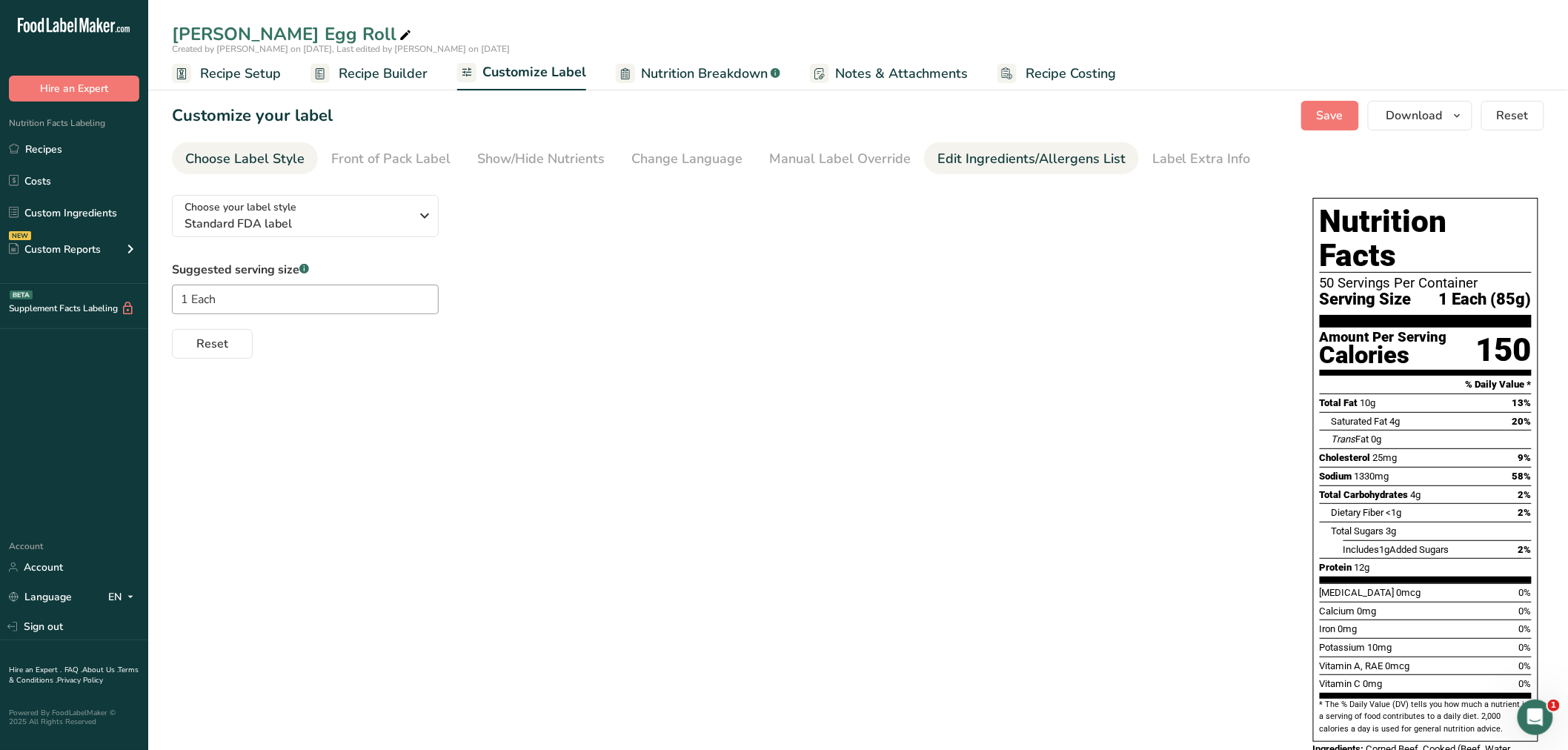
click at [961, 158] on div "Edit Ingredients/Allergens List" at bounding box center [1030, 158] width 188 height 20
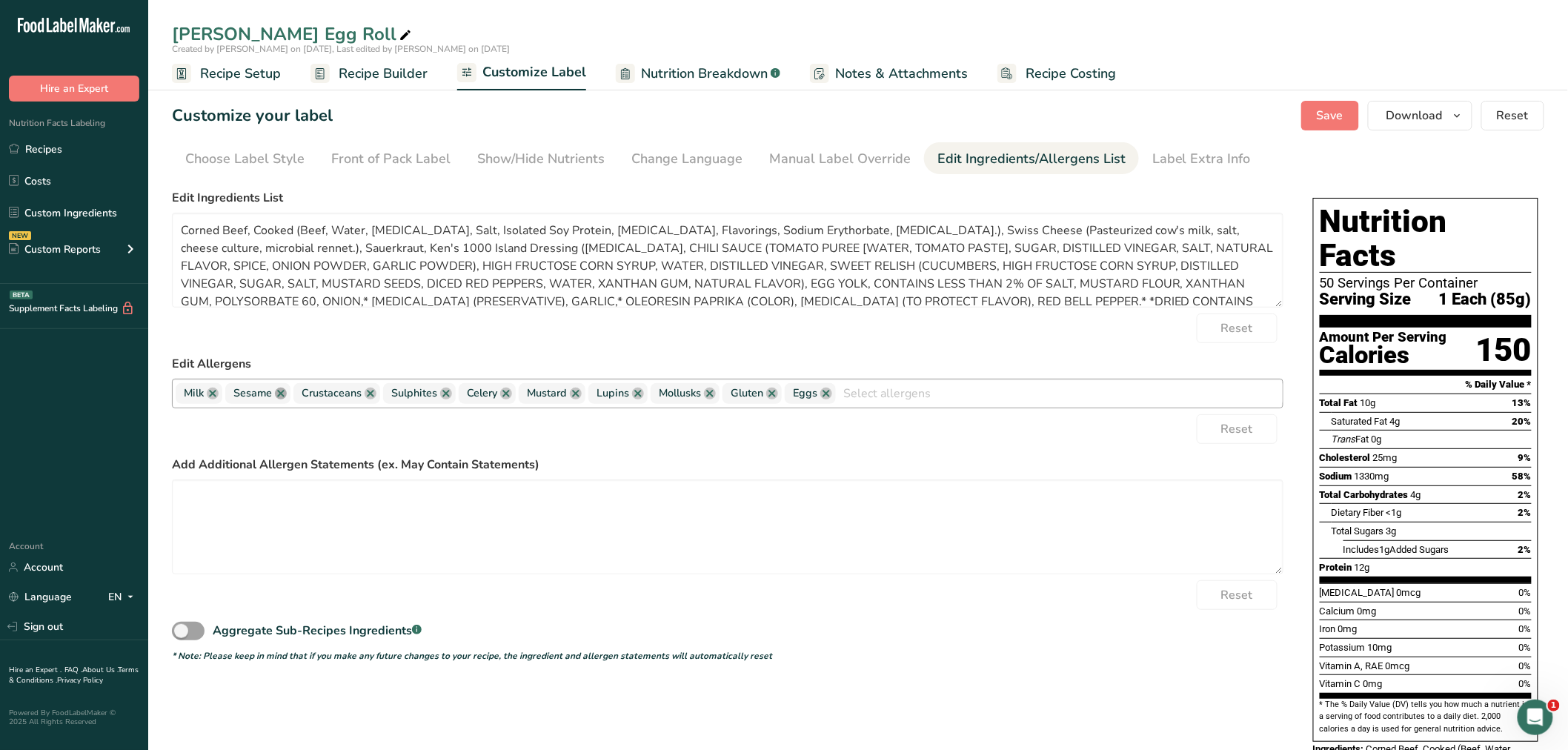
click at [284, 392] on link at bounding box center [281, 393] width 12 height 12
click at [302, 391] on link at bounding box center [302, 393] width 12 height 12
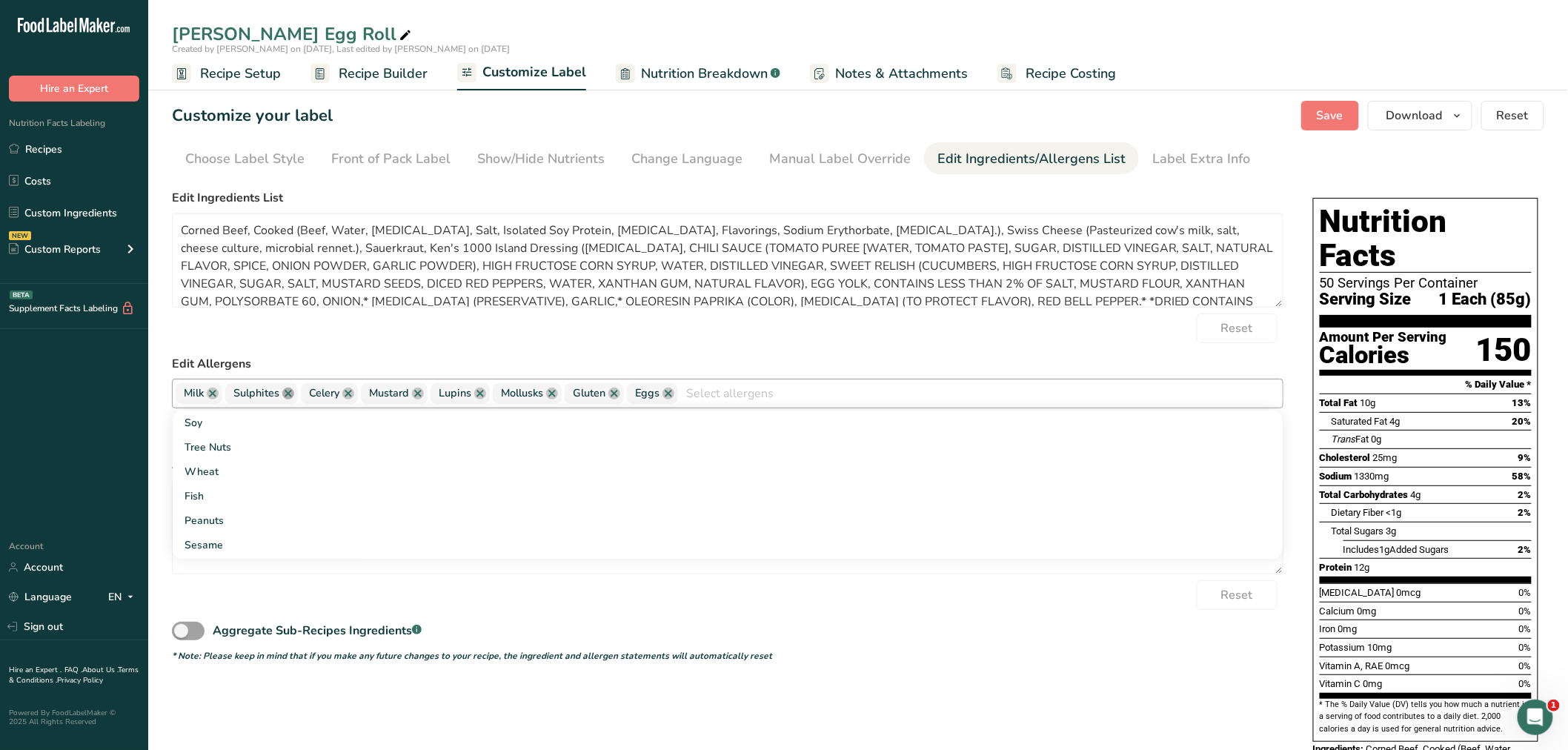
click at [287, 394] on link at bounding box center [288, 393] width 12 height 12
click at [272, 394] on link at bounding box center [272, 393] width 12 height 12
click at [276, 394] on span "Mustard" at bounding box center [259, 393] width 67 height 21
click at [284, 393] on link at bounding box center [282, 393] width 12 height 12
click at [277, 393] on link at bounding box center [275, 393] width 12 height 12
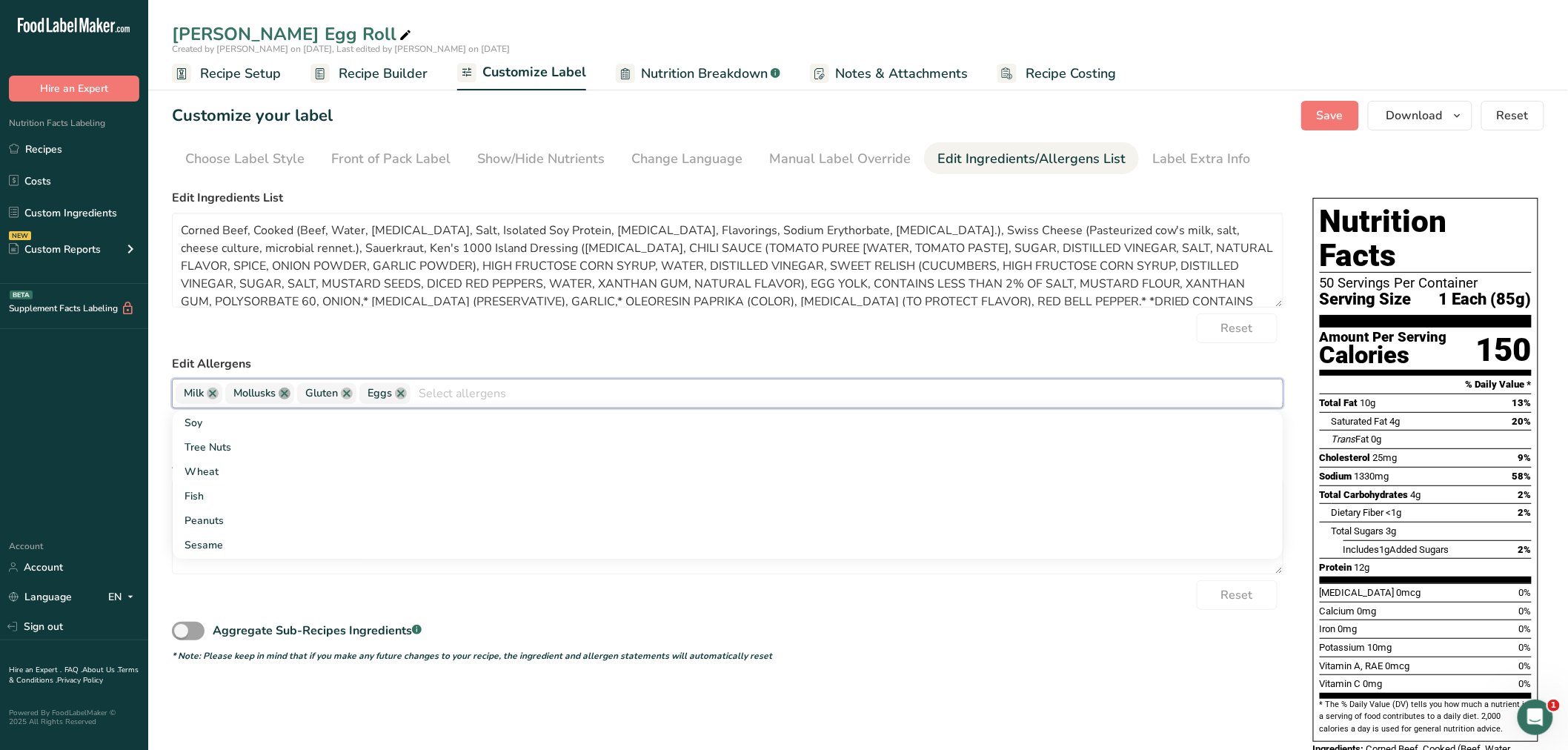
click at [281, 392] on link at bounding box center [284, 393] width 12 height 12
click at [279, 395] on link at bounding box center [275, 393] width 12 height 12
click at [201, 423] on link "Soy" at bounding box center [727, 422] width 1110 height 25
click at [441, 603] on div "Reset" at bounding box center [727, 595] width 1111 height 29
drag, startPoint x: 246, startPoint y: 227, endPoint x: 293, endPoint y: 227, distance: 47.0
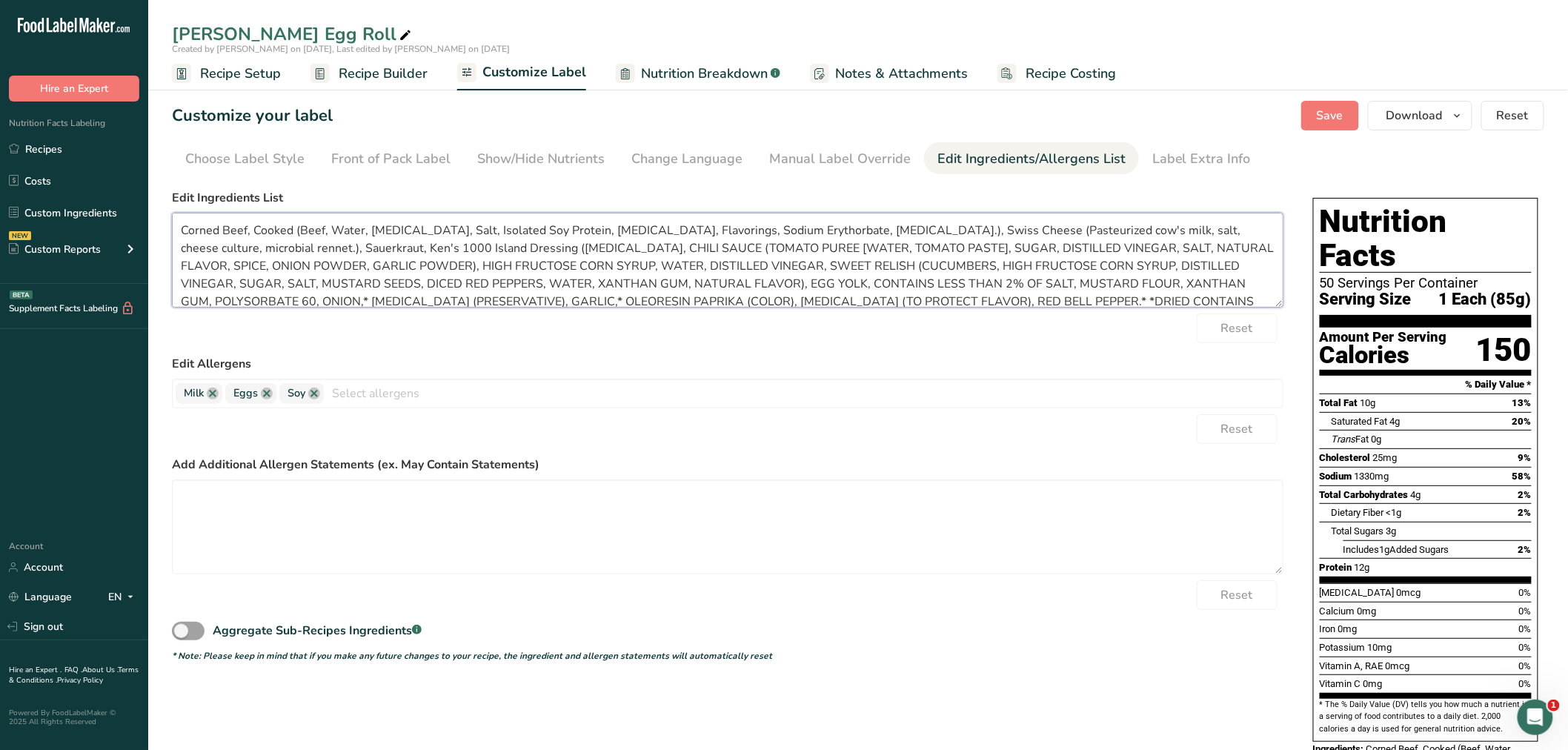
click at [293, 227] on textarea "Corned Beef, Cooked (Beef, Water, Dextrose, Salt, Isolated Soy Protein, Sodium …" at bounding box center [727, 260] width 1111 height 94
drag, startPoint x: 290, startPoint y: 245, endPoint x: 321, endPoint y: 245, distance: 31.0
click at [321, 245] on textarea "Corned Beef(Beef, Water, Dextrose, Salt, Isolated Soy Protein, Sodium Phosphate…" at bounding box center [727, 260] width 1111 height 94
drag, startPoint x: 412, startPoint y: 245, endPoint x: 432, endPoint y: 243, distance: 20.1
click at [432, 243] on textarea "Corned Beef(Beef, Water, Dextrose, Salt, Isolated Soy Protein, Sodium Phosphate…" at bounding box center [727, 260] width 1111 height 94
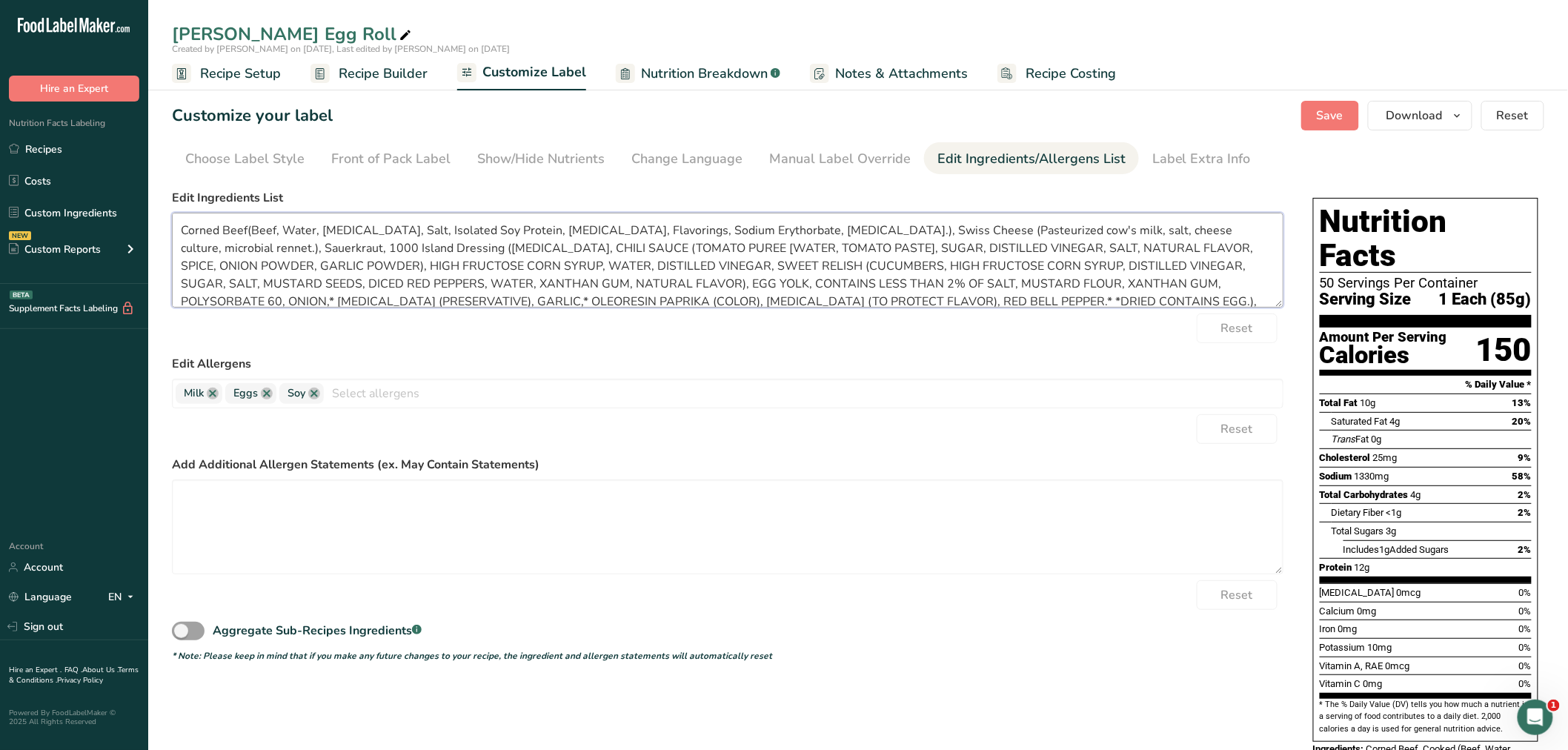
drag, startPoint x: 290, startPoint y: 247, endPoint x: 357, endPoint y: 245, distance: 67.0
click at [357, 245] on textarea "Corned Beef(Beef, Water, Dextrose, Salt, Isolated Soy Protein, Sodium Phosphate…" at bounding box center [727, 260] width 1111 height 94
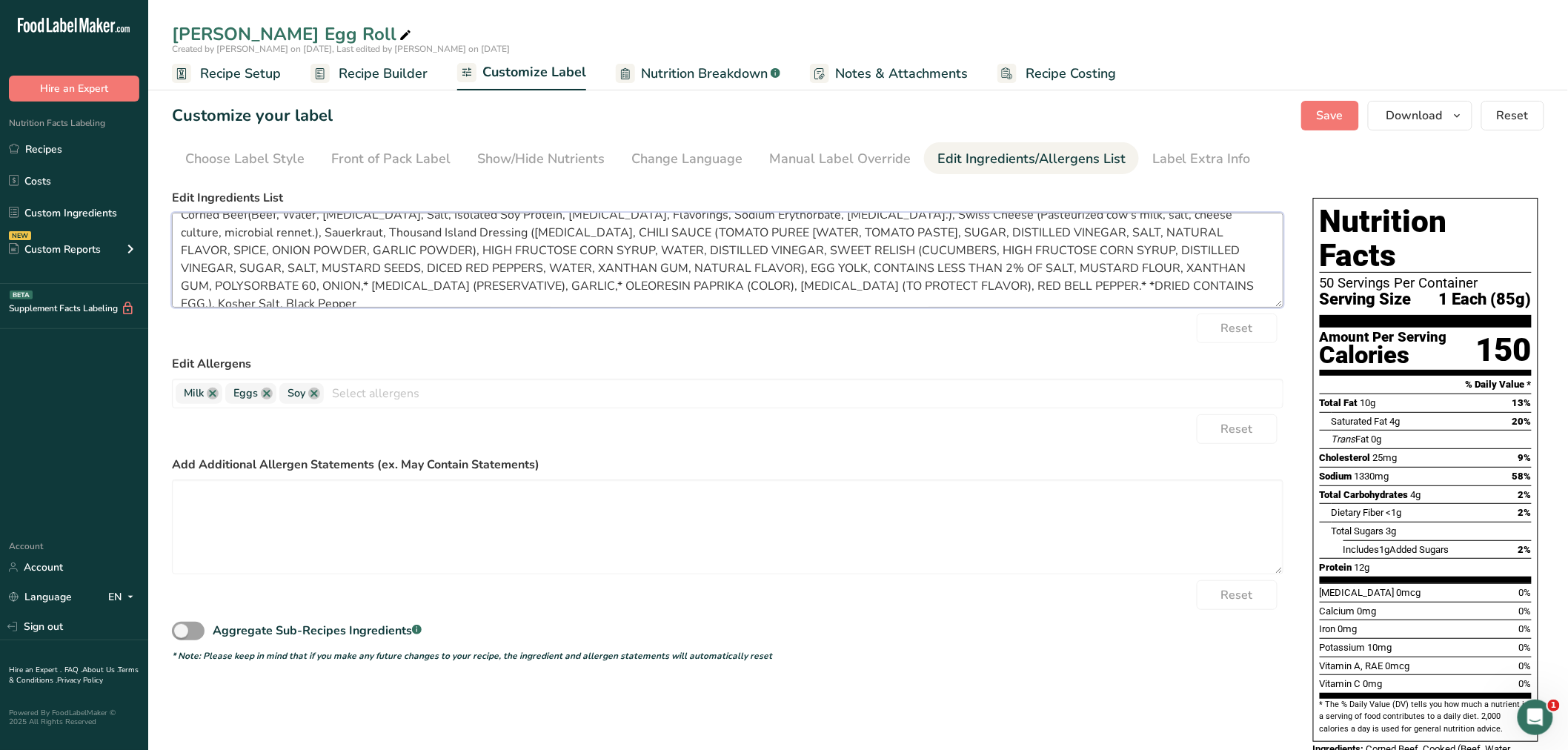
scroll to position [29, 0]
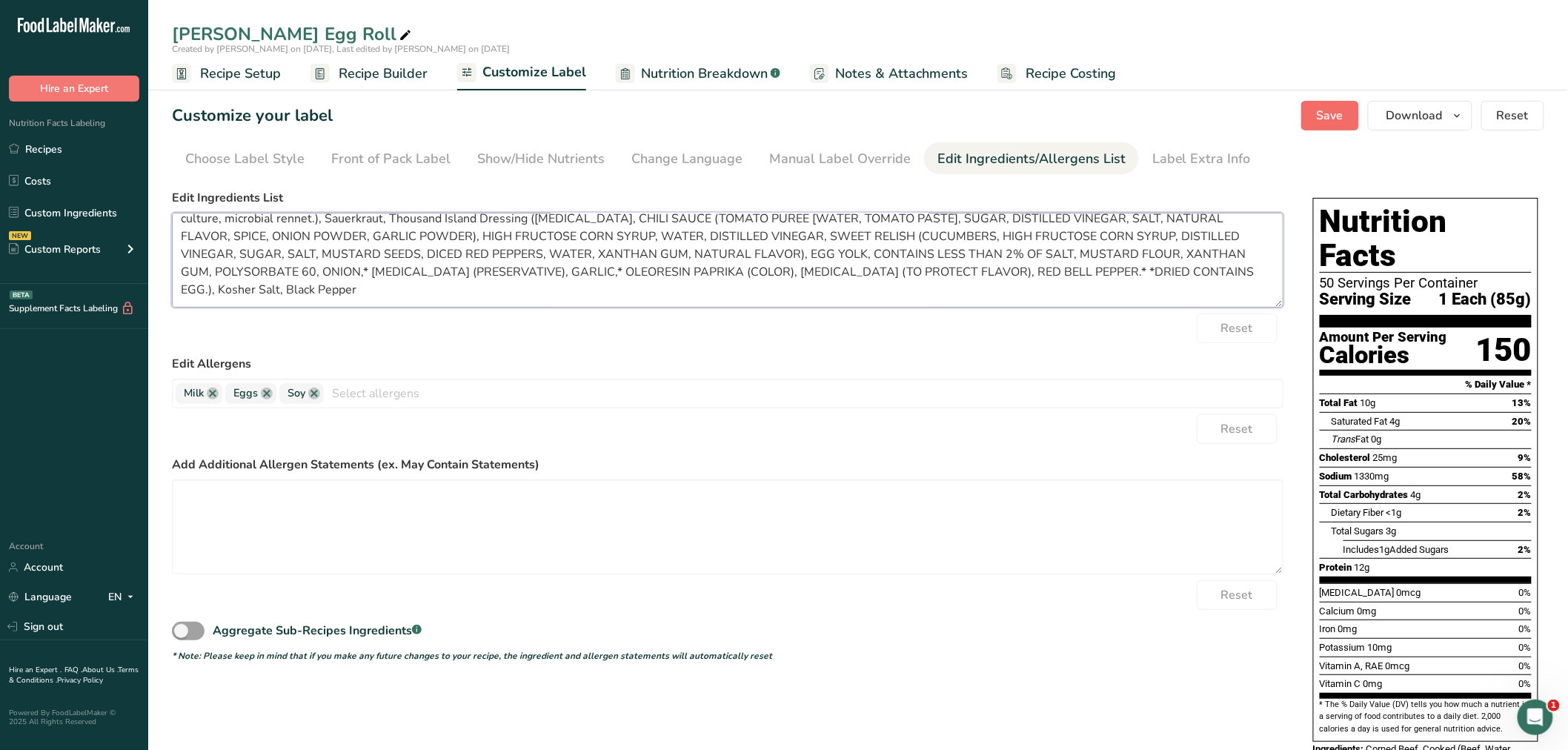
type textarea "Corned Beef(Beef, Water, Dextrose, Salt, Isolated Soy Protein, Sodium Phosphate…"
click at [1336, 107] on span "Save" at bounding box center [1329, 116] width 27 height 18
click at [1420, 114] on span "Download" at bounding box center [1414, 116] width 56 height 18
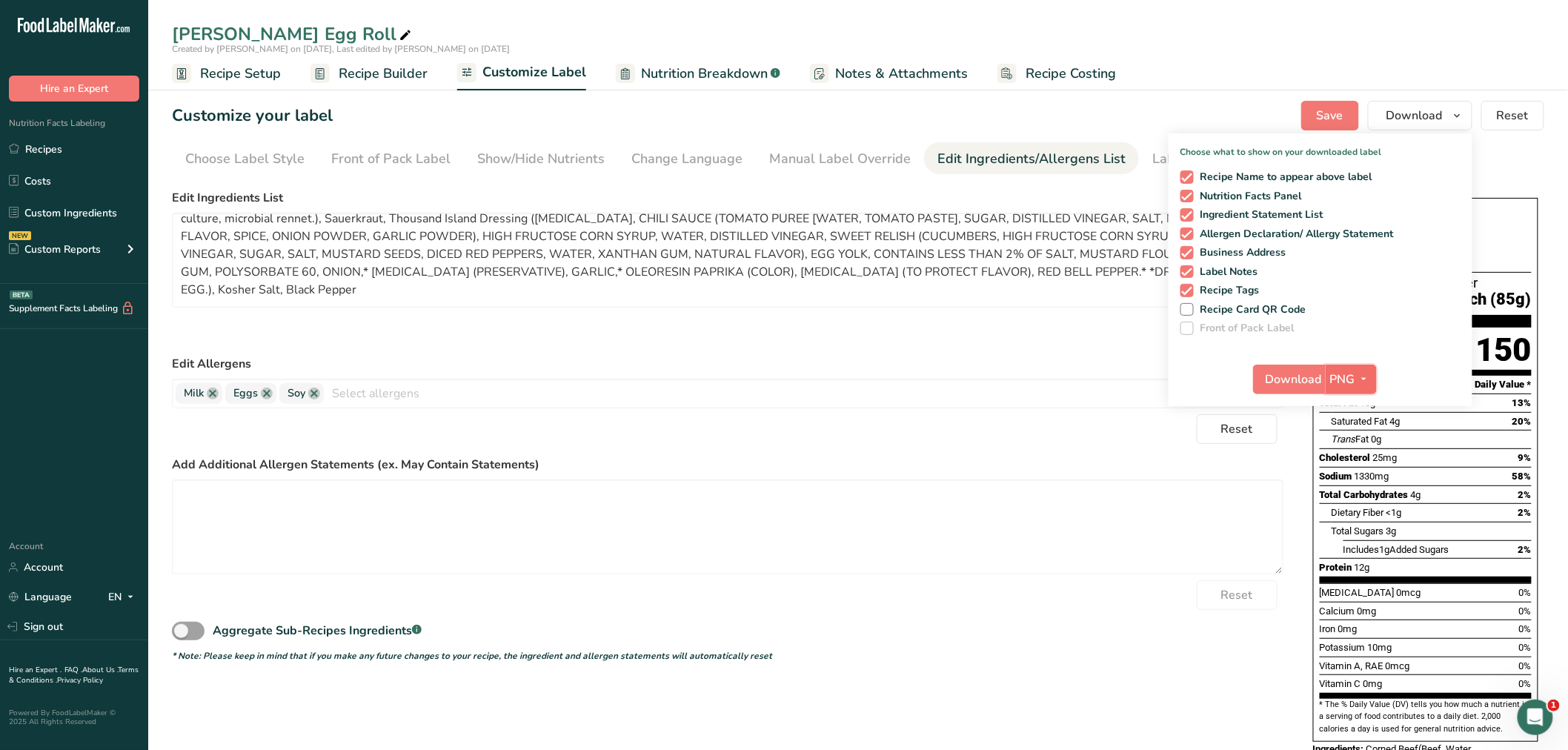
click at [1364, 375] on icon "button" at bounding box center [1364, 378] width 12 height 19
click at [1355, 429] on link "BMP" at bounding box center [1353, 433] width 47 height 25
click at [1300, 368] on button "Download" at bounding box center [1289, 379] width 73 height 29
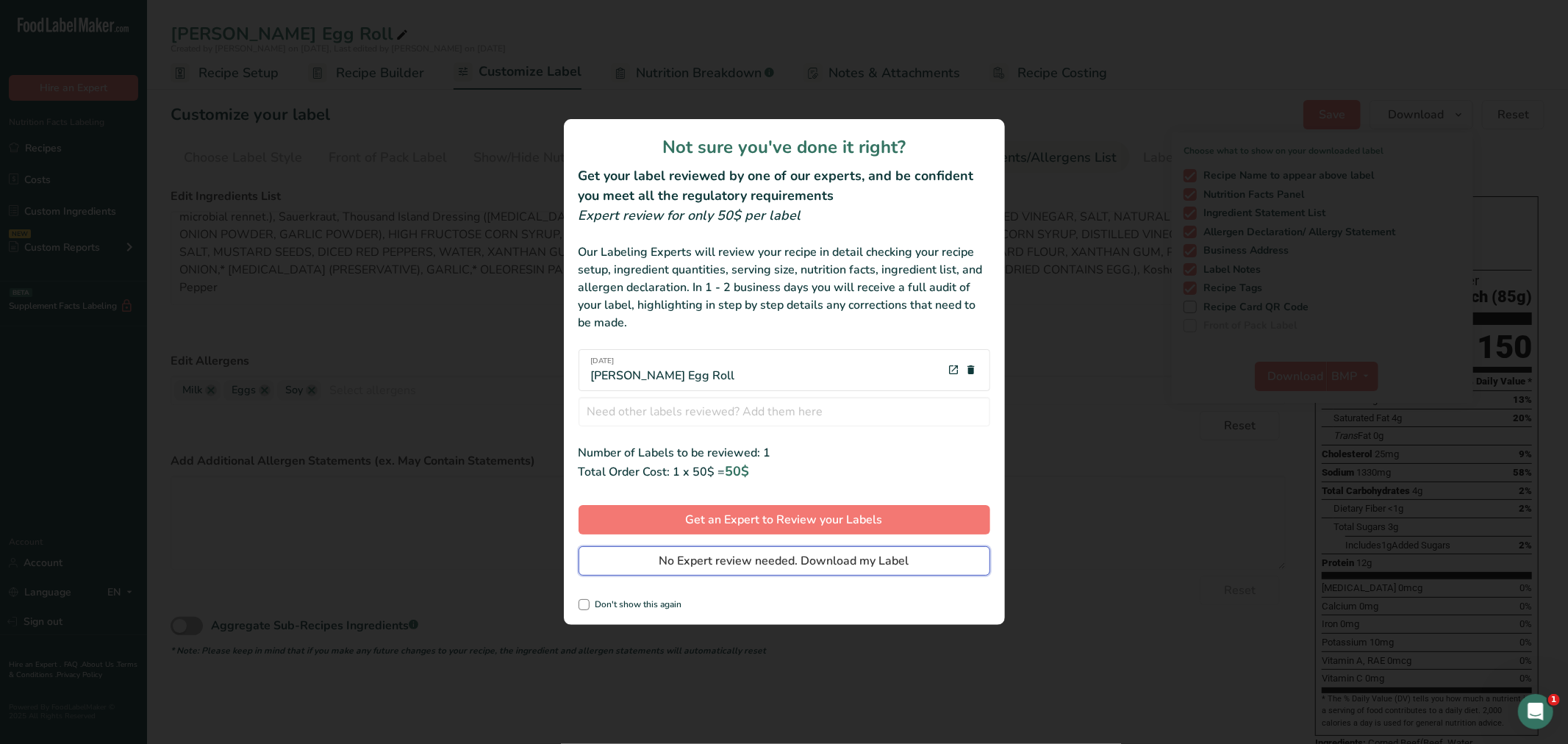
click at [840, 556] on span "No Expert review needed. Download my Label" at bounding box center [784, 561] width 250 height 18
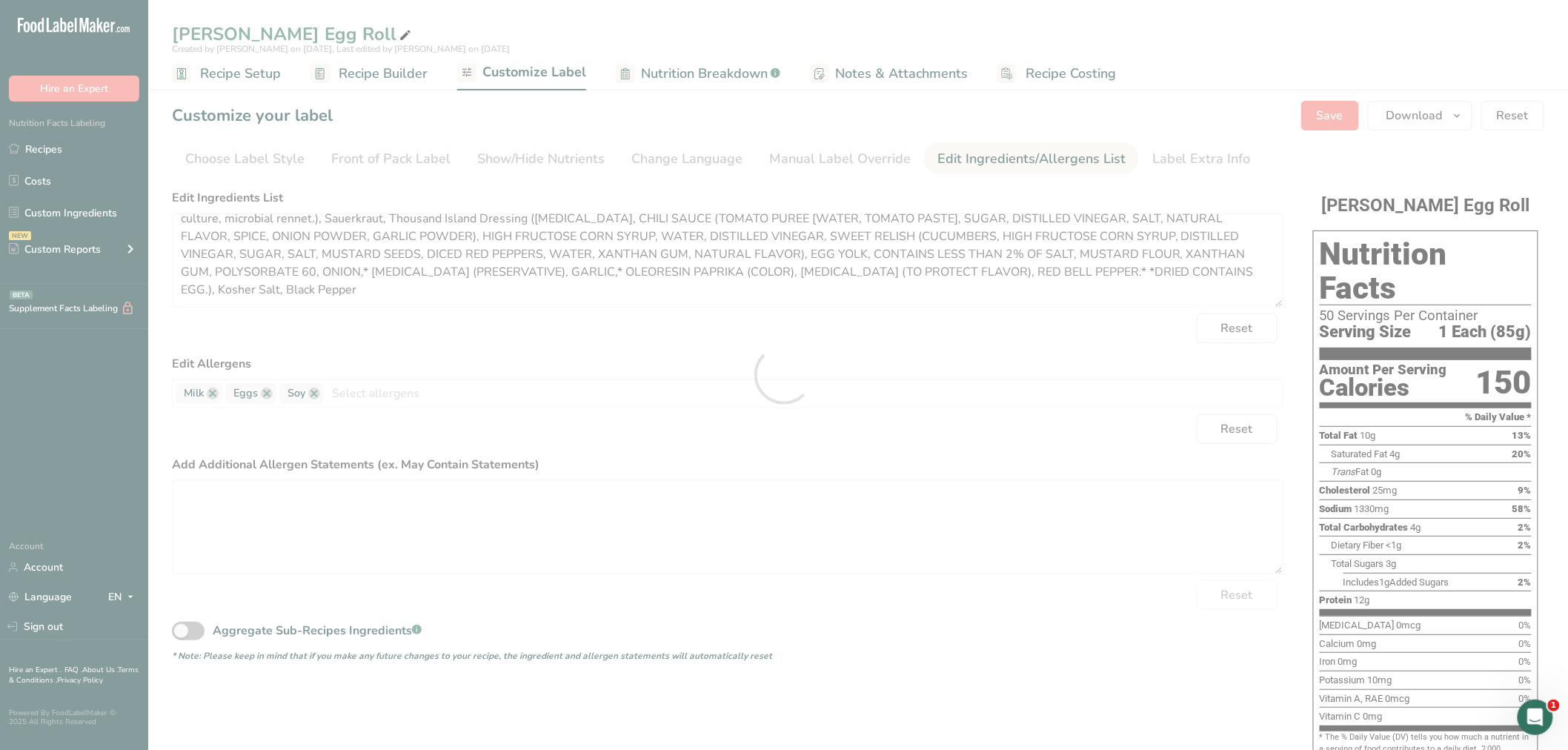
scroll to position [0, 0]
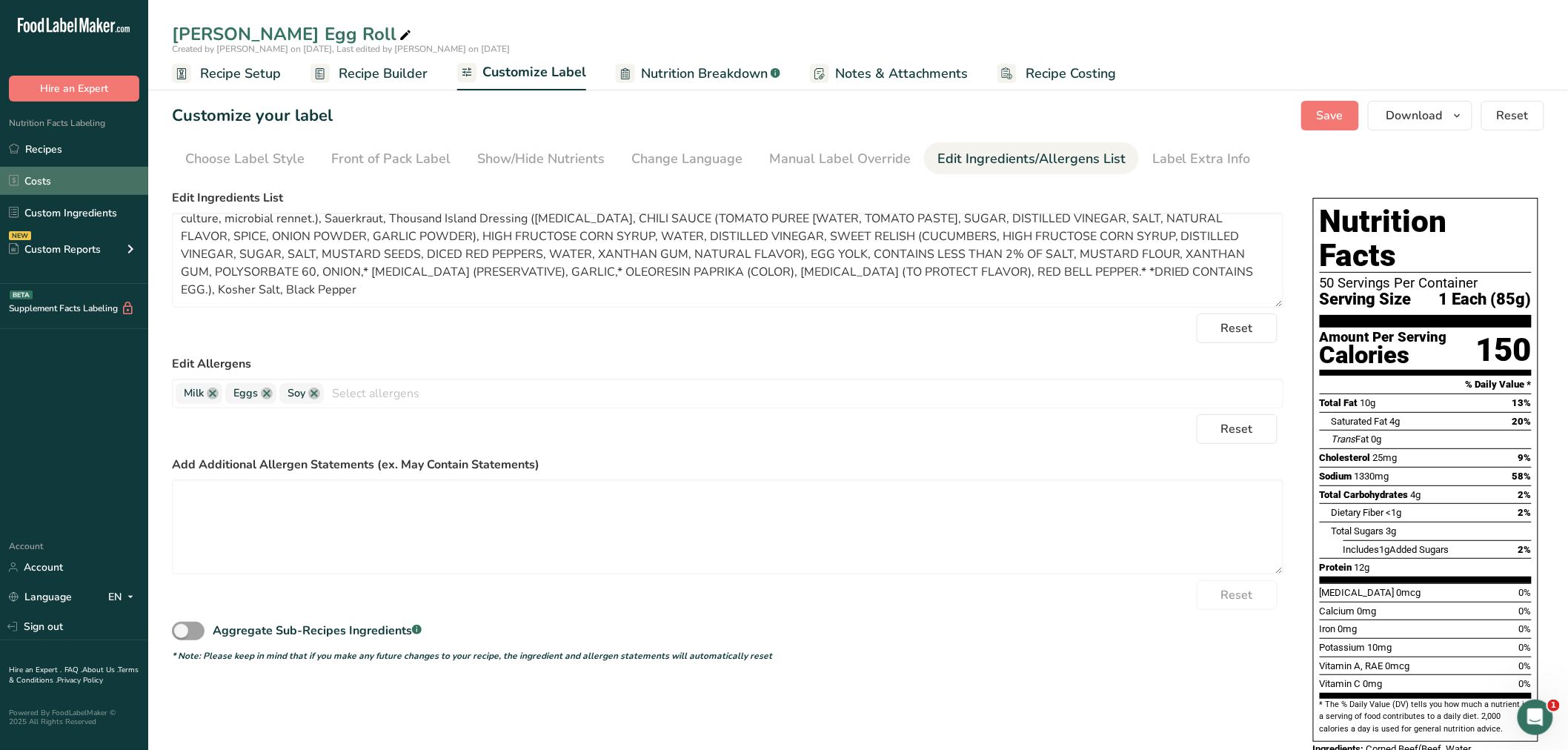
drag, startPoint x: 53, startPoint y: 148, endPoint x: 17, endPoint y: 193, distance: 57.6
click at [53, 148] on link "Recipes" at bounding box center [74, 148] width 148 height 29
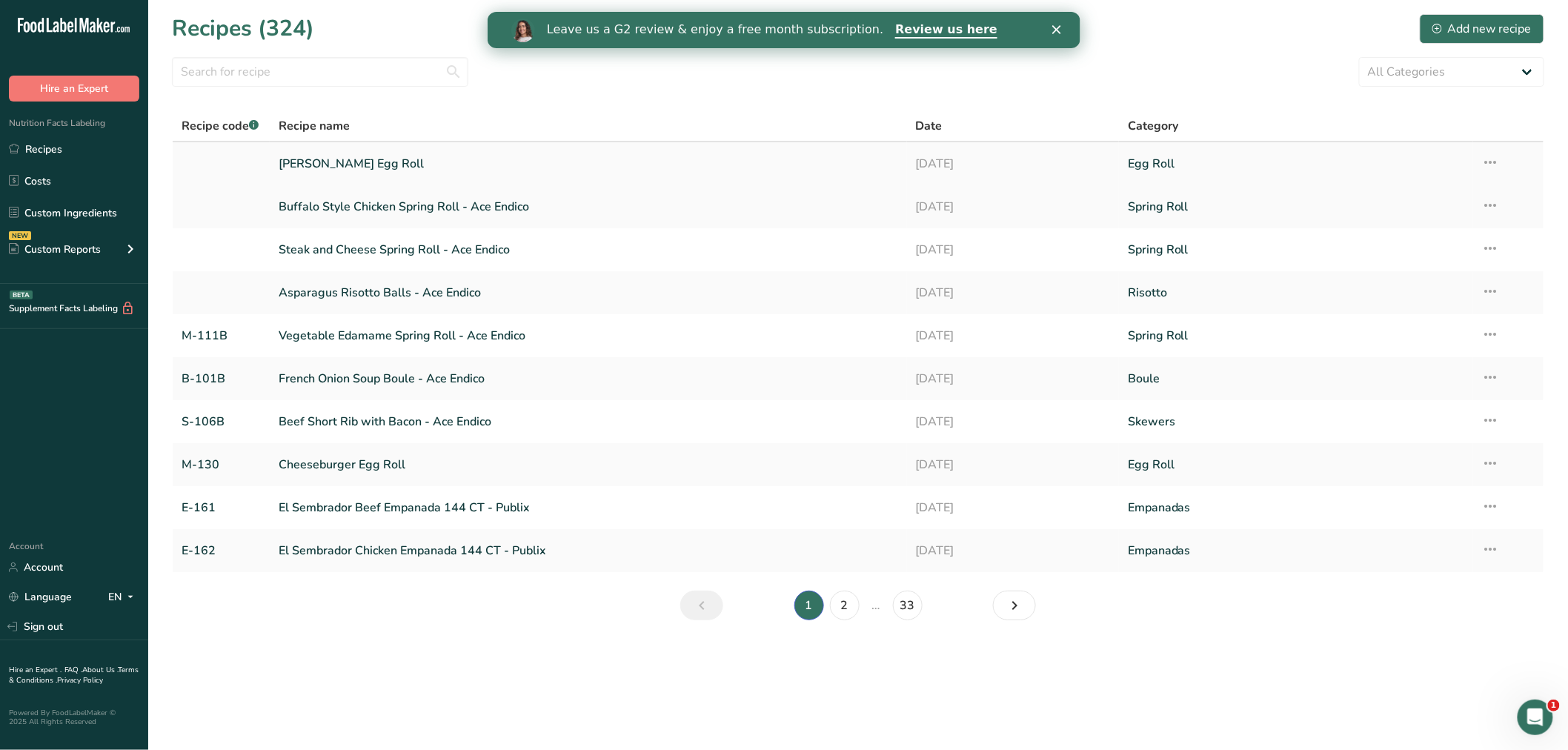
click at [350, 158] on link "[PERSON_NAME] Egg Roll" at bounding box center [588, 164] width 619 height 31
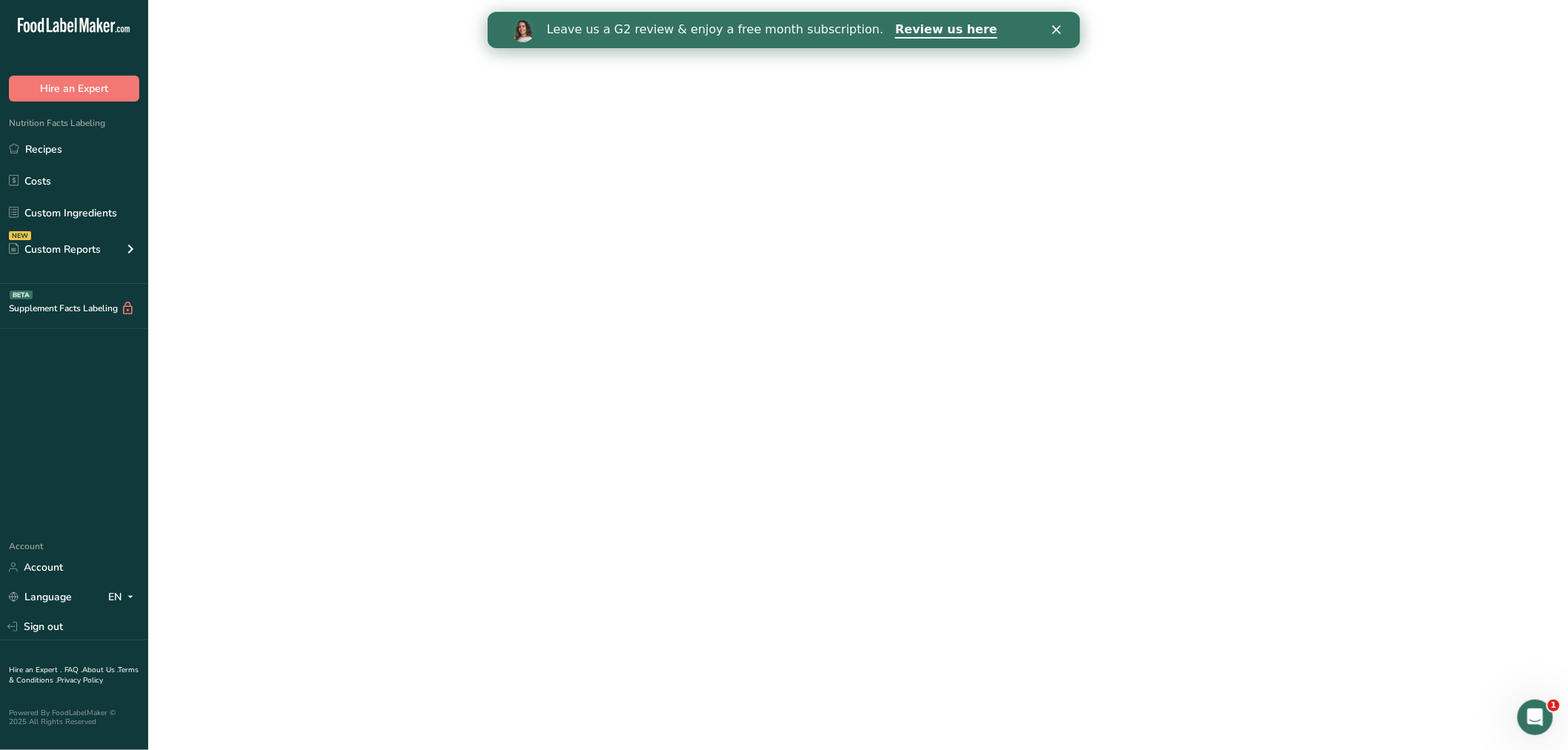
click at [350, 158] on link "[PERSON_NAME] Egg Roll" at bounding box center [588, 164] width 619 height 31
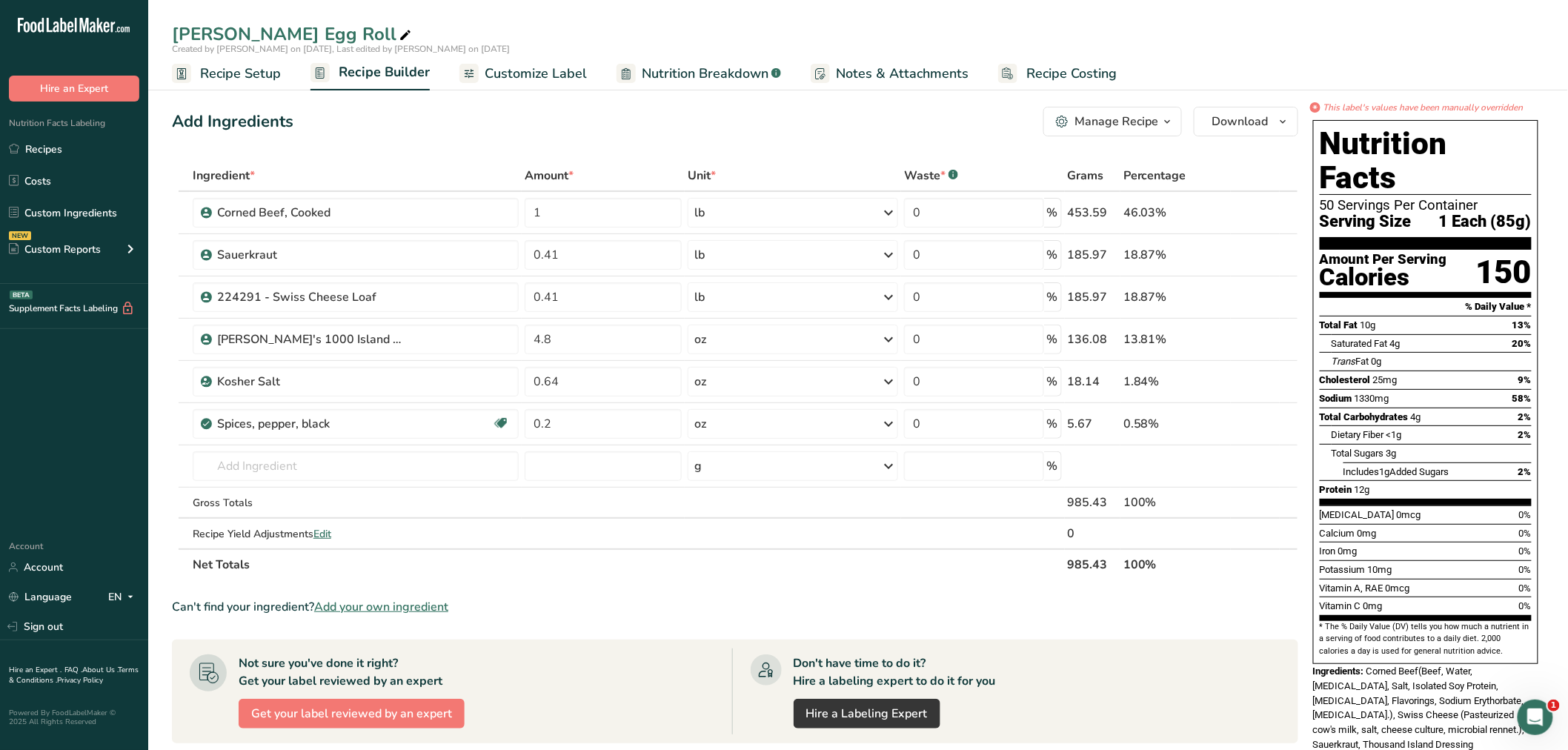
click at [542, 68] on span "Customize Label" at bounding box center [536, 74] width 102 height 20
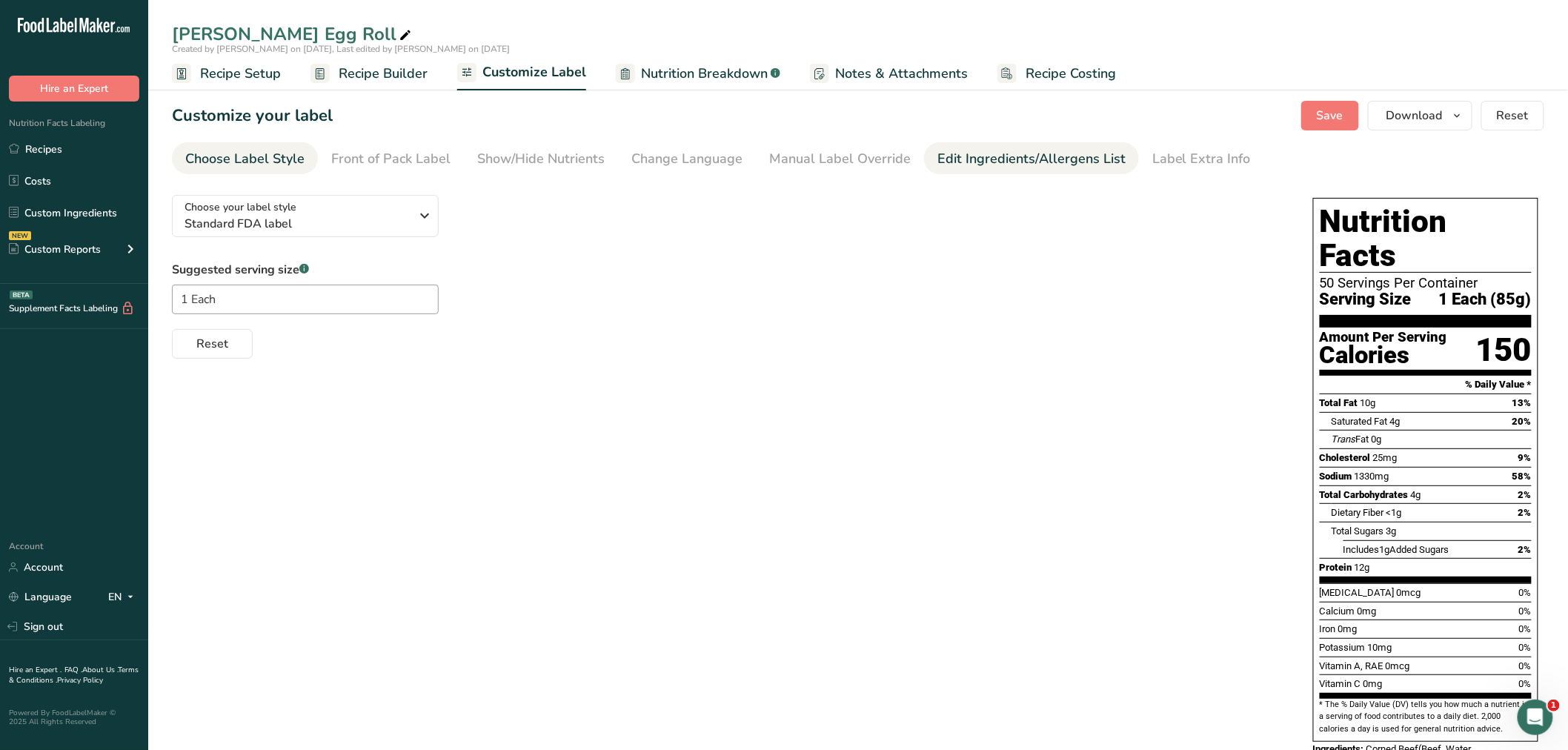
click at [952, 157] on div "Edit Ingredients/Allergens List" at bounding box center [1030, 158] width 188 height 20
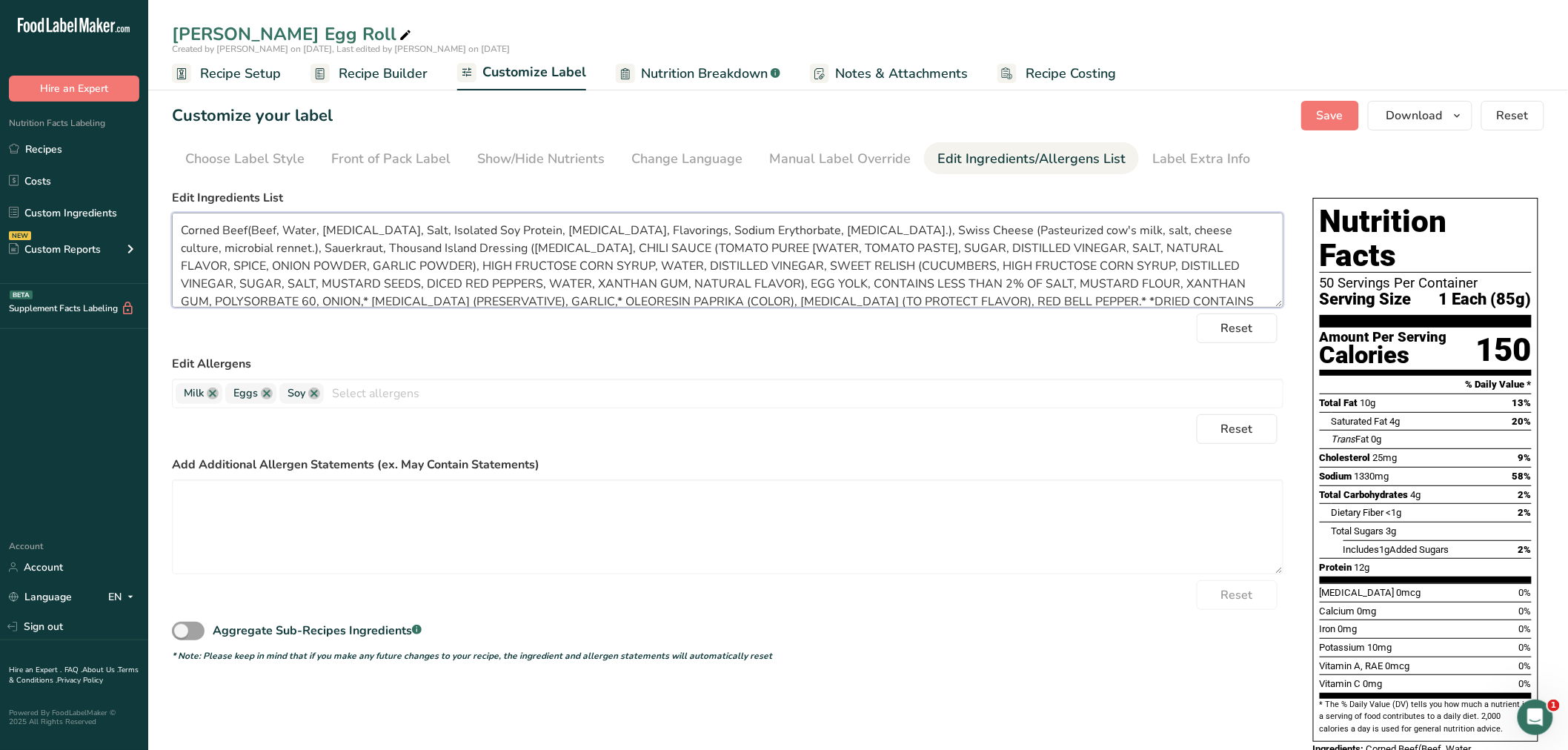
scroll to position [29, 0]
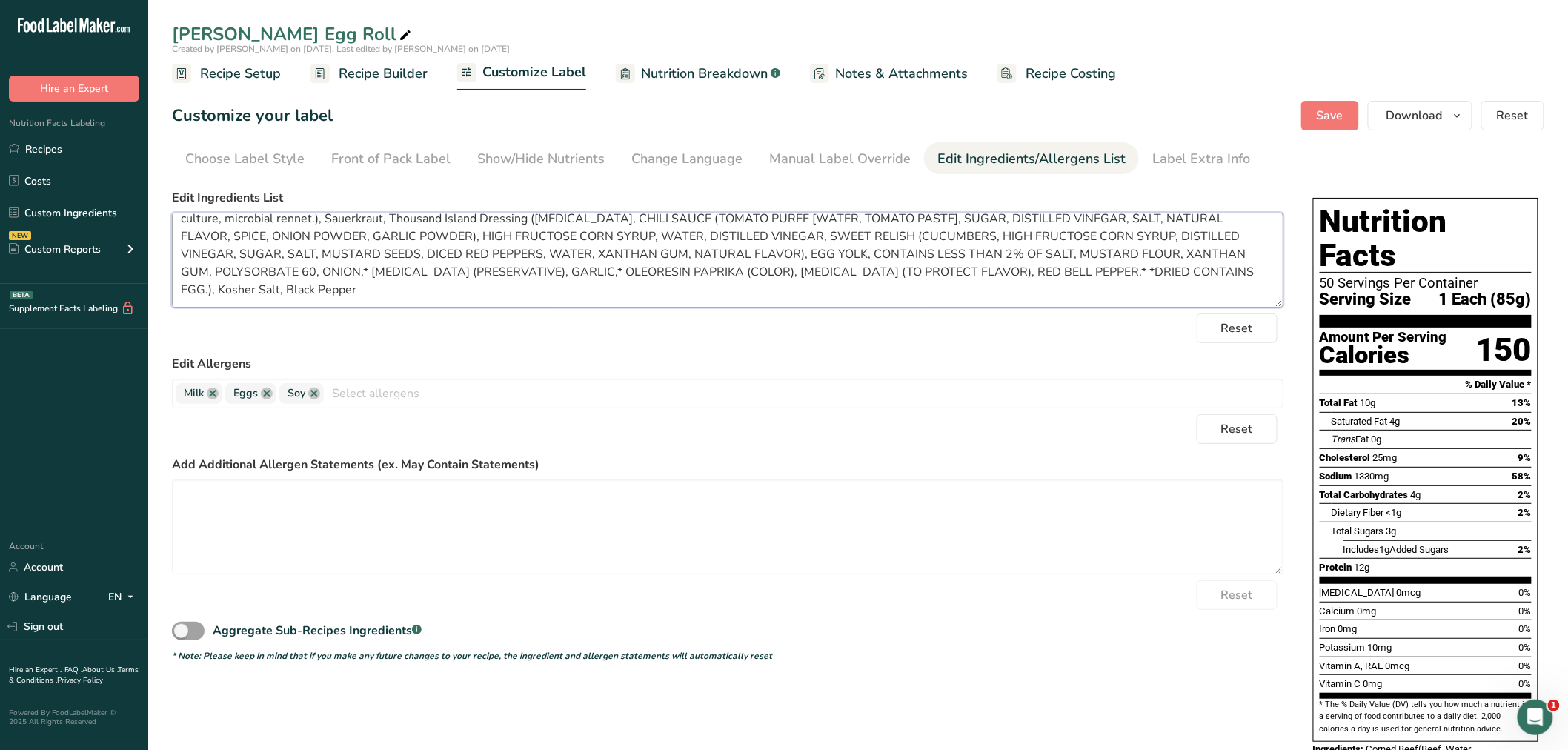
drag, startPoint x: 180, startPoint y: 227, endPoint x: 1058, endPoint y: 285, distance: 879.9
click at [1060, 285] on textarea "Corned Beef(Beef, Water, Dextrose, Salt, Isolated Soy Protein, Sodium Phosphate…" at bounding box center [727, 260] width 1111 height 94
drag, startPoint x: 386, startPoint y: 72, endPoint x: 374, endPoint y: 190, distance: 118.6
click at [386, 72] on span "Recipe Builder" at bounding box center [382, 74] width 88 height 20
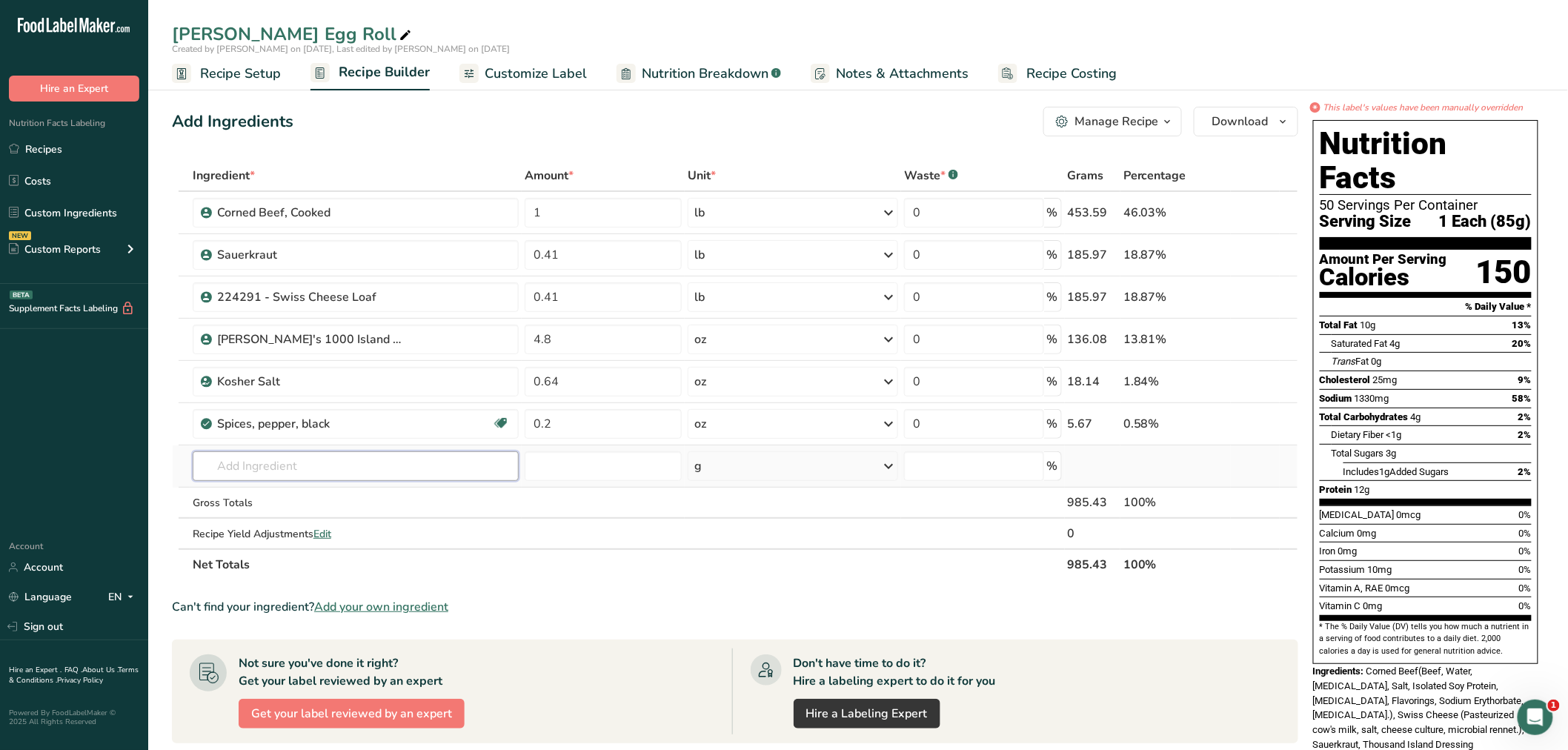
click at [291, 460] on input "text" at bounding box center [356, 466] width 326 height 29
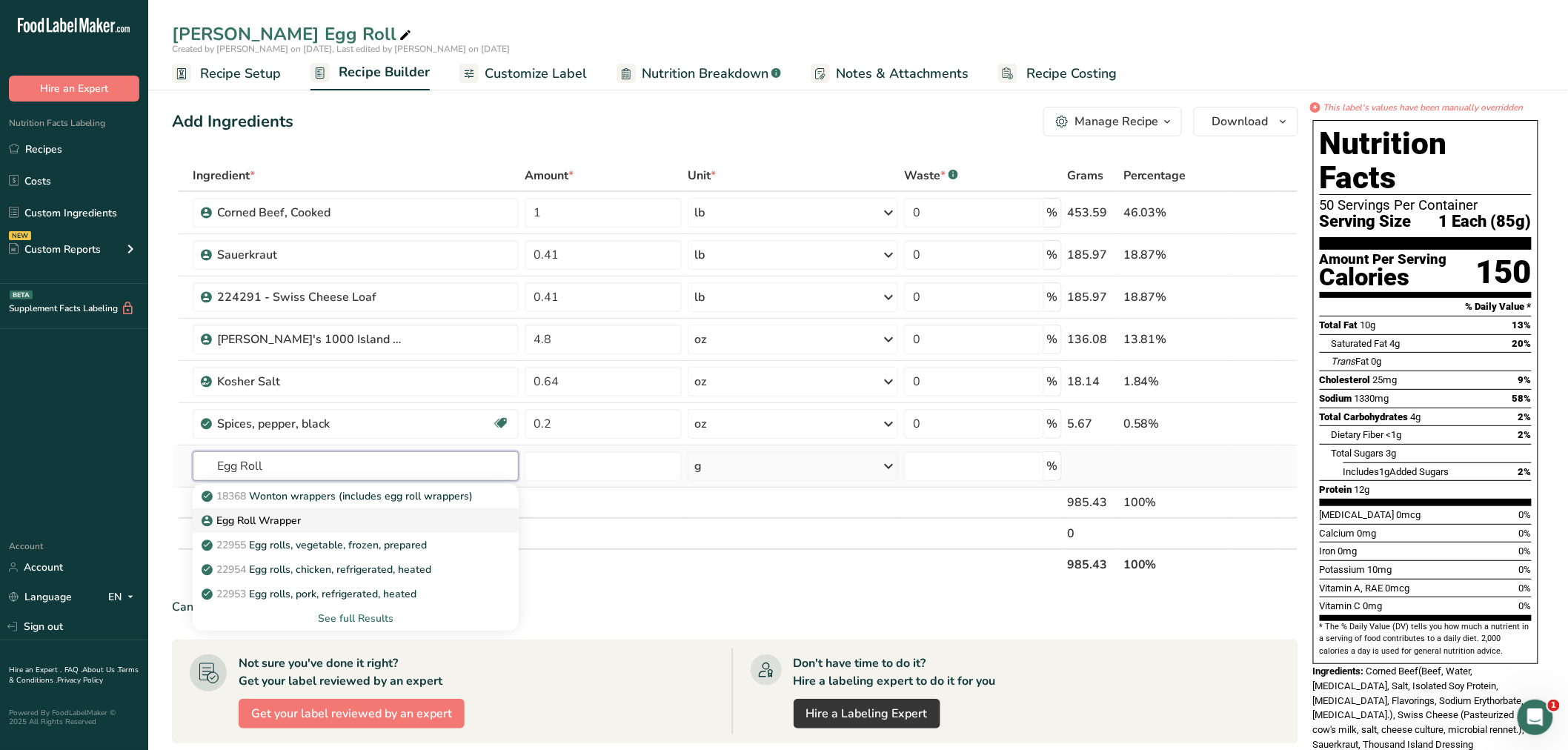
type input "Egg Roll"
click at [281, 515] on p "Egg Roll Wrapper" at bounding box center [253, 520] width 96 height 16
type input "Egg Roll Wrapper"
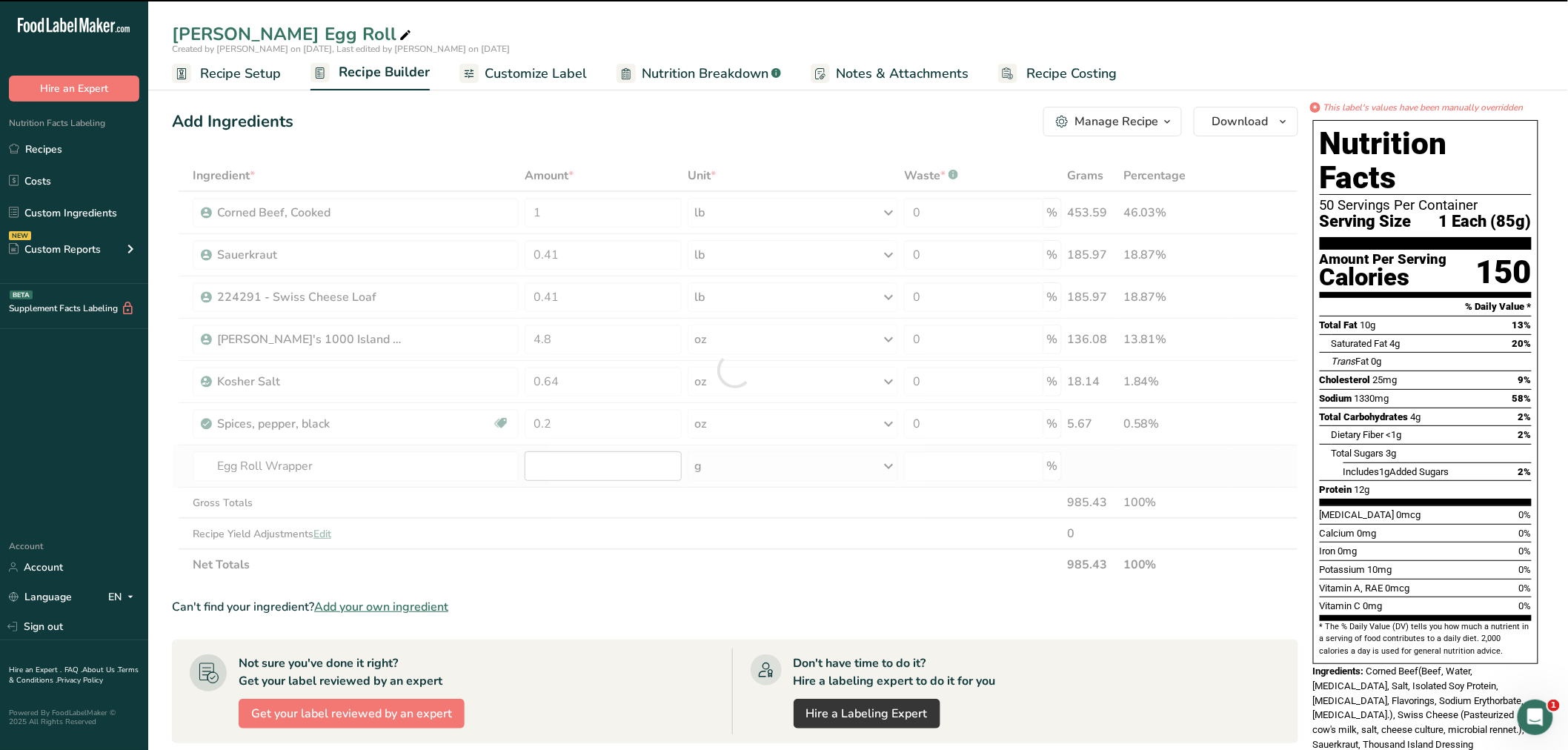
type input "0"
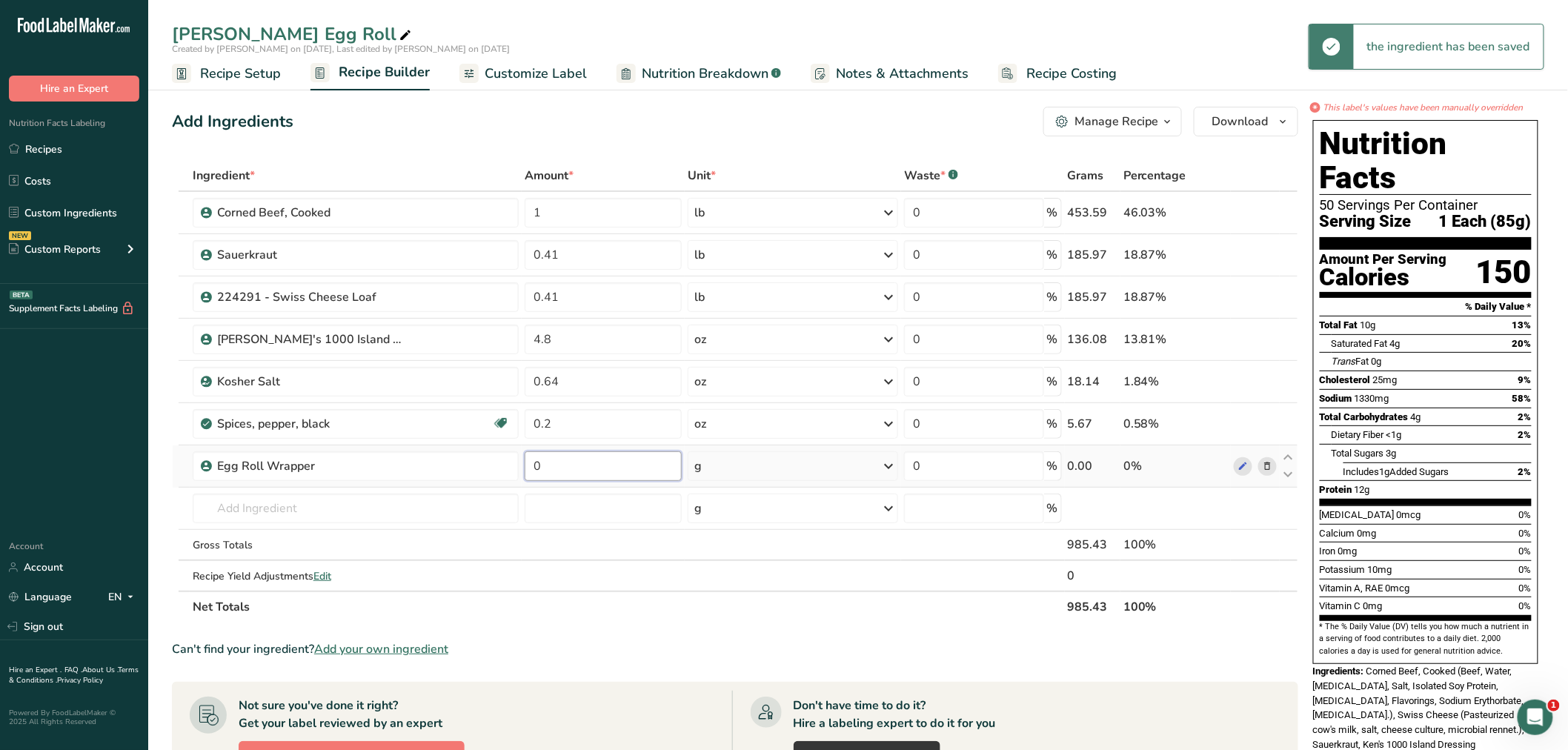
drag, startPoint x: 557, startPoint y: 464, endPoint x: 520, endPoint y: 470, distance: 37.5
click at [522, 470] on td "0" at bounding box center [604, 466] width 163 height 42
type input "0.95"
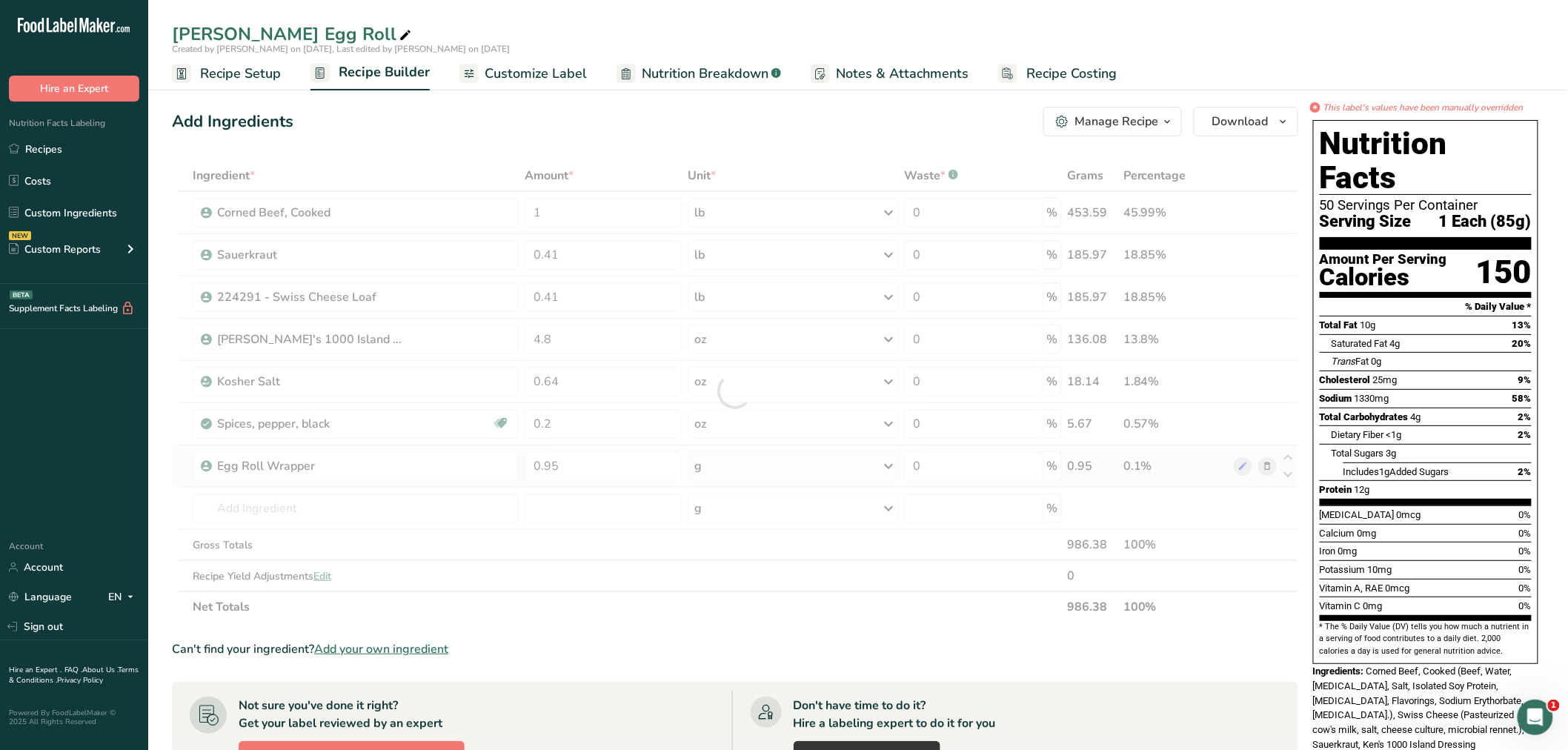
click at [884, 464] on div "Ingredient * Amount * Unit * Waste * .a-a{fill:#347362;}.b-a{fill:#fff;} Grams …" at bounding box center [734, 391] width 1126 height 462
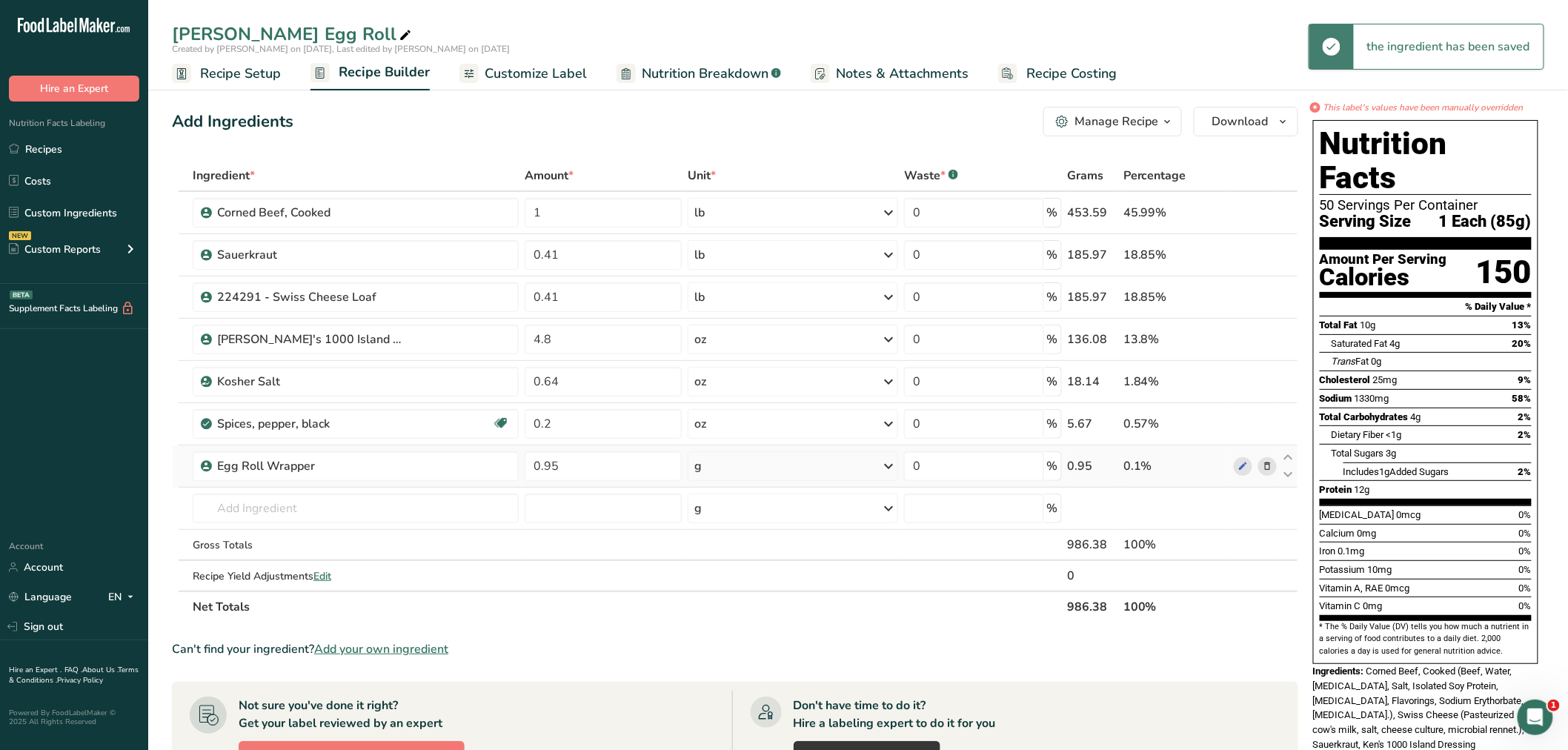
click at [827, 464] on div "g" at bounding box center [792, 466] width 210 height 29
click at [751, 580] on div "See more" at bounding box center [758, 584] width 125 height 16
click at [717, 606] on div "lb" at bounding box center [758, 607] width 125 height 22
drag, startPoint x: 248, startPoint y: 72, endPoint x: 256, endPoint y: 97, distance: 26.2
click at [248, 72] on span "Recipe Setup" at bounding box center [240, 74] width 81 height 20
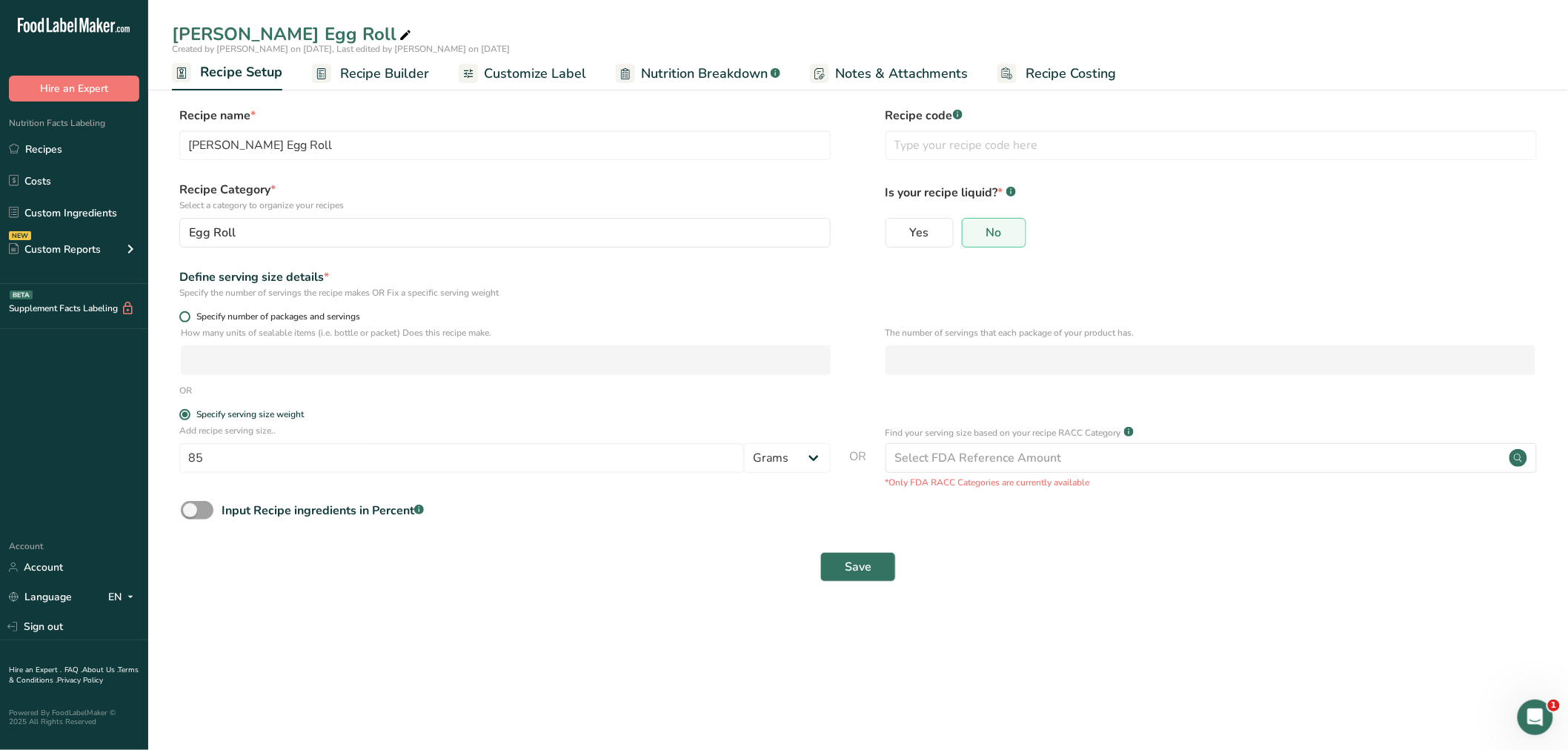
click at [188, 317] on span at bounding box center [184, 316] width 11 height 11
click at [188, 317] on input "Specify number of packages and servings" at bounding box center [184, 317] width 10 height 10
radio input "true"
radio input "false"
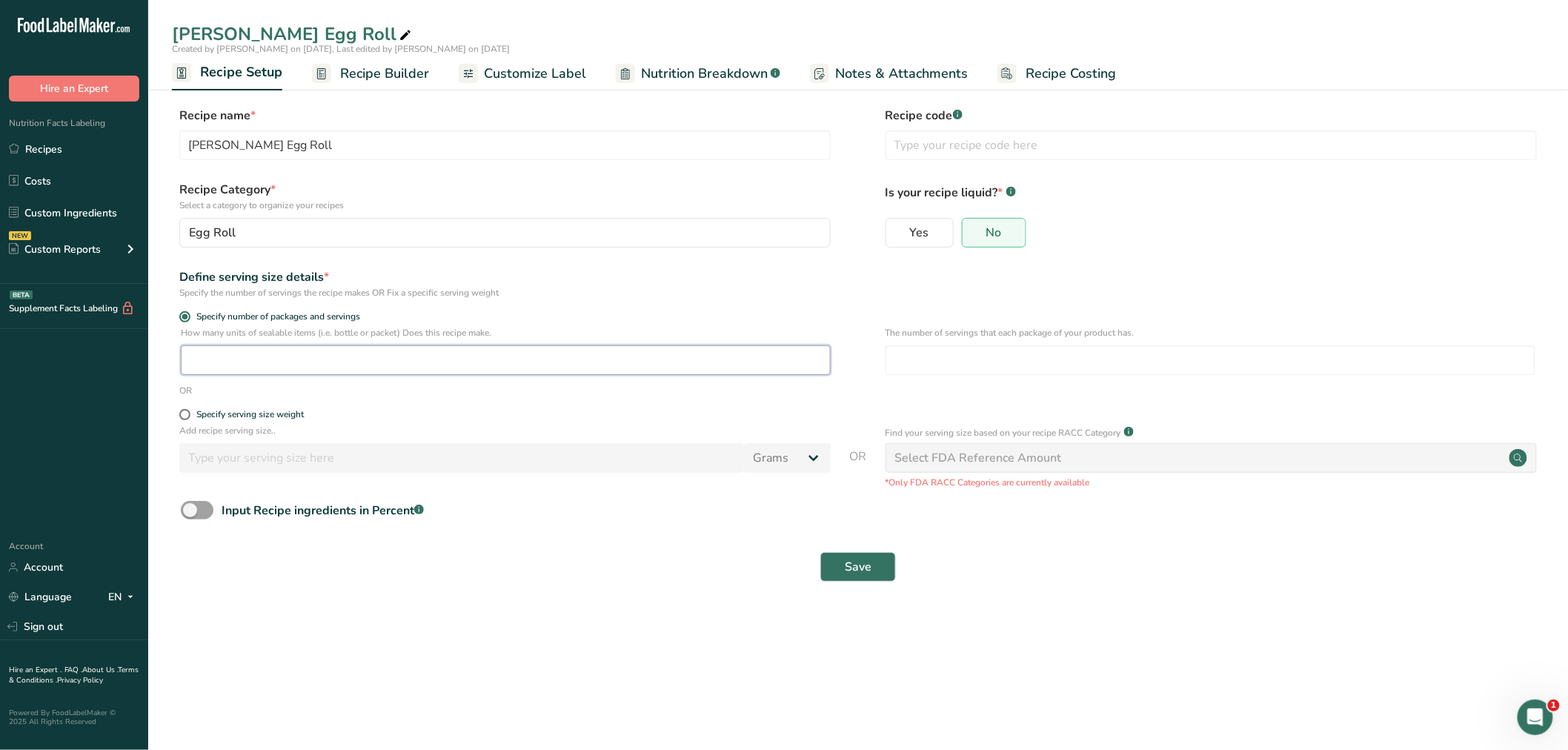
click at [191, 359] on input "number" at bounding box center [505, 360] width 650 height 29
click at [190, 351] on input "1876" at bounding box center [505, 360] width 650 height 29
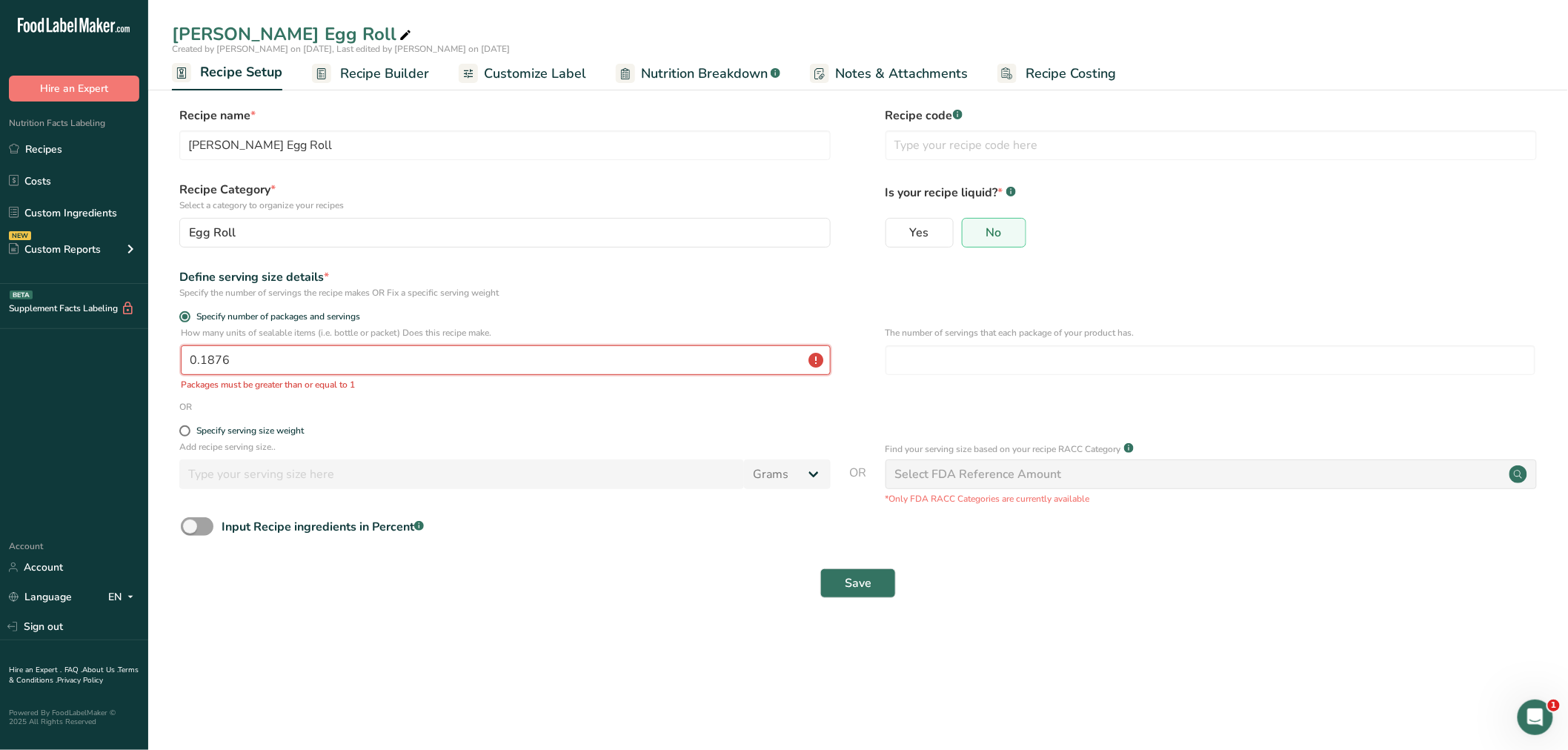
drag, startPoint x: 276, startPoint y: 359, endPoint x: 176, endPoint y: 359, distance: 100.0
click at [176, 359] on div "How many units of sealable items (i.e. bottle or packet) Does this recipe make.…" at bounding box center [858, 363] width 1372 height 74
type input "1"
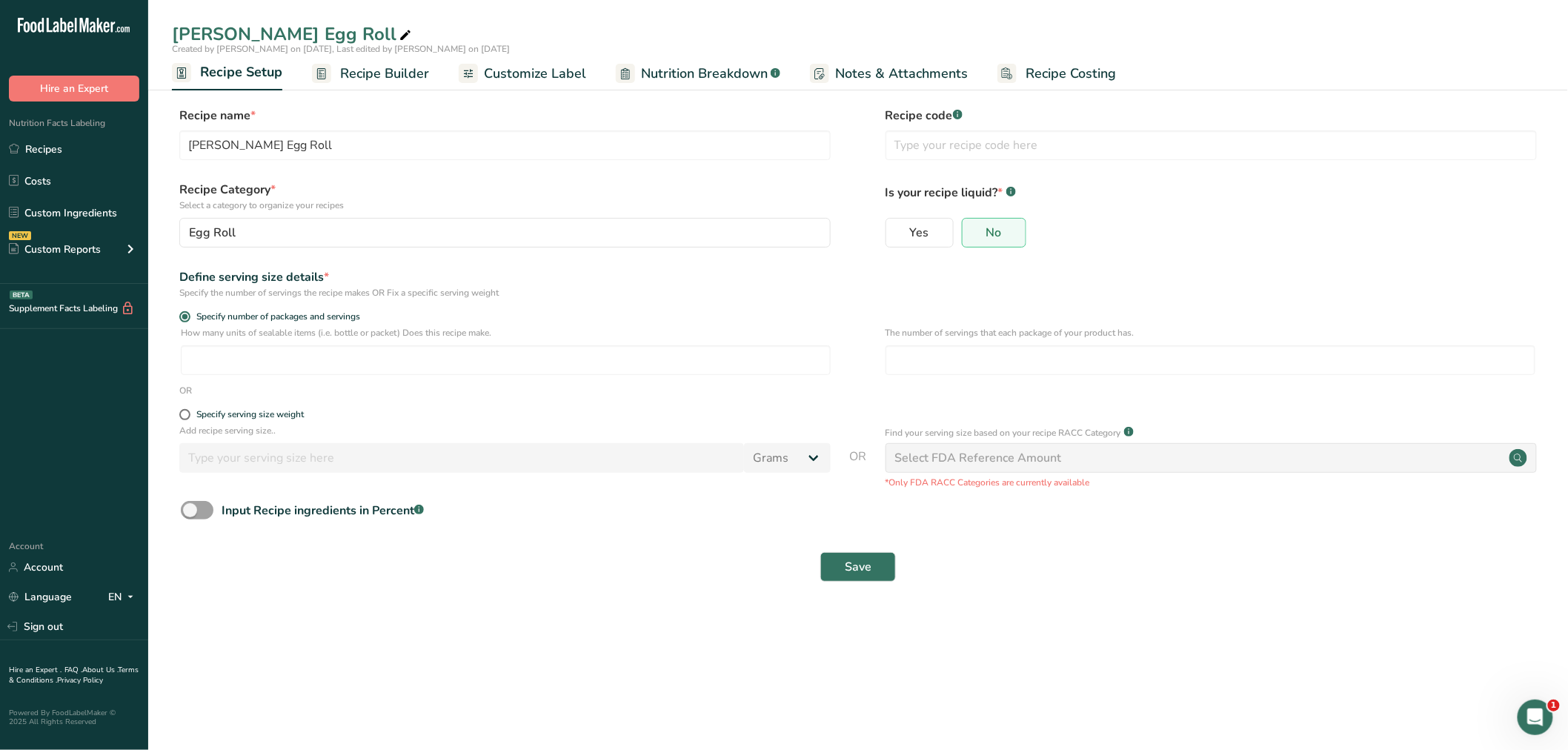
drag, startPoint x: 184, startPoint y: 411, endPoint x: 199, endPoint y: 439, distance: 31.8
click at [184, 412] on span at bounding box center [184, 414] width 11 height 11
click at [184, 412] on input "Specify serving size weight" at bounding box center [184, 415] width 10 height 10
radio input "true"
radio input "false"
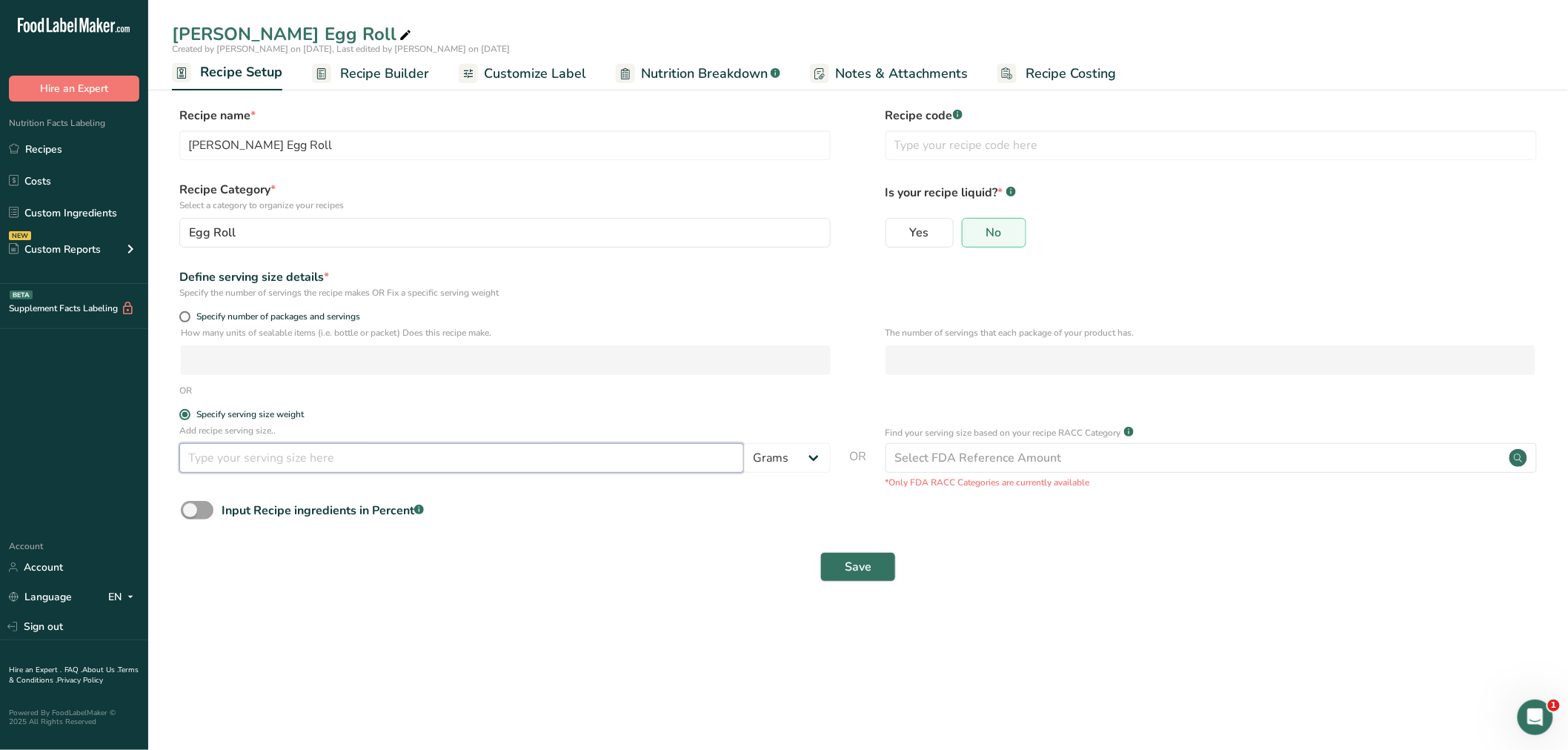
click at [207, 453] on input "number" at bounding box center [461, 458] width 564 height 29
type input "85"
click at [386, 69] on span "Recipe Builder" at bounding box center [384, 74] width 88 height 20
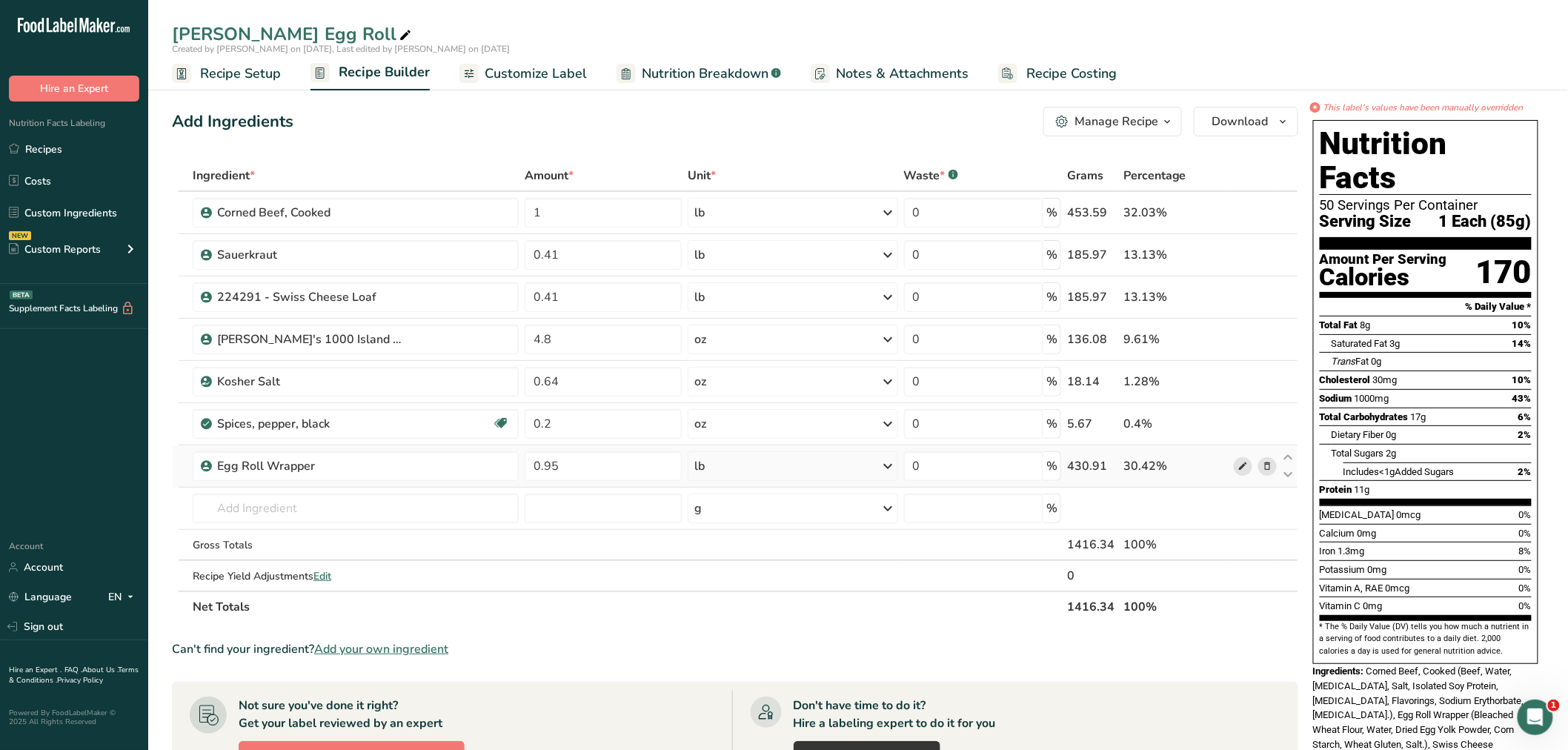
click at [1240, 464] on icon at bounding box center [1242, 466] width 11 height 16
click at [1286, 452] on icon at bounding box center [1288, 457] width 18 height 11
type input "0.95"
type input "0.2"
click at [1286, 410] on icon at bounding box center [1288, 415] width 18 height 11
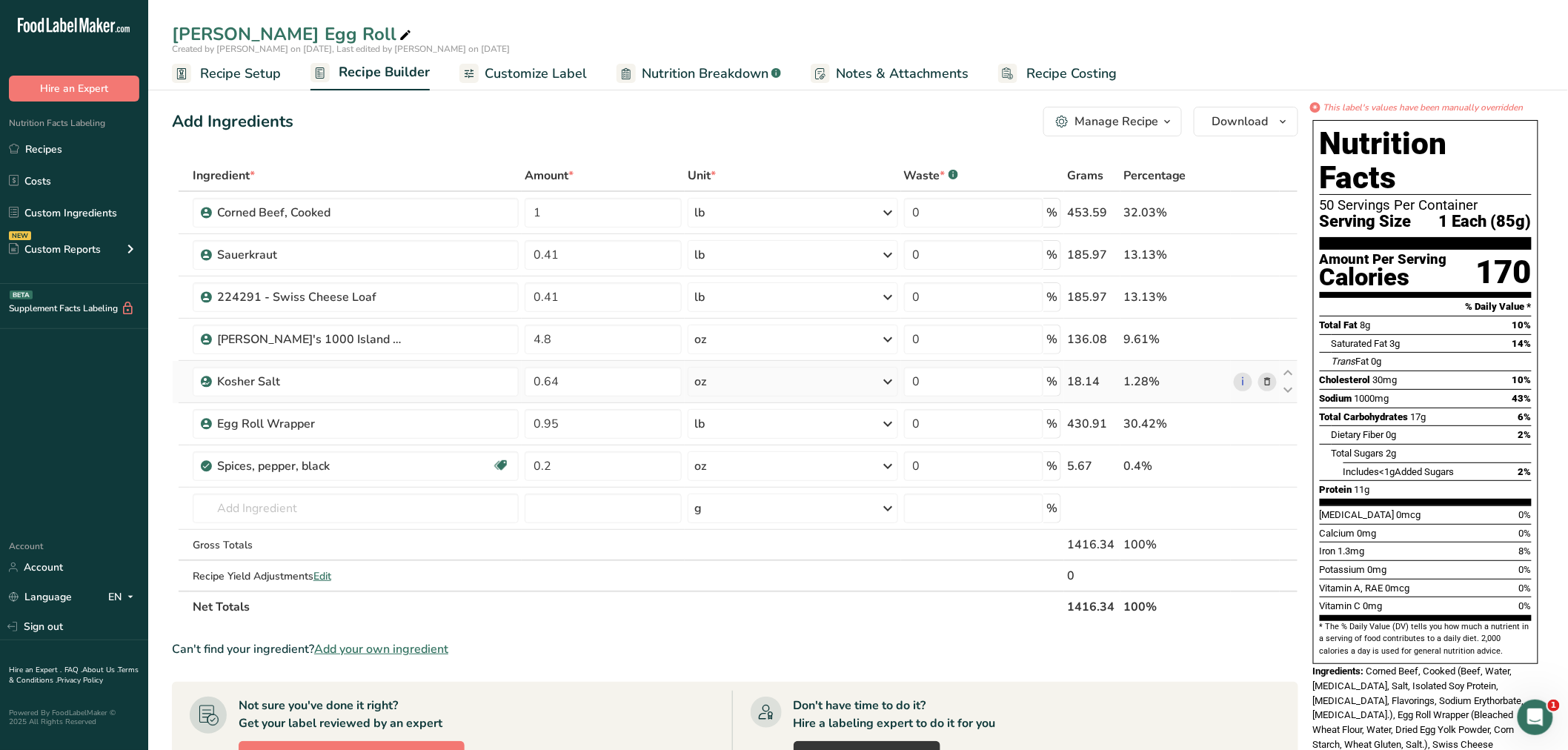
type input "0.95"
type input "0.64"
click at [1289, 368] on icon at bounding box center [1288, 373] width 18 height 11
type input "0.95"
type input "4.8"
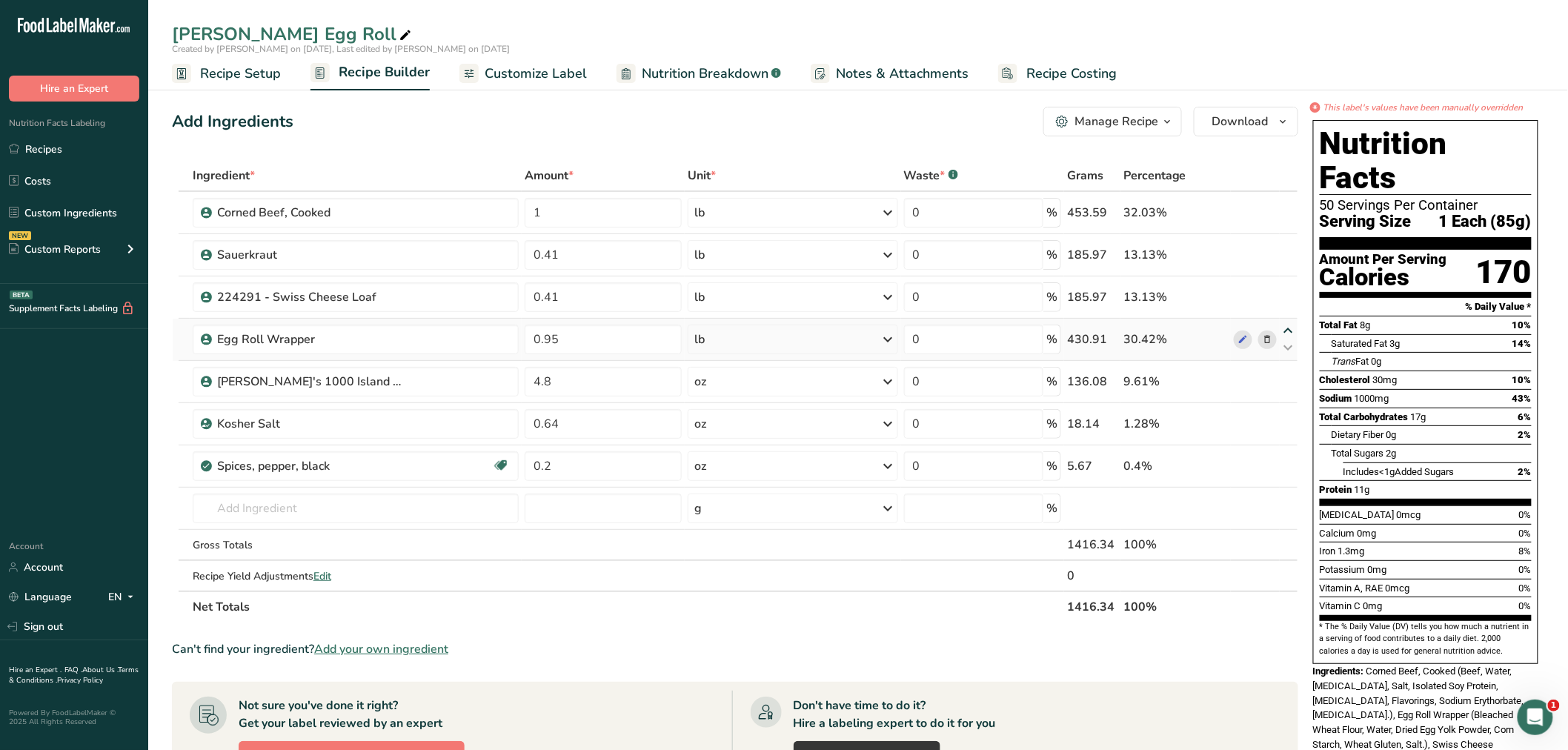
click at [1289, 325] on icon at bounding box center [1288, 330] width 18 height 11
type input "0.95"
type input "0.41"
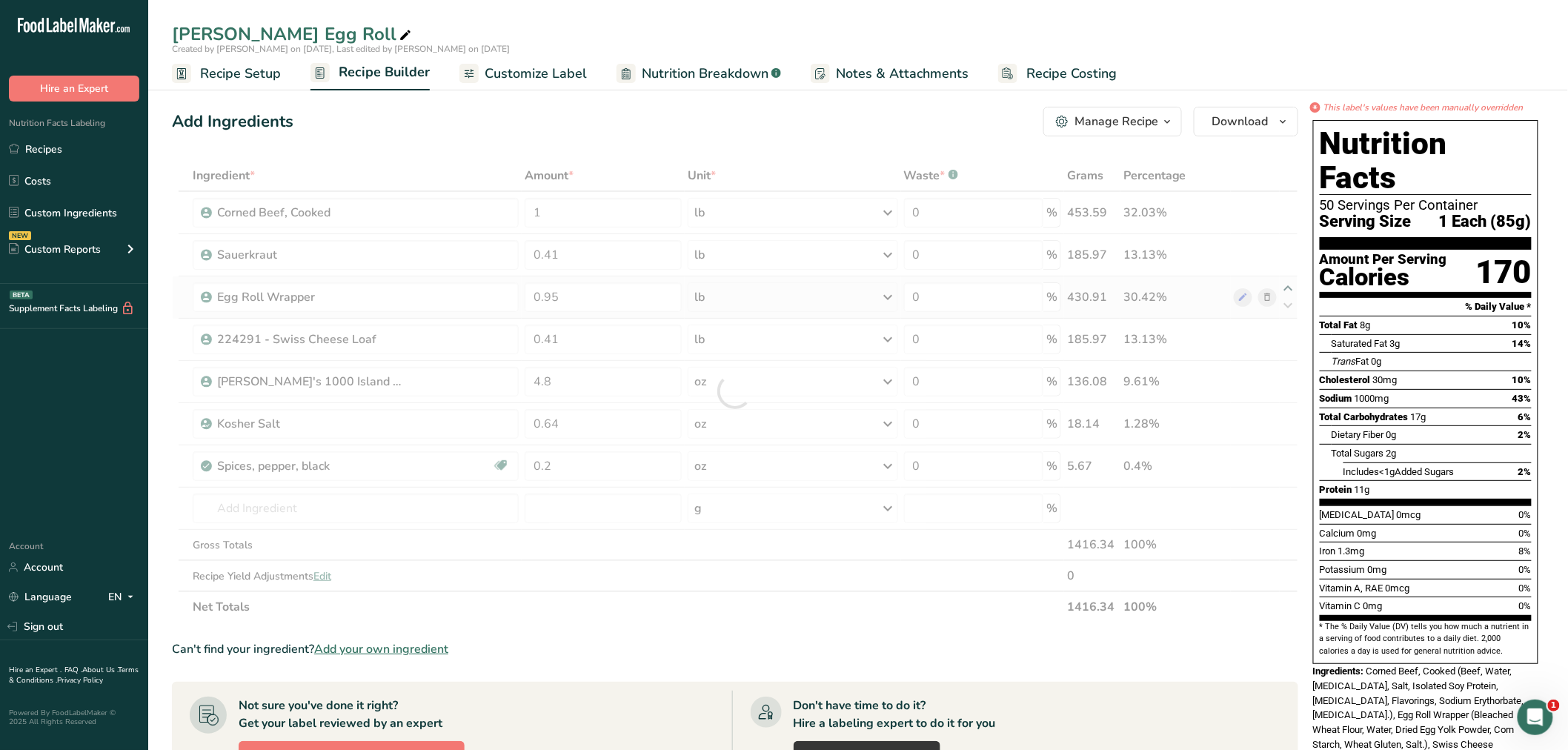
click at [1289, 279] on div at bounding box center [734, 391] width 1126 height 462
click at [20, 460] on div ".a-20{fill:#fff;} Hire an Expert Nutrition Facts Labeling Recipes Costs Custom …" at bounding box center [74, 263] width 148 height 503
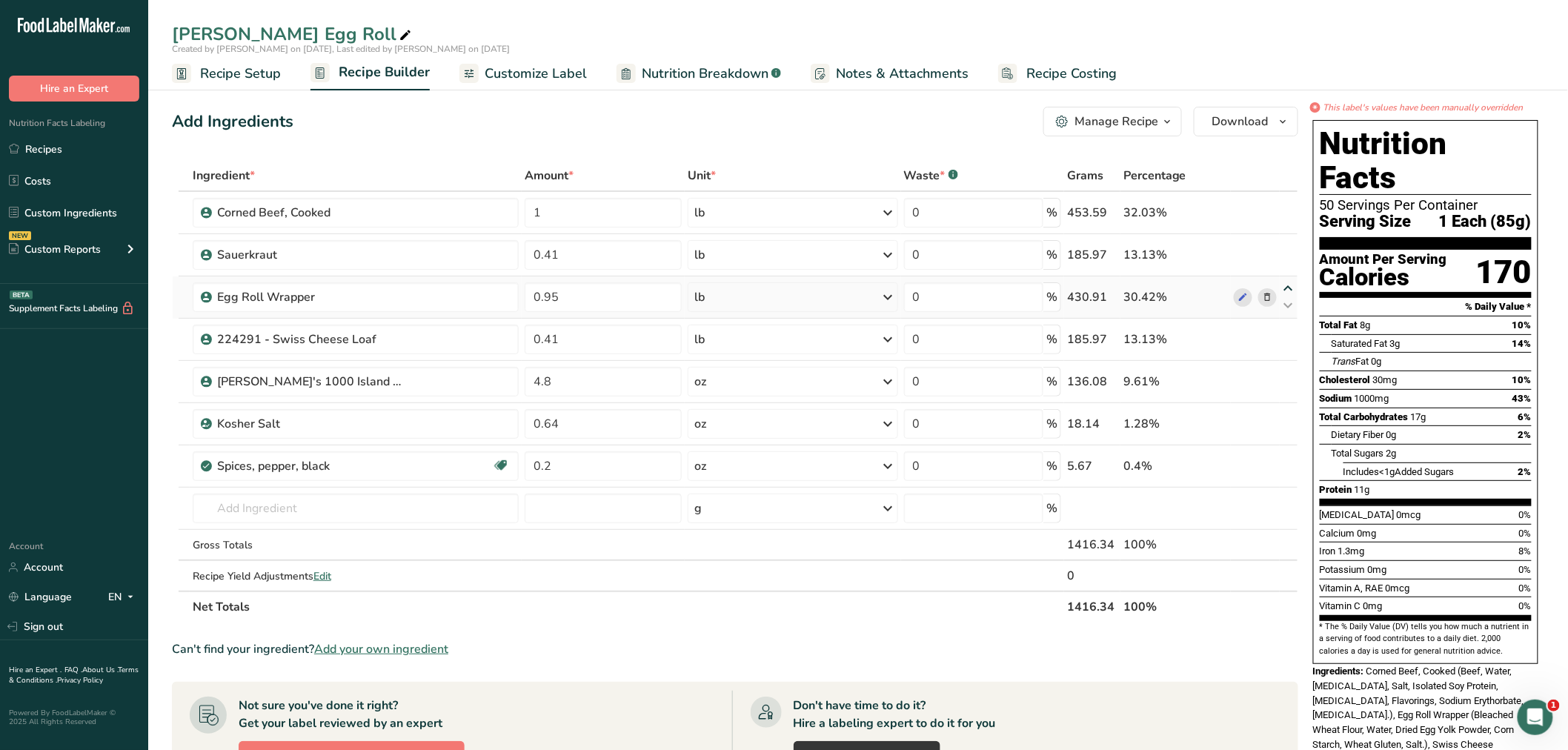
click at [1288, 283] on icon at bounding box center [1288, 288] width 18 height 11
type input "0.95"
type input "0.41"
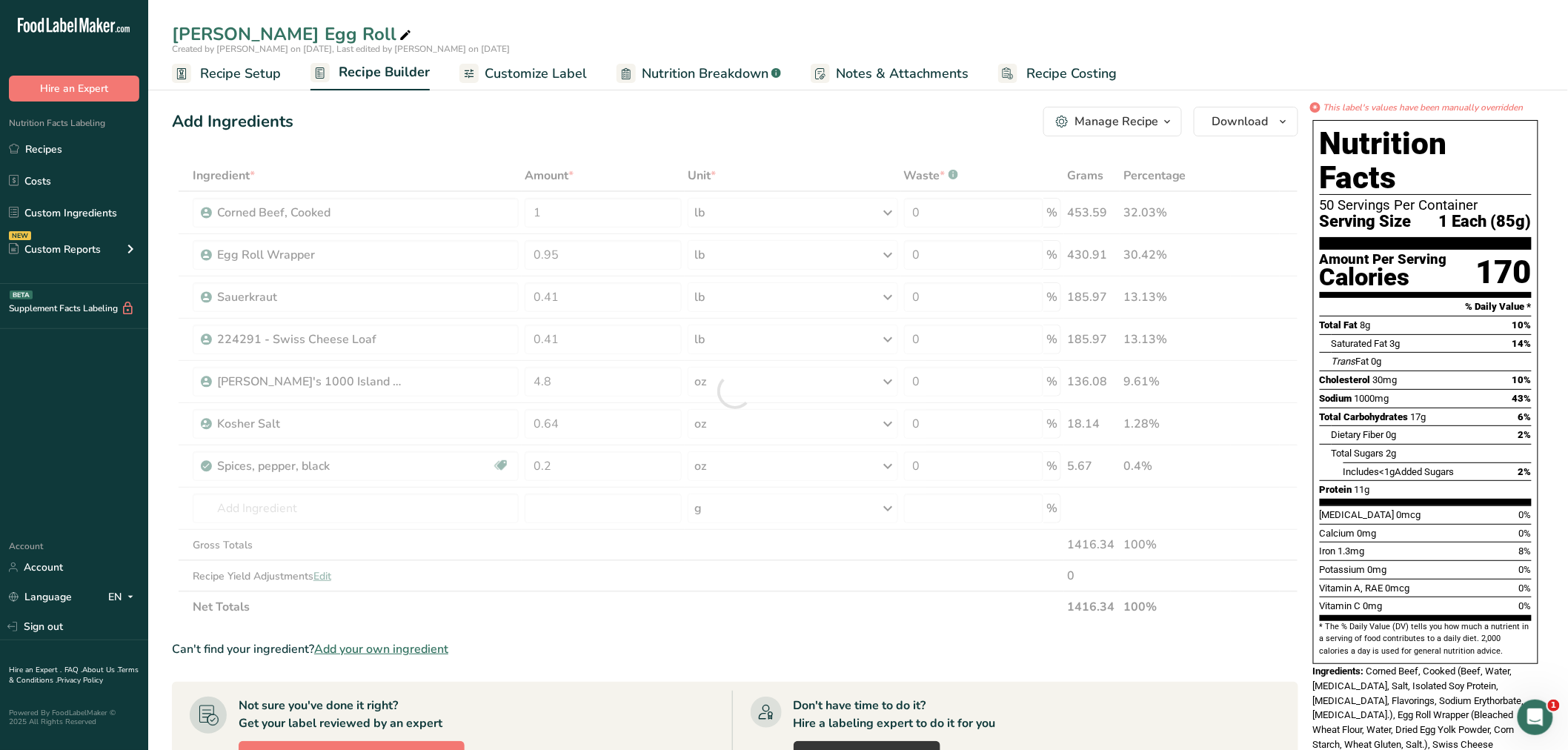
click at [1424, 136] on h1 "Nutrition Facts" at bounding box center [1425, 160] width 212 height 68
click at [1282, 119] on icon "button" at bounding box center [1283, 122] width 12 height 19
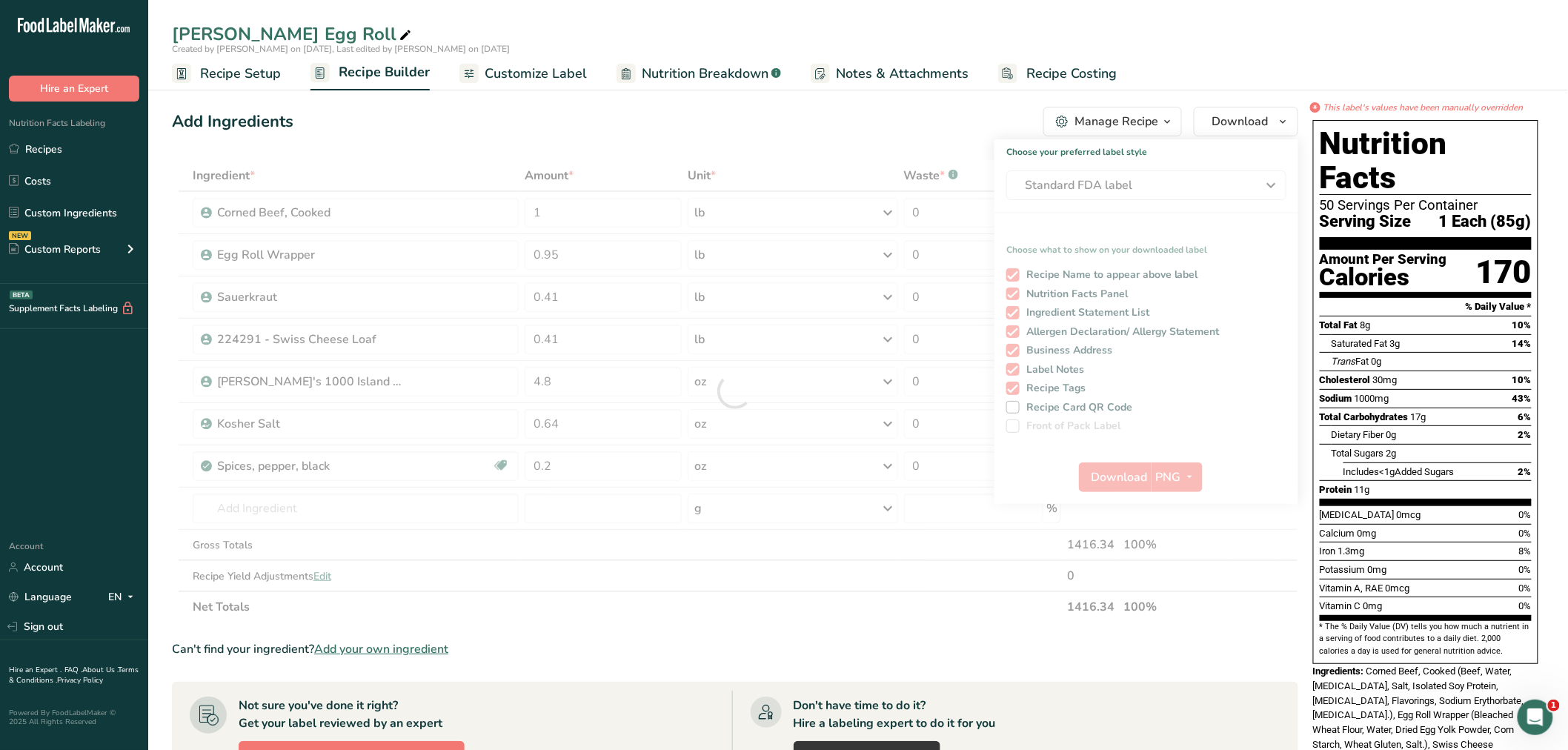
click at [1156, 705] on div "Don't have time to do it? Hire a labeling expert to do it for you Hire a Labeli…" at bounding box center [1007, 732] width 549 height 86
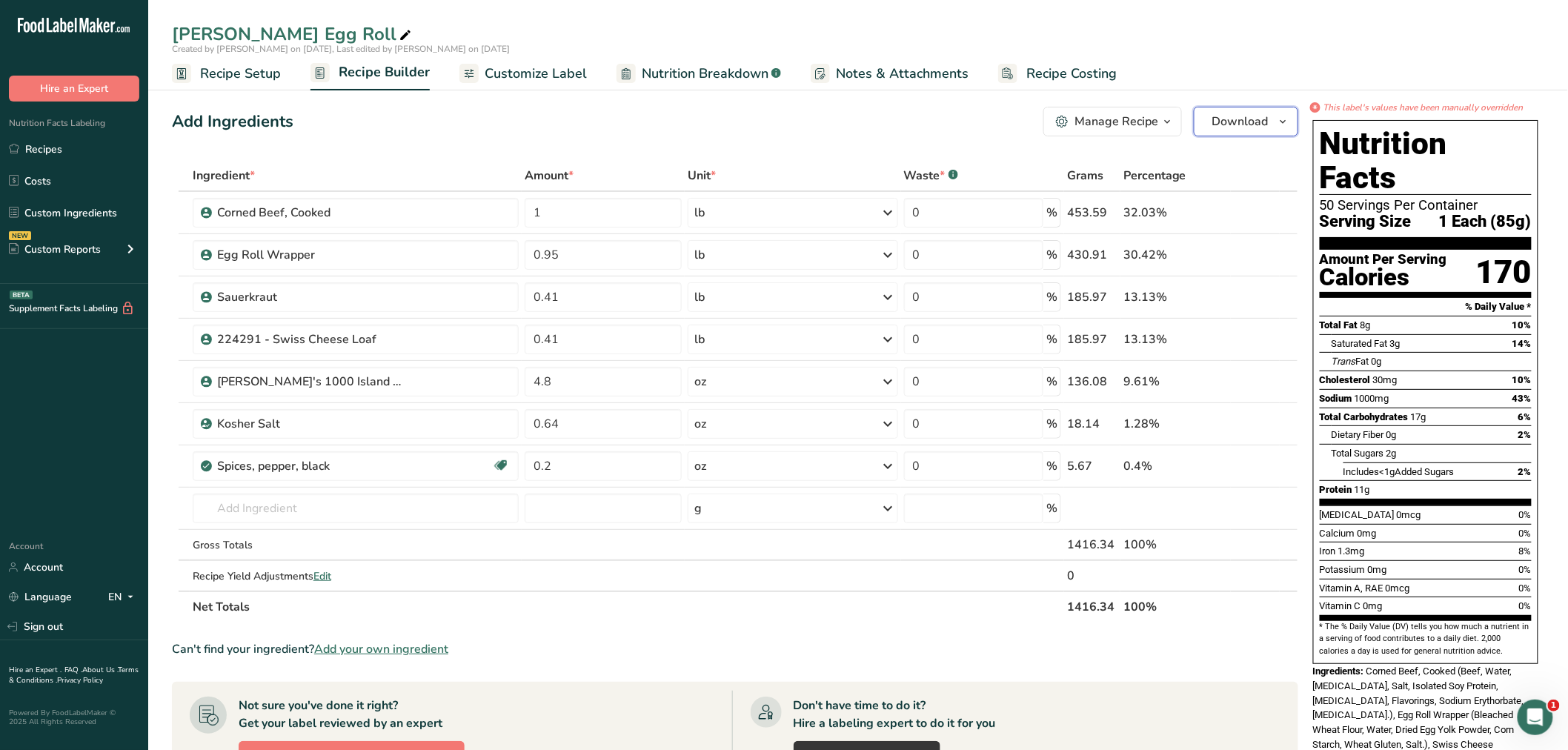
drag, startPoint x: 1277, startPoint y: 122, endPoint x: 1279, endPoint y: 134, distance: 12.2
click at [1277, 122] on icon "button" at bounding box center [1283, 122] width 12 height 19
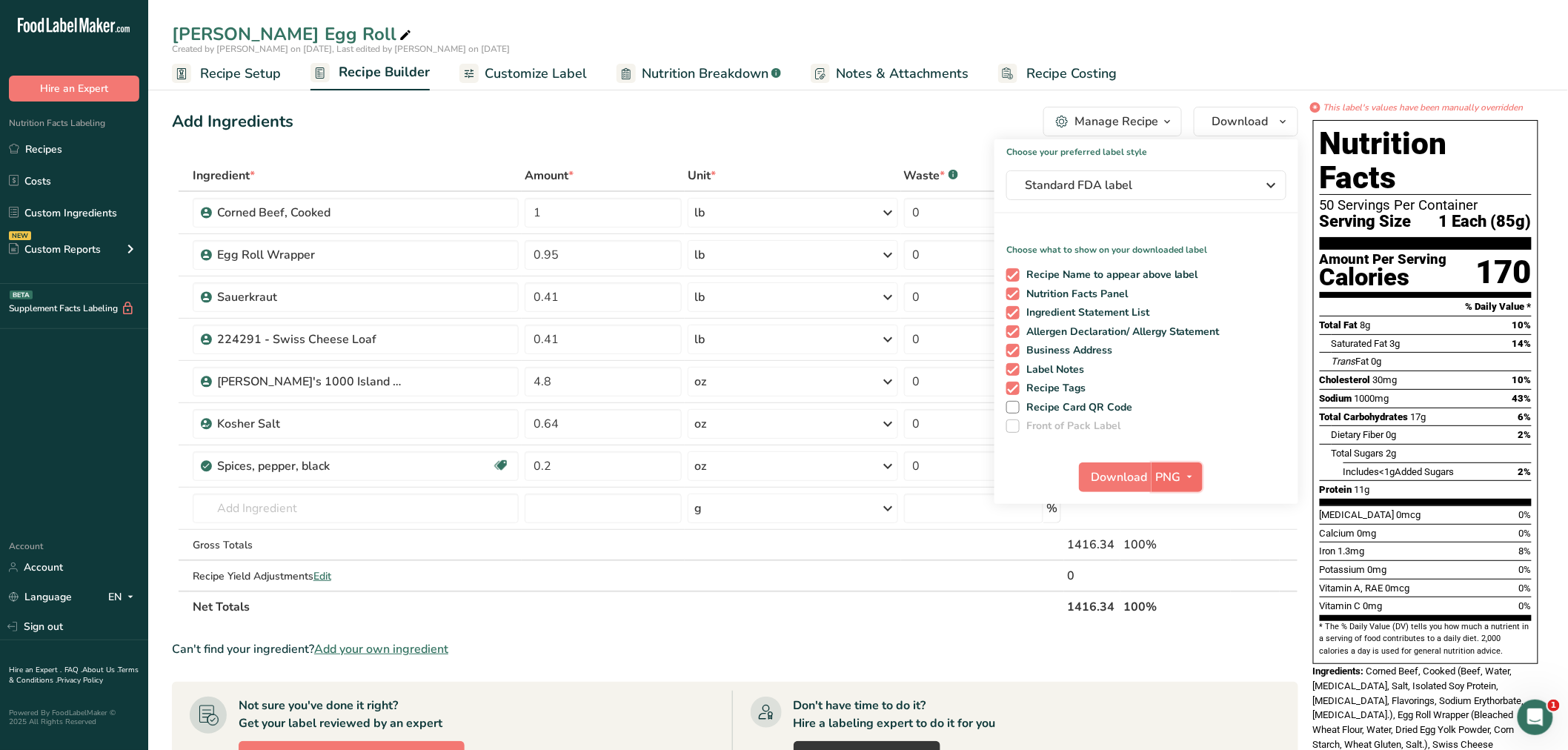
click at [1189, 475] on icon "button" at bounding box center [1190, 476] width 12 height 19
click at [1186, 528] on link "BMP" at bounding box center [1179, 531] width 47 height 25
click at [1143, 470] on span "Download" at bounding box center [1118, 477] width 56 height 18
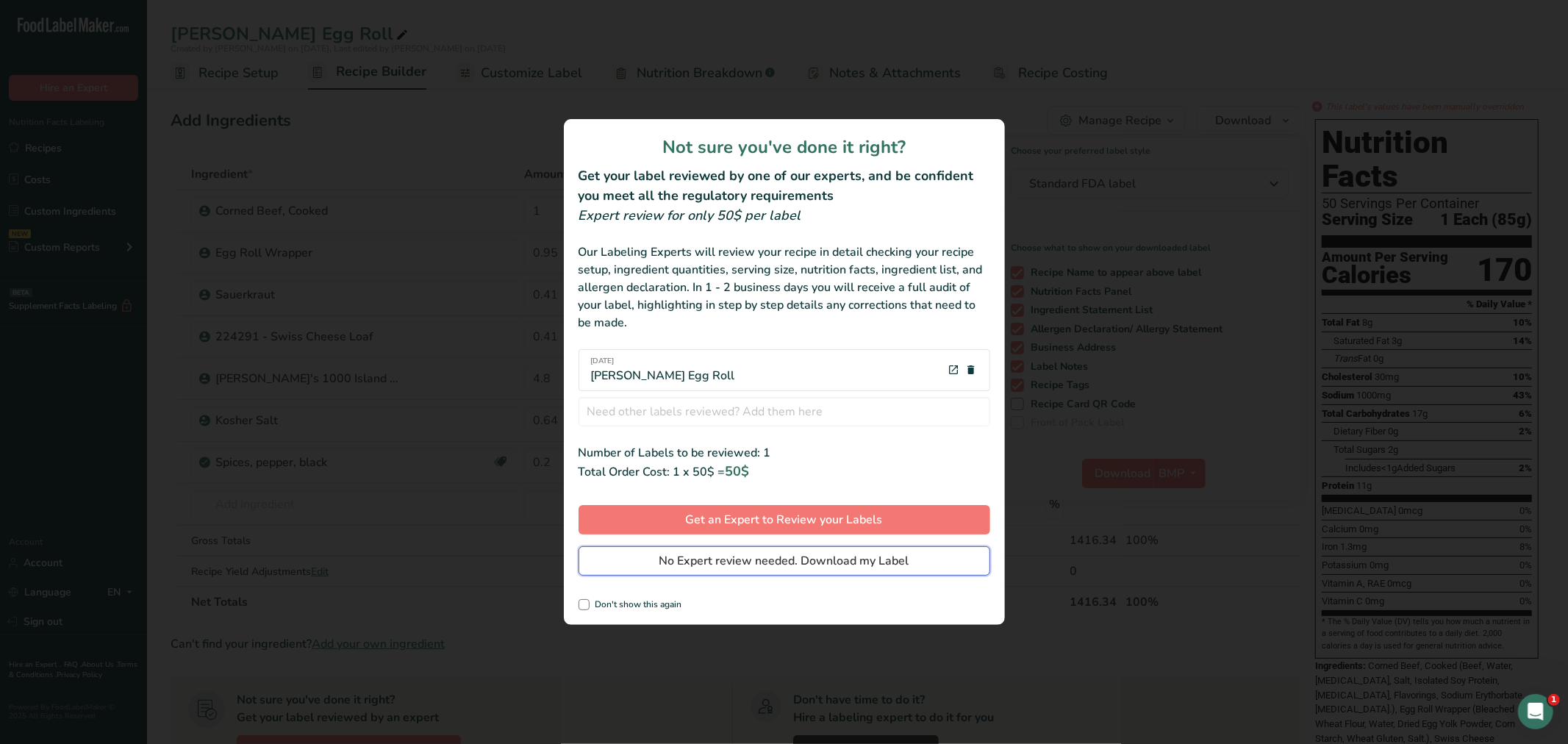
click at [927, 560] on button "No Expert review needed. Download my Label" at bounding box center [784, 561] width 412 height 29
